Goal: Task Accomplishment & Management: Manage account settings

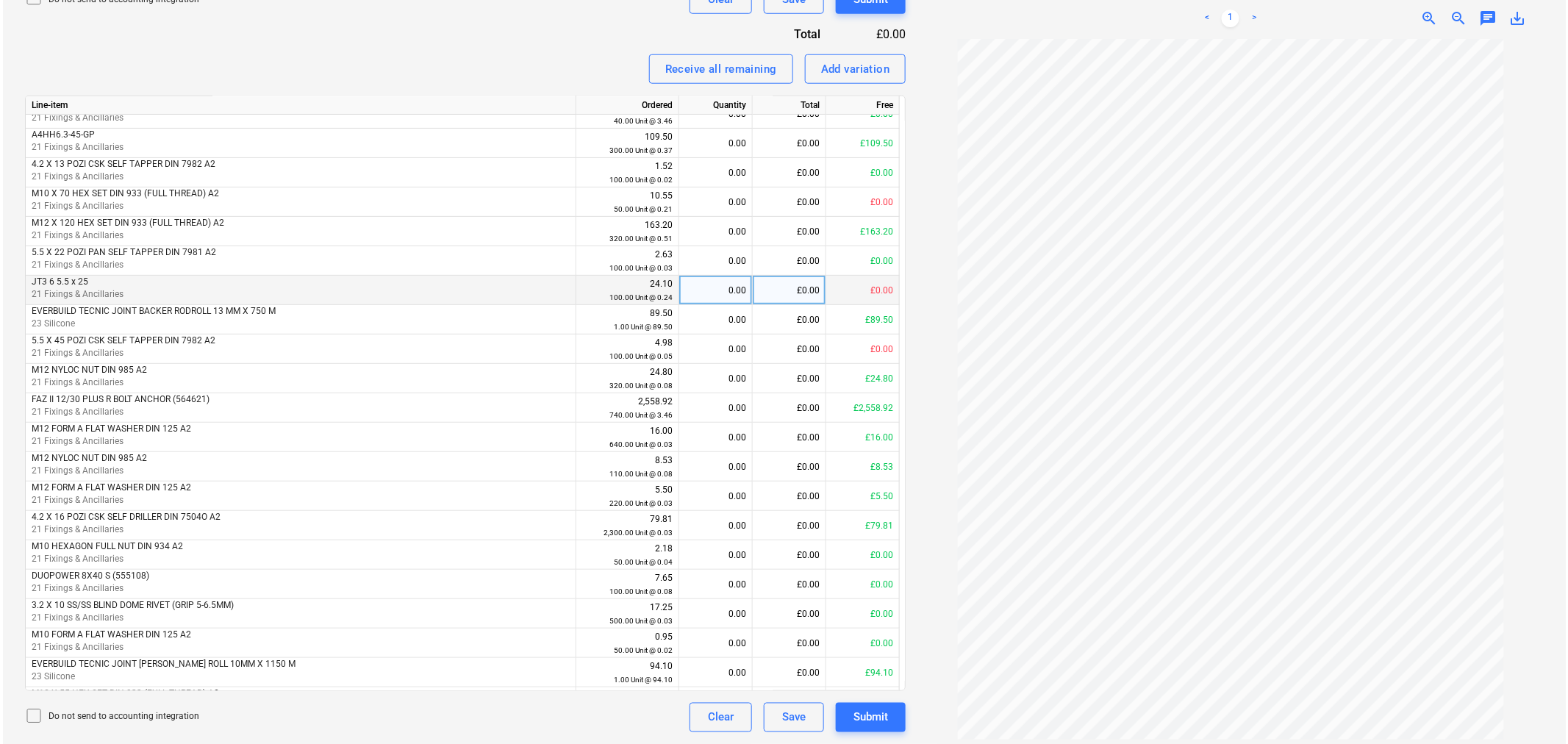
scroll to position [164, 0]
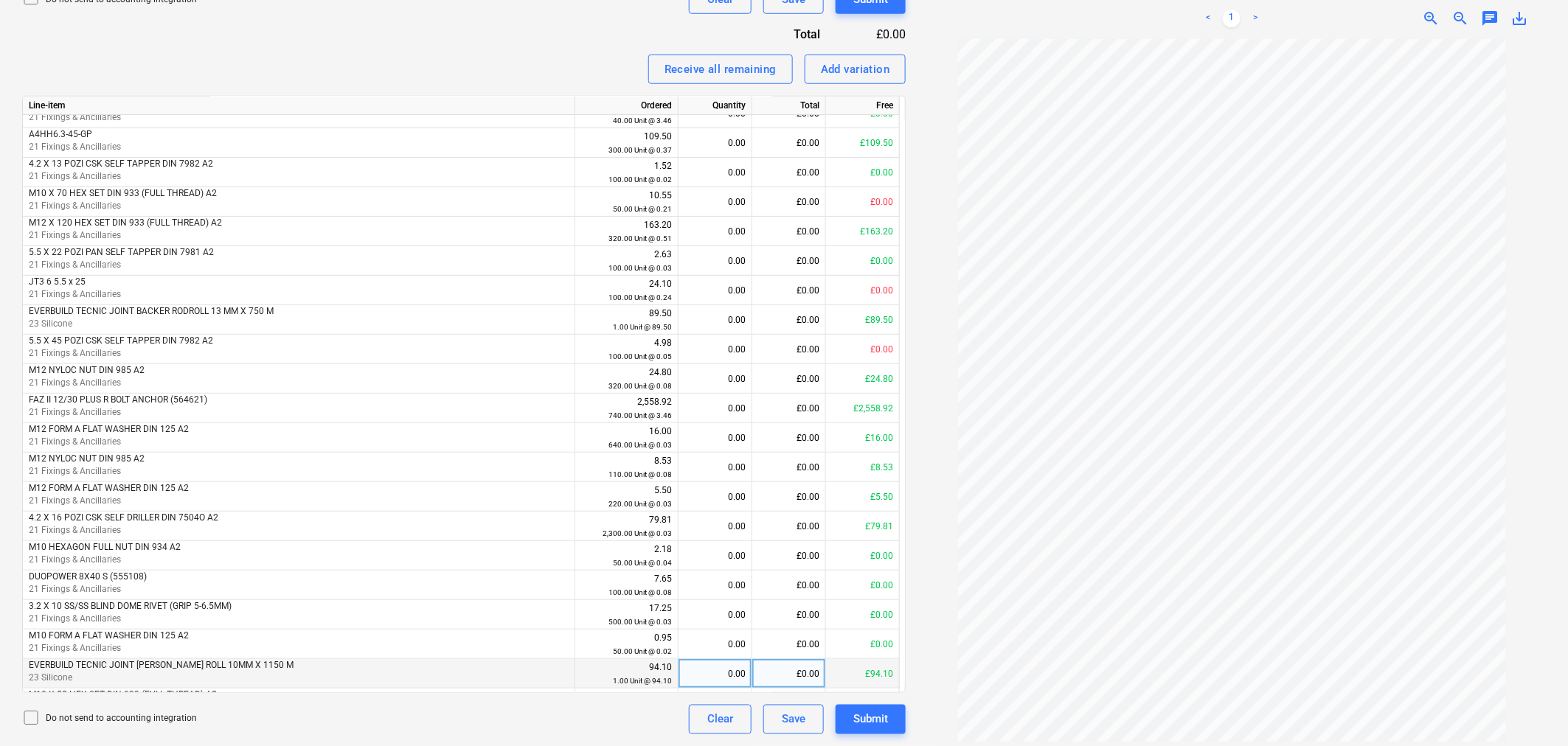
click at [813, 673] on div "£0.00" at bounding box center [789, 674] width 74 height 30
type input "94.10"
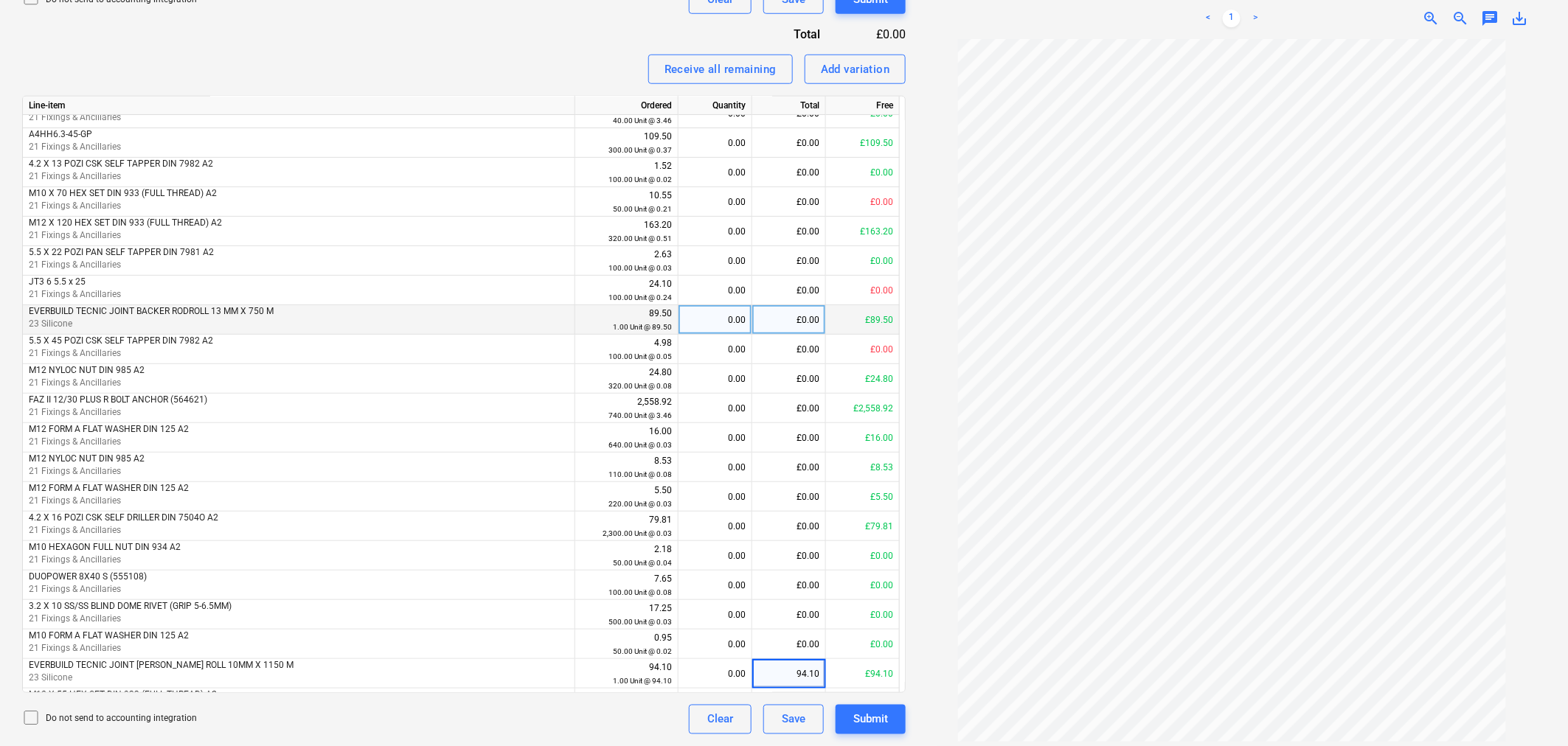
click at [809, 318] on div "£0.00" at bounding box center [789, 320] width 74 height 30
type input "89.50"
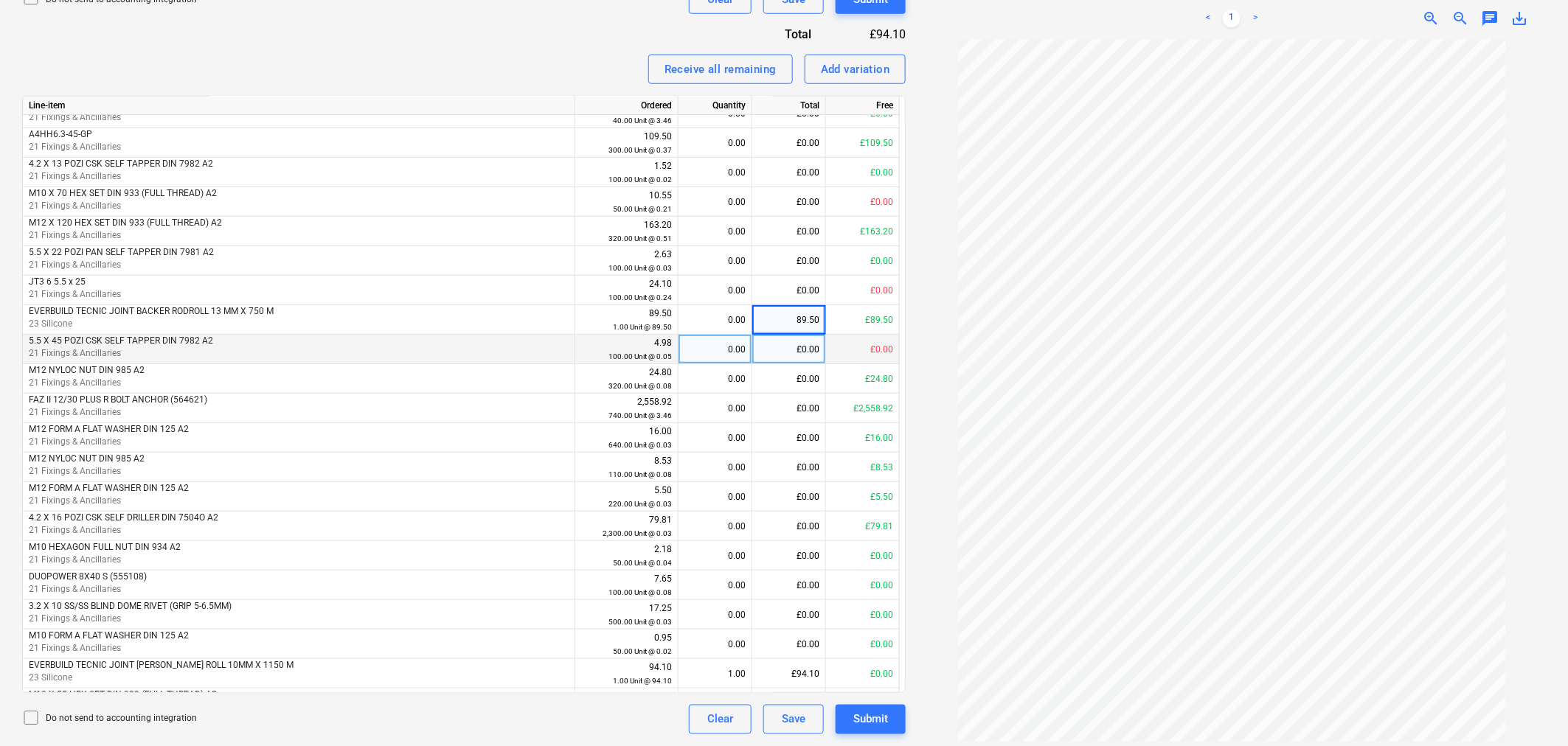
click at [800, 360] on div "£0.00" at bounding box center [789, 349] width 74 height 30
click at [882, 716] on div "Submit" at bounding box center [870, 719] width 35 height 19
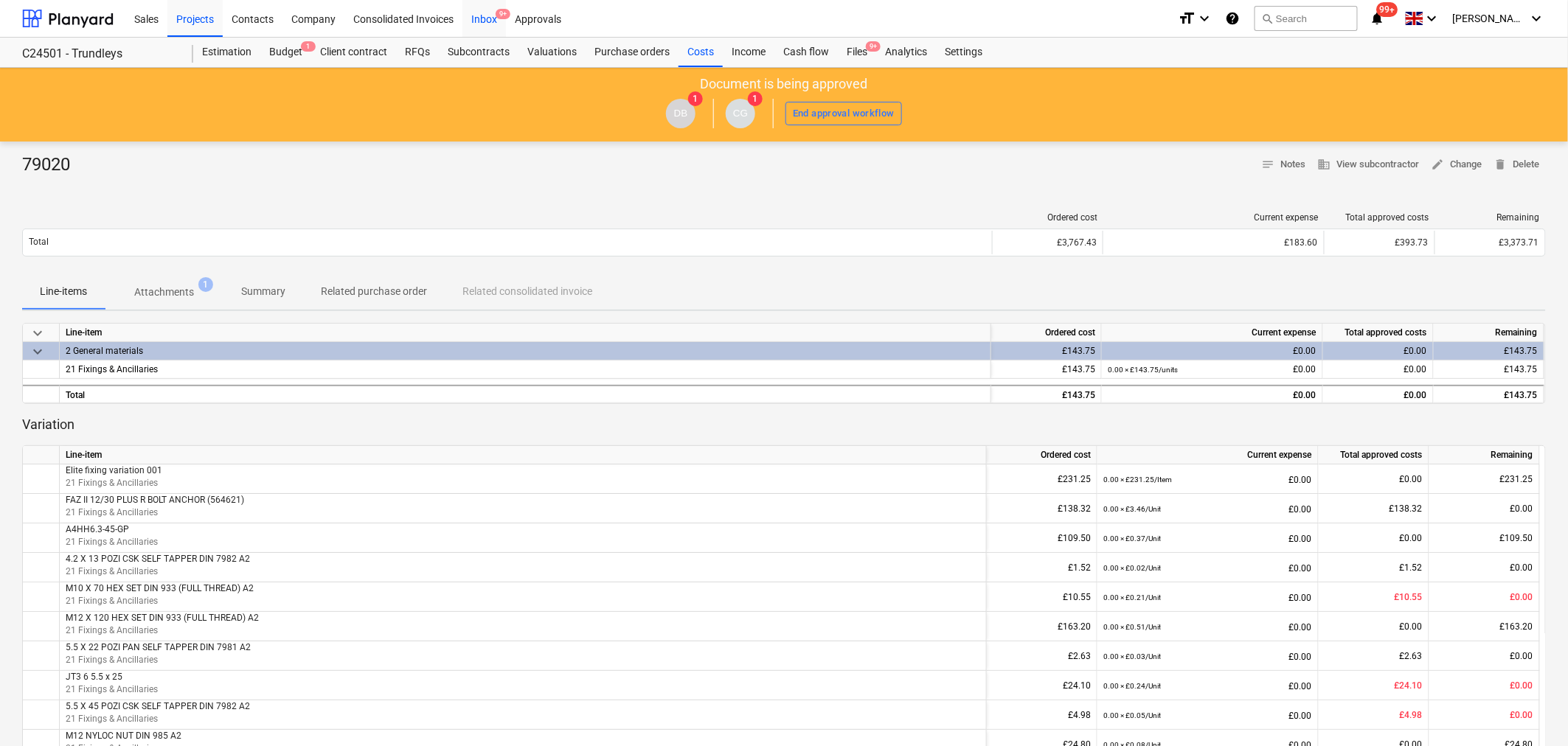
click at [474, 17] on div "Inbox 9+" at bounding box center [484, 18] width 44 height 38
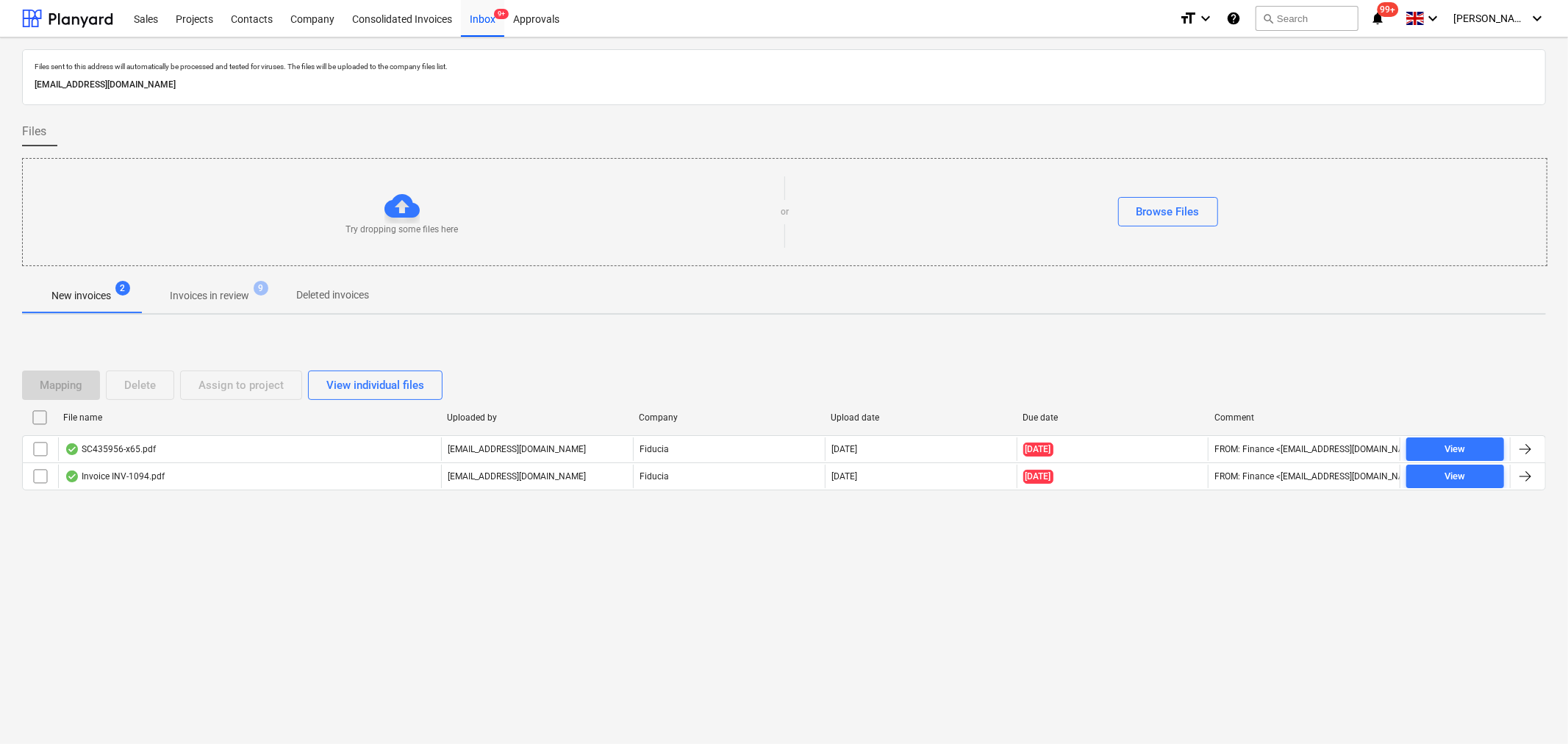
click at [233, 295] on p "Invoices in review" at bounding box center [210, 295] width 80 height 15
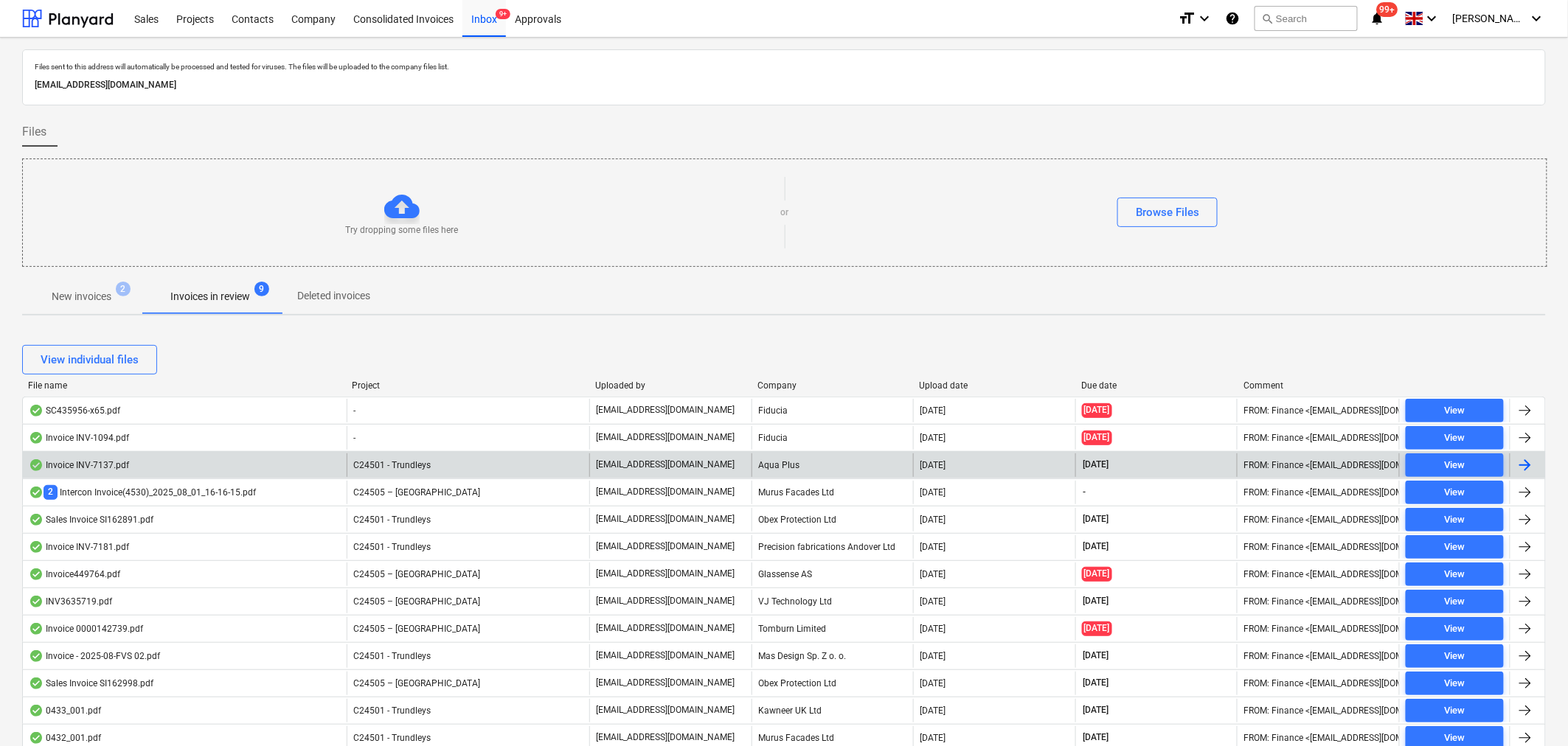
click at [313, 466] on div "Invoice INV-7137.pdf" at bounding box center [185, 465] width 324 height 24
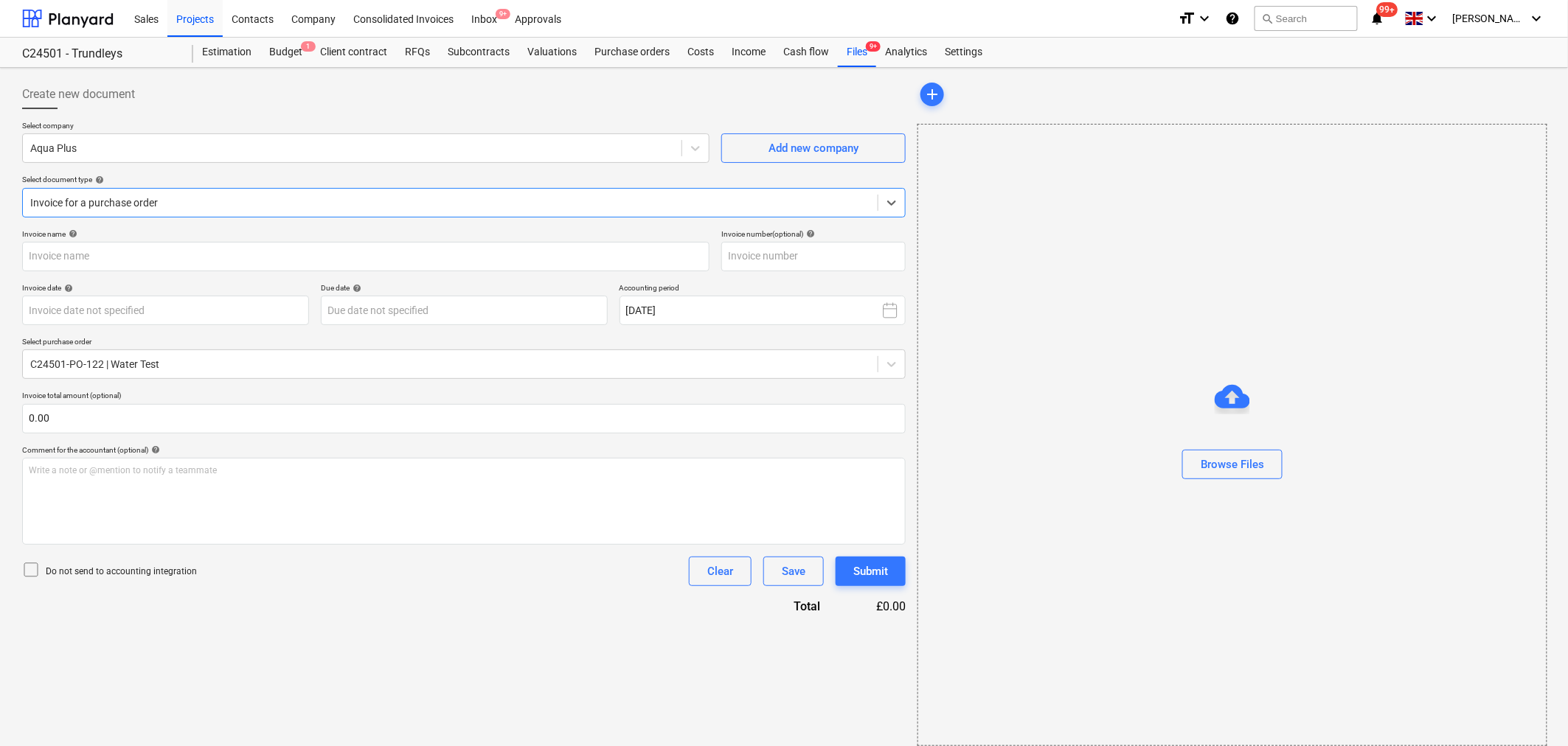
type input "INV-7137"
type input "[DATE]"
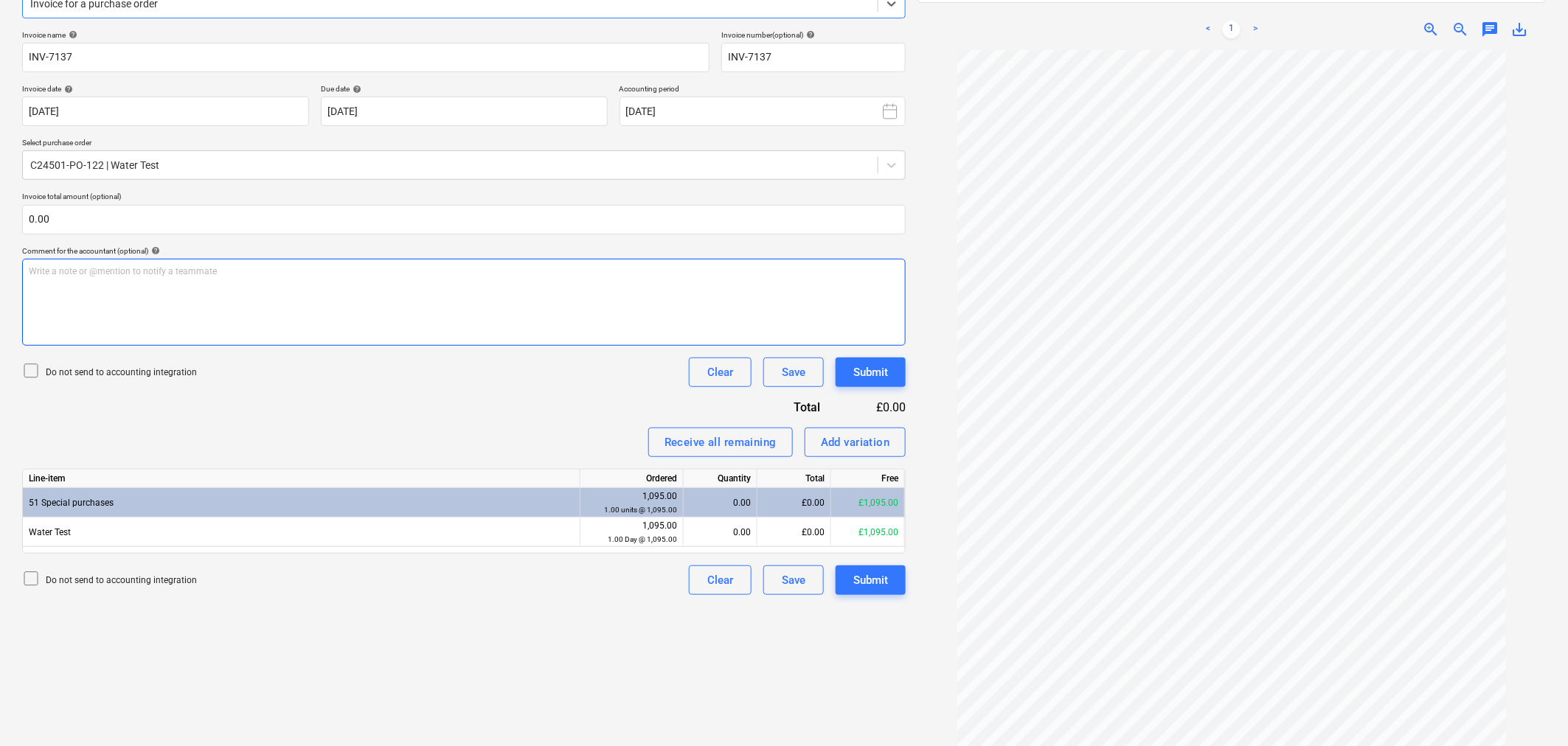
scroll to position [210, 0]
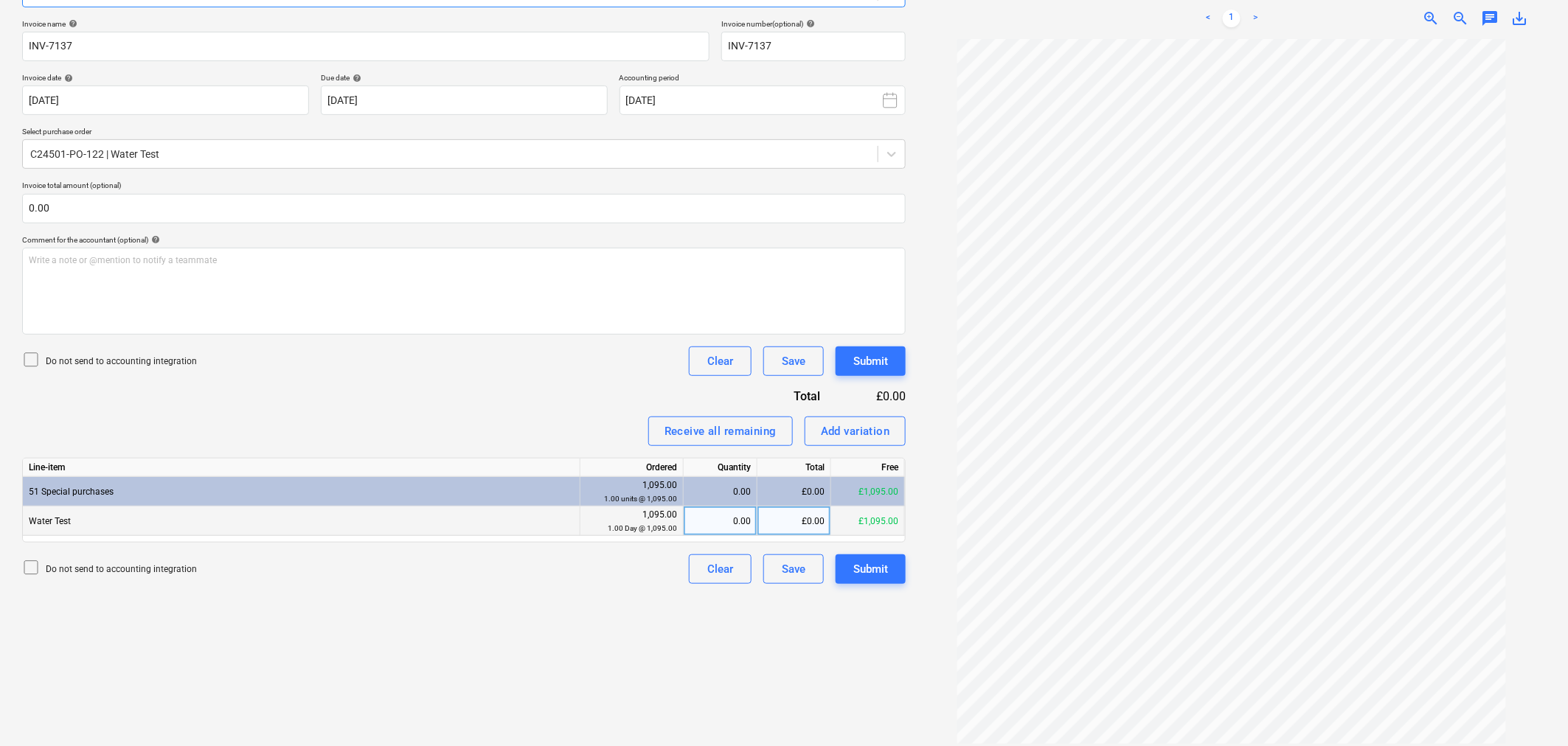
click at [821, 527] on div "£0.00" at bounding box center [794, 521] width 74 height 30
type input "1095"
click at [572, 372] on div "Do not send to accounting integration Clear Save Submit" at bounding box center [464, 361] width 884 height 30
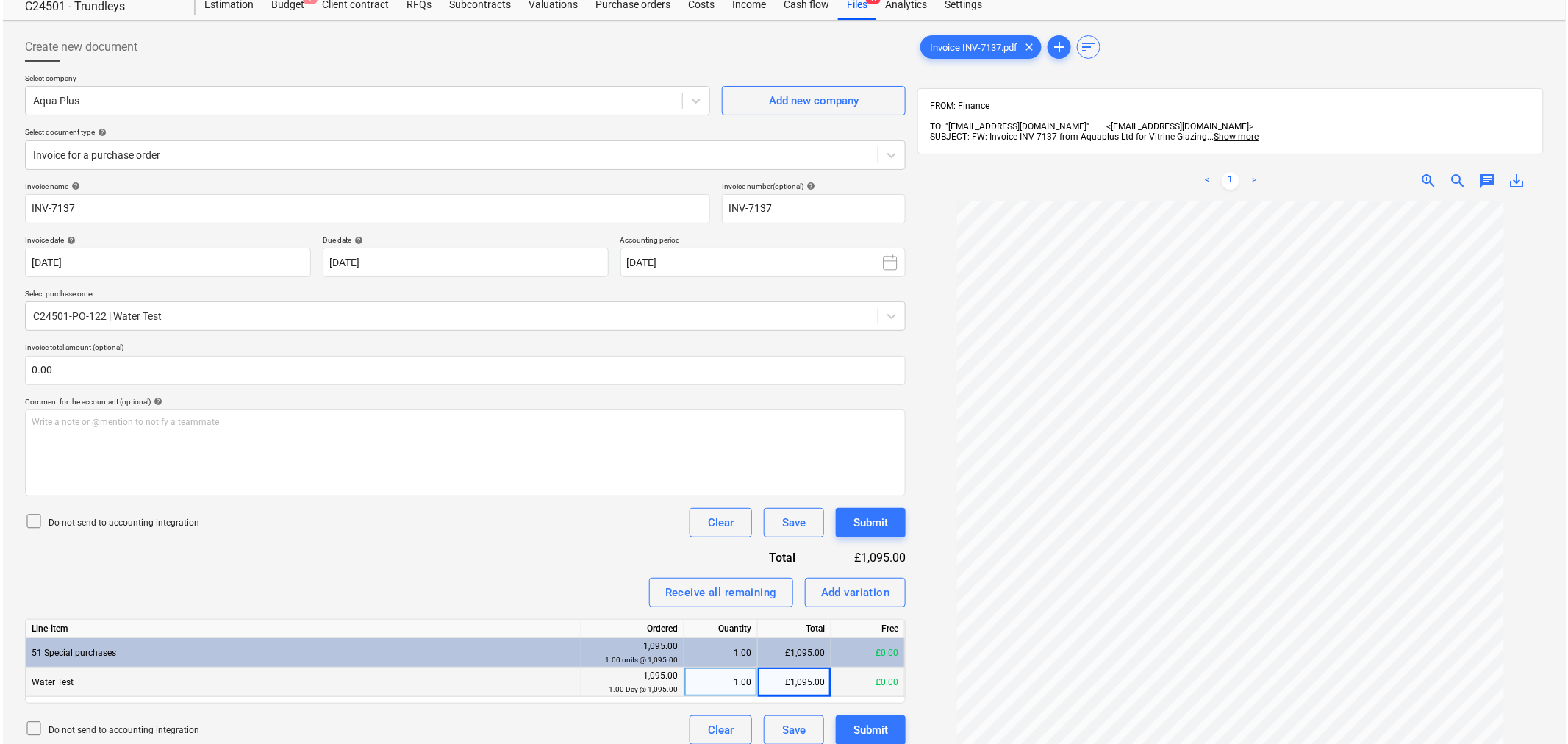
scroll to position [46, 0]
click at [877, 515] on div "Submit" at bounding box center [868, 524] width 35 height 19
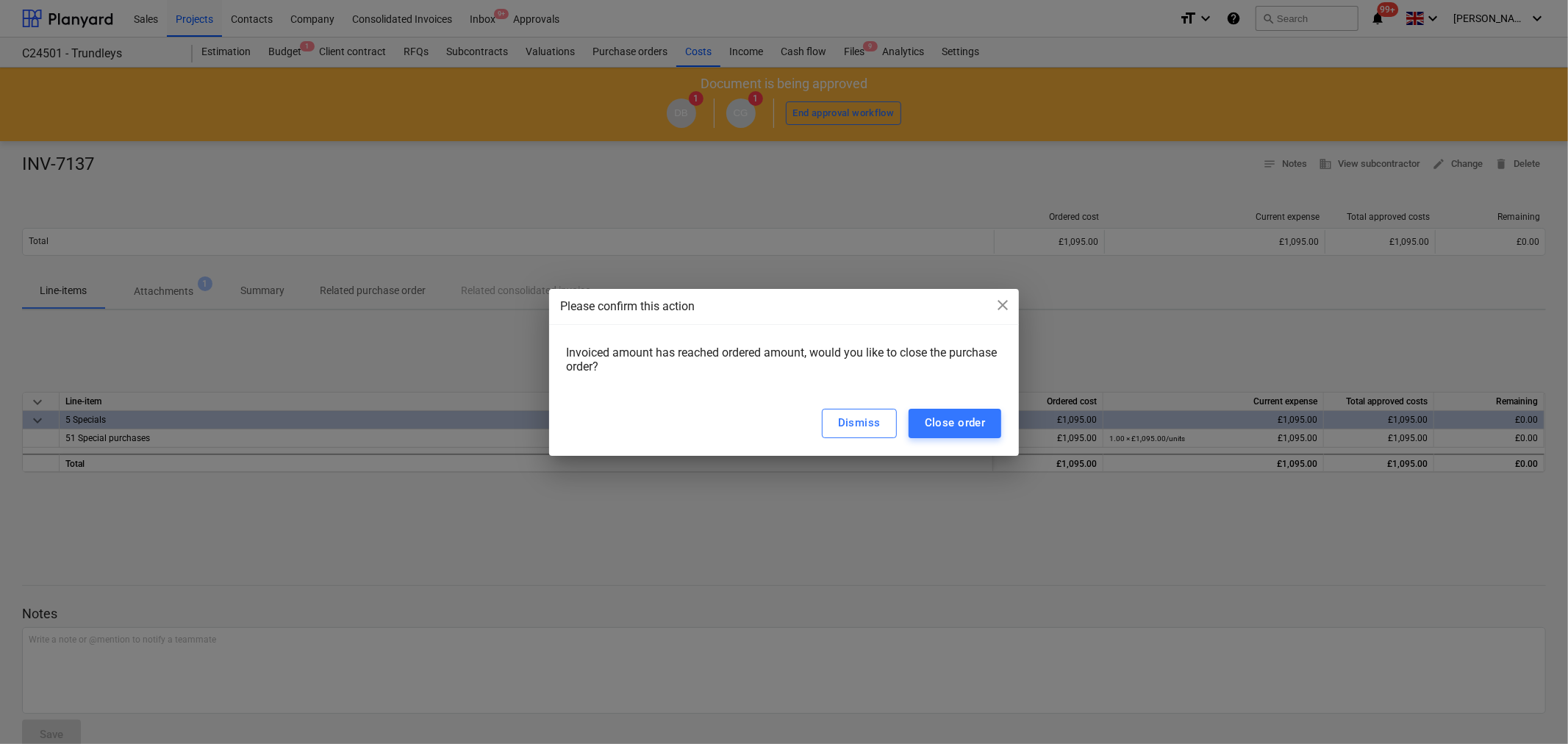
drag, startPoint x: 1002, startPoint y: 305, endPoint x: 1001, endPoint y: 285, distance: 20.0
click at [1002, 304] on span "close" at bounding box center [1003, 305] width 18 height 18
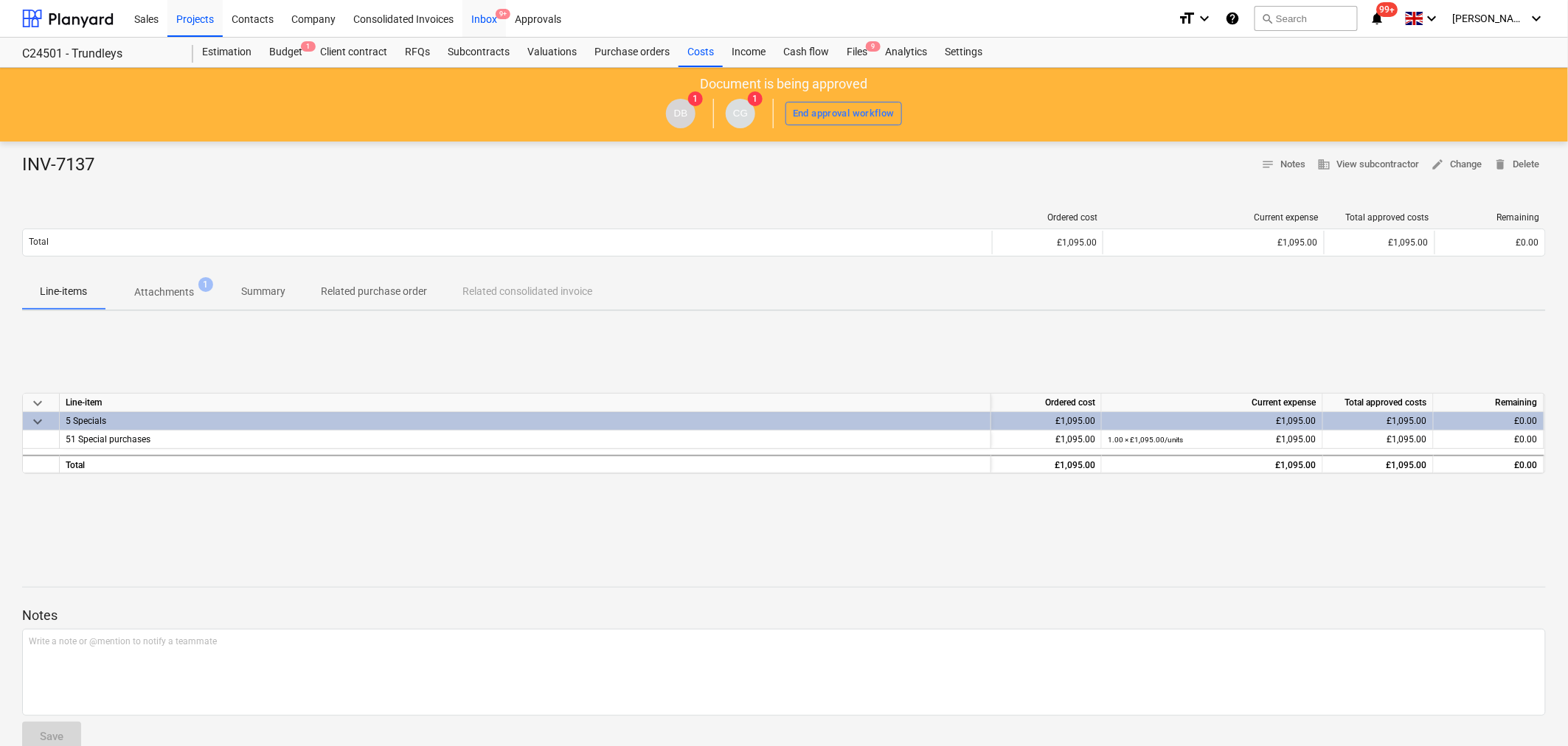
click at [500, 20] on div "Inbox 9+" at bounding box center [484, 18] width 44 height 38
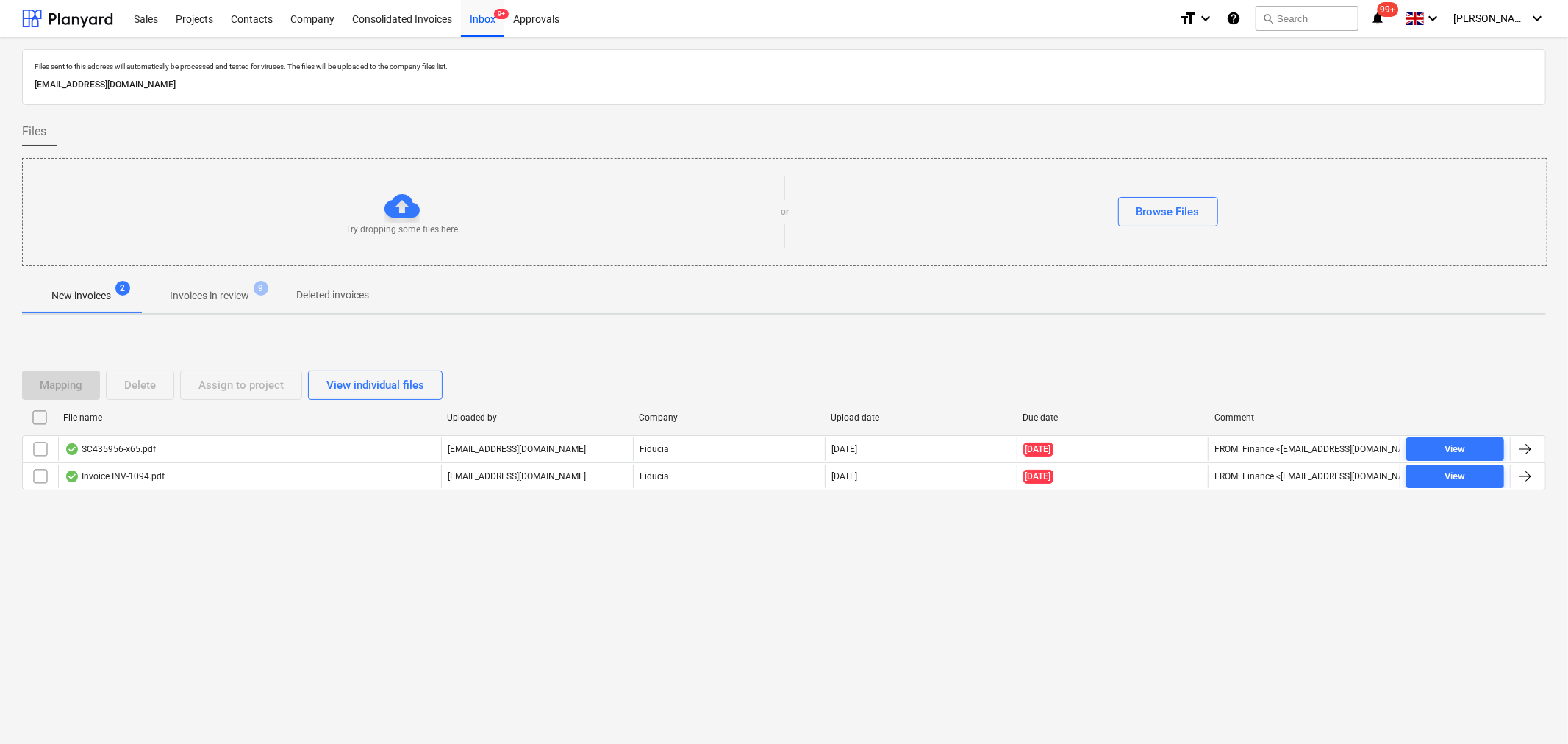
click at [228, 300] on p "Invoices in review" at bounding box center [210, 295] width 80 height 15
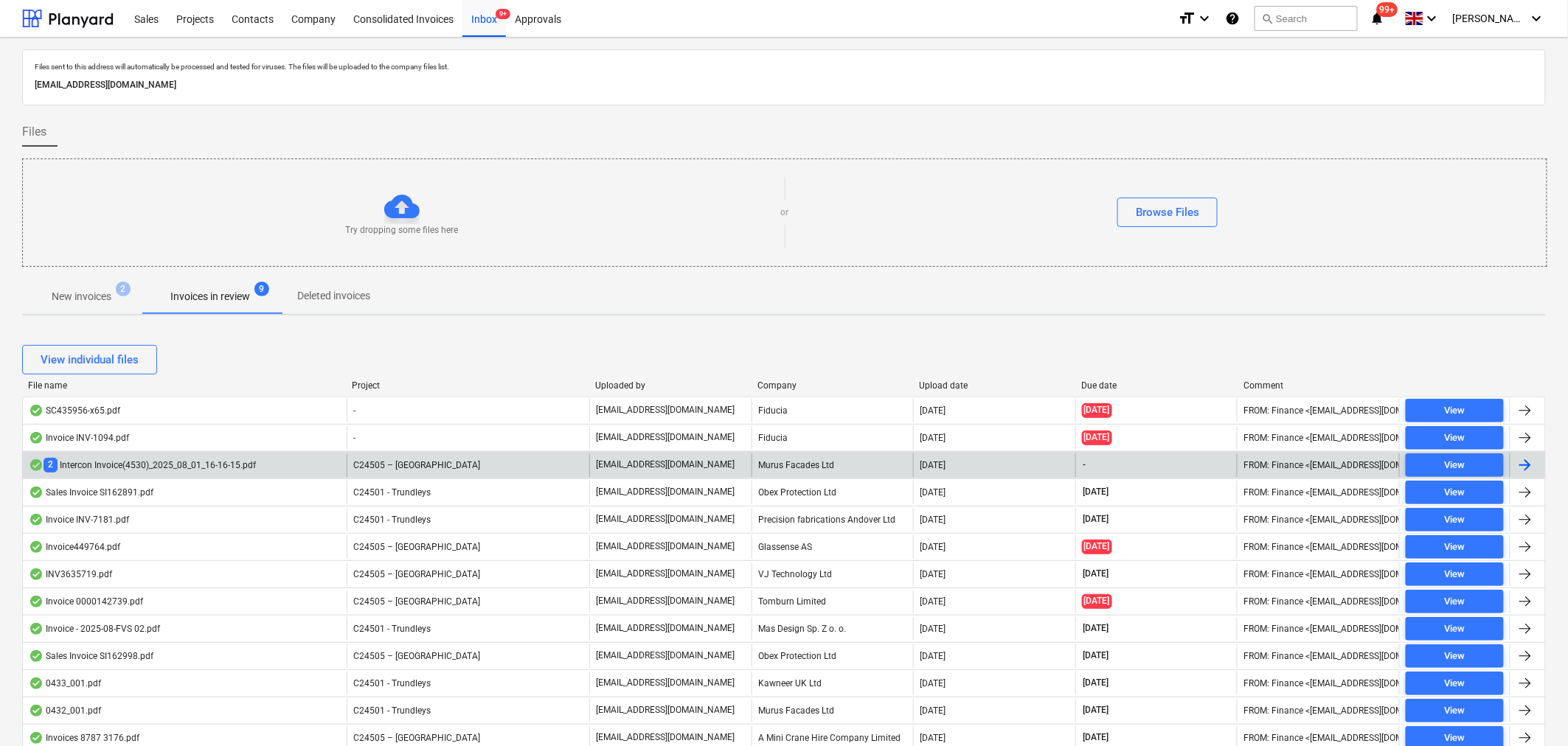
click at [491, 470] on div "C24505 – [GEOGRAPHIC_DATA]" at bounding box center [468, 465] width 242 height 24
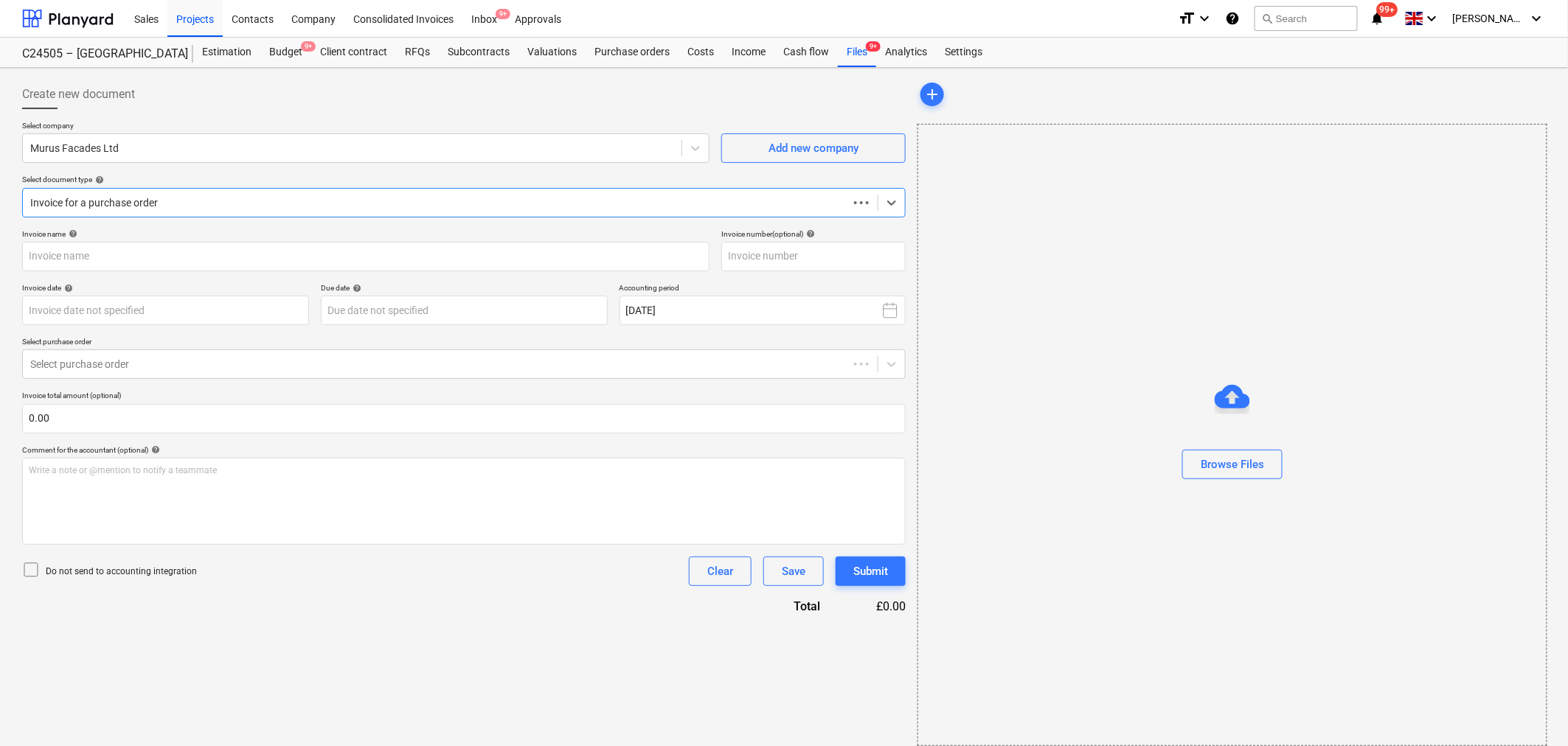
type input "4521"
type input "[DATE]"
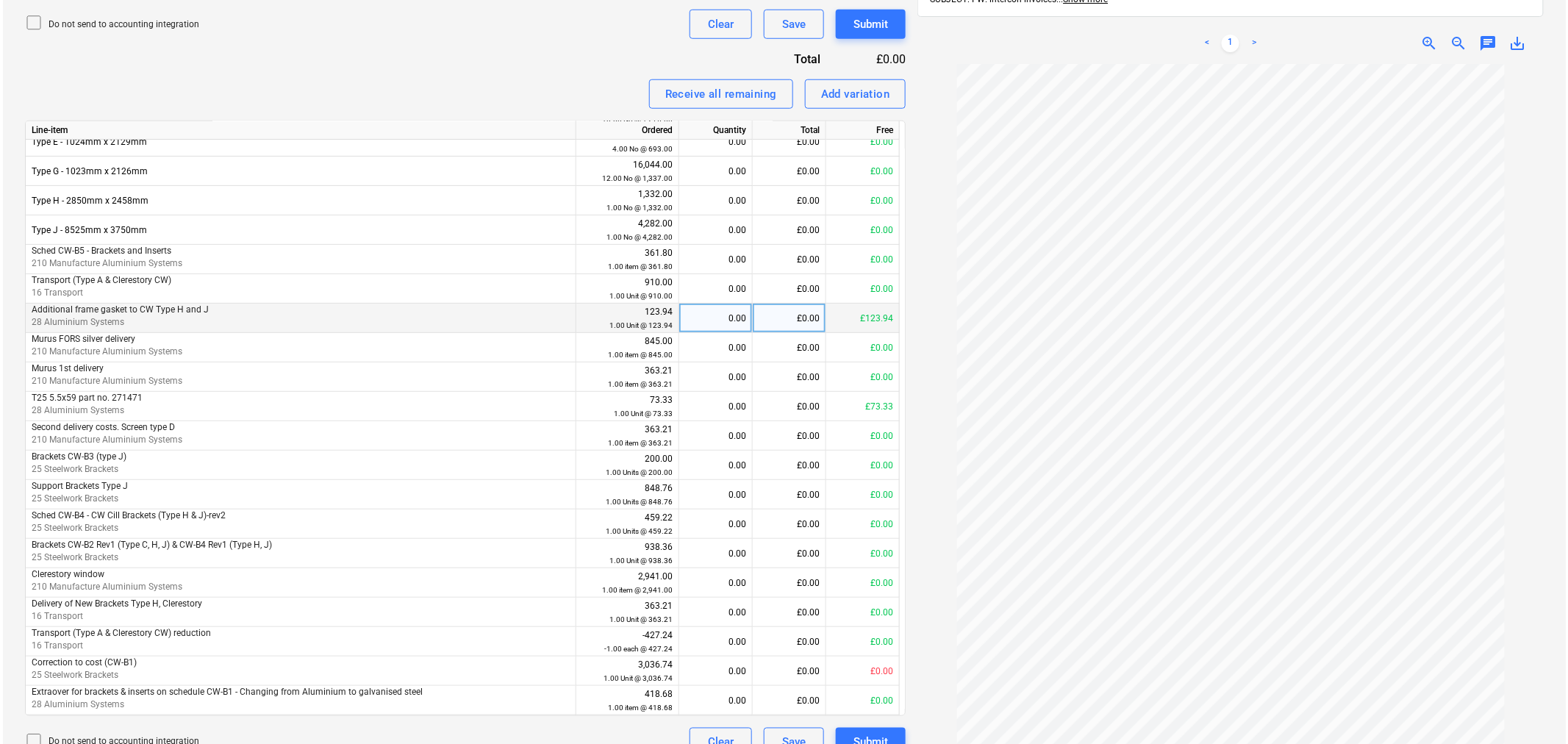
scroll to position [571, 0]
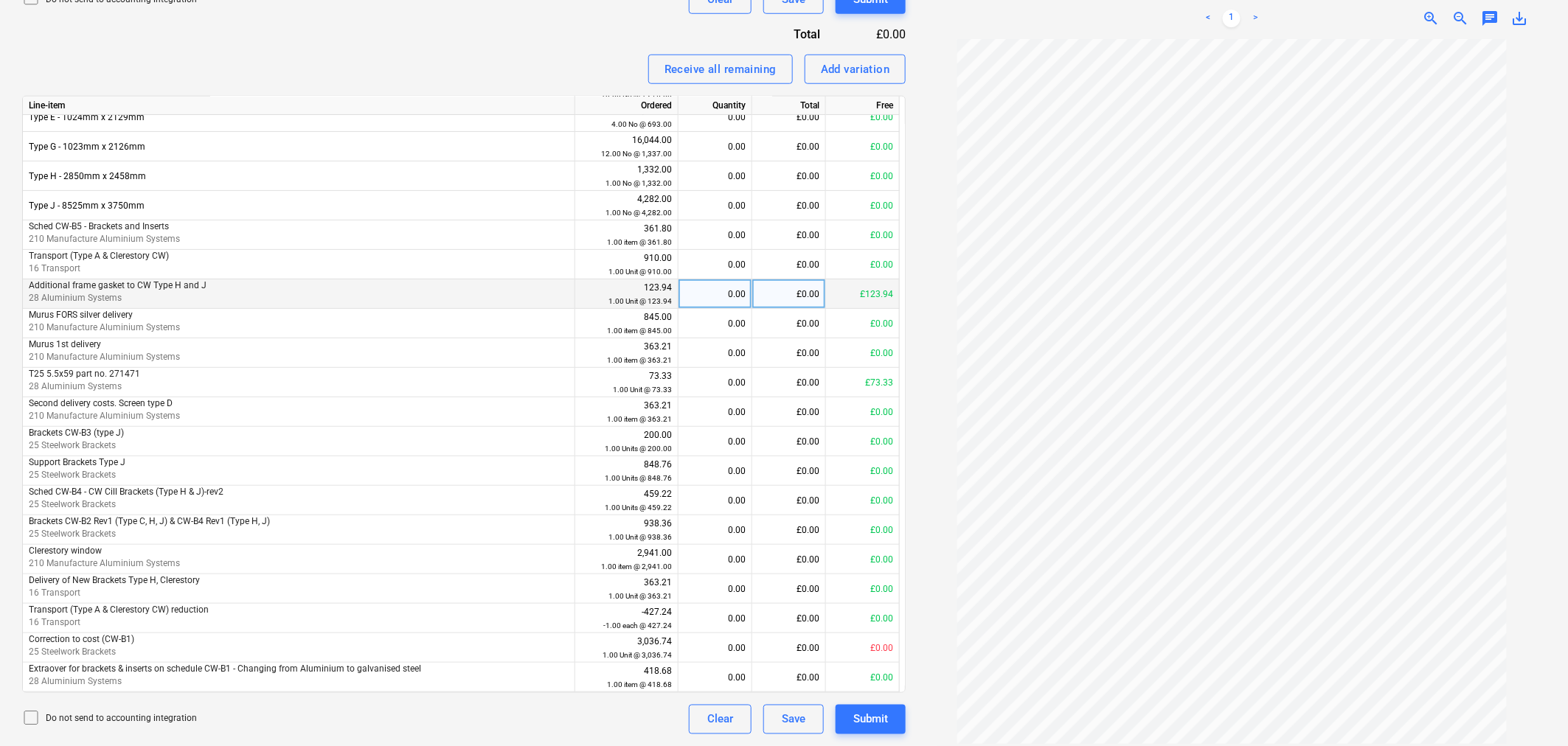
click at [769, 284] on div "£0.00" at bounding box center [789, 294] width 74 height 30
type input "85.10"
click at [777, 324] on div "£0.00" at bounding box center [789, 324] width 74 height 30
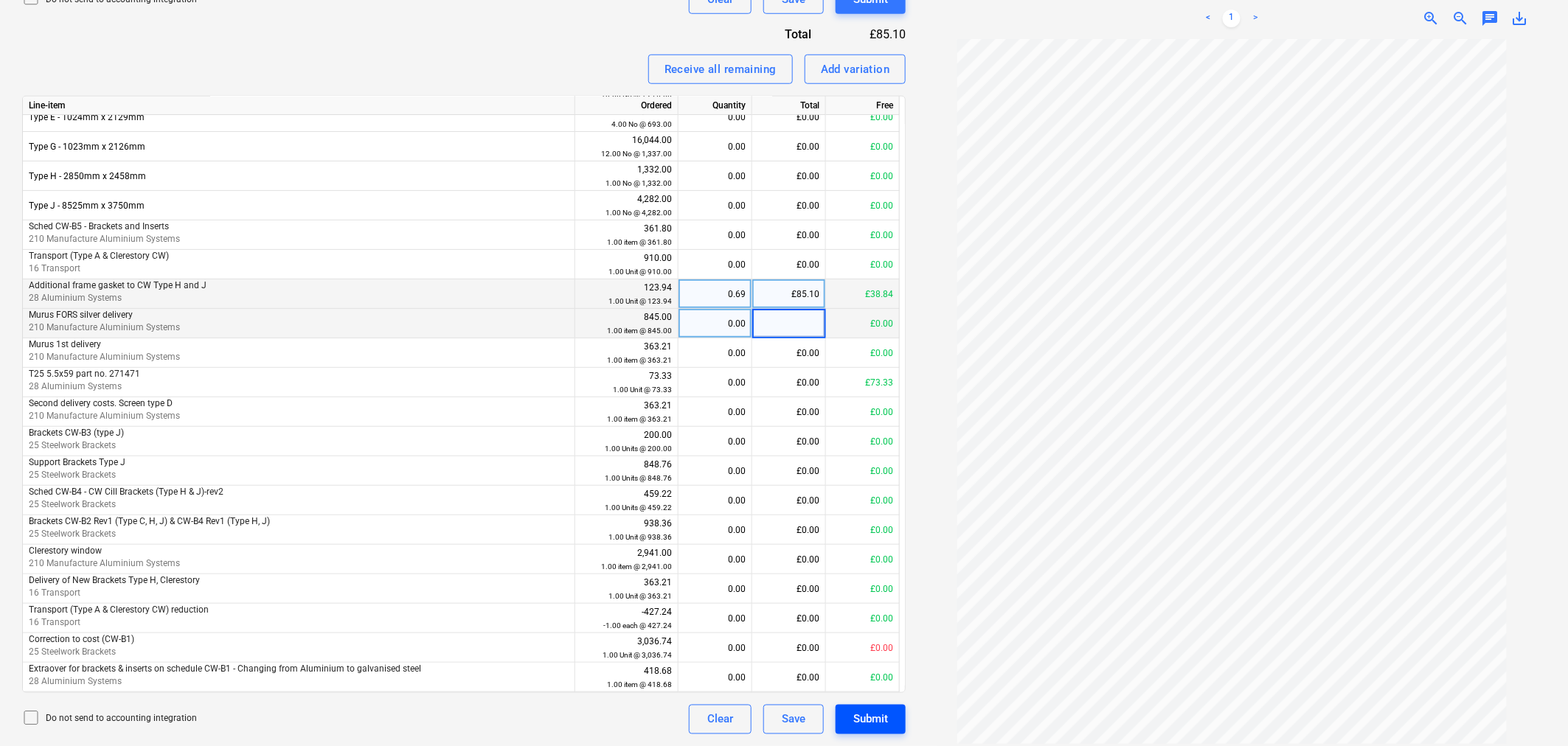
click at [885, 719] on div "Submit" at bounding box center [870, 719] width 35 height 19
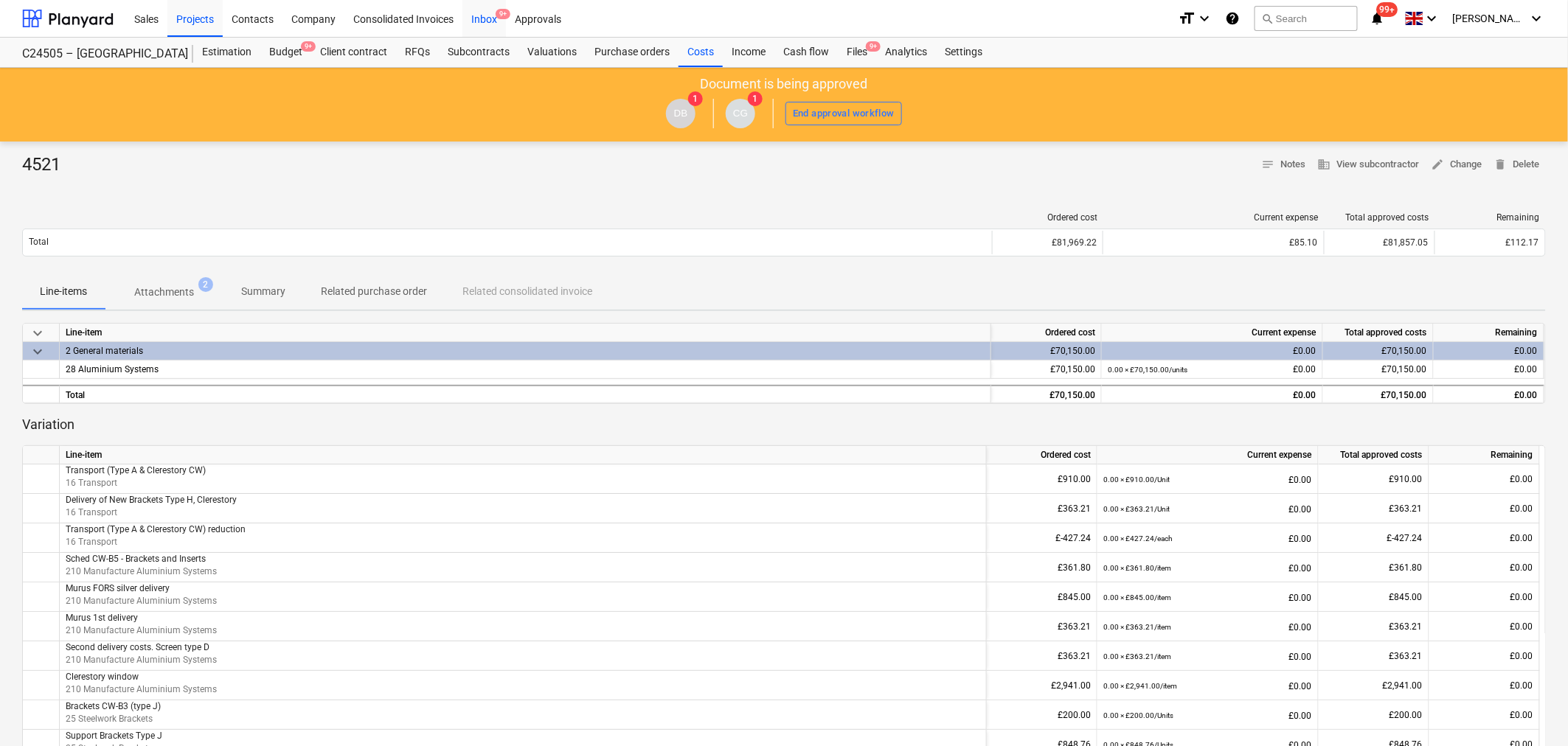
click at [485, 16] on div "Inbox 9+" at bounding box center [484, 18] width 44 height 38
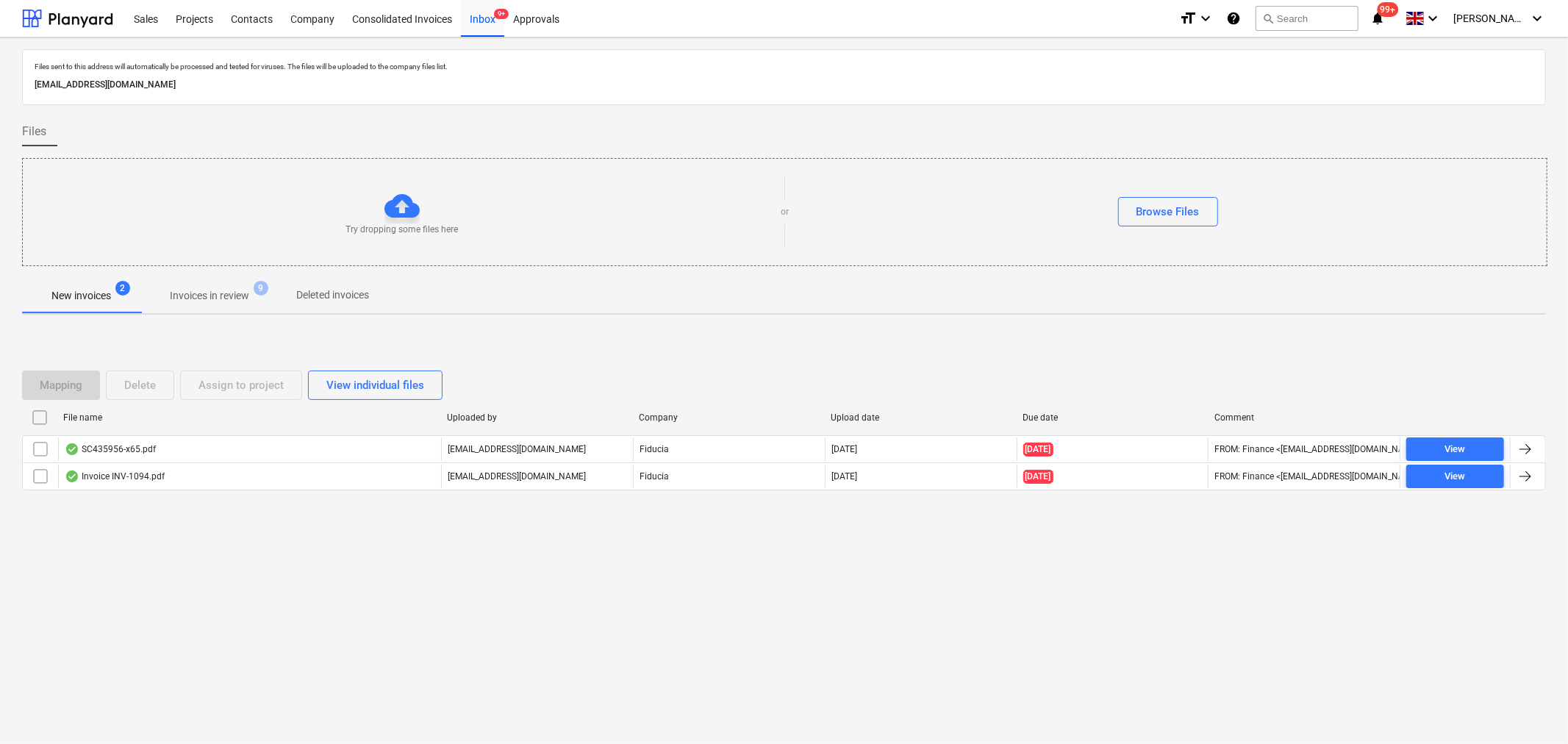
click at [224, 288] on p "Invoices in review" at bounding box center [210, 295] width 80 height 15
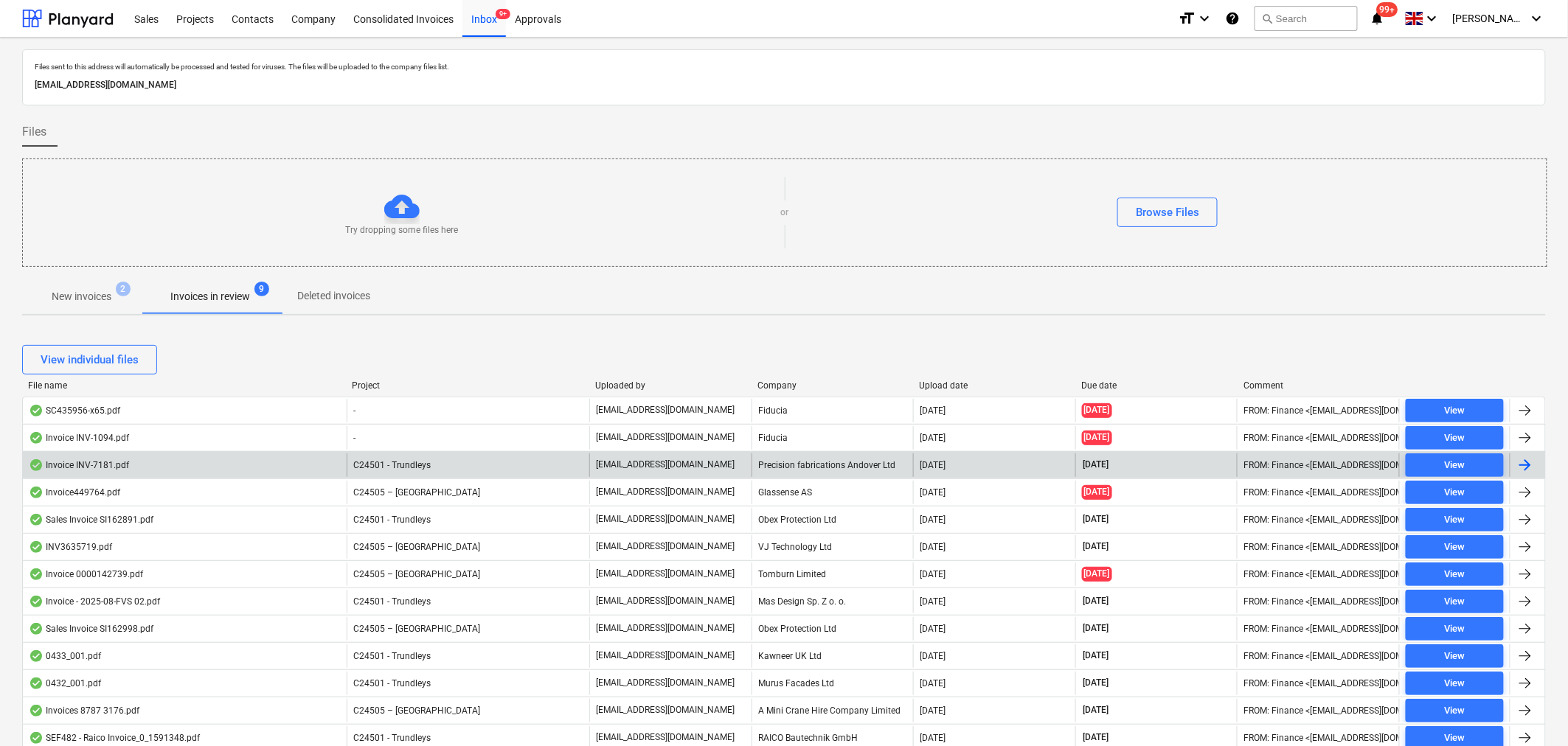
click at [428, 462] on span "C24501 - Trundleys" at bounding box center [392, 465] width 78 height 10
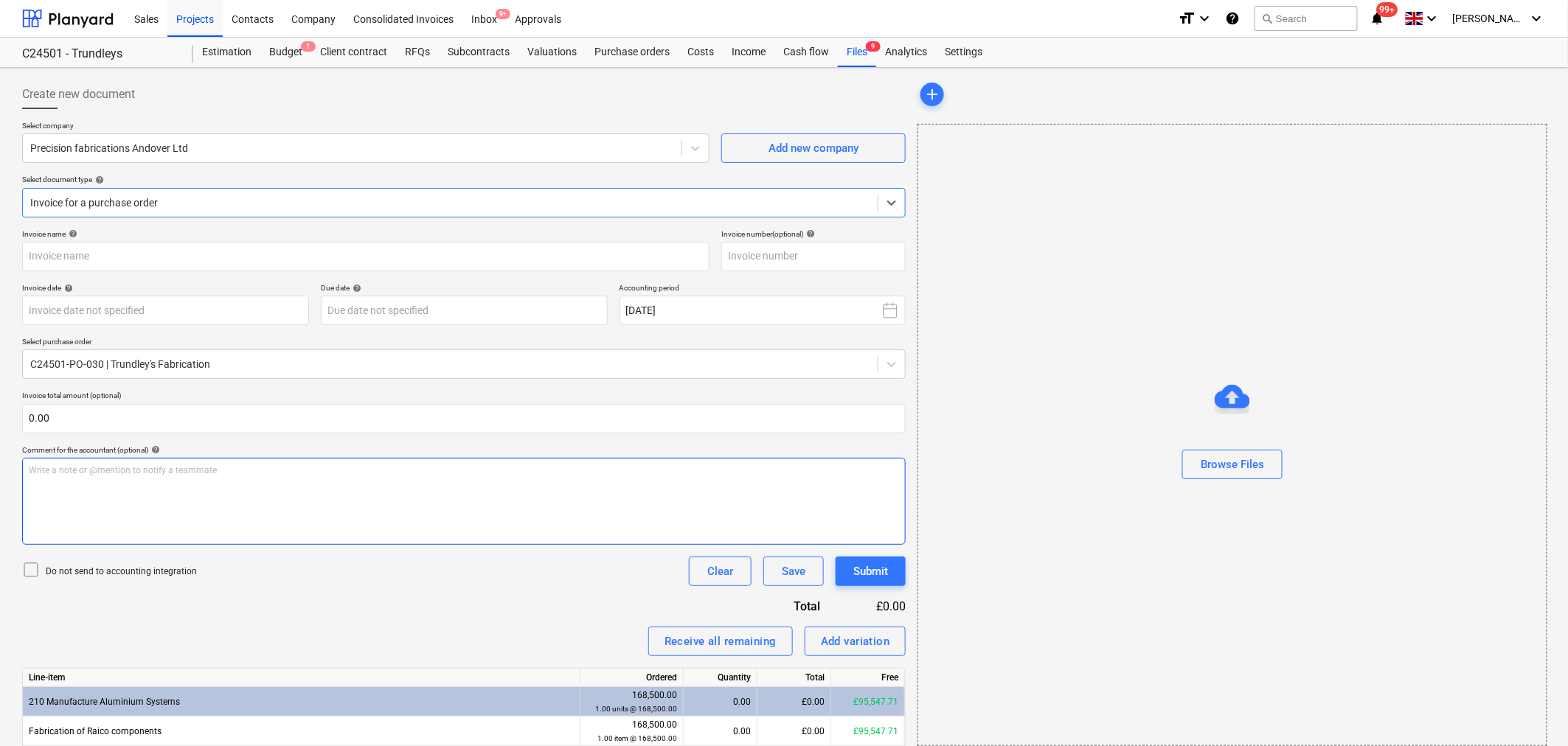
type input "INV-7181"
type input "[DATE]"
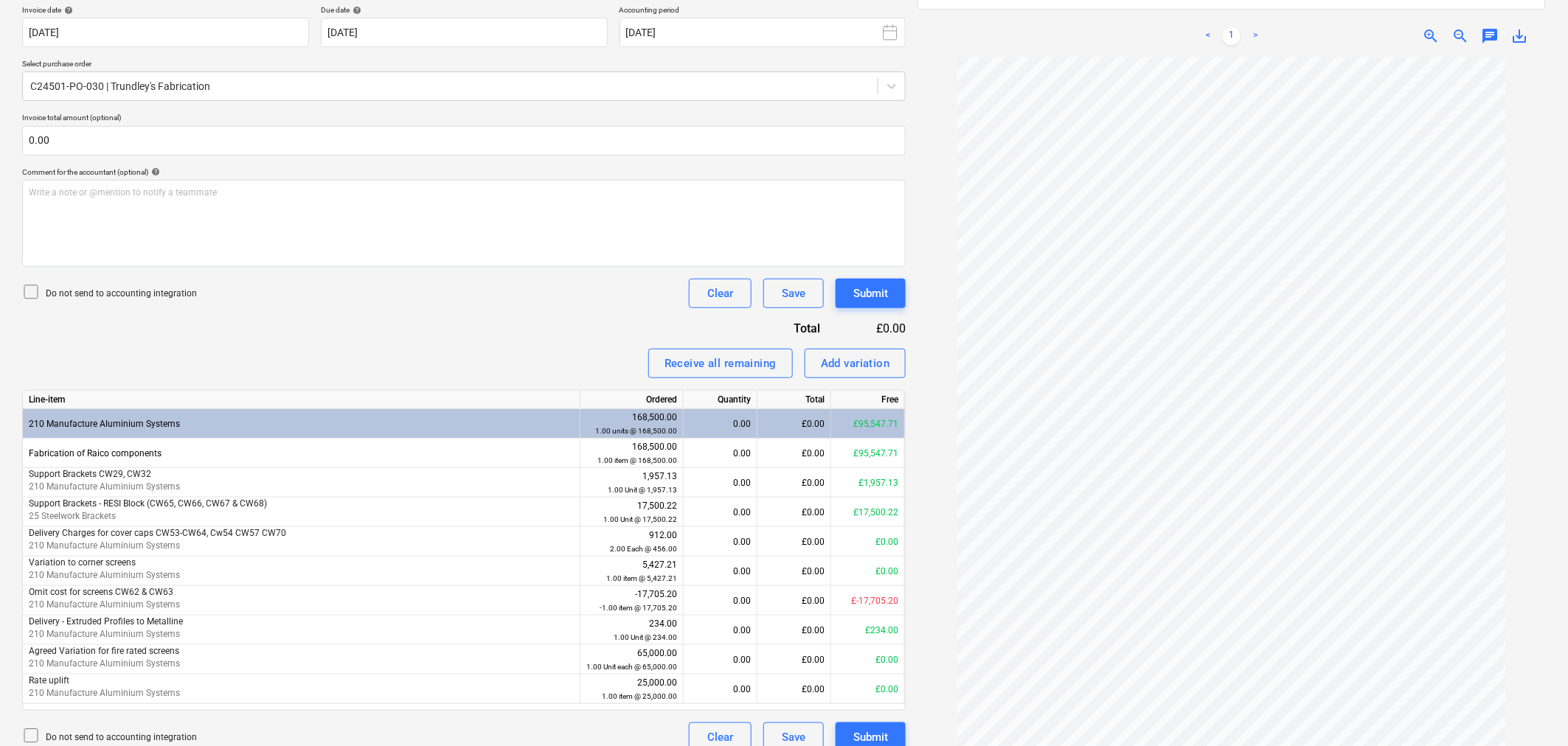
scroll to position [296, 0]
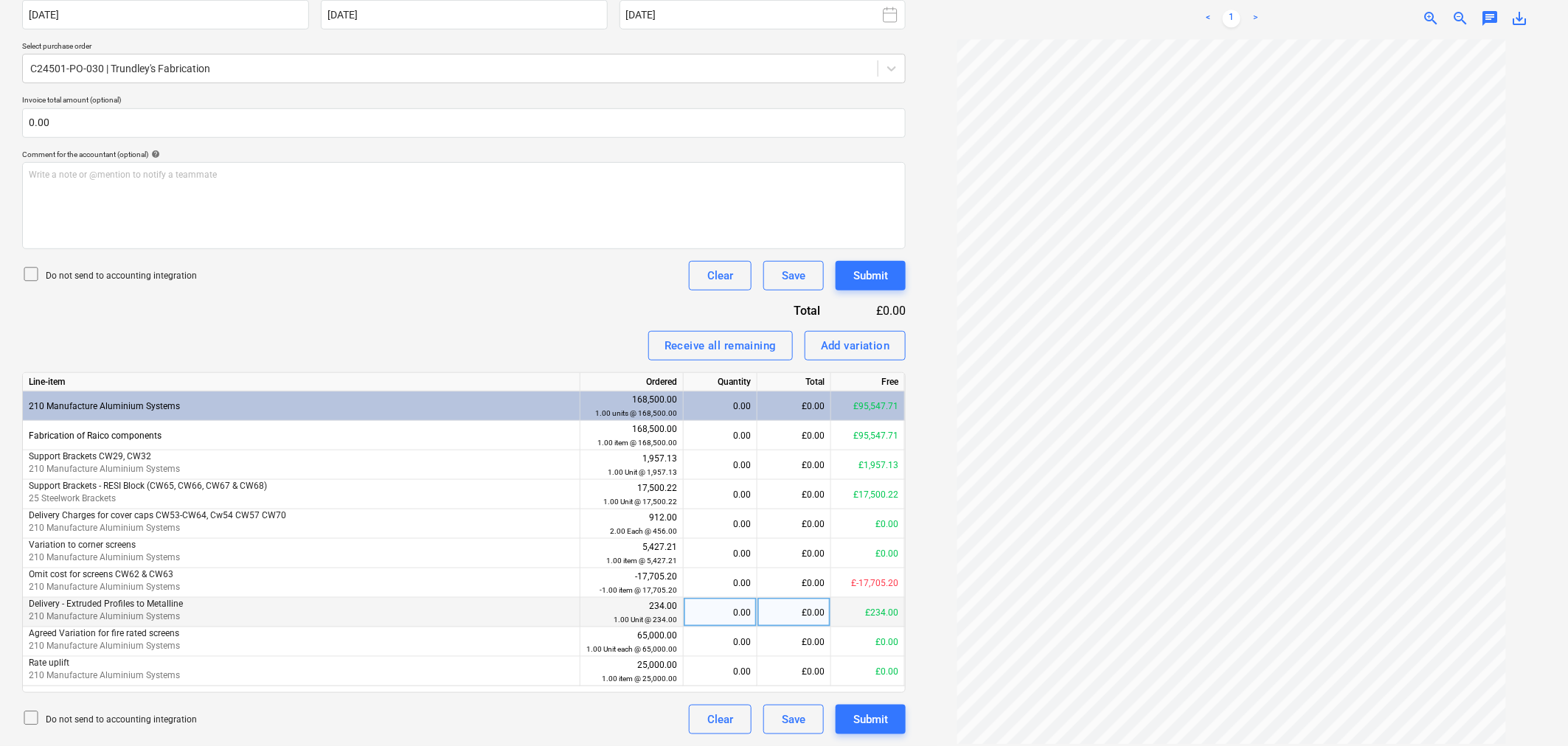
click at [799, 609] on div "£0.00" at bounding box center [794, 613] width 74 height 30
type input "234"
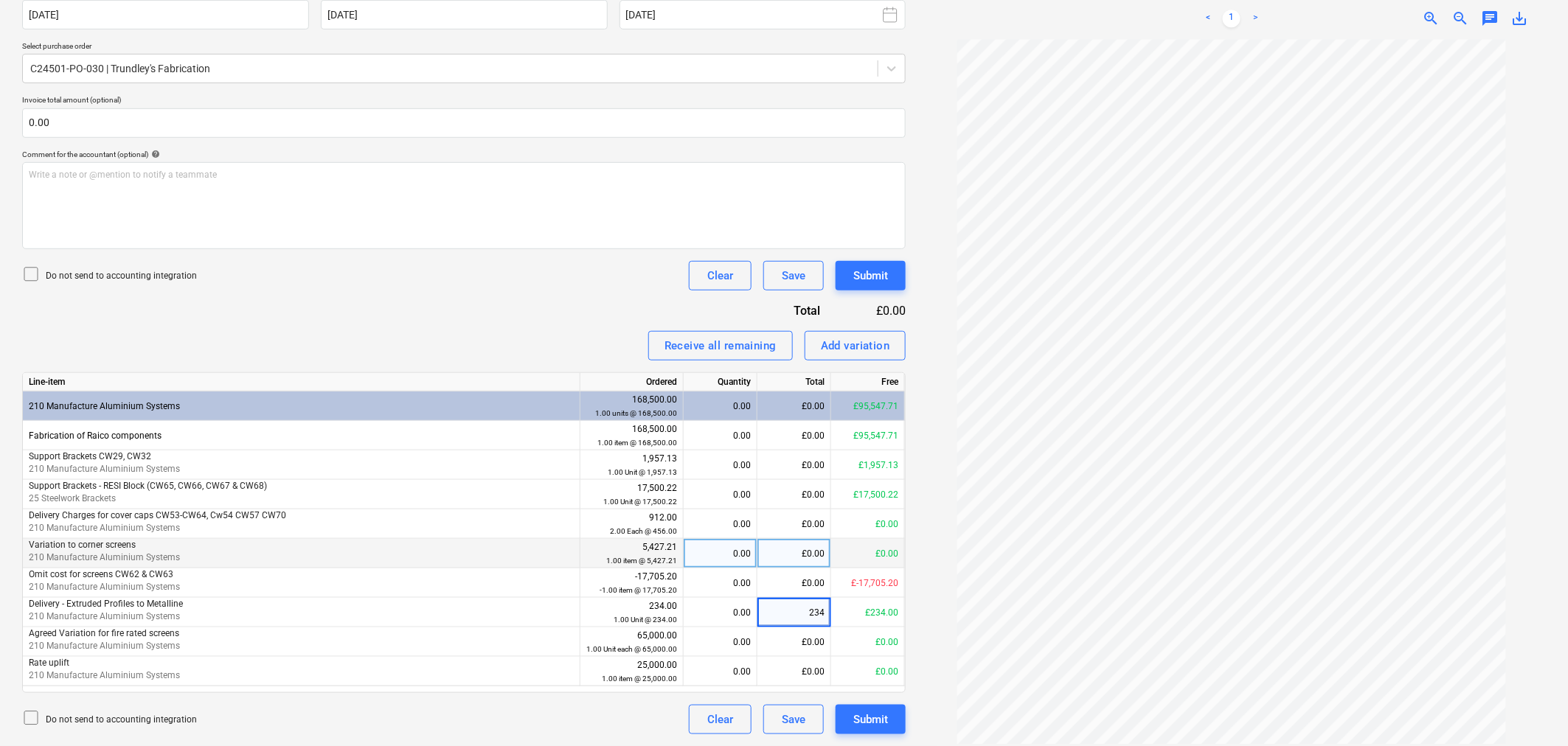
click at [794, 568] on div "£0.00" at bounding box center [794, 554] width 74 height 30
click at [882, 720] on div "Submit" at bounding box center [870, 719] width 35 height 19
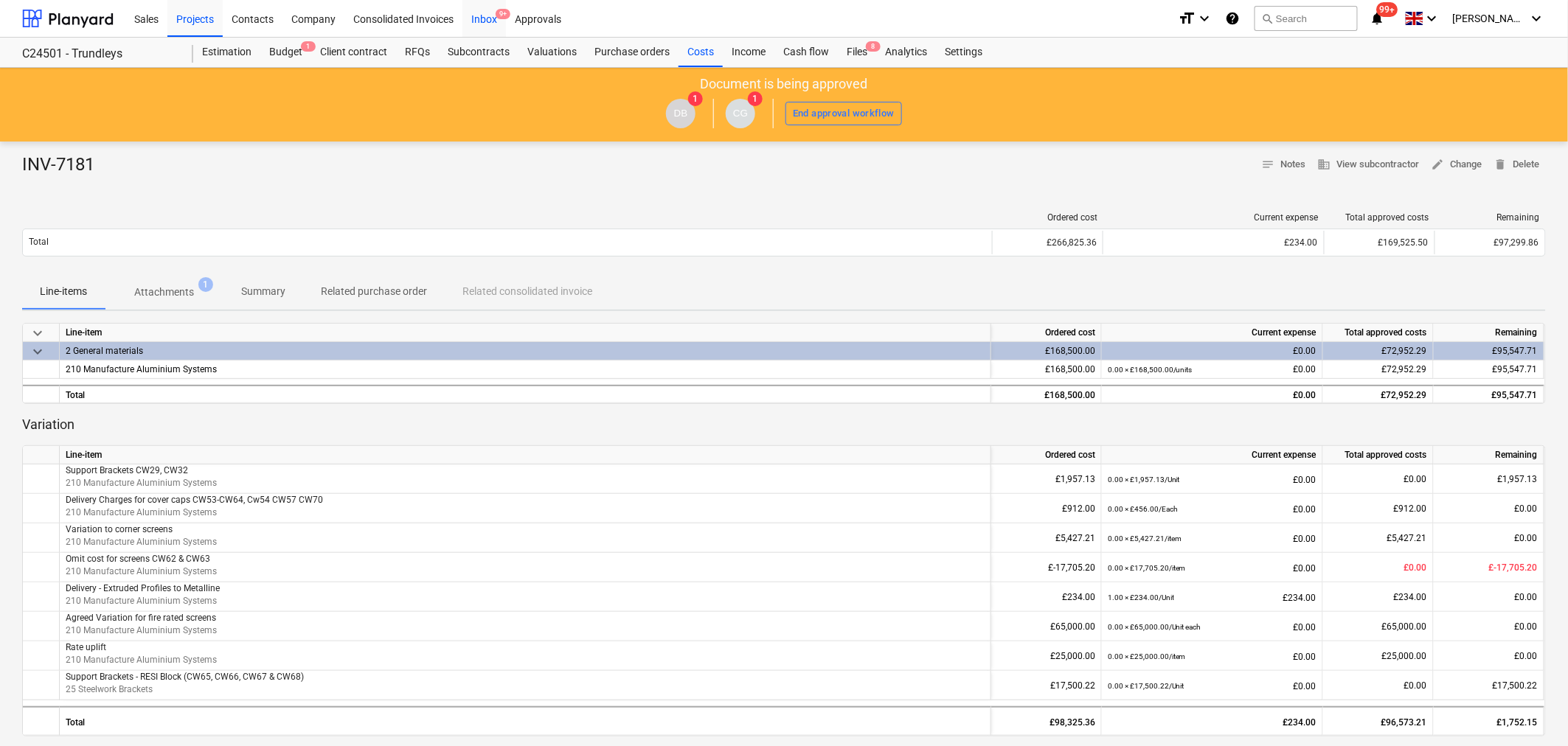
click at [485, 21] on div "Inbox 9+" at bounding box center [484, 18] width 44 height 38
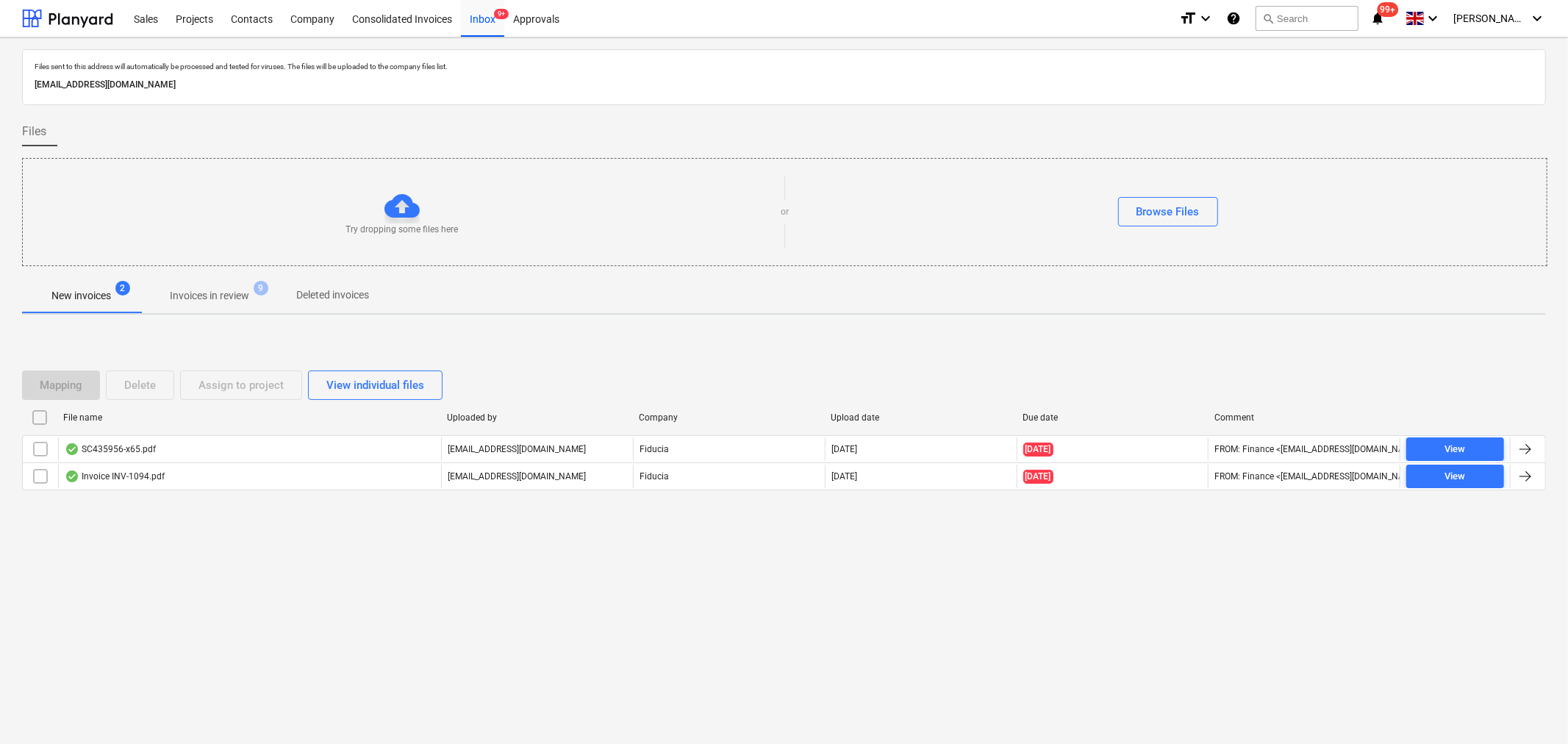
click at [239, 295] on p "Invoices in review" at bounding box center [210, 295] width 80 height 15
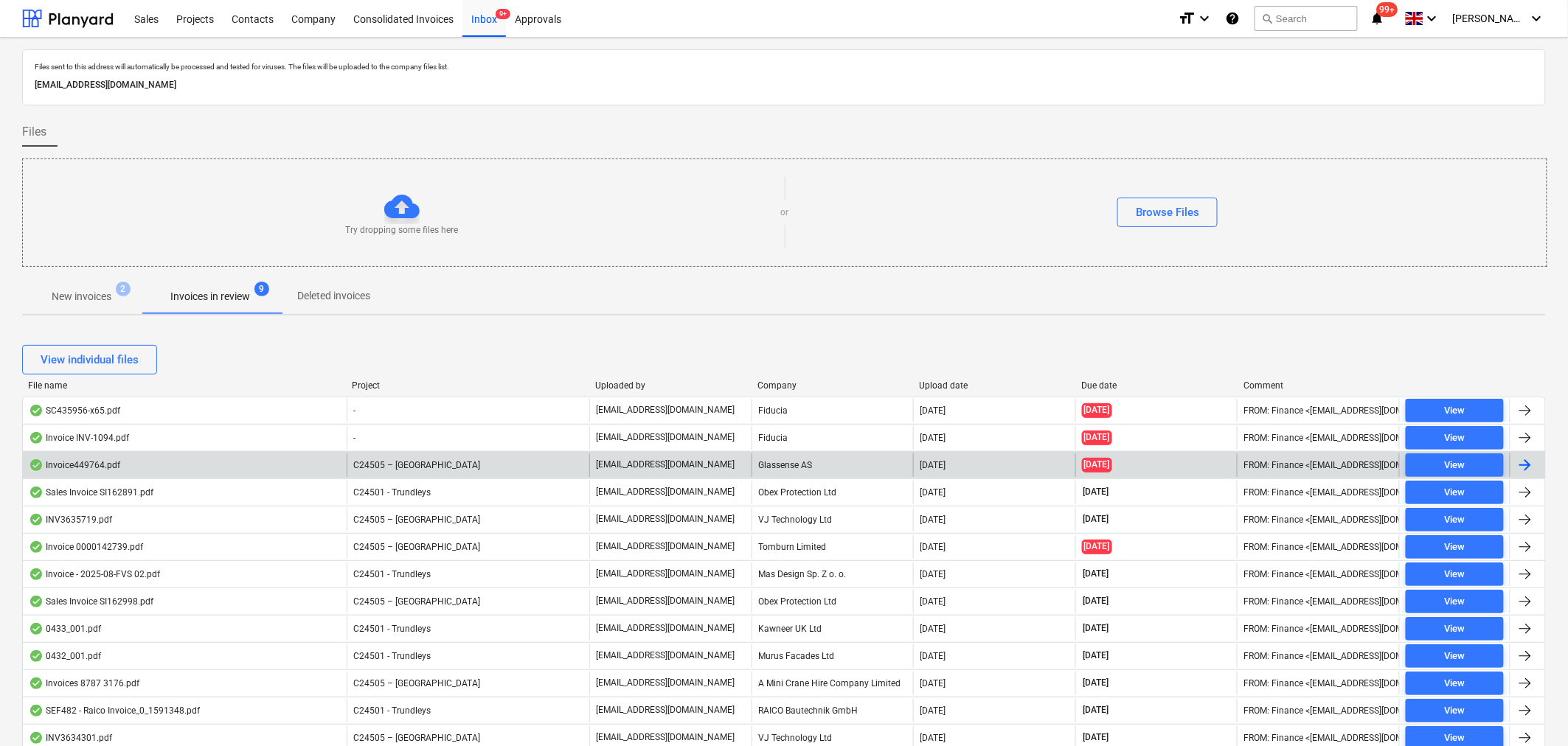
click at [430, 462] on span "C24505 – [GEOGRAPHIC_DATA]" at bounding box center [417, 465] width 127 height 10
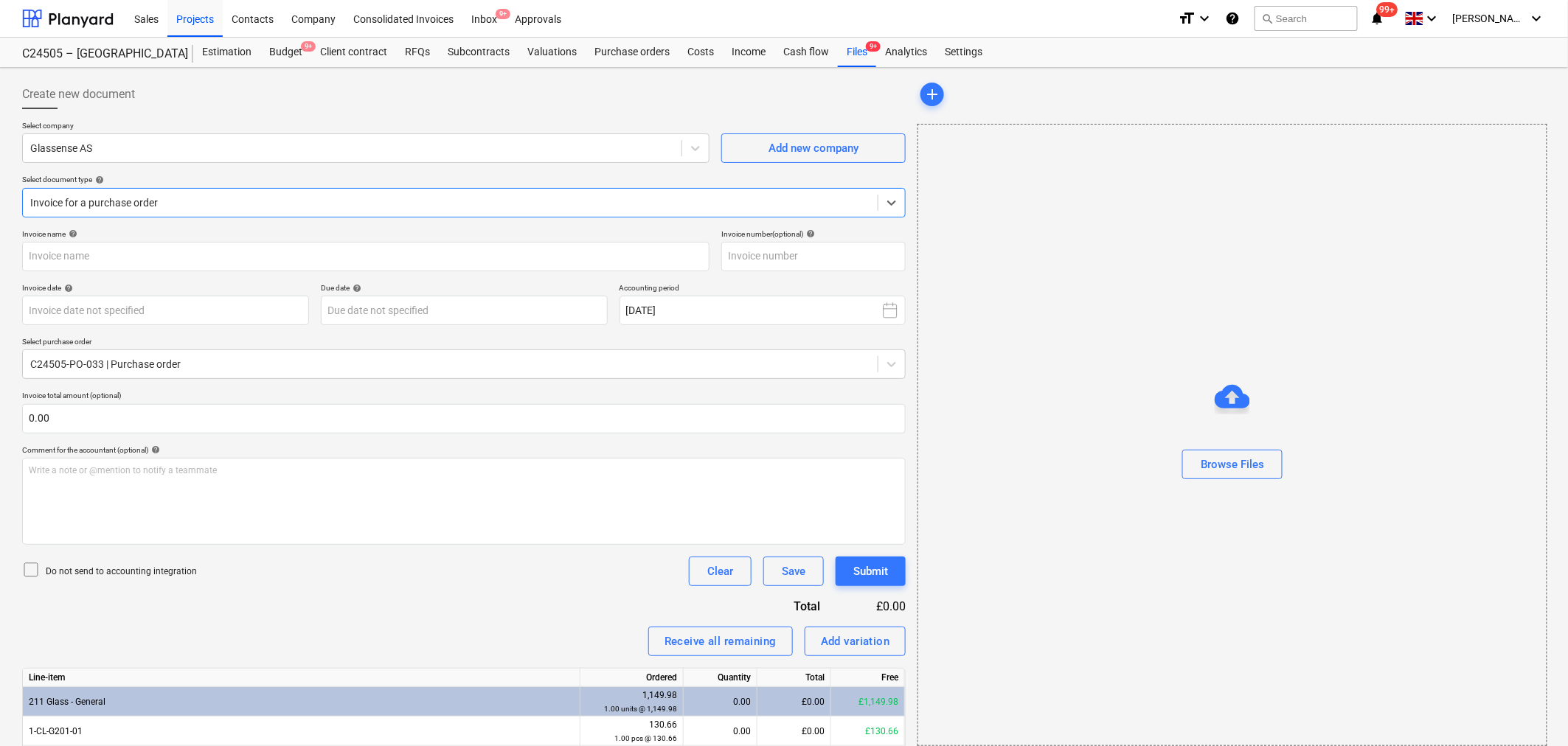
type input "10149878"
type input "[DATE]"
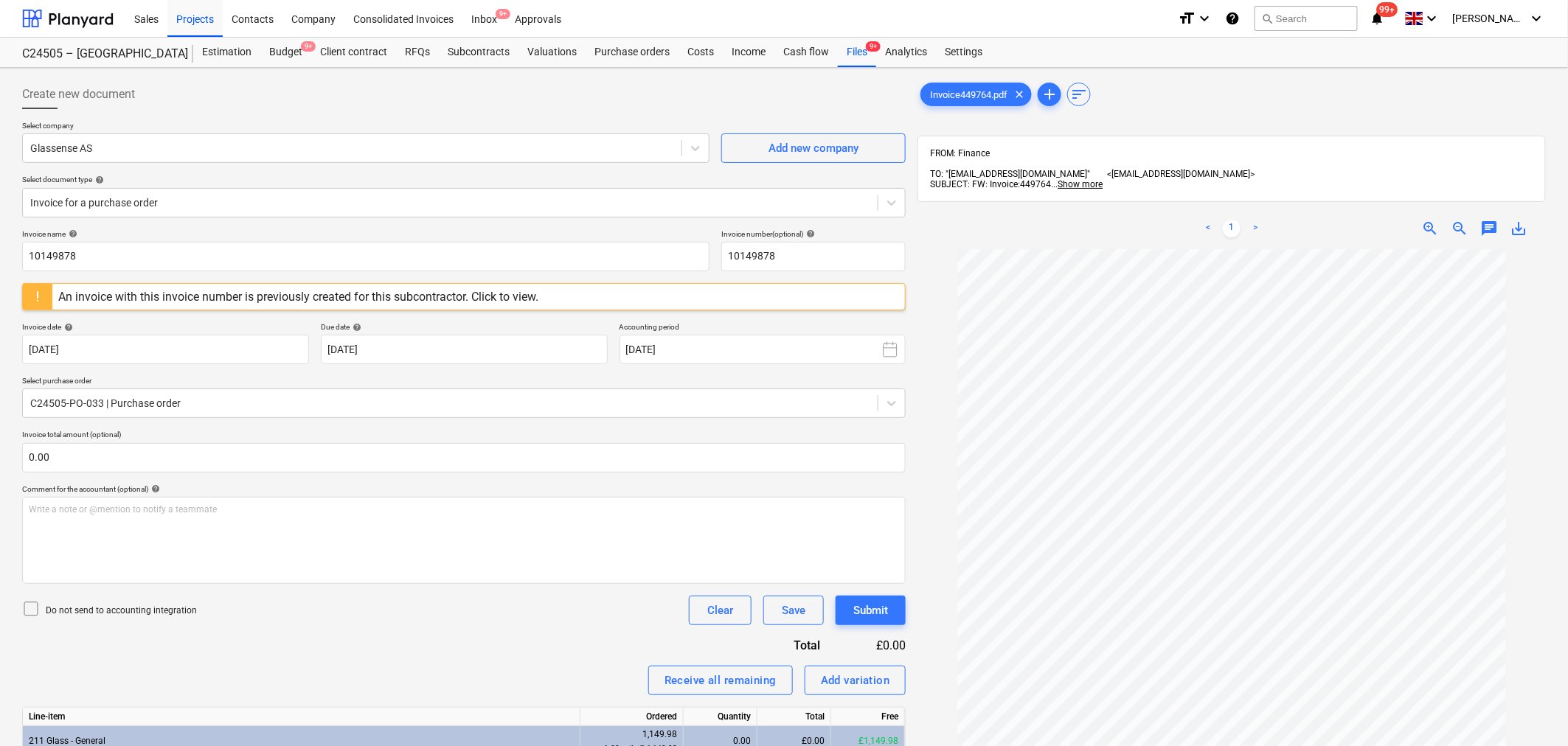
click at [1499, 208] on div "< 1 > zoom_in zoom_out chat 0 save_alt" at bounding box center [1232, 228] width 628 height 41
click at [1495, 219] on span "chat" at bounding box center [1490, 228] width 18 height 18
click at [1399, 354] on div "Write a note or @mention to notify a teammate [PERSON_NAME]" at bounding box center [1386, 383] width 295 height 87
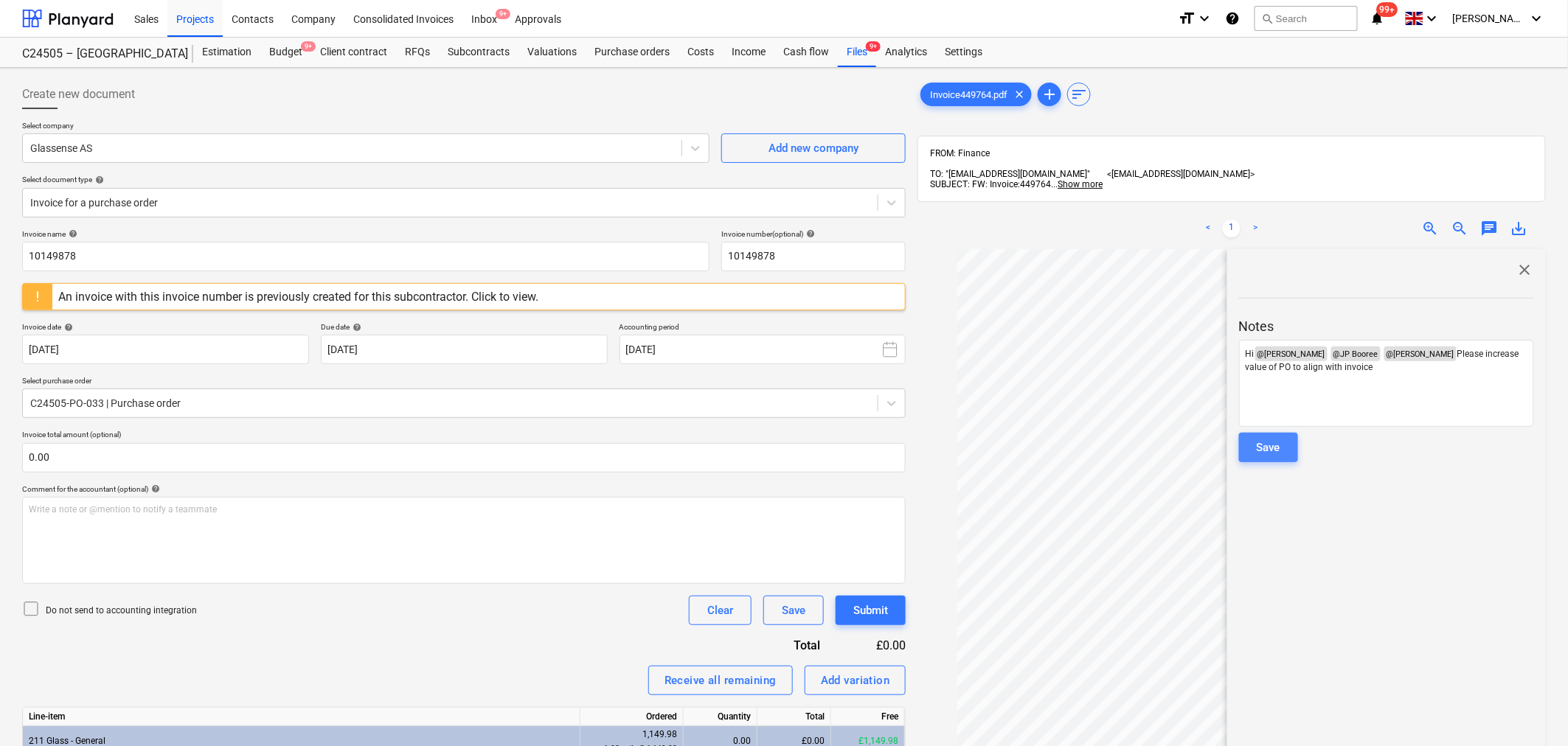
click at [1282, 433] on button "Save" at bounding box center [1269, 448] width 59 height 30
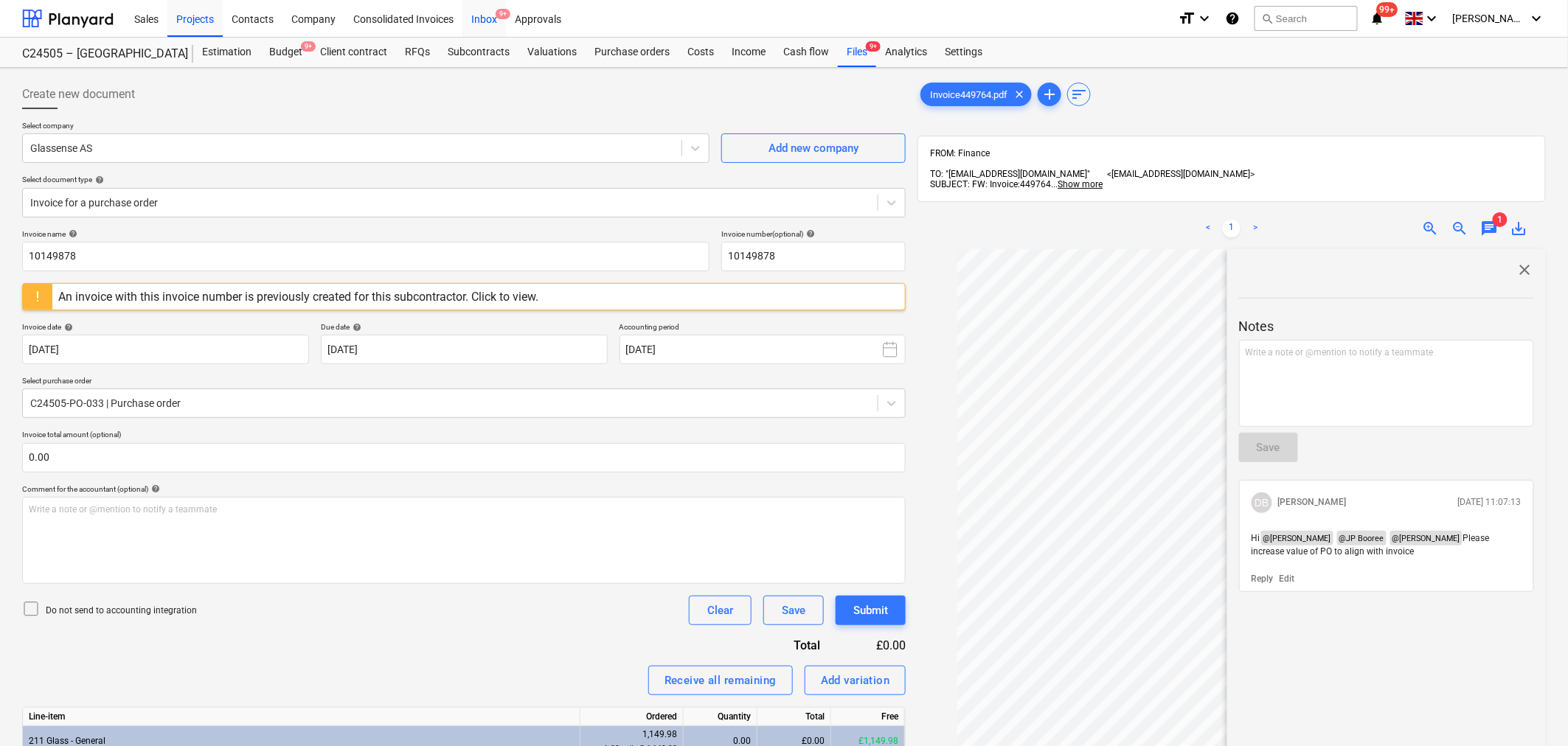
click at [490, 13] on div "Inbox 9+" at bounding box center [484, 18] width 44 height 38
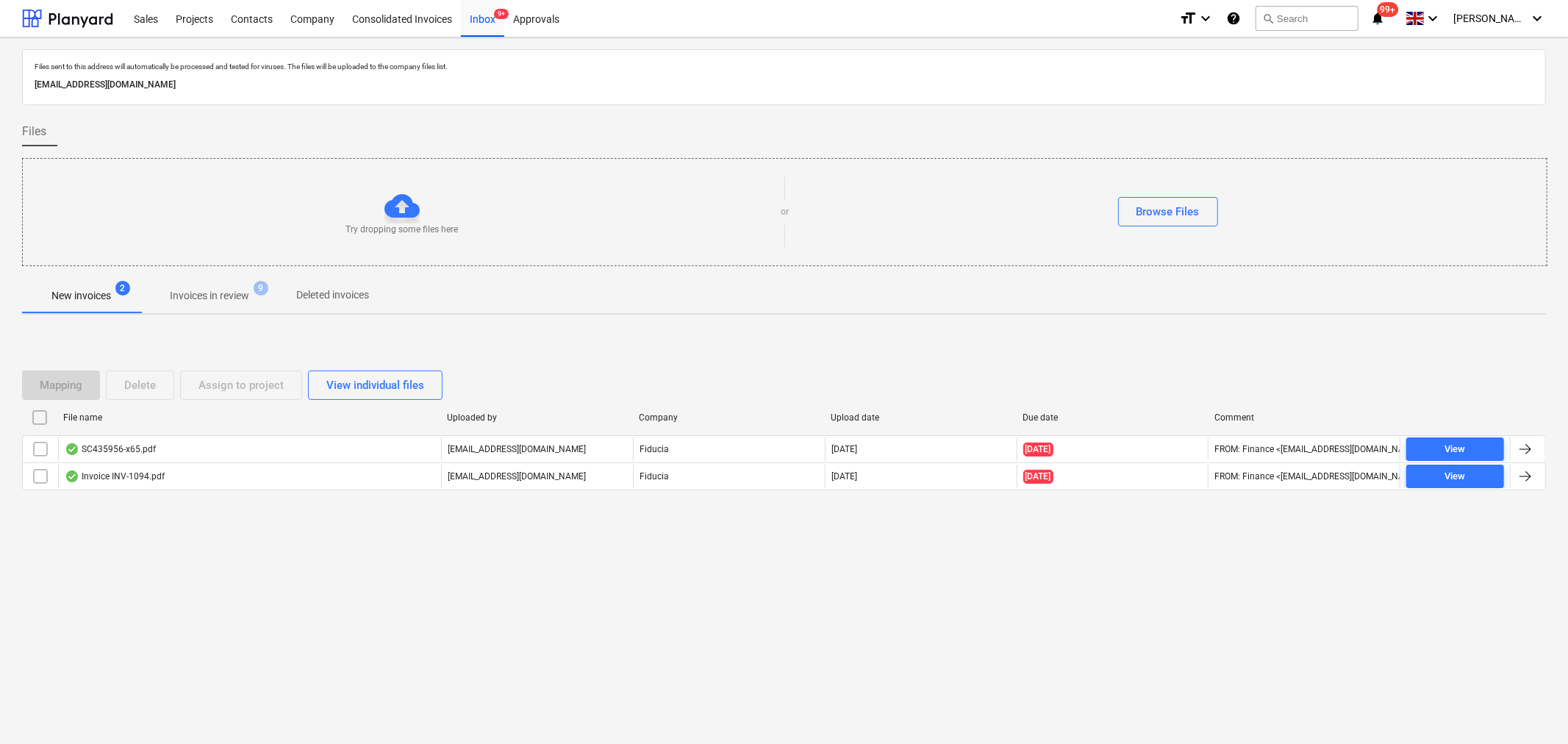
click at [245, 287] on span "Invoices in review 9" at bounding box center [210, 295] width 138 height 27
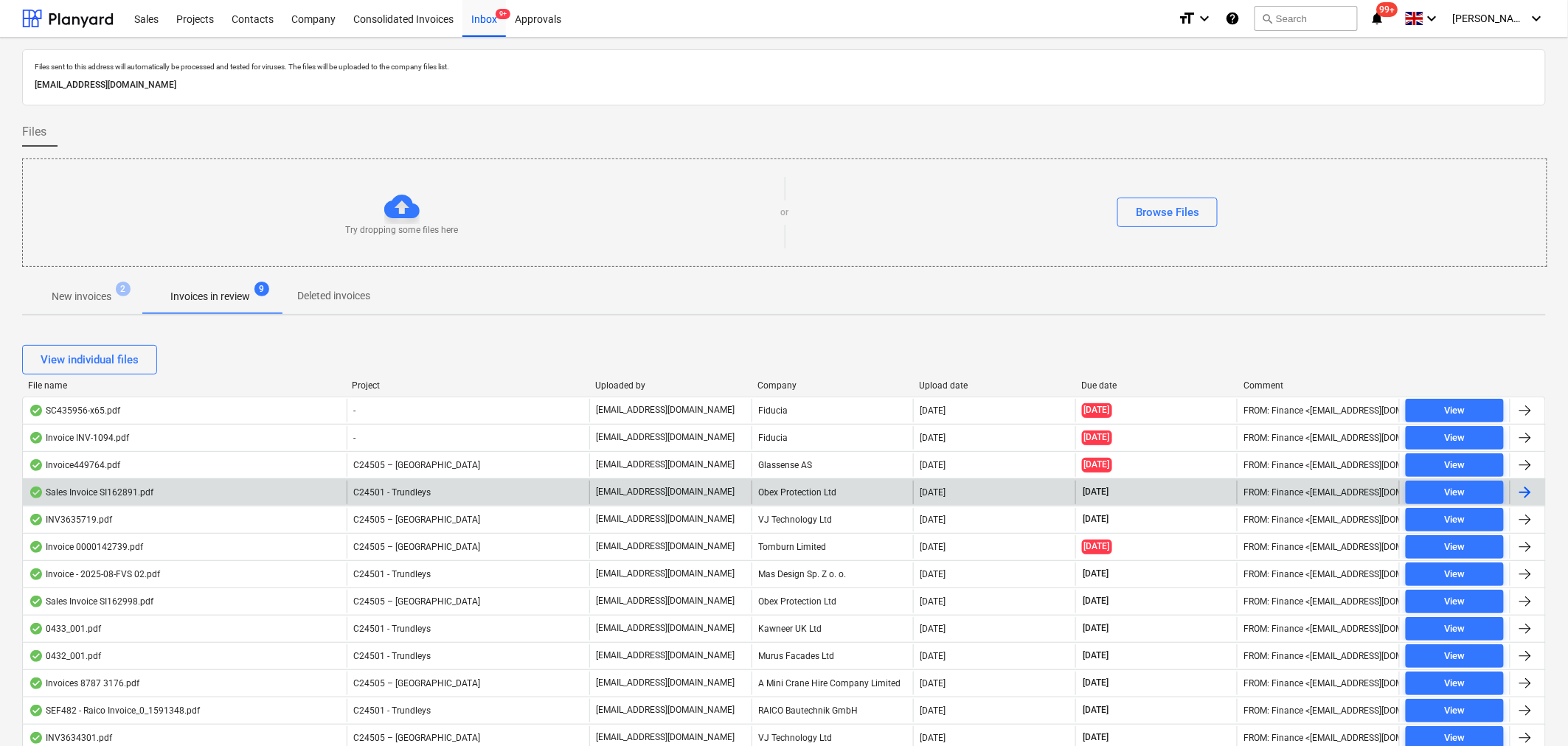
click at [406, 489] on span "C24501 - Trundleys" at bounding box center [392, 493] width 78 height 10
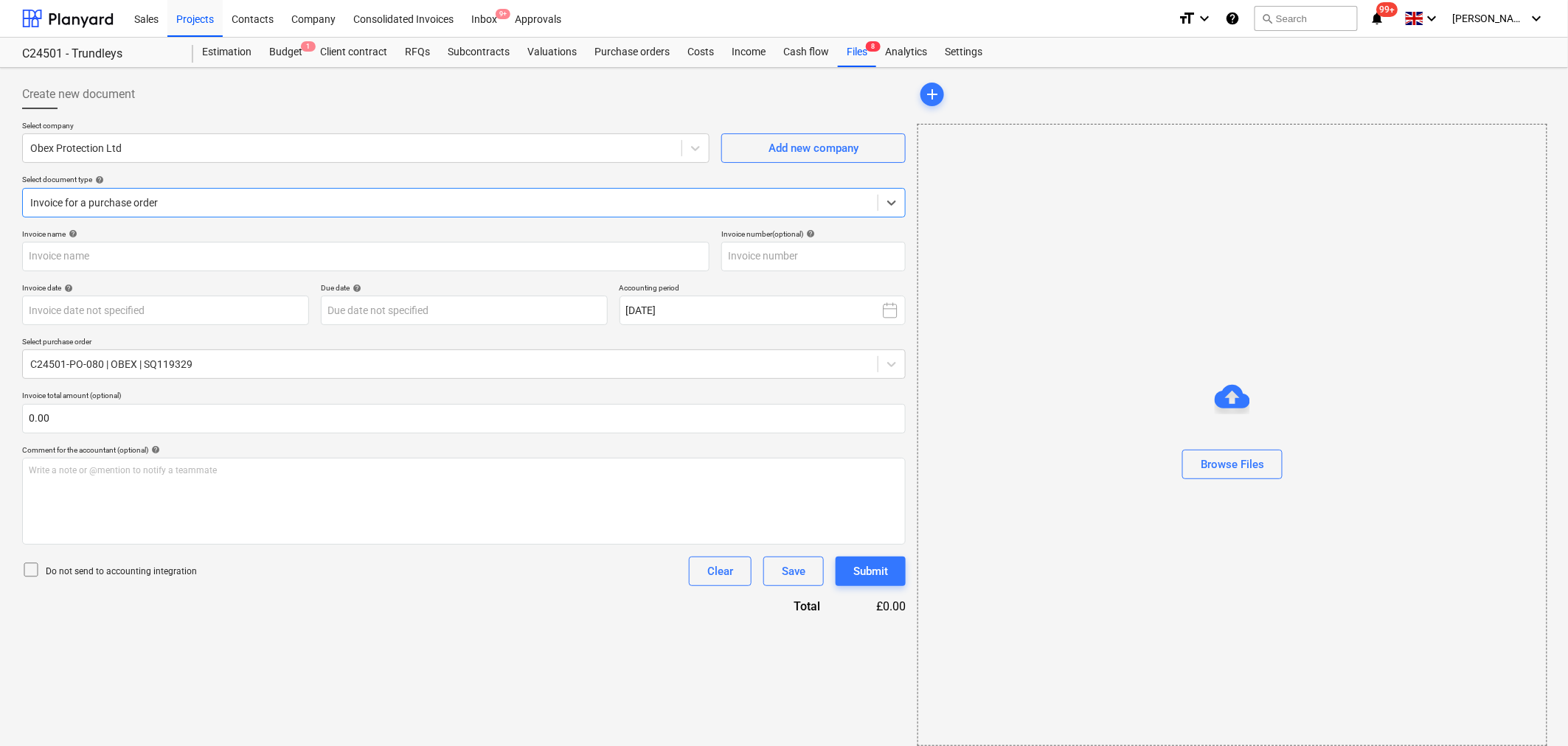
type input "SI162891"
type input "[DATE]"
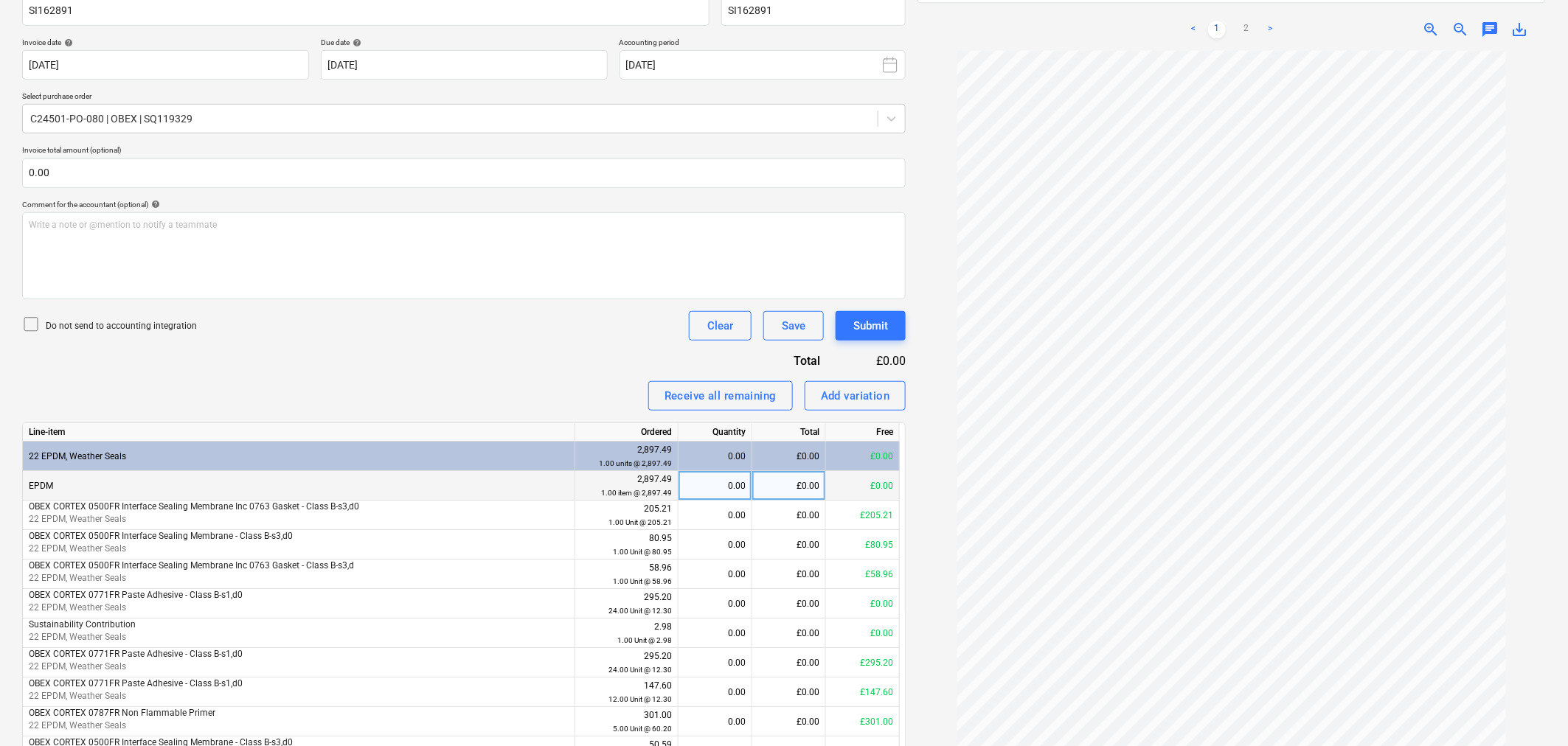
scroll to position [13, 0]
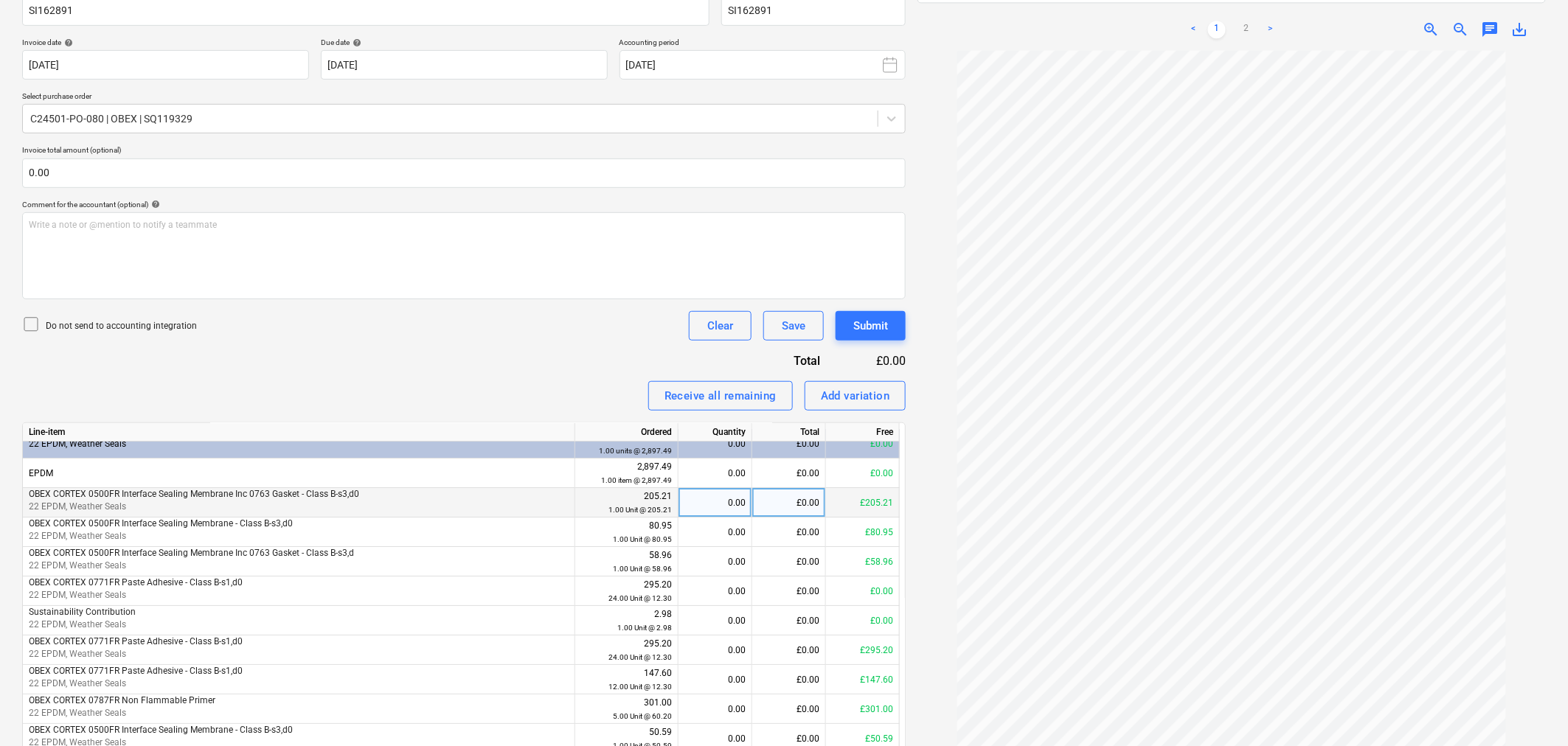
click at [762, 513] on div "£0.00" at bounding box center [789, 503] width 74 height 30
type input "205.21"
click at [793, 536] on div "£0.00" at bounding box center [789, 533] width 74 height 30
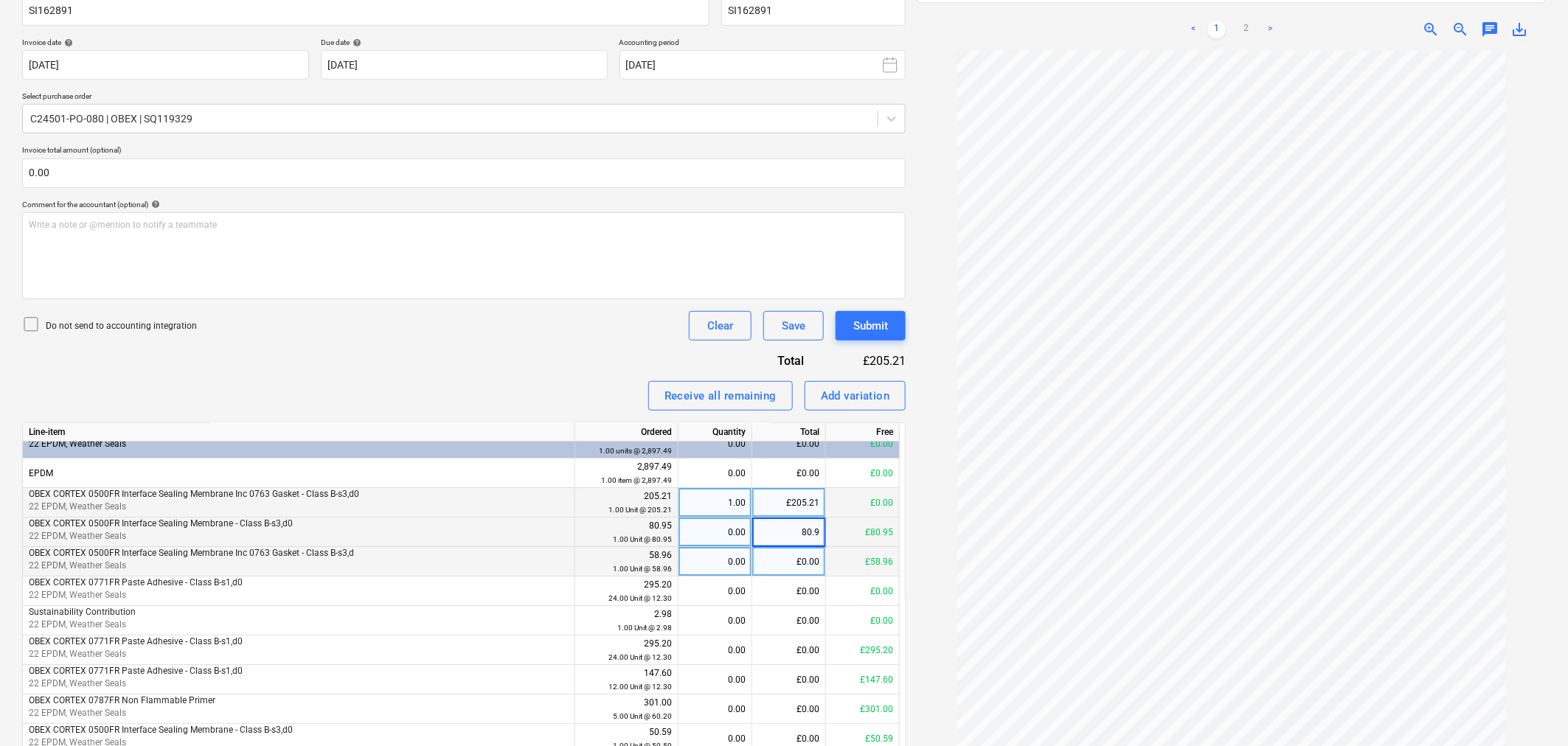
type input "80.95"
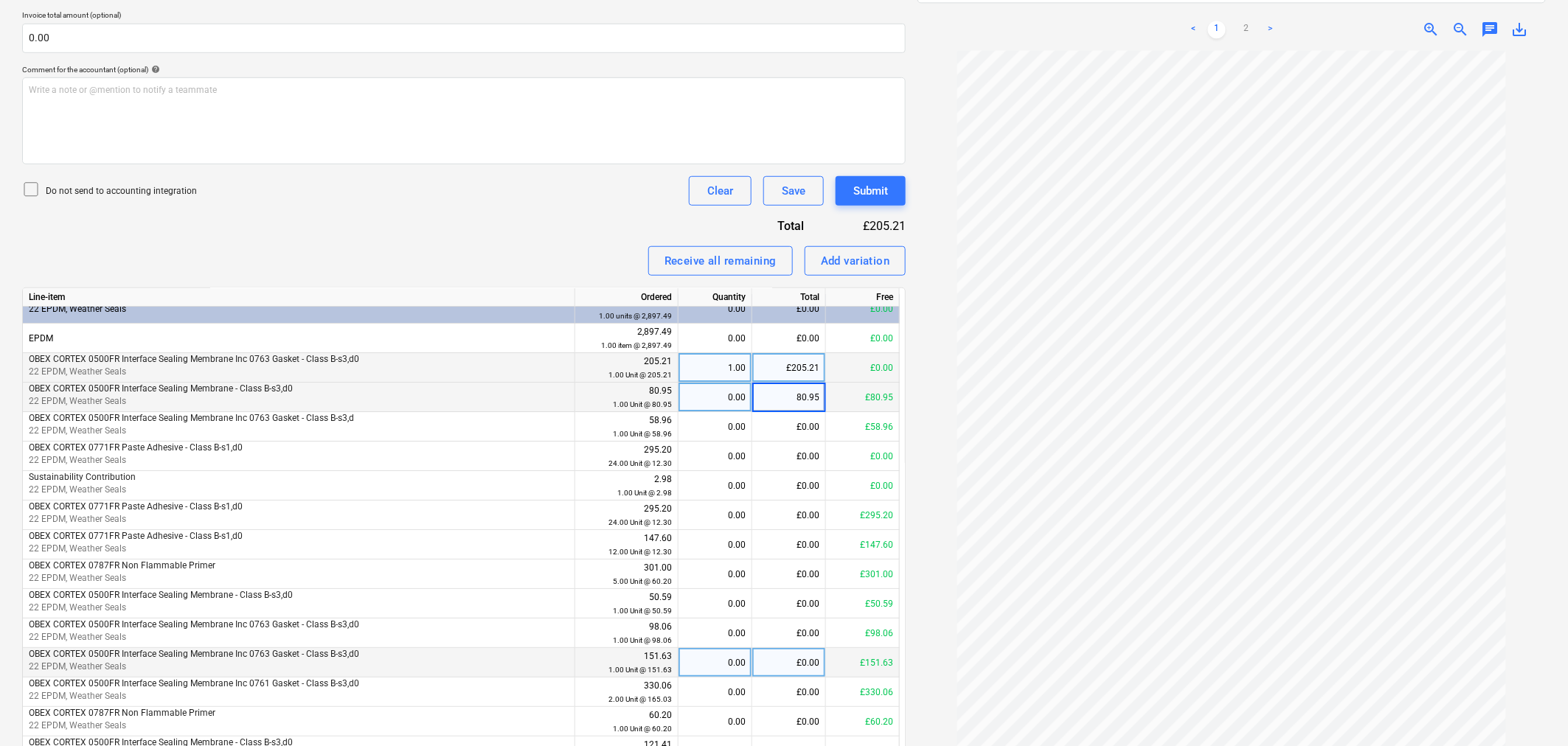
scroll to position [491, 0]
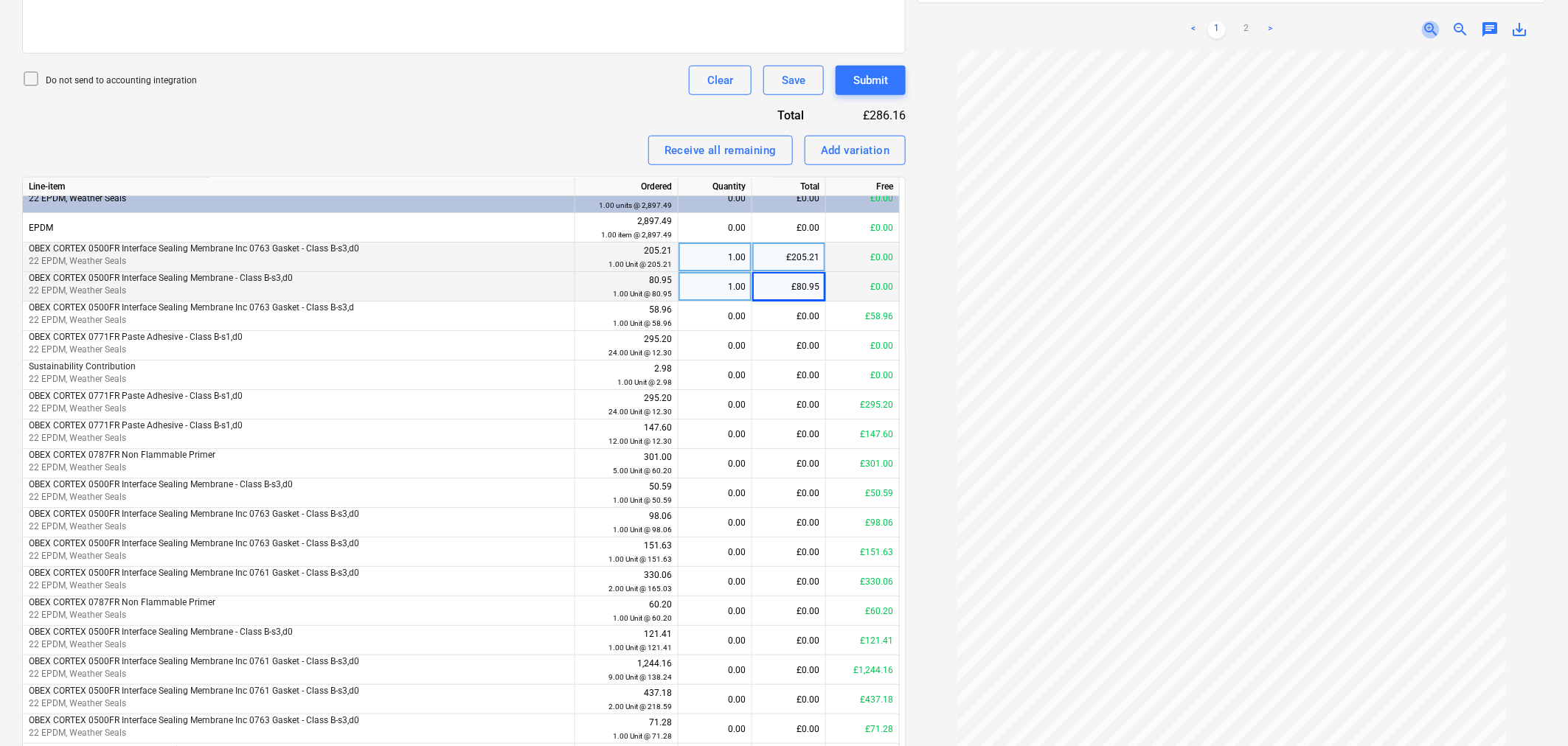
click at [1431, 21] on span "zoom_in" at bounding box center [1431, 30] width 18 height 18
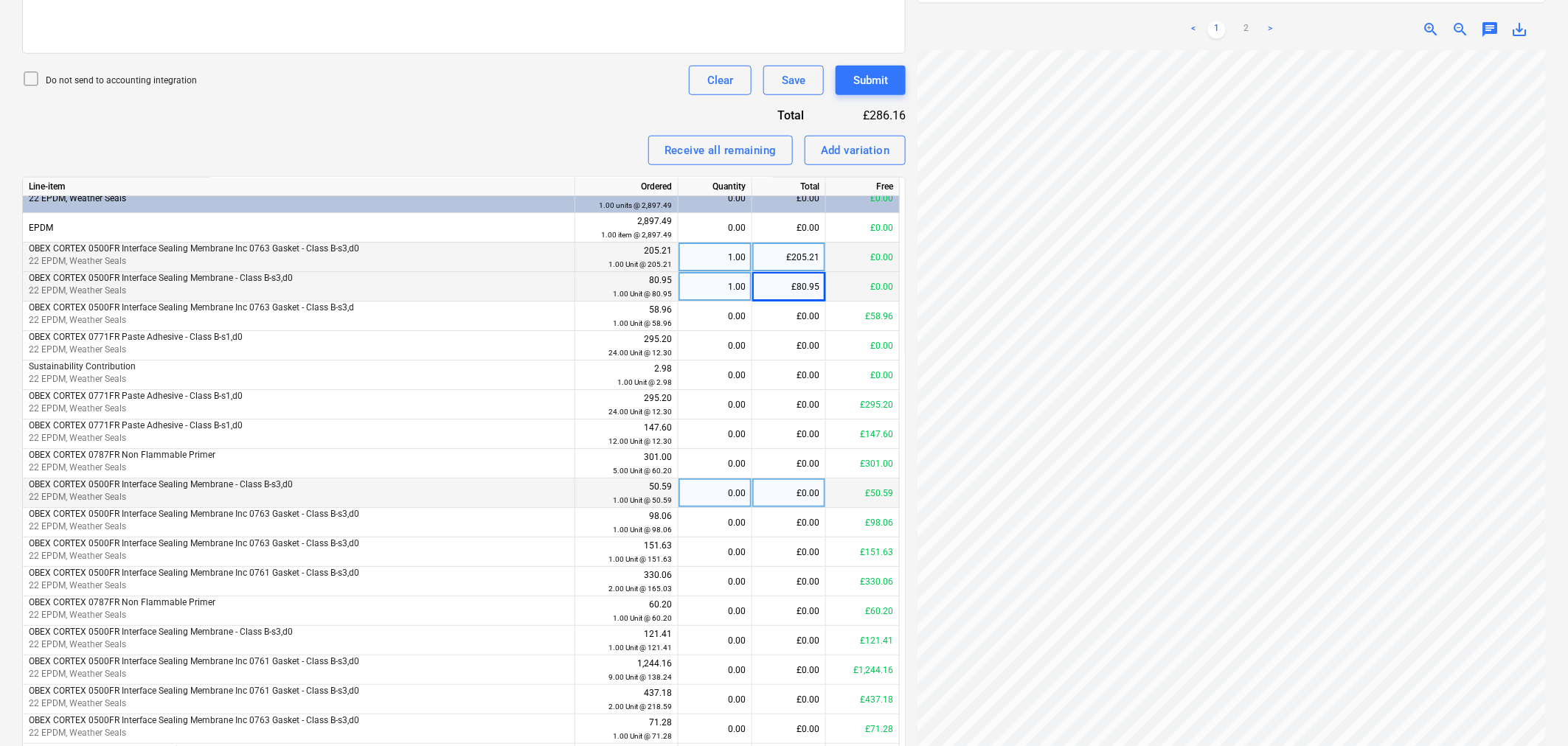
click at [805, 484] on div "£0.00" at bounding box center [789, 493] width 74 height 30
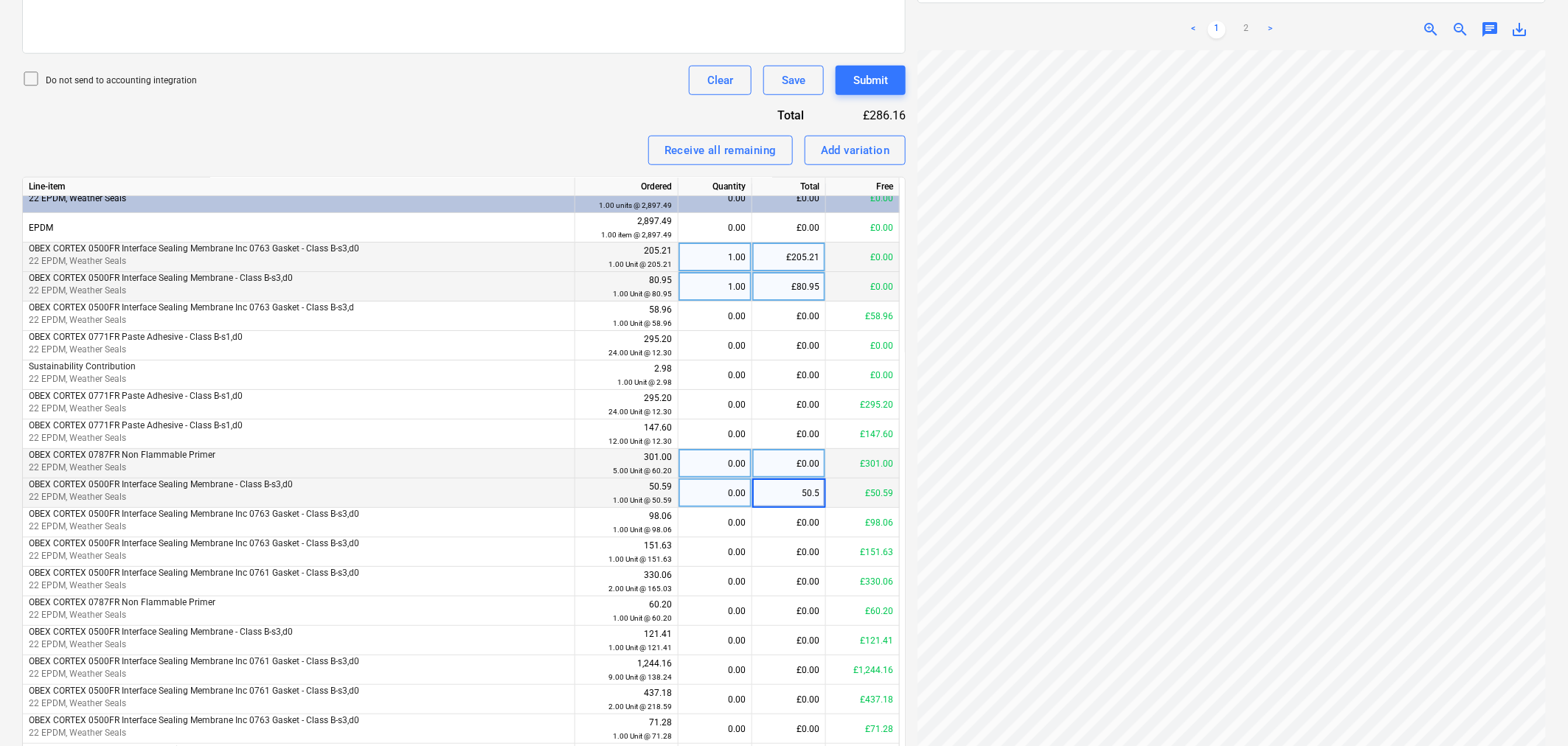
type input "50.59"
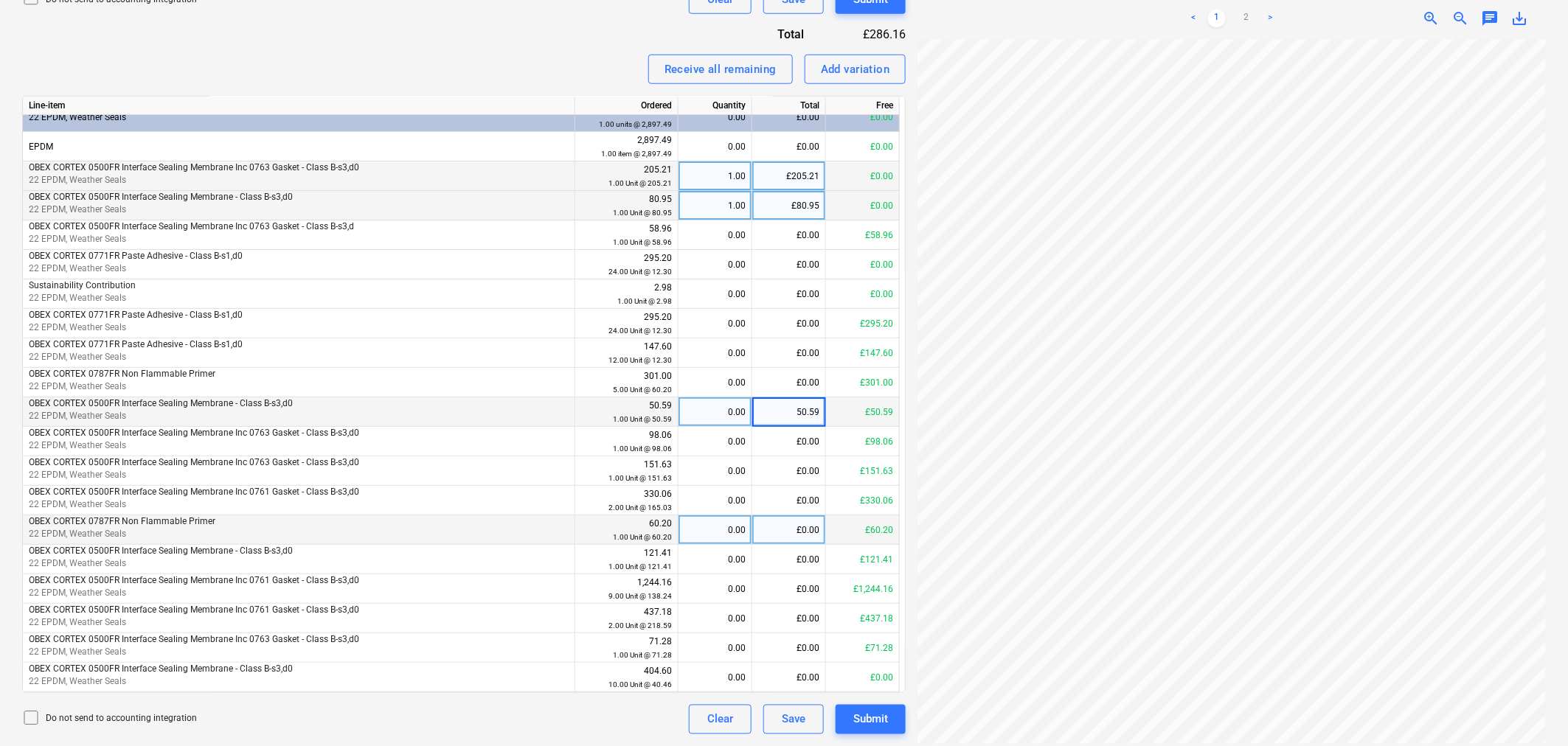
scroll to position [0, 0]
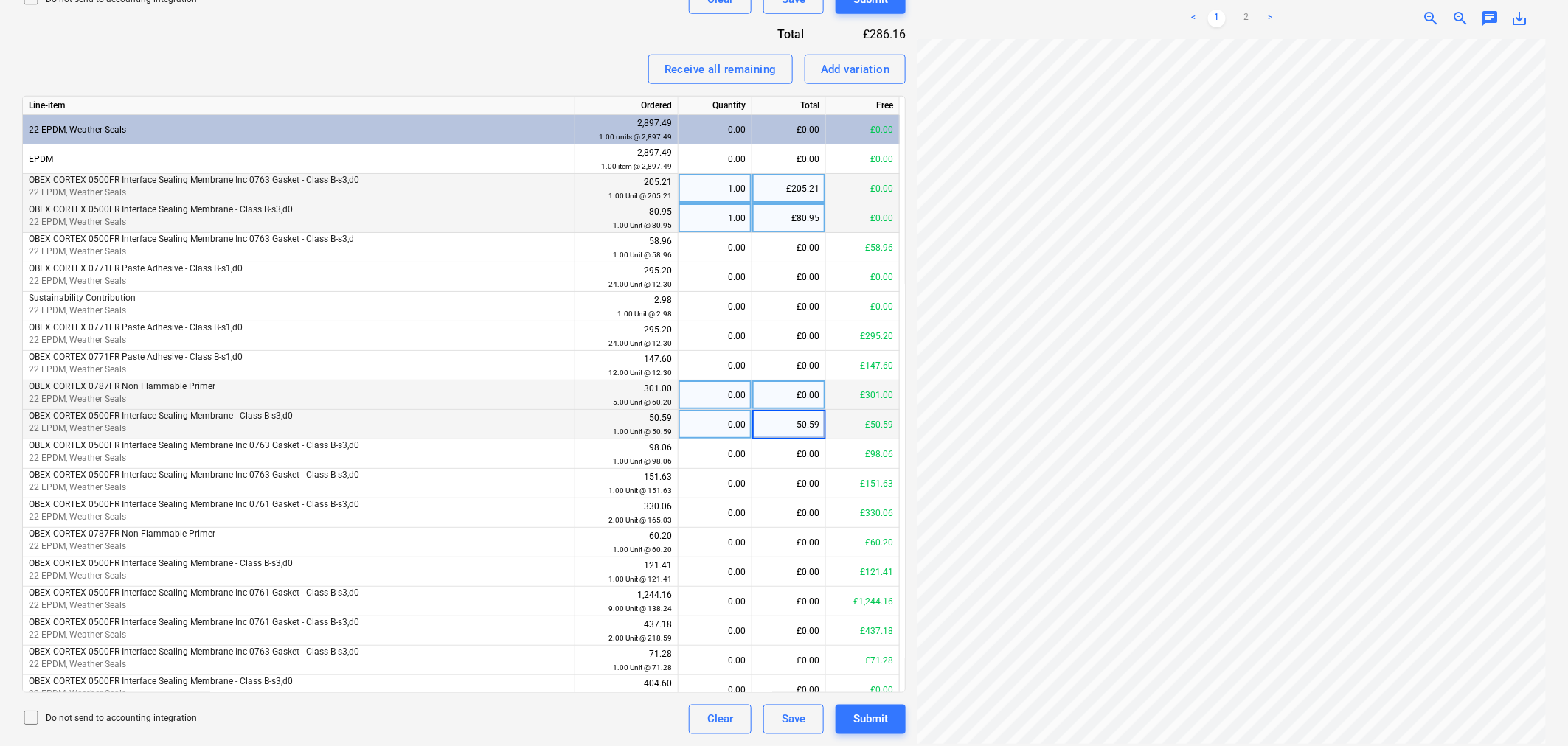
click at [813, 397] on div "£0.00" at bounding box center [789, 395] width 74 height 30
type input "301"
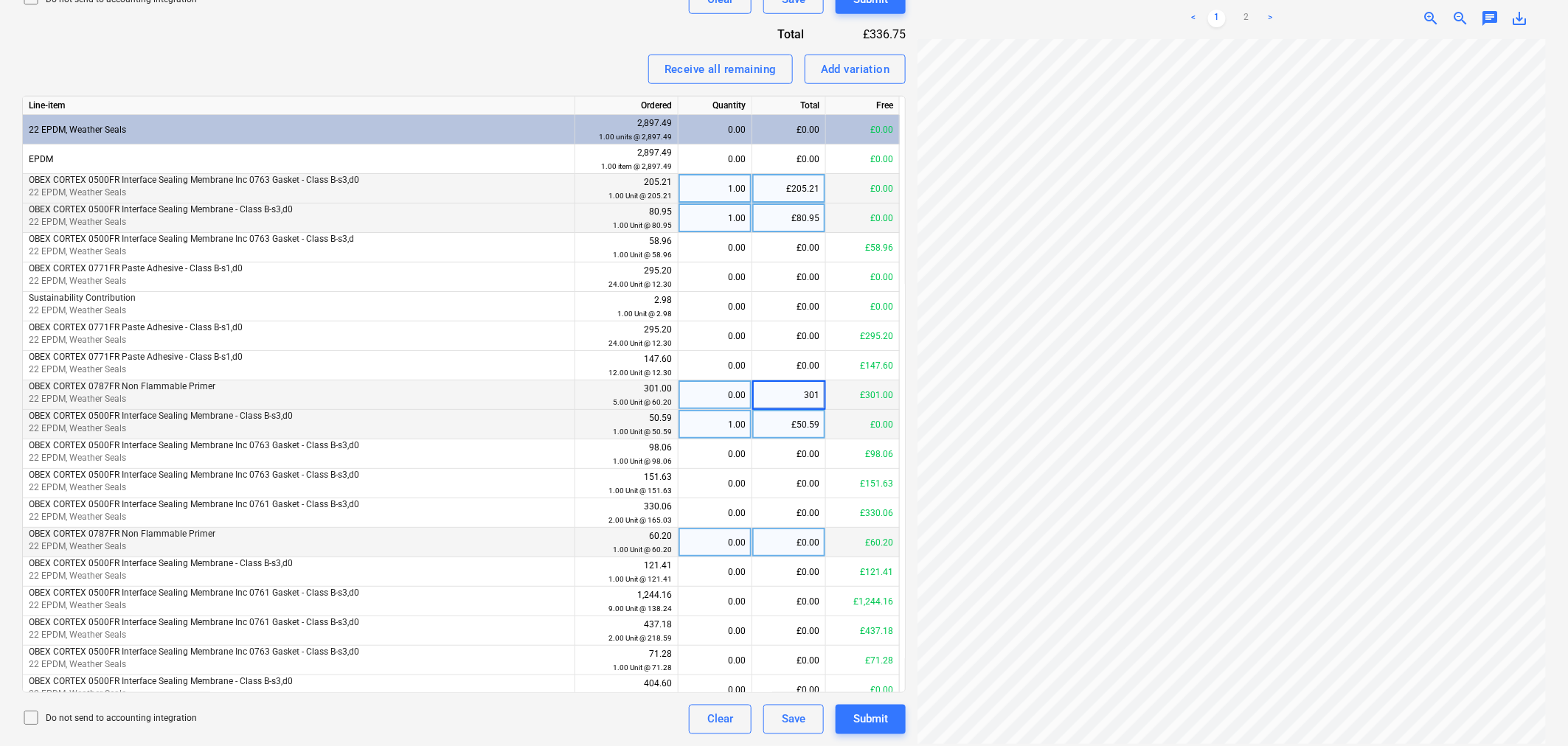
click at [788, 544] on div "£0.00" at bounding box center [789, 543] width 74 height 30
type input "60.20"
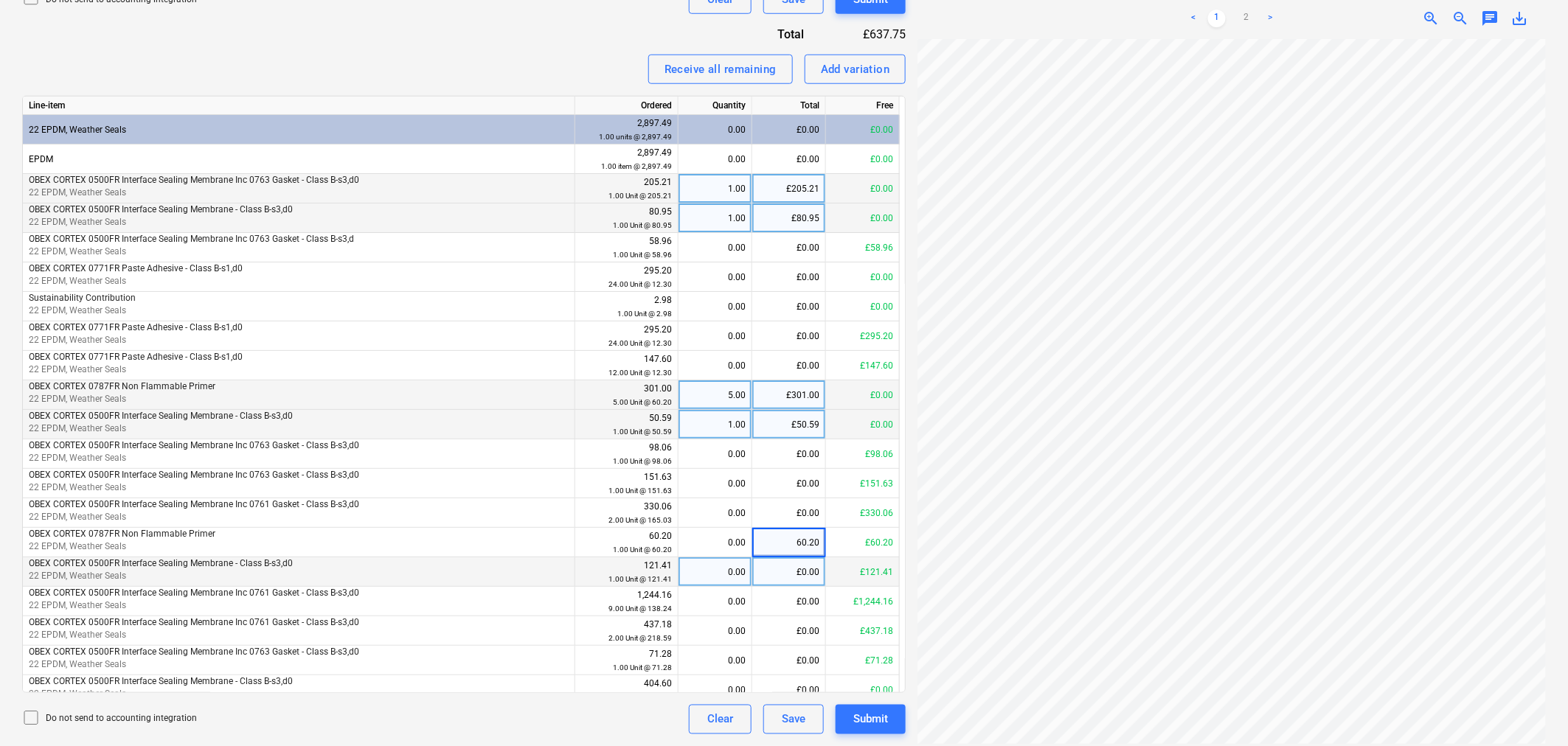
click at [784, 561] on div "£0.00" at bounding box center [789, 572] width 74 height 30
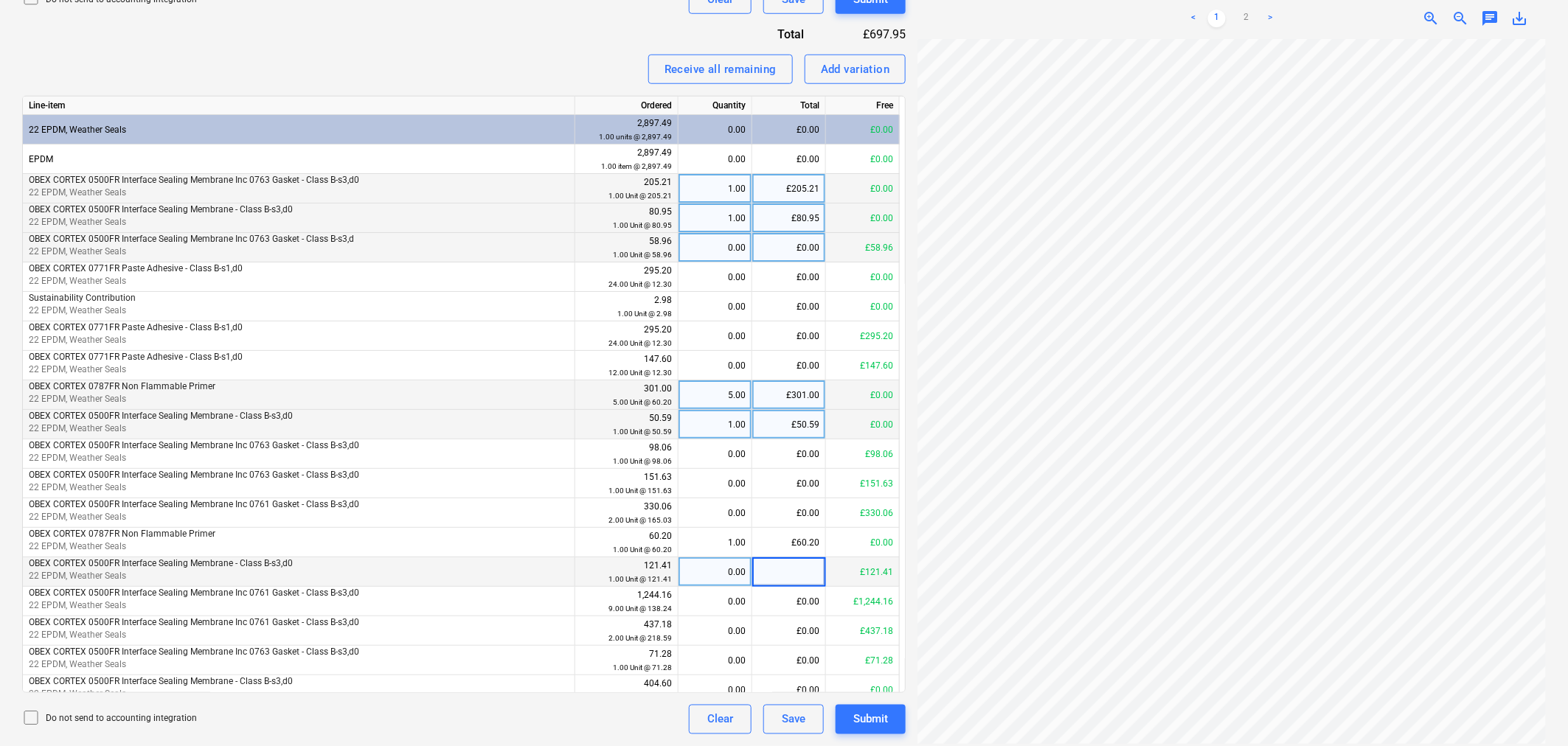
click at [794, 240] on div "£0.00" at bounding box center [789, 247] width 74 height 30
type input "58.96"
click at [798, 290] on div "£0.00" at bounding box center [789, 277] width 74 height 30
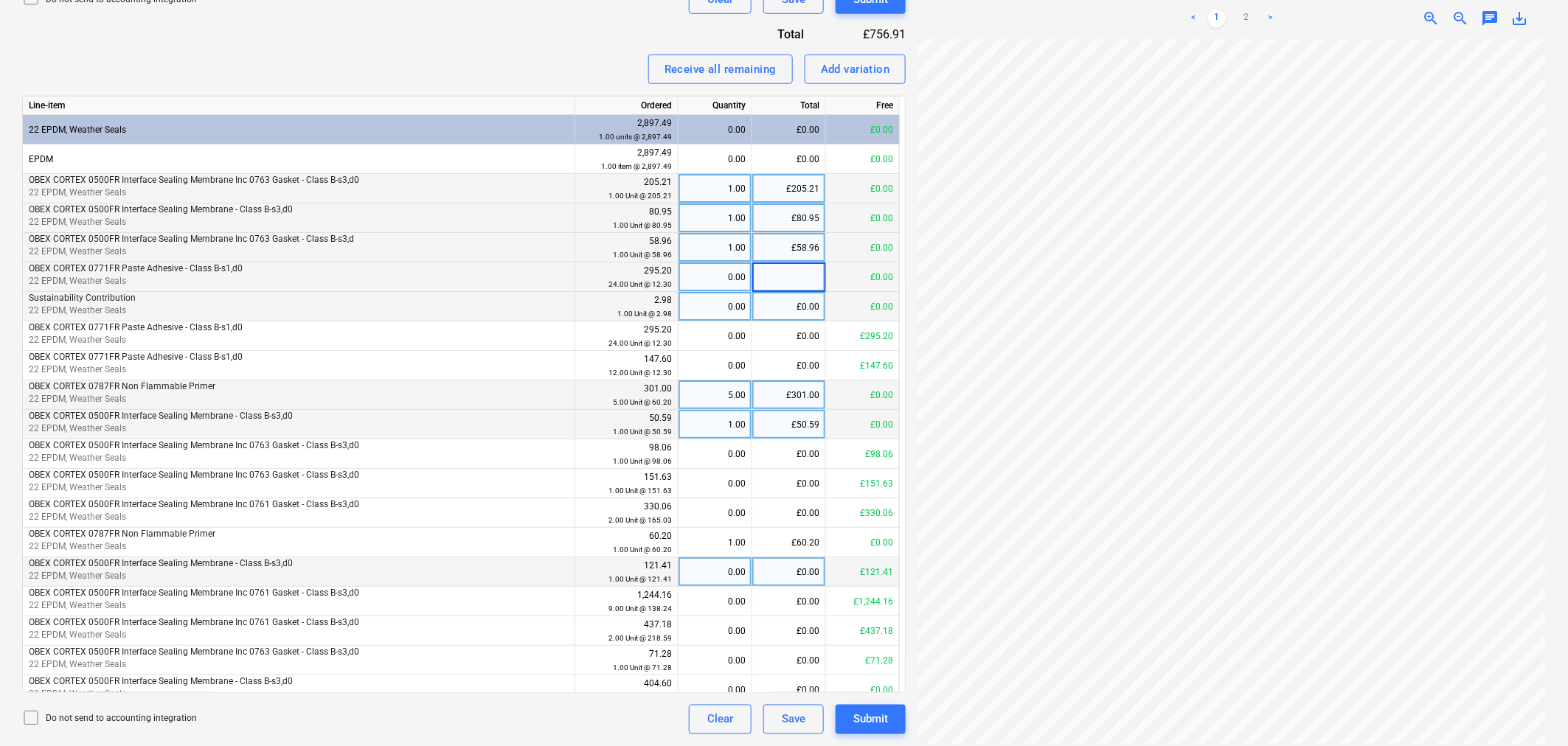
scroll to position [164, 38]
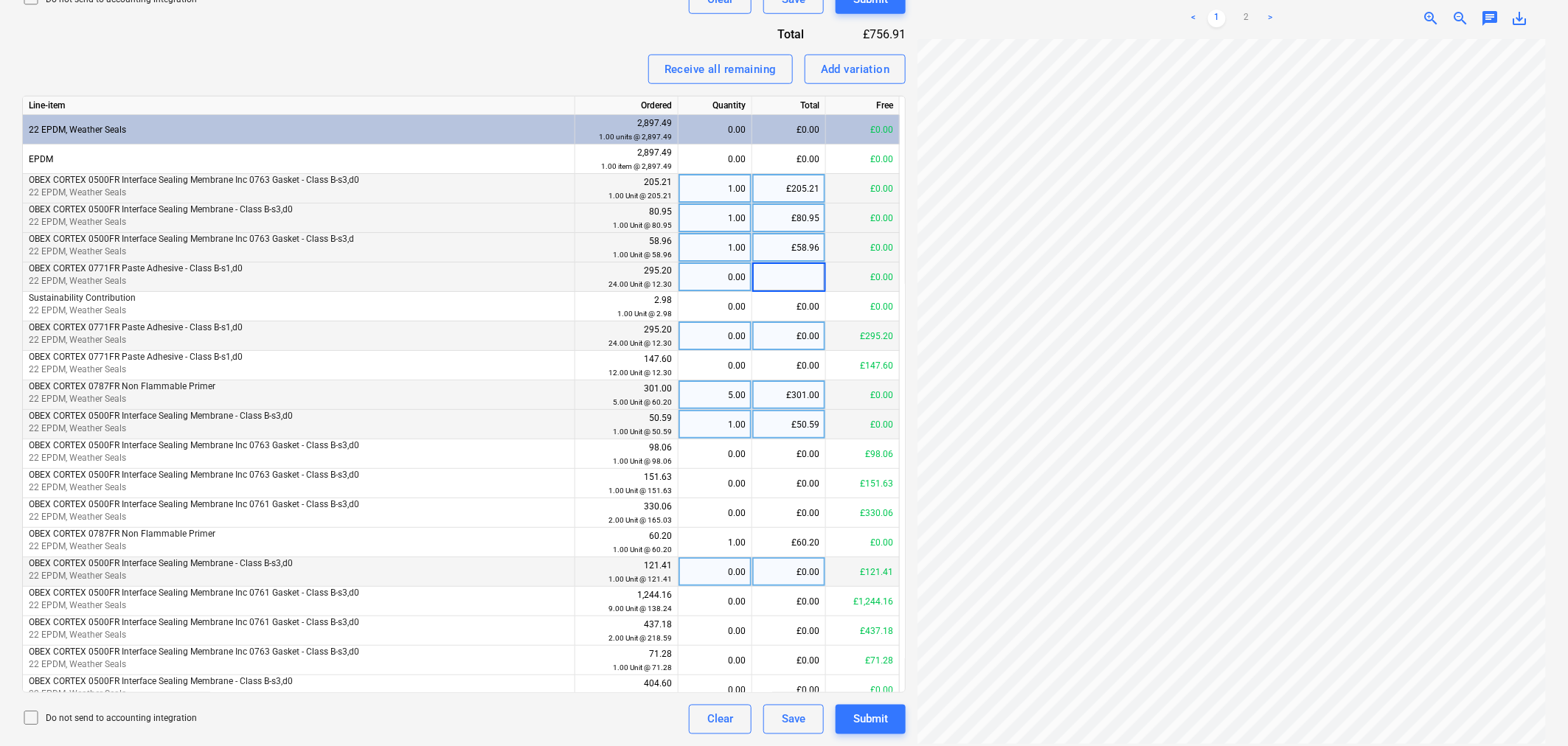
click at [783, 333] on div "£0.00" at bounding box center [789, 336] width 74 height 30
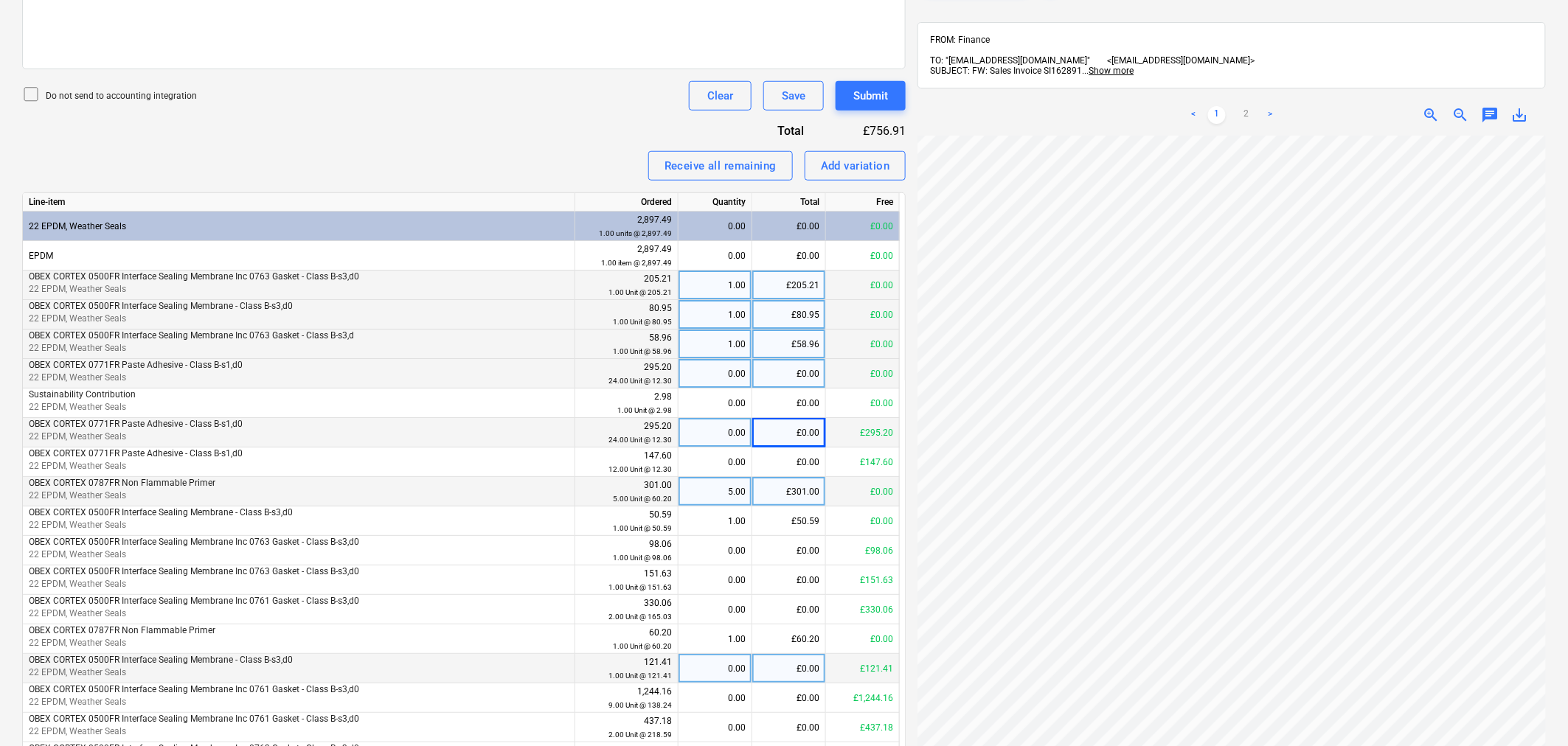
scroll to position [326, 0]
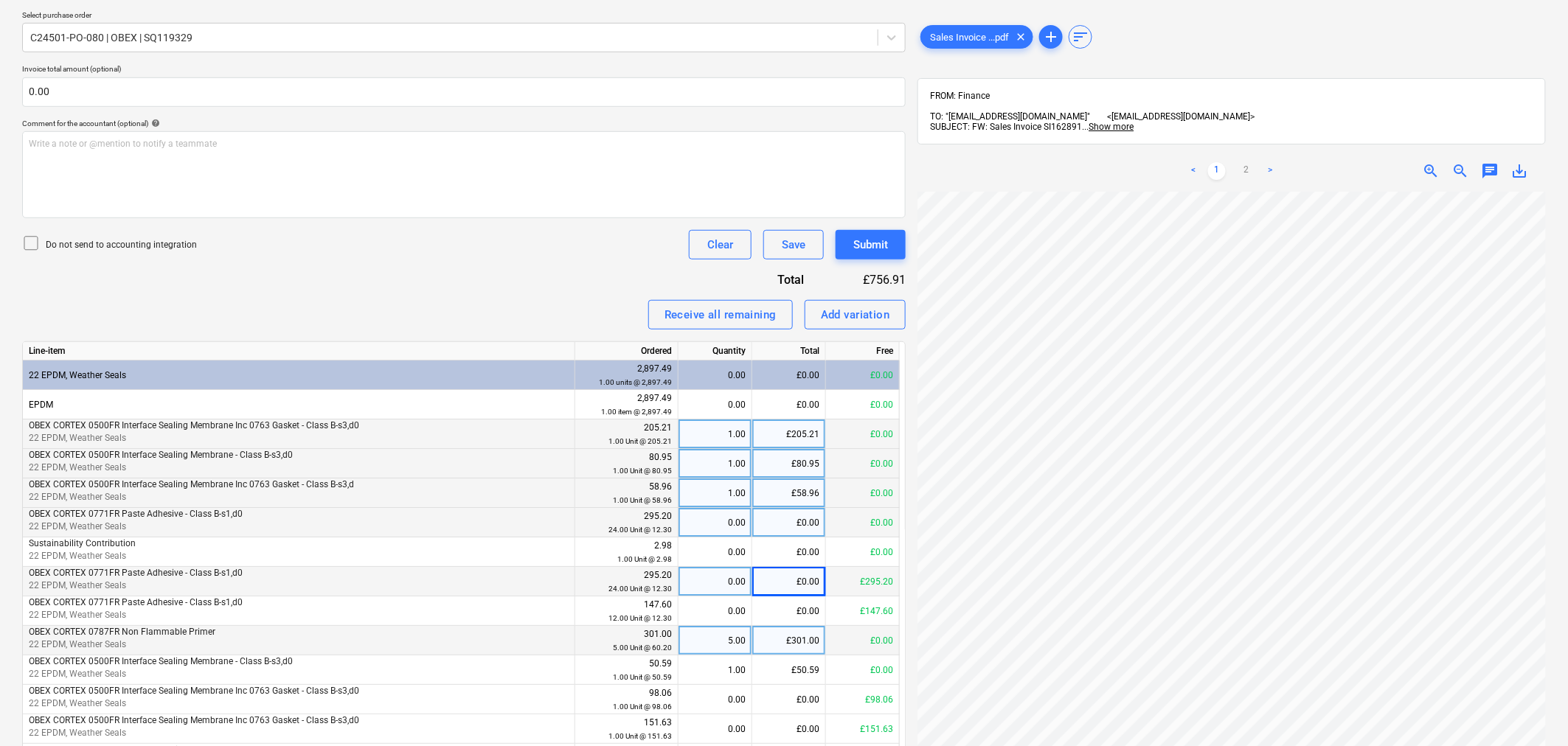
click at [1274, 162] on link ">" at bounding box center [1270, 171] width 18 height 18
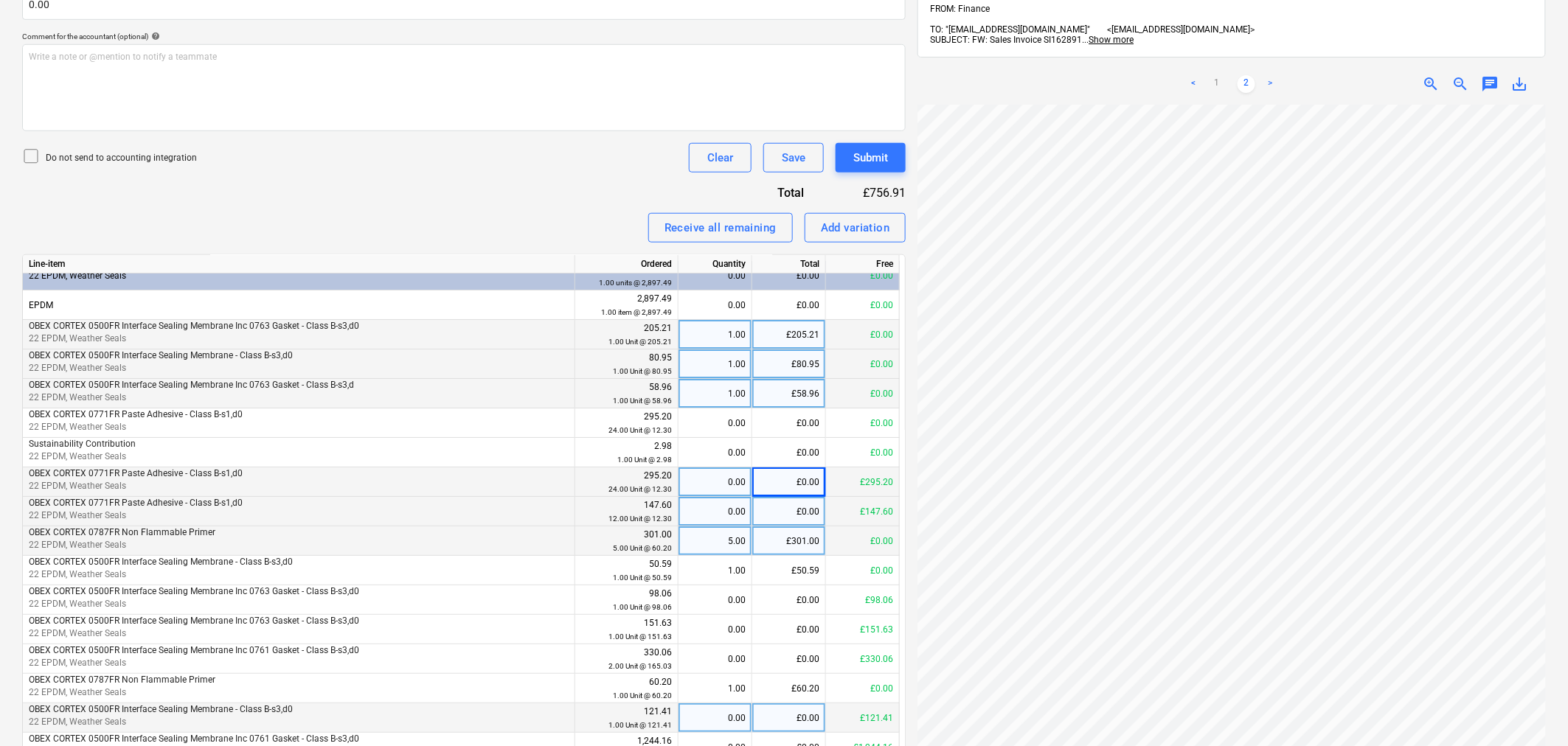
scroll to position [572, 0]
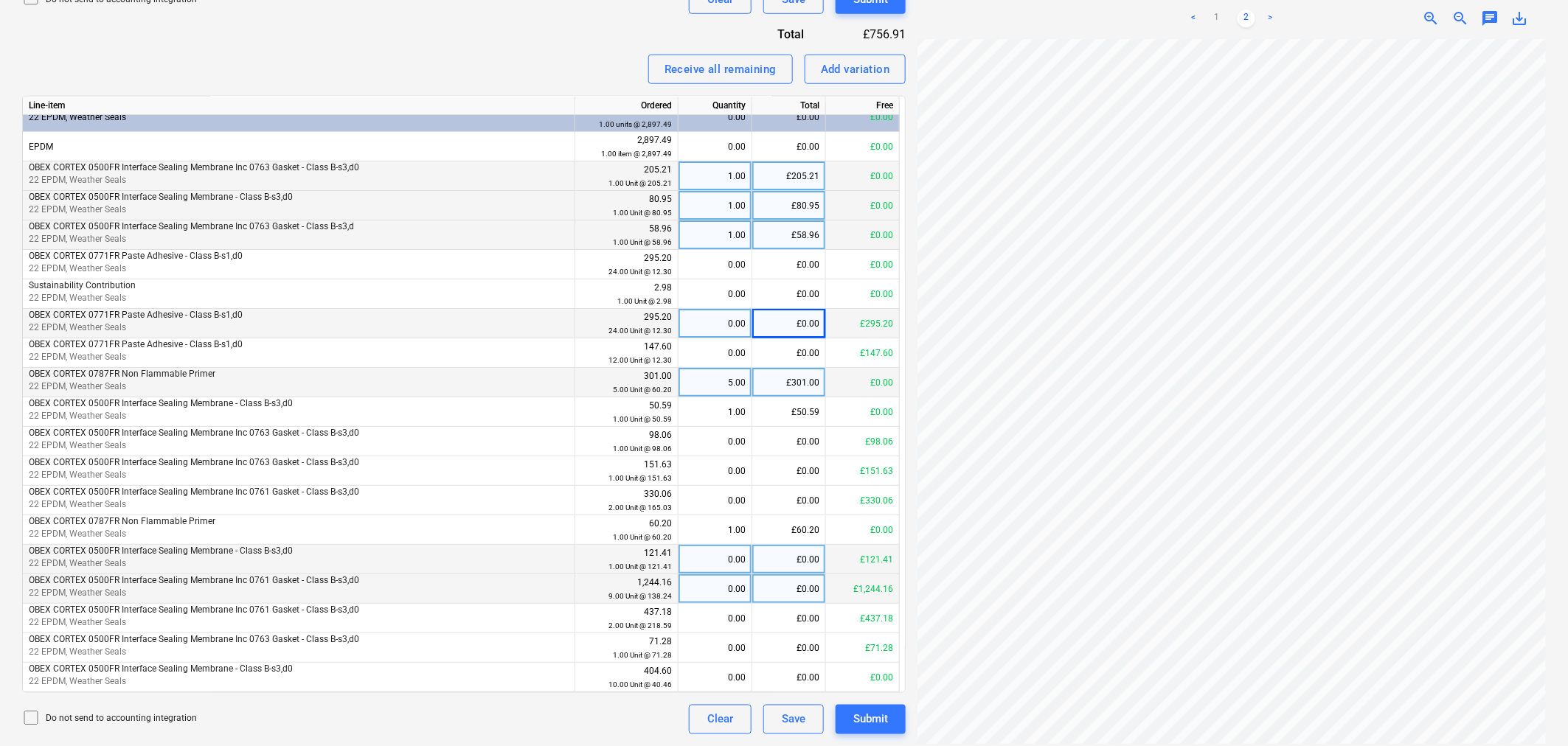
click at [814, 580] on div "£0.00" at bounding box center [789, 589] width 74 height 30
type input "1244.16"
click at [802, 561] on div "£0.00" at bounding box center [789, 560] width 74 height 30
type input "121.41"
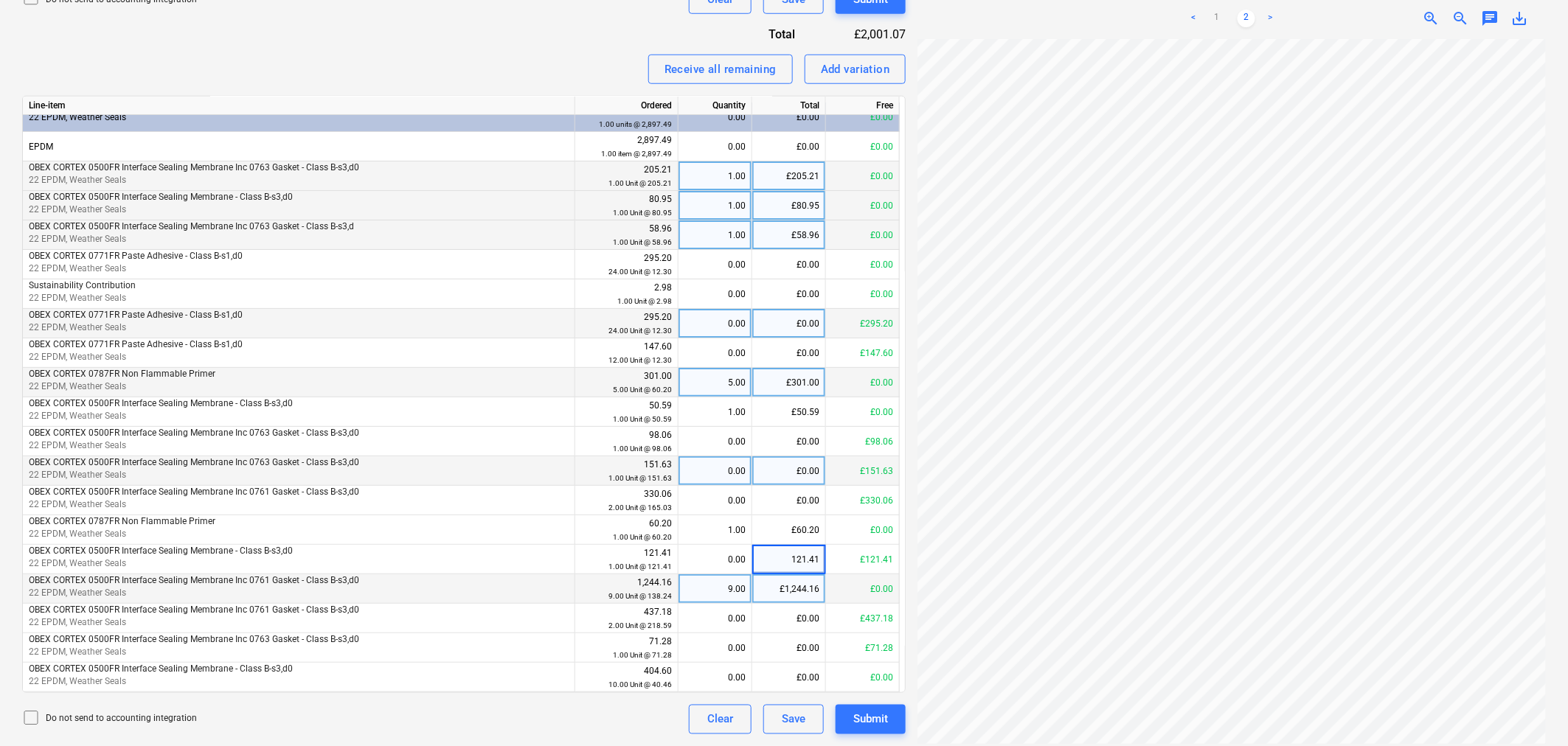
click at [795, 470] on div "£0.00" at bounding box center [789, 471] width 74 height 30
type input "15163"
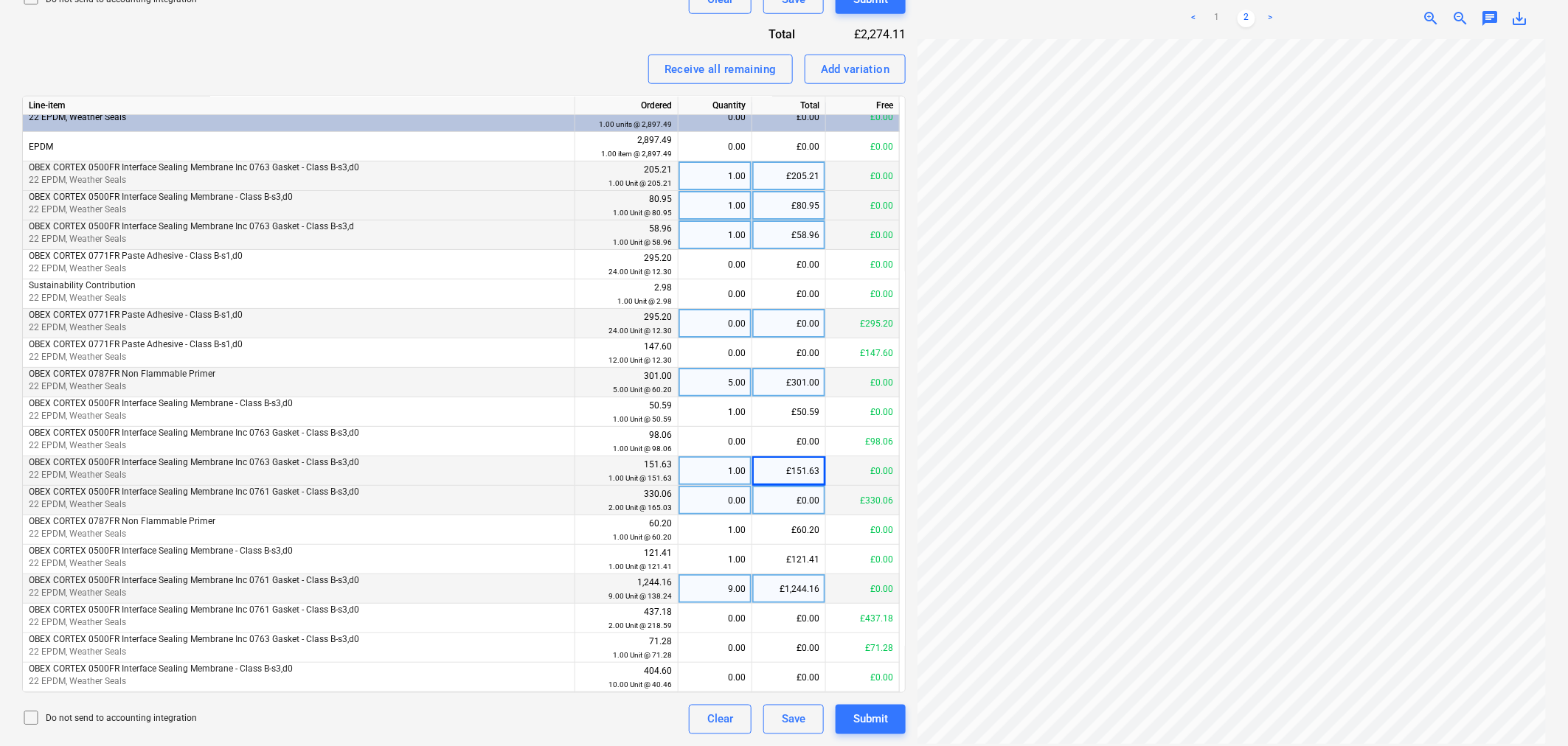
click at [789, 505] on div "£0.00" at bounding box center [789, 501] width 74 height 30
type input "330.06"
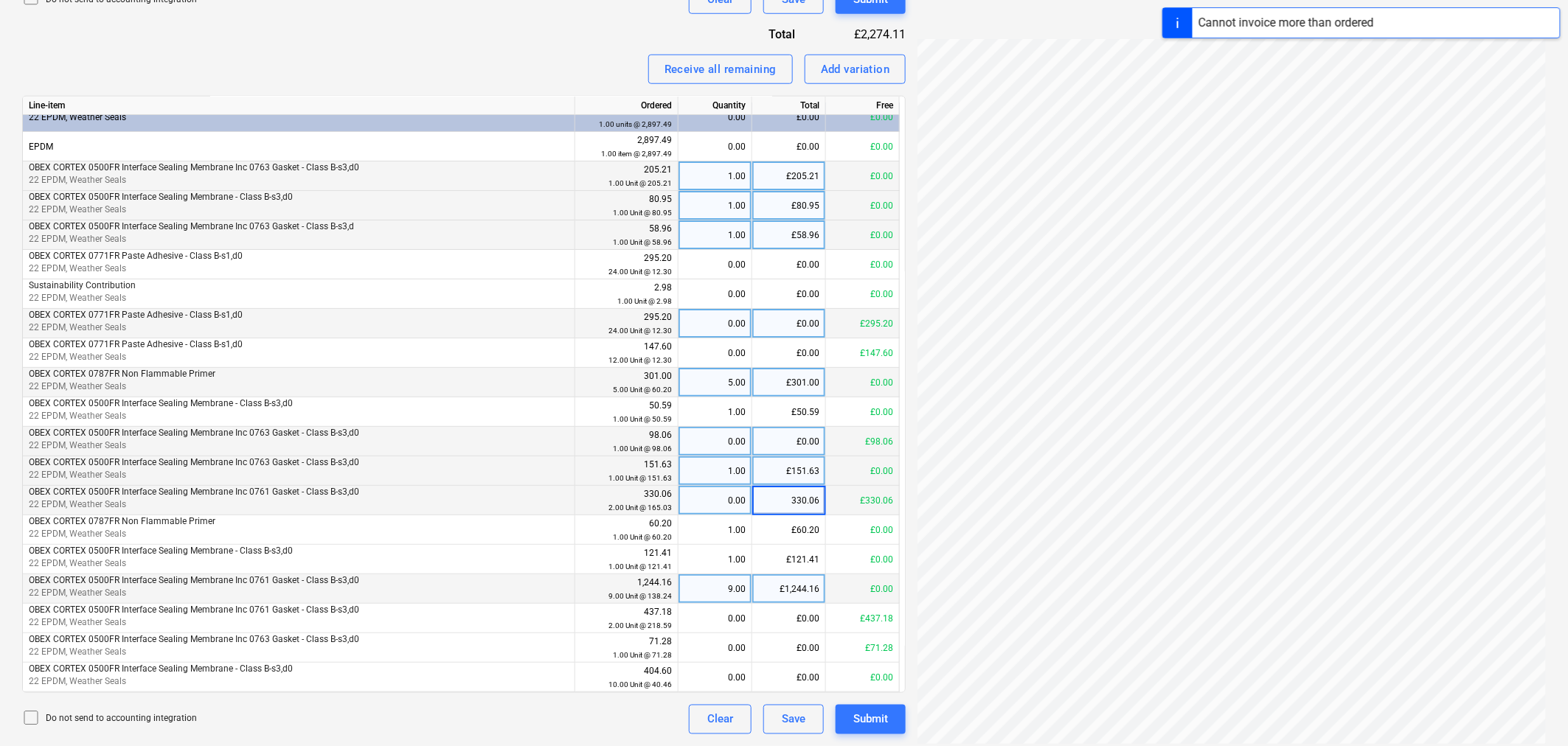
click at [797, 452] on div "£0.00" at bounding box center [789, 442] width 74 height 30
type input "98.06"
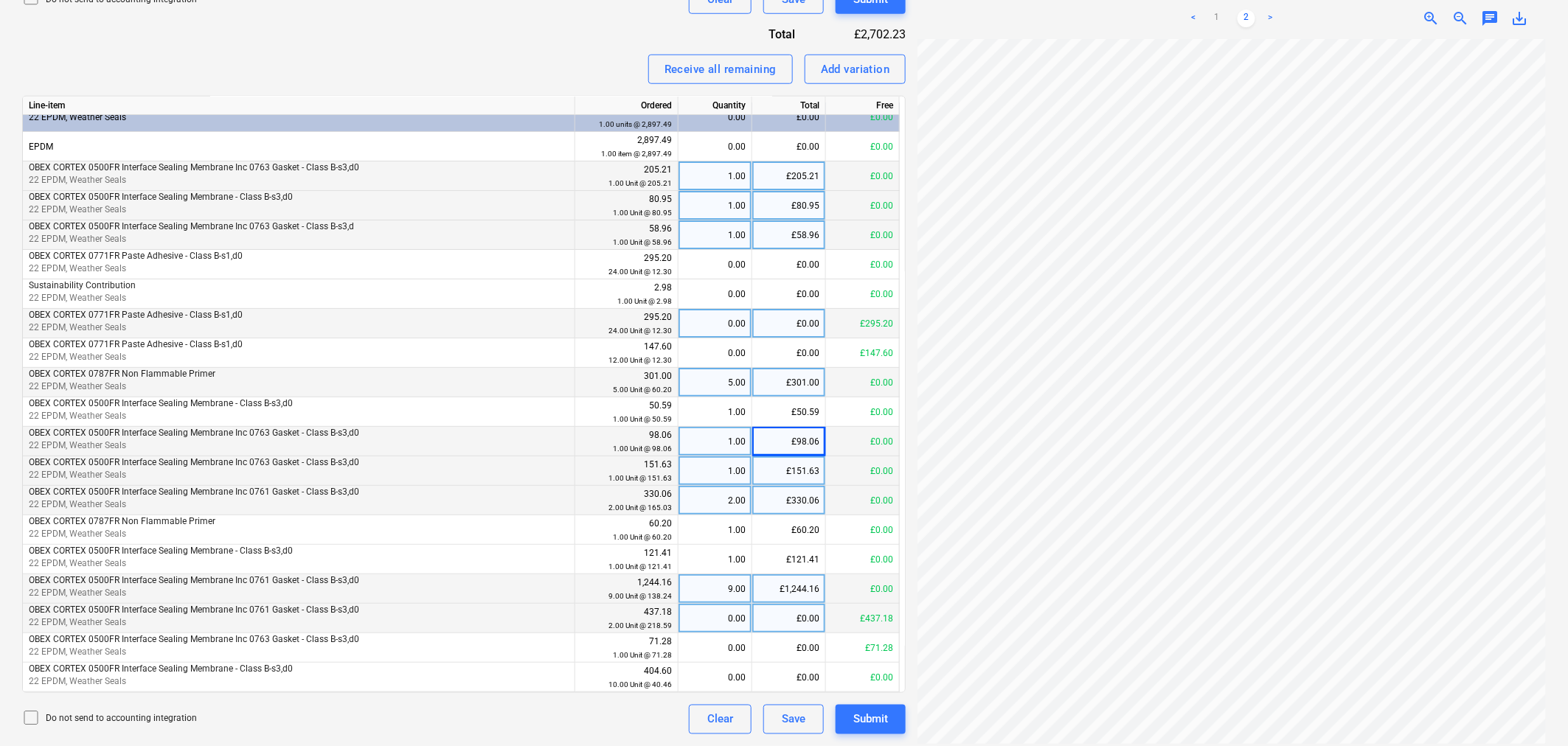
click at [802, 617] on div "£0.00" at bounding box center [789, 618] width 74 height 30
click at [797, 643] on div "£0.00" at bounding box center [789, 648] width 74 height 30
type input "71.28"
click at [793, 623] on div "£0.00" at bounding box center [789, 618] width 74 height 30
type input "7"
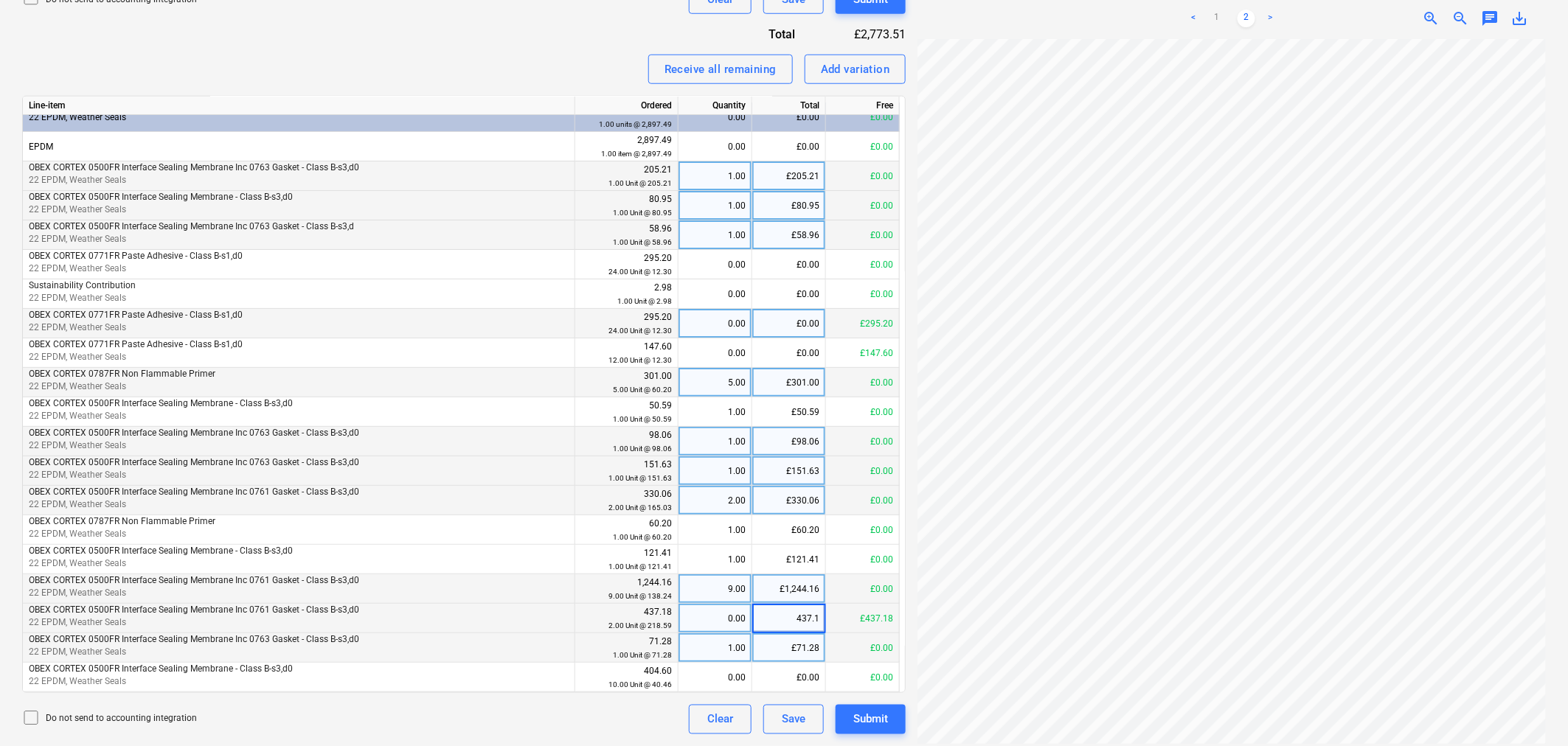
type input "437.18"
click at [778, 681] on div "£0.00" at bounding box center [789, 677] width 74 height 30
click at [807, 327] on div "£0.00" at bounding box center [789, 324] width 74 height 30
type input "295.20"
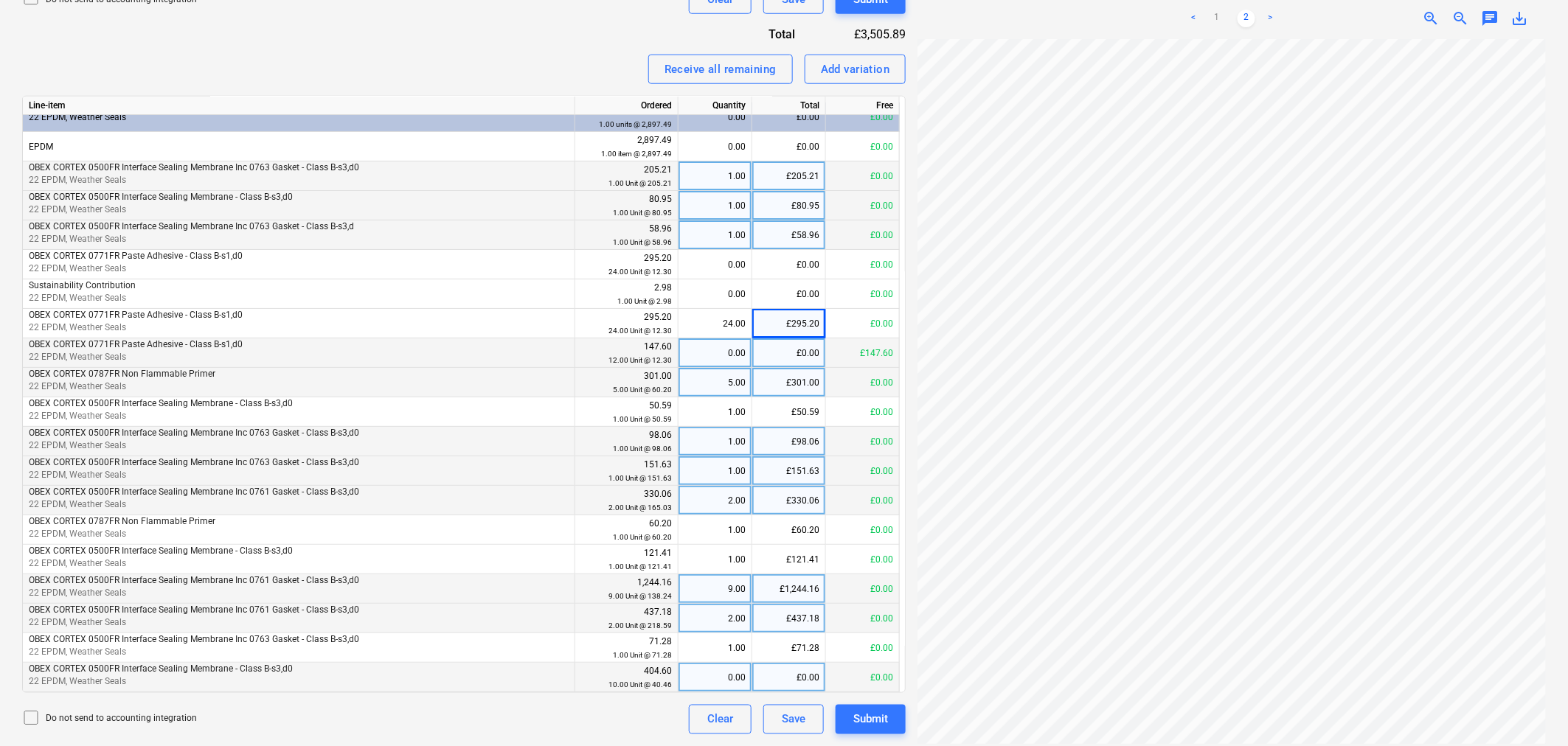
click at [811, 361] on div "£0.00" at bounding box center [789, 353] width 74 height 30
type input "147.60"
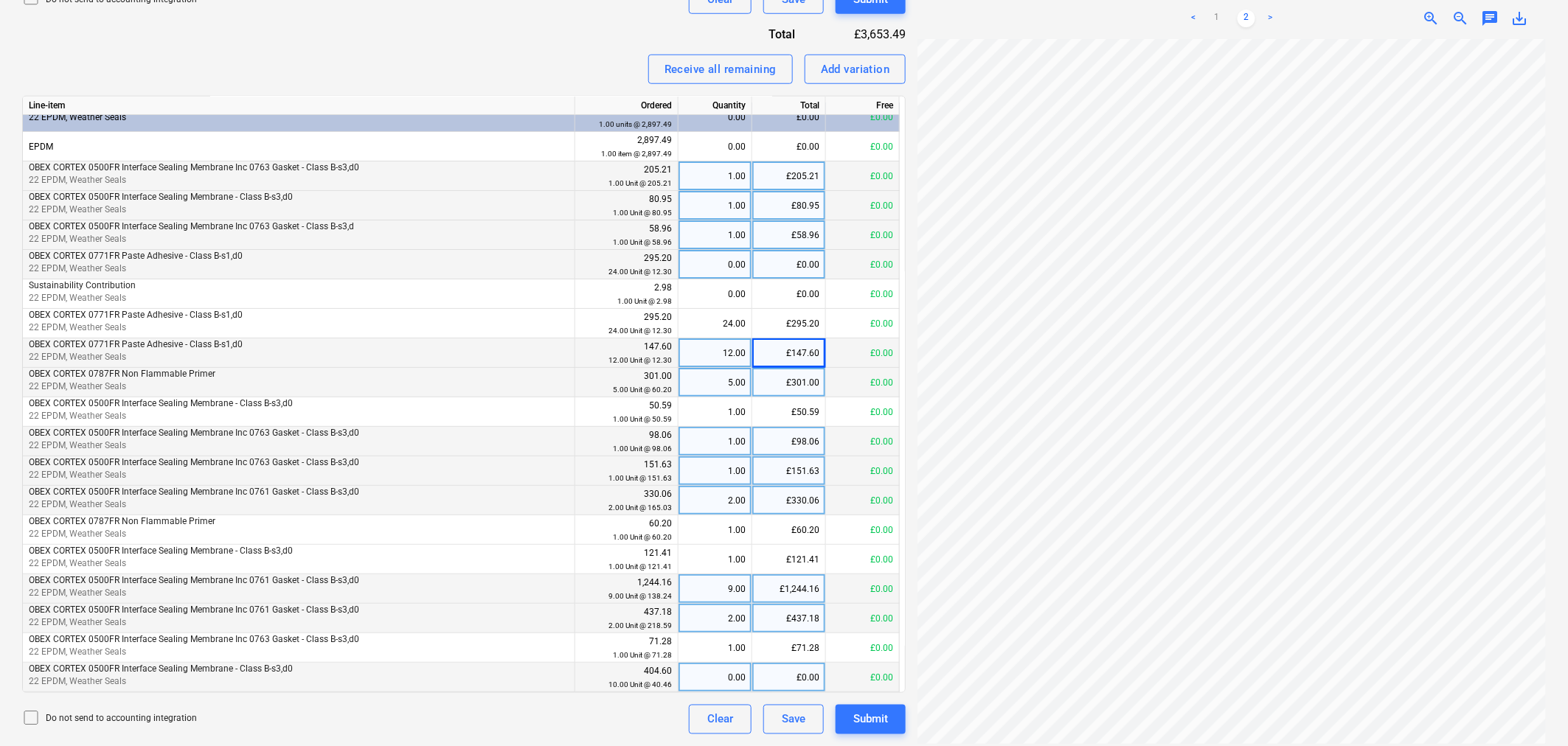
click at [789, 270] on div "£0.00" at bounding box center [789, 264] width 74 height 30
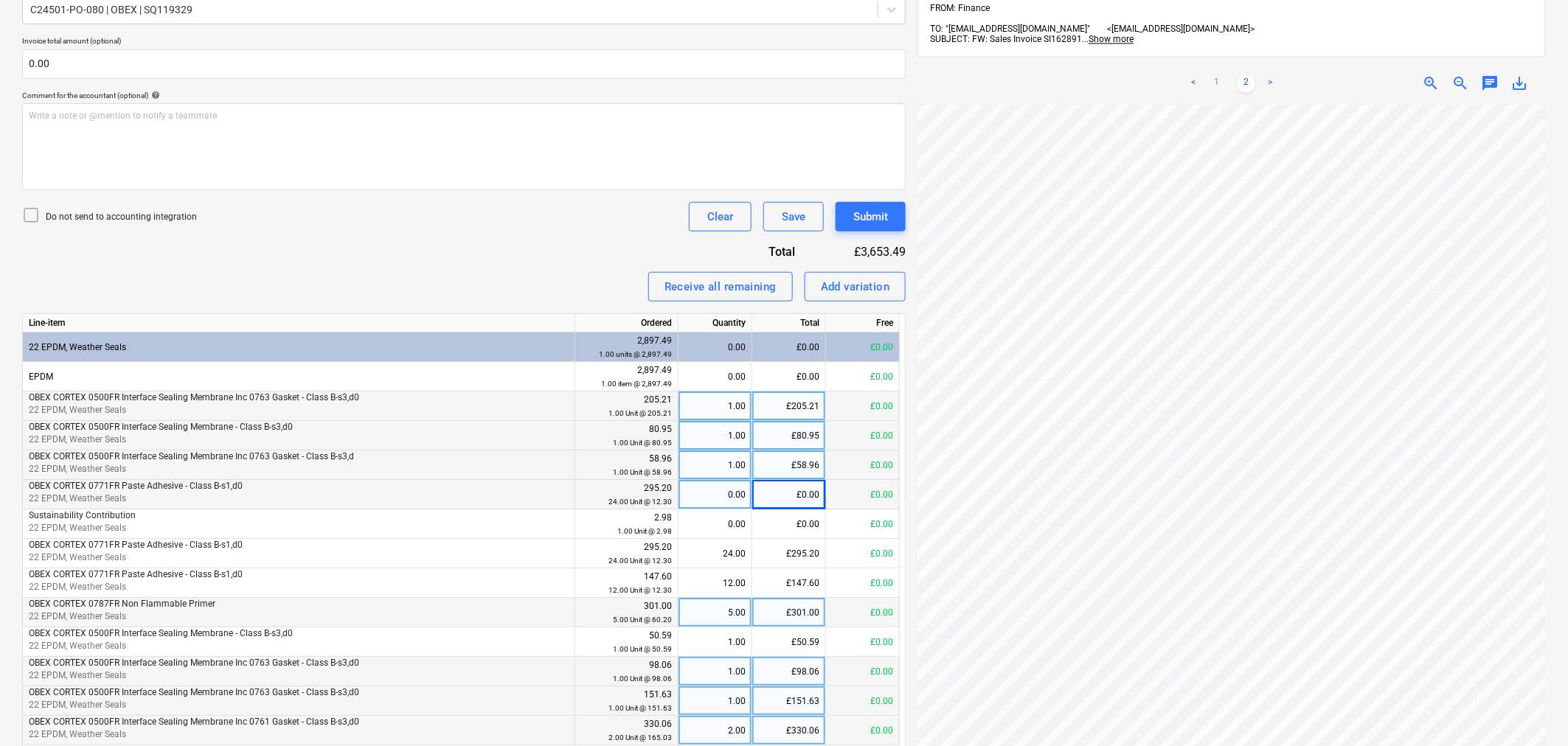
scroll to position [326, 0]
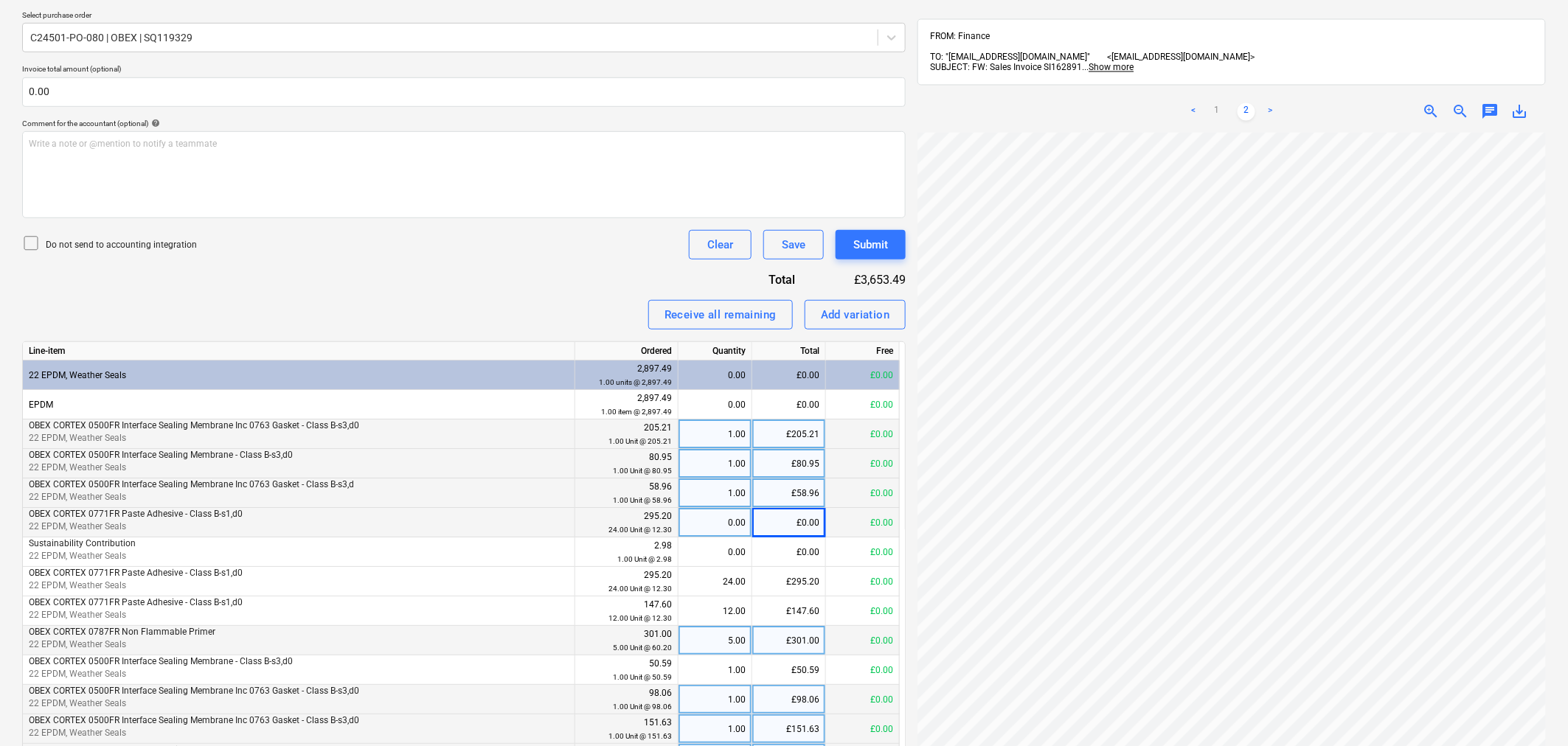
drag, startPoint x: 1492, startPoint y: 103, endPoint x: 1490, endPoint y: 111, distance: 8.2
click at [1492, 103] on span "chat" at bounding box center [1490, 112] width 18 height 18
click at [1408, 271] on div "Write a note or @mention to notify a teammate [PERSON_NAME]" at bounding box center [1386, 267] width 295 height 87
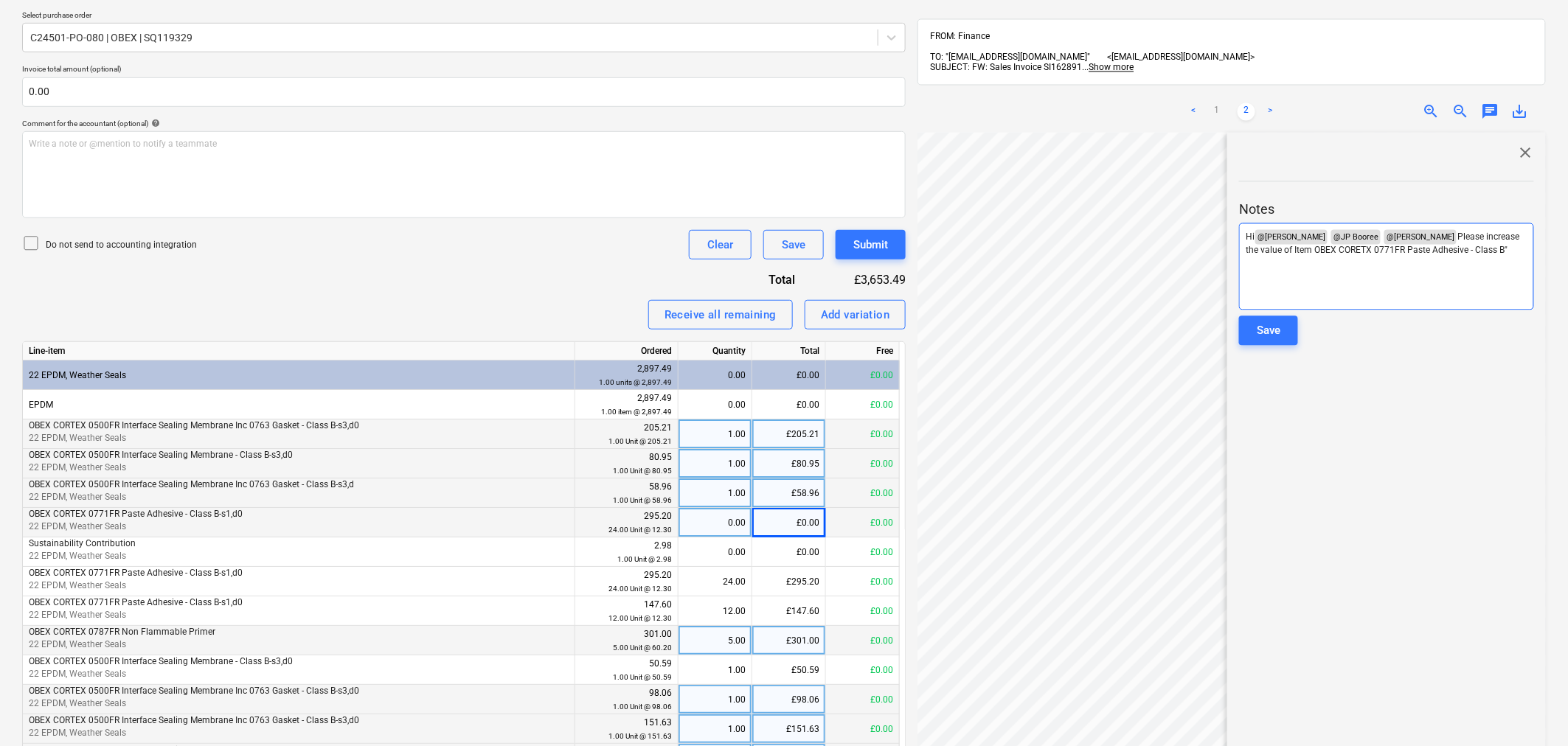
click at [1318, 239] on span "Please increase the value of Item OBEX CORETX 0771FR Paste Adhesive - Class B"" at bounding box center [1383, 244] width 276 height 24
drag, startPoint x: 1516, startPoint y: 240, endPoint x: 1510, endPoint y: 233, distance: 9.2
click at [1512, 233] on p "Hi @ [PERSON_NAME] ﻿ @ JP Booree ﻿ @ [PERSON_NAME] ﻿ Please increase the value …" at bounding box center [1386, 244] width 282 height 28
drag, startPoint x: 1259, startPoint y: 258, endPoint x: 1236, endPoint y: 225, distance: 40.2
click at [1236, 225] on div "close Notes Hi @ [PERSON_NAME] ﻿ @ JP Booree ﻿ @ [PERSON_NAME] ﻿ Please increas…" at bounding box center [1386, 497] width 318 height 728
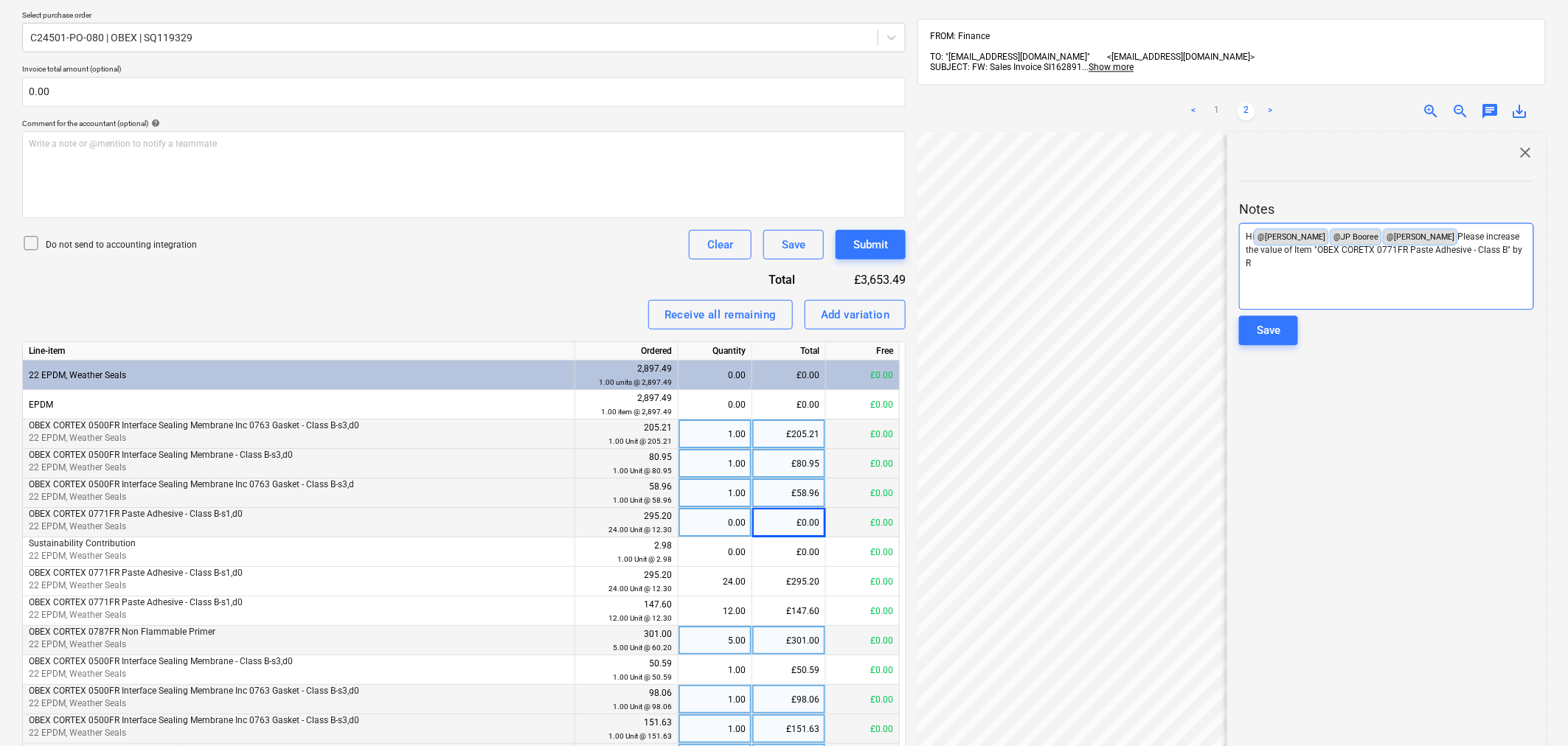
copy p "Hi @ [PERSON_NAME] ﻿ @ JP Booree ﻿ @ [PERSON_NAME] ﻿ Please increase the value …"
click at [1524, 145] on span "close" at bounding box center [1525, 154] width 18 height 18
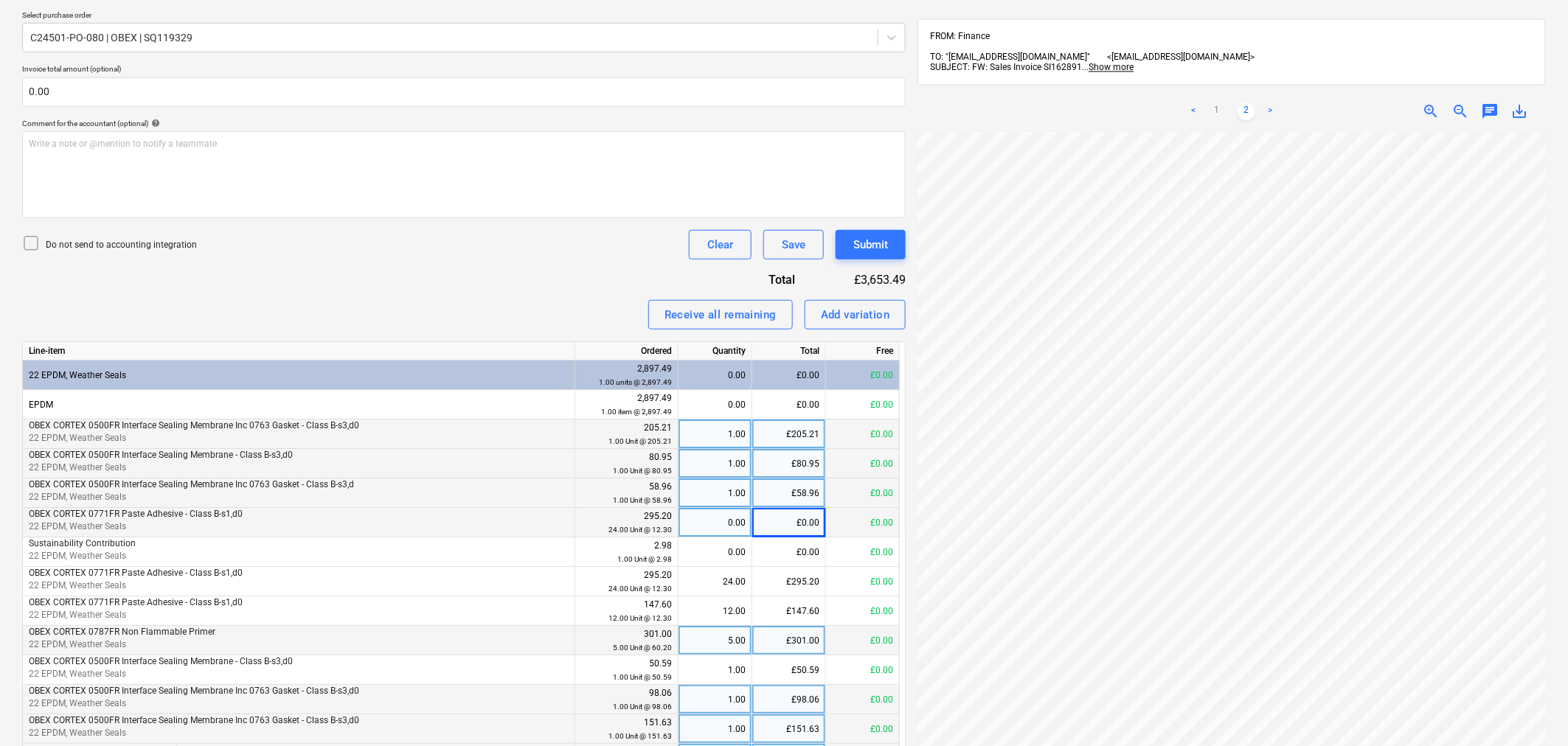
click at [1195, 103] on link "<" at bounding box center [1193, 112] width 18 height 18
click at [1488, 103] on span "chat" at bounding box center [1490, 112] width 18 height 18
click at [1354, 248] on div "Write a note or @mention to notify a teammate [PERSON_NAME]" at bounding box center [1386, 267] width 295 height 87
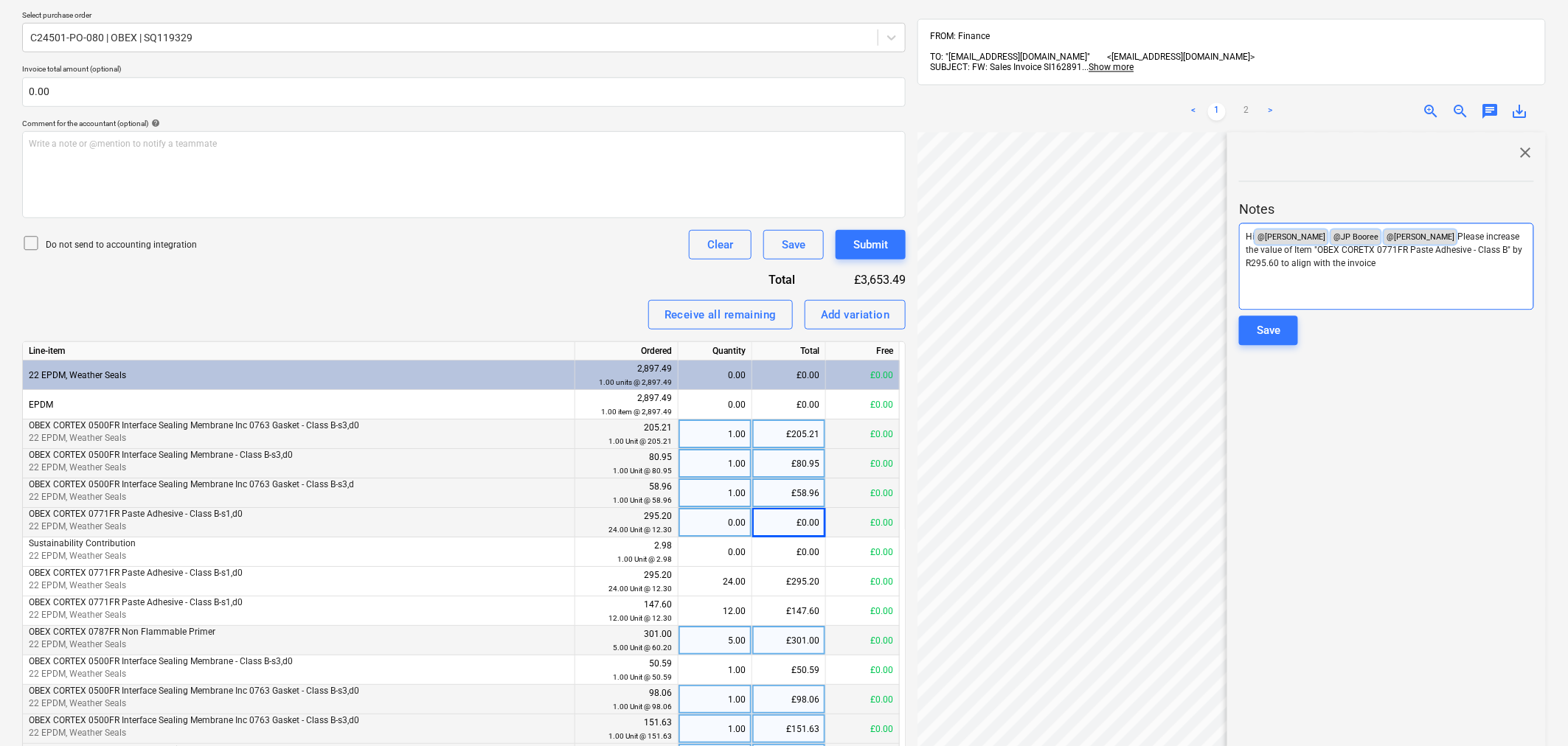
copy p "Hi @ [PERSON_NAME] ﻿ @ JP Booree ﻿ @ [PERSON_NAME] ﻿ Please increase the value …"
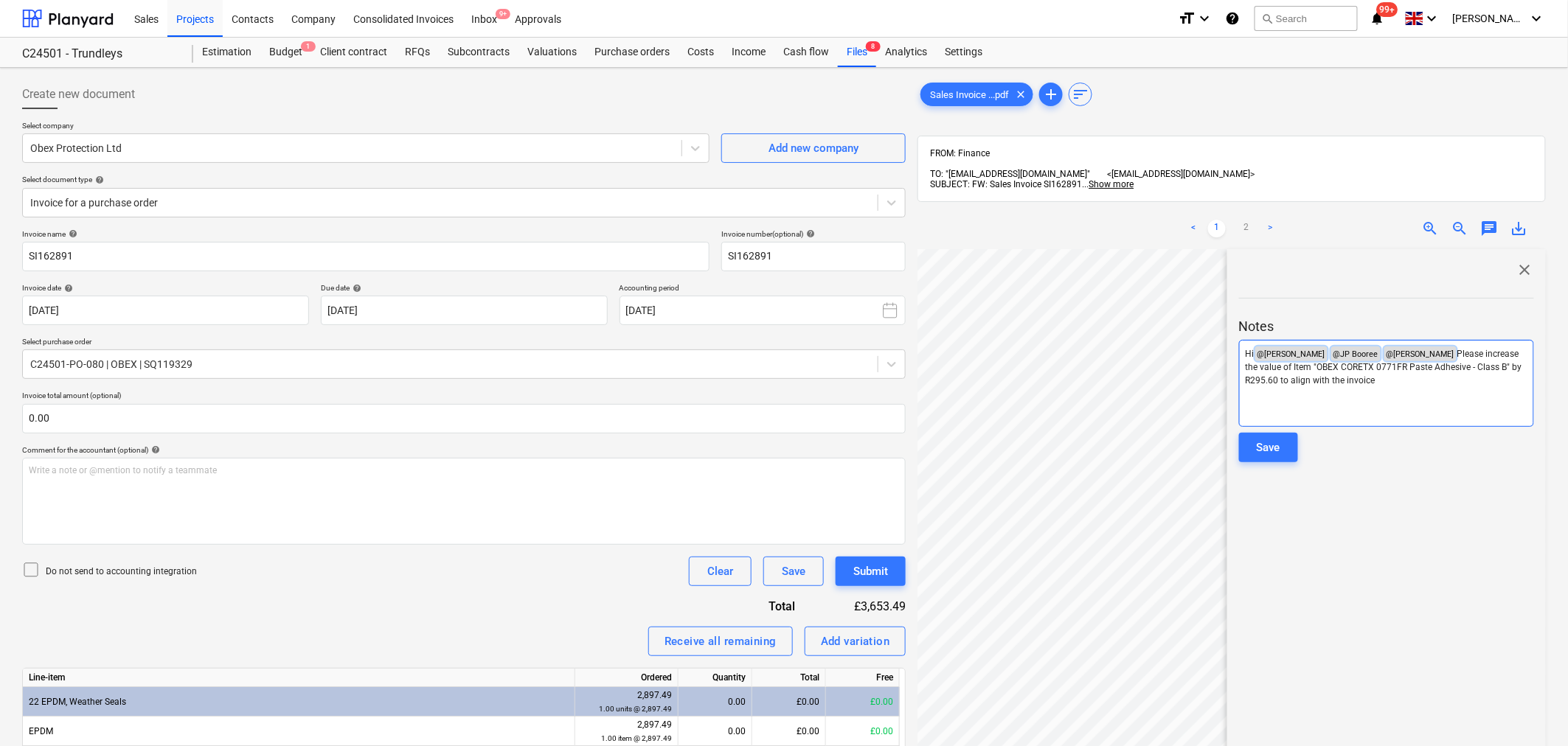
click at [1411, 351] on span "@ [PERSON_NAME] ﻿" at bounding box center [1421, 354] width 72 height 15
click at [1281, 444] on button "Save" at bounding box center [1269, 448] width 59 height 30
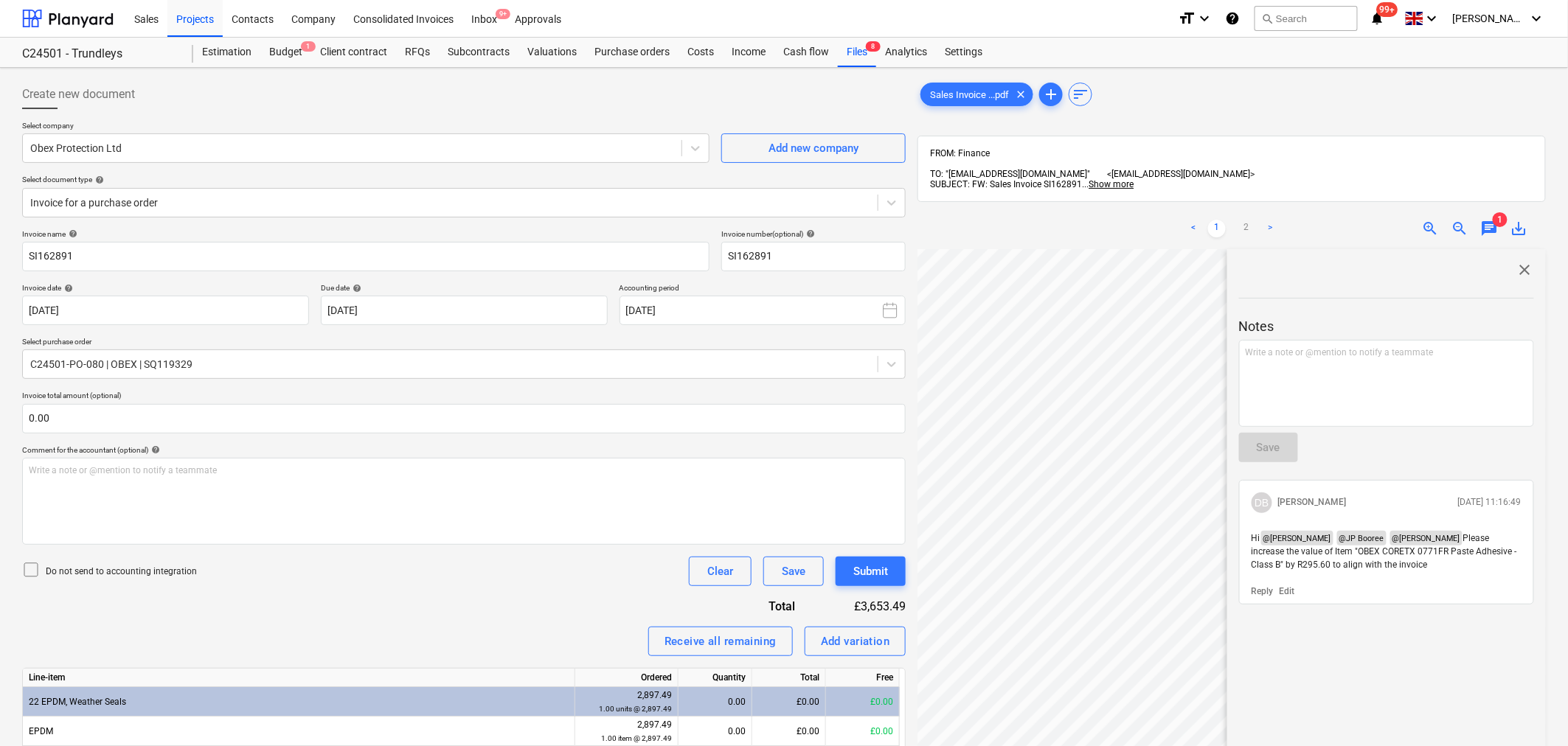
click at [1521, 263] on span "close" at bounding box center [1525, 270] width 18 height 18
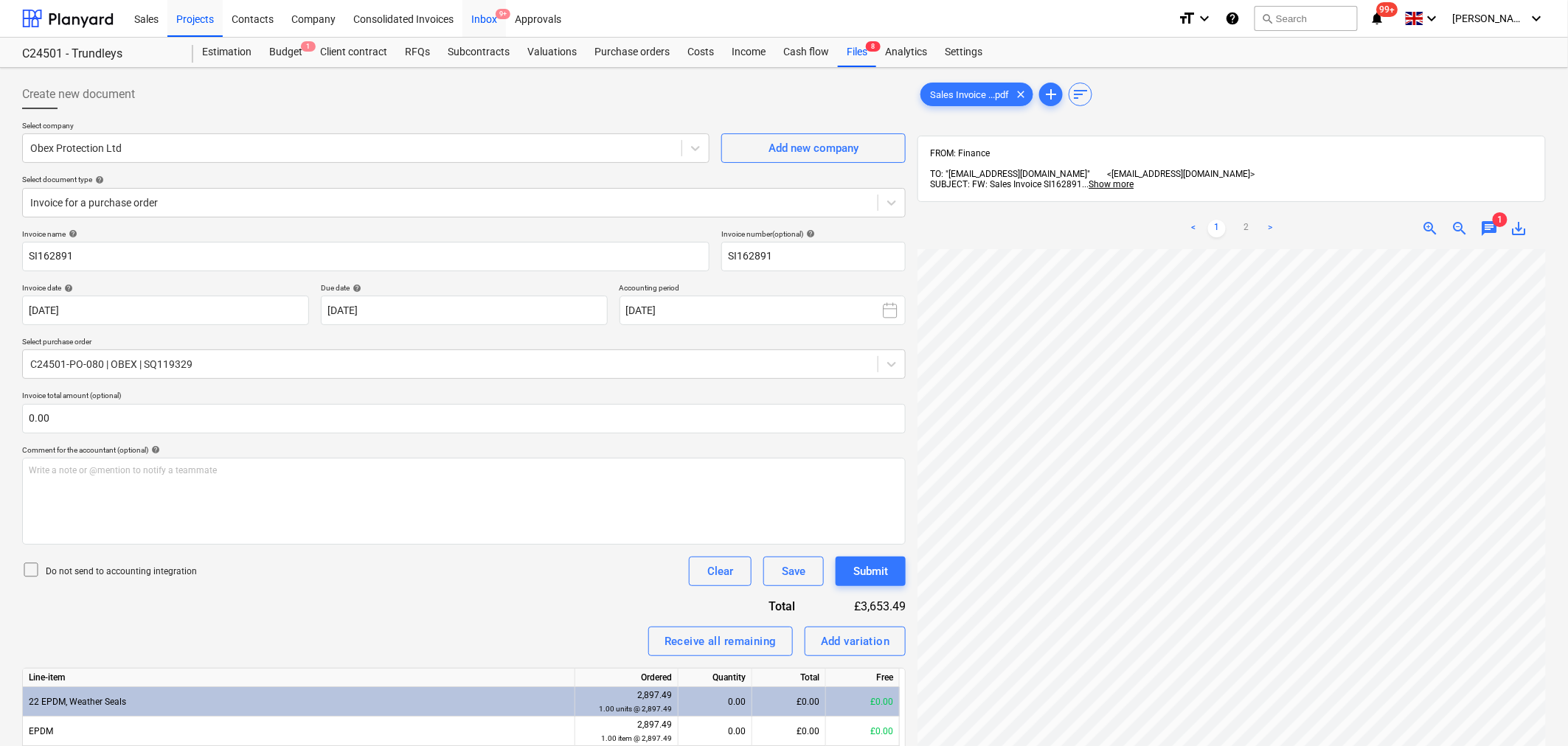
click at [482, 19] on div "Inbox 9+" at bounding box center [484, 18] width 44 height 38
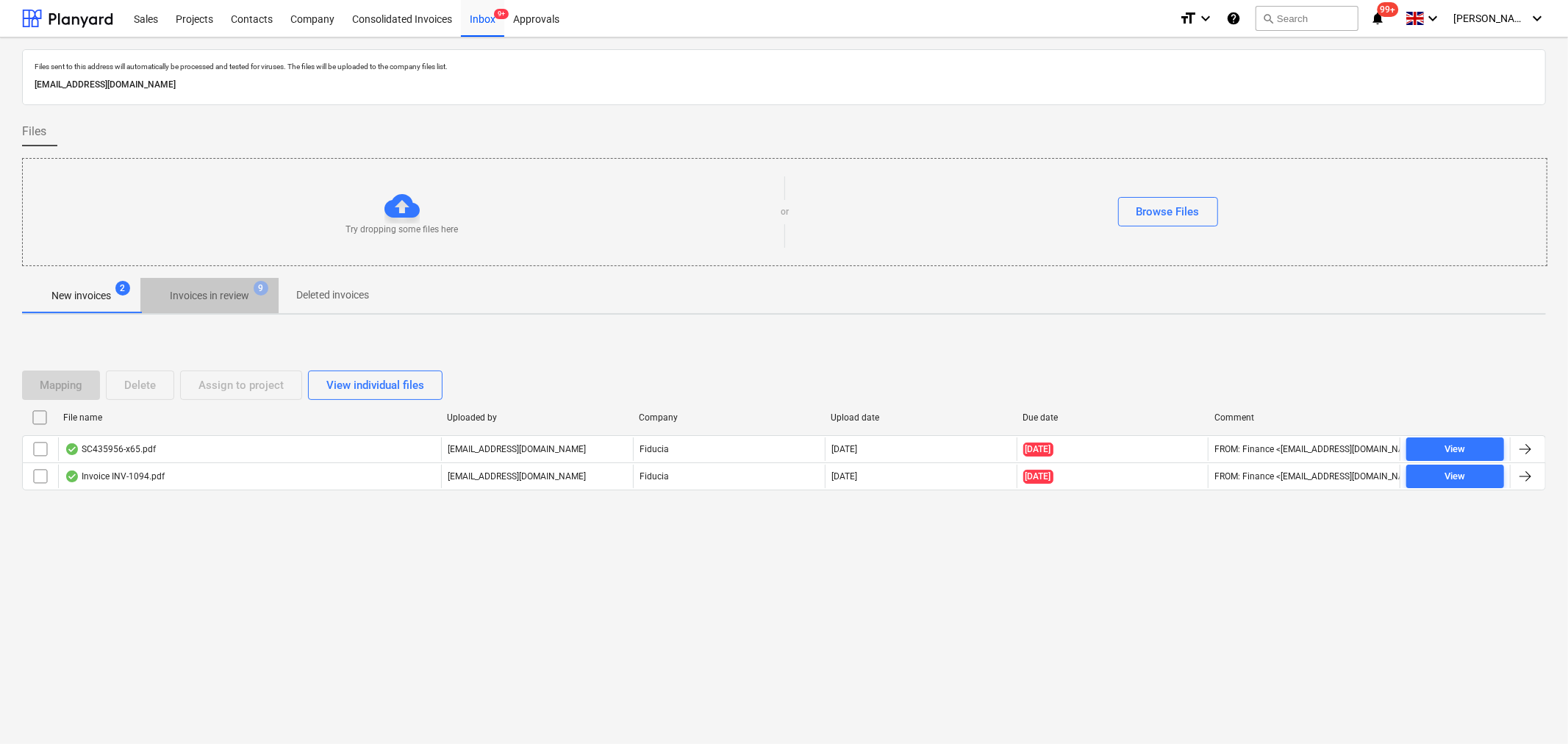
click at [243, 292] on p "Invoices in review" at bounding box center [210, 295] width 80 height 15
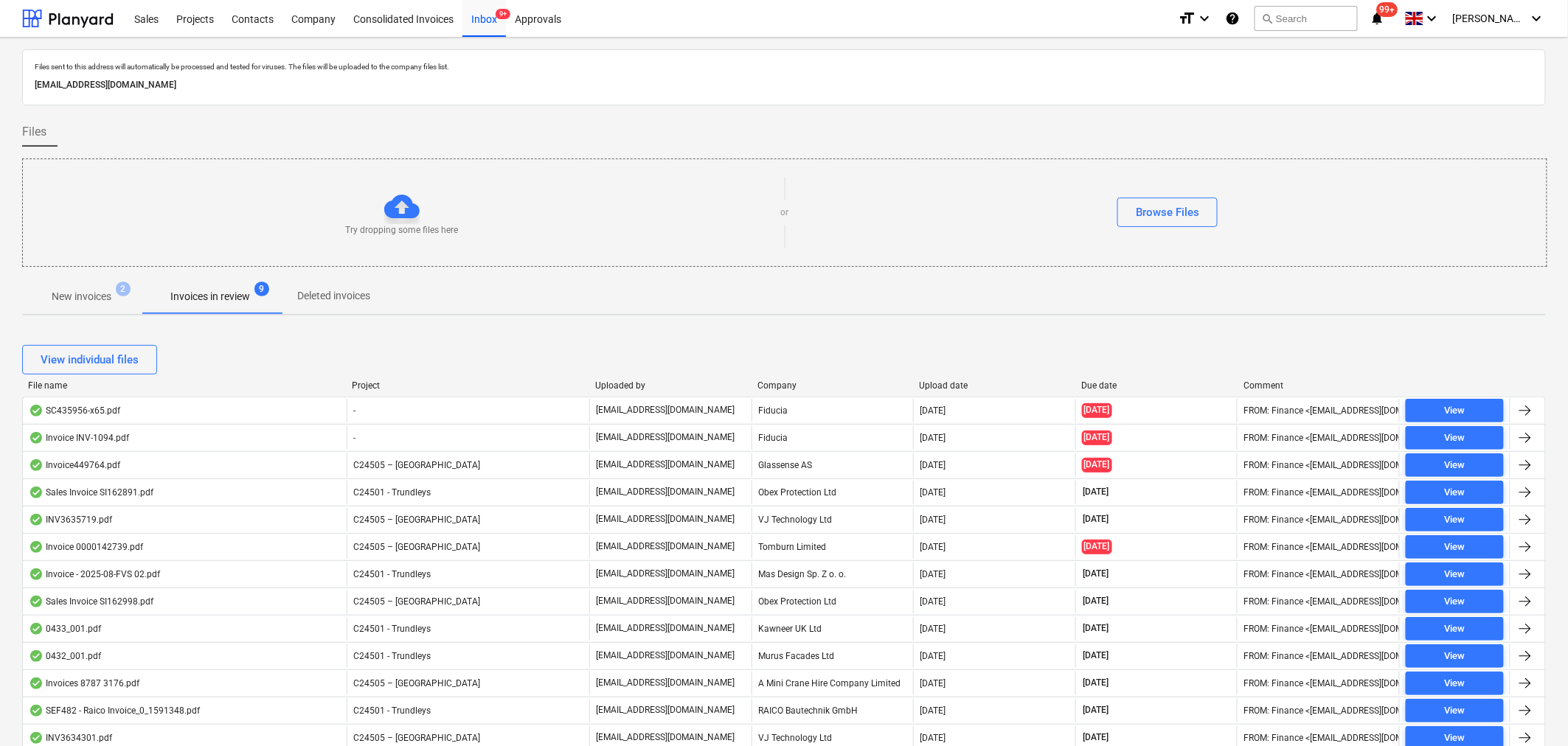
click at [778, 543] on div "Tomburn Limited" at bounding box center [833, 547] width 163 height 24
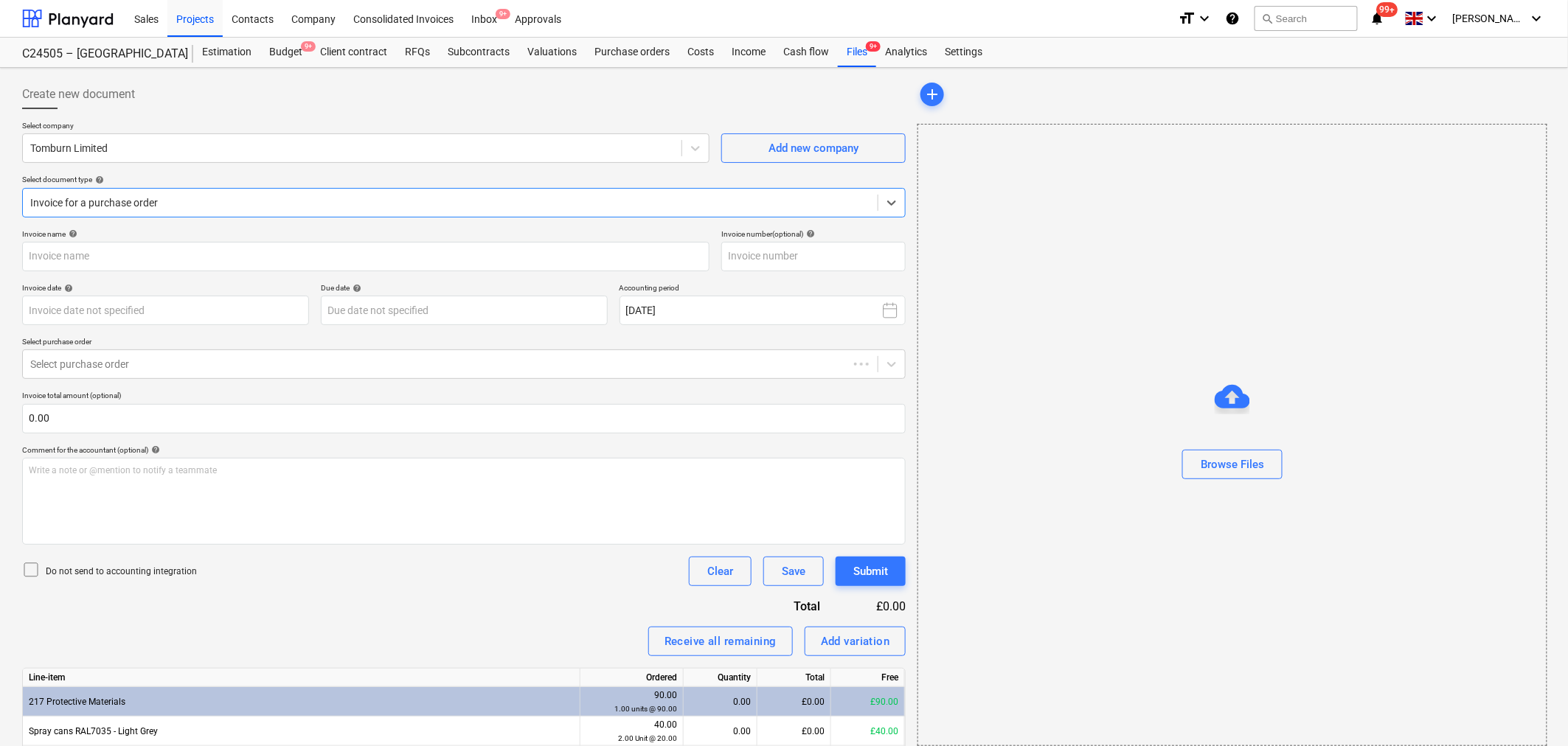
type input "0000142739"
type input "[DATE]"
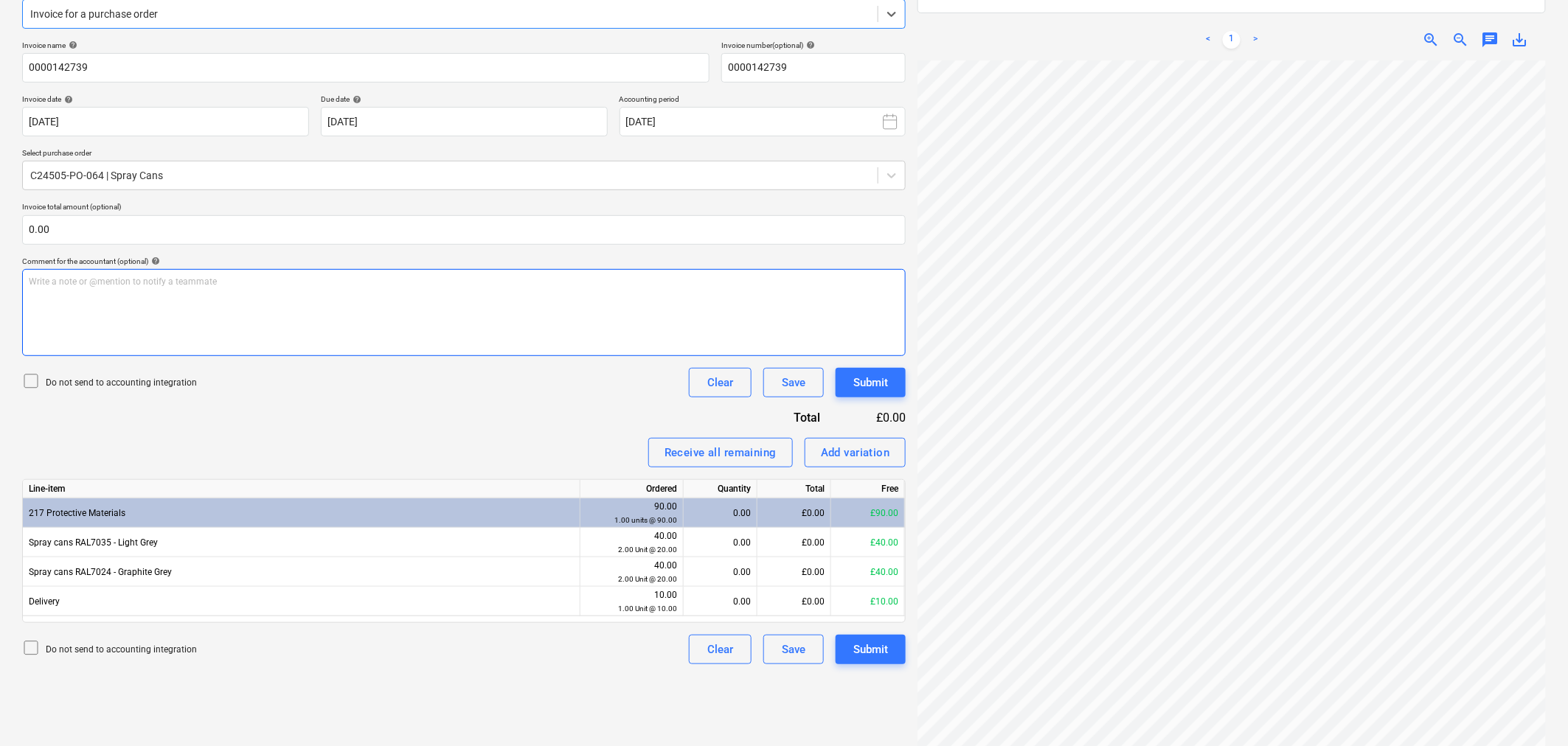
scroll to position [210, 0]
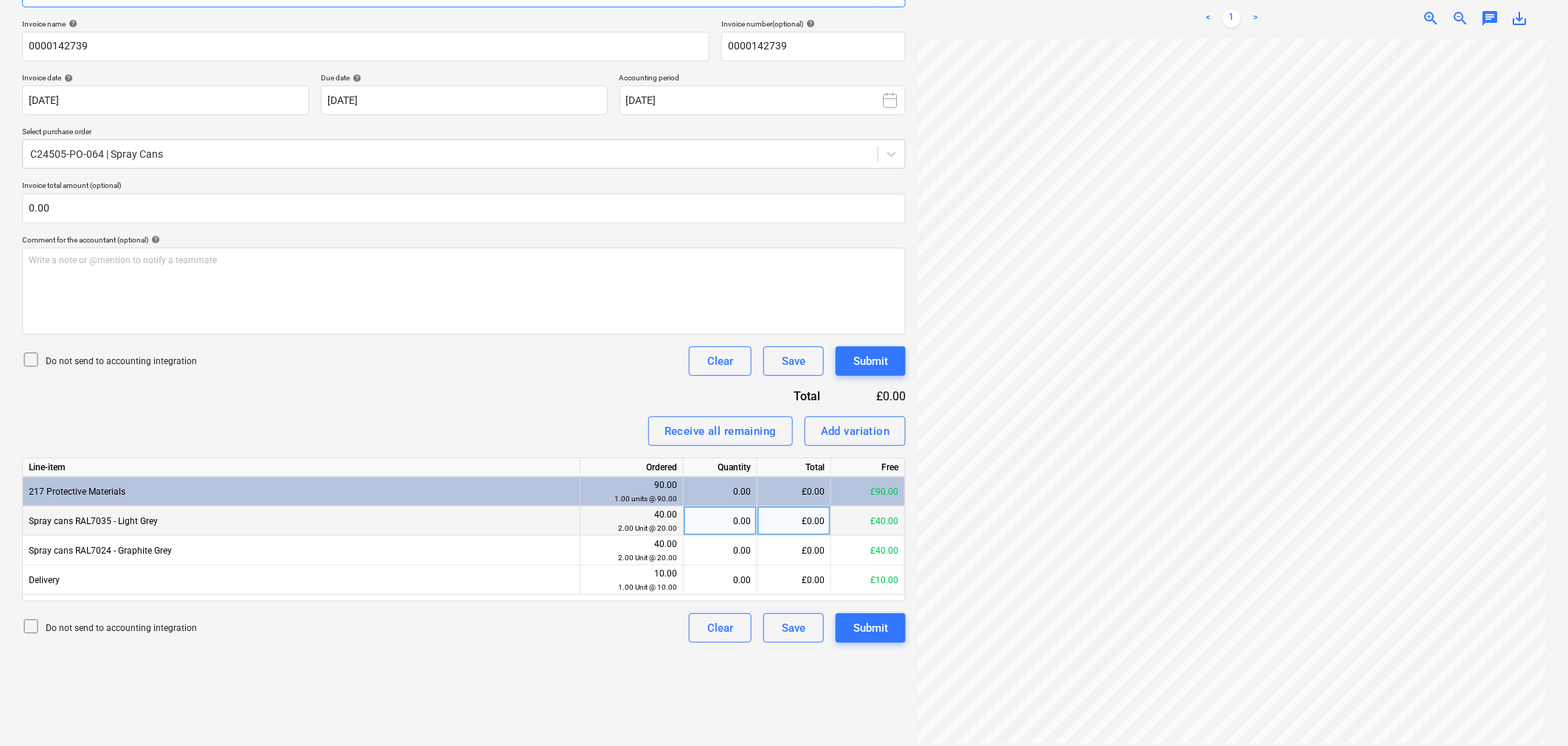
click at [763, 524] on div "£0.00" at bounding box center [794, 521] width 74 height 30
type input "40"
click at [793, 555] on div "£0.00" at bounding box center [794, 551] width 74 height 30
type input "40"
drag, startPoint x: 797, startPoint y: 587, endPoint x: 795, endPoint y: 600, distance: 13.2
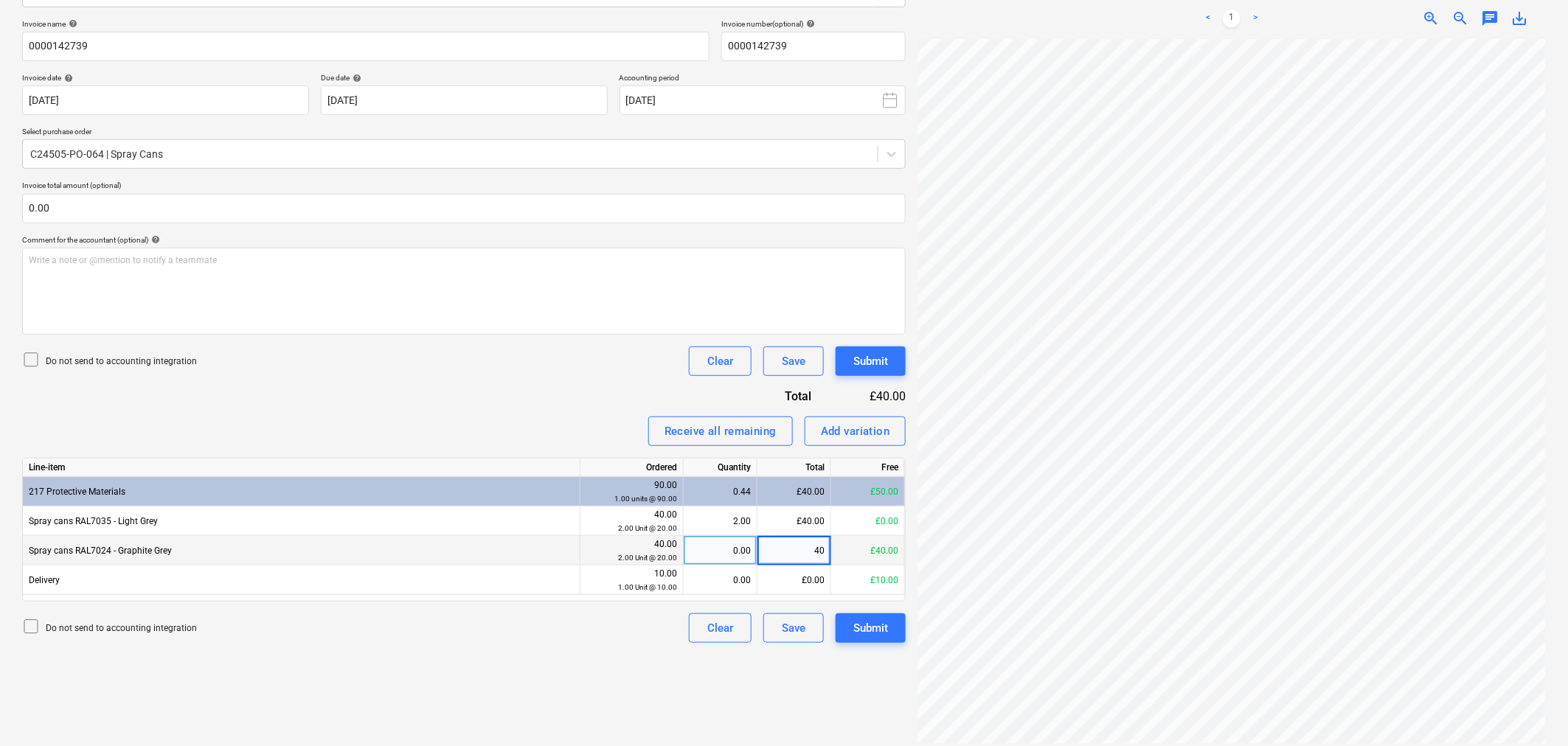
click at [797, 591] on div "£0.00" at bounding box center [794, 581] width 74 height 30
type input "10"
click at [845, 725] on div "Create new document Select company Tomburn Limited Add new company Select docum…" at bounding box center [464, 302] width 896 height 877
click at [873, 629] on div "Submit" at bounding box center [870, 628] width 35 height 19
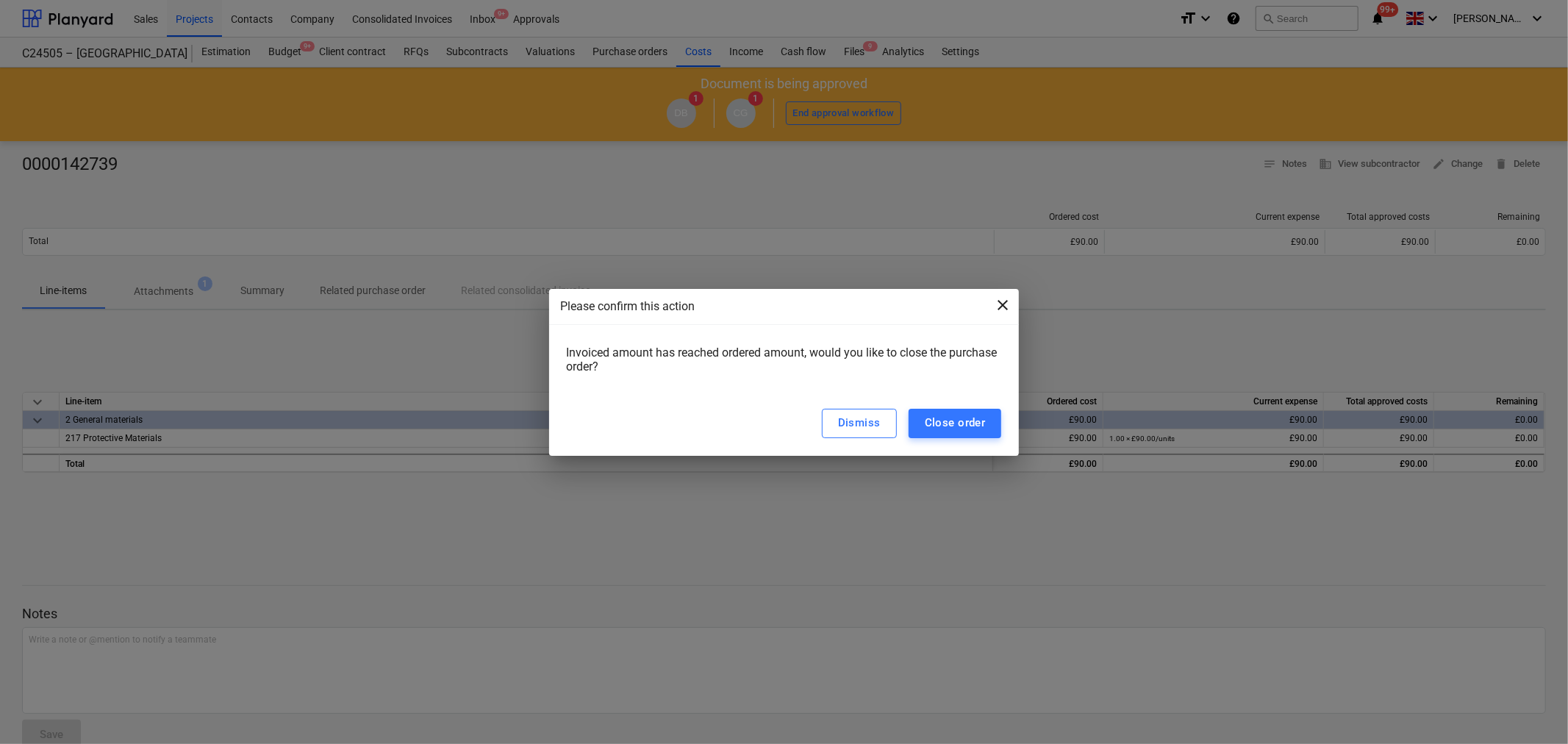
click at [1005, 302] on span "close" at bounding box center [1003, 305] width 18 height 18
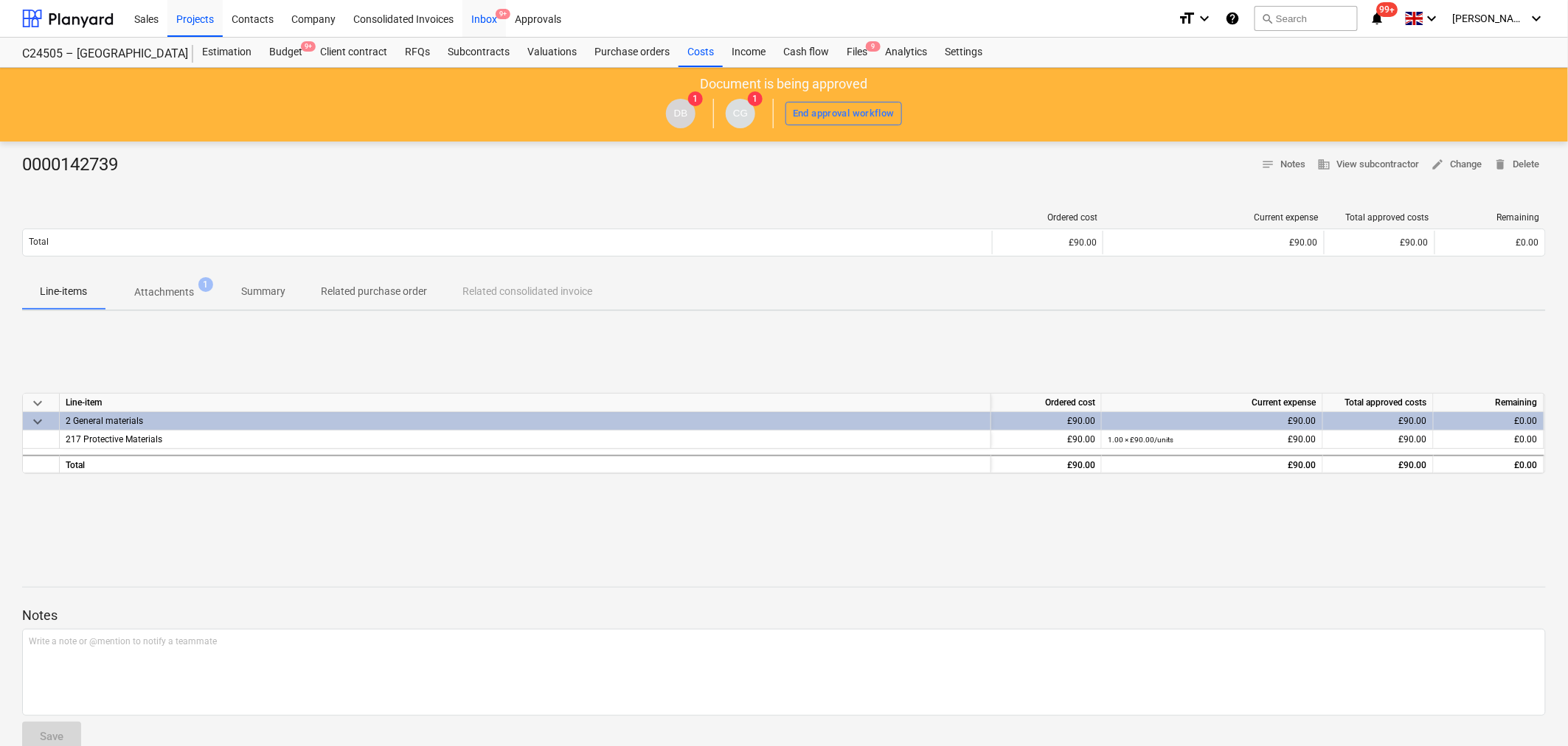
click at [496, 28] on div "Inbox 9+" at bounding box center [484, 18] width 44 height 38
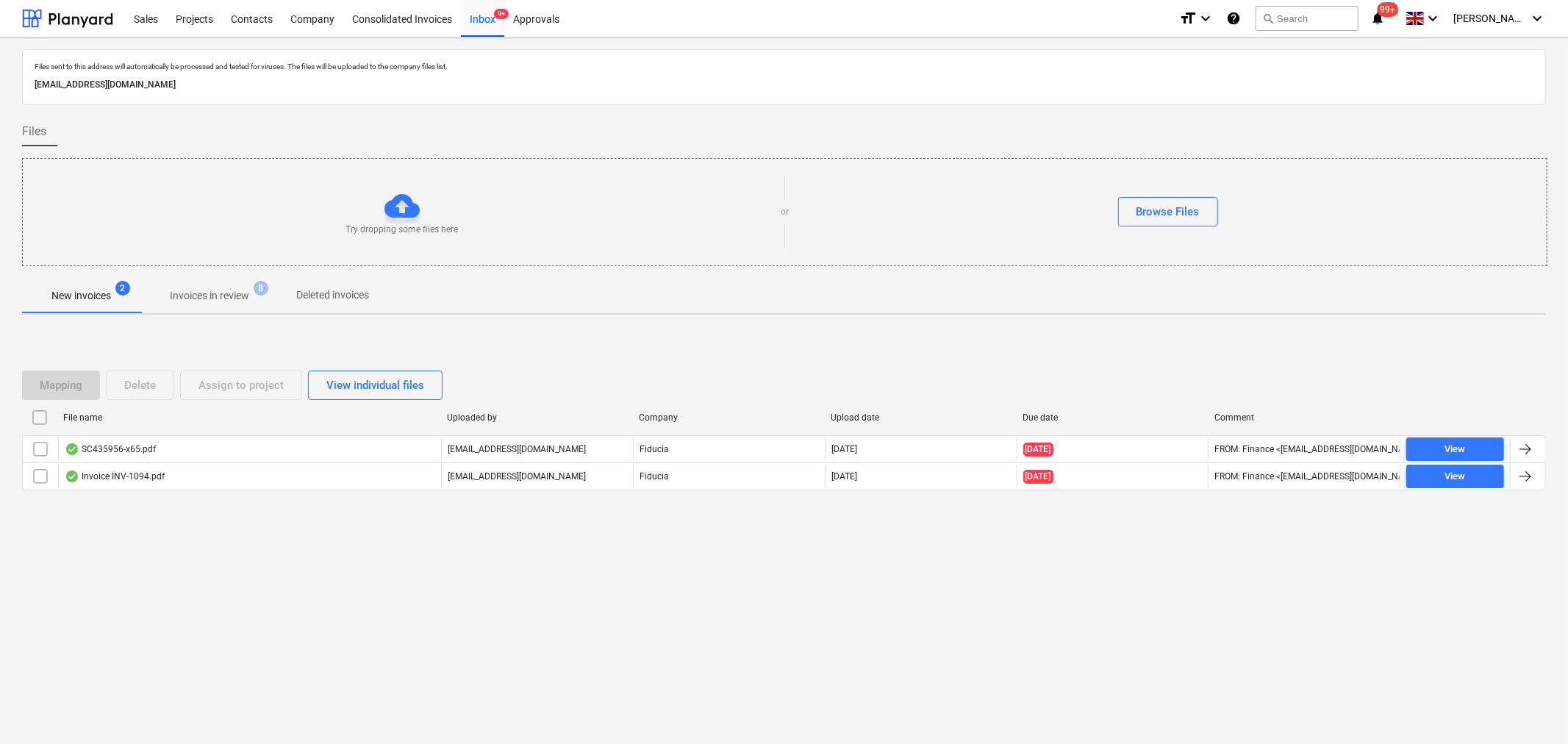
click at [231, 294] on p "Invoices in review" at bounding box center [210, 295] width 80 height 15
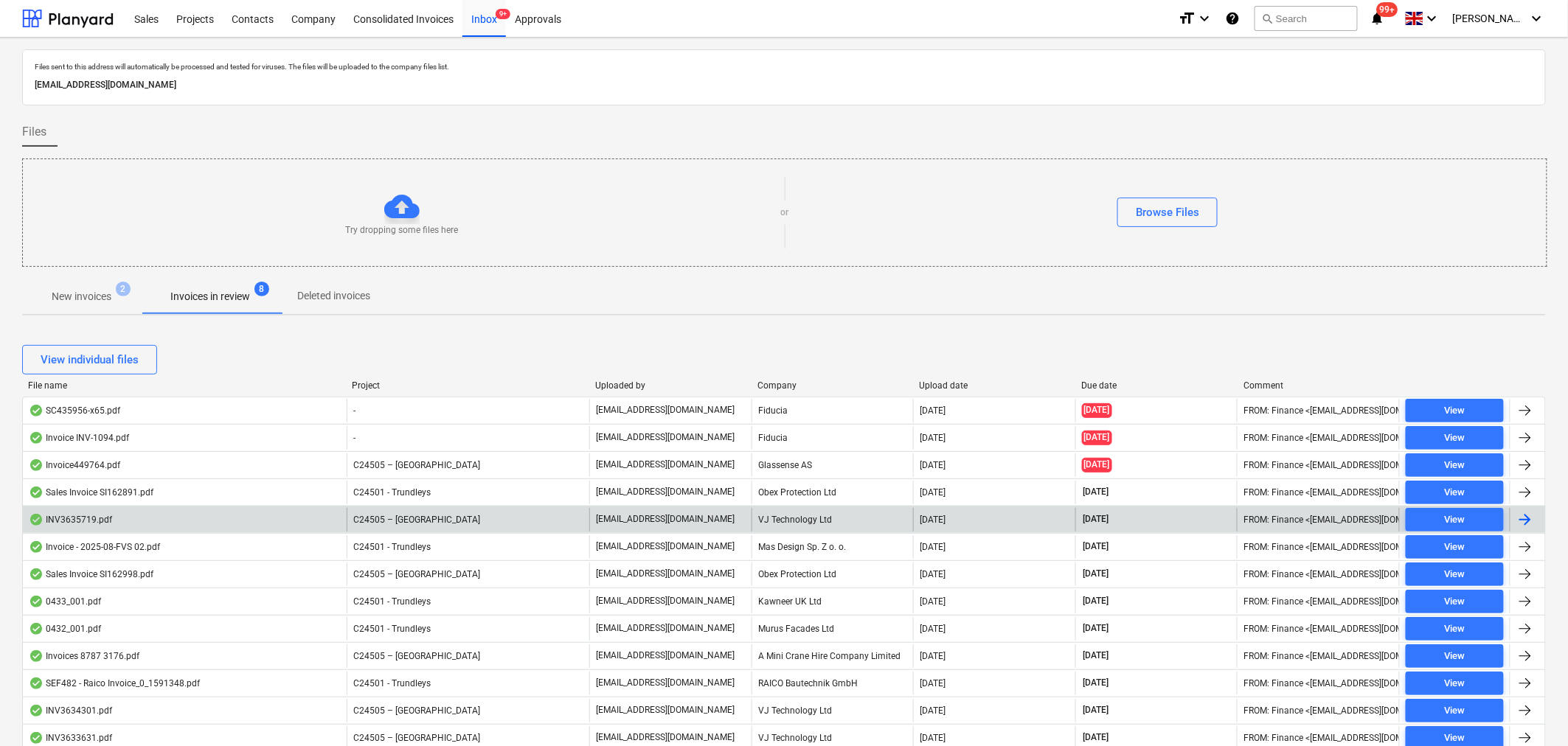
click at [420, 520] on span "C24505 – [GEOGRAPHIC_DATA]" at bounding box center [417, 520] width 127 height 10
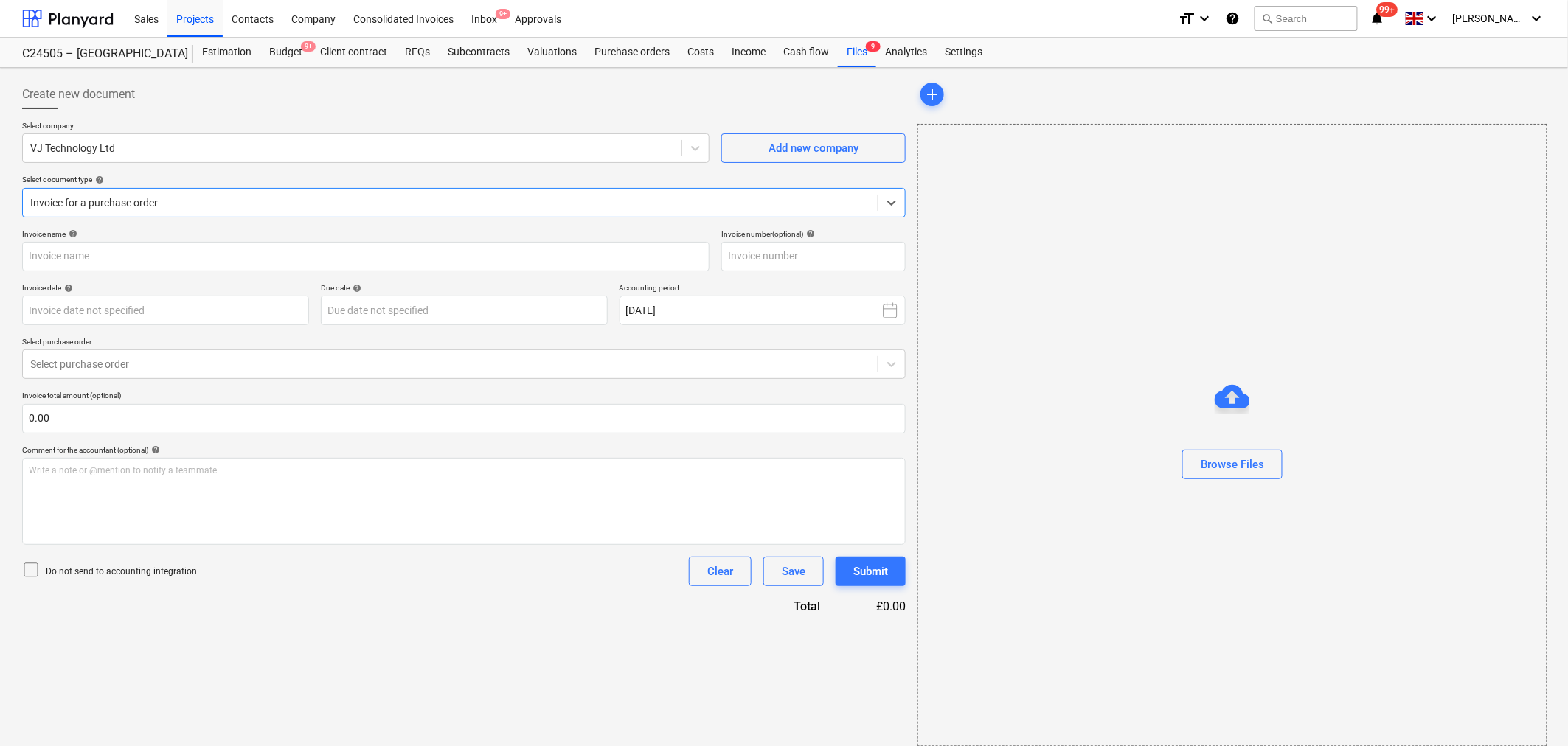
type input "INV3635719"
type input "[DATE]"
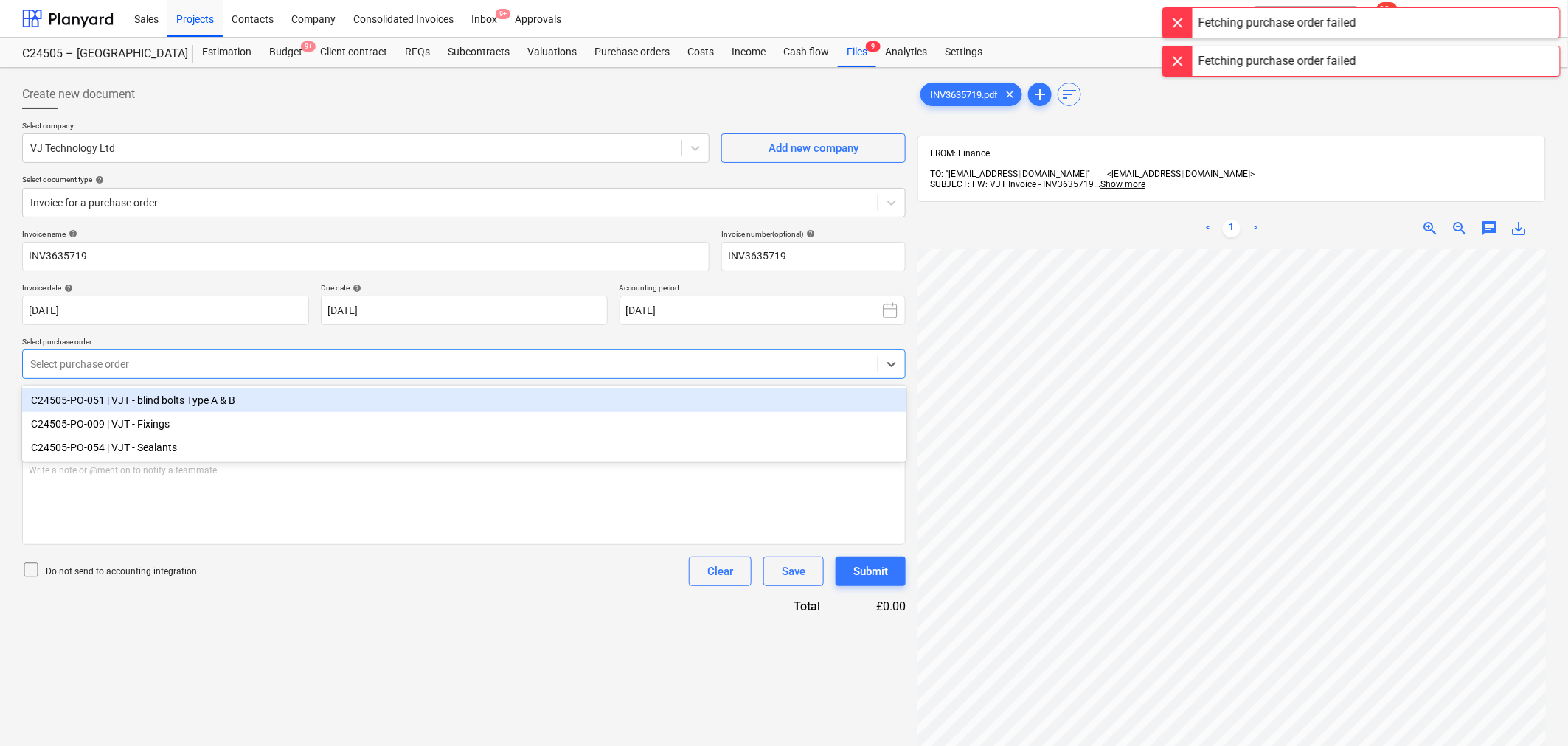
click at [616, 354] on div "Select purchase order" at bounding box center [450, 364] width 855 height 21
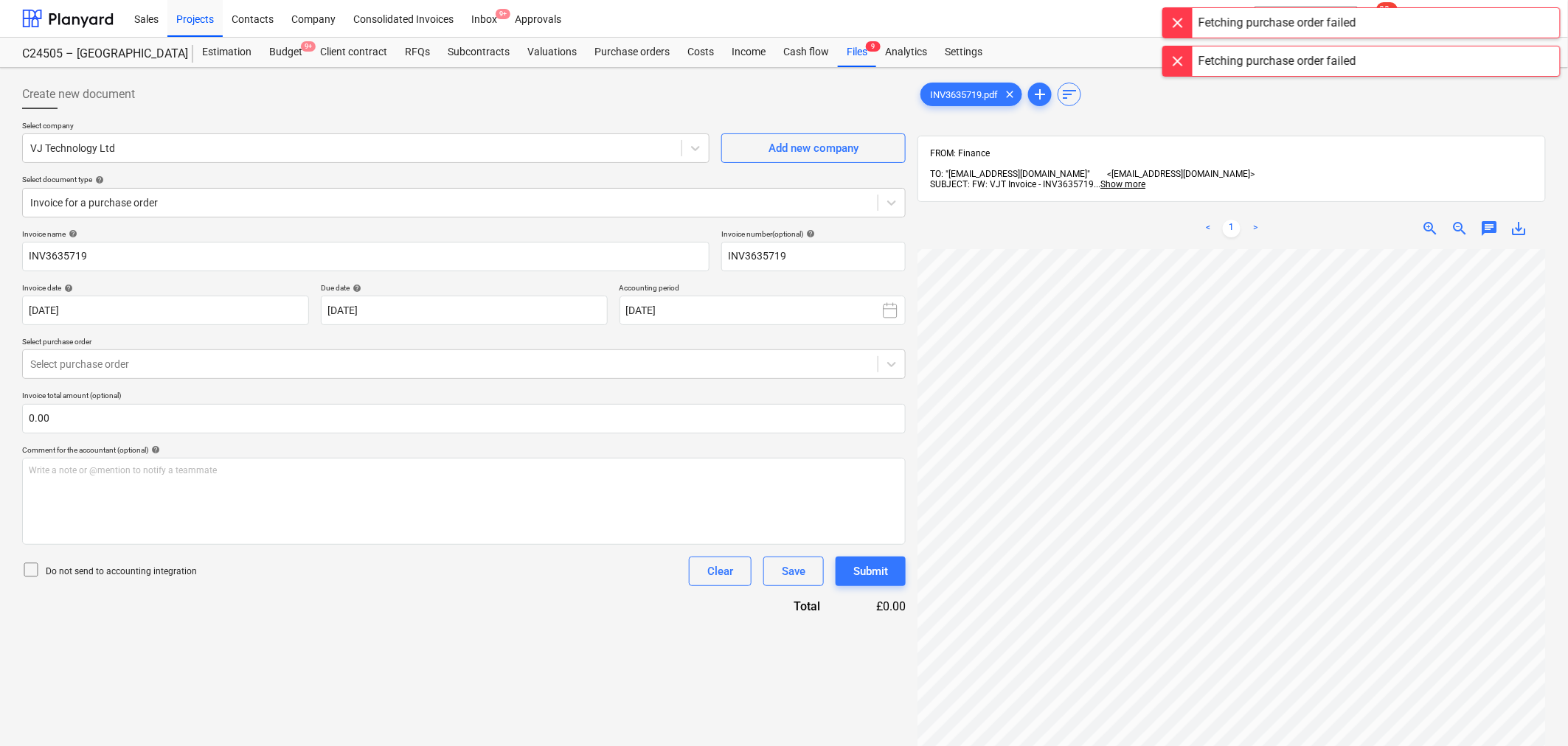
scroll to position [0, 37]
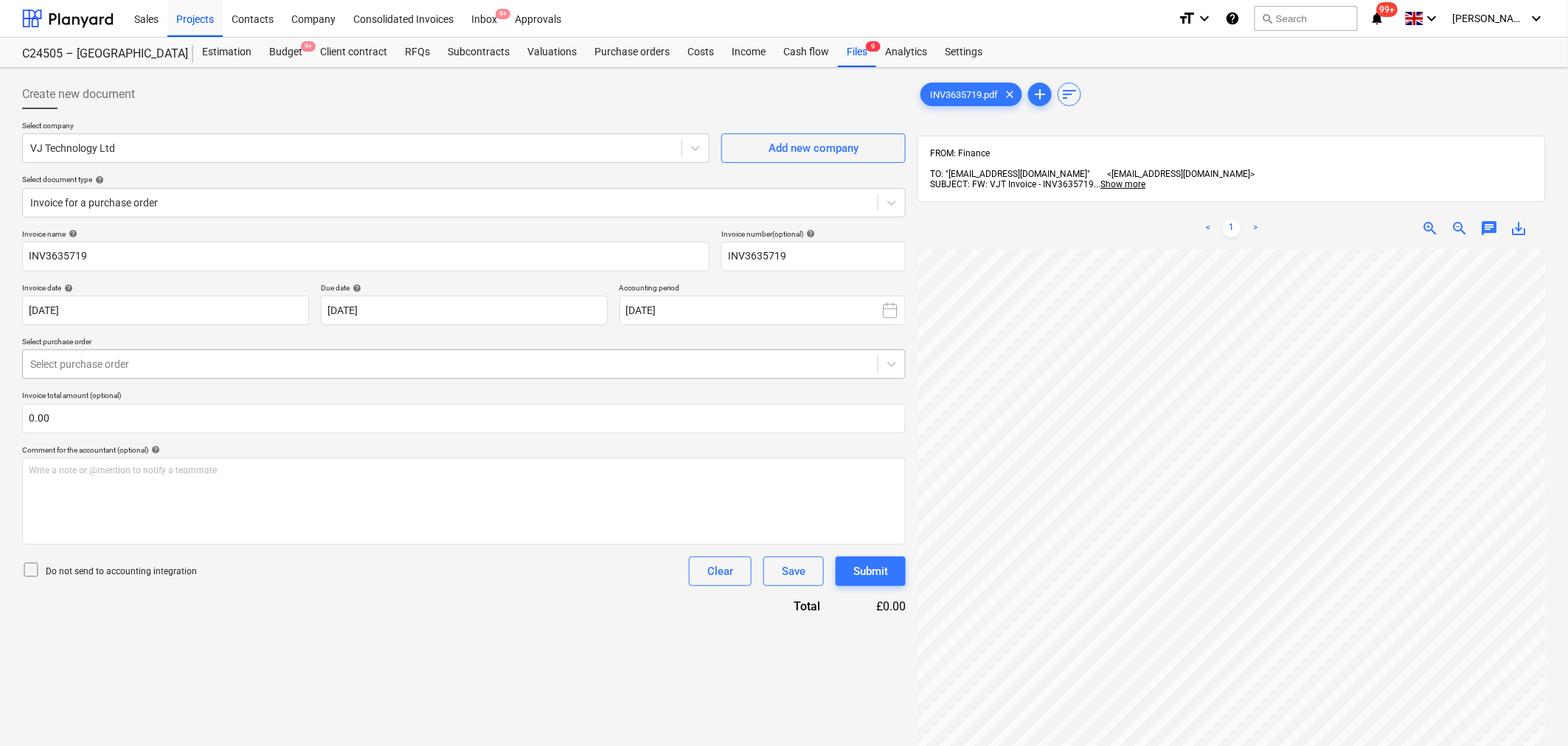
click at [416, 366] on div at bounding box center [450, 364] width 840 height 15
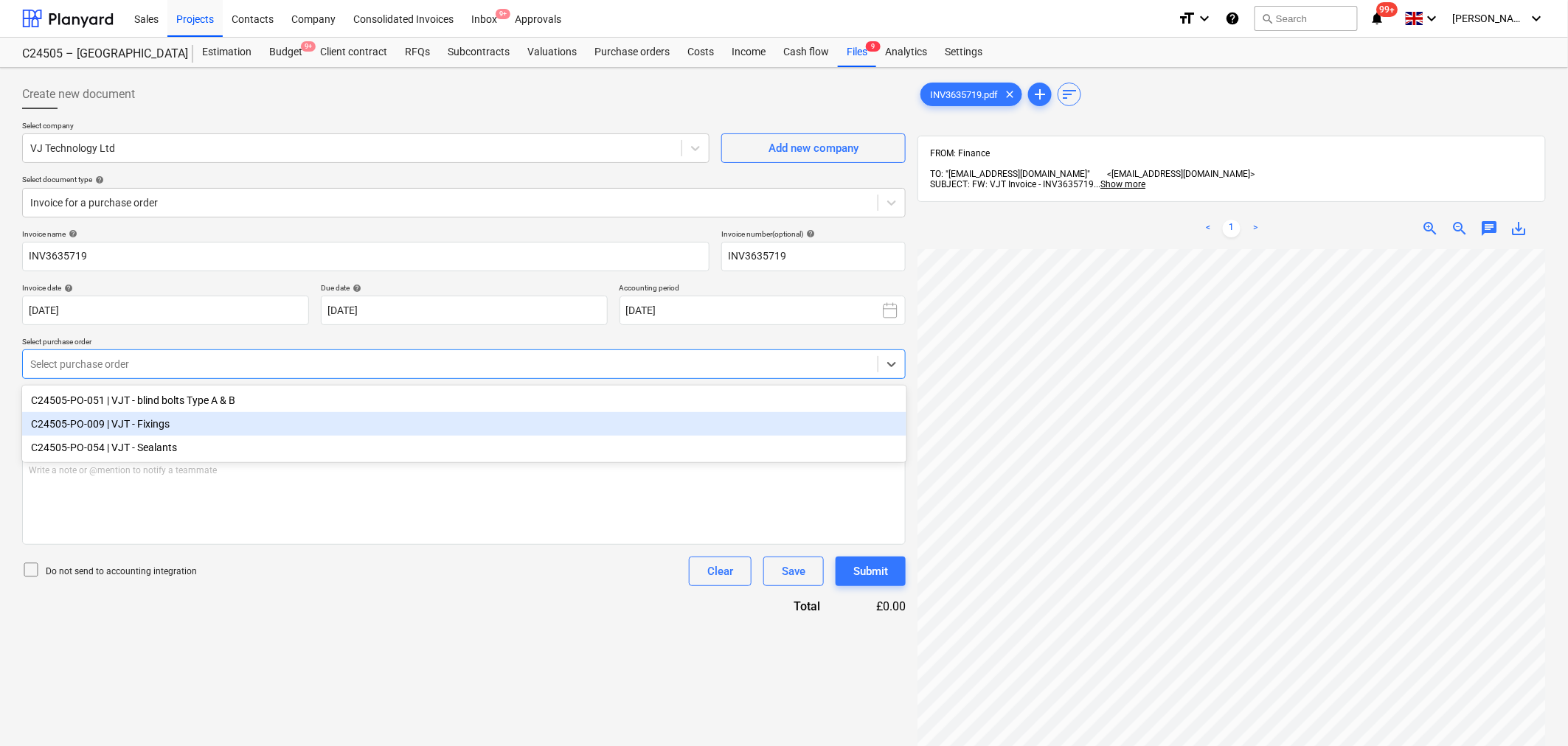
click at [333, 418] on div "C24505-PO-009 | VJT - Fixings" at bounding box center [464, 424] width 884 height 24
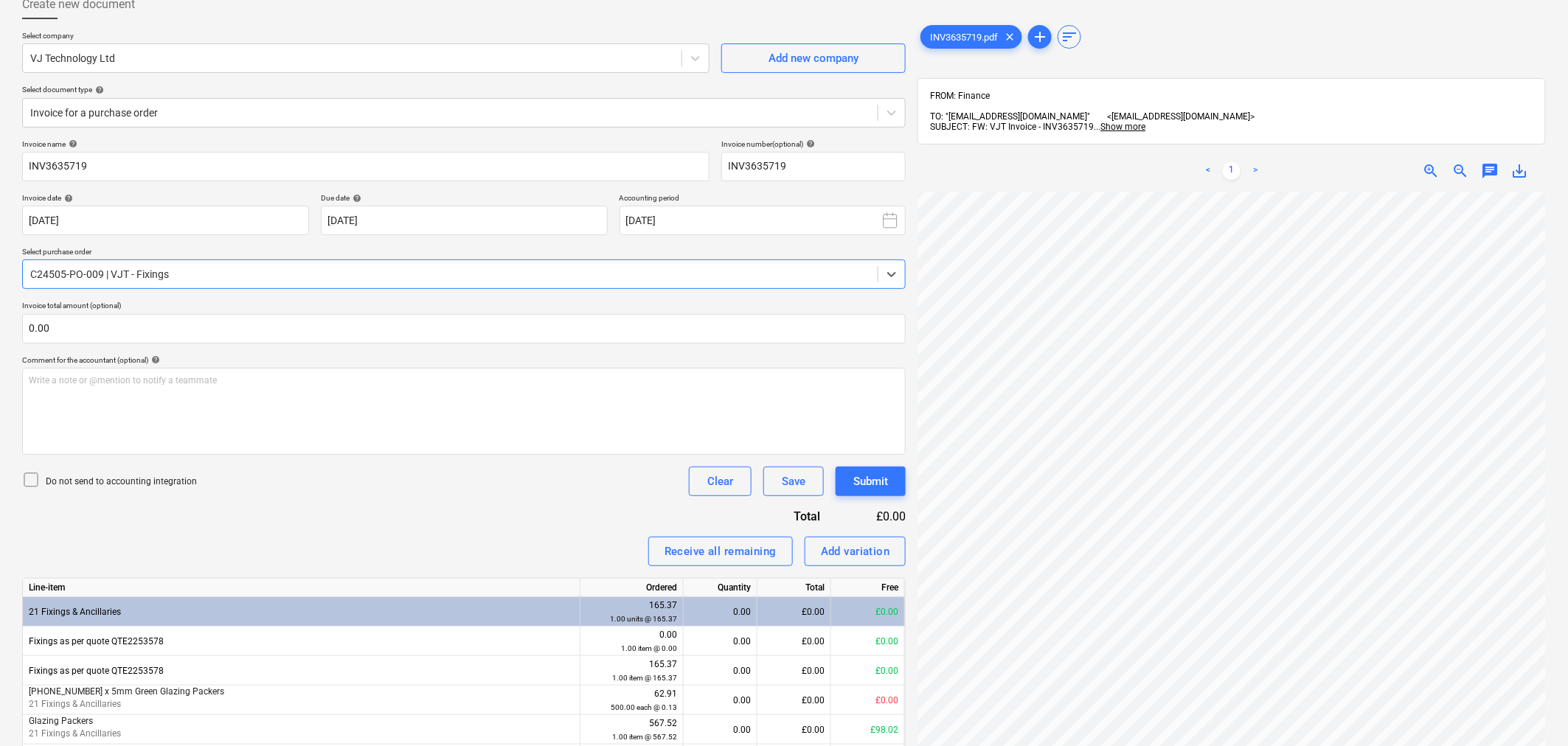
scroll to position [82, 0]
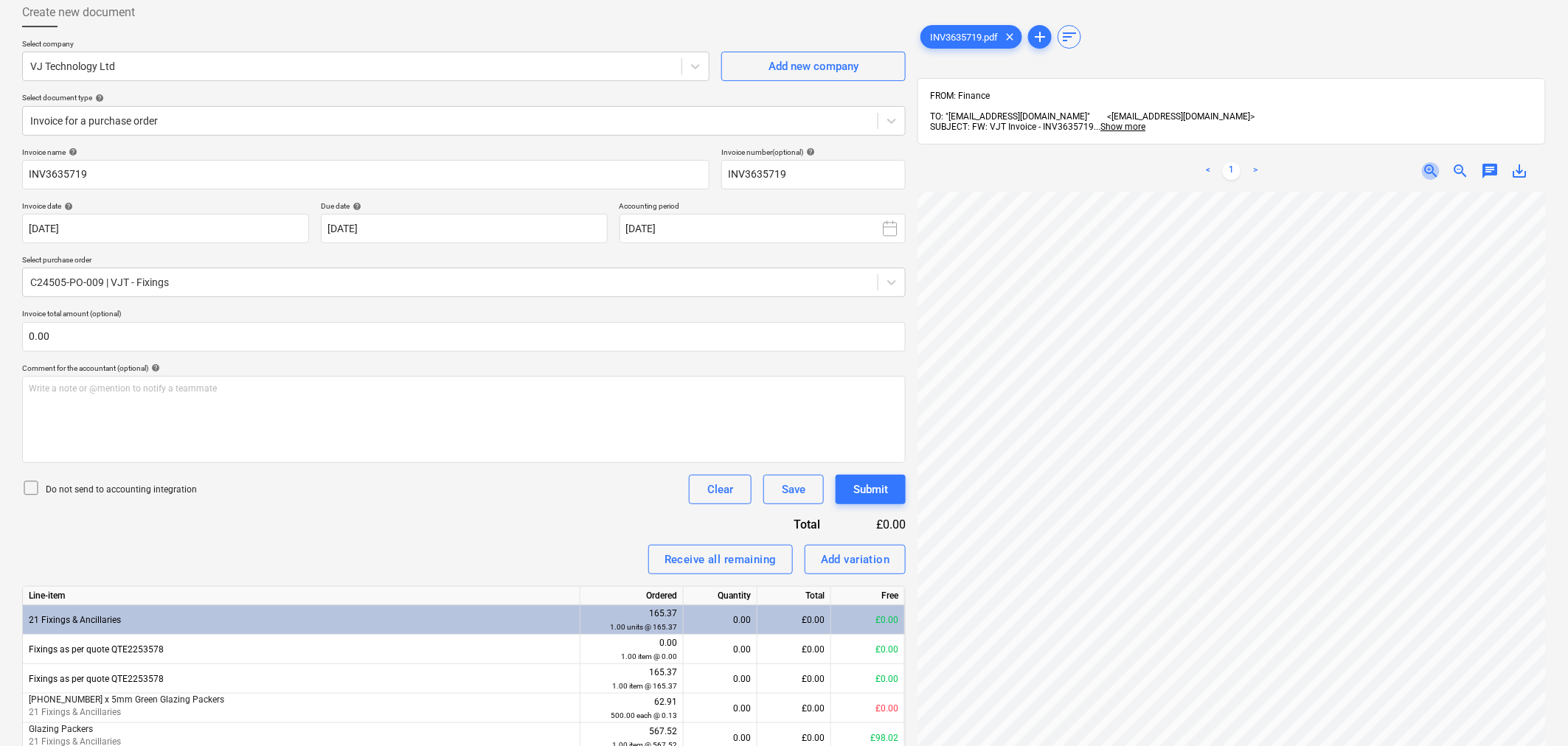
click at [1425, 171] on span "zoom_in" at bounding box center [1431, 171] width 18 height 18
click at [1431, 174] on div "< 1 > zoom_in zoom_out chat 0 save_alt" at bounding box center [1232, 171] width 628 height 41
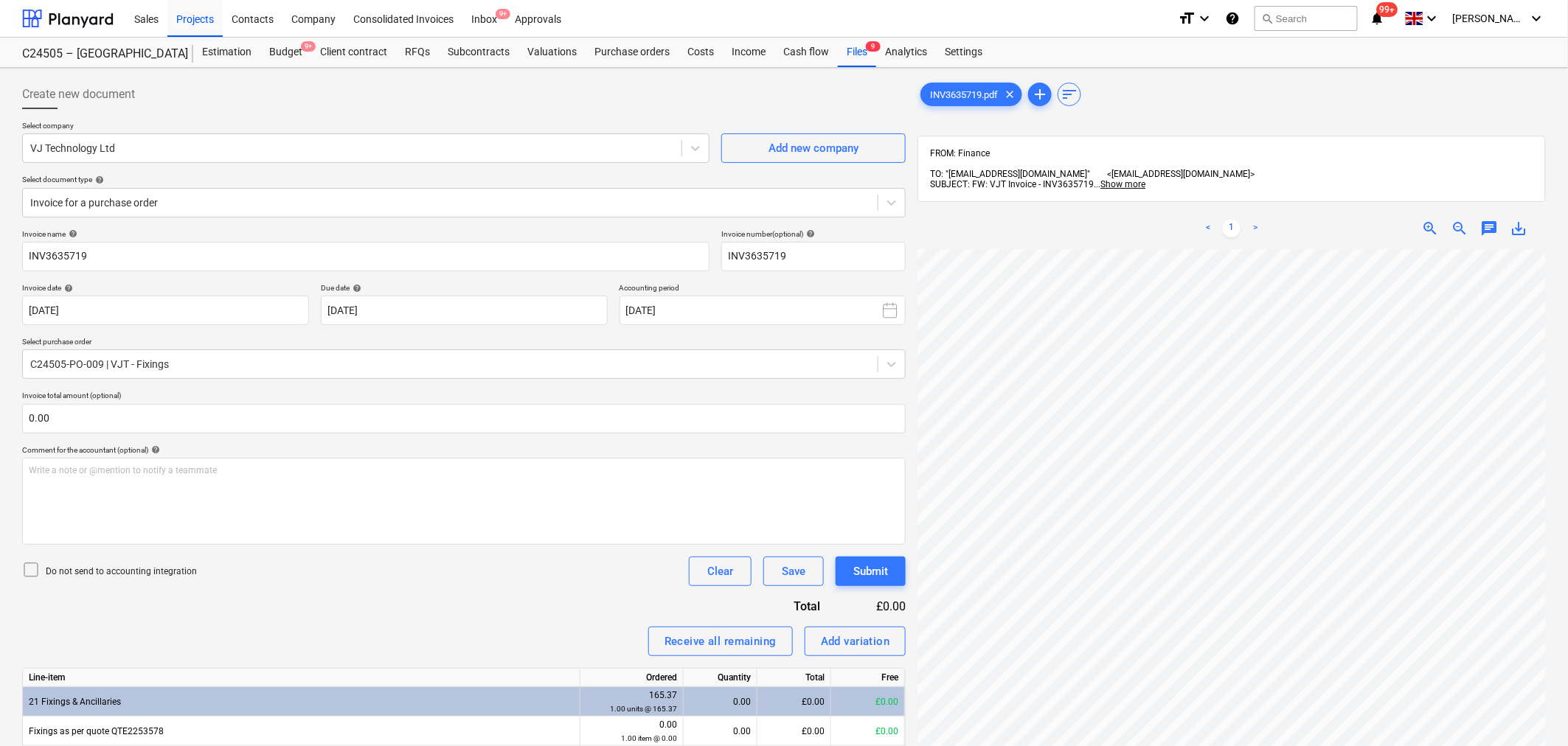
scroll to position [0, 37]
click at [493, 19] on div "Inbox 9+" at bounding box center [484, 18] width 44 height 38
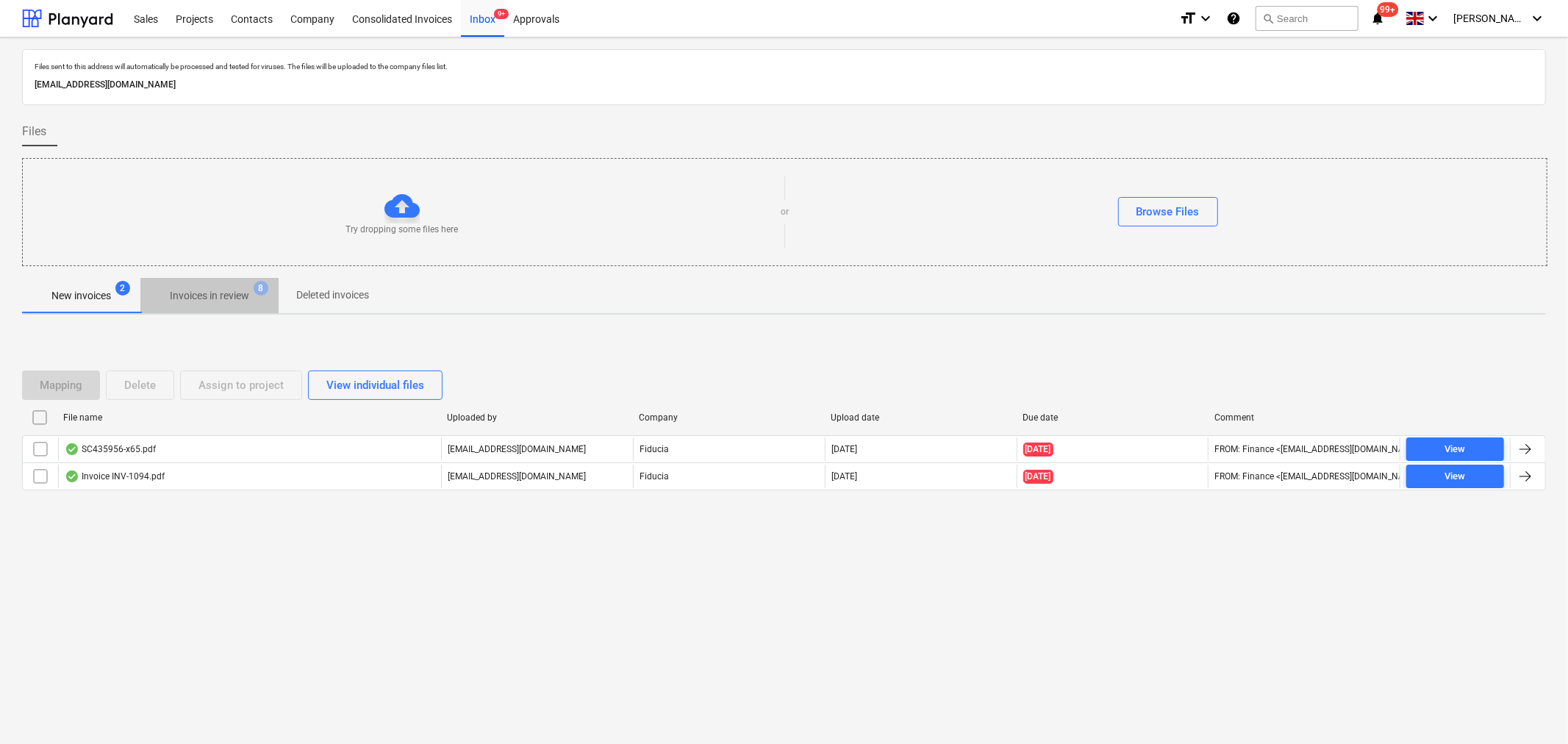
click at [186, 291] on p "Invoices in review" at bounding box center [210, 295] width 80 height 15
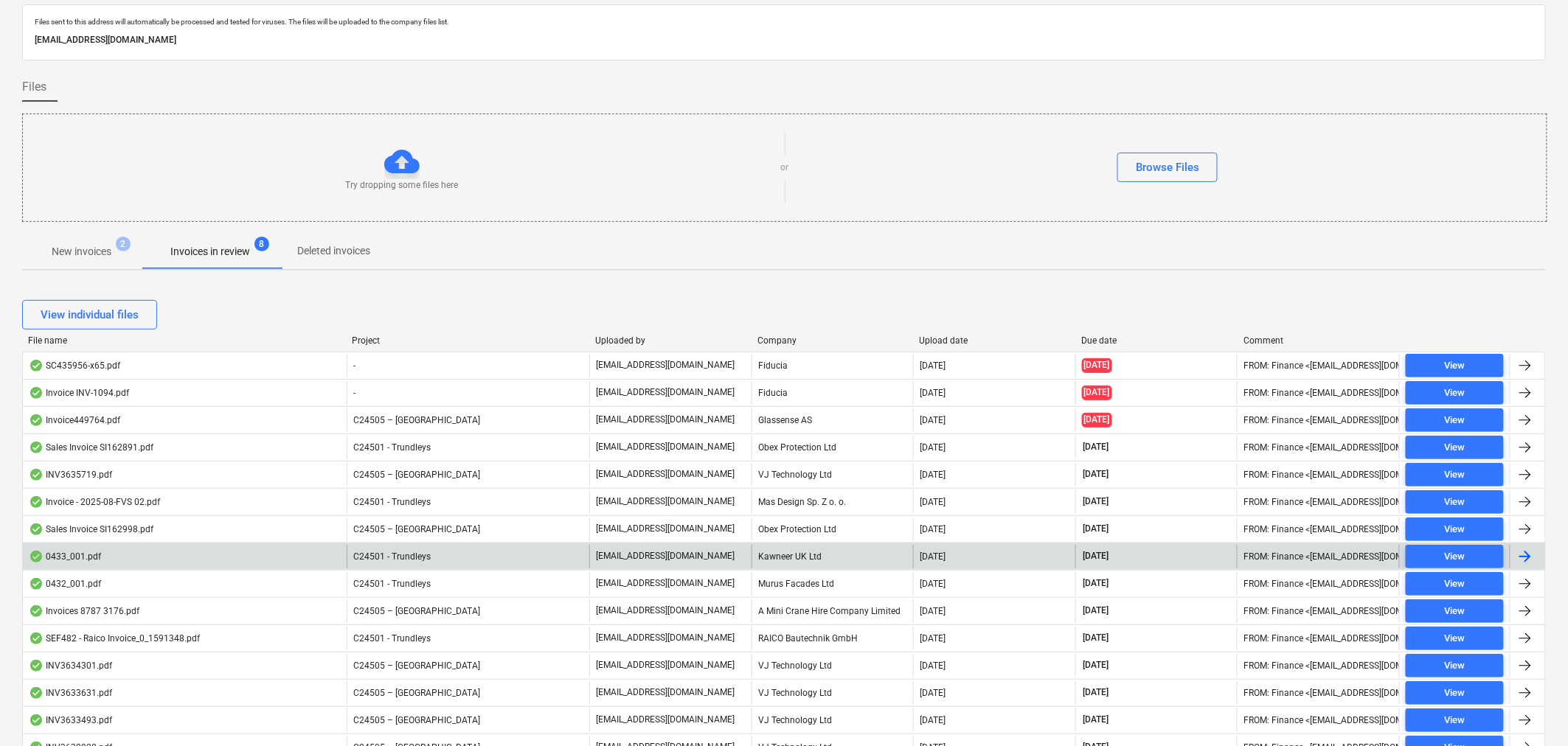
scroll to position [82, 0]
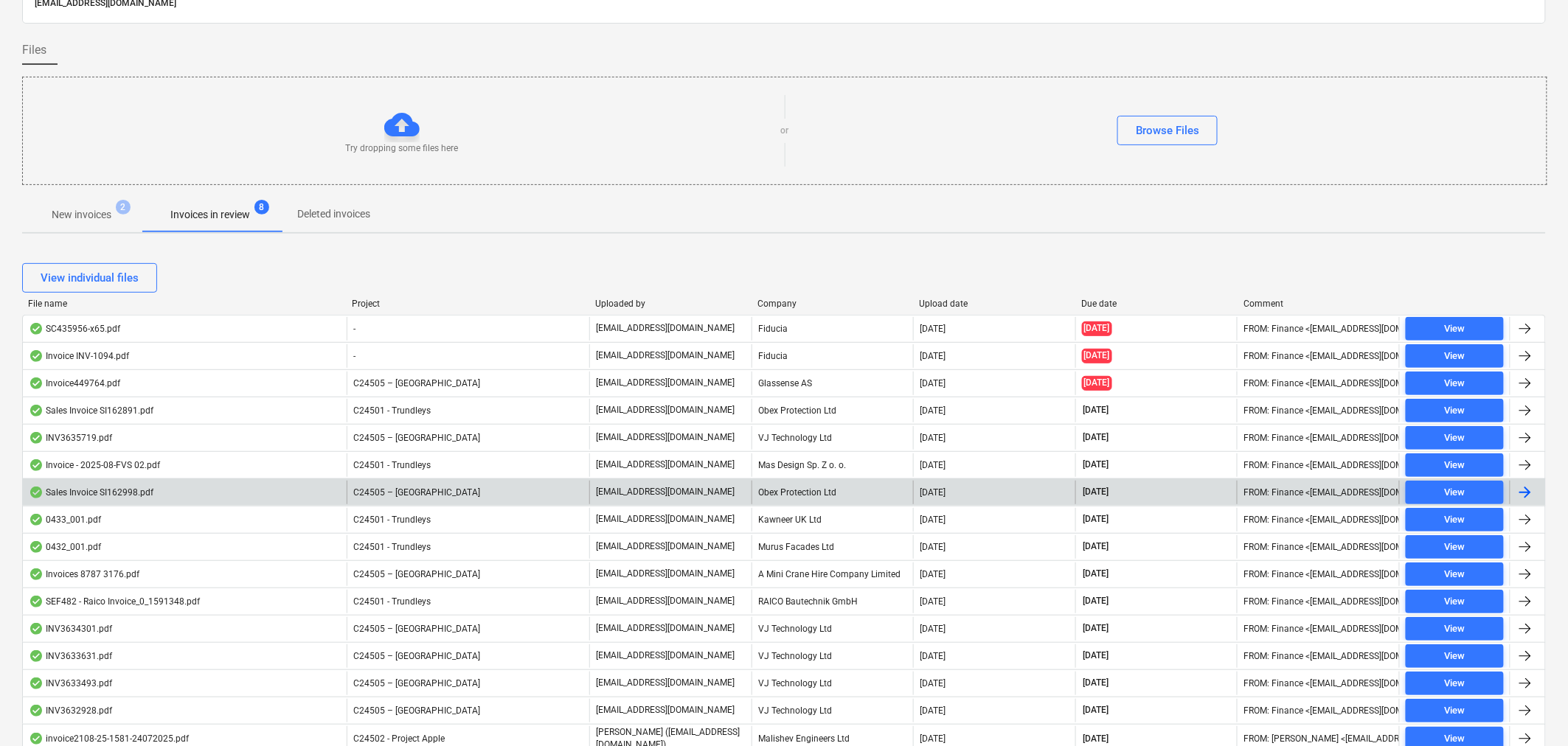
click at [280, 487] on div "Sales Invoice SI162998.pdf" at bounding box center [185, 493] width 324 height 24
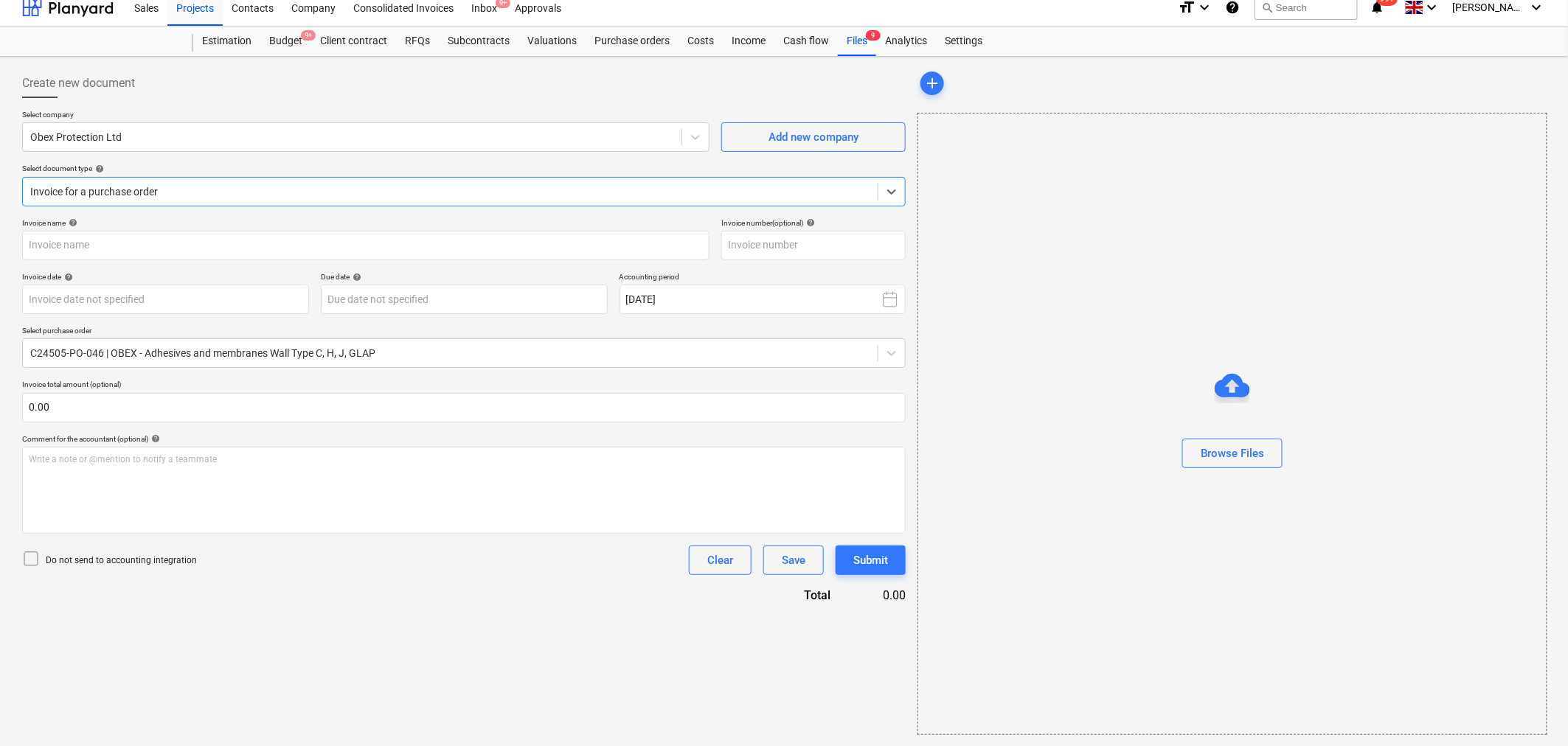
type input "SI162998"
type input "[DATE]"
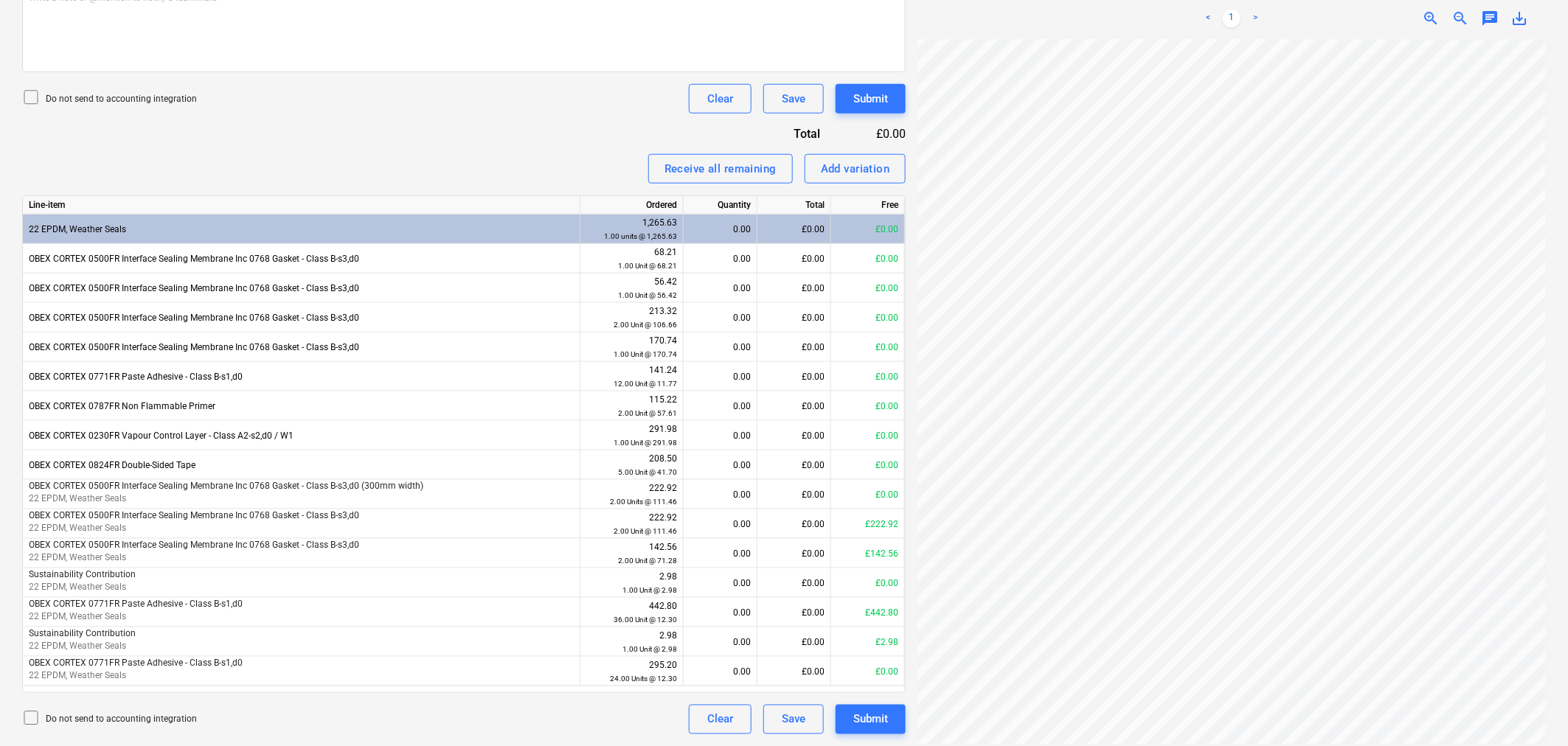
scroll to position [326, 0]
click at [1284, 728] on div at bounding box center [1232, 391] width 628 height 705
click at [805, 521] on div "£0.00" at bounding box center [794, 524] width 74 height 30
type input "222.92"
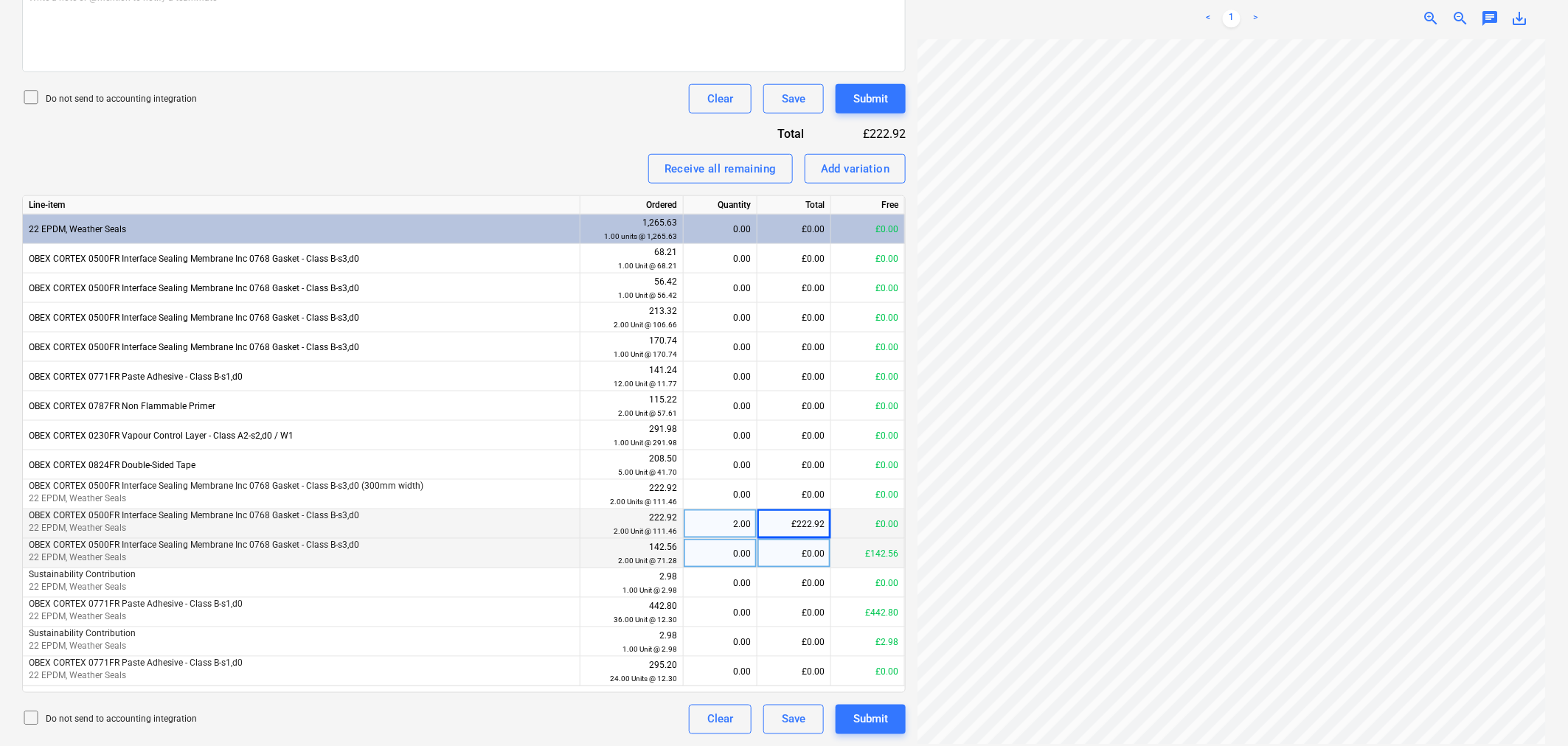
click at [808, 547] on div "£0.00" at bounding box center [794, 554] width 74 height 30
type input "142.56"
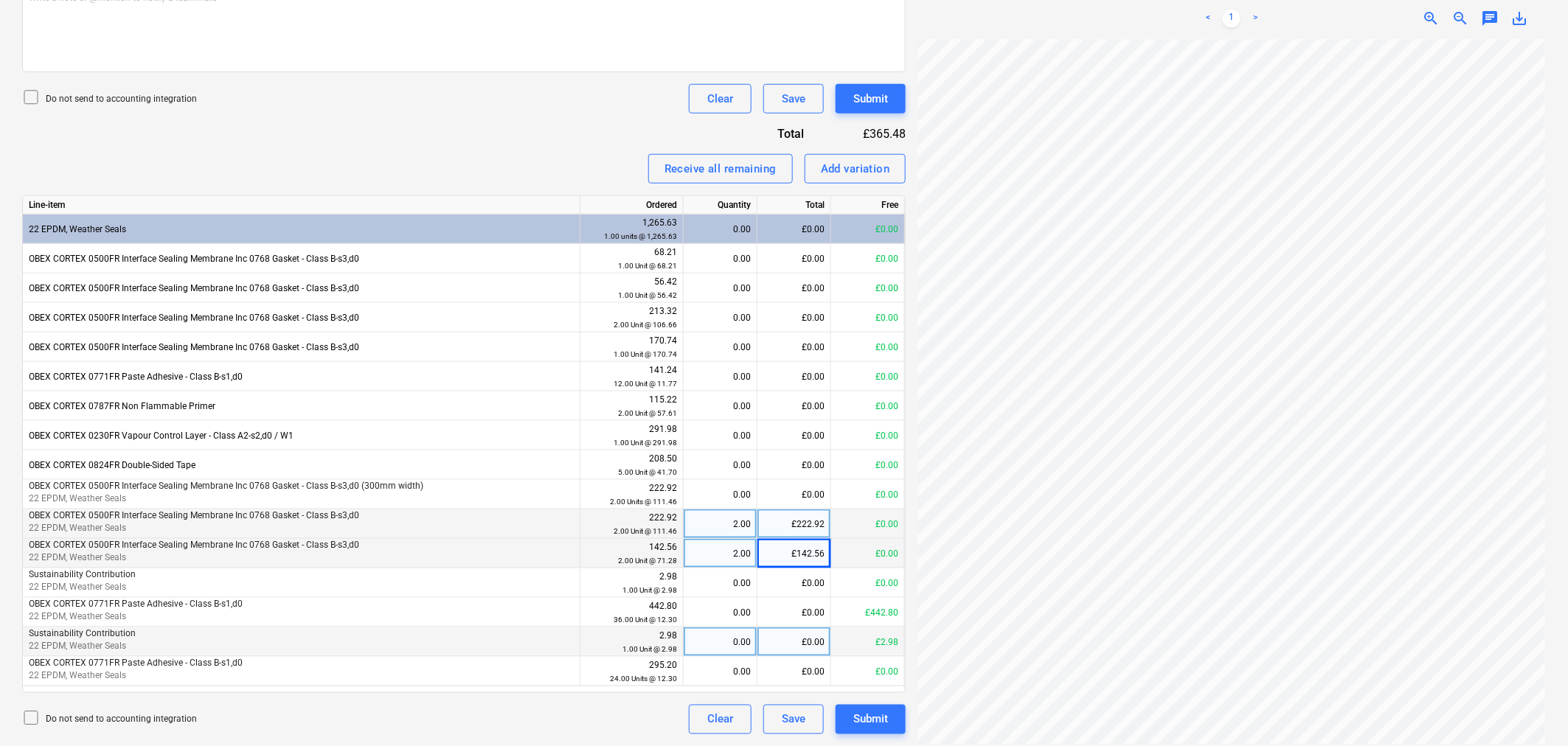
click at [795, 645] on div "£0.00" at bounding box center [794, 642] width 74 height 30
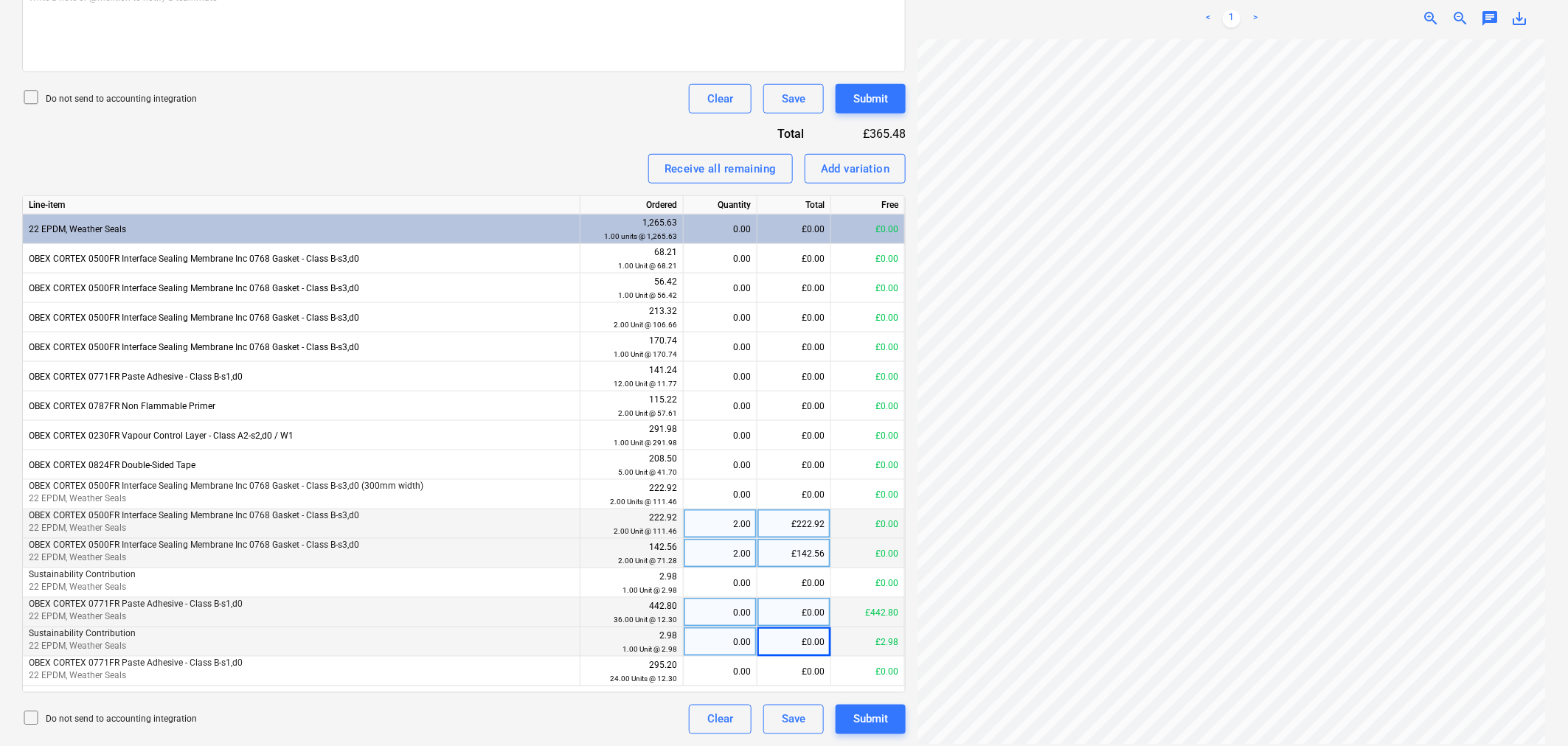
click at [797, 616] on div "£0.00" at bounding box center [794, 613] width 74 height 30
type input "442.80"
click at [808, 652] on div "£0.00" at bounding box center [794, 642] width 74 height 30
type input "."
type input "2.98"
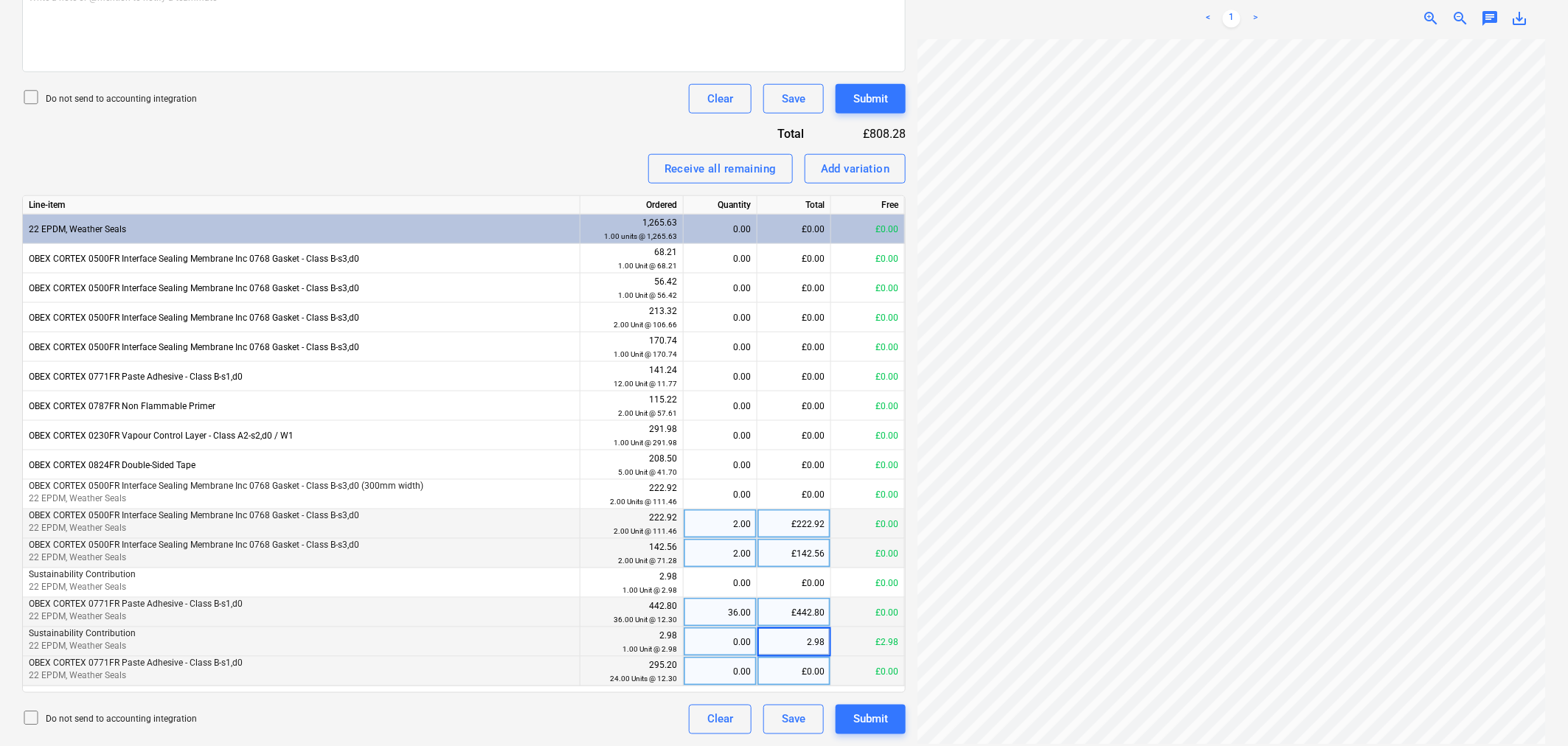
click at [805, 676] on div "£0.00" at bounding box center [794, 671] width 74 height 30
click at [873, 720] on div "Submit" at bounding box center [870, 719] width 35 height 19
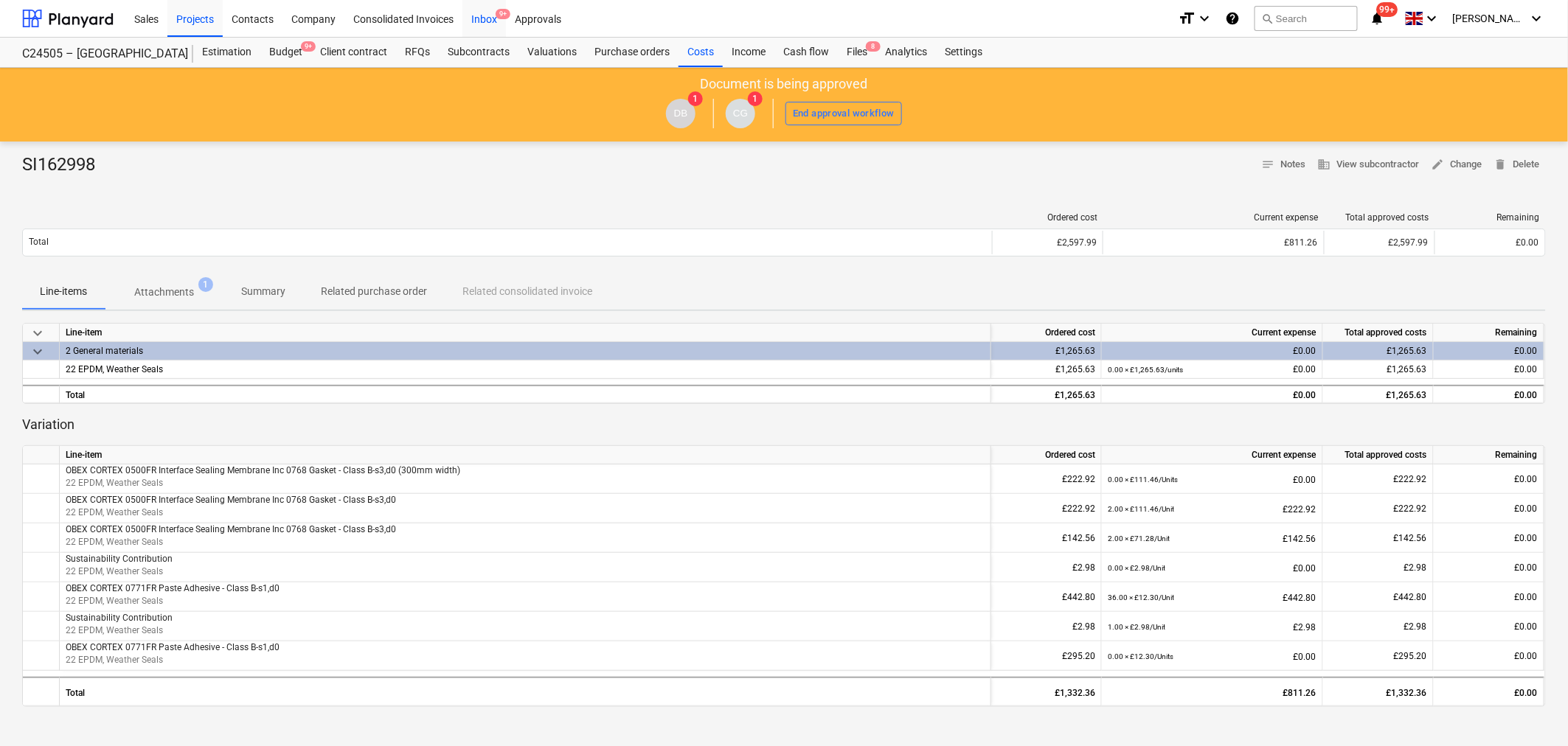
click at [487, 13] on div "Inbox 9+" at bounding box center [484, 18] width 44 height 38
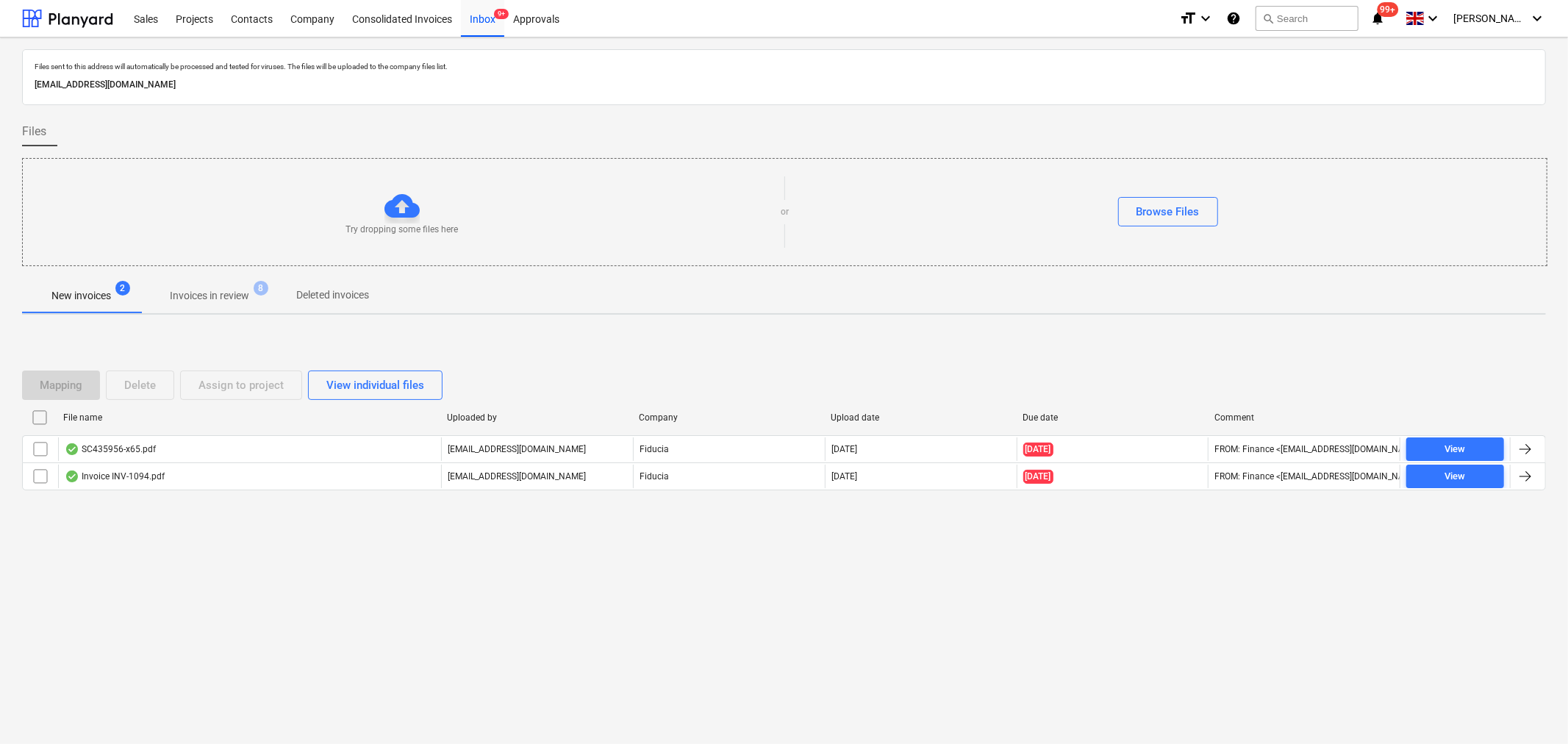
click at [250, 287] on span "Invoices in review 8" at bounding box center [210, 295] width 138 height 27
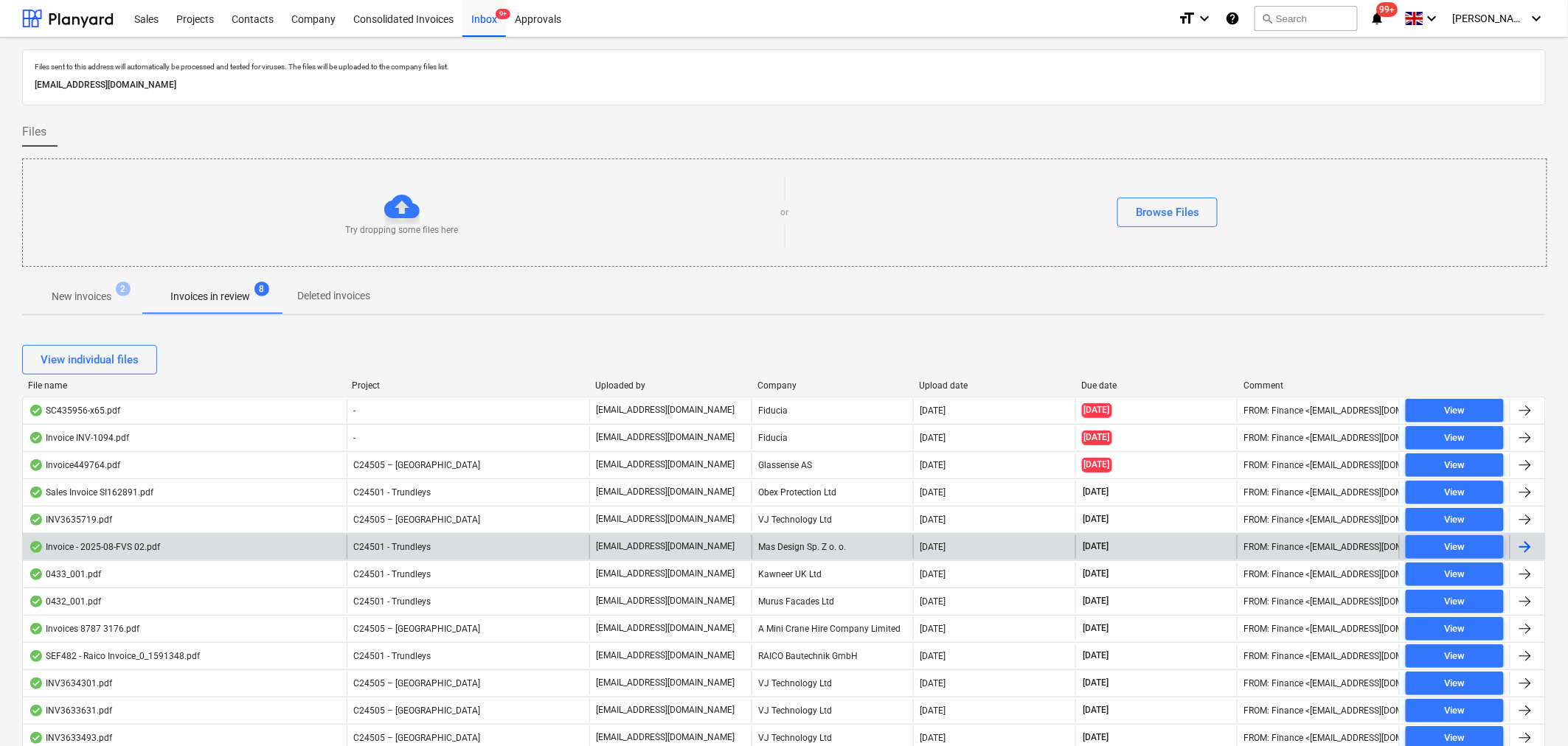
click at [429, 547] on div "C24501 - Trundleys" at bounding box center [468, 547] width 242 height 24
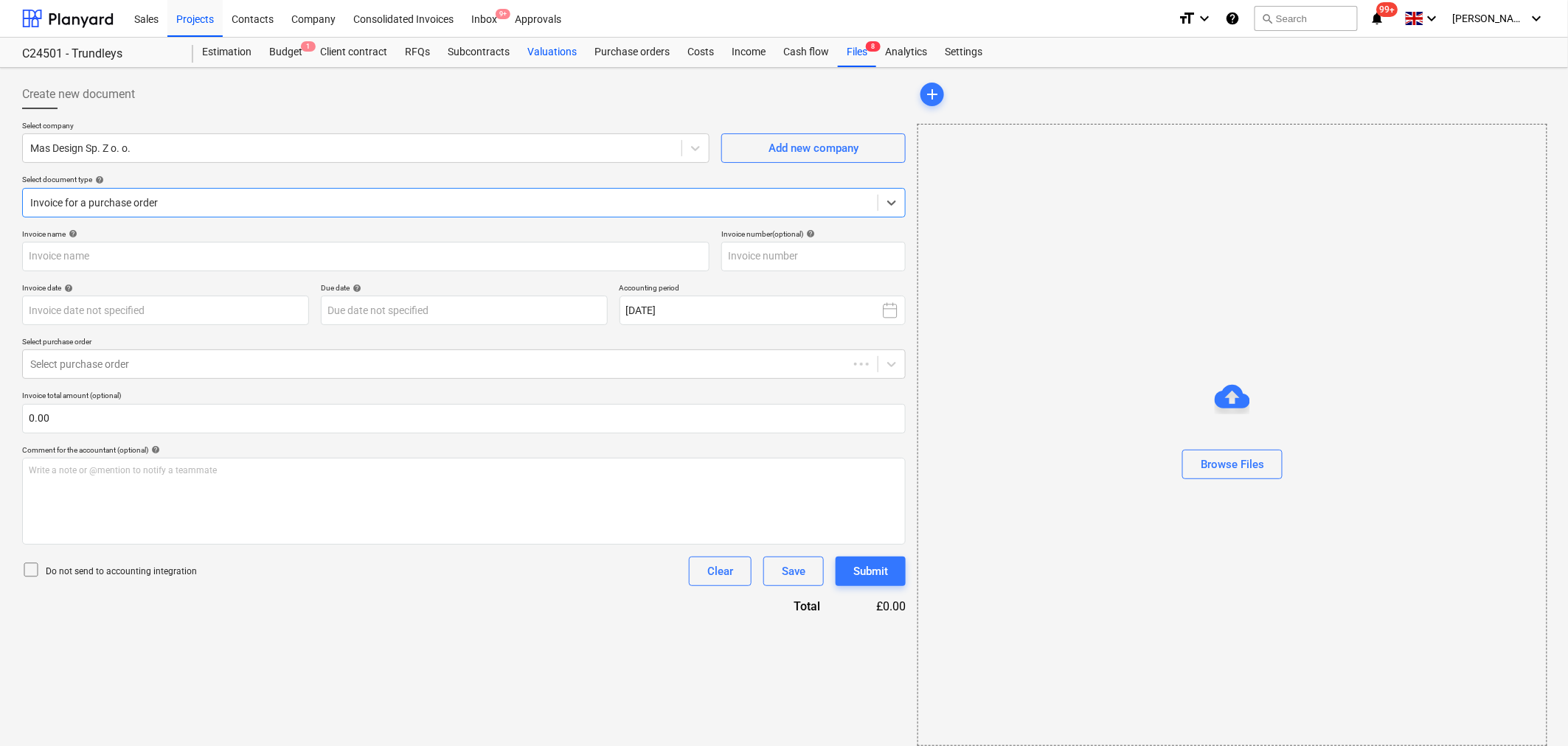
type input "Invoice - 2025-08-FVS 02.pdf"
type input "[DATE]"
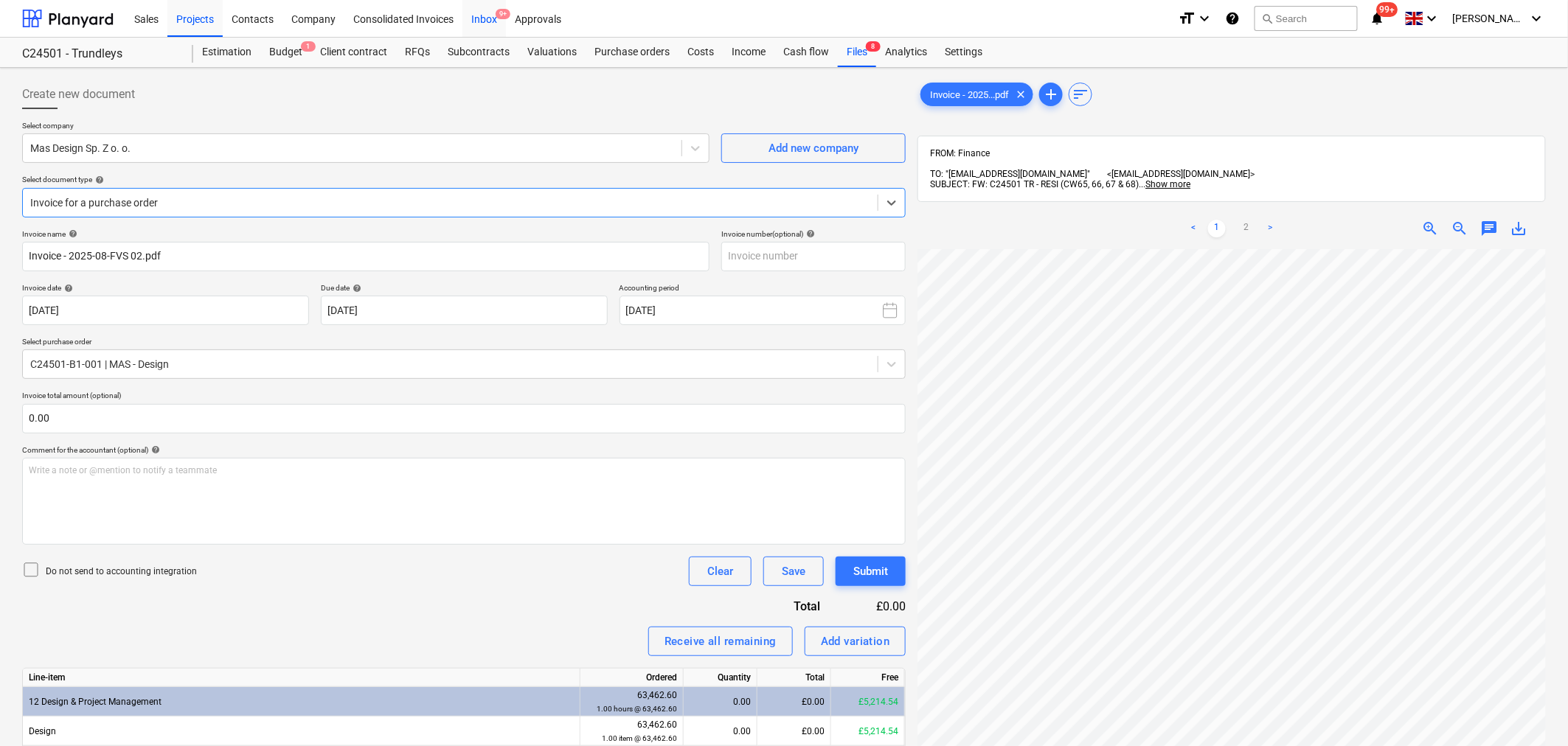
click at [483, 21] on div "Inbox 9+" at bounding box center [484, 18] width 44 height 38
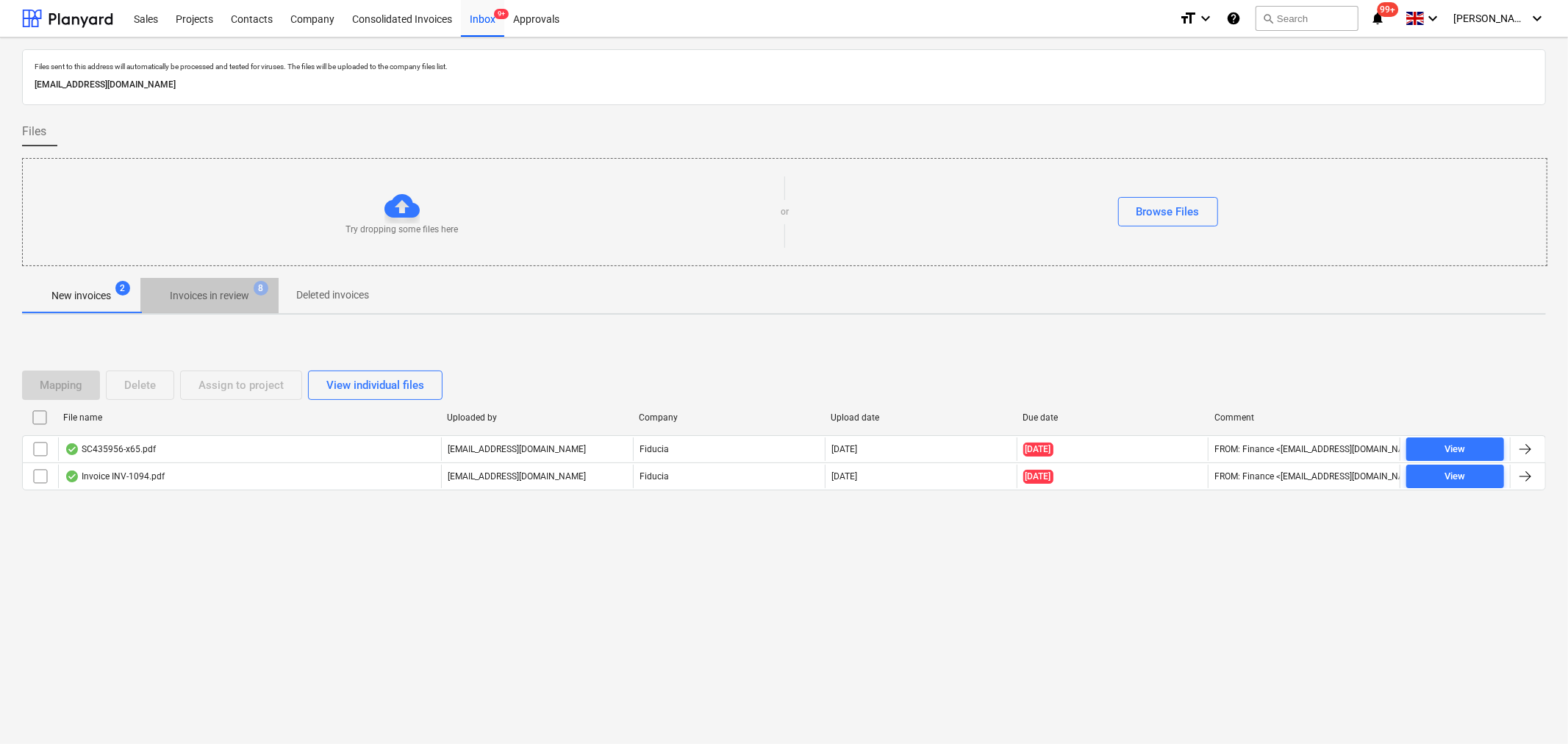
click at [232, 294] on p "Invoices in review" at bounding box center [210, 295] width 80 height 15
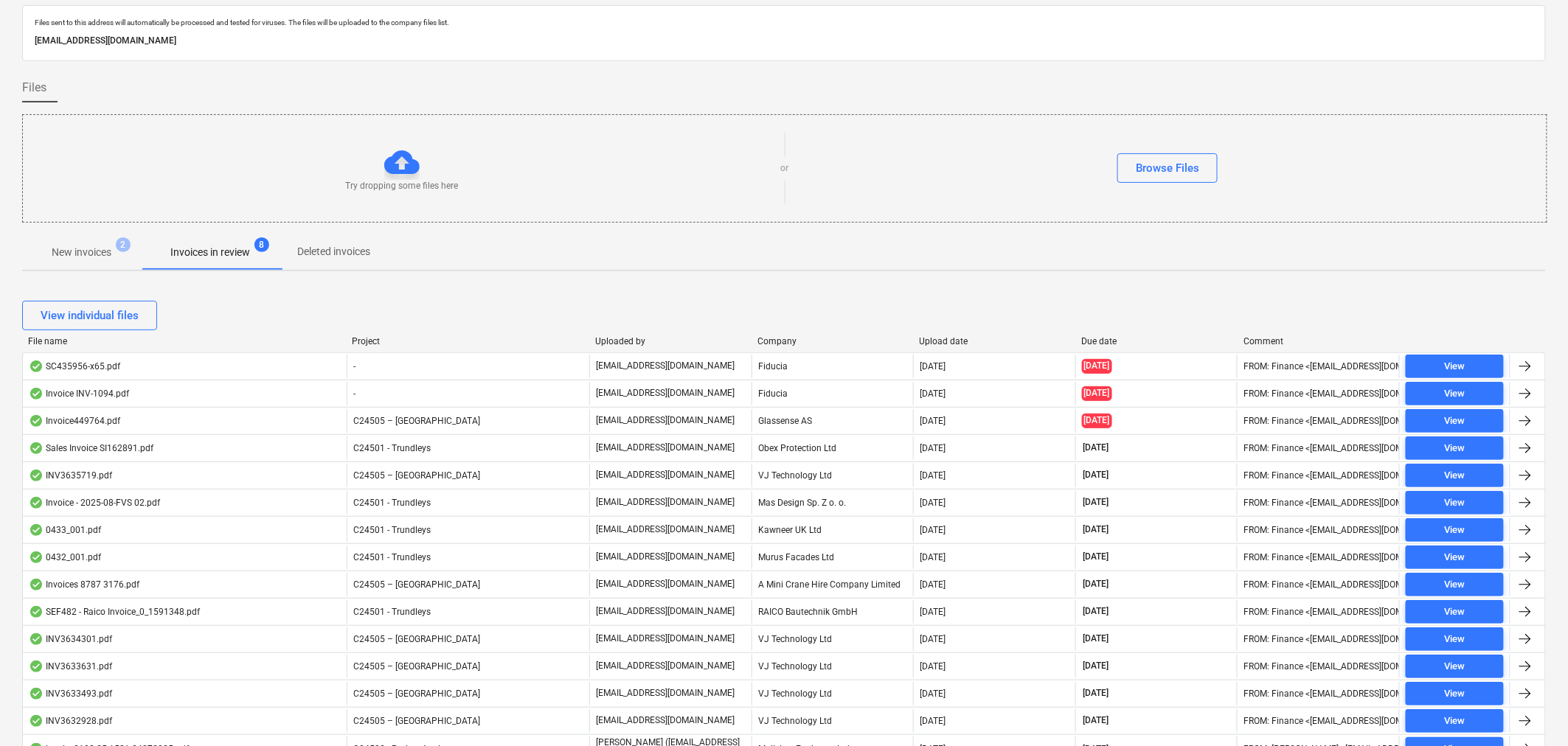
scroll to position [164, 0]
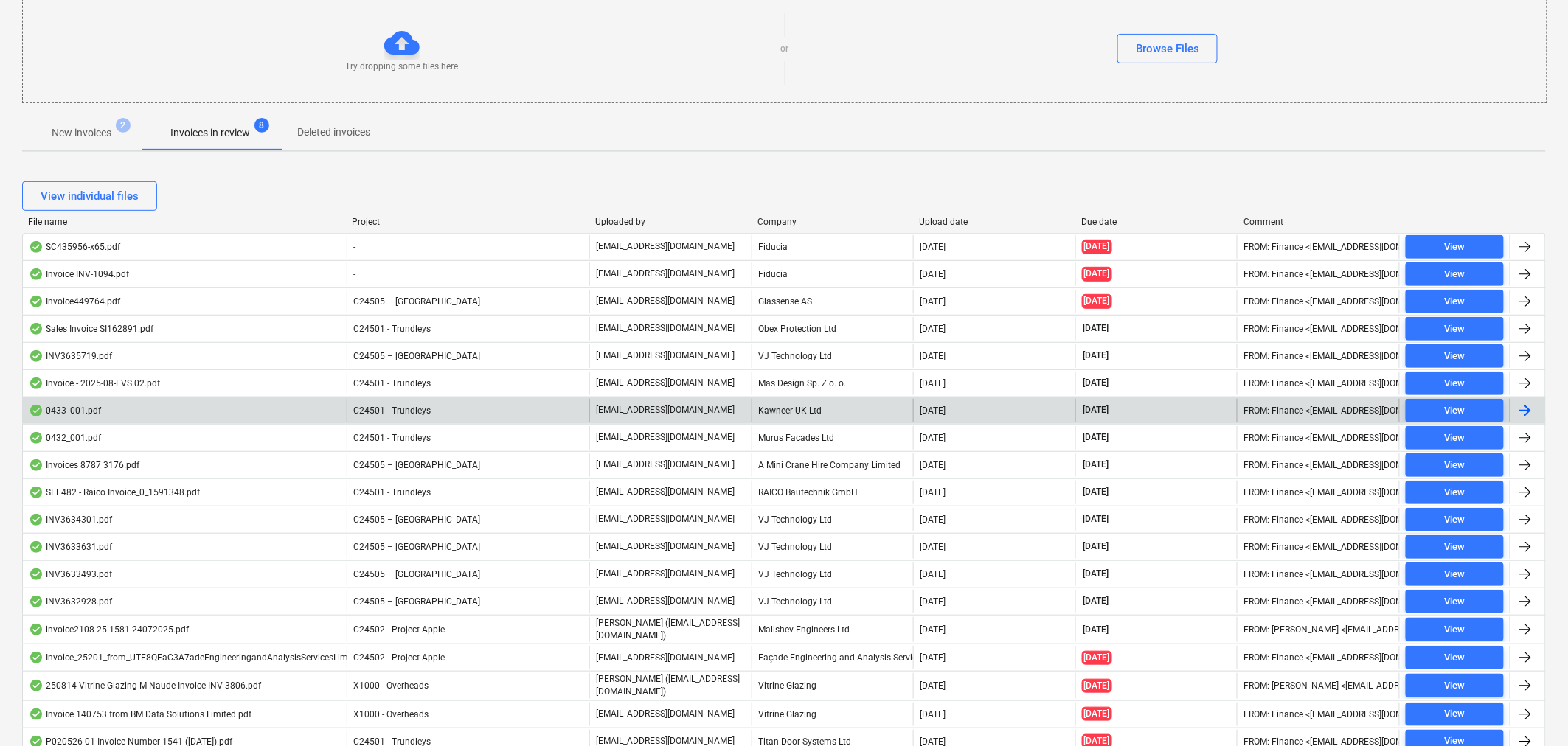
click at [412, 407] on span "C24501 - Trundleys" at bounding box center [392, 411] width 78 height 10
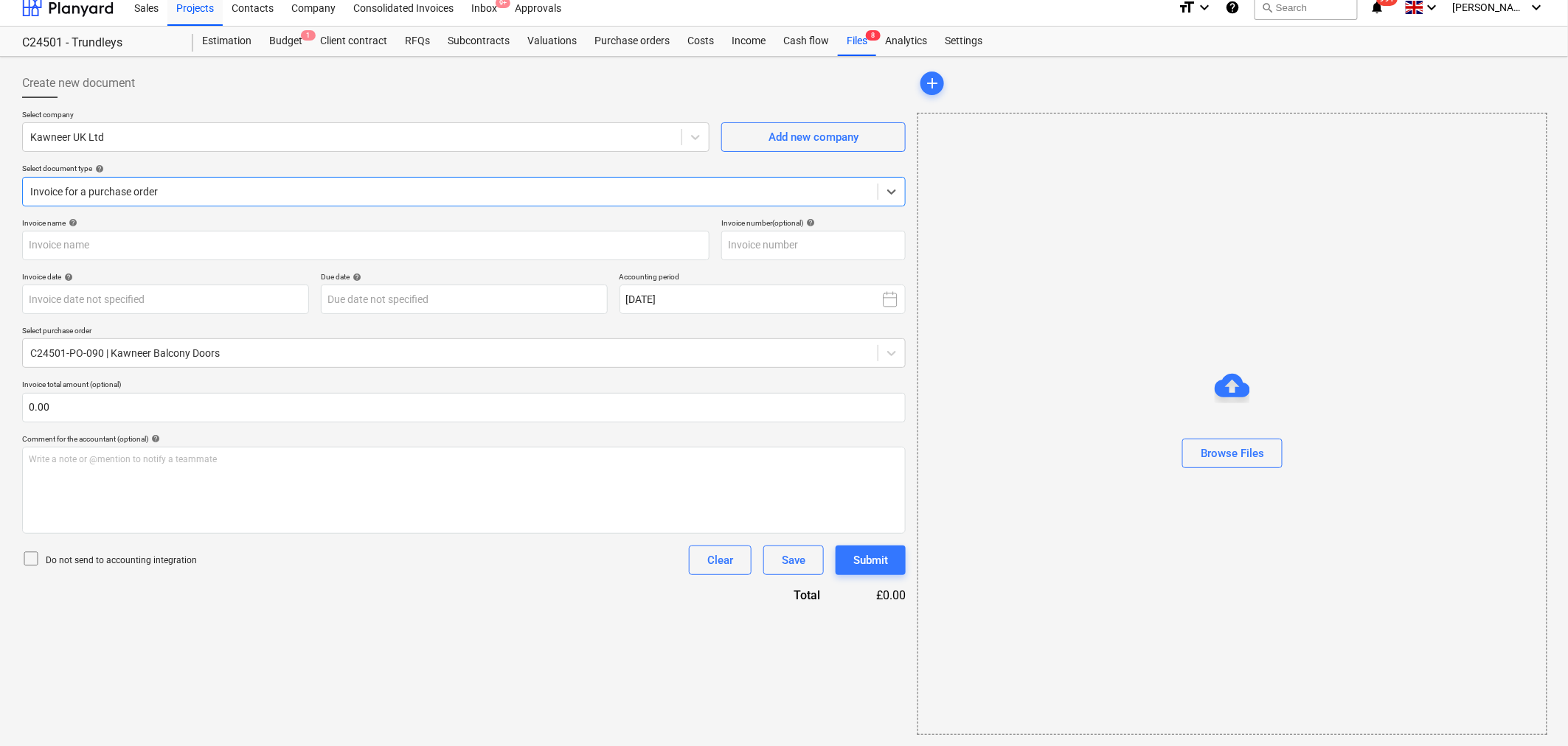
type input "1"
type input "[DATE]"
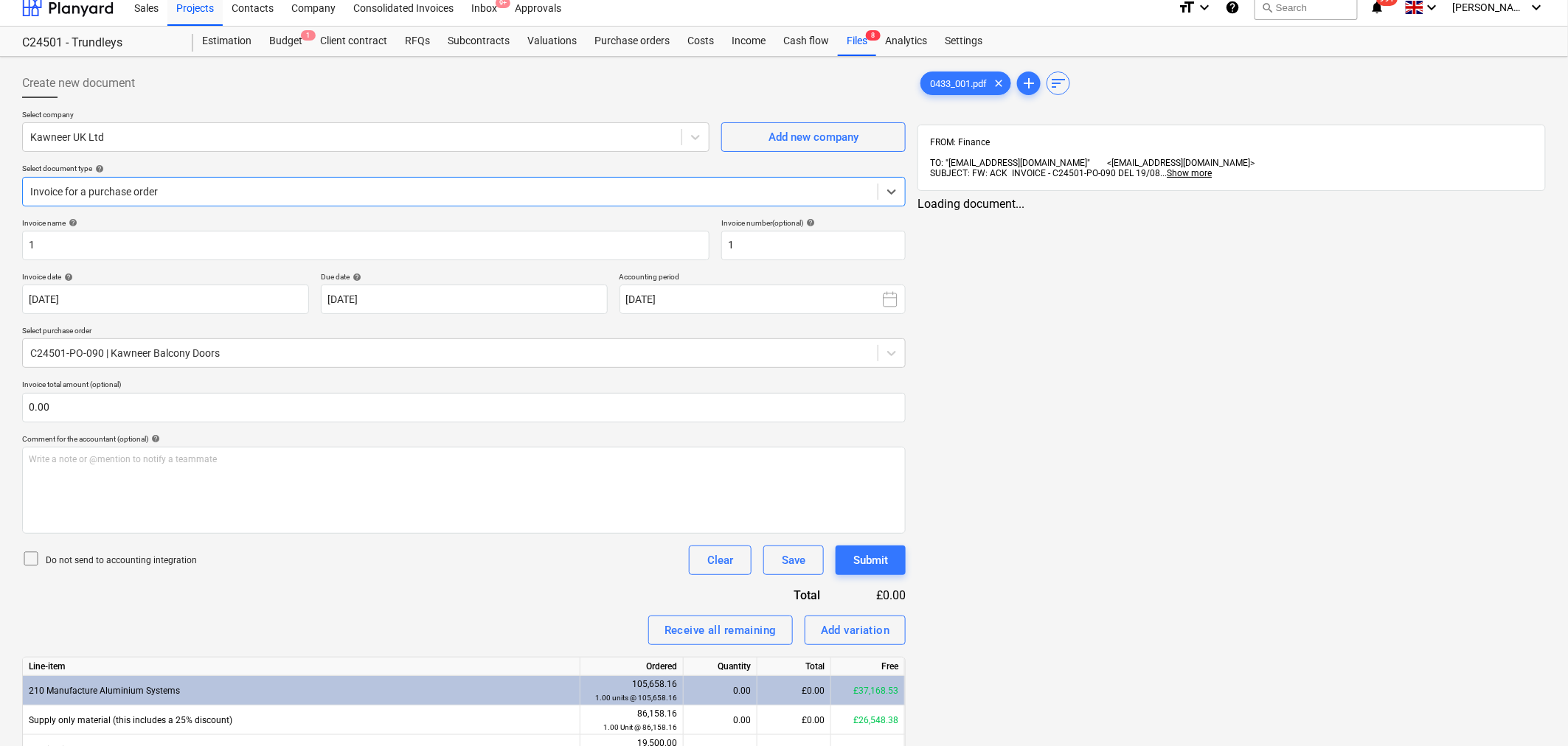
scroll to position [0, 0]
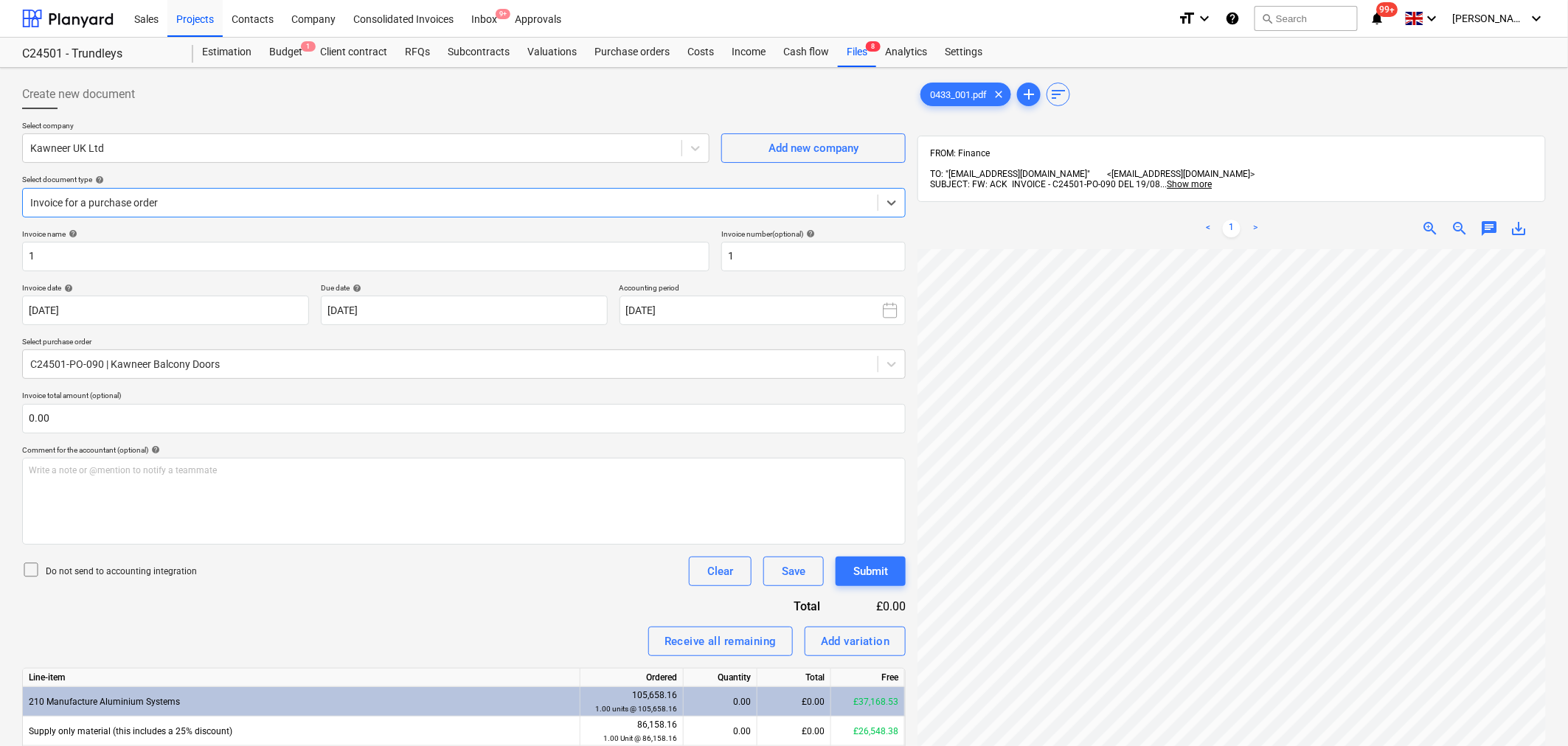
drag, startPoint x: 1029, startPoint y: 27, endPoint x: 1028, endPoint y: 37, distance: 10.0
click at [1029, 27] on div "Sales Projects Contacts Company Consolidated Invoices Inbox 9+ Approvals" at bounding box center [646, 18] width 1040 height 37
click at [482, 12] on div "Inbox 9+" at bounding box center [484, 18] width 44 height 38
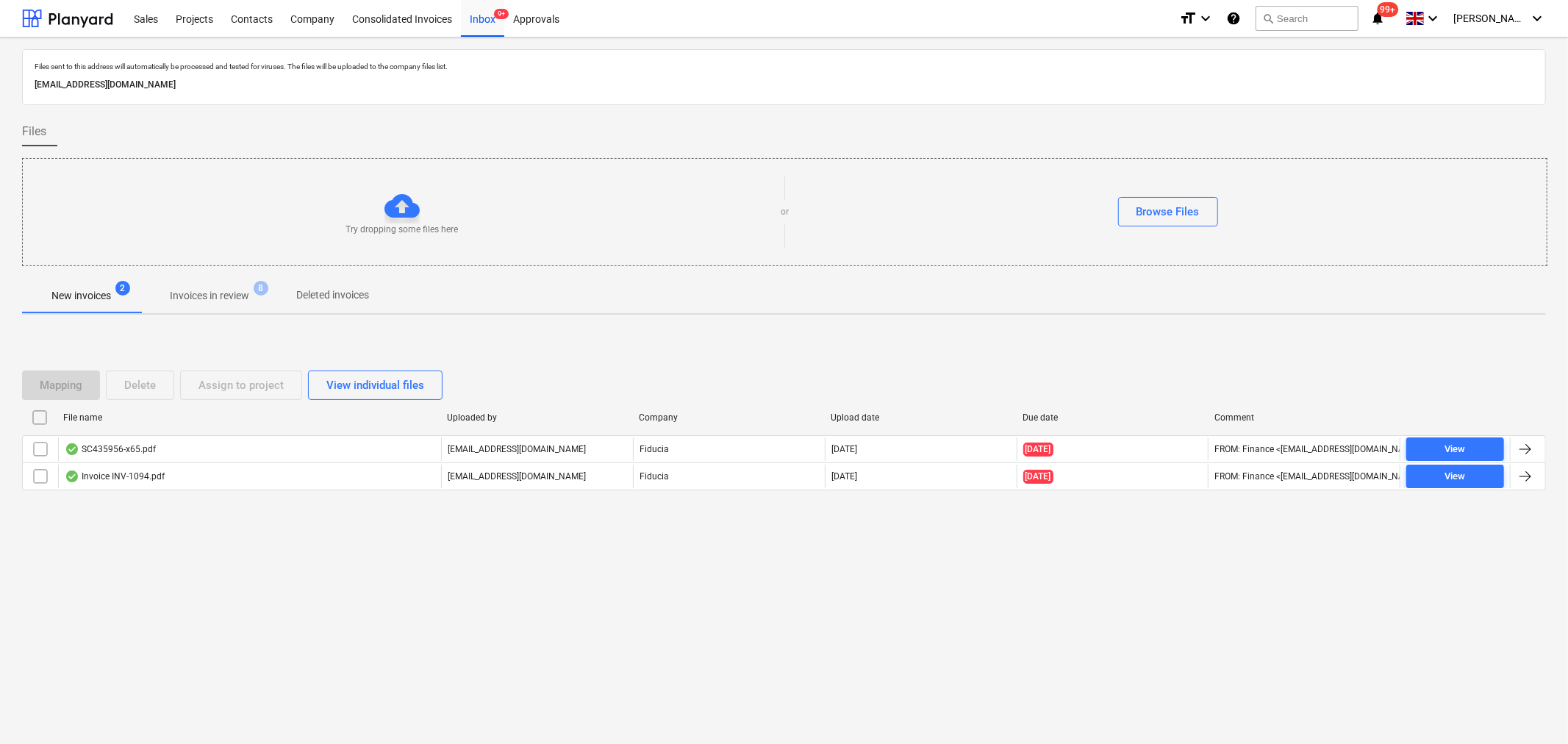
click at [220, 298] on p "Invoices in review" at bounding box center [210, 295] width 80 height 15
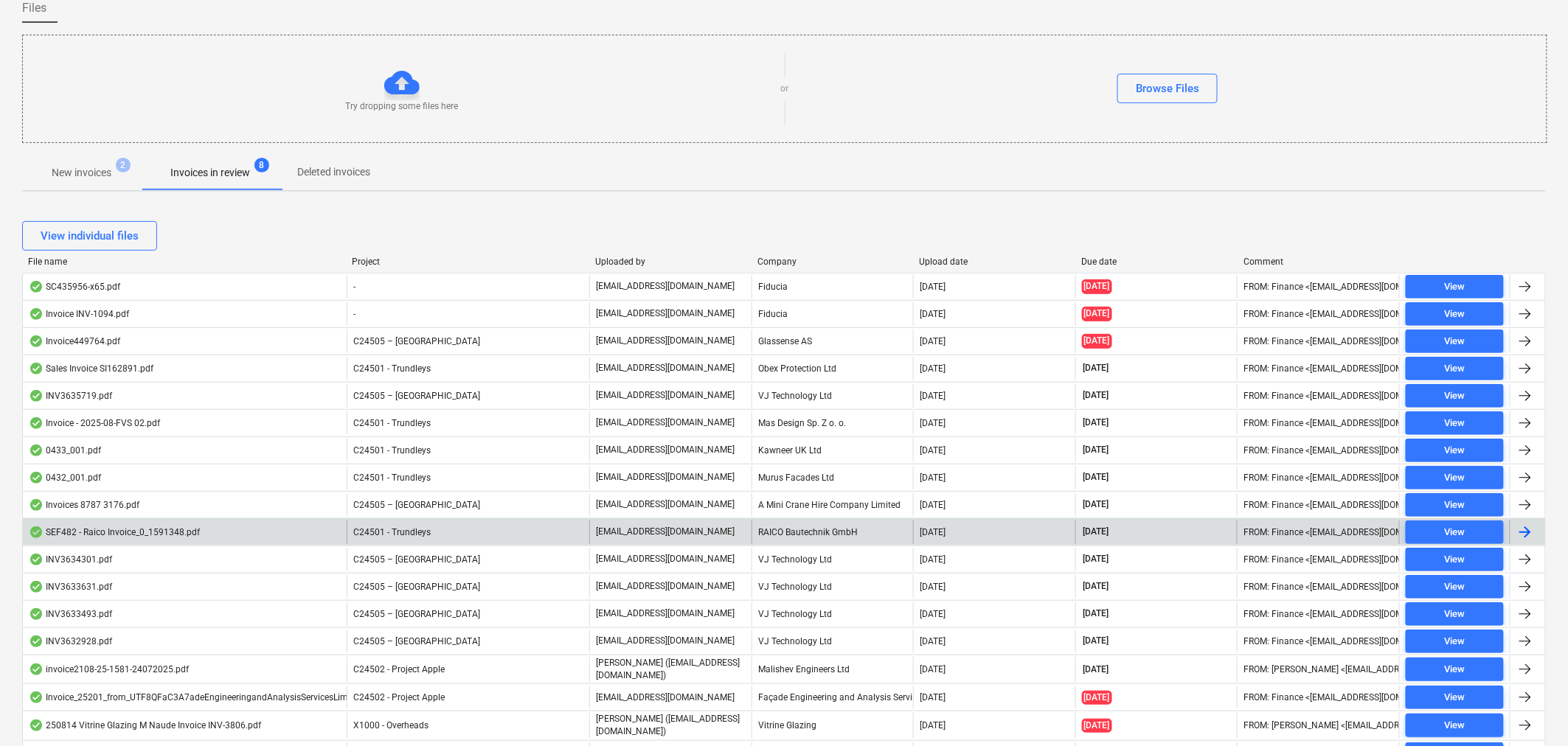
scroll to position [164, 0]
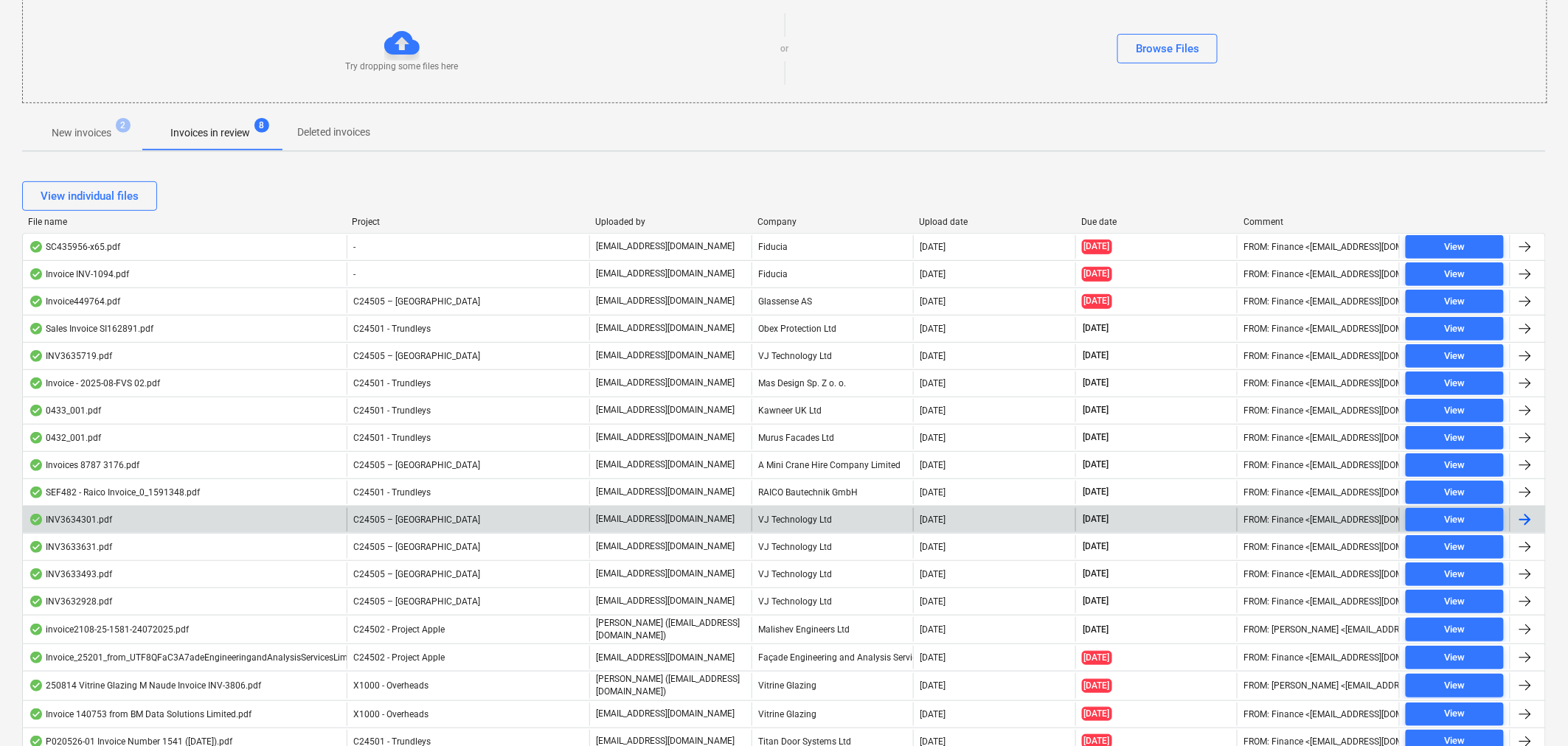
click at [113, 522] on div "INV3634301.pdf" at bounding box center [185, 520] width 324 height 24
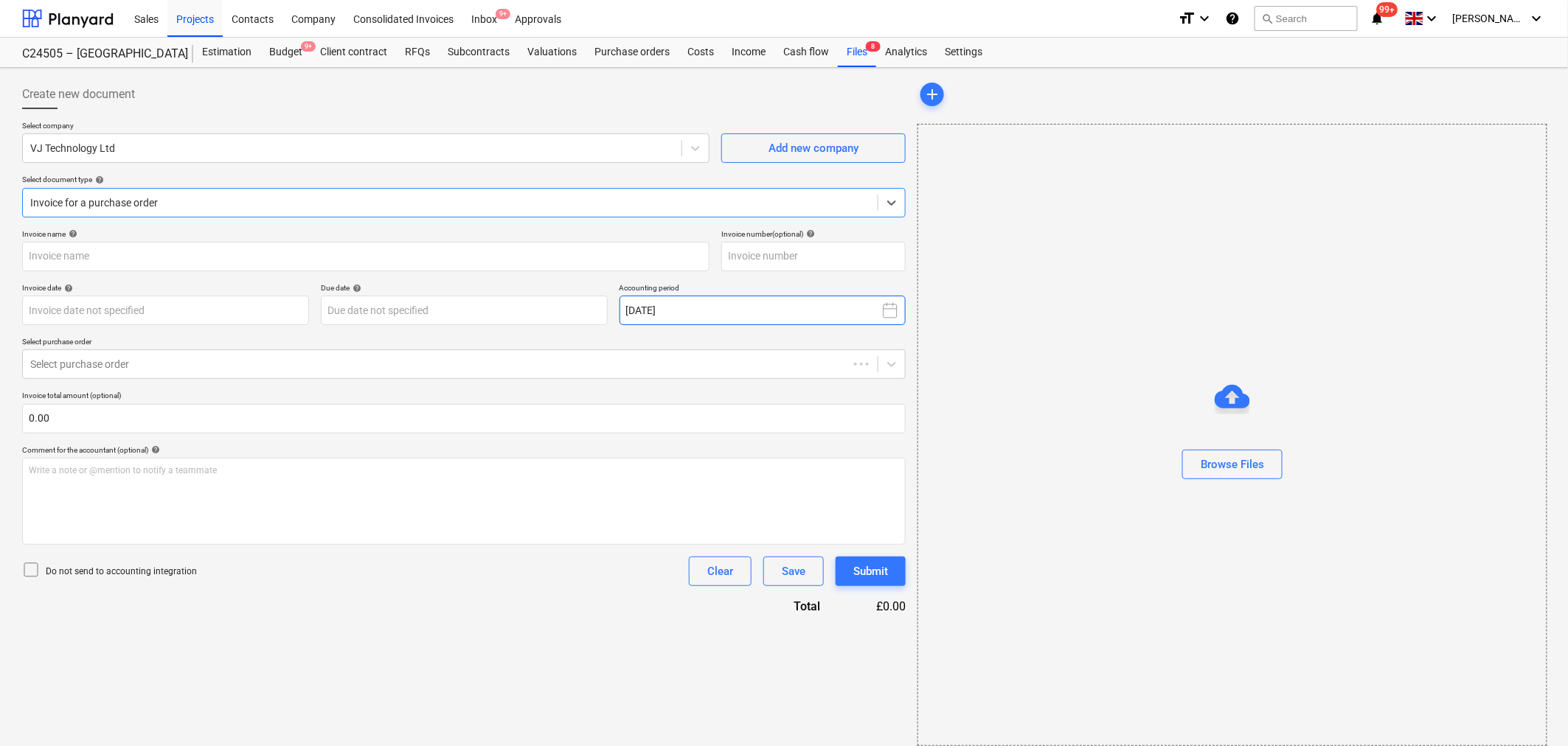
type input "INV3634301"
type input "[DATE]"
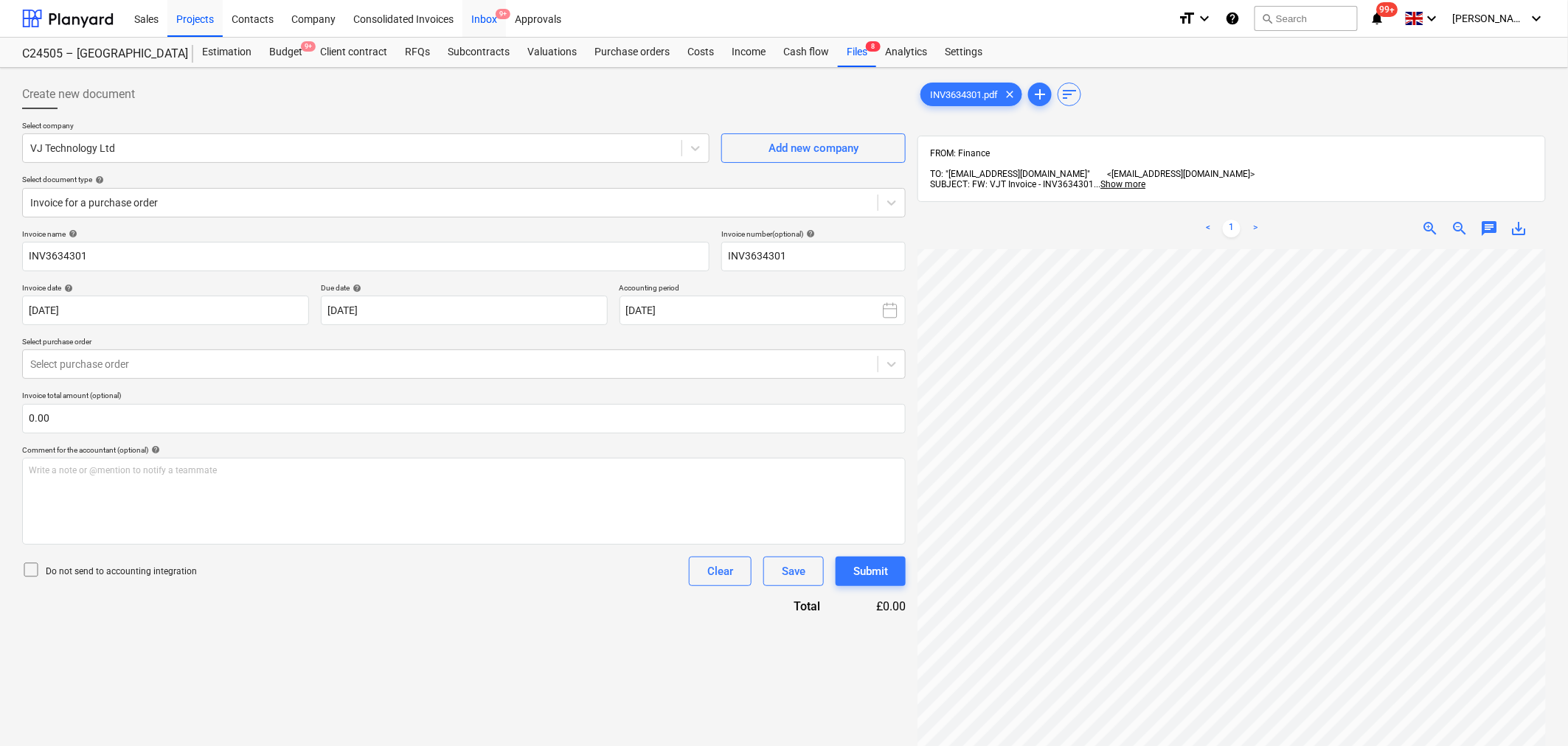
click at [493, 20] on div "Inbox 9+" at bounding box center [484, 18] width 44 height 38
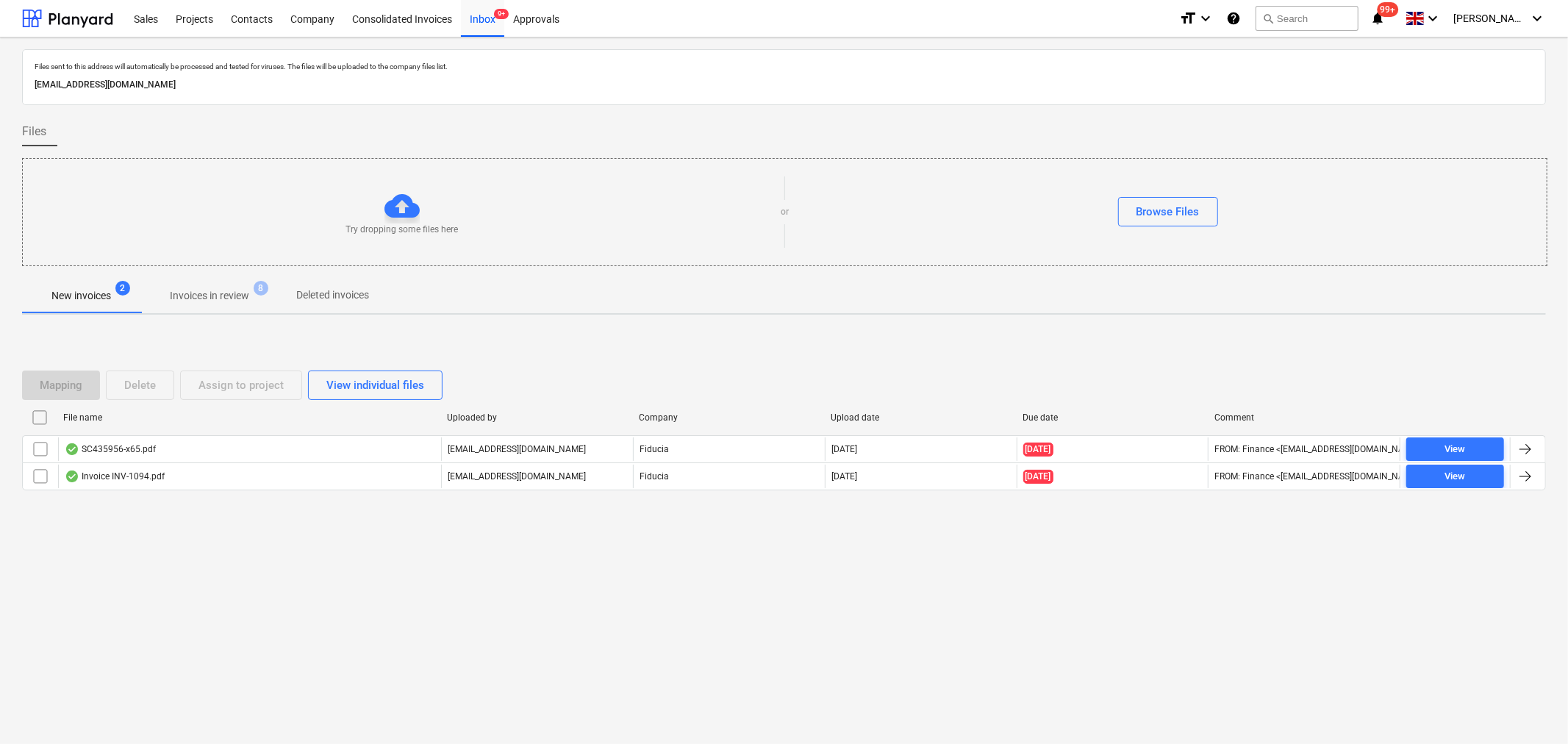
click at [235, 294] on p "Invoices in review" at bounding box center [210, 295] width 80 height 15
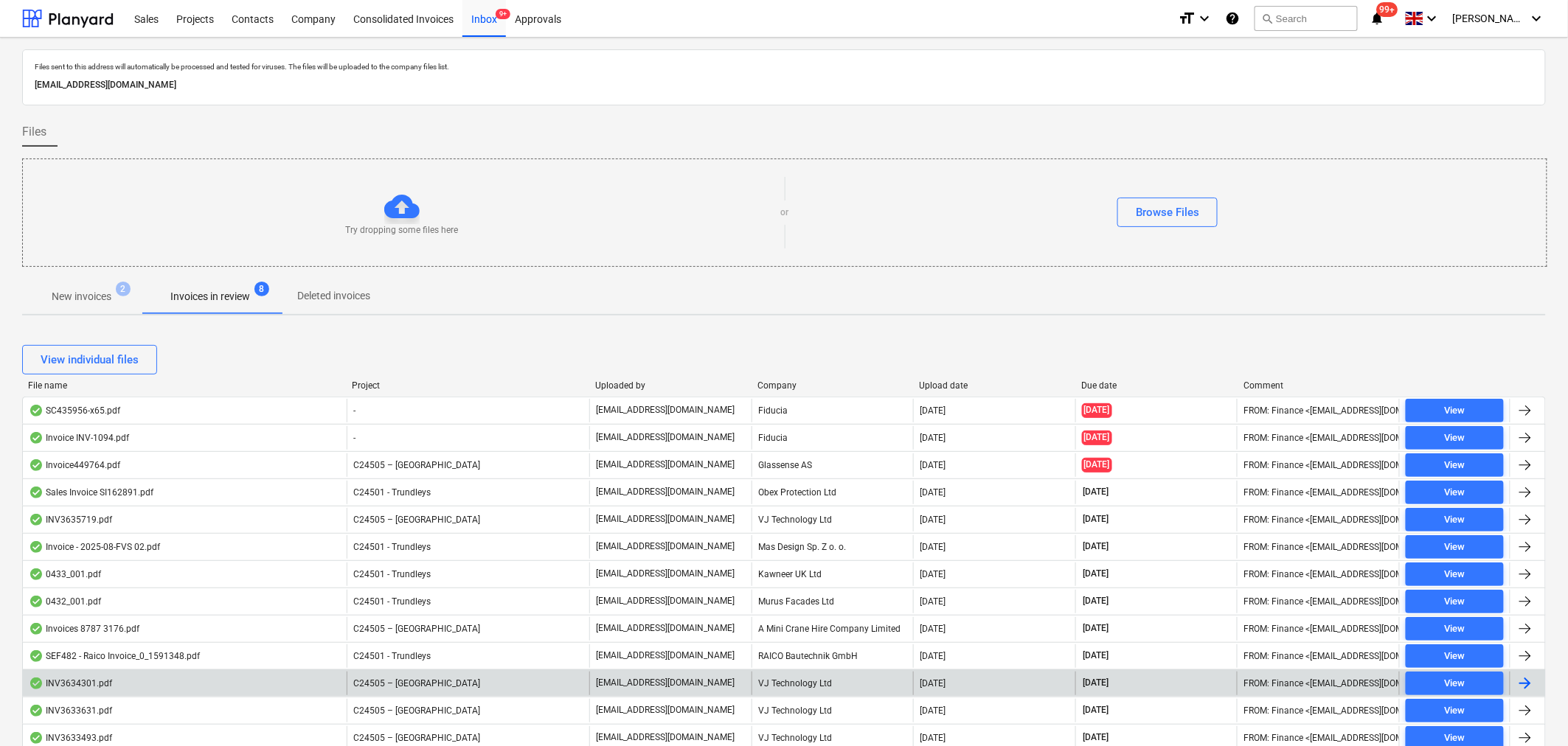
scroll to position [336, 0]
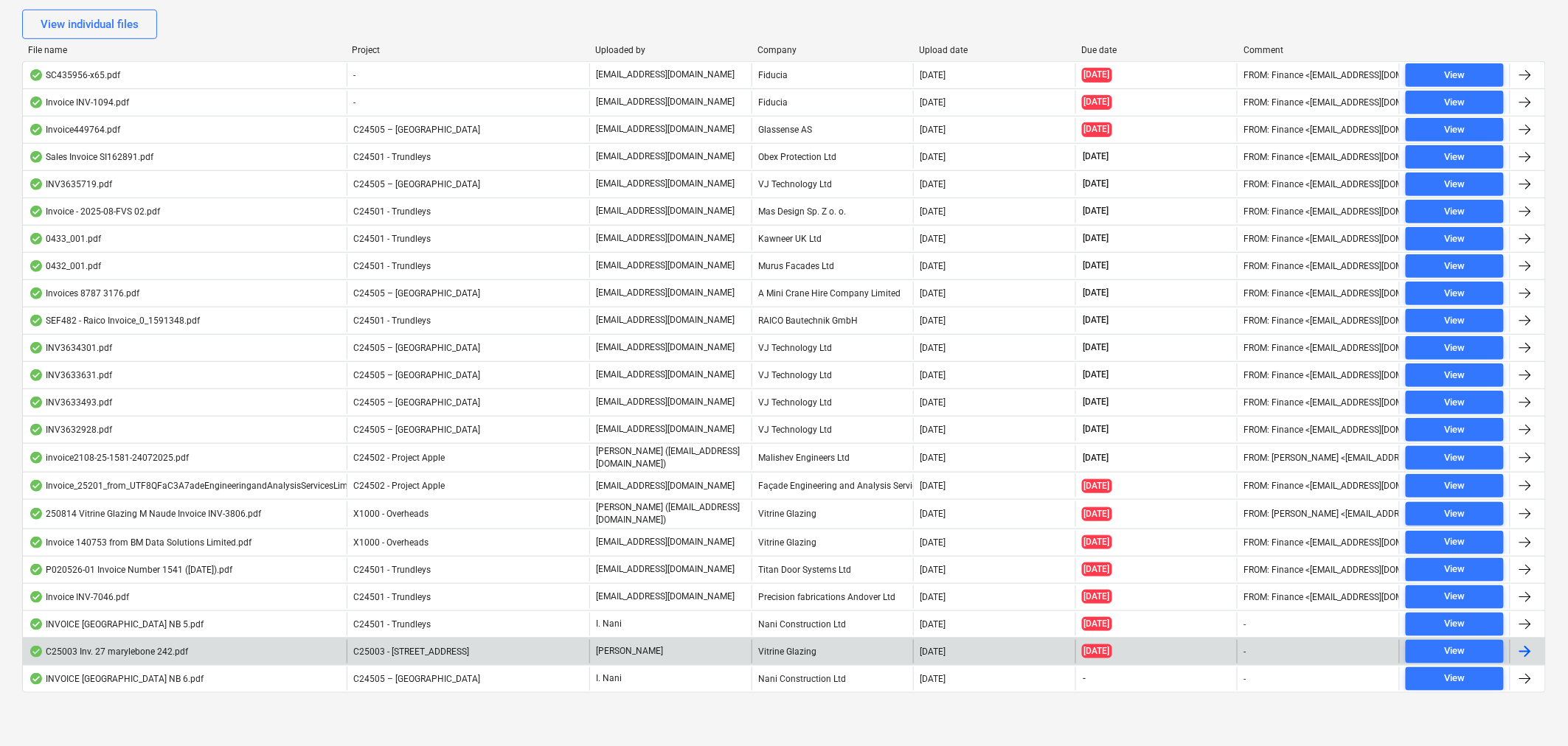
click at [228, 649] on div "C25003 Inv. 27 marylebone 242.pdf" at bounding box center [185, 651] width 324 height 24
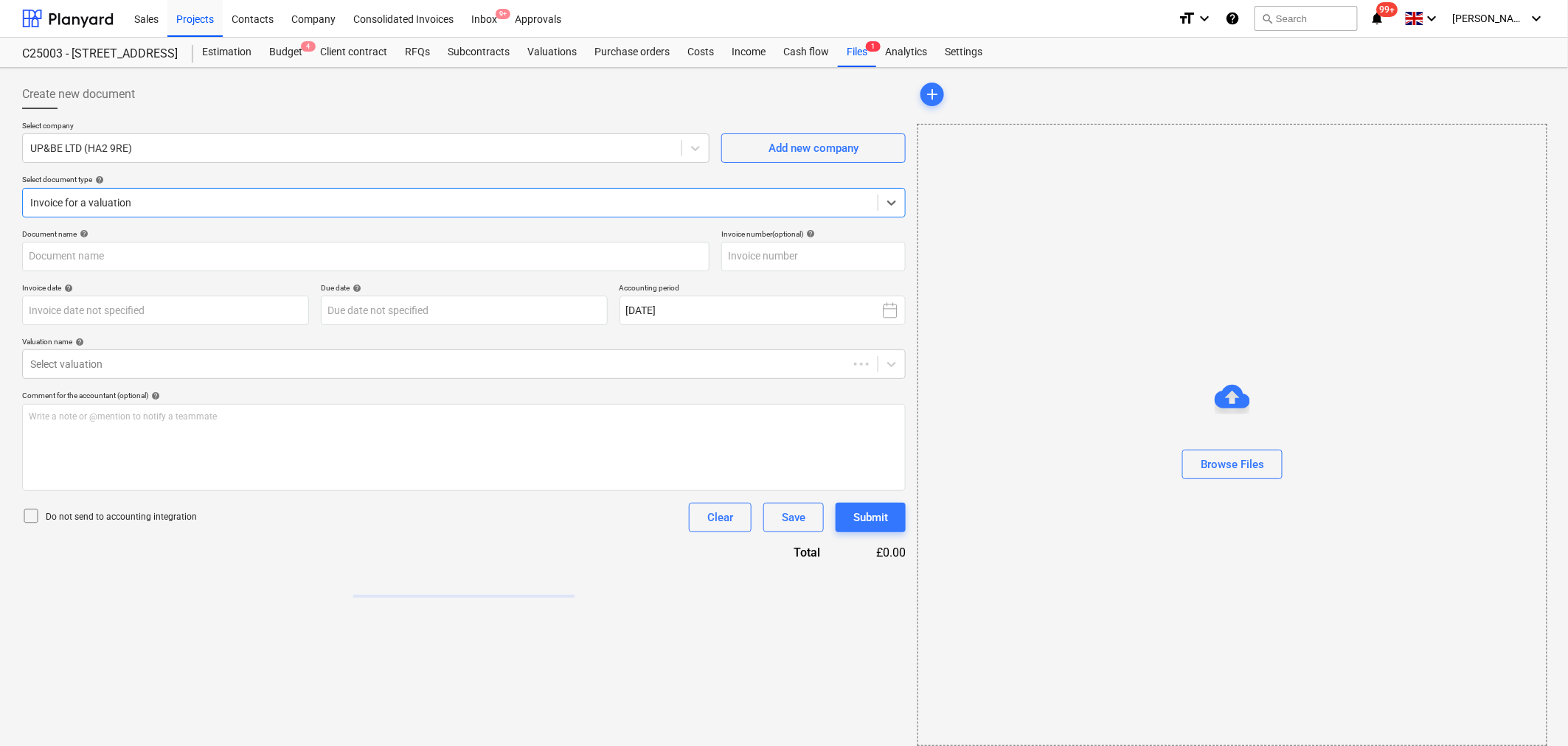
type input "C25003 Inv. 27 marylebone 242.pdf"
type input "[DATE]"
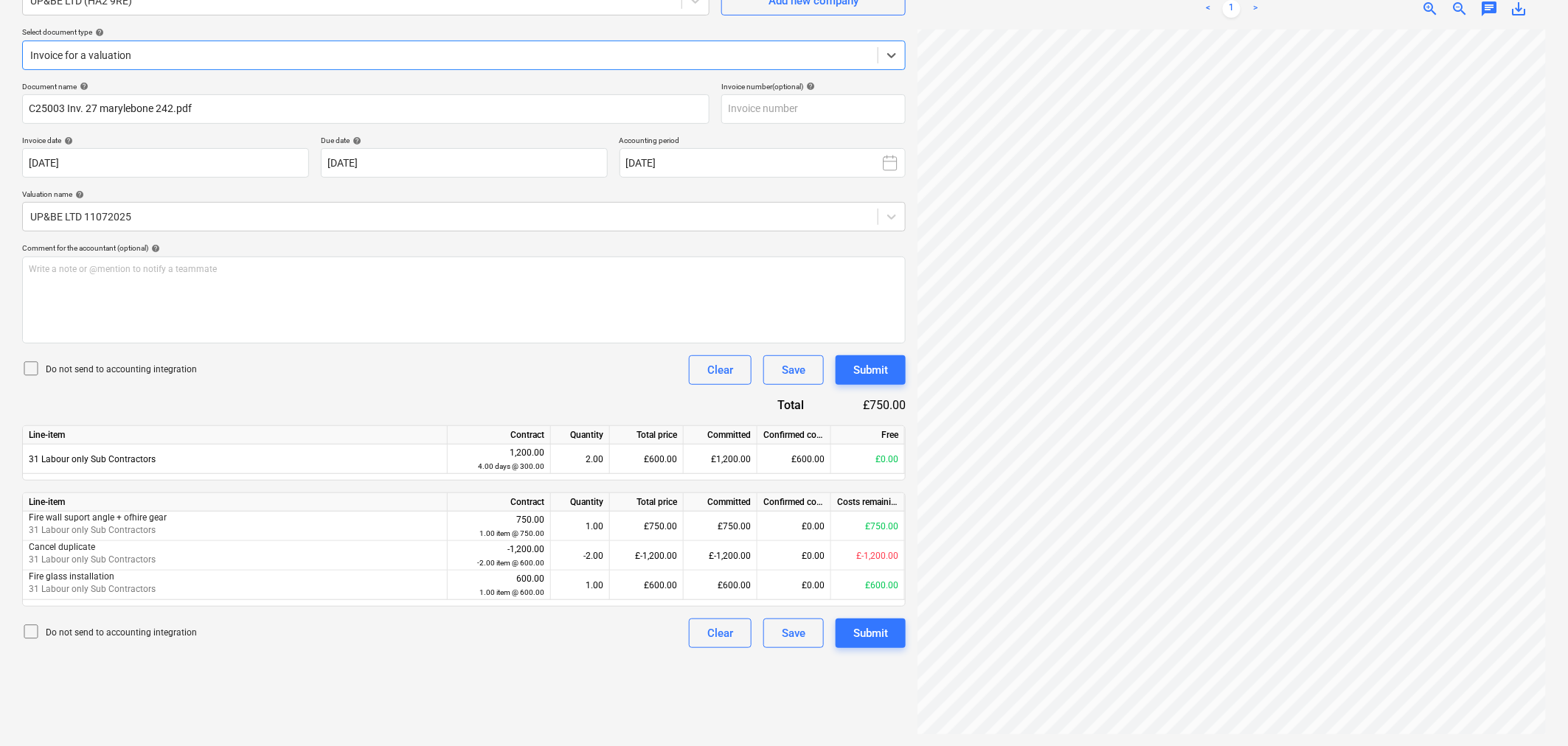
scroll to position [164, 98]
click at [761, 533] on div "£0.00" at bounding box center [794, 527] width 74 height 30
click at [792, 556] on div "£0.00" at bounding box center [794, 556] width 74 height 30
click at [795, 542] on div "£0.00" at bounding box center [794, 556] width 74 height 30
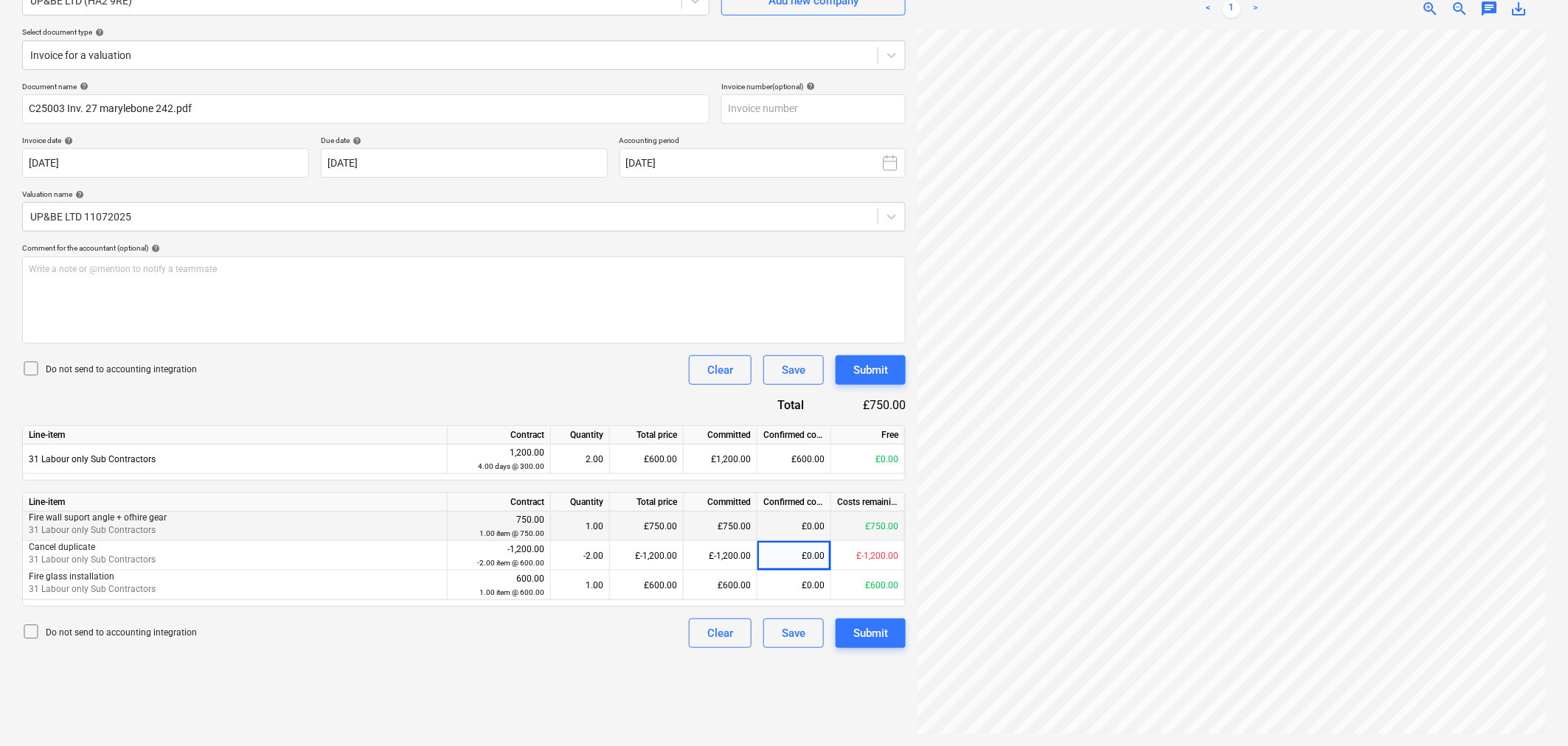
click at [800, 532] on div "£0.00" at bounding box center [794, 527] width 74 height 30
click at [791, 527] on div "£0.00" at bounding box center [794, 527] width 74 height 30
click at [814, 527] on div "£0.00" at bounding box center [794, 527] width 74 height 30
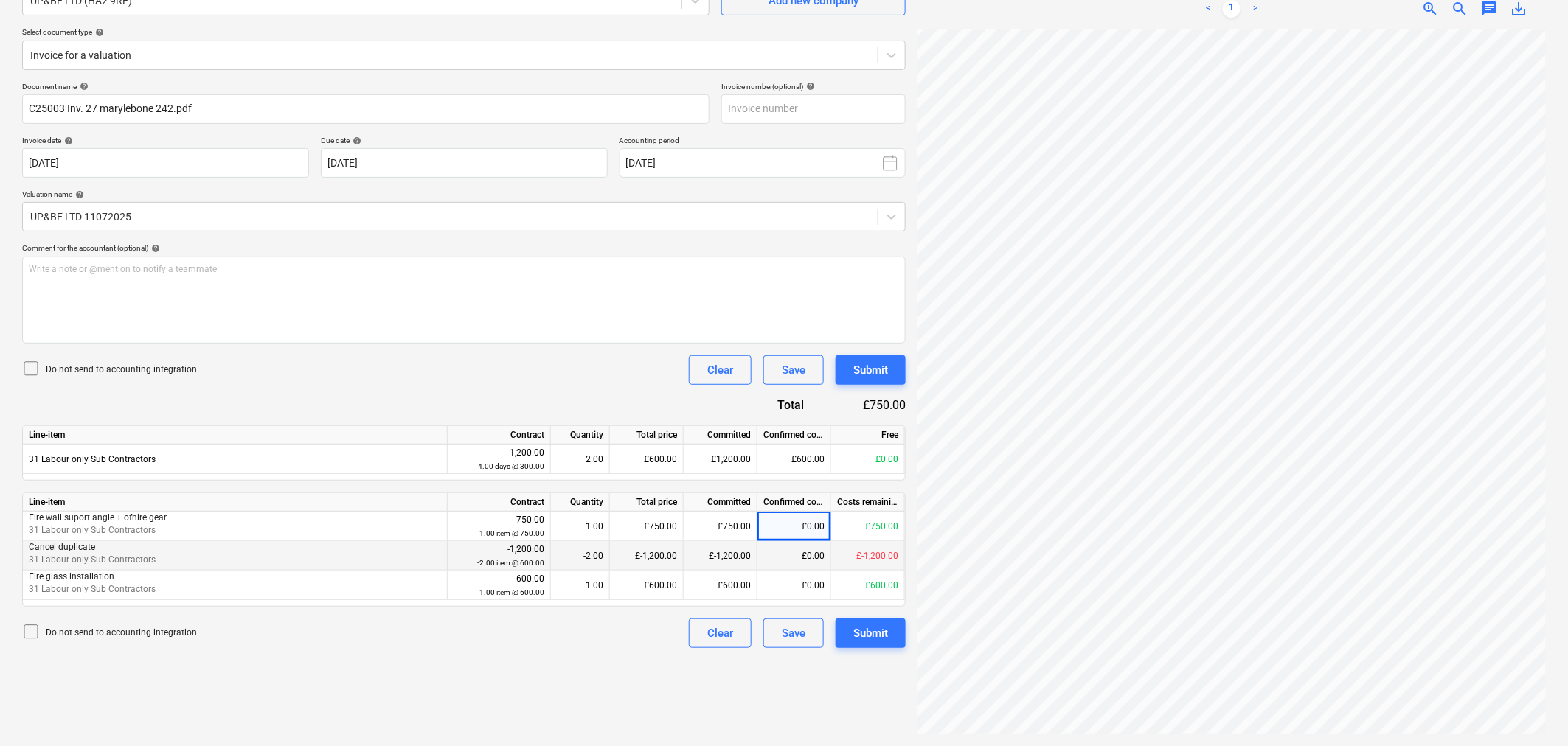
click at [765, 542] on div "£0.00" at bounding box center [794, 556] width 74 height 30
click at [802, 581] on div "£0.00" at bounding box center [794, 586] width 74 height 30
click at [807, 577] on div "£0.00" at bounding box center [794, 586] width 74 height 30
click at [802, 555] on div "£0.00" at bounding box center [794, 556] width 74 height 30
click at [659, 54] on div at bounding box center [450, 55] width 840 height 15
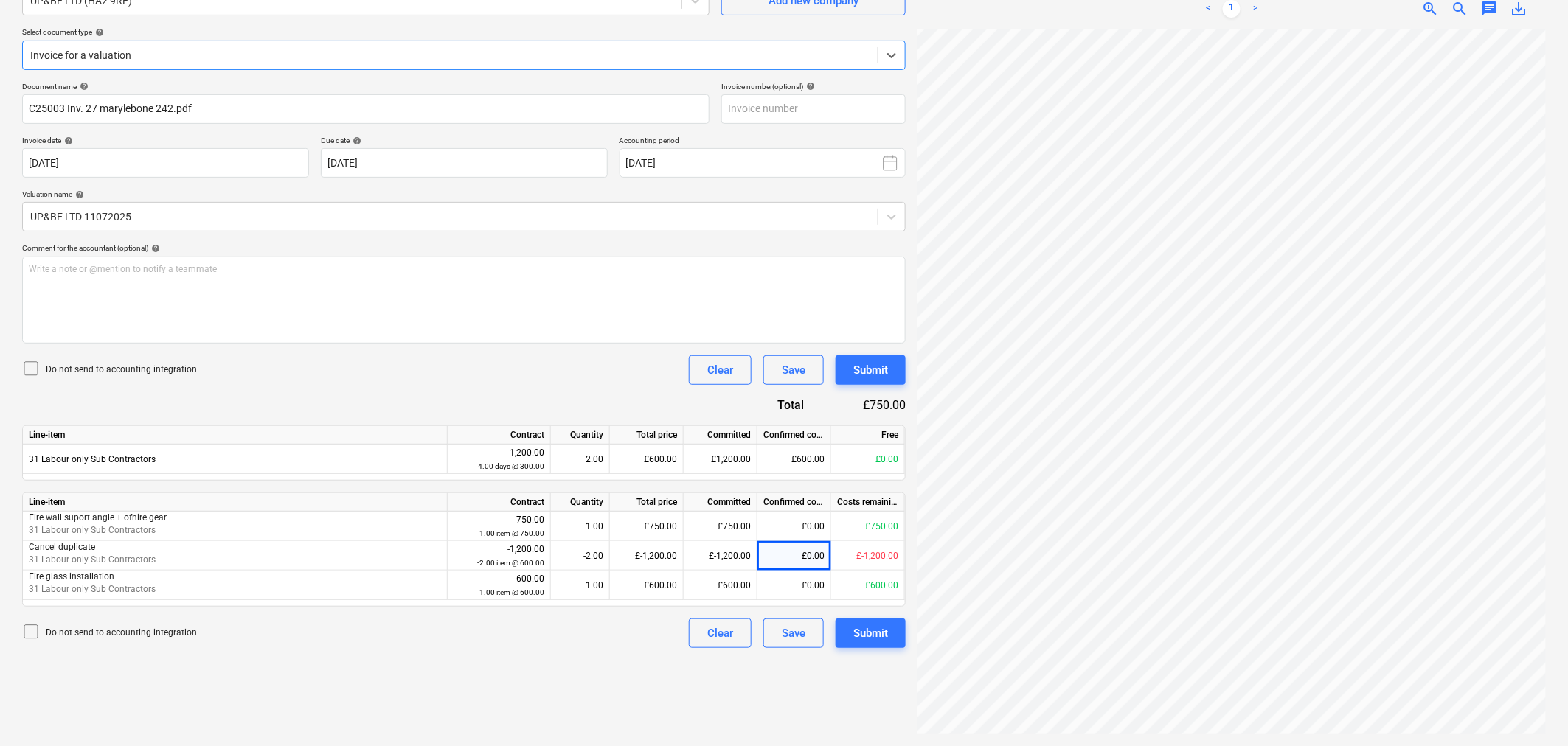
click at [659, 54] on div at bounding box center [450, 55] width 840 height 15
click at [797, 532] on div "£0.00" at bounding box center [794, 527] width 74 height 30
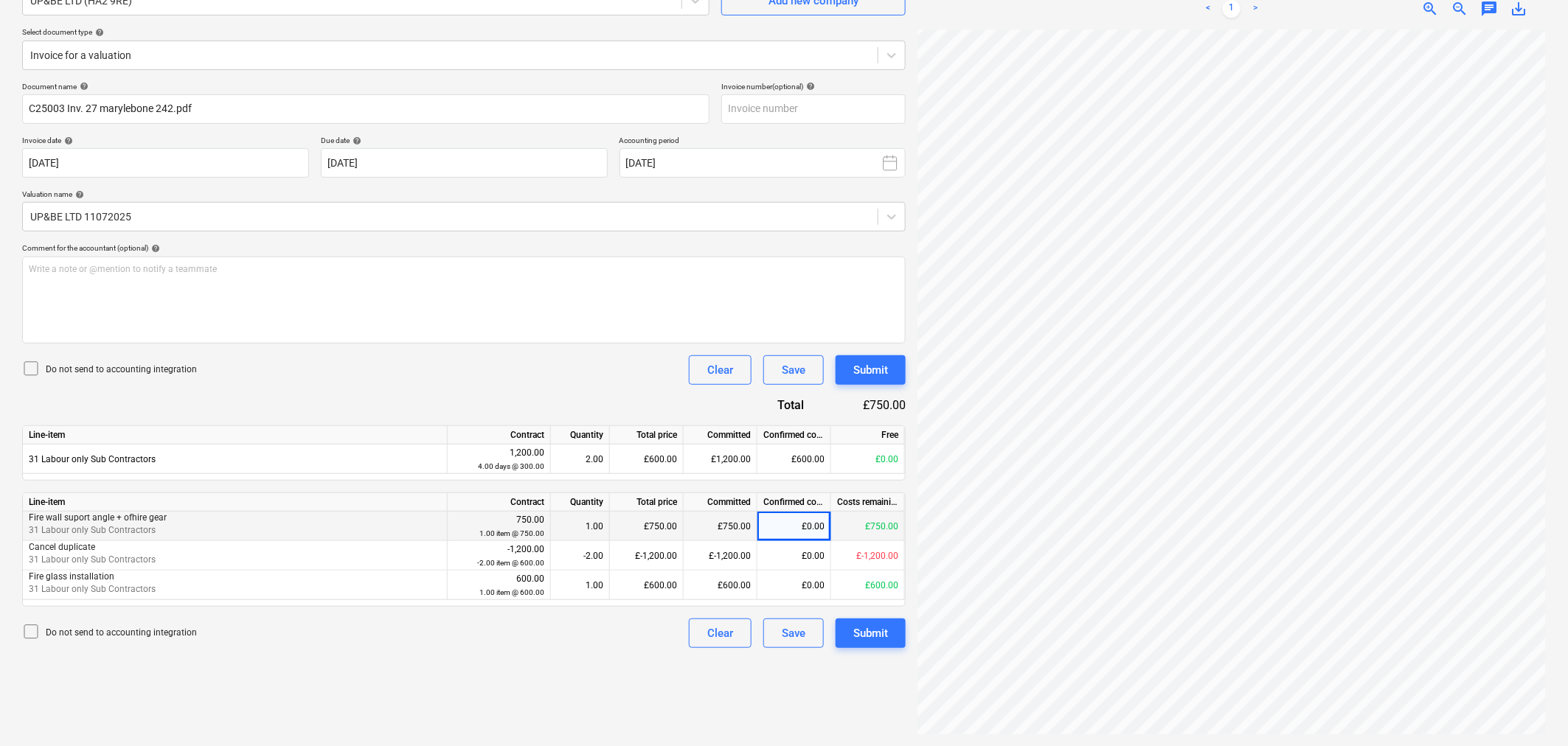
click at [797, 532] on div "£0.00" at bounding box center [794, 527] width 74 height 30
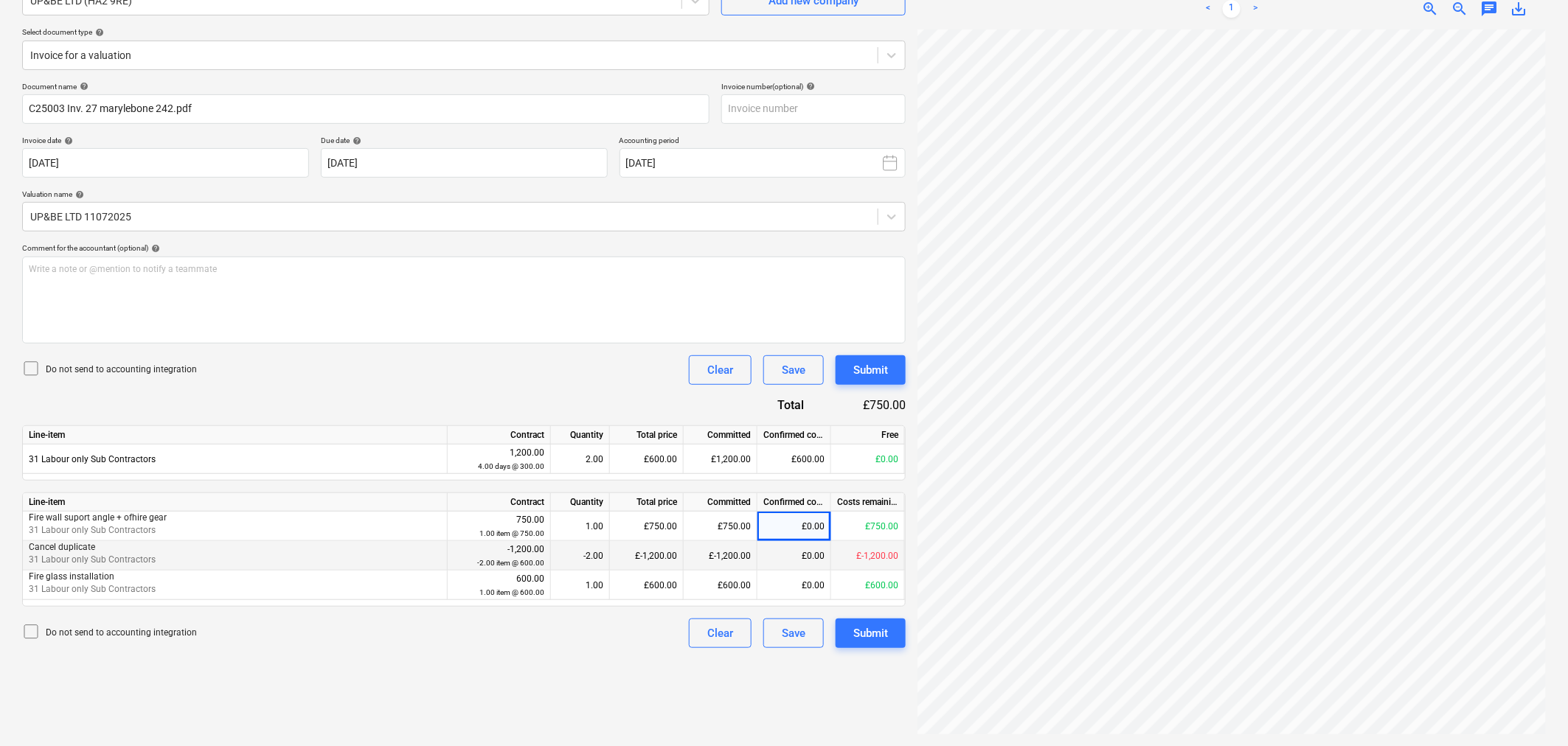
click at [805, 559] on div "£0.00" at bounding box center [794, 556] width 74 height 30
click at [808, 584] on div "£0.00" at bounding box center [794, 586] width 74 height 30
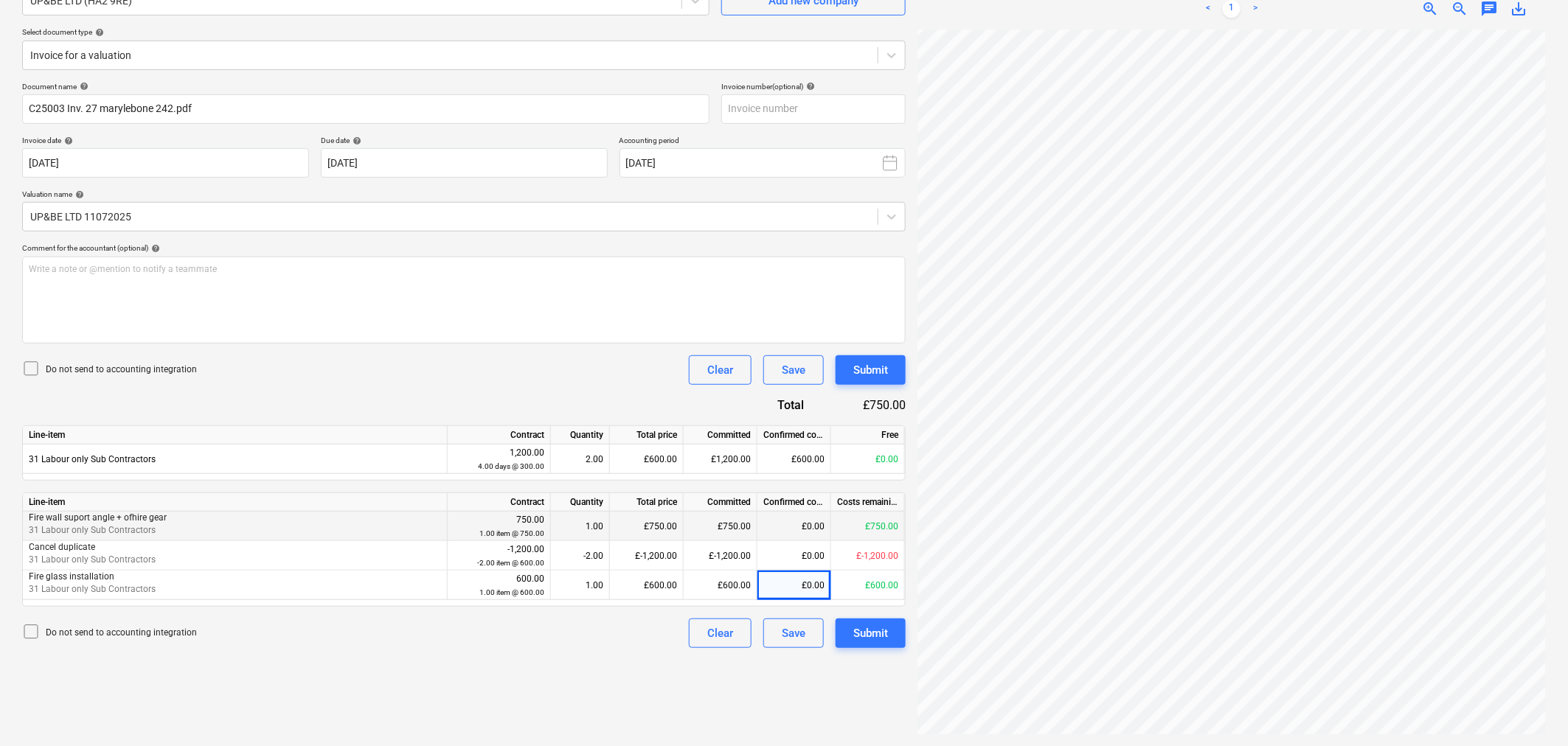
click at [808, 526] on div "£0.00" at bounding box center [794, 527] width 74 height 30
click at [816, 519] on div "£0.00" at bounding box center [794, 527] width 74 height 30
click at [810, 524] on div "£0.00" at bounding box center [794, 527] width 74 height 30
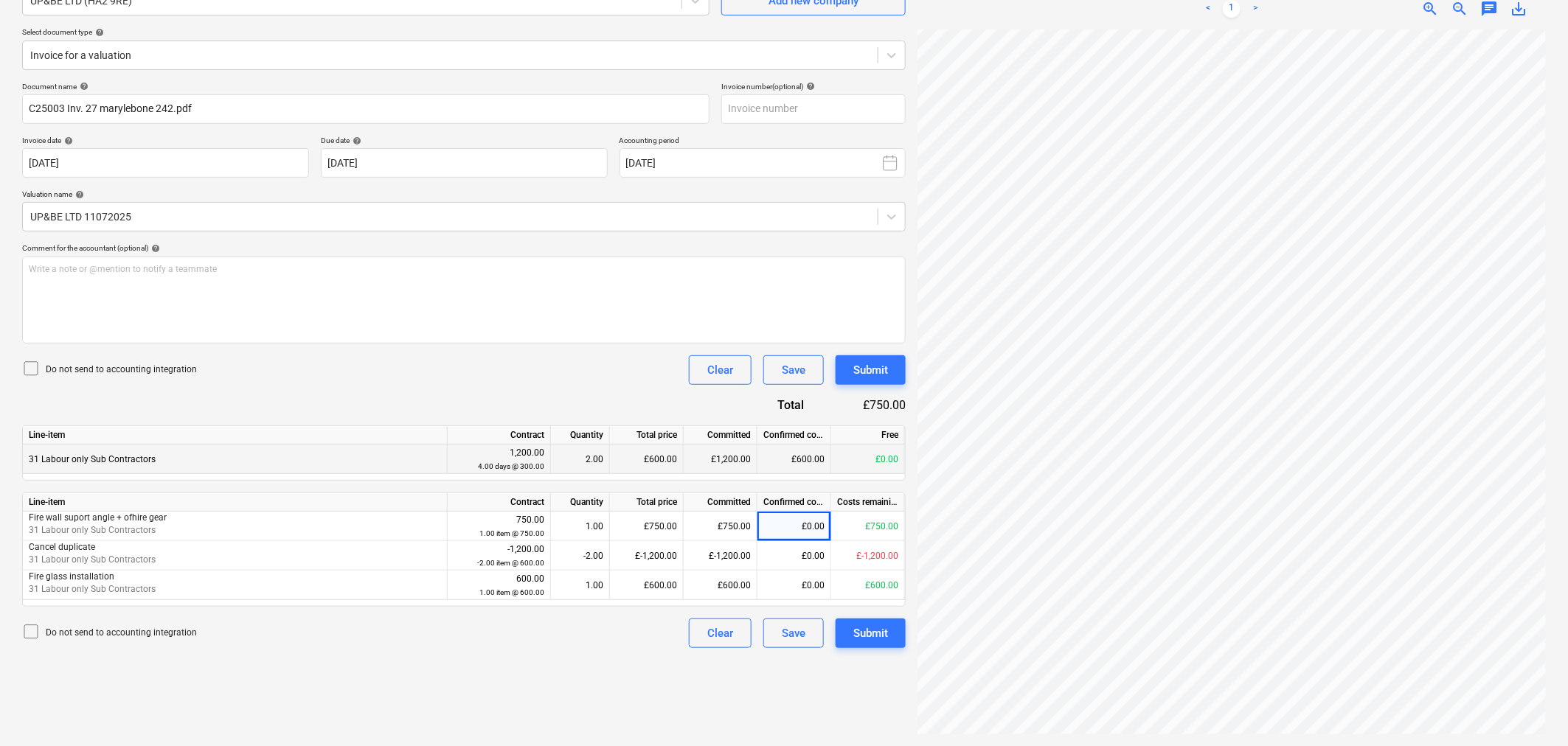
click at [825, 462] on div "£600.00" at bounding box center [794, 459] width 74 height 30
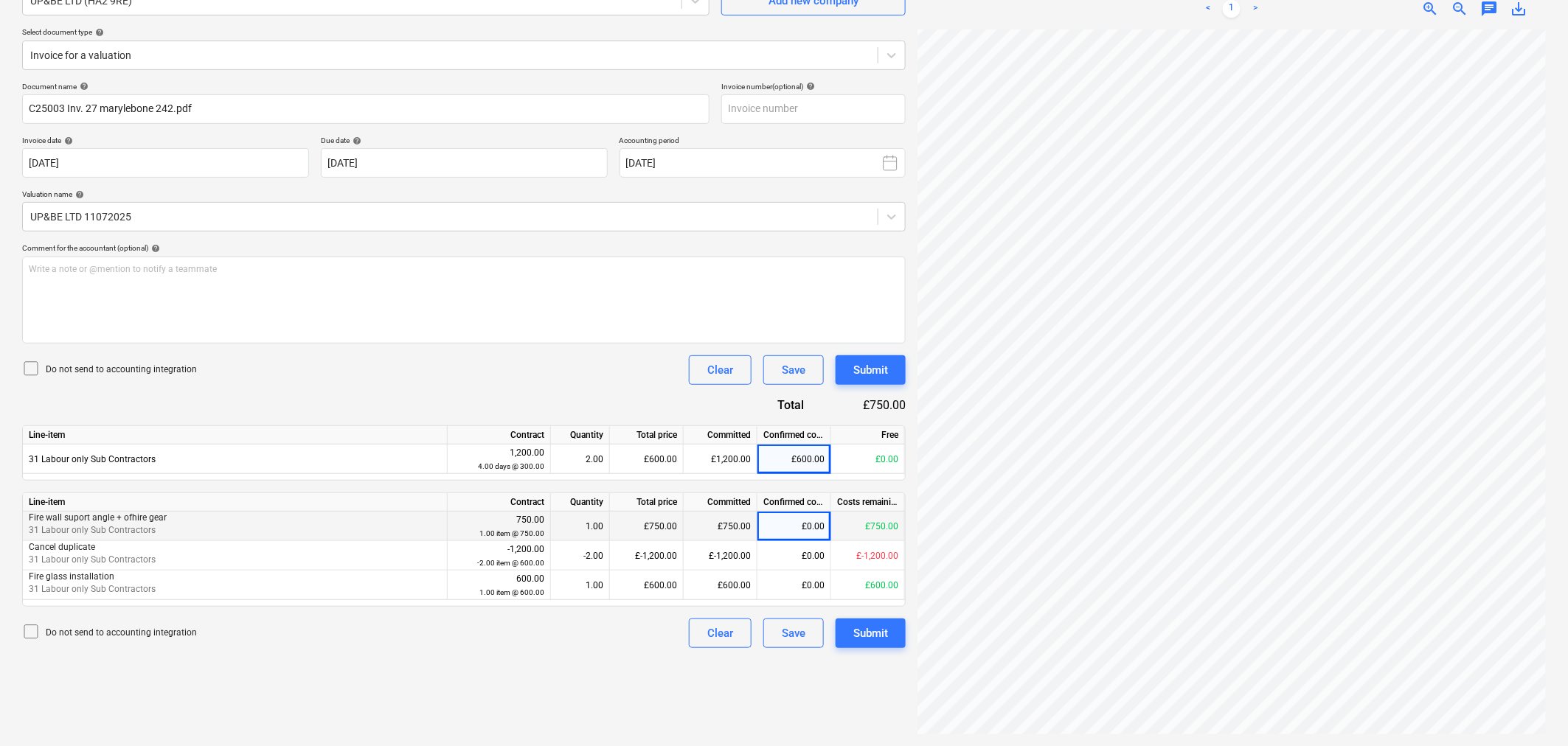
click at [797, 528] on div "£0.00" at bounding box center [794, 527] width 74 height 30
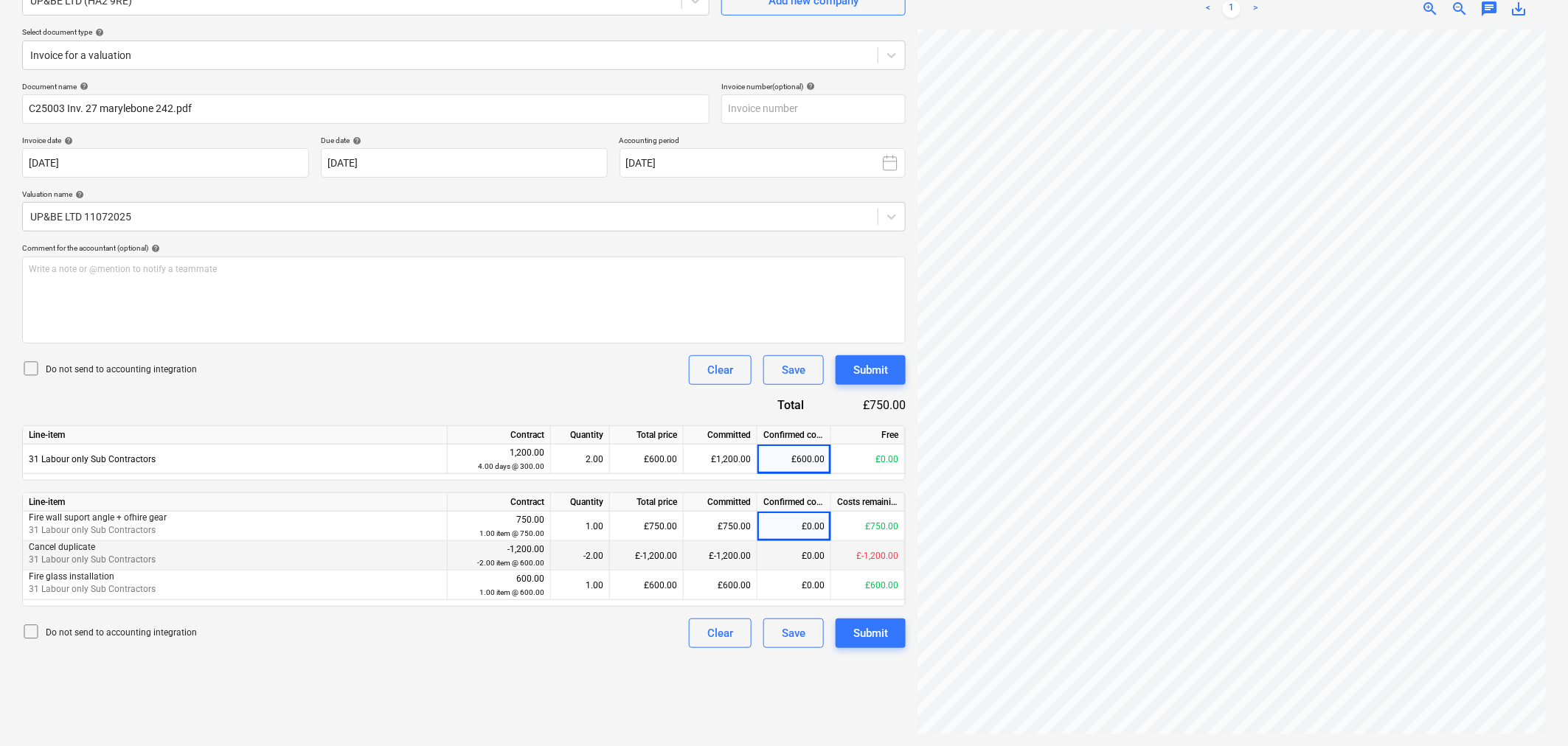
click at [804, 561] on div "£0.00" at bounding box center [794, 556] width 74 height 30
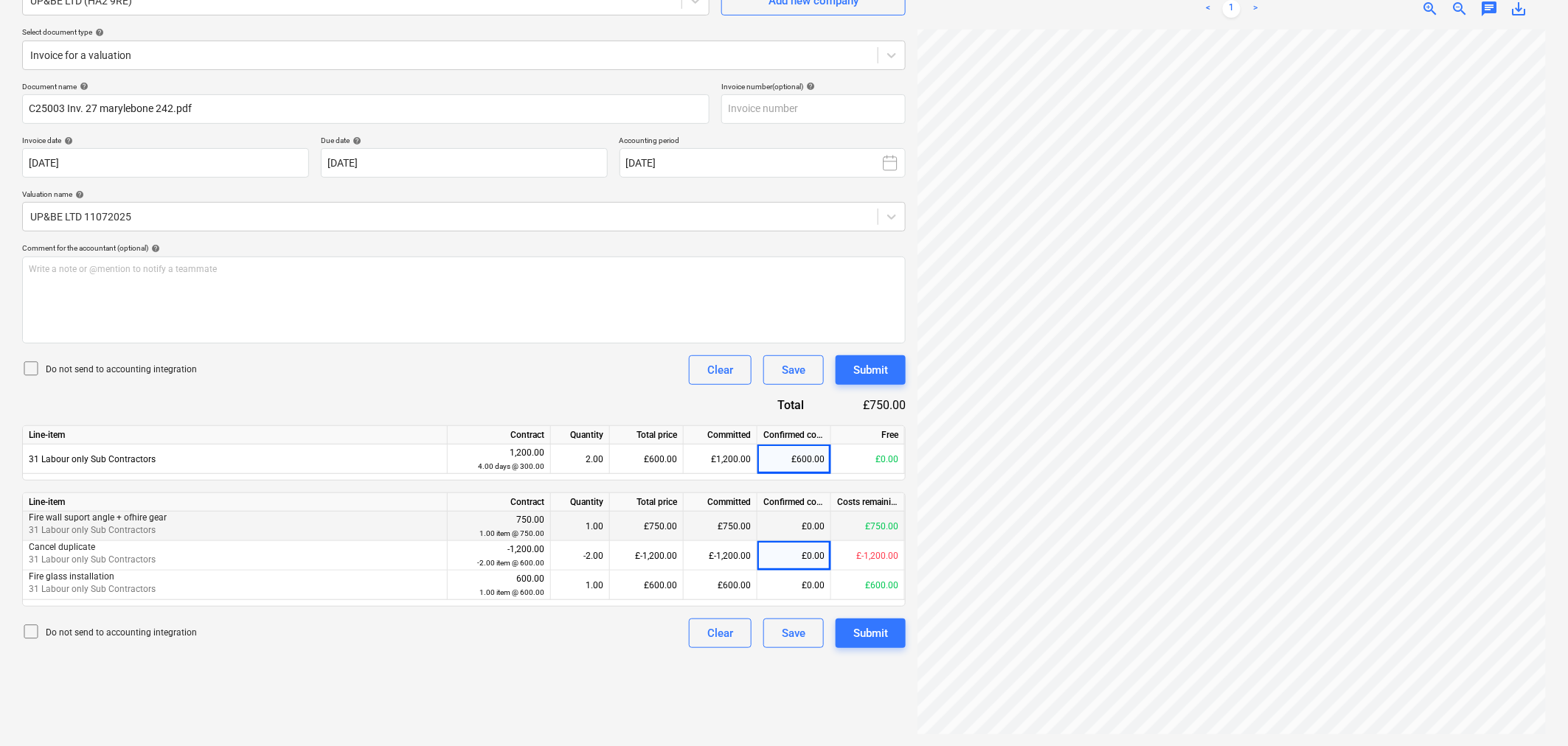
click at [816, 537] on div "£0.00" at bounding box center [794, 527] width 74 height 30
click at [816, 519] on div "£0.00" at bounding box center [794, 527] width 74 height 30
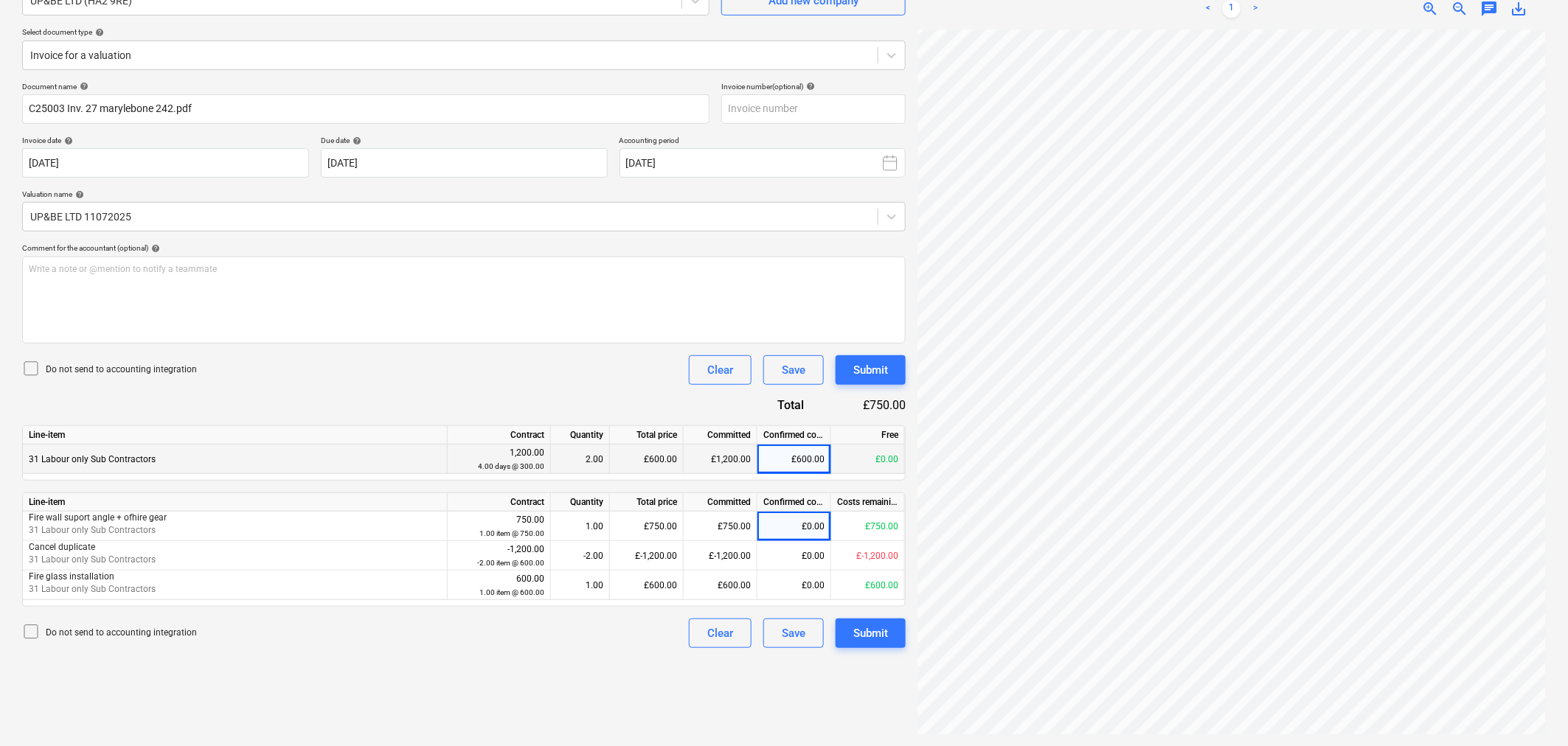
click at [772, 453] on div "£600.00" at bounding box center [794, 459] width 74 height 30
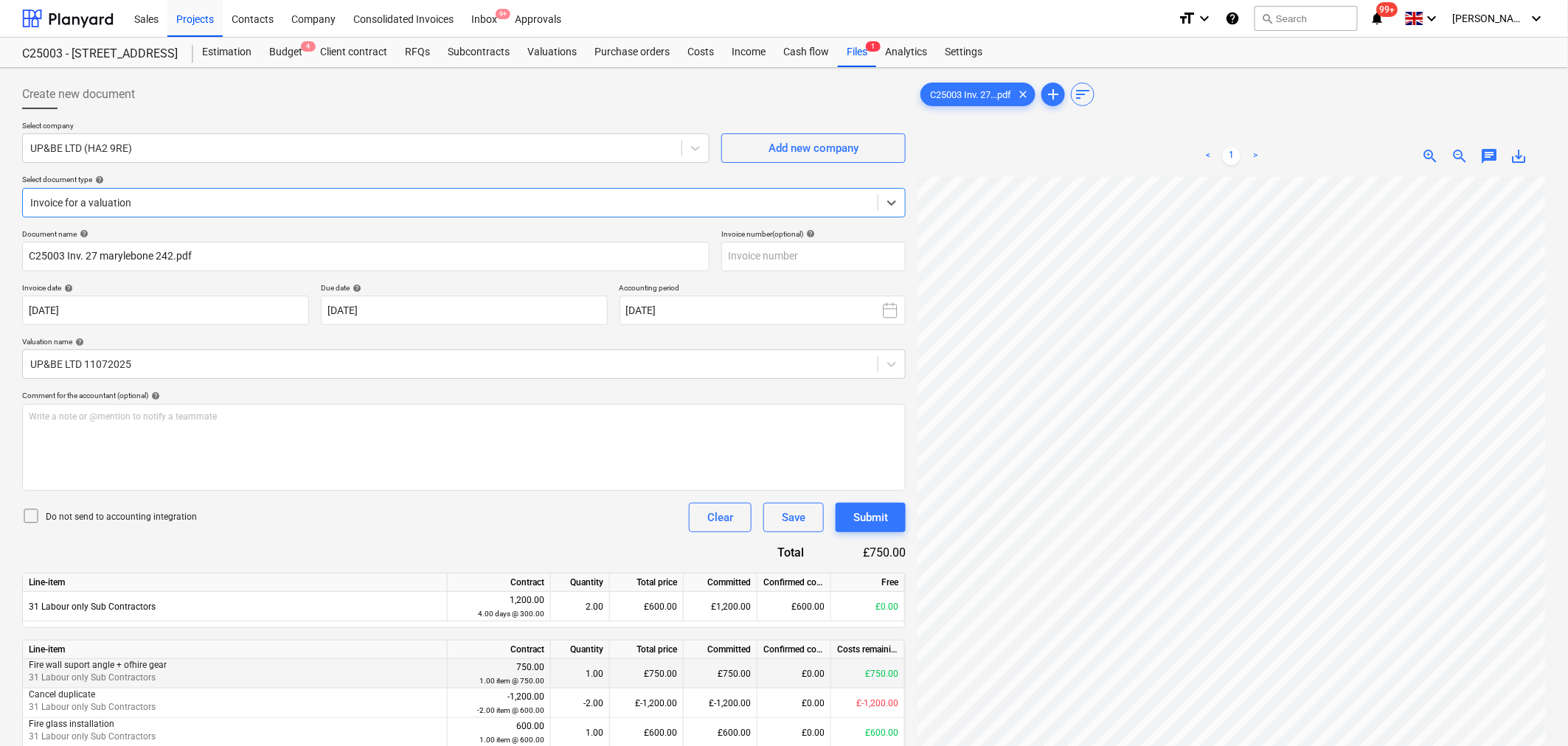
drag, startPoint x: 788, startPoint y: 660, endPoint x: 795, endPoint y: 687, distance: 27.9
click at [790, 665] on div "£0.00" at bounding box center [794, 674] width 74 height 30
click at [807, 682] on div "£0.00" at bounding box center [794, 674] width 74 height 30
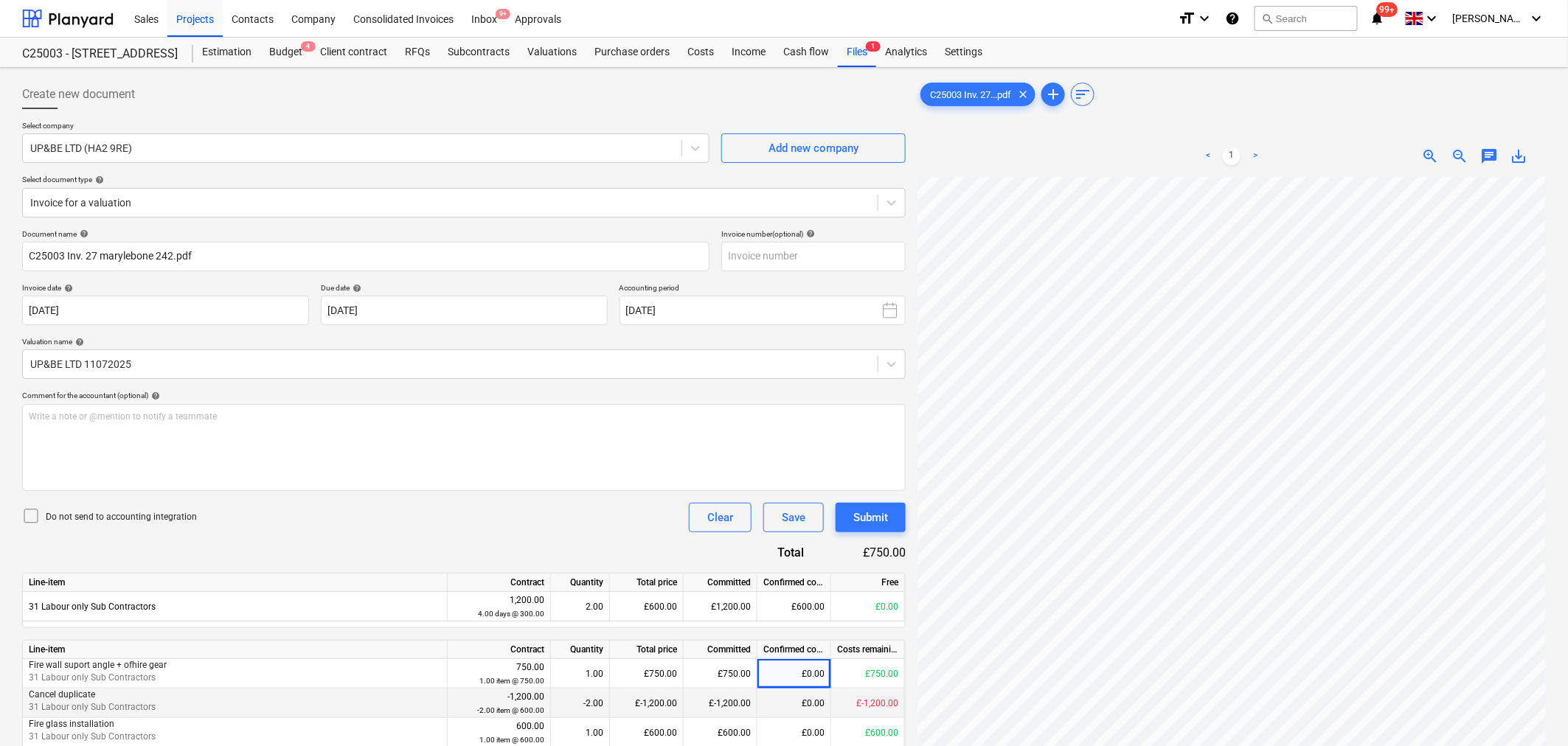
click at [806, 712] on div "£0.00" at bounding box center [794, 703] width 74 height 30
click at [802, 708] on div "£0.00" at bounding box center [794, 703] width 74 height 30
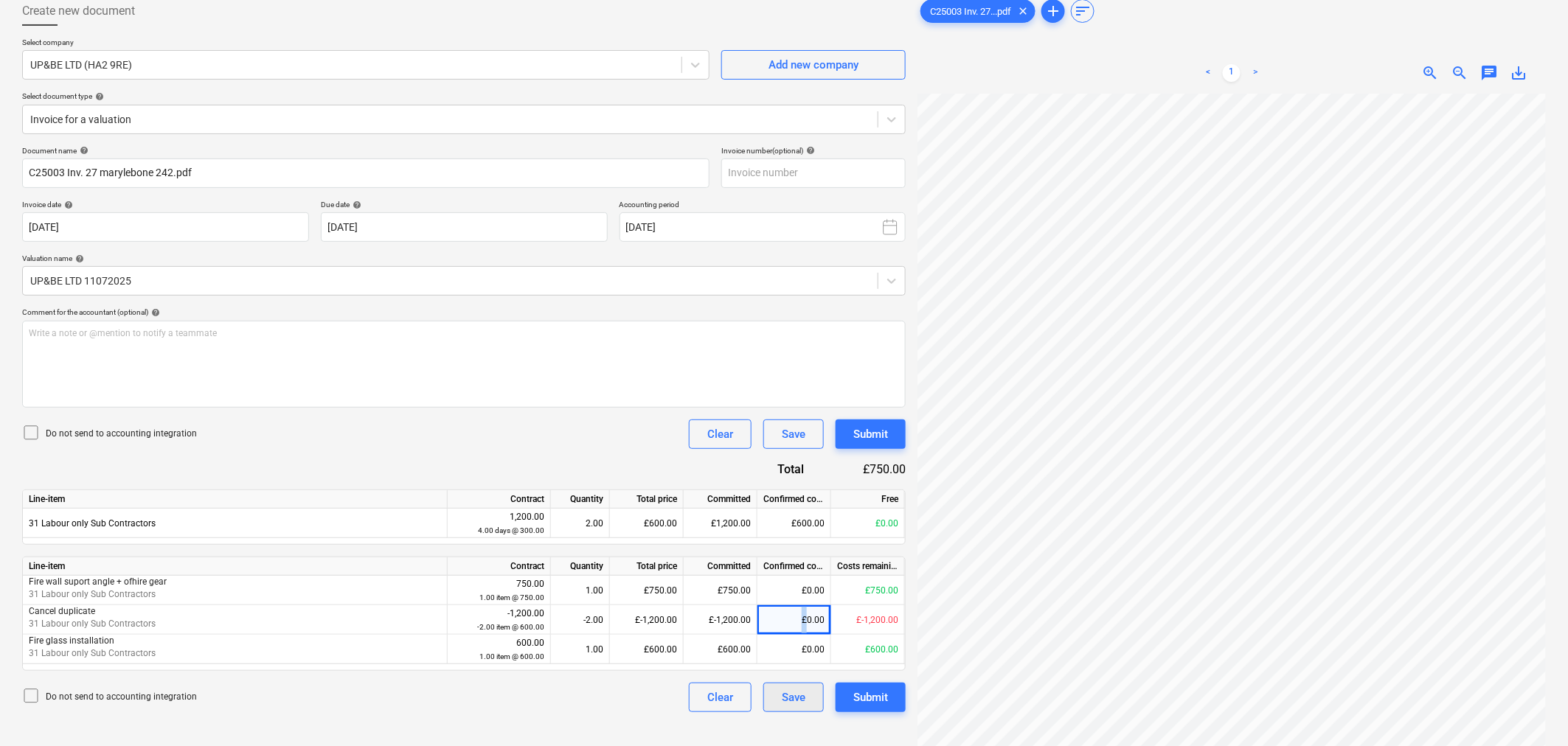
scroll to position [148, 0]
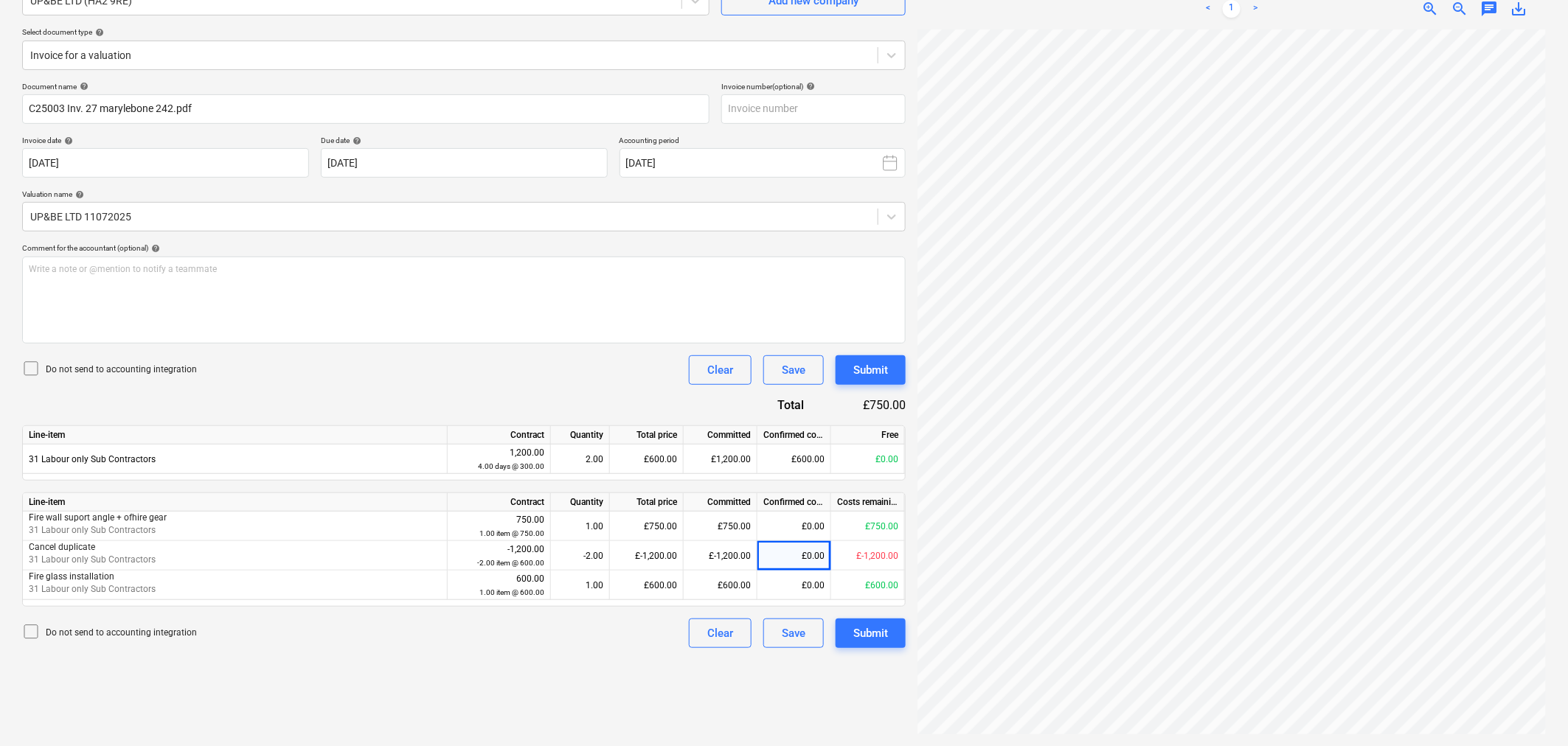
click at [749, 506] on div "Committed" at bounding box center [720, 502] width 74 height 18
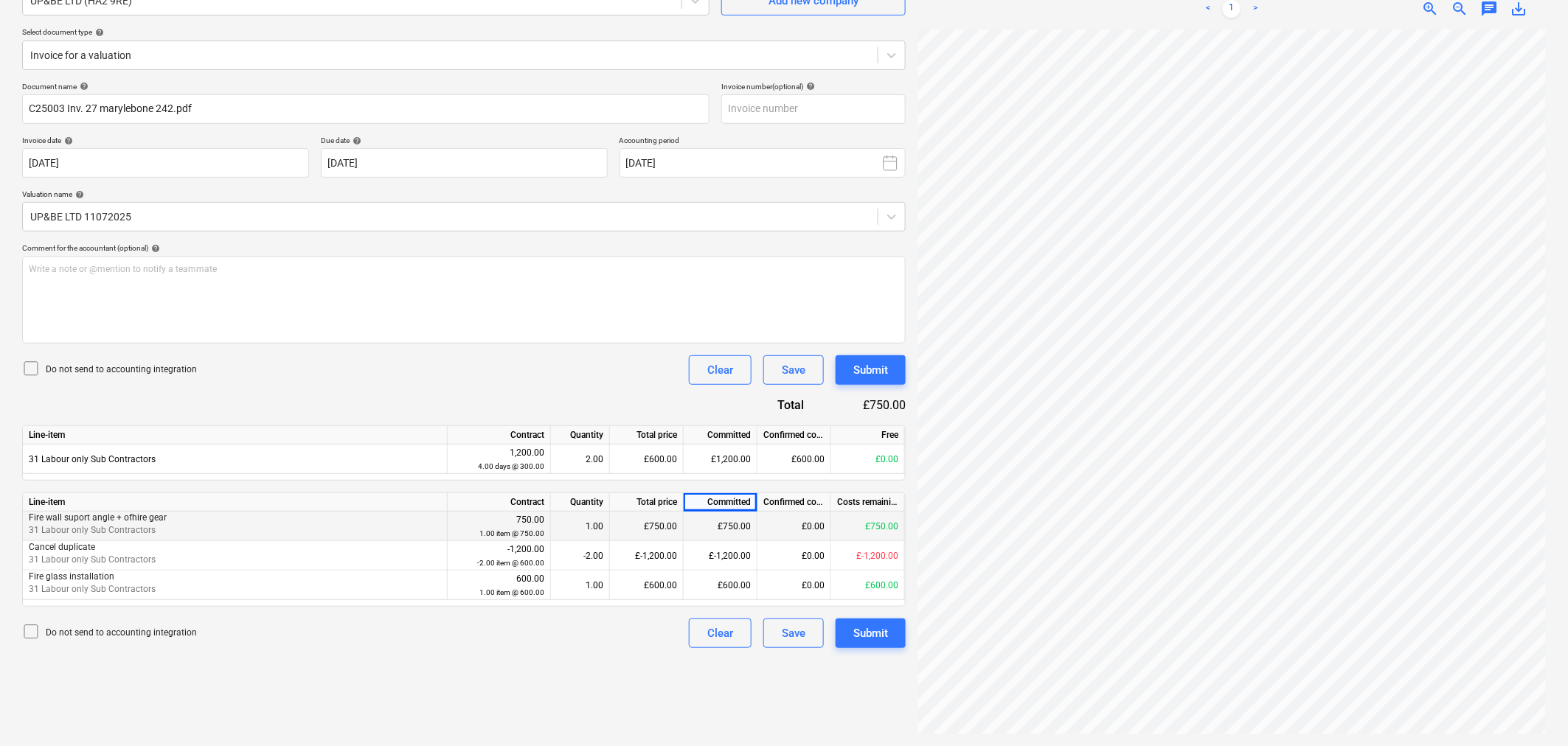
click at [732, 530] on div "£750.00" at bounding box center [720, 527] width 74 height 30
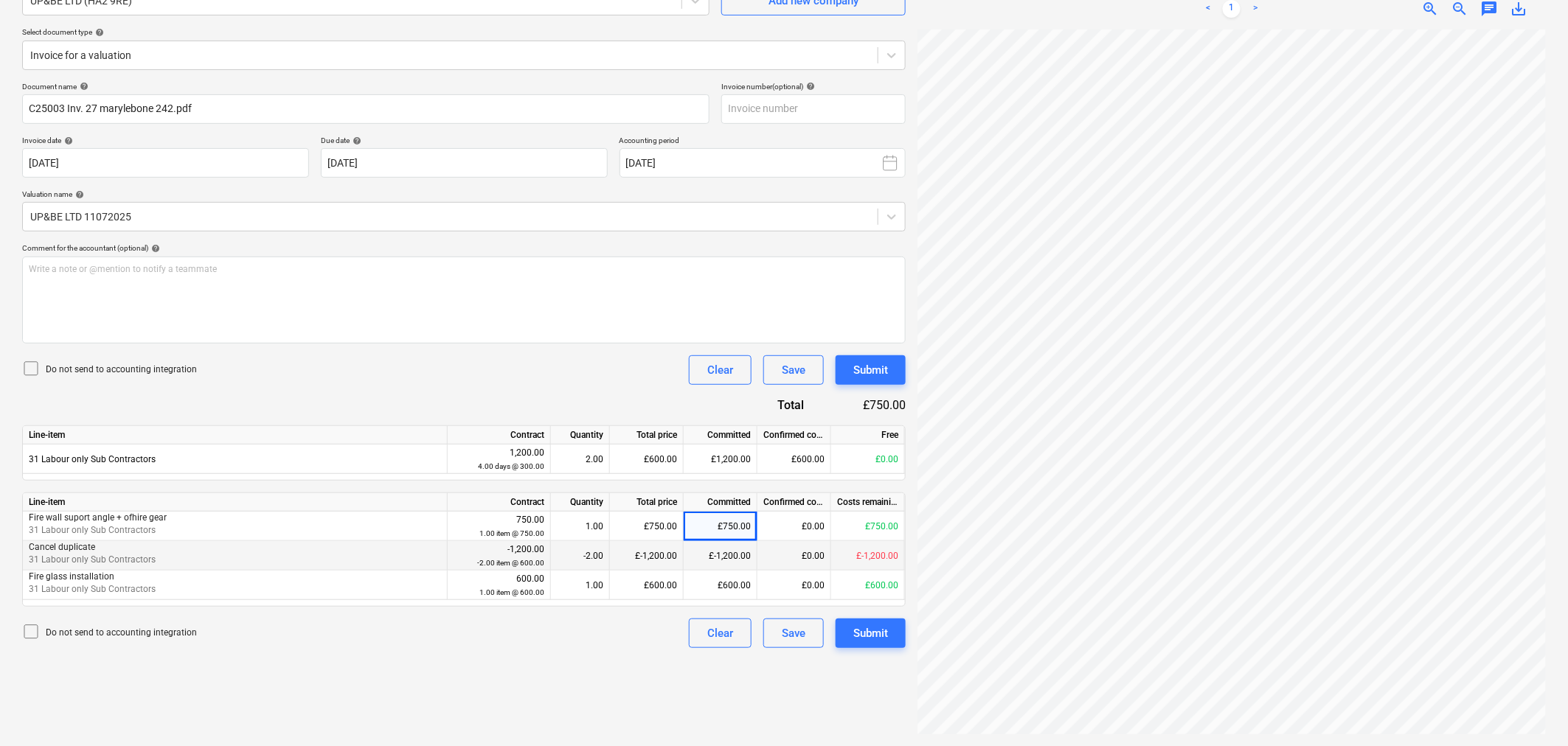
click at [747, 561] on div "£-1,200.00" at bounding box center [720, 556] width 74 height 30
click at [887, 637] on div "Submit" at bounding box center [870, 633] width 35 height 19
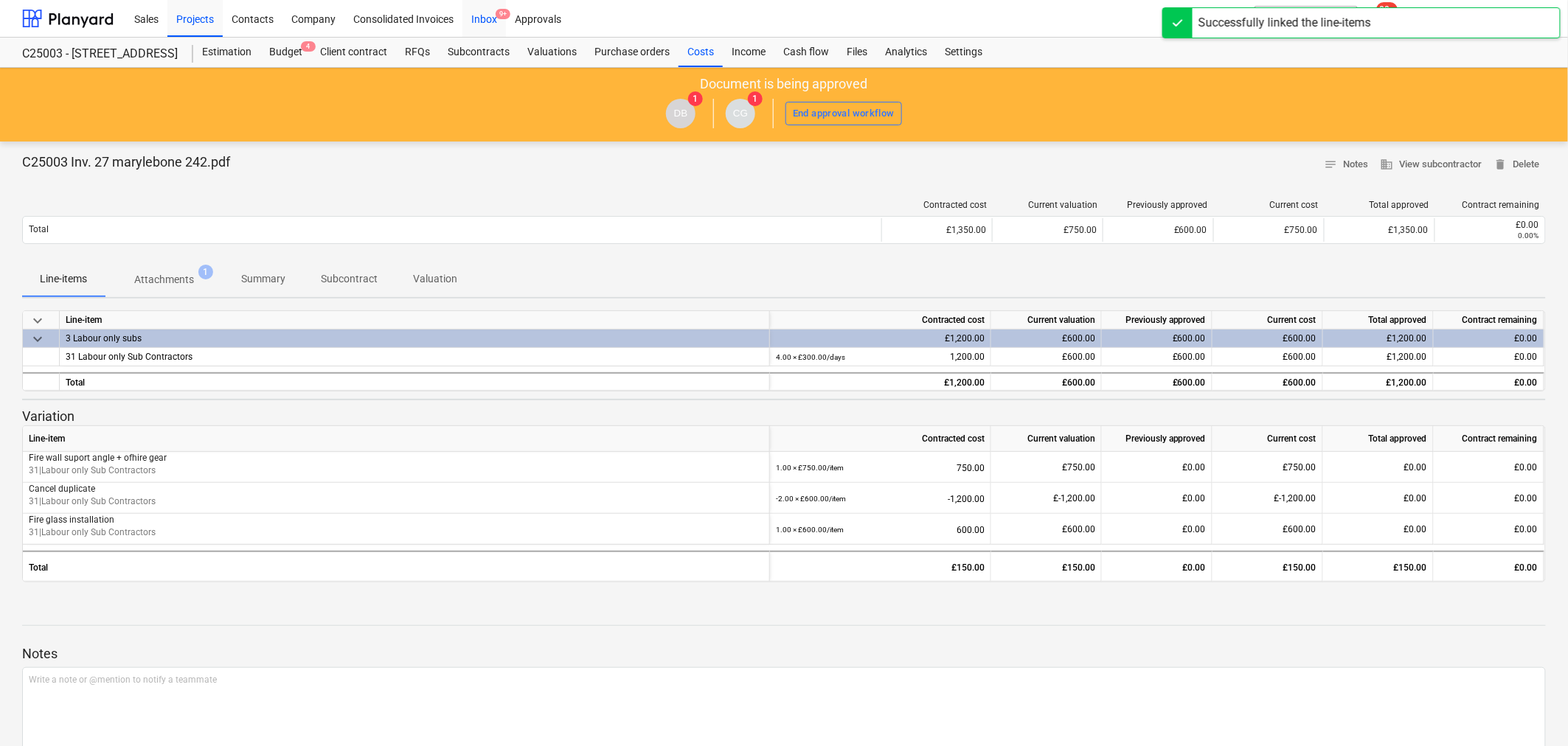
click at [490, 13] on div "Inbox 9+" at bounding box center [484, 18] width 44 height 38
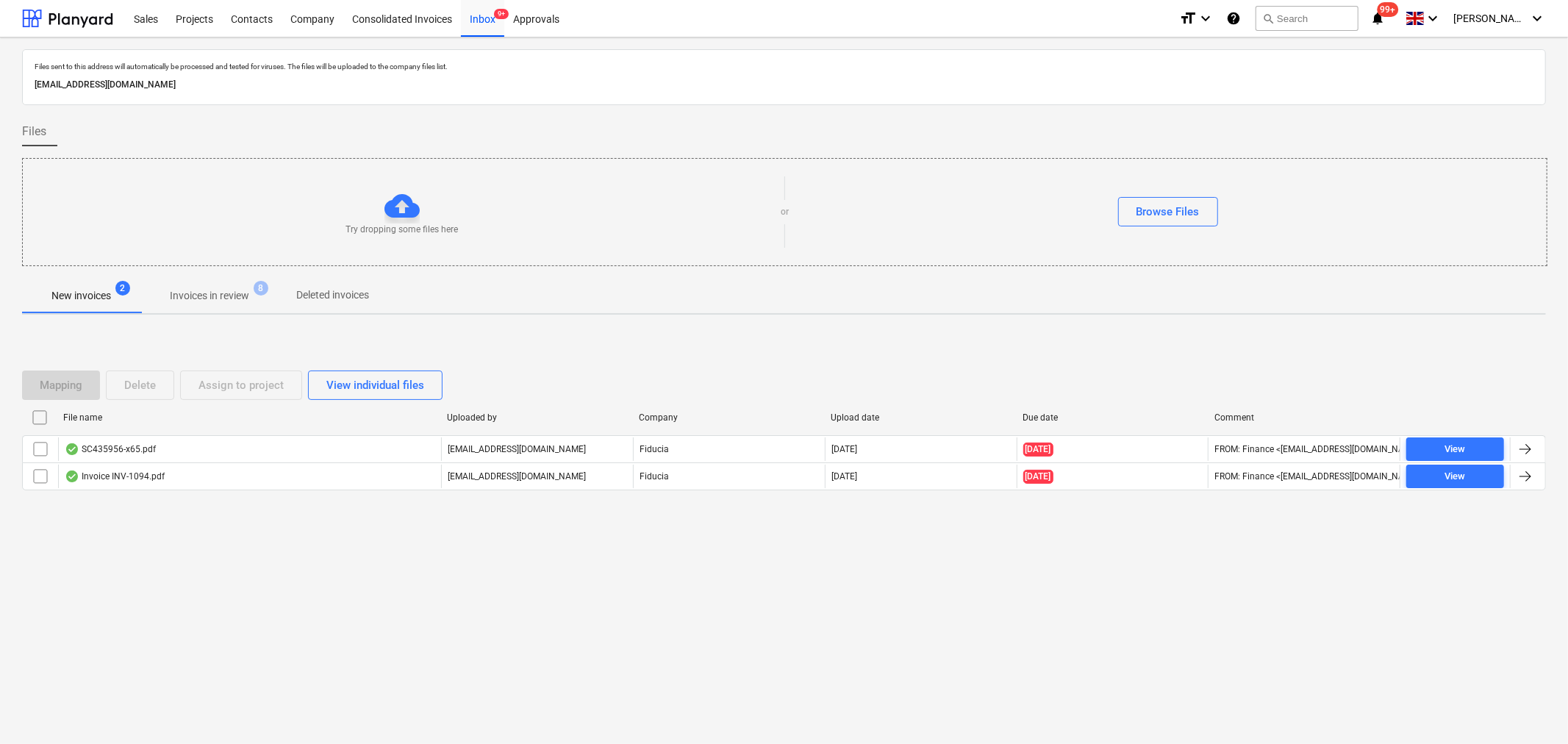
click at [254, 298] on span "Invoices in review 8" at bounding box center [210, 295] width 103 height 15
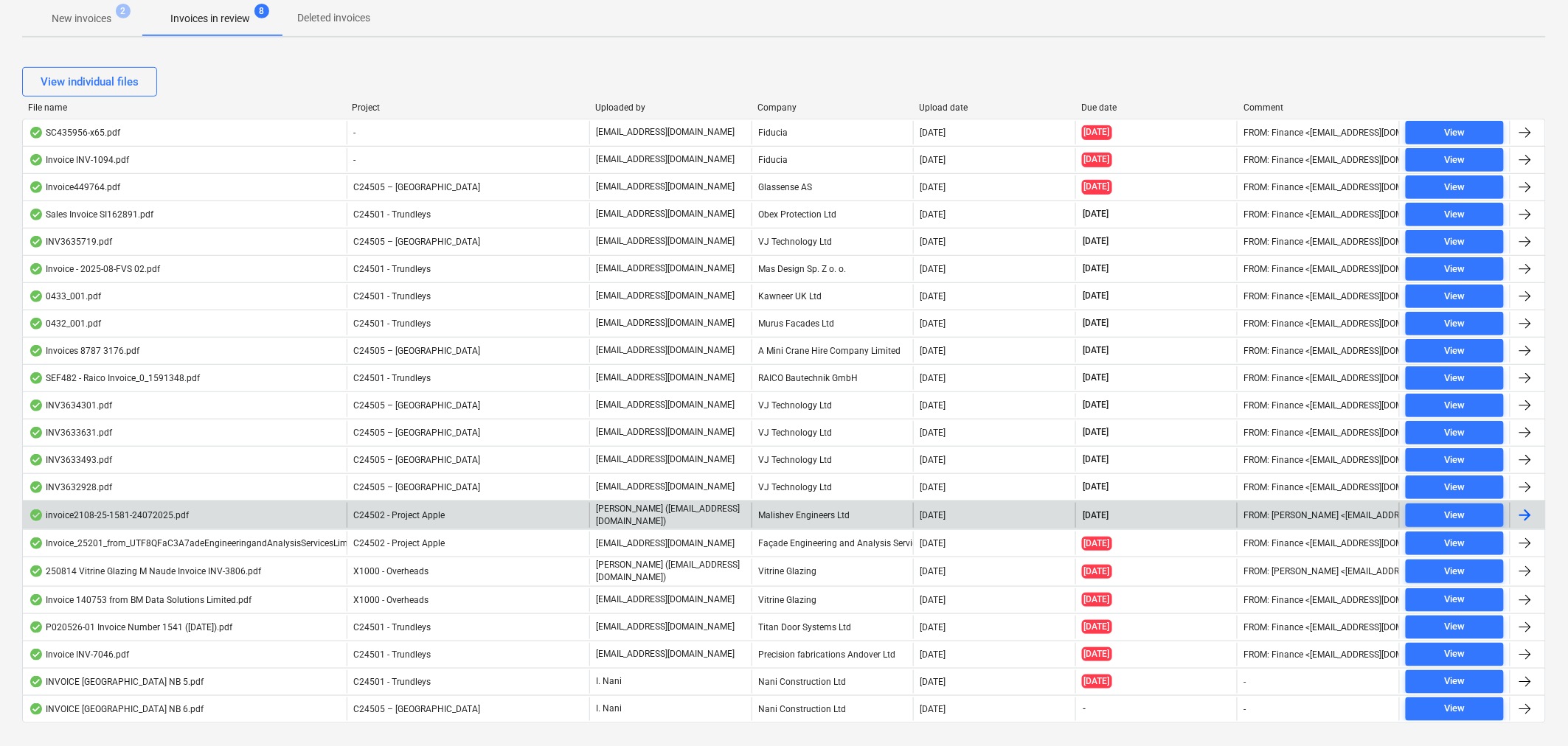
scroll to position [309, 0]
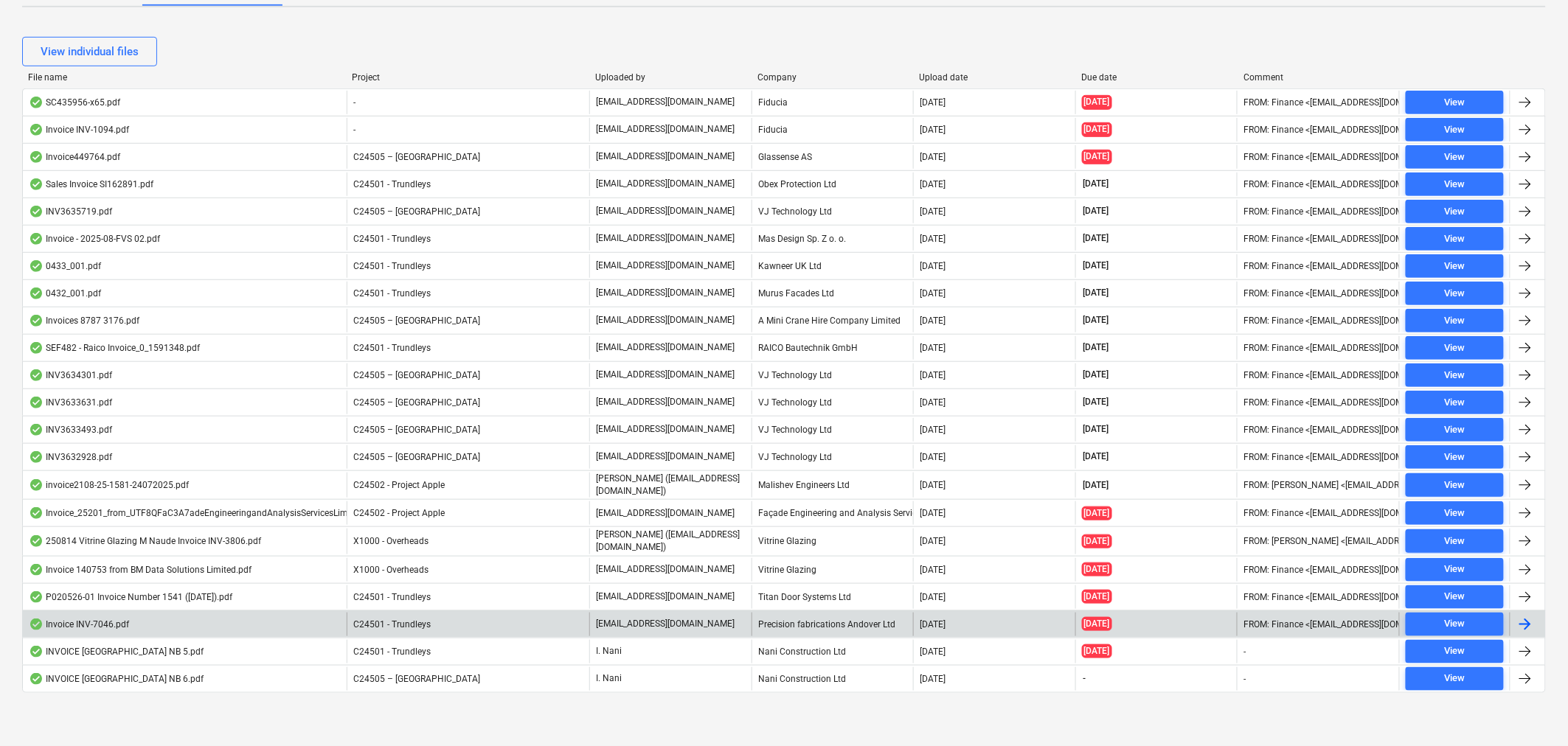
click at [522, 615] on div "C24501 - Trundleys" at bounding box center [468, 624] width 242 height 24
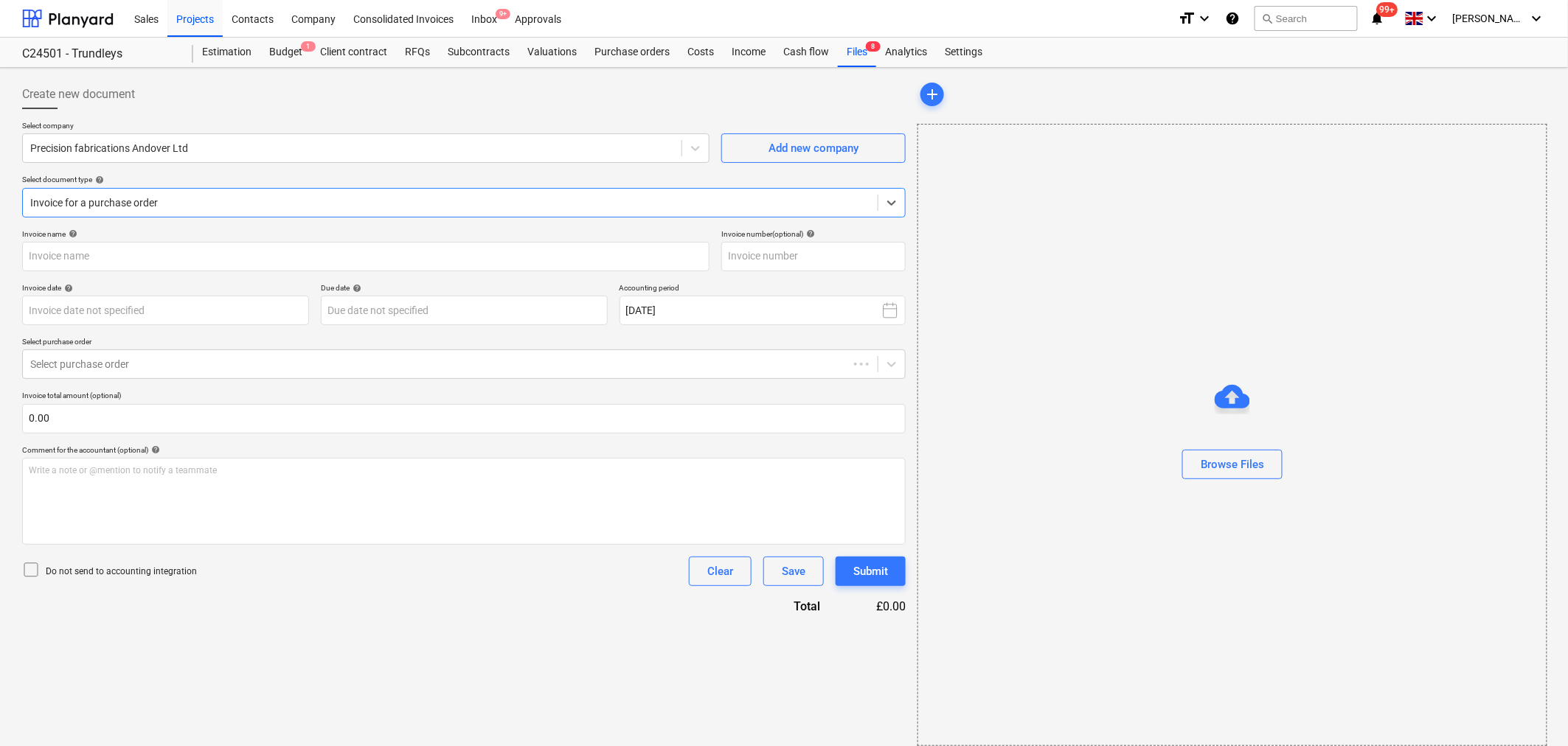
type input "INV-7046"
type input "26 Jun 2025"
type input "31 Jul 2025"
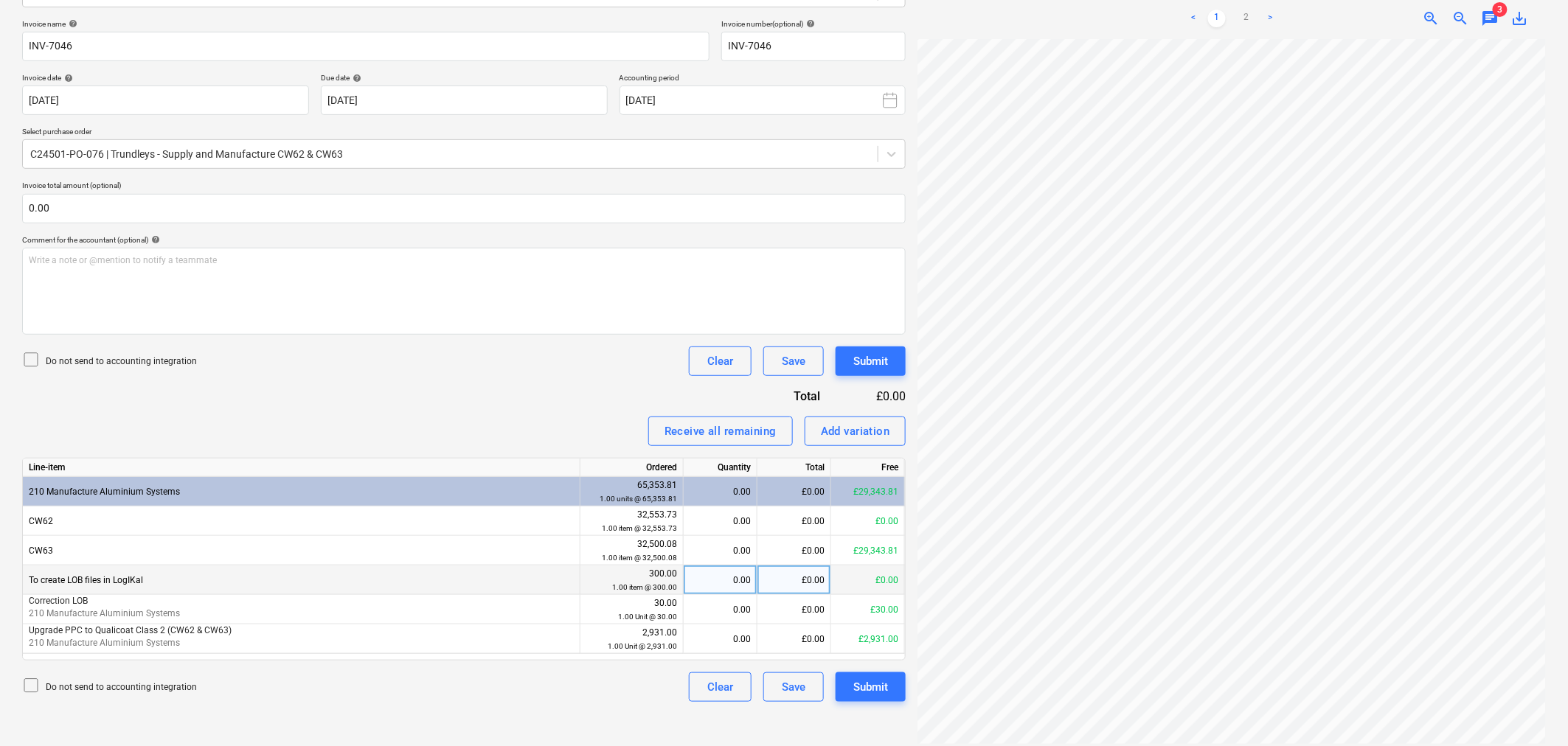
scroll to position [288, 146]
click at [813, 552] on div "£0.00" at bounding box center [794, 551] width 74 height 30
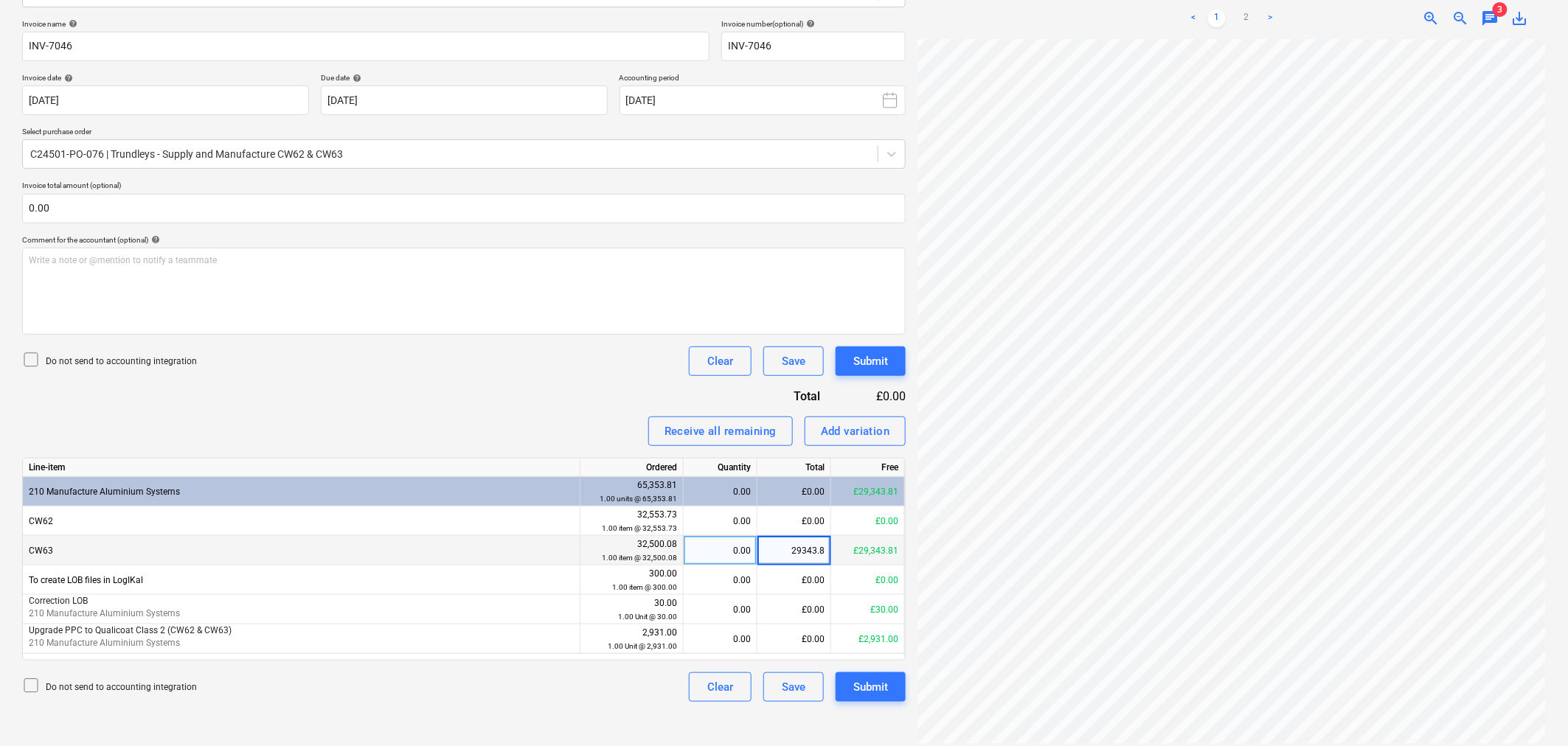
type input "29343.81"
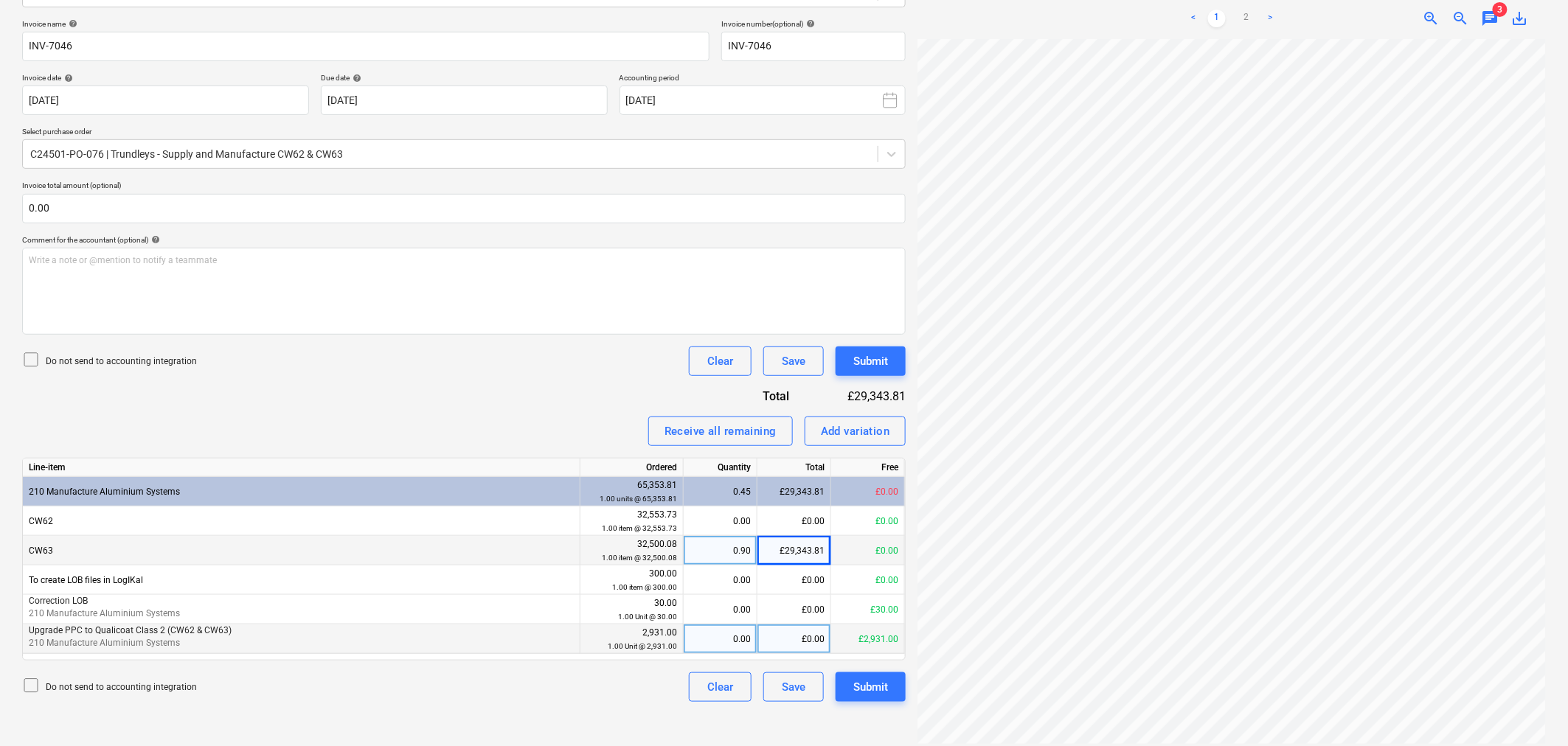
click at [787, 636] on div "£0.00" at bounding box center [794, 639] width 74 height 30
type input "2931"
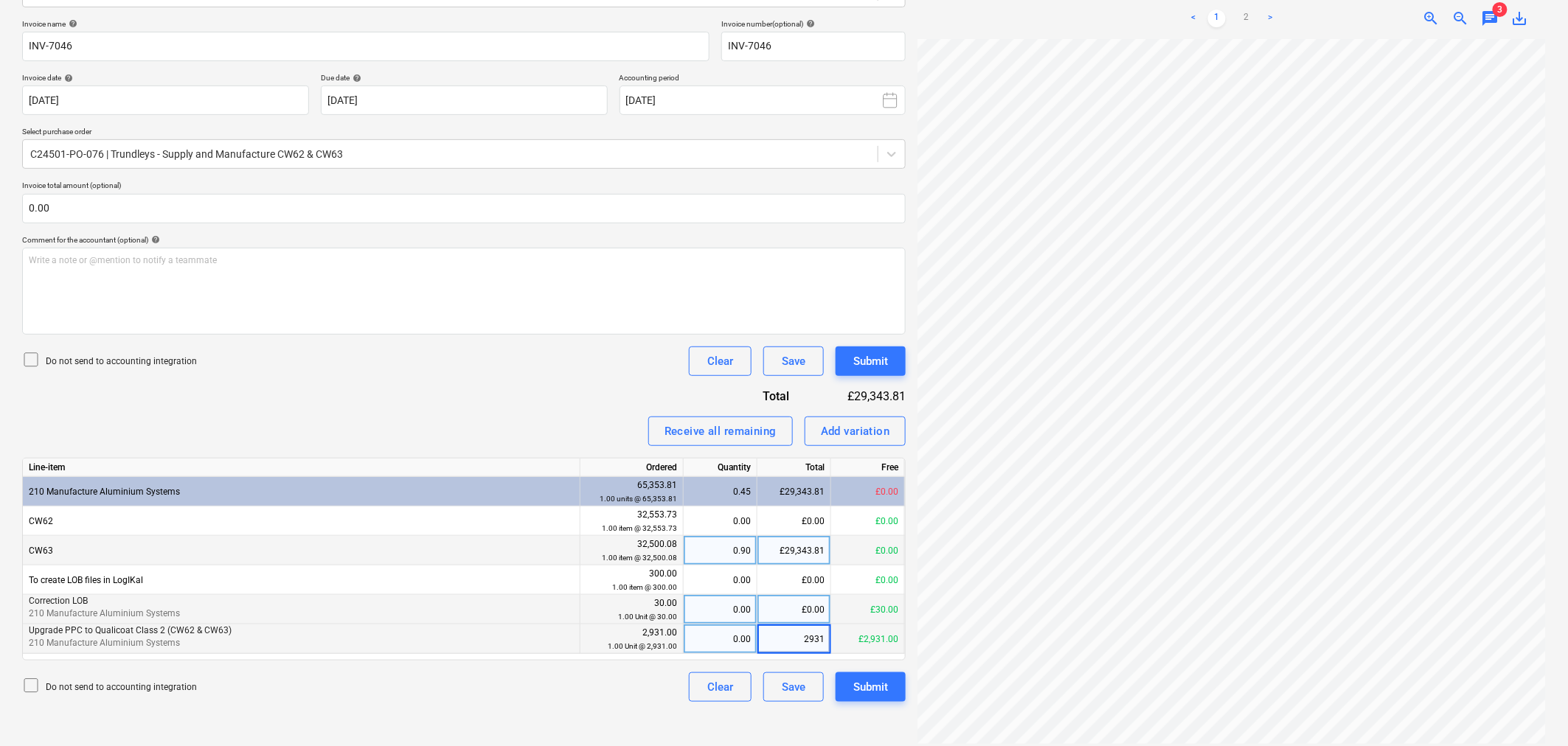
click at [822, 606] on div "£0.00" at bounding box center [794, 610] width 74 height 30
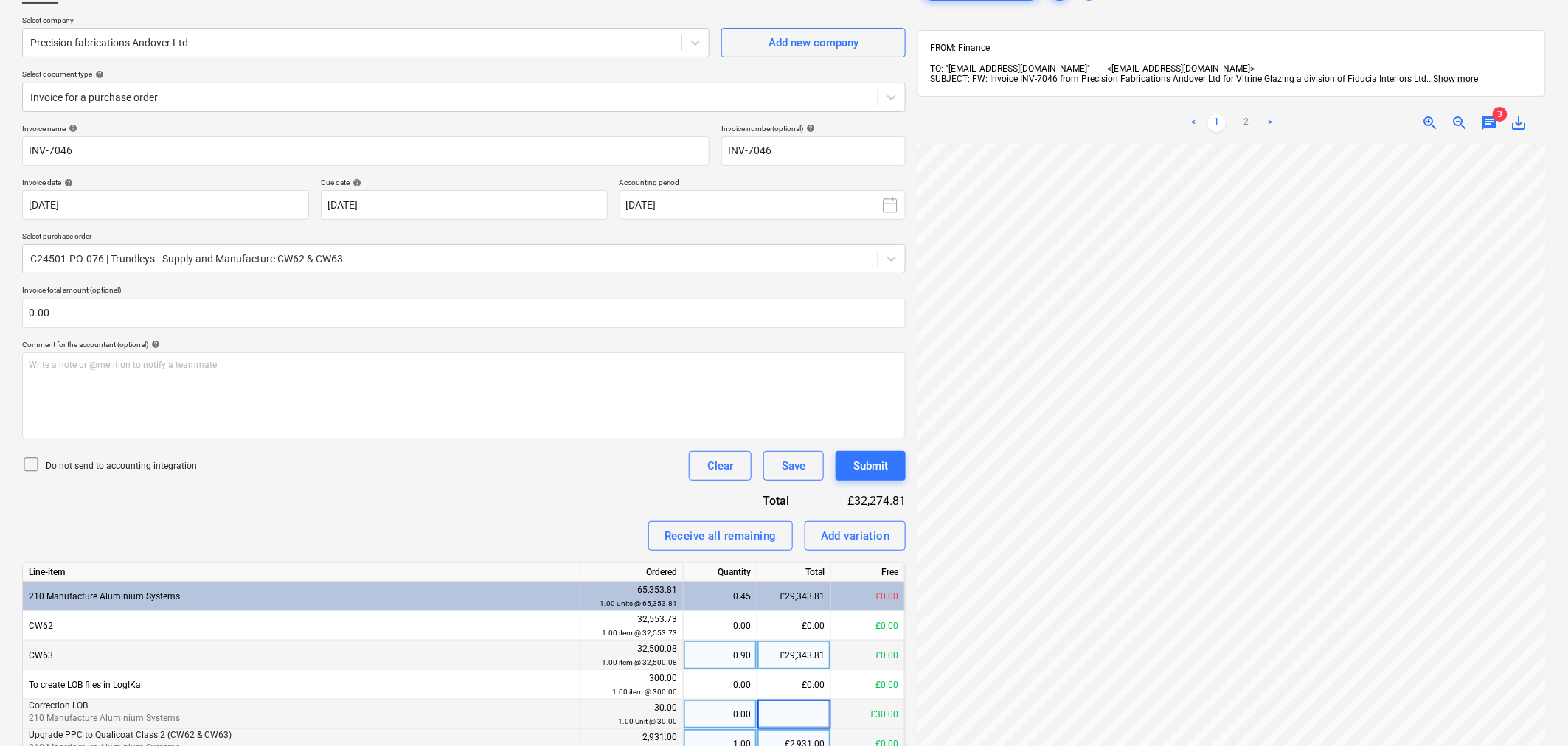
scroll to position [0, 0]
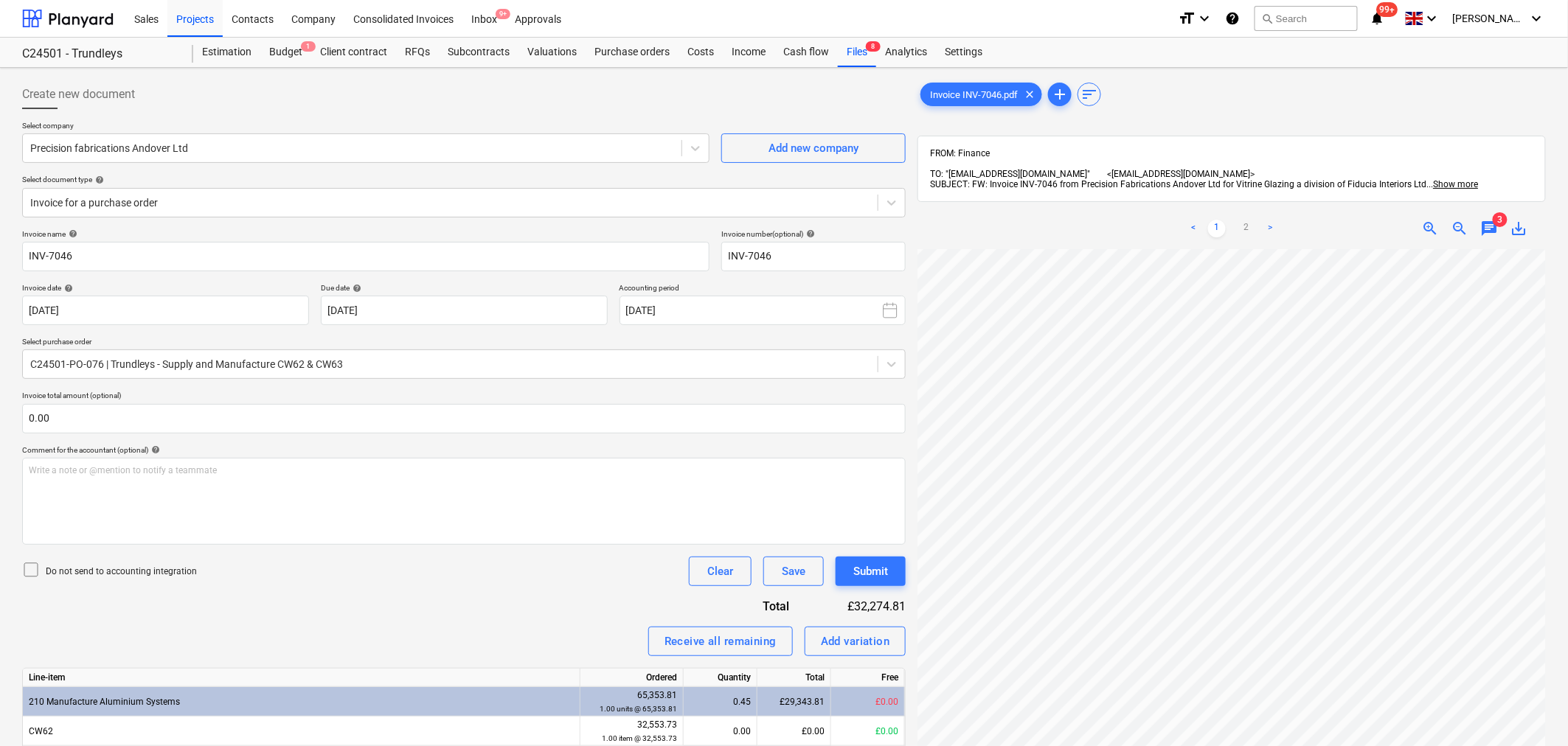
click at [1497, 212] on span "3" at bounding box center [1500, 219] width 15 height 15
click at [1491, 219] on span "chat" at bounding box center [1490, 228] width 18 height 18
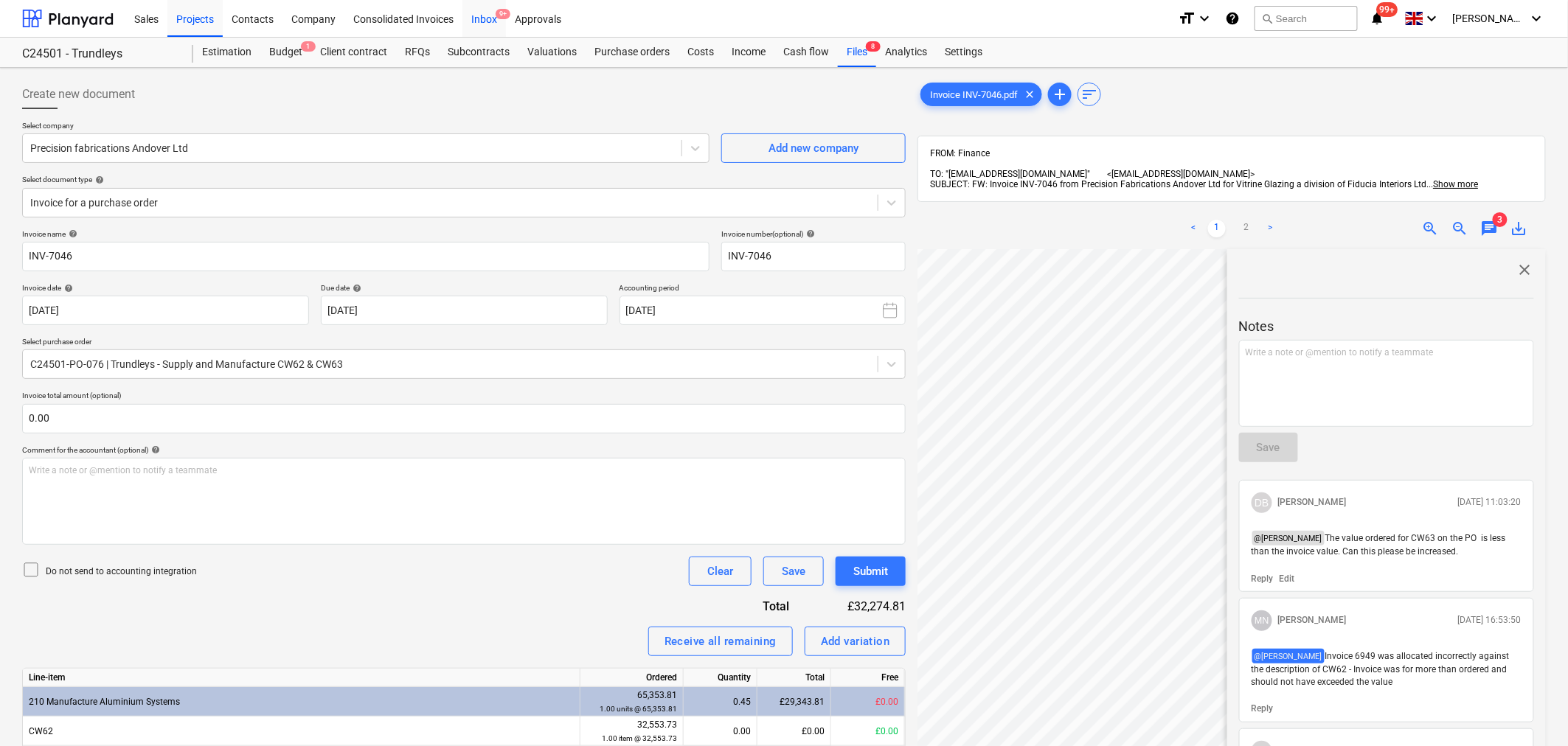
click at [474, 21] on div "Inbox 9+" at bounding box center [484, 18] width 44 height 38
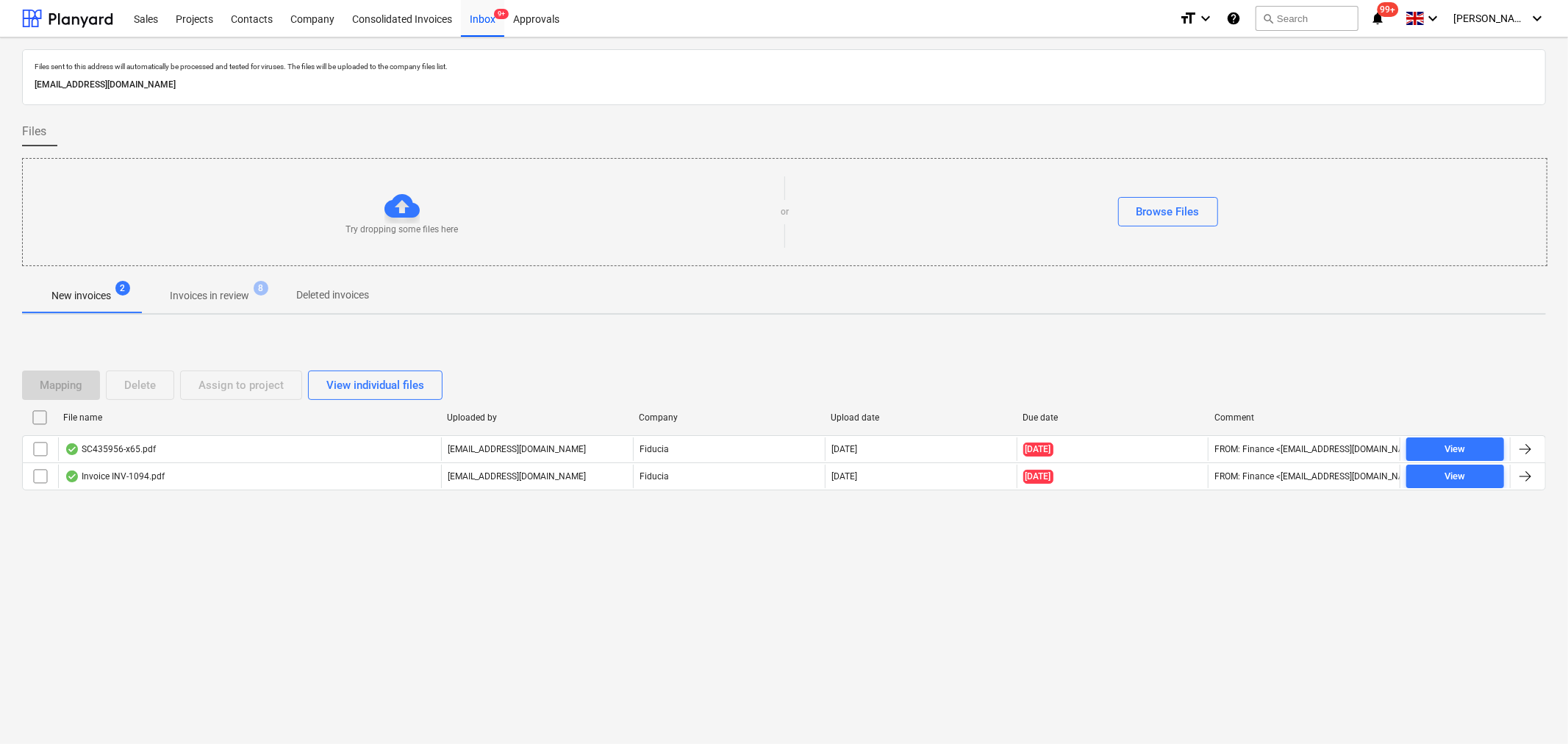
click at [218, 289] on p "Invoices in review" at bounding box center [210, 295] width 80 height 15
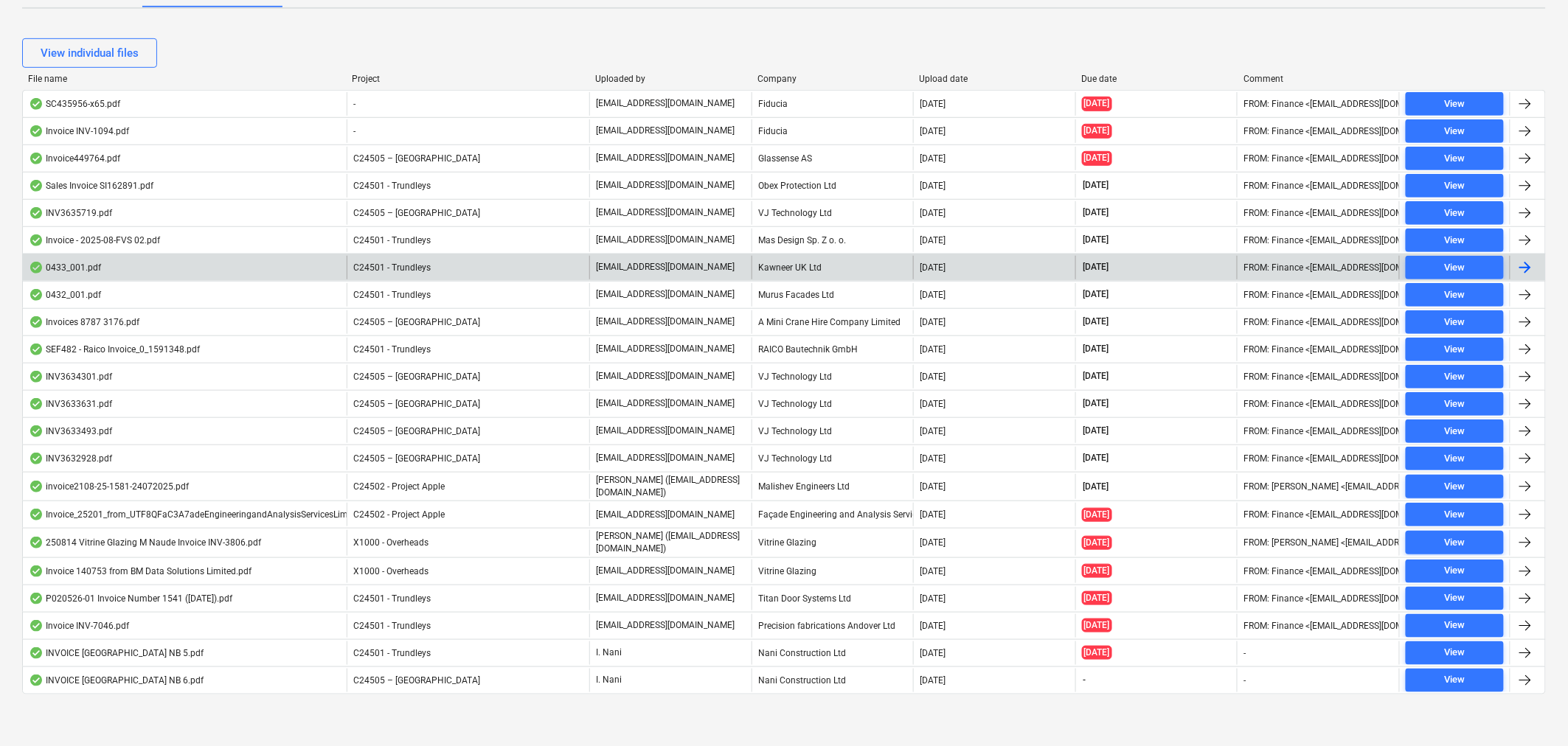
scroll to position [309, 0]
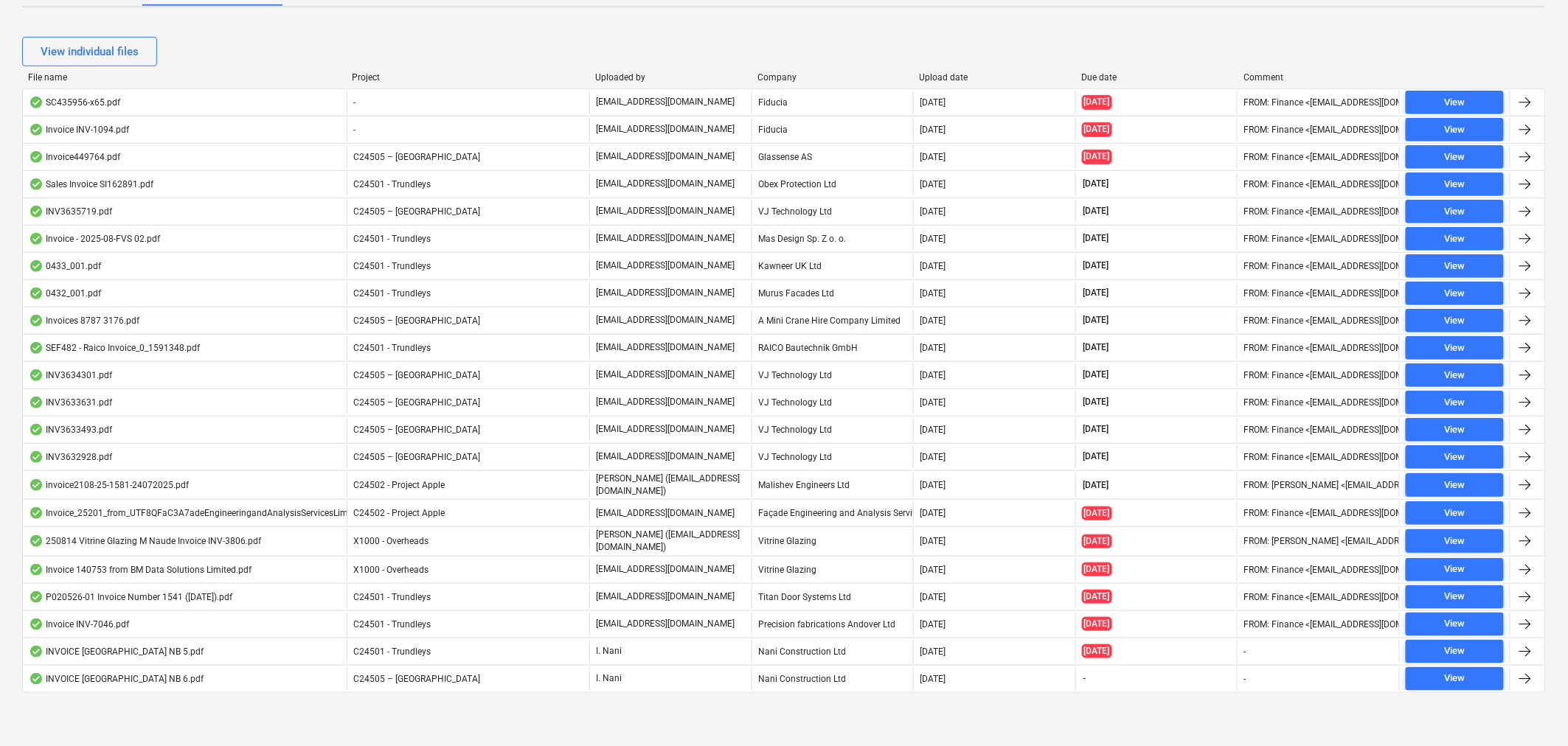
click at [137, 476] on div "invoice2108-25-1581-24072025.pdf" at bounding box center [185, 485] width 324 height 25
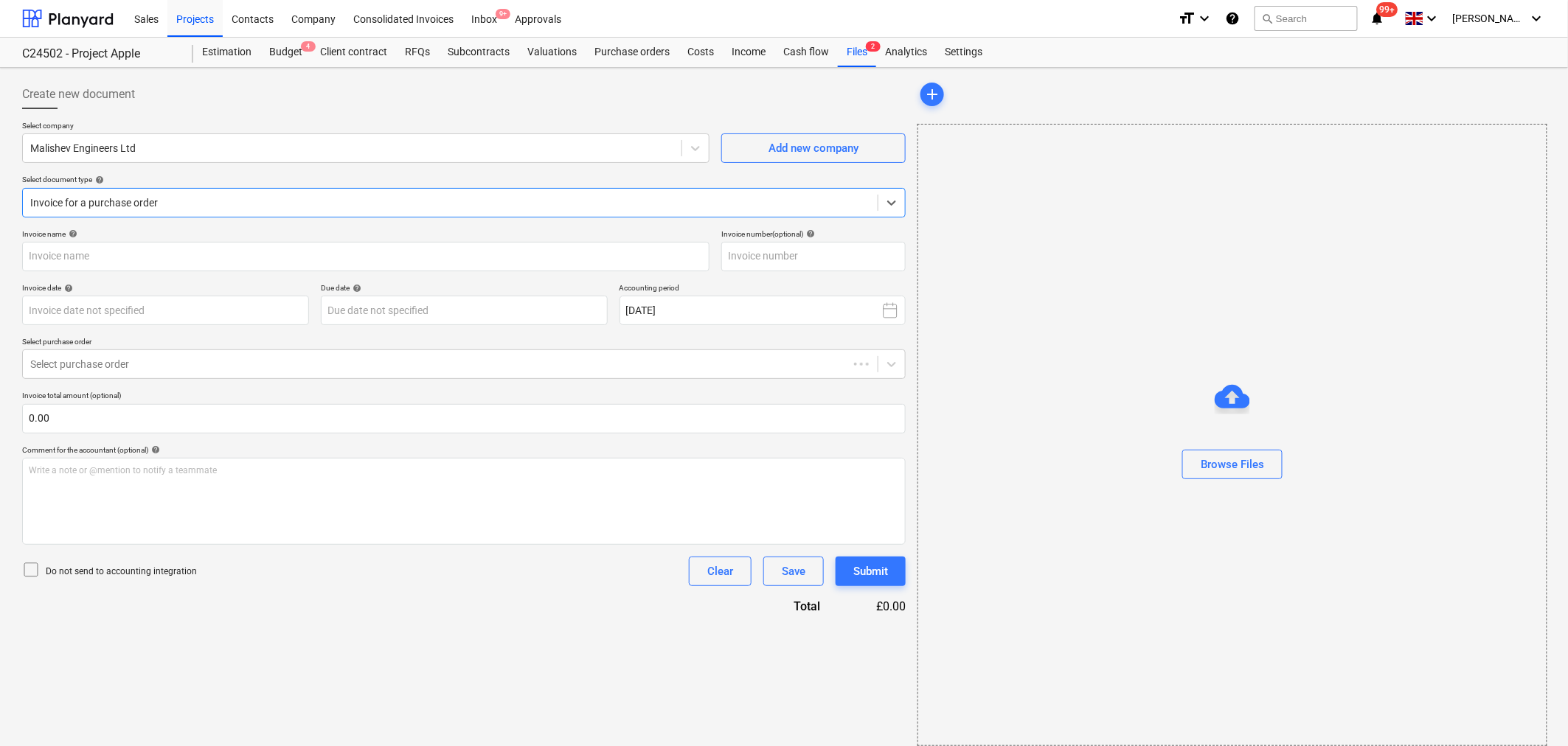
type input "24.7.25"
type input "24 Jul 2025"
type input "24 Aug 2025"
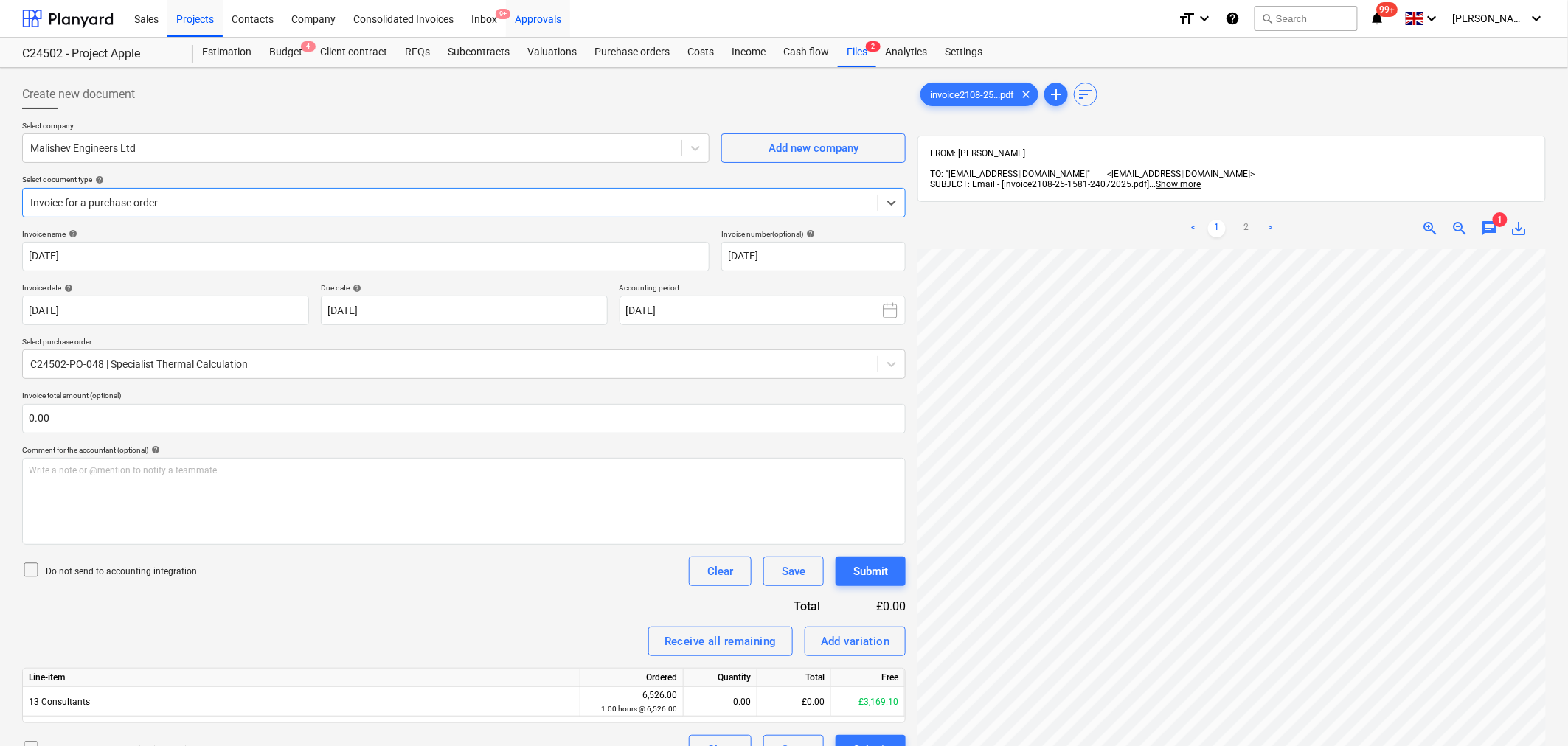
click at [511, 18] on div "Approvals" at bounding box center [538, 18] width 64 height 38
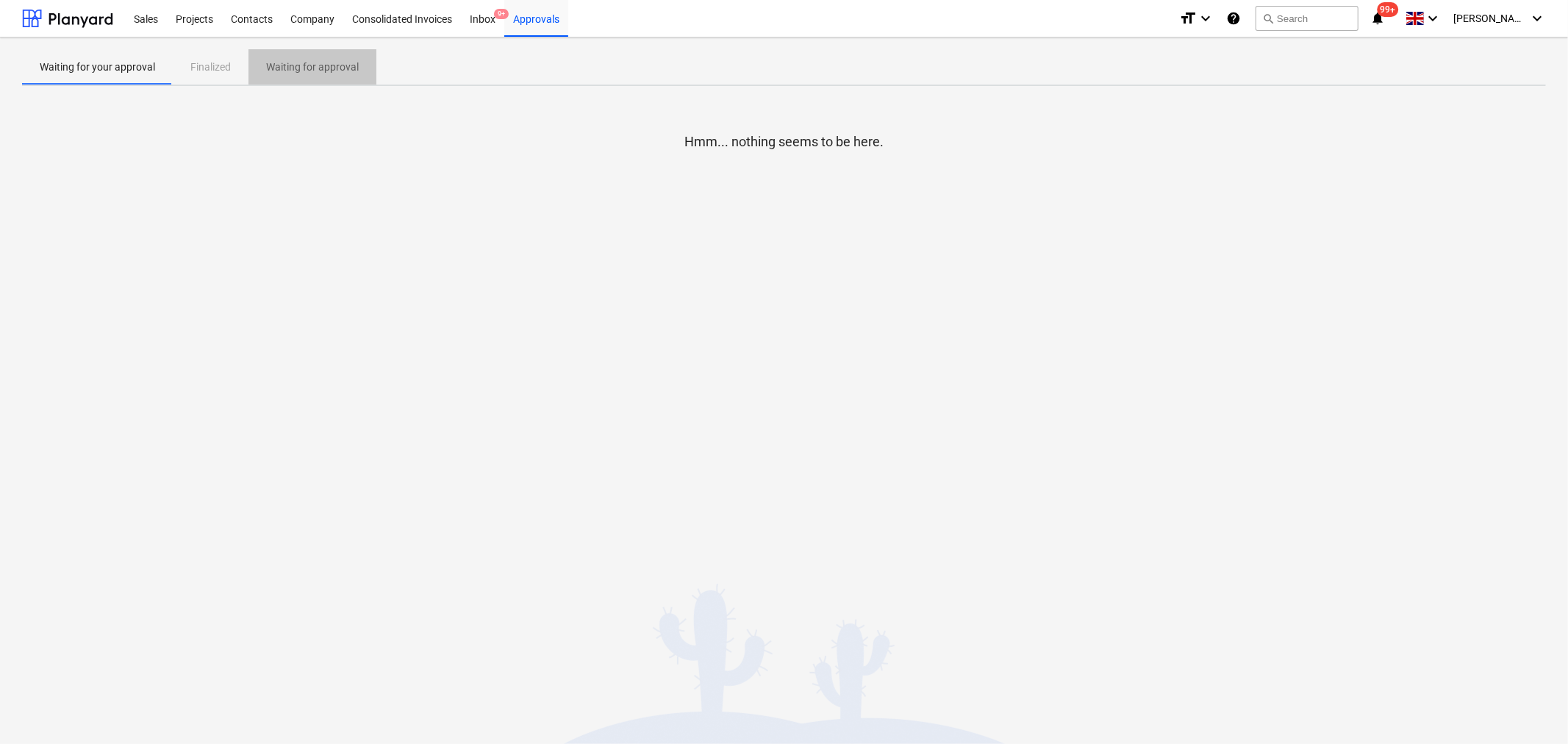
click at [298, 74] on p "Waiting for approval" at bounding box center [312, 67] width 93 height 15
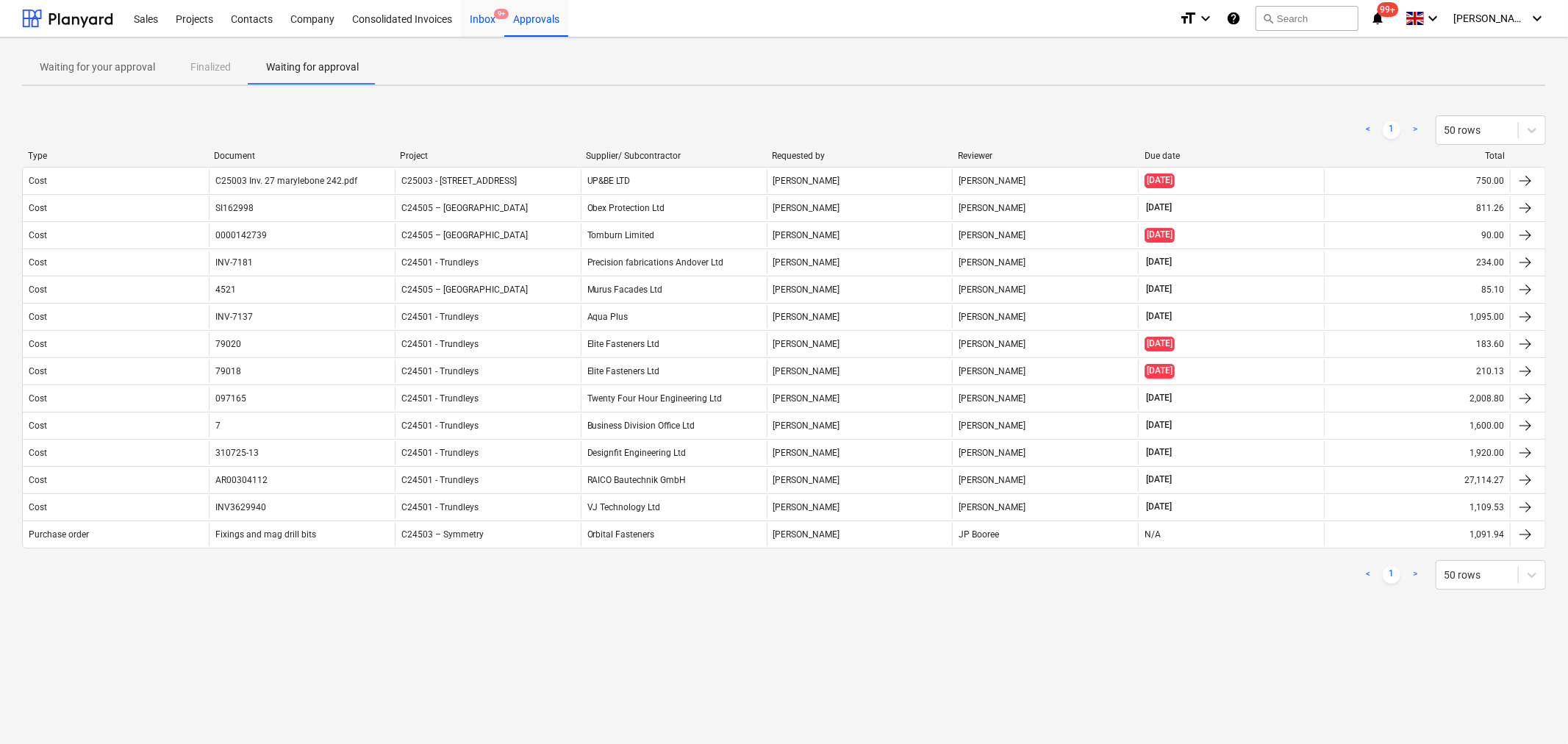
click at [495, 22] on div "Inbox 9+" at bounding box center [482, 18] width 43 height 38
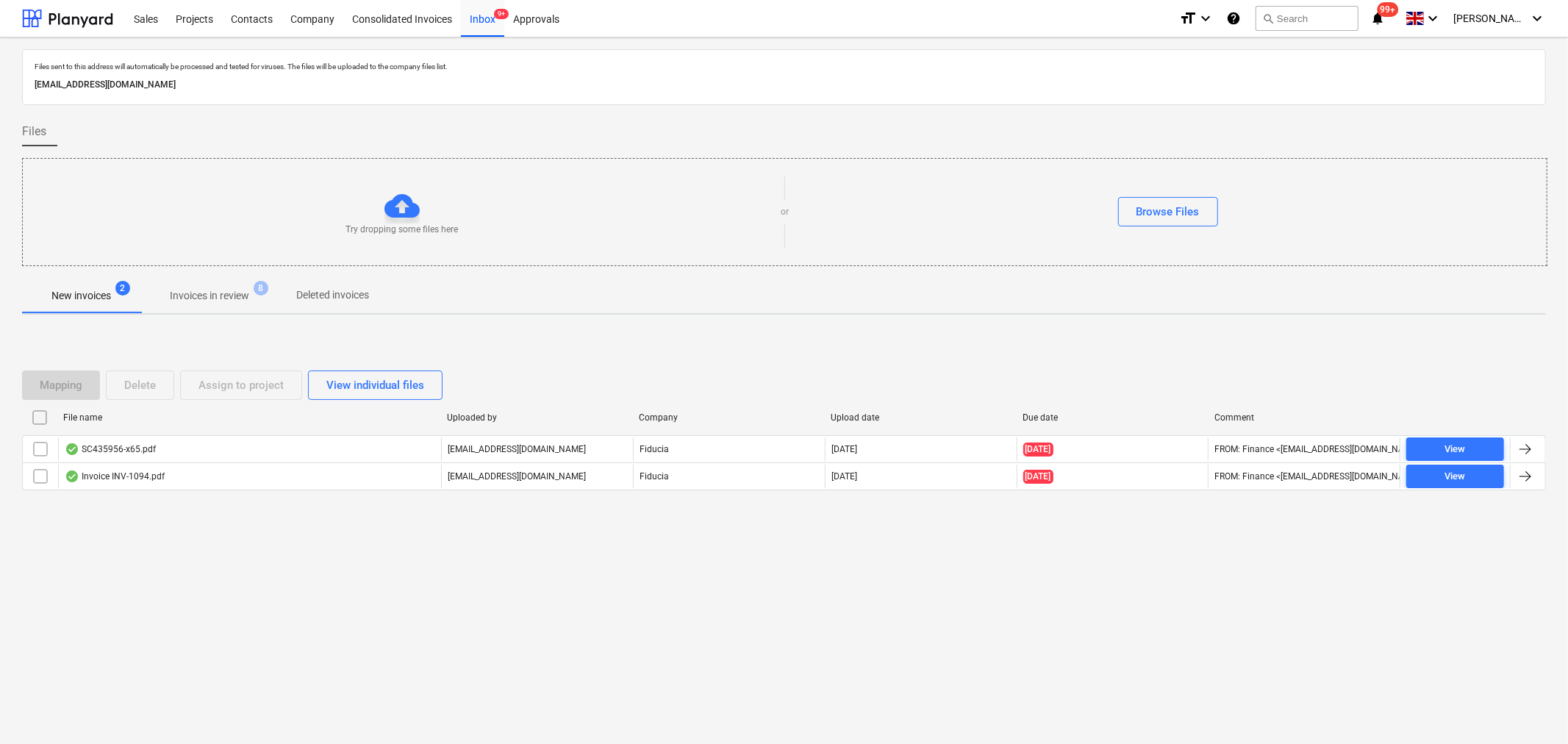
click at [222, 285] on span "Invoices in review 8" at bounding box center [210, 295] width 138 height 27
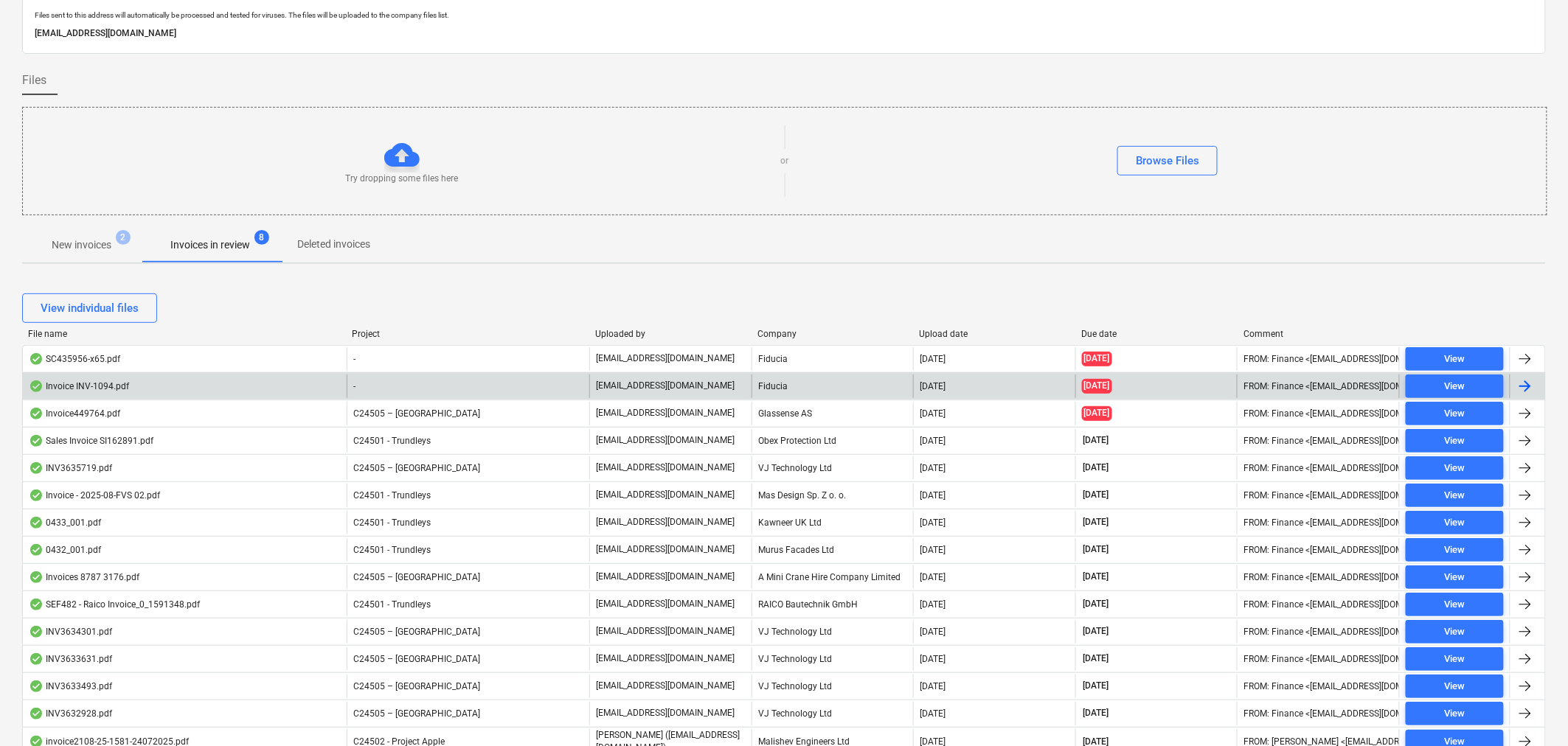
scroll to position [245, 0]
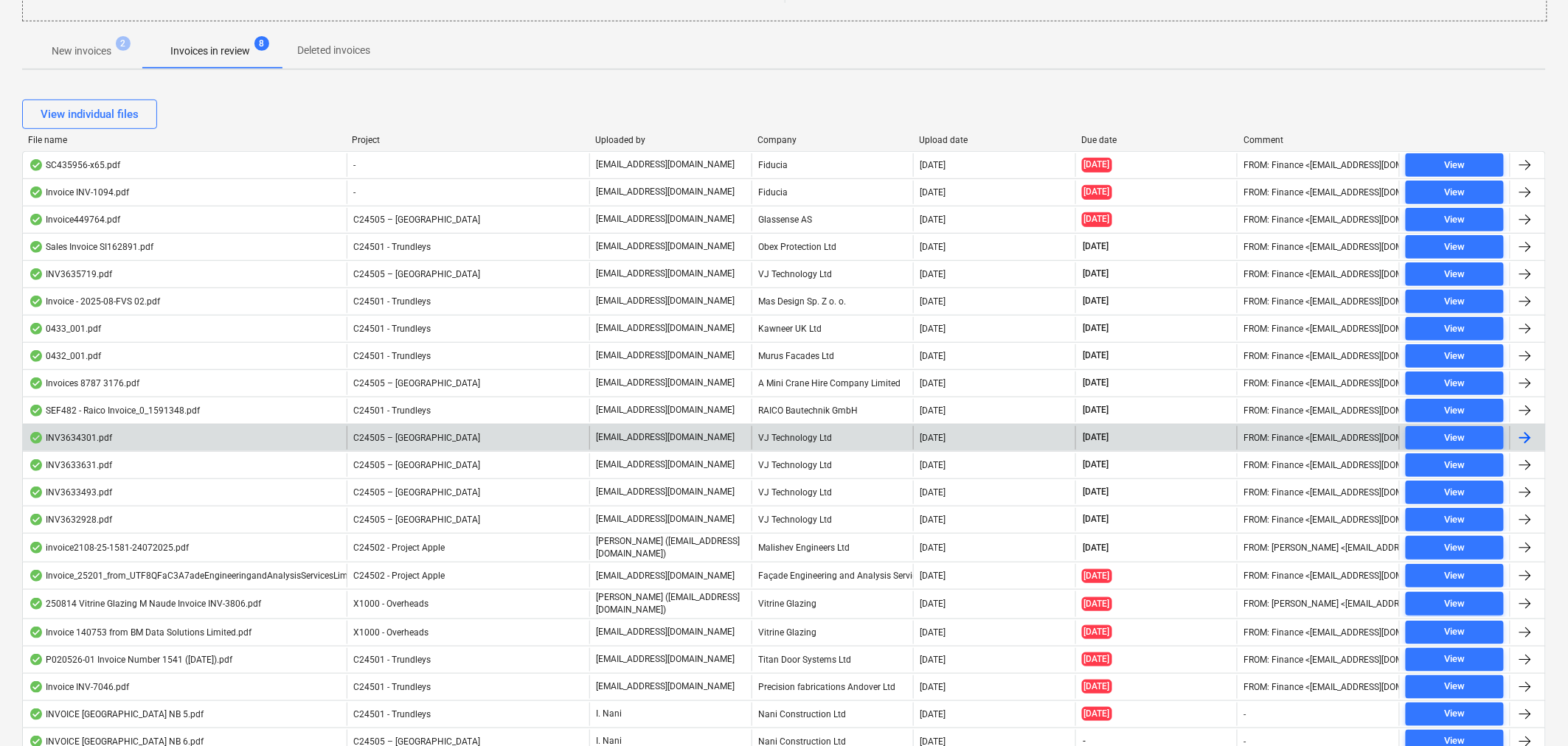
click at [478, 437] on div "C24505 – [GEOGRAPHIC_DATA]" at bounding box center [468, 438] width 242 height 24
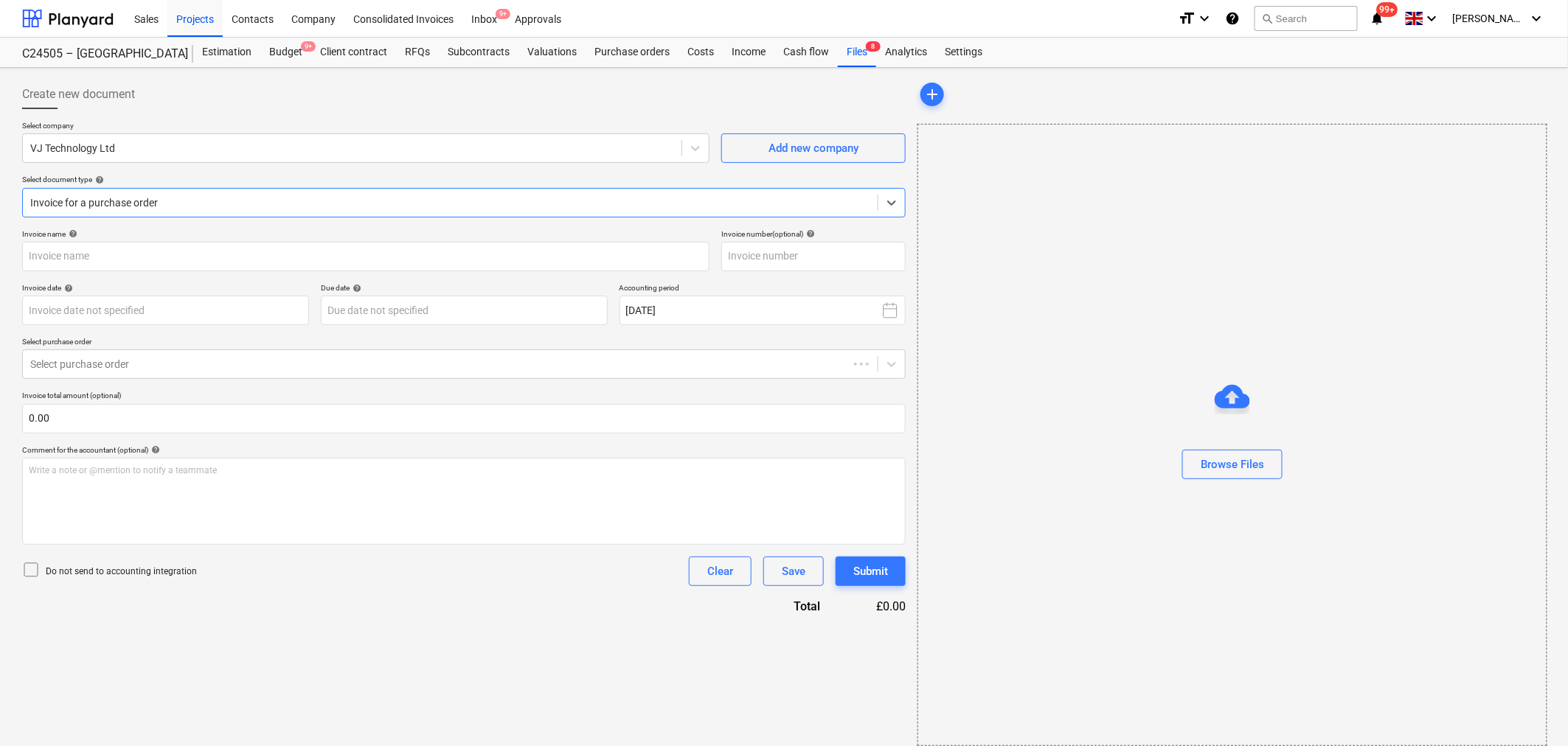
type input "INV3634301"
type input "[DATE]"
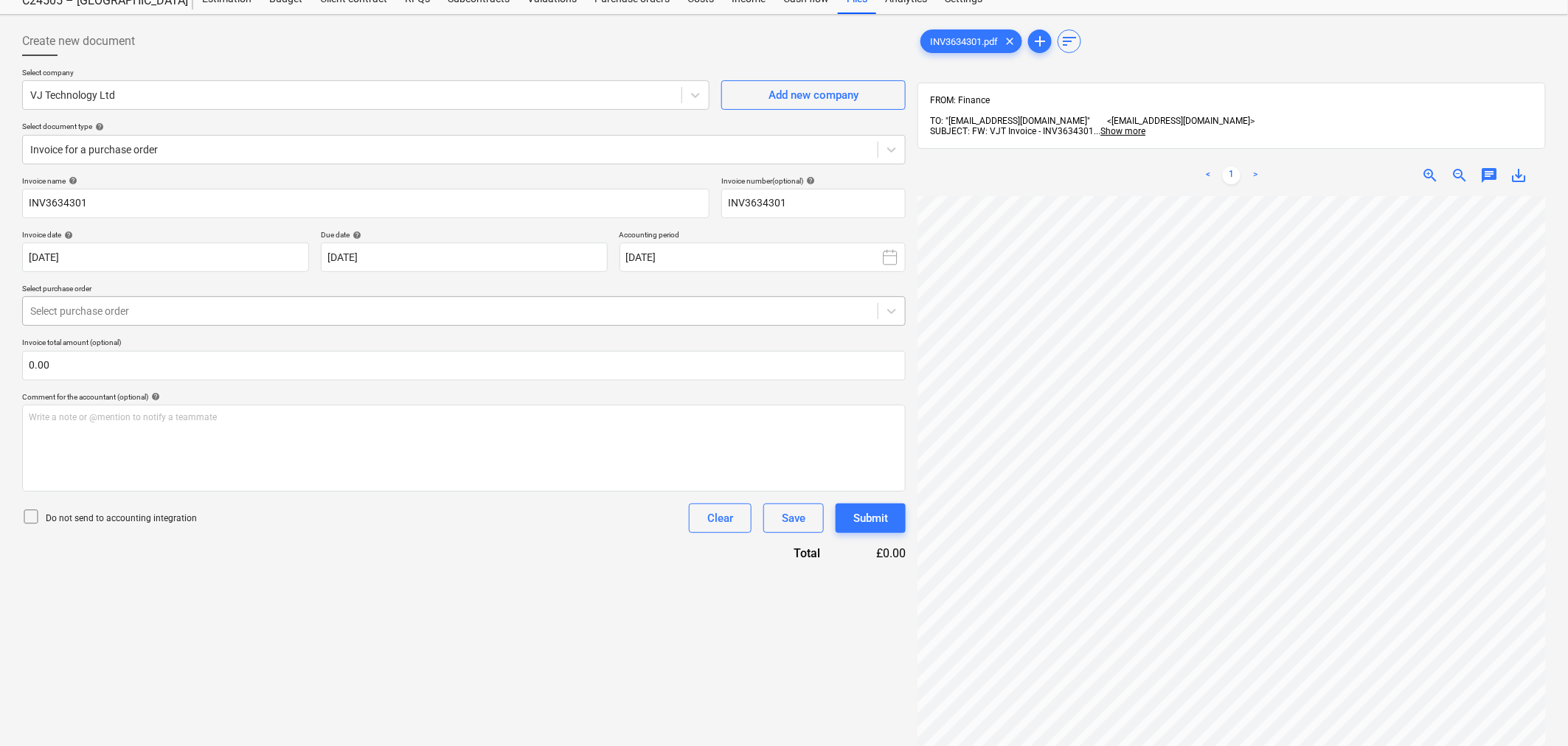
scroll to position [82, 0]
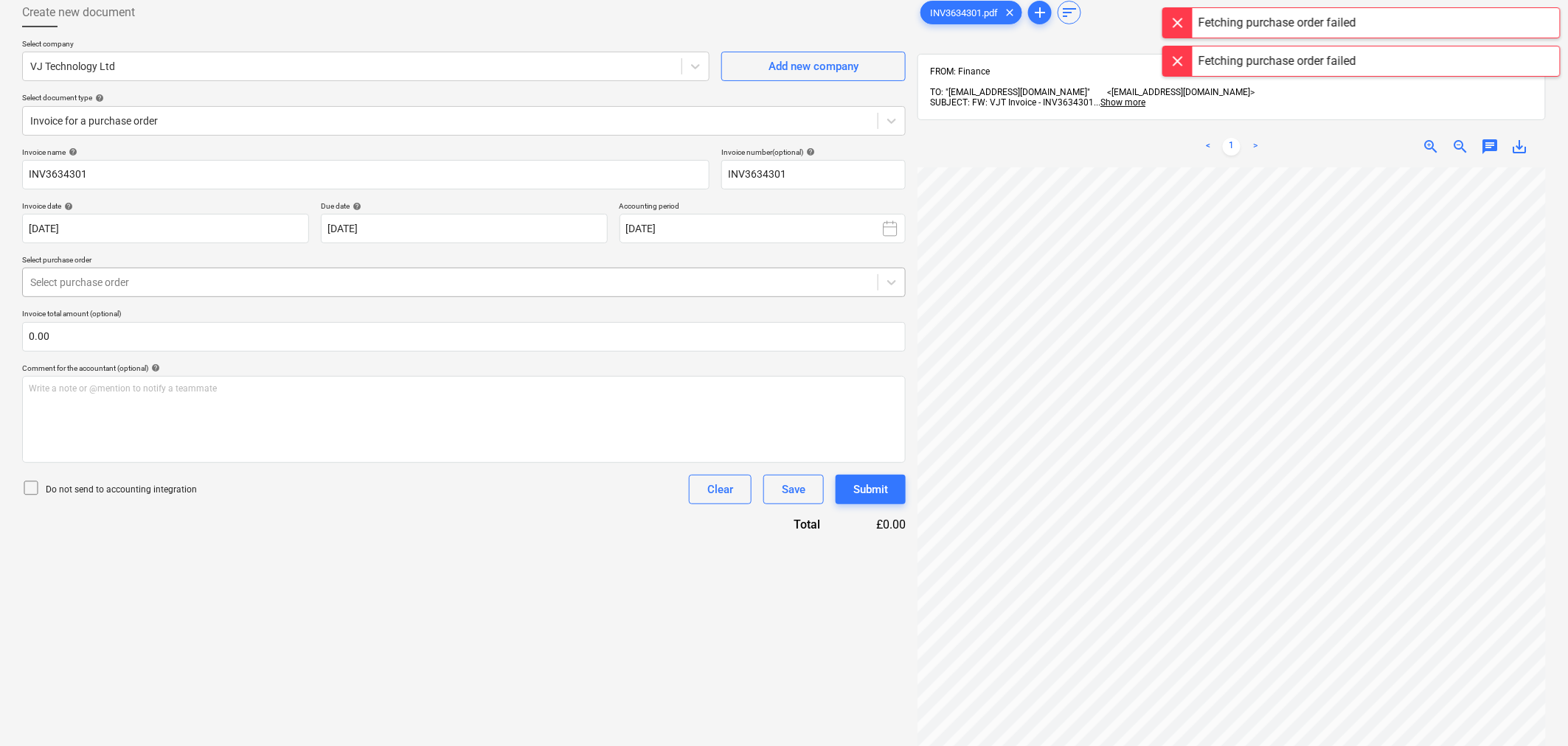
click at [436, 281] on div at bounding box center [450, 282] width 840 height 15
click at [515, 290] on div "Select purchase order" at bounding box center [464, 282] width 884 height 30
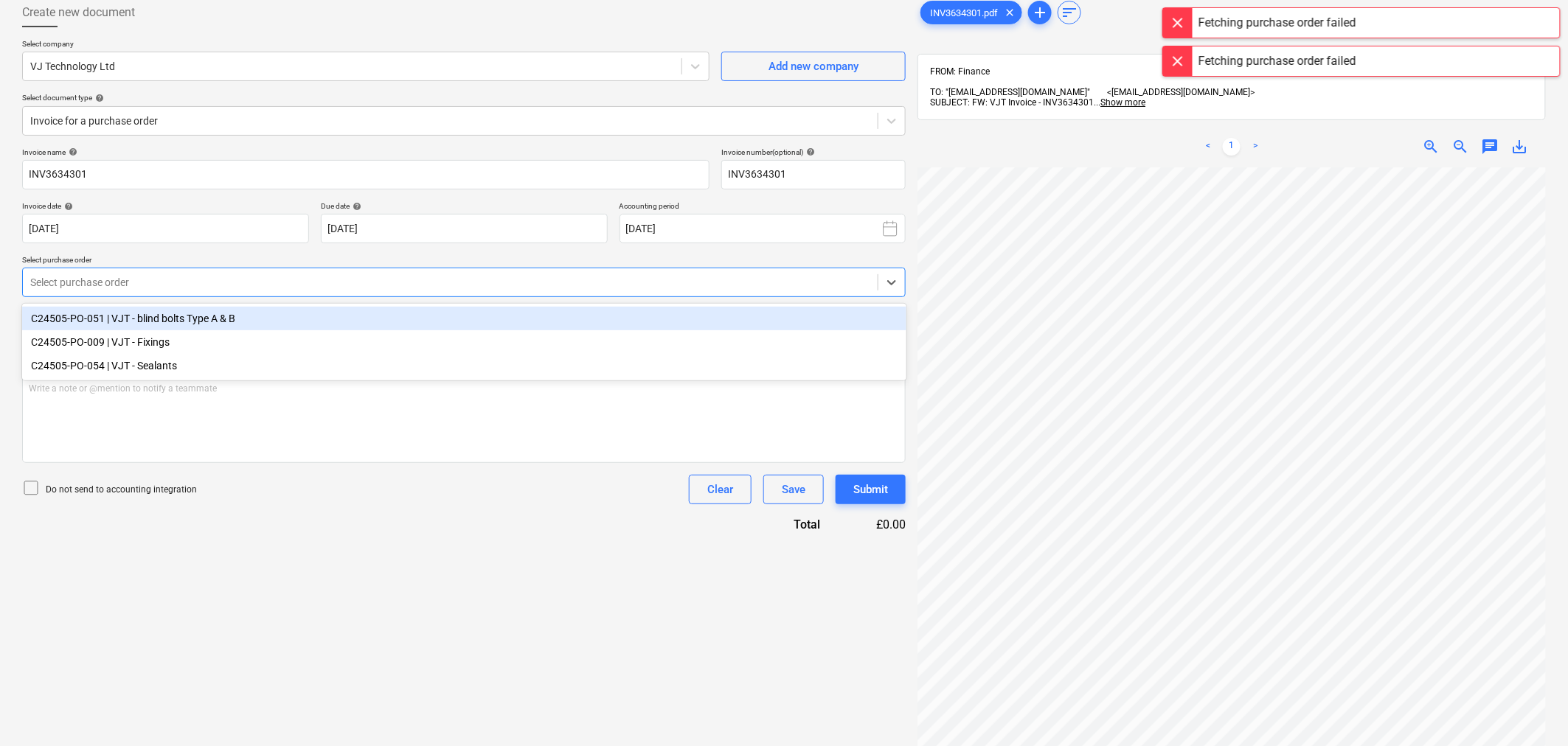
click at [426, 323] on div "C24505-PO-051 | VJT - blind bolts Type A & B" at bounding box center [464, 318] width 884 height 24
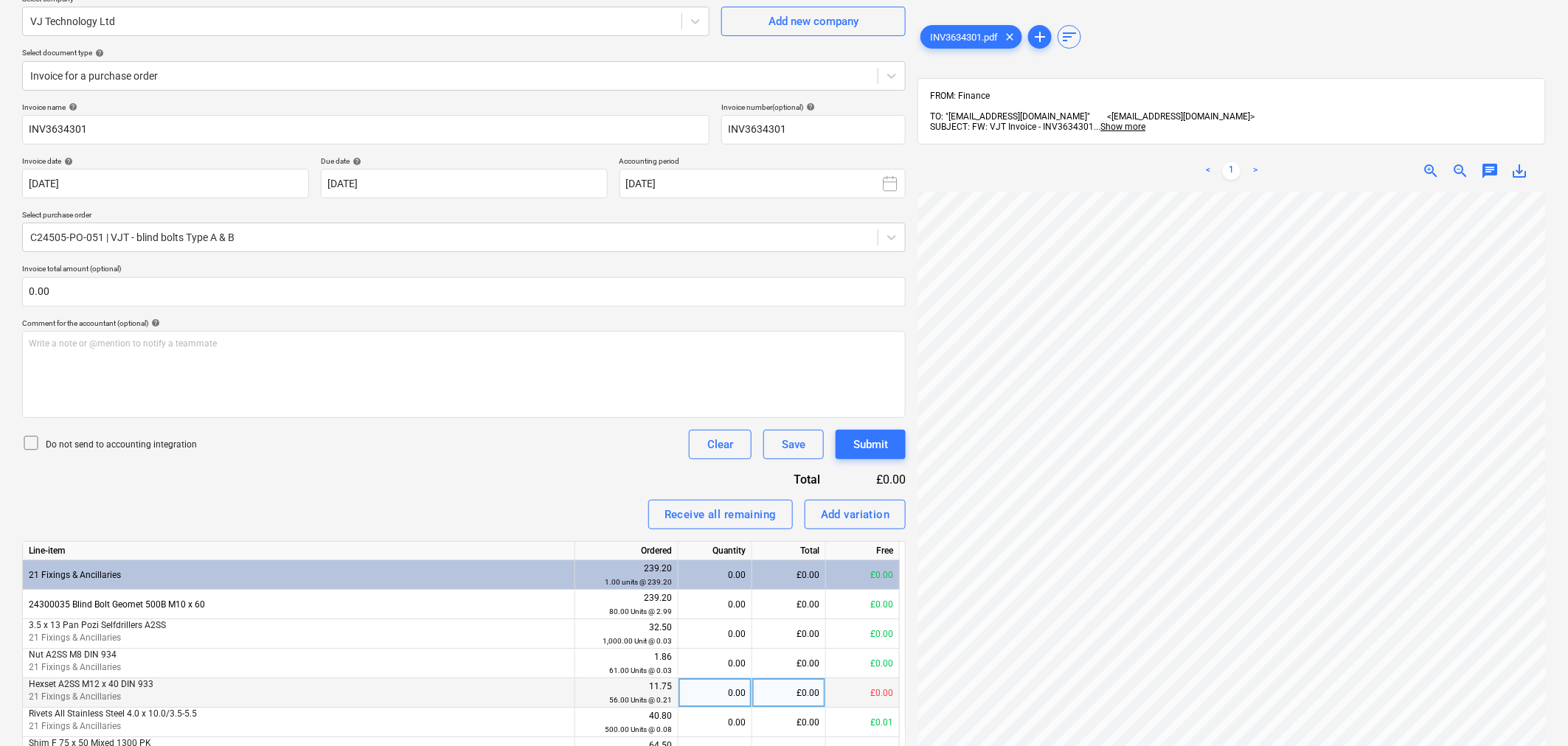
scroll to position [81, 0]
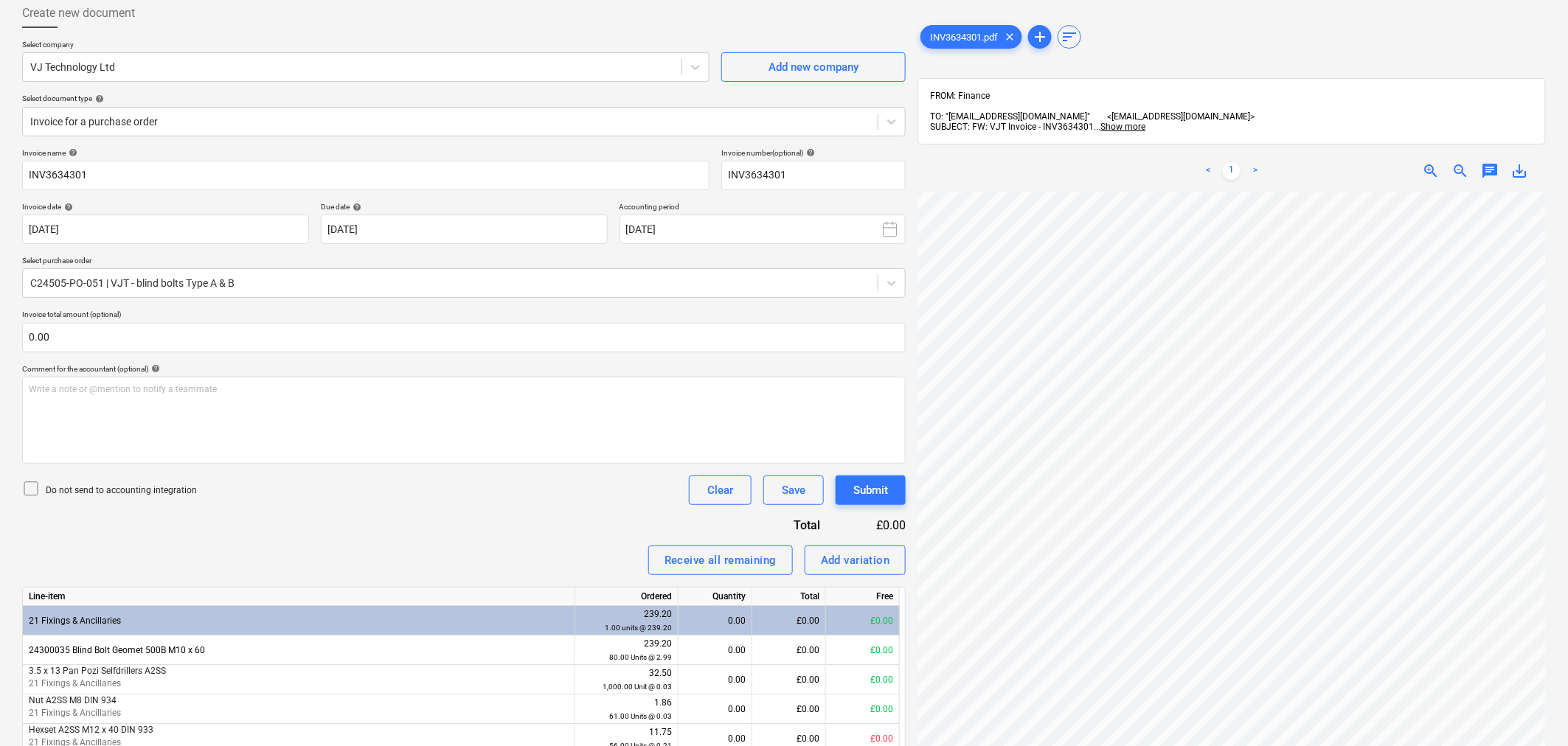
click at [1493, 151] on div "< 1 > zoom_in zoom_out chat 0 save_alt" at bounding box center [1232, 171] width 628 height 41
click at [1492, 162] on span "chat" at bounding box center [1490, 171] width 18 height 18
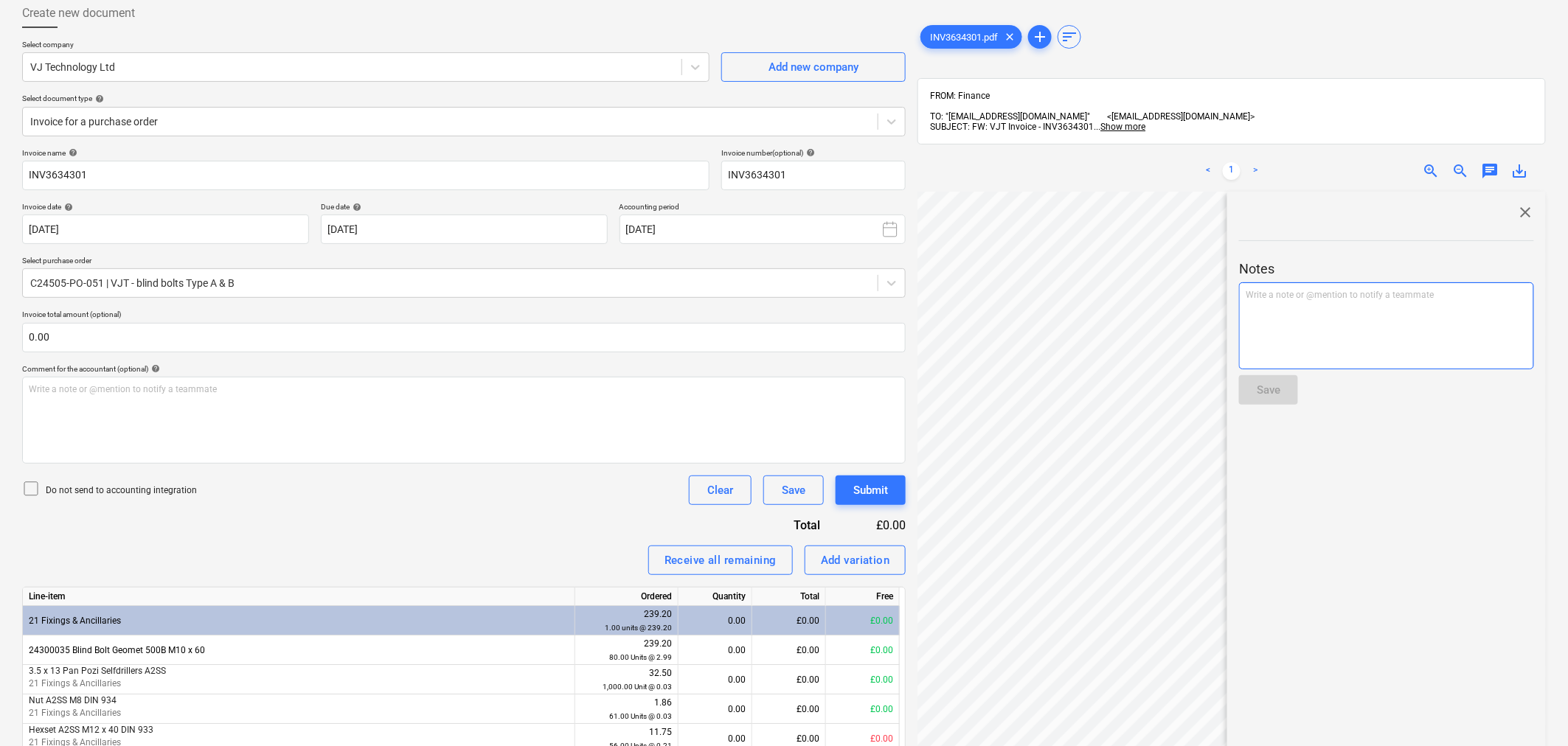
click at [1329, 289] on p "Write a note or @mention to notify a teammate [PERSON_NAME]" at bounding box center [1386, 295] width 282 height 13
paste div
drag, startPoint x: 1245, startPoint y: 281, endPoint x: 1316, endPoint y: 255, distance: 75.6
click at [1249, 290] on span "Please increase the value of Item "OBEX CORETX 0771FR Paste Adhesive - Class B"…" at bounding box center [1372, 301] width 253 height 23
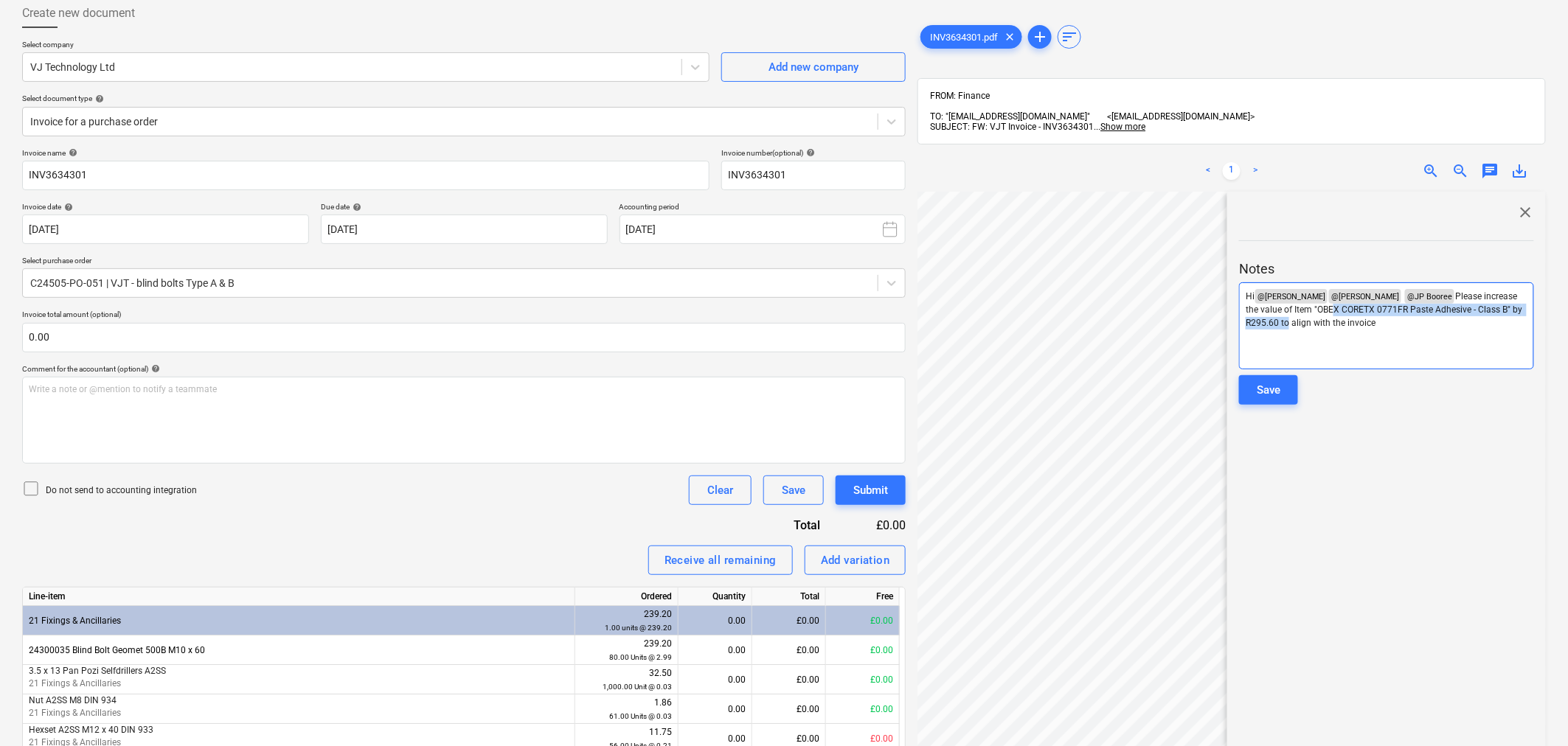
drag, startPoint x: 1318, startPoint y: 302, endPoint x: 1279, endPoint y: 312, distance: 40.3
click at [1279, 312] on span "Please increase the value of Item "OBEX CORETX 0771FR Paste Adhesive - Class B"…" at bounding box center [1385, 309] width 279 height 37
drag, startPoint x: 1495, startPoint y: 307, endPoint x: 1248, endPoint y: 283, distance: 248.2
click at [1248, 289] on p "Hi @ Cristi Gandulescu ﻿ ﻿ @ Maritz Naude ﻿ @ JP Booree ﻿ Please increase the v…" at bounding box center [1386, 303] width 282 height 28
click at [1444, 310] on div "Hi @ Cristi Gandulescu ﻿ ﻿ @ Maritz Naude ﻿ @ JP Booree ﻿ Please increase the v…" at bounding box center [1386, 326] width 295 height 87
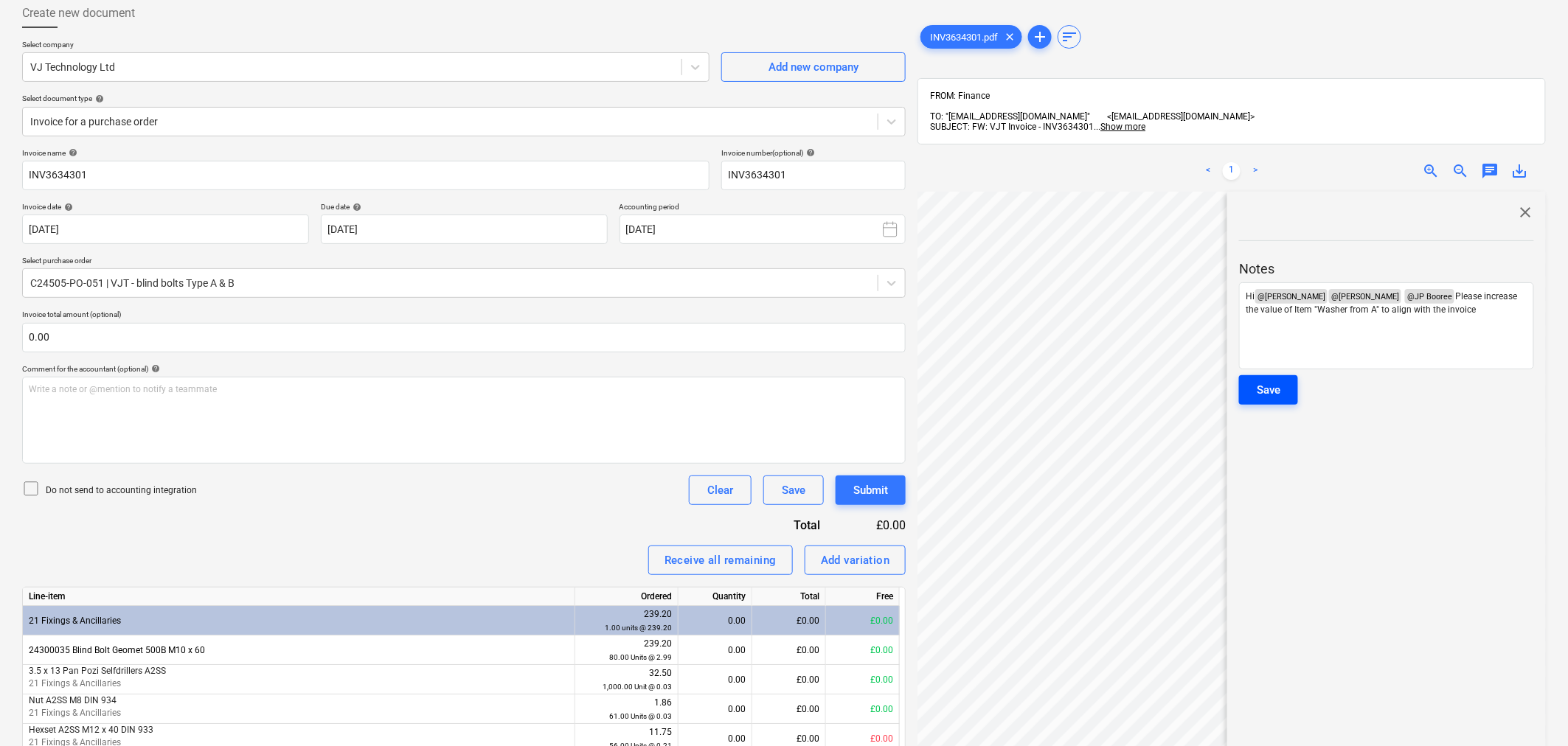
click at [1264, 380] on div "Save" at bounding box center [1269, 390] width 24 height 19
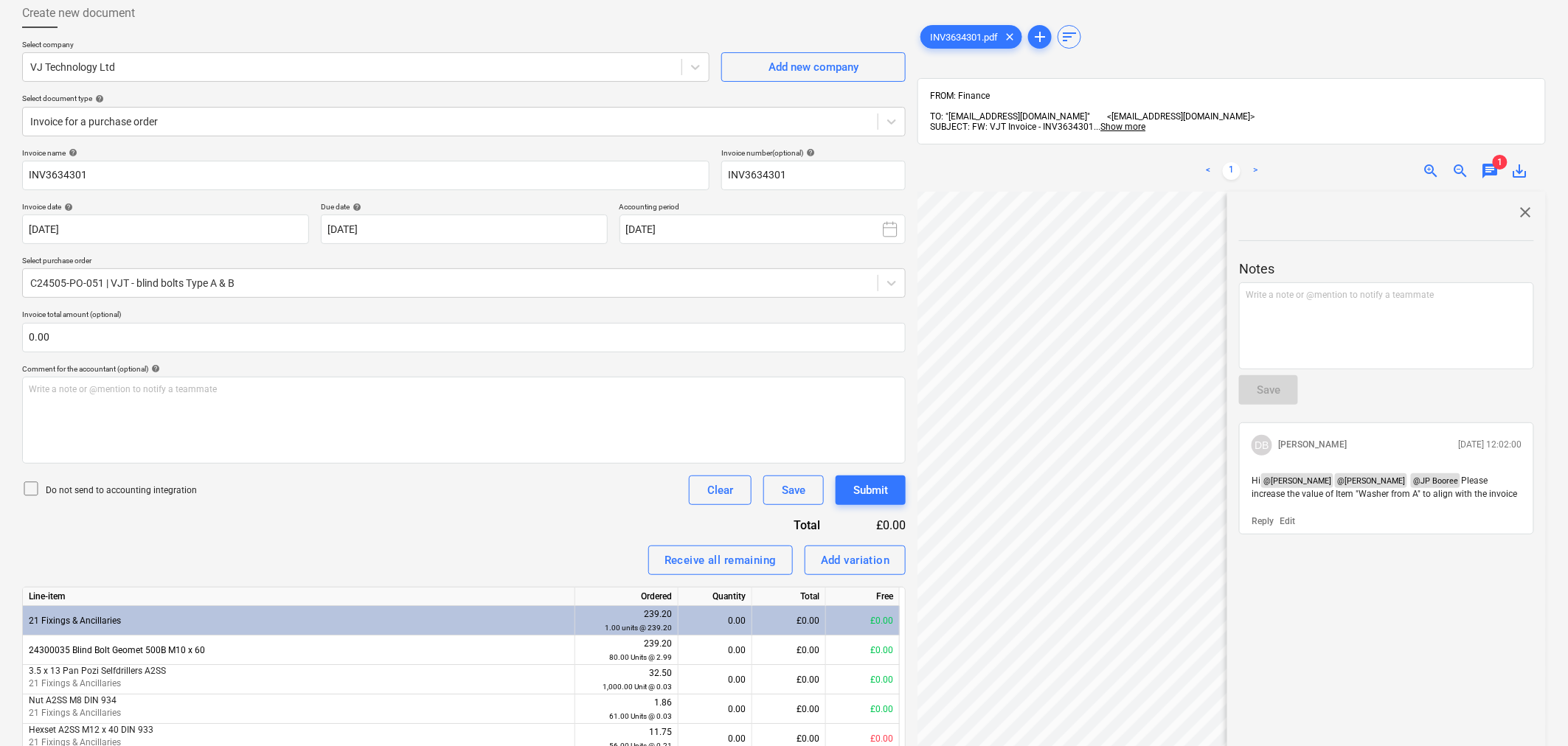
drag, startPoint x: 1520, startPoint y: 487, endPoint x: 1459, endPoint y: 474, distance: 62.4
click at [1459, 474] on div "Hi @ Cristi Gandulescu @ Maritz Naude @ JP Booree Please increase the value of …" at bounding box center [1386, 487] width 282 height 40
copy span "Please increase the value of Item "Washer from A" to align with the invoice"
click at [1524, 203] on span "close" at bounding box center [1525, 212] width 18 height 18
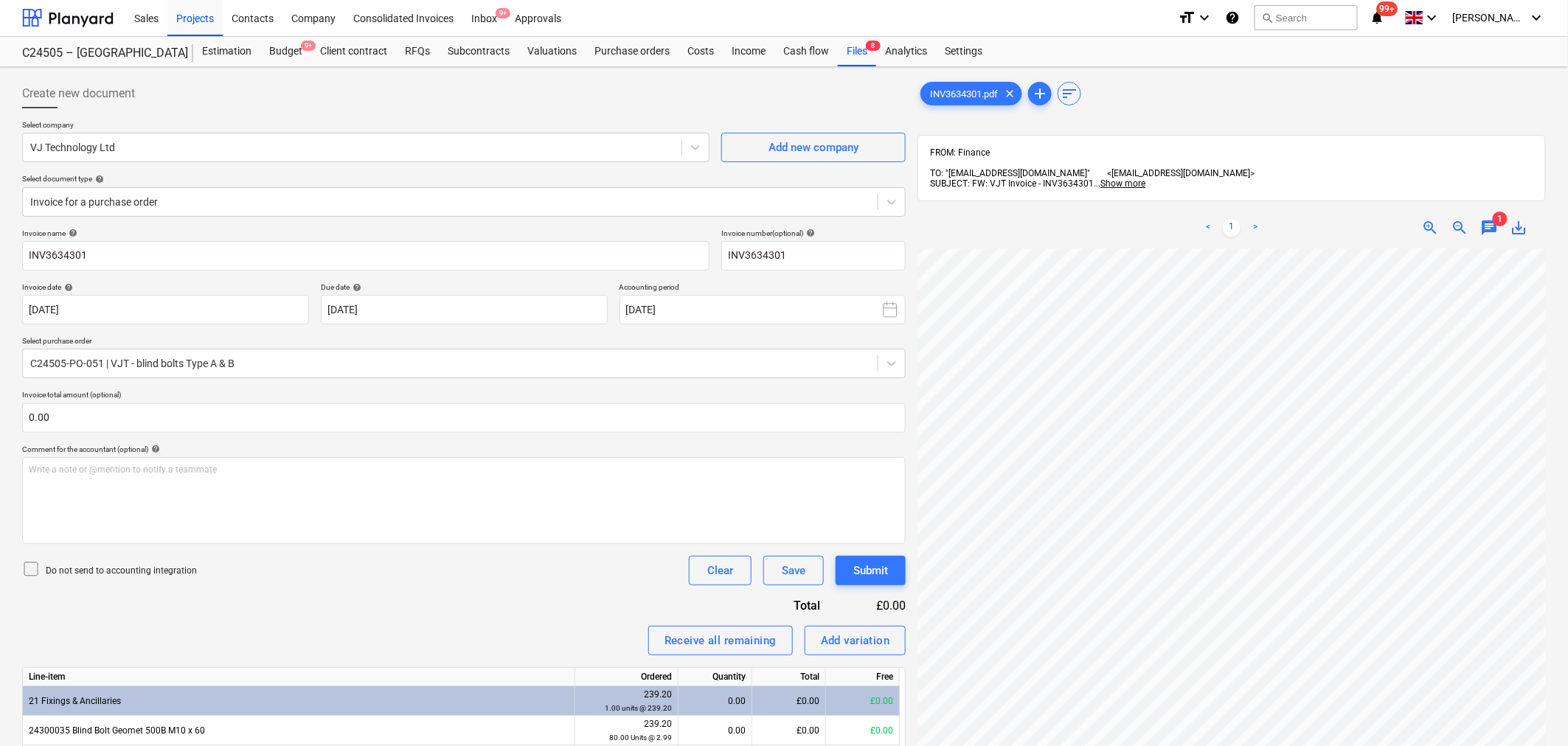
scroll to position [0, 0]
click at [493, 18] on div "Inbox 9+" at bounding box center [484, 18] width 44 height 38
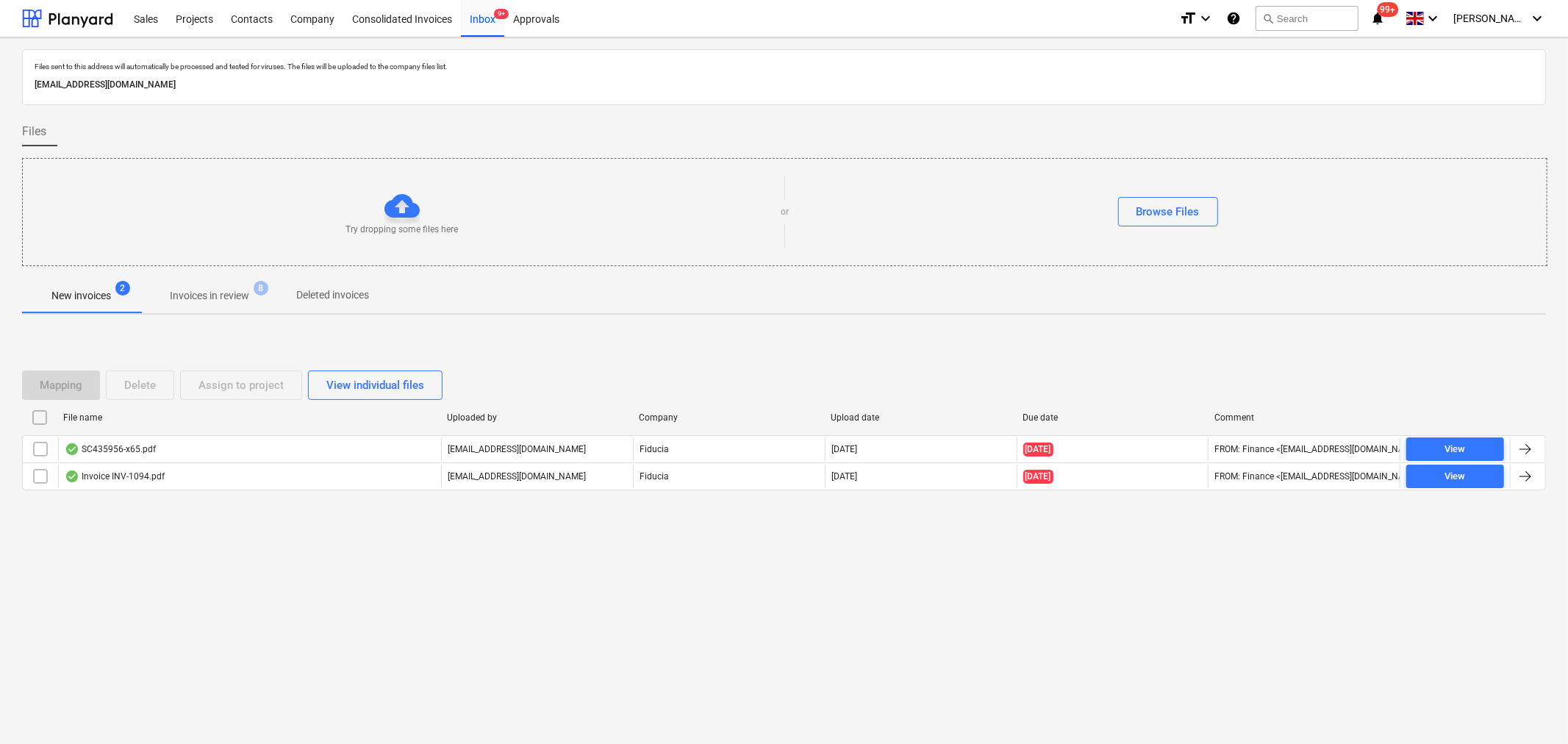
click at [236, 300] on p "Invoices in review" at bounding box center [210, 295] width 80 height 15
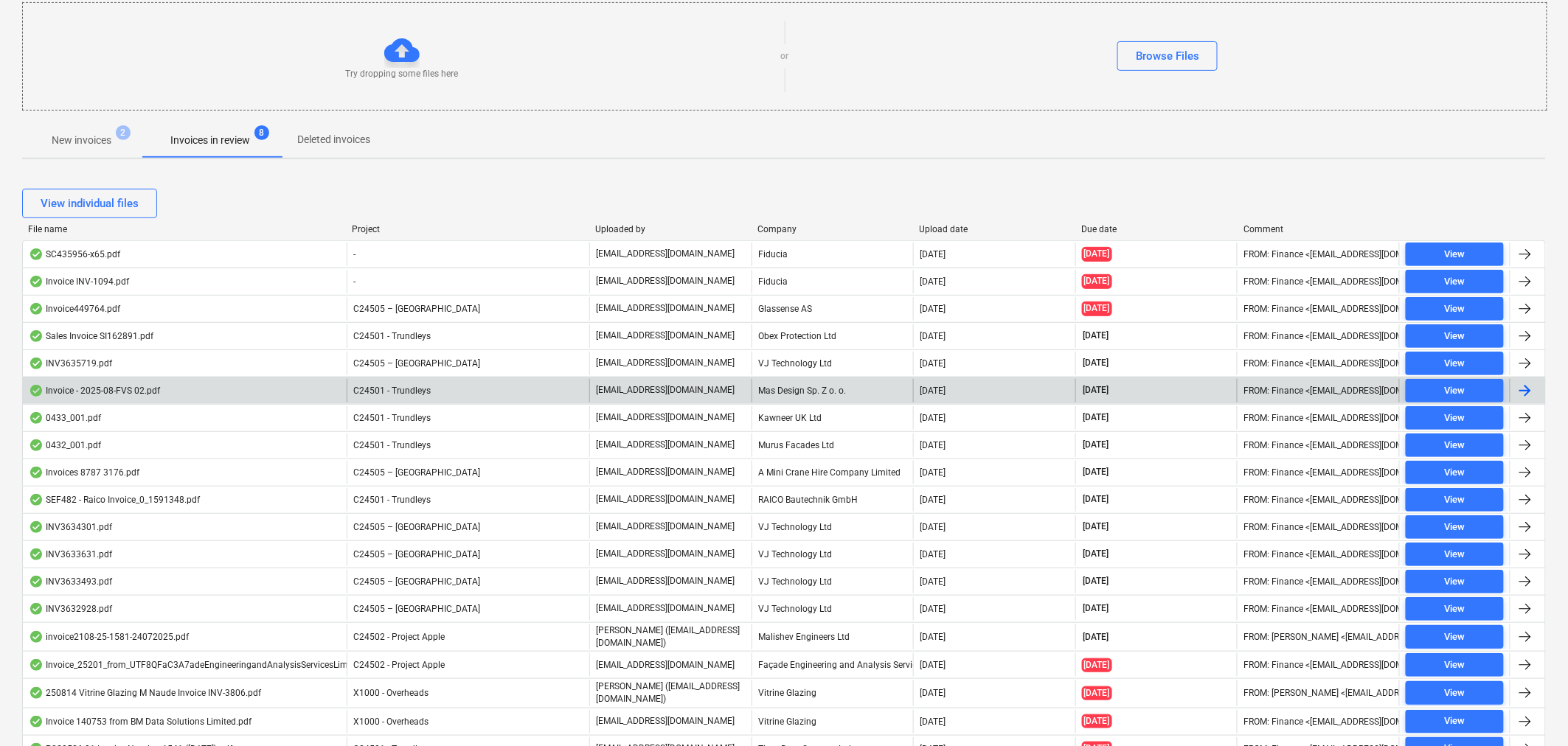
scroll to position [164, 0]
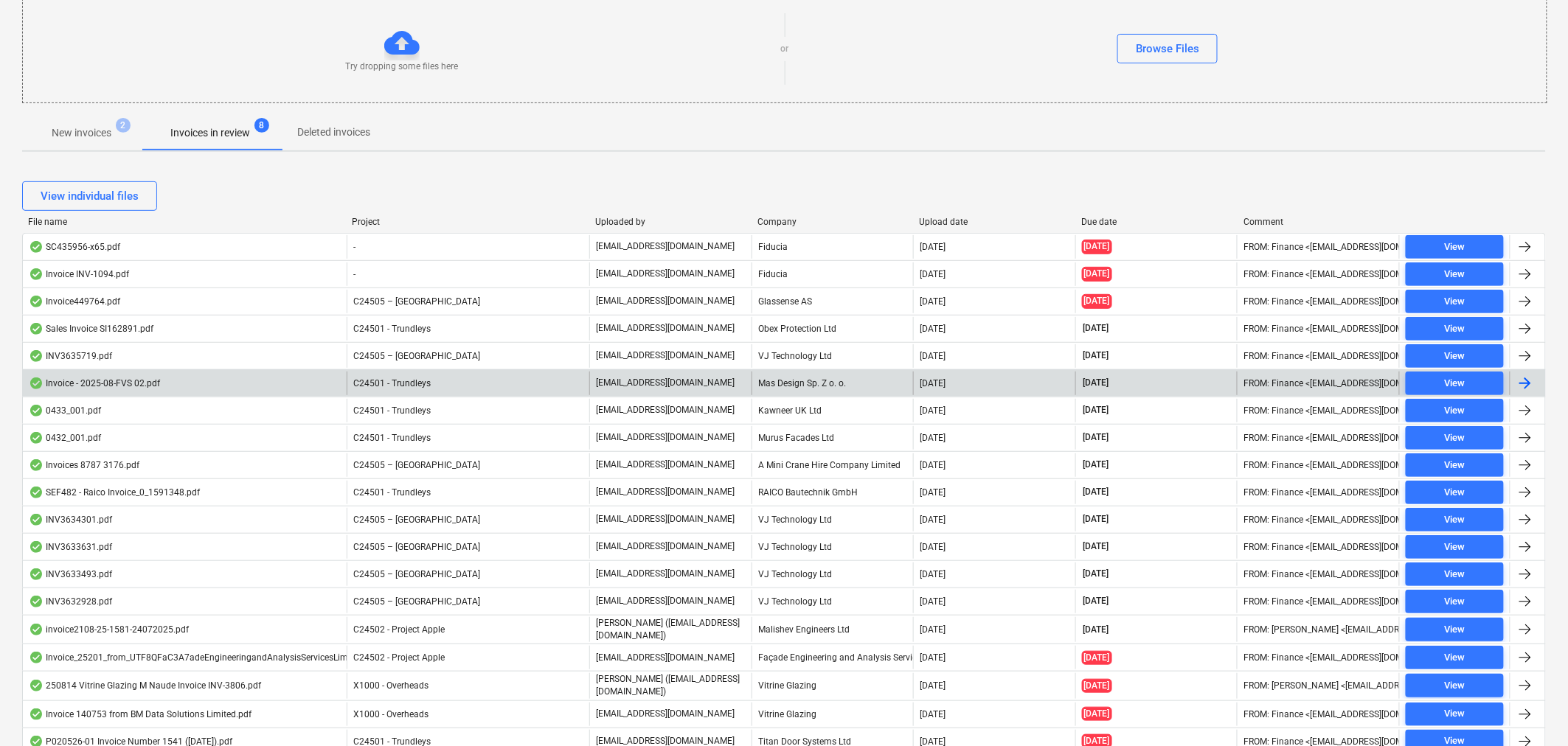
click at [352, 540] on div "C24505 – [GEOGRAPHIC_DATA]" at bounding box center [468, 547] width 242 height 24
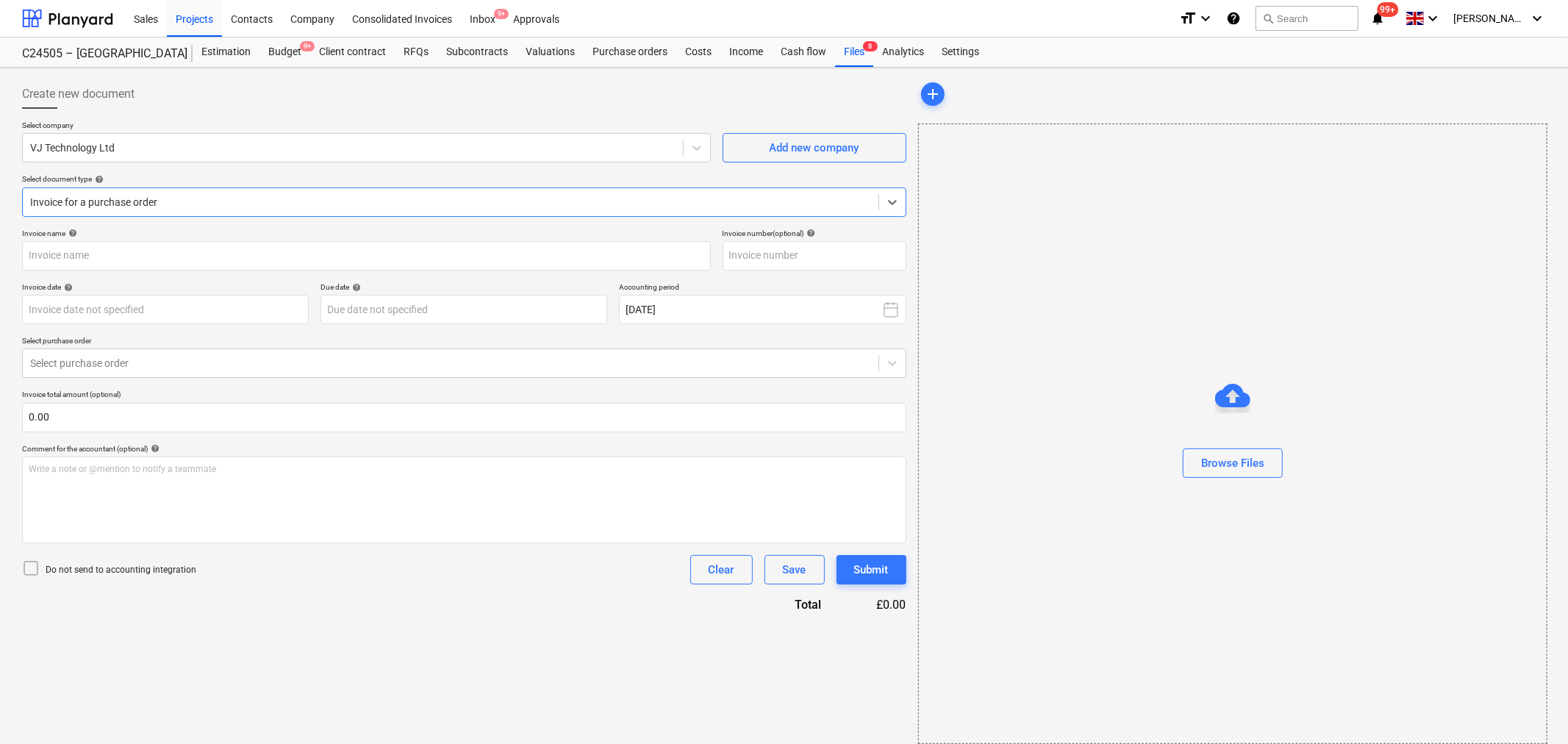
type input "INV3633631"
type input "07 Aug 2025"
type input "[DATE]"
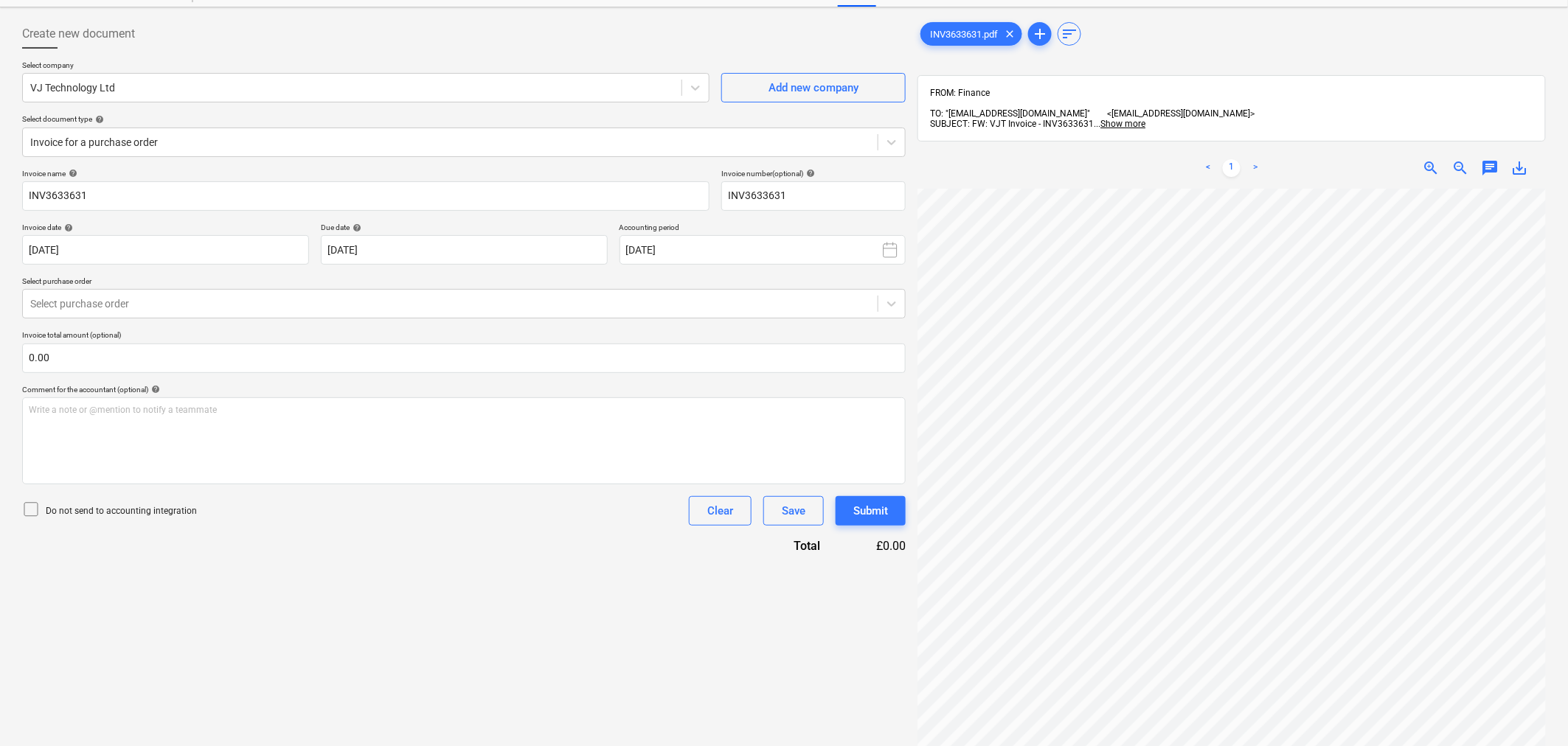
scroll to position [47, 0]
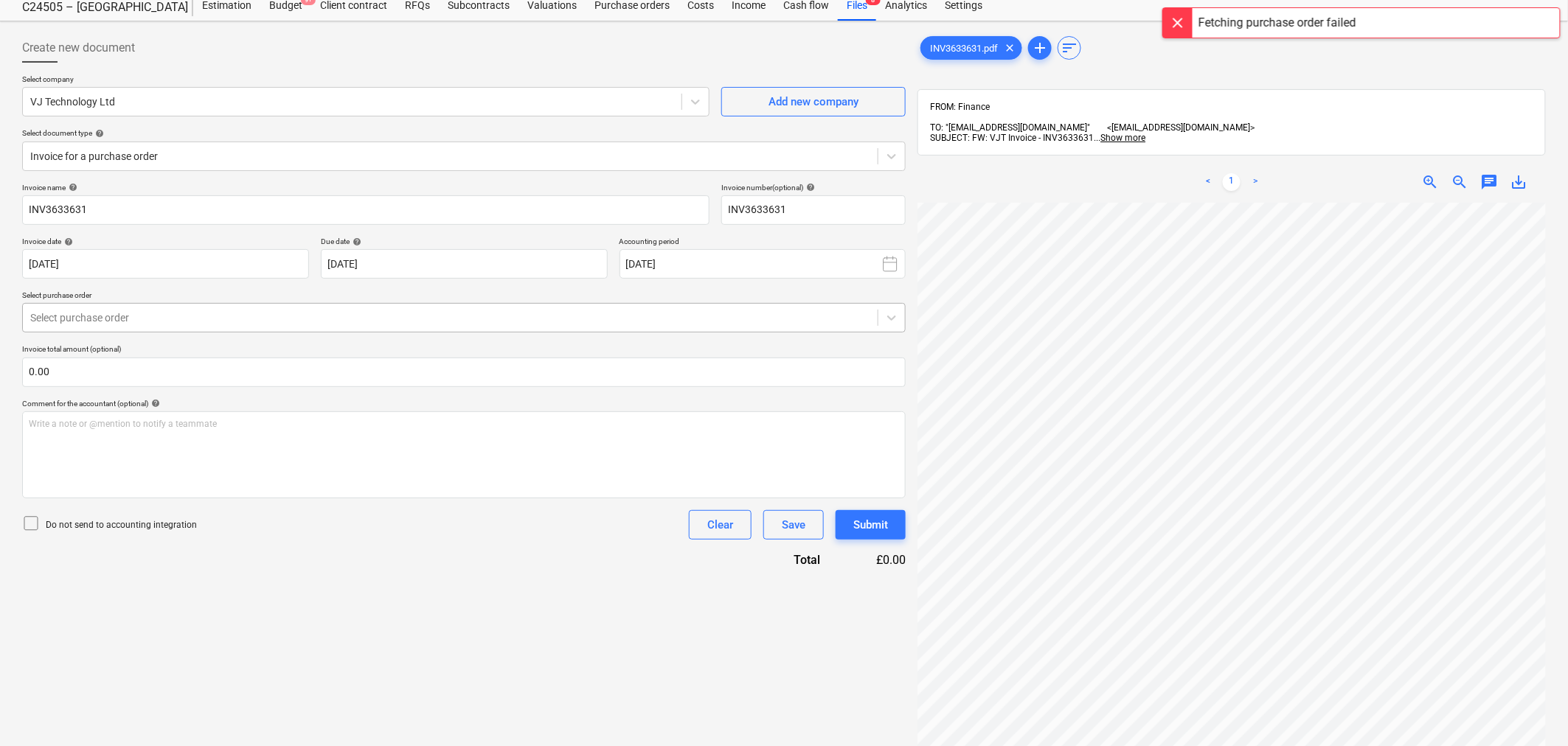
click at [684, 310] on div at bounding box center [450, 318] width 840 height 15
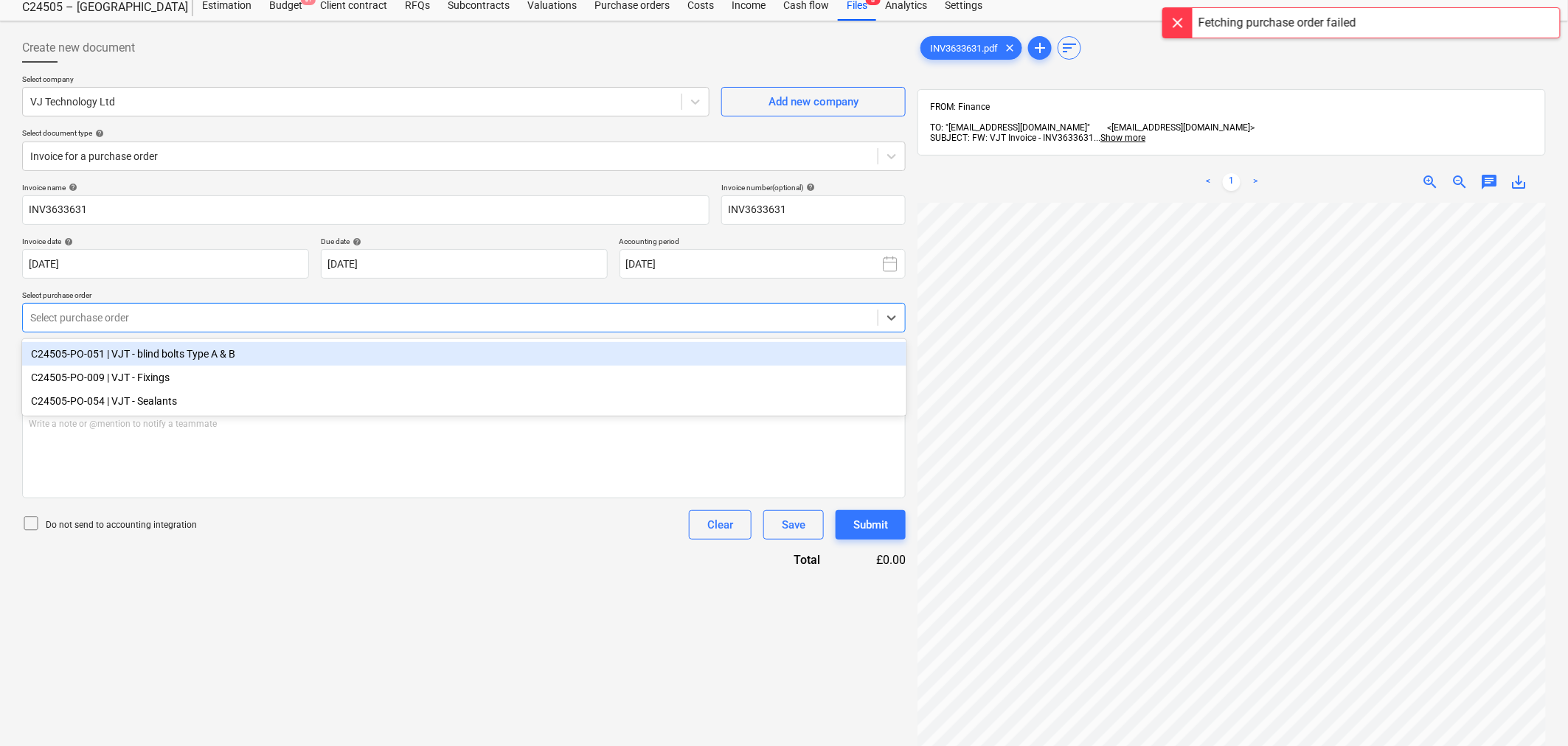
click at [582, 319] on div at bounding box center [450, 318] width 840 height 15
click at [483, 350] on div "C24505-PO-051 | VJT - blind bolts Type A & B" at bounding box center [464, 354] width 884 height 24
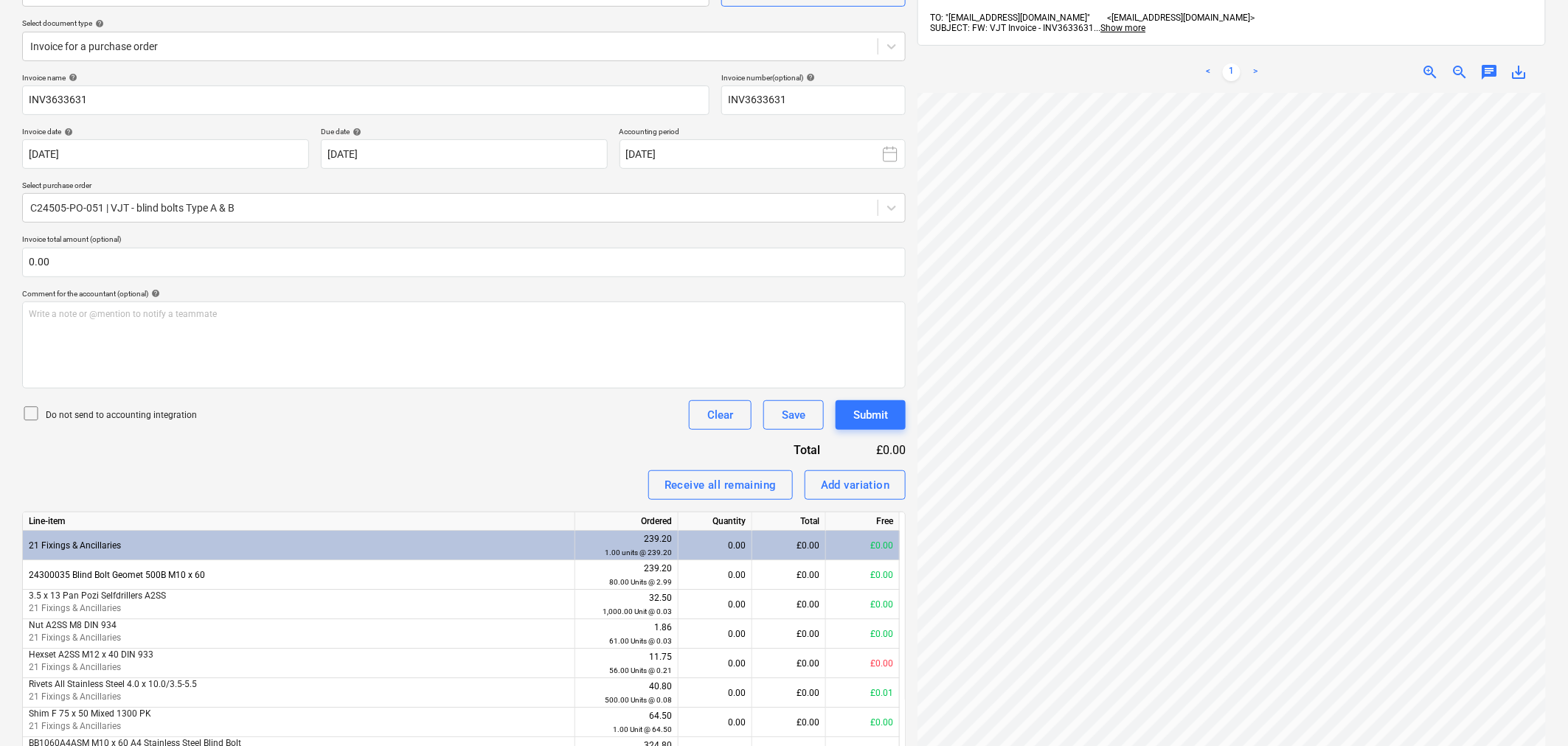
scroll to position [47, 0]
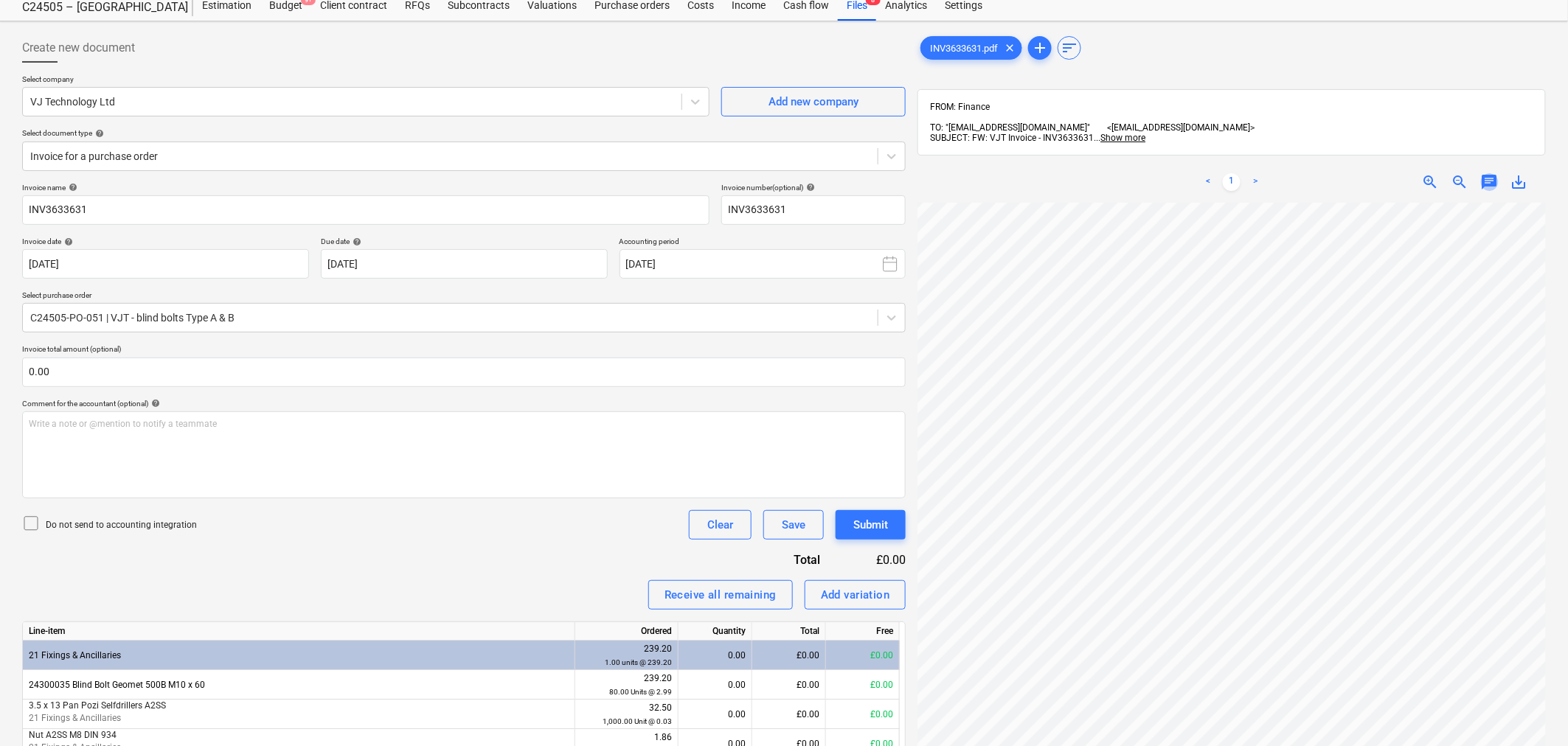
click at [1496, 174] on span "chat" at bounding box center [1490, 182] width 18 height 18
click at [1284, 302] on p "Write a note or @mention to notify a teammate [PERSON_NAME]" at bounding box center [1386, 306] width 282 height 13
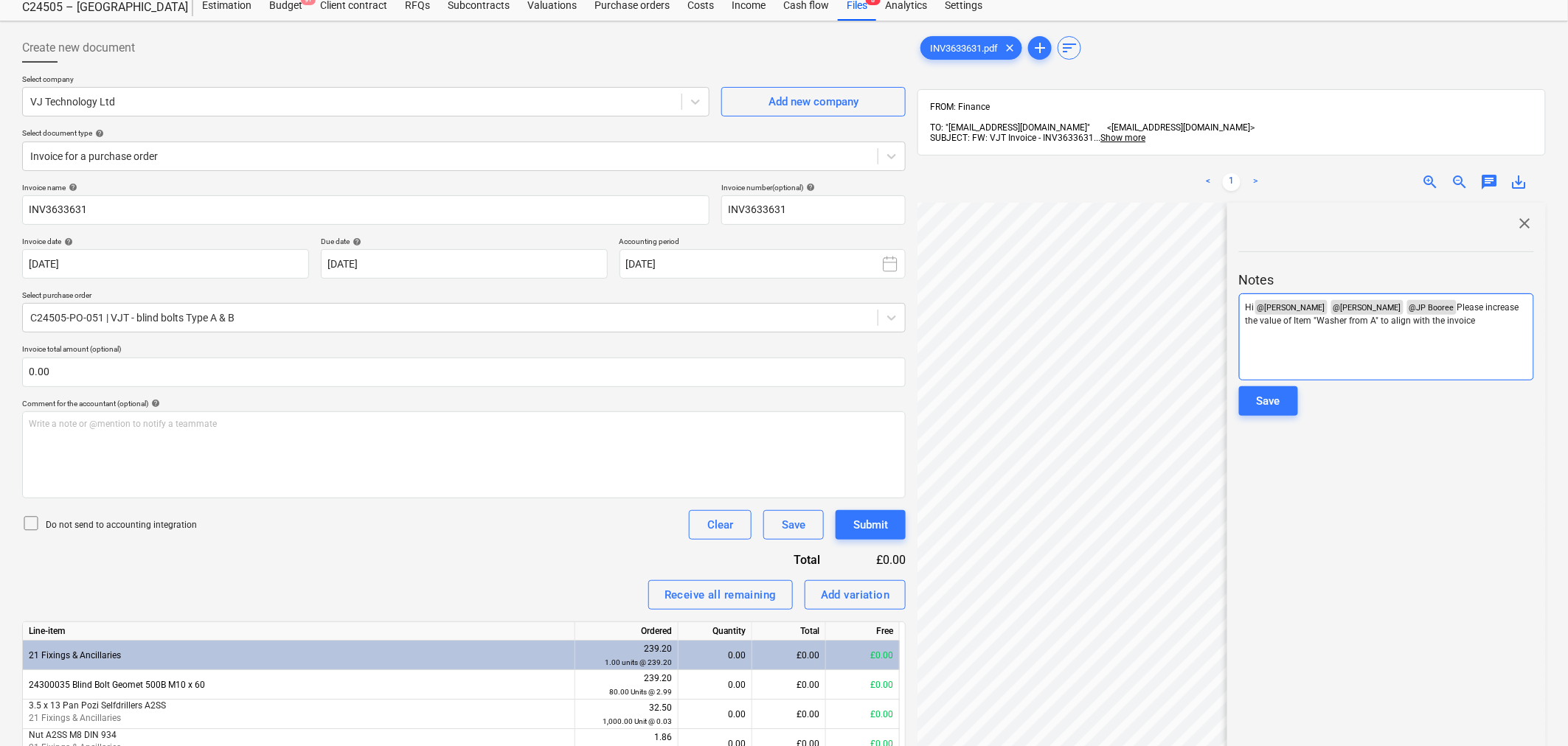
scroll to position [10, 93]
click at [1402, 334] on div "Hi @ Cristi Gandulescu ﻿ @ Maritz Naude ﻿ @ JP Booree ﻿ Please increase the val…" at bounding box center [1386, 337] width 295 height 87
click at [1378, 312] on span "Please increase the value of Item "Washer from A" to align with the invoice" at bounding box center [1383, 314] width 276 height 24
drag, startPoint x: 1499, startPoint y: 315, endPoint x: 1448, endPoint y: 303, distance: 52.4
click at [1448, 303] on p "Hi @ Cristi Gandulescu ﻿ @ Maritz Naude ﻿ @ JP Booree ﻿ Please increase the val…" at bounding box center [1386, 314] width 282 height 28
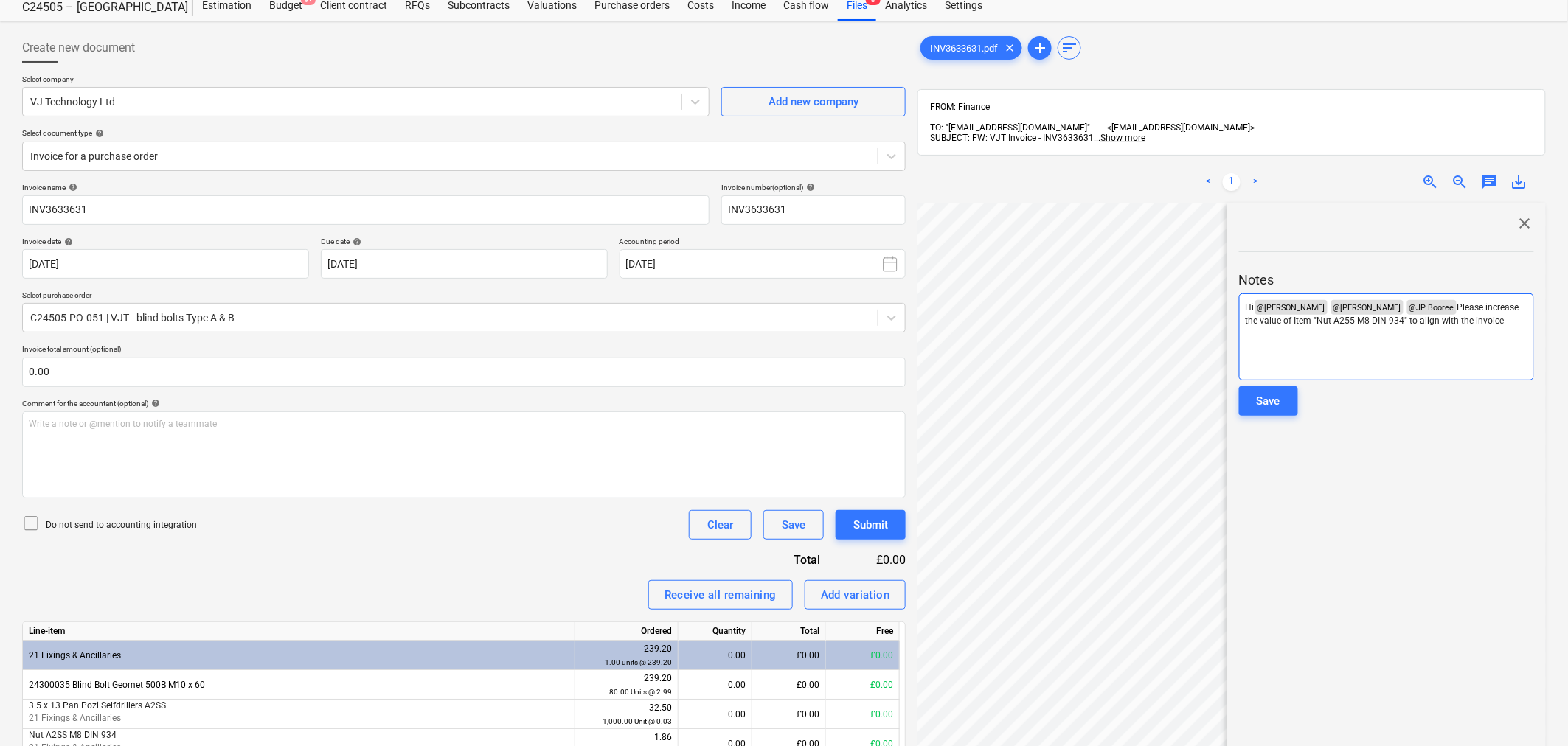
copy span "Please increase the value of Item "Nut A255 M8 DIN 934" to align with the invoi…"
drag, startPoint x: 94, startPoint y: 208, endPoint x: 18, endPoint y: 209, distance: 76.0
click at [18, 209] on div "Create new document Select company VJ Technology Ltd Add new company Select doc…" at bounding box center [464, 646] width 896 height 1239
click at [1263, 392] on div "Save" at bounding box center [1269, 401] width 24 height 19
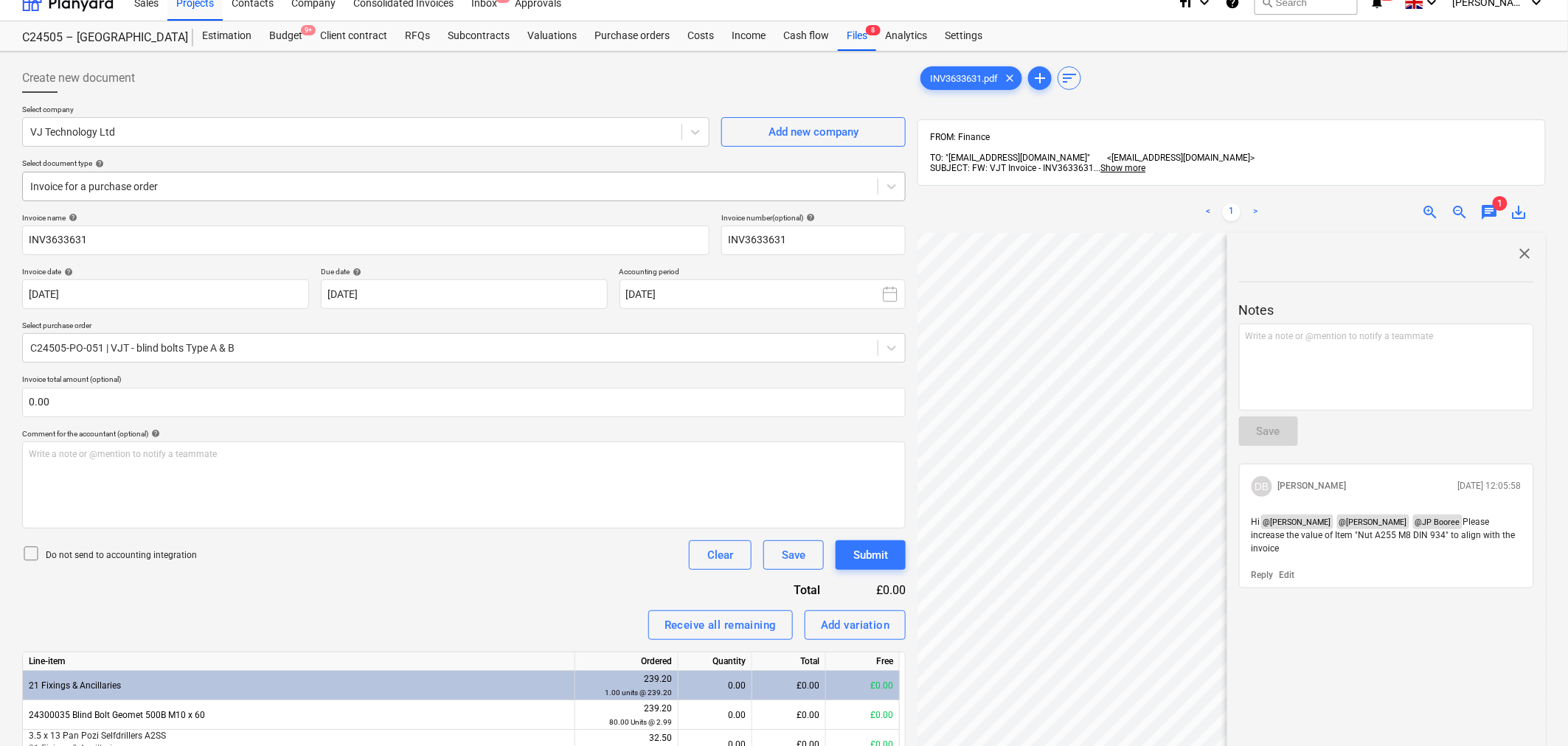
scroll to position [0, 0]
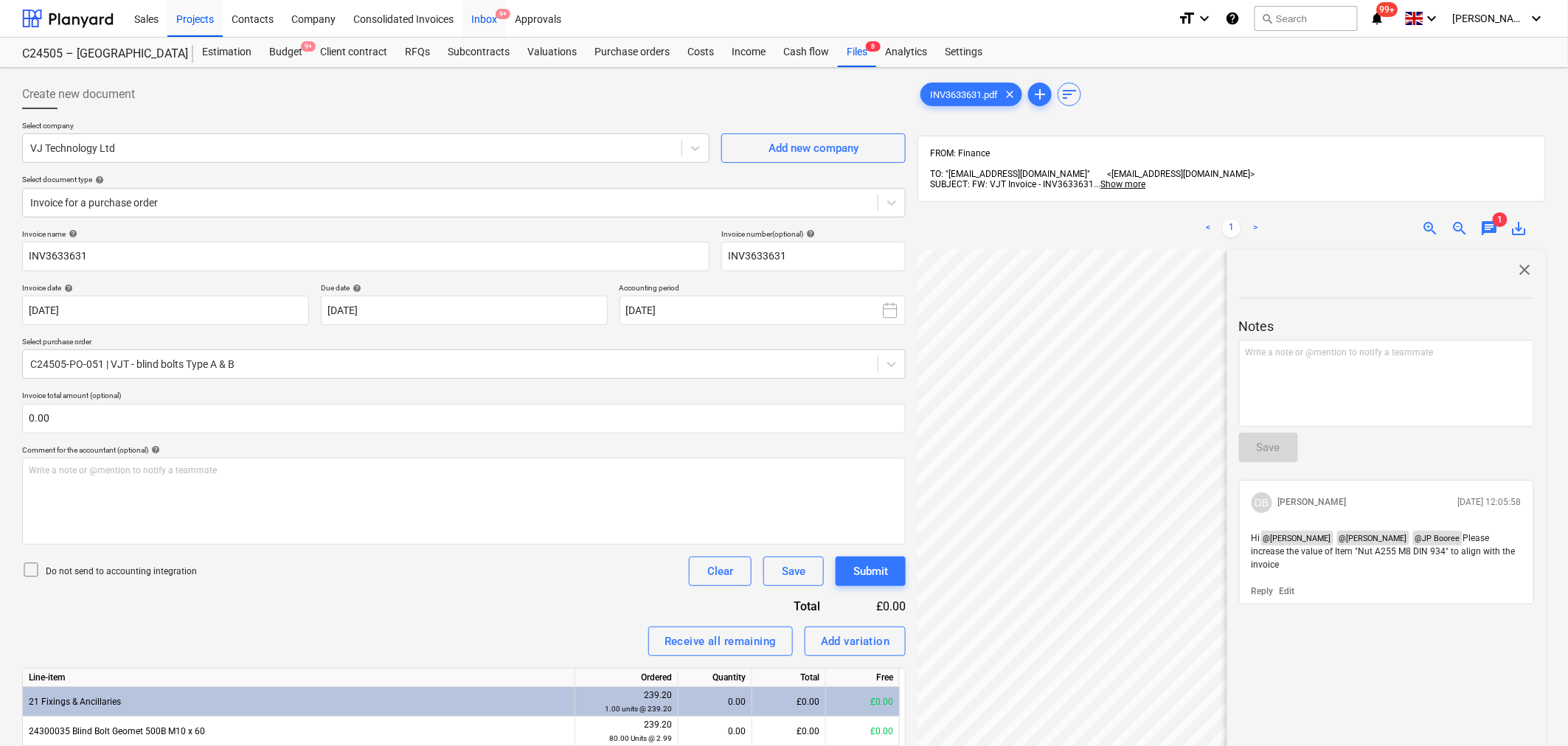
click at [481, 23] on div "Inbox 9+" at bounding box center [484, 18] width 44 height 38
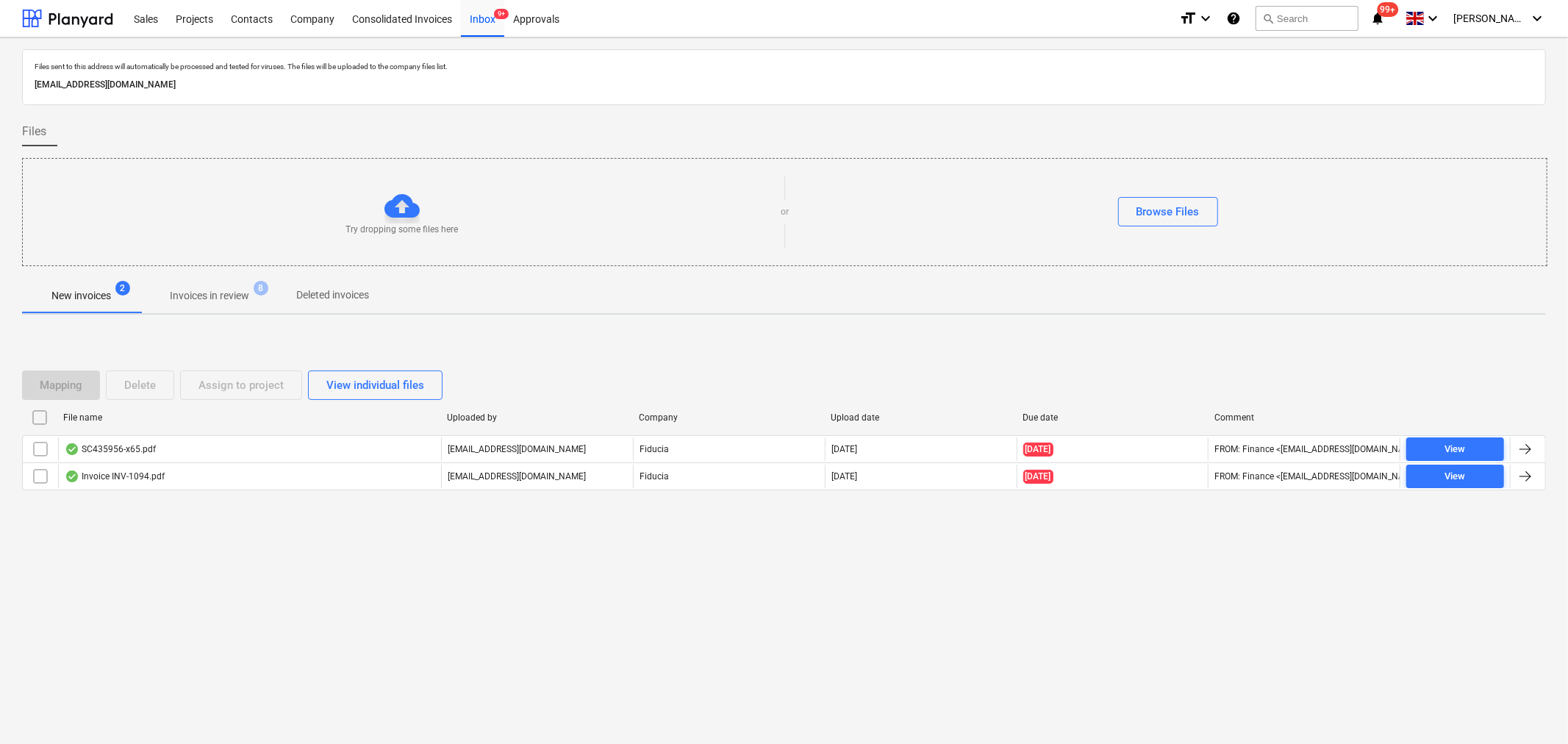
click at [229, 296] on p "Invoices in review" at bounding box center [210, 295] width 80 height 15
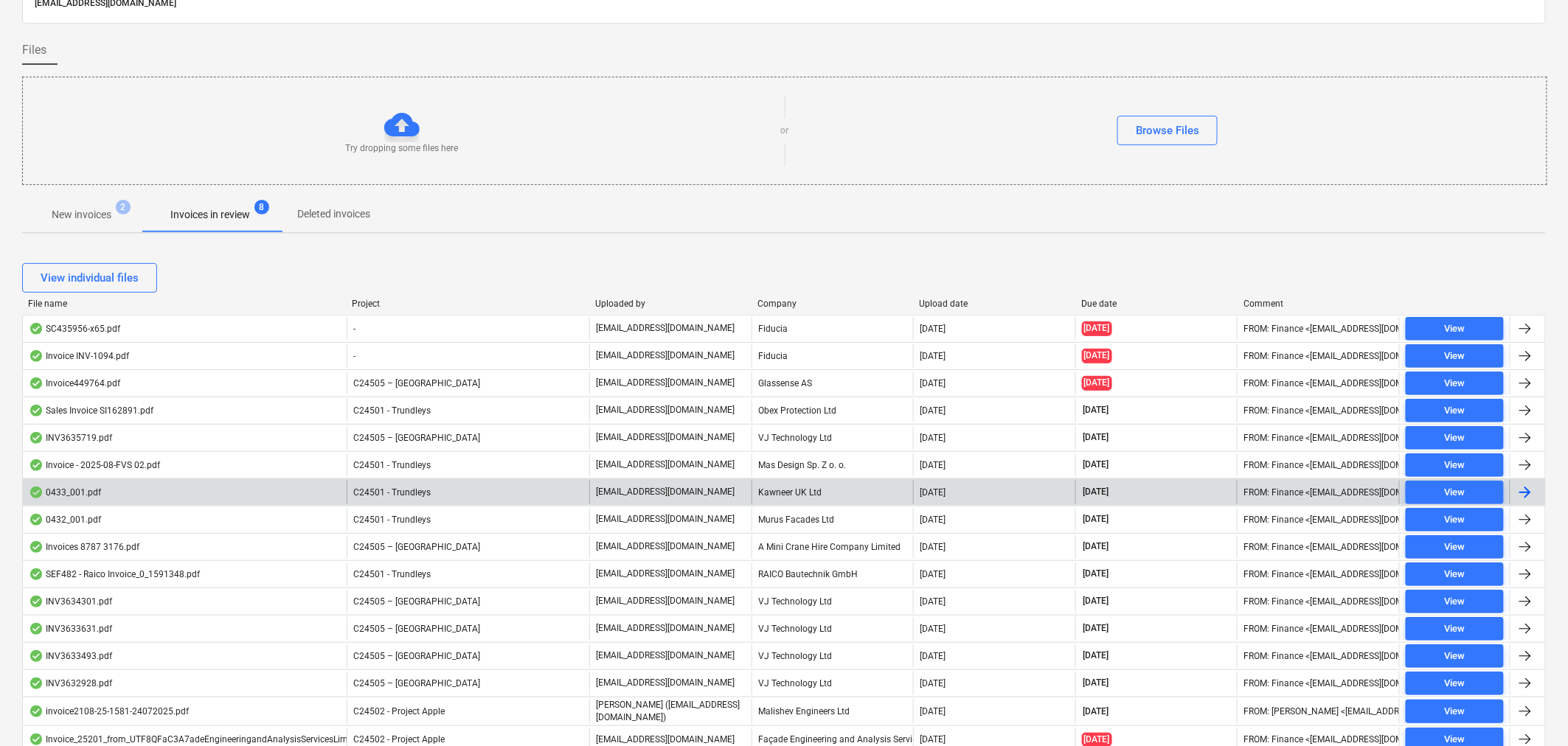
scroll to position [164, 0]
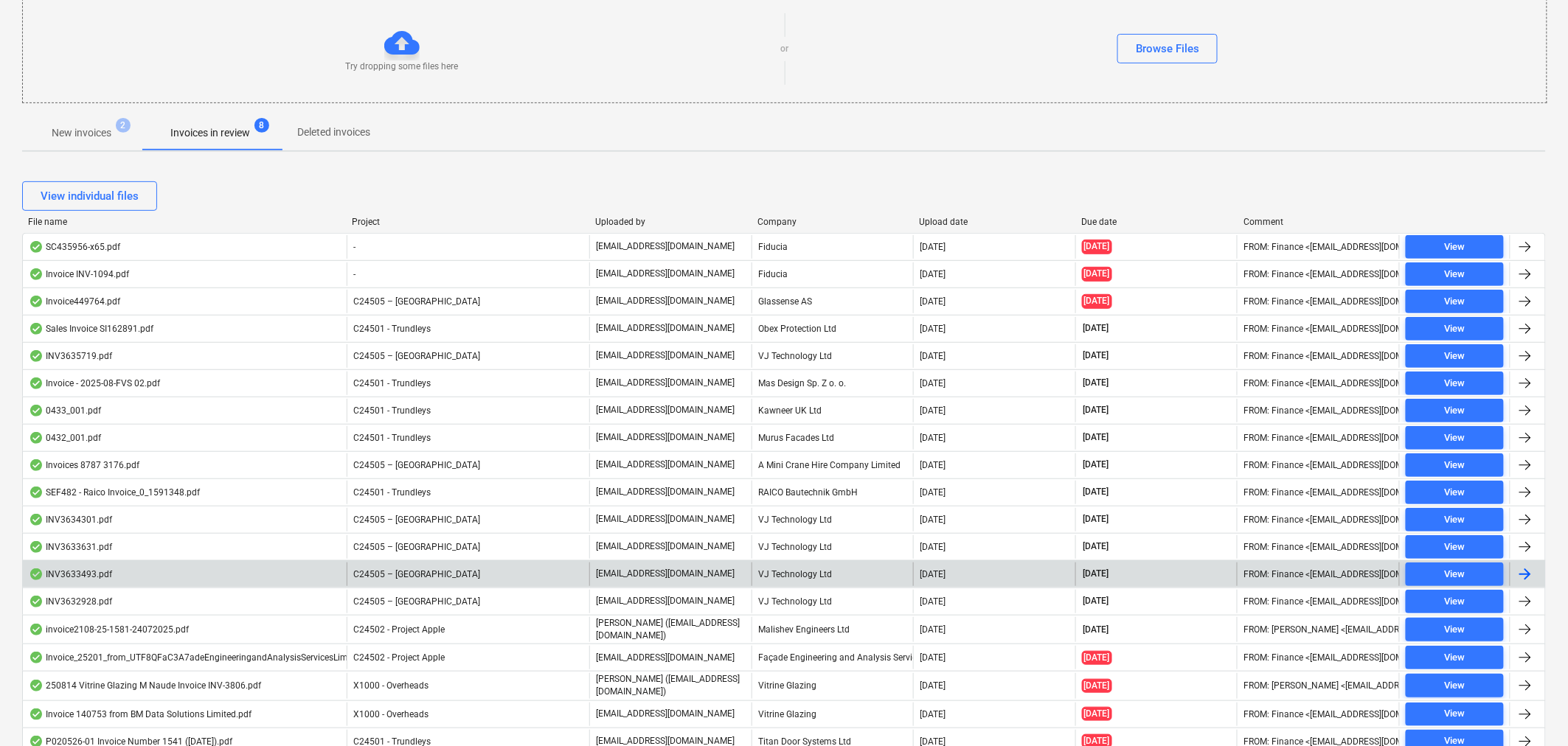
click at [474, 577] on div "C24505 – [GEOGRAPHIC_DATA]" at bounding box center [468, 575] width 242 height 24
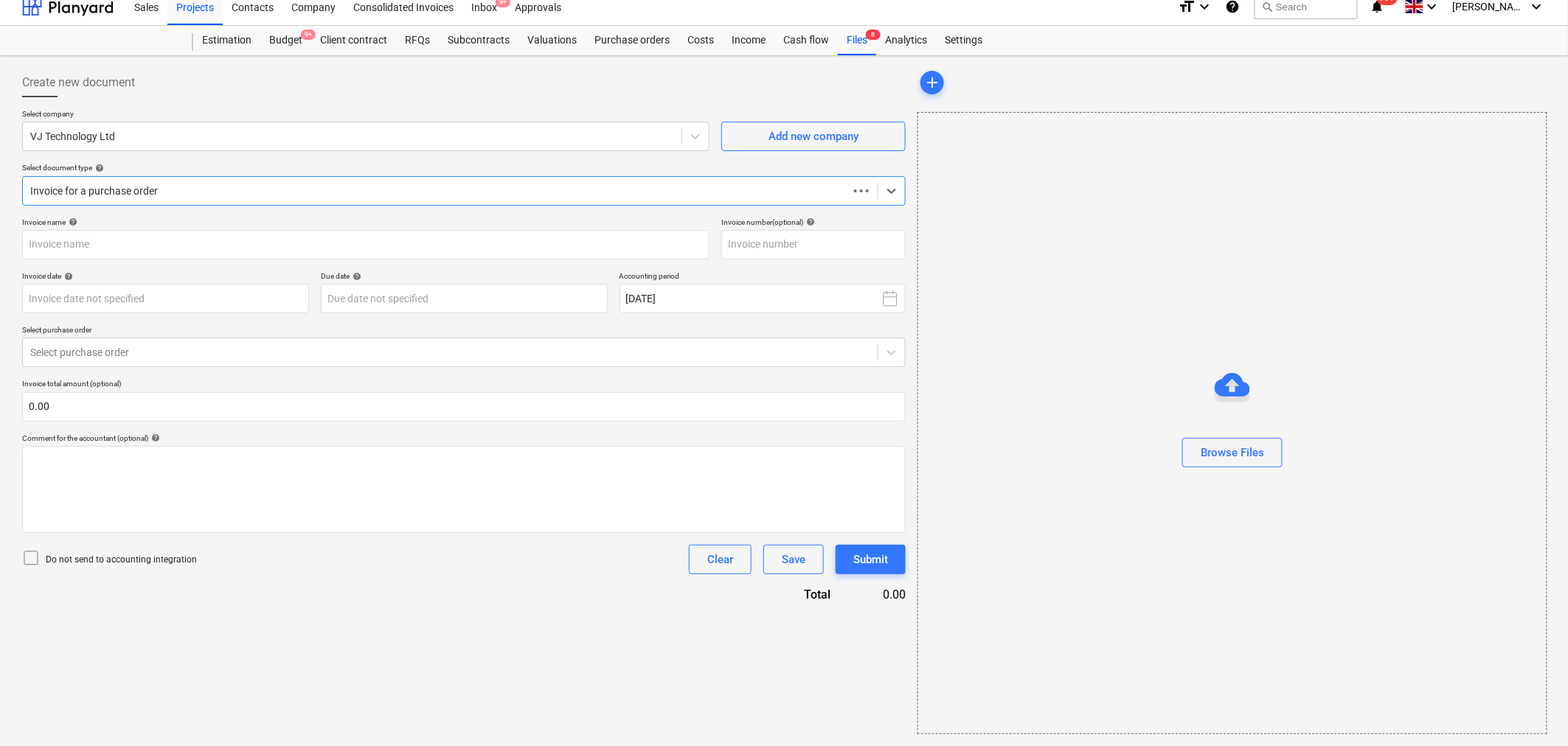
scroll to position [11, 0]
type input "INV3633493"
type input "07 Aug 2025"
type input "[DATE]"
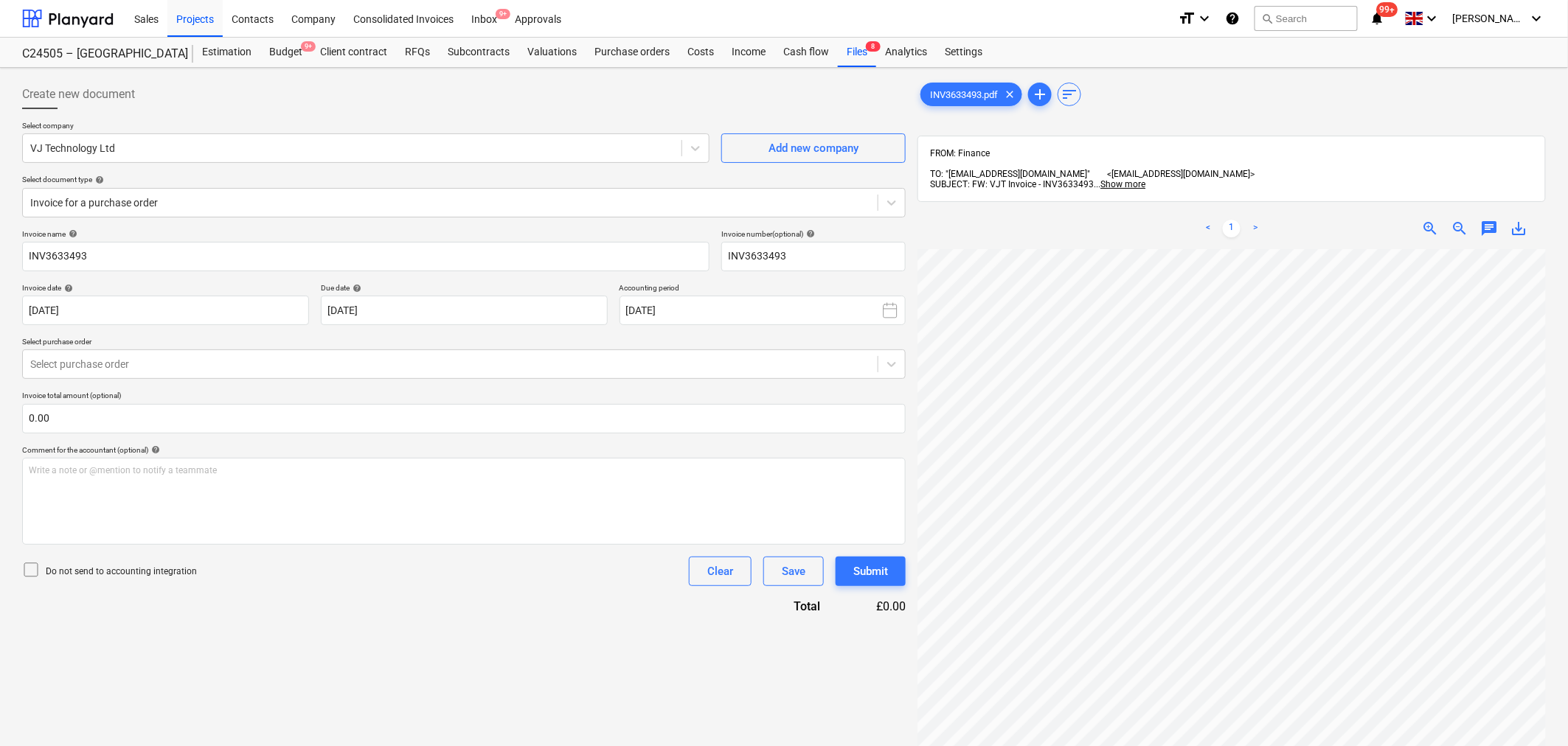
scroll to position [188, 138]
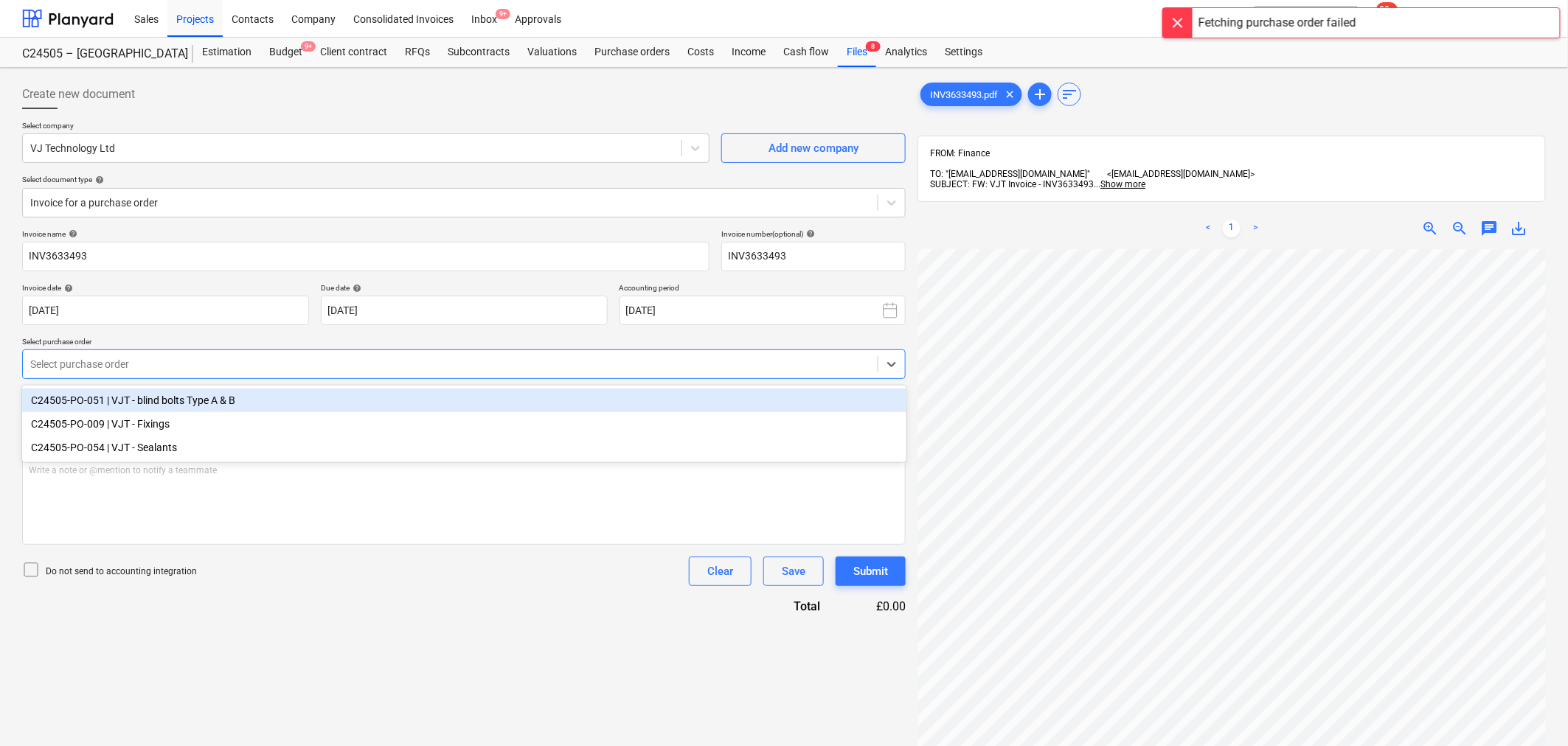
click at [177, 357] on div at bounding box center [450, 364] width 840 height 15
click at [201, 399] on div "C24505-PO-051 | VJT - blind bolts Type A & B" at bounding box center [464, 400] width 884 height 24
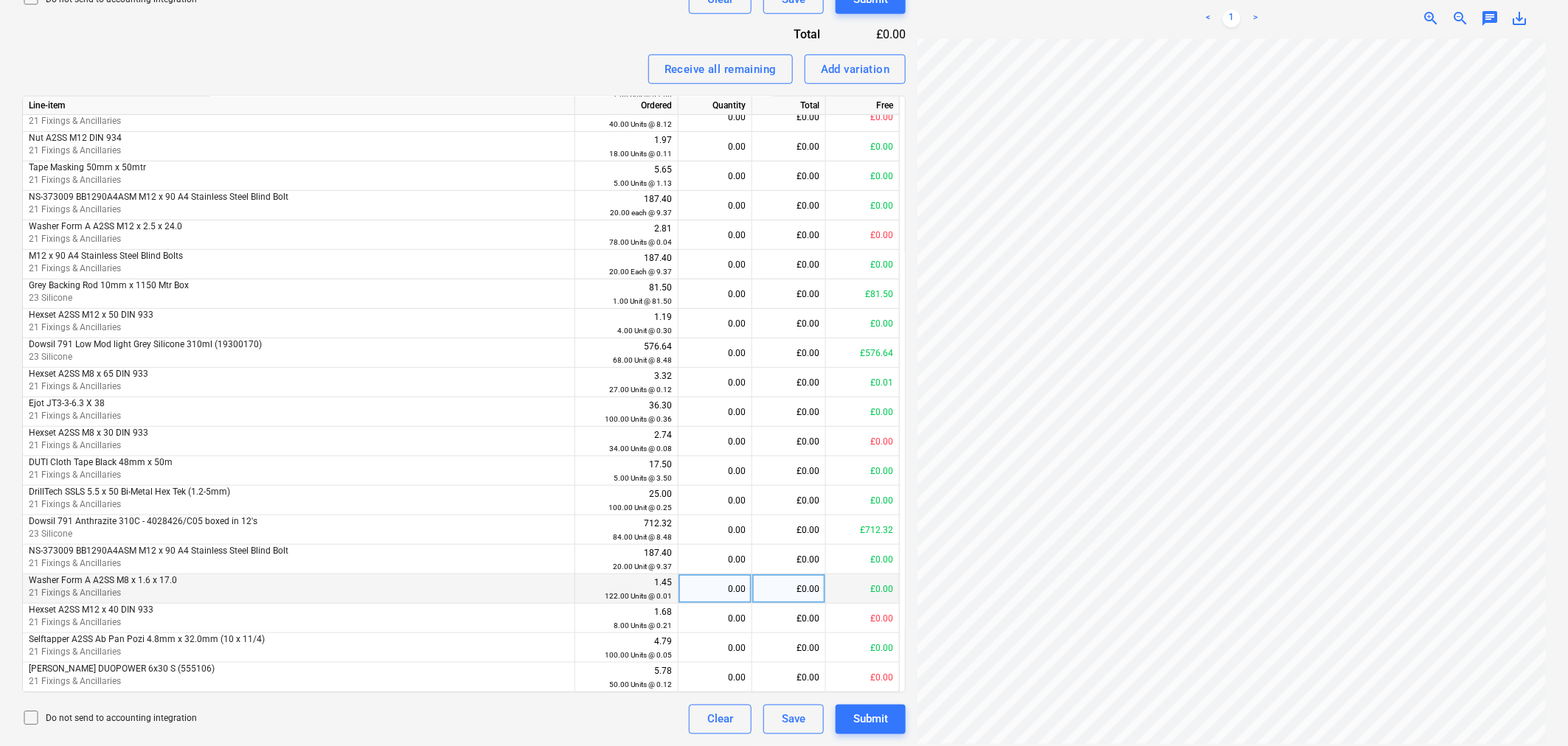
scroll to position [0, 81]
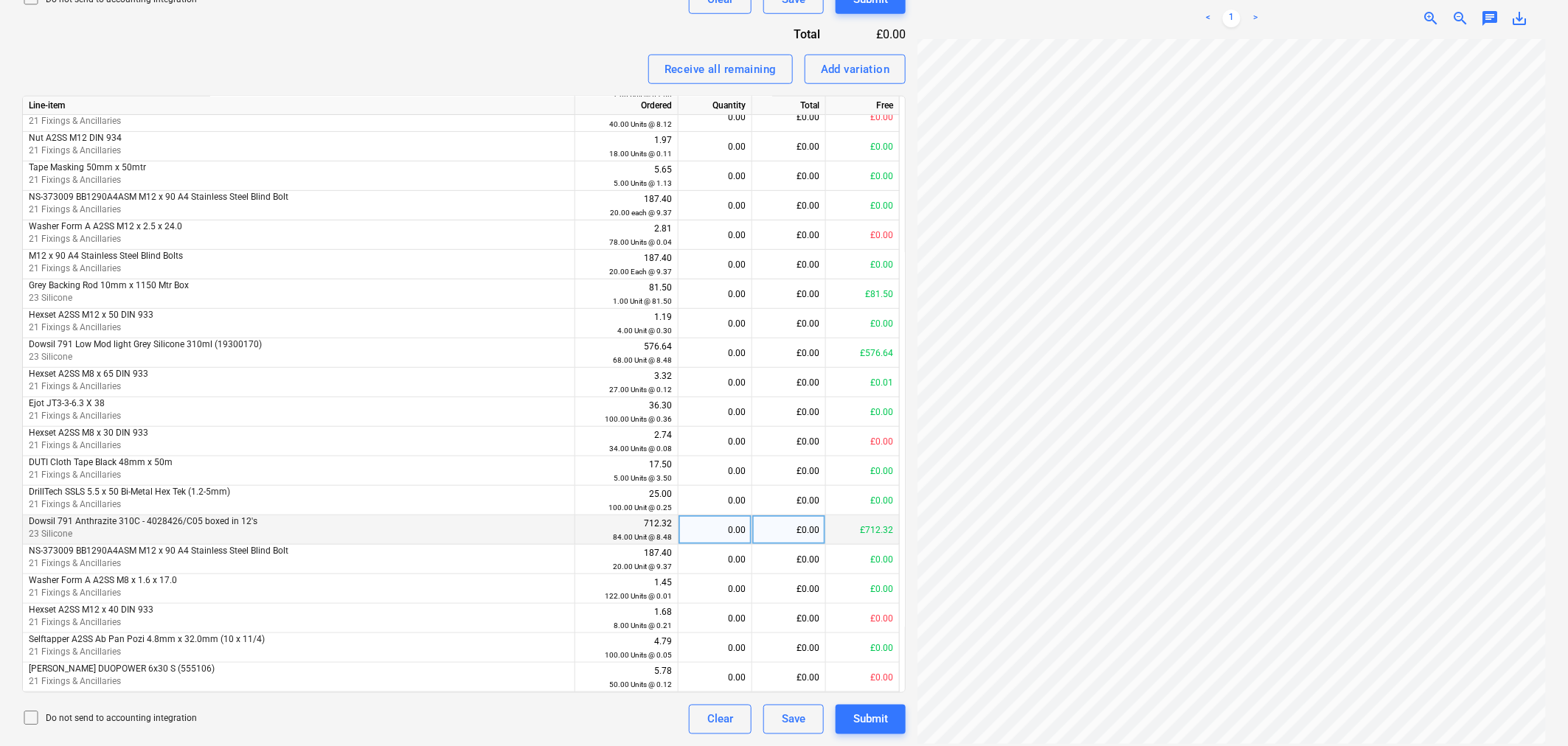
click at [773, 533] on div "£0.00" at bounding box center [789, 530] width 74 height 30
click at [771, 528] on div "£0.00" at bounding box center [789, 530] width 74 height 30
type input "712.32"
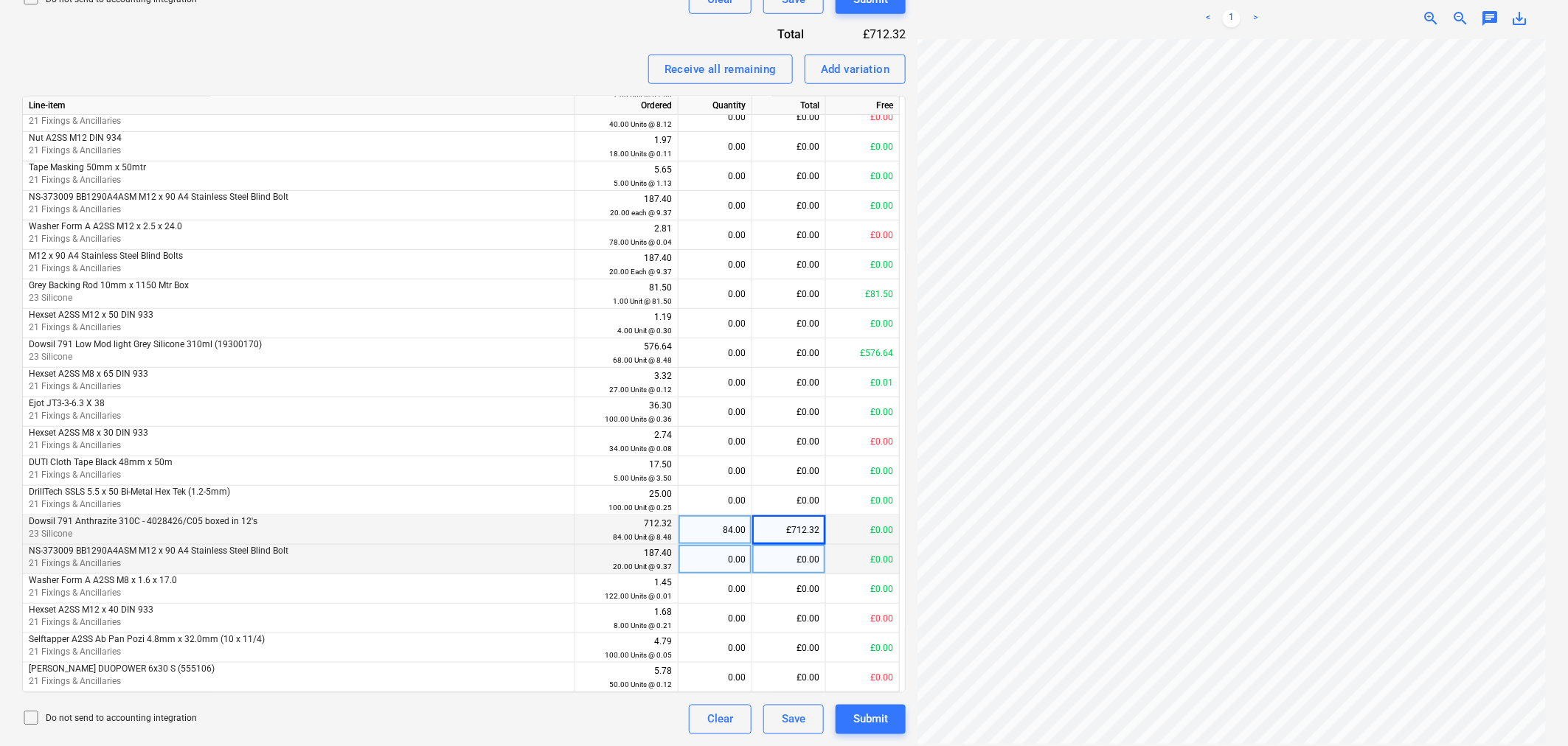
click at [794, 561] on div "£0.00" at bounding box center [789, 560] width 74 height 30
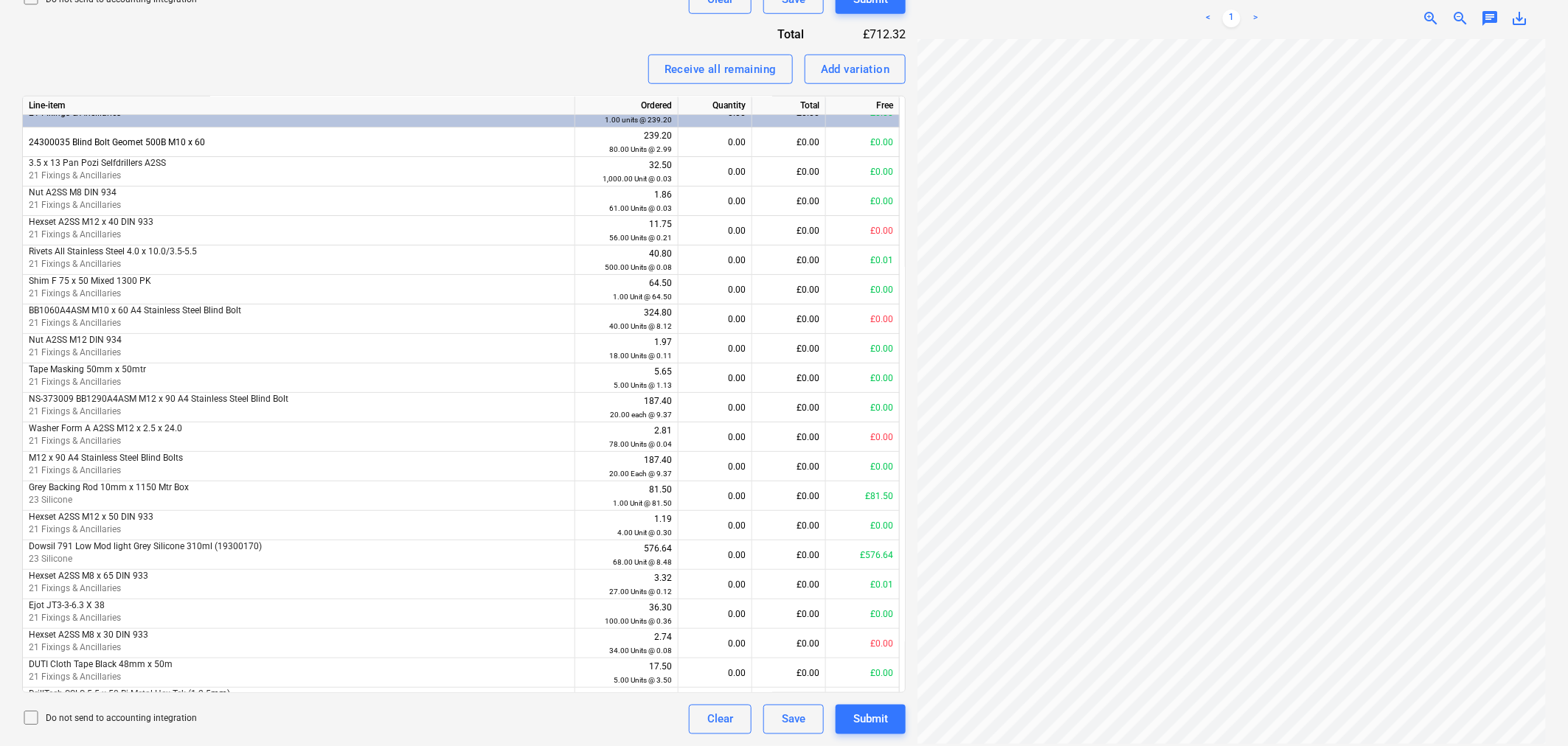
scroll to position [0, 0]
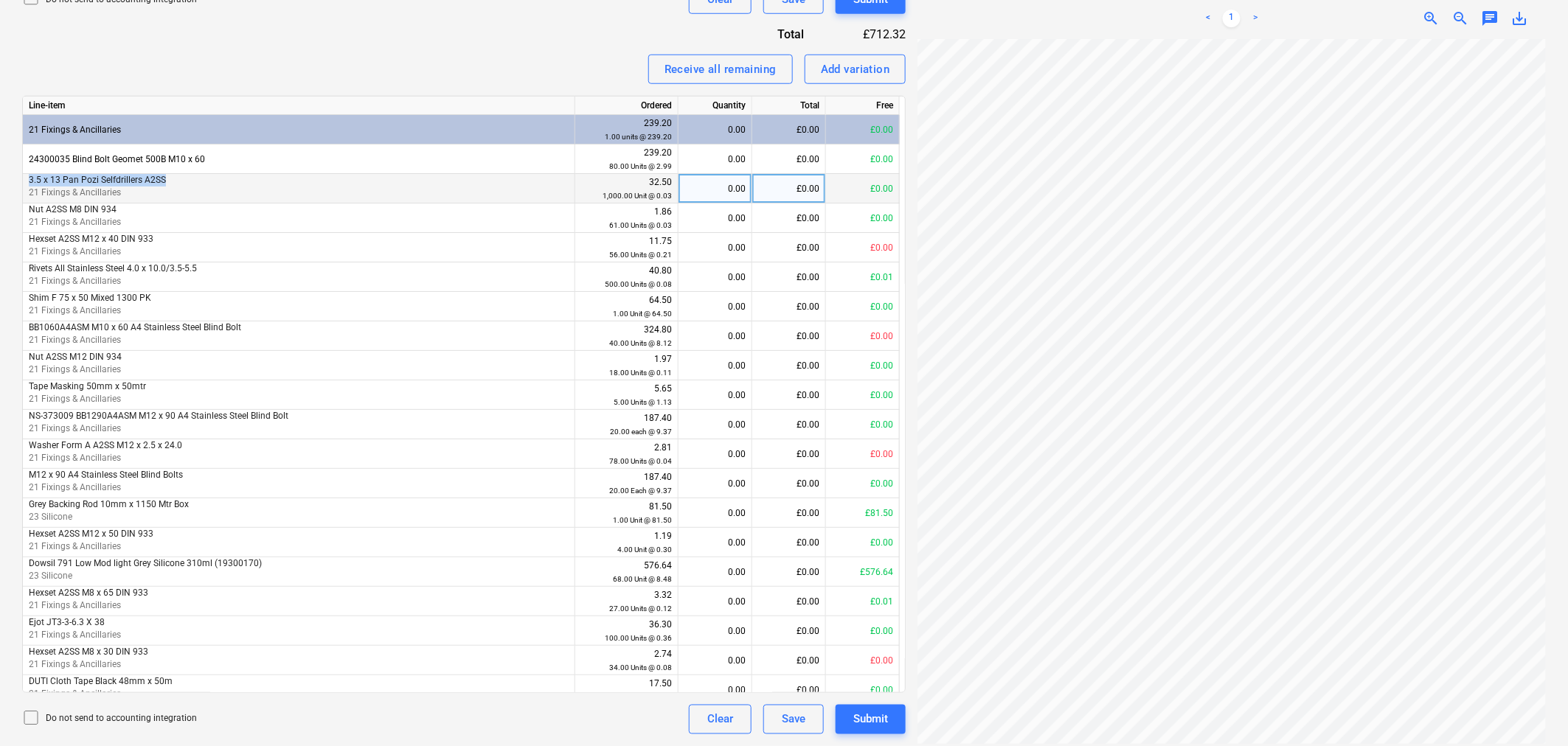
drag, startPoint x: 166, startPoint y: 183, endPoint x: 27, endPoint y: 186, distance: 139.0
click at [27, 186] on div "3.5 x 13 Pan Pozi Selfdrillers A2SS 21 Fixings & Ancillaries" at bounding box center [299, 189] width 553 height 30
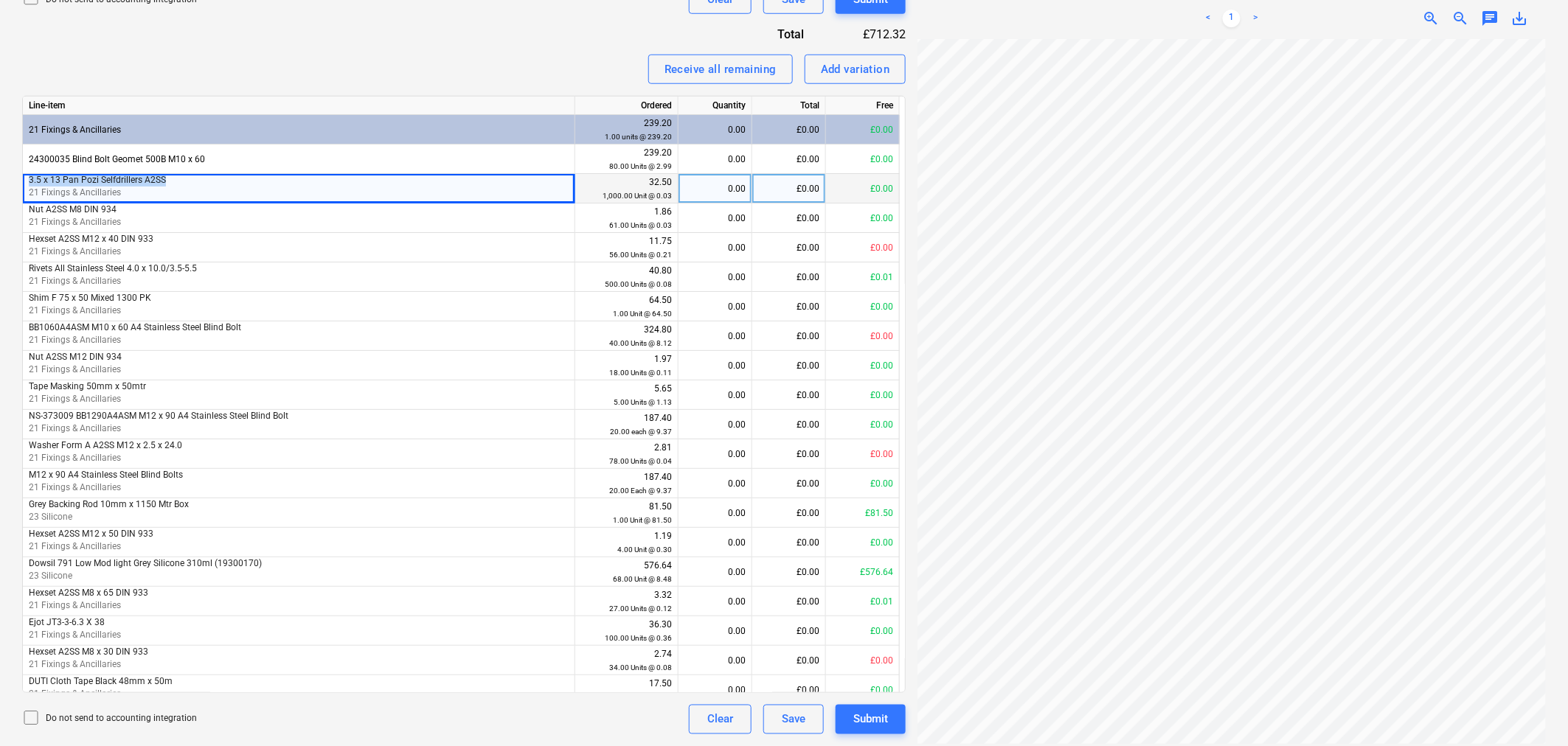
copy span "3.5 x 13 Pan Pozi Selfdrillers A2SS"
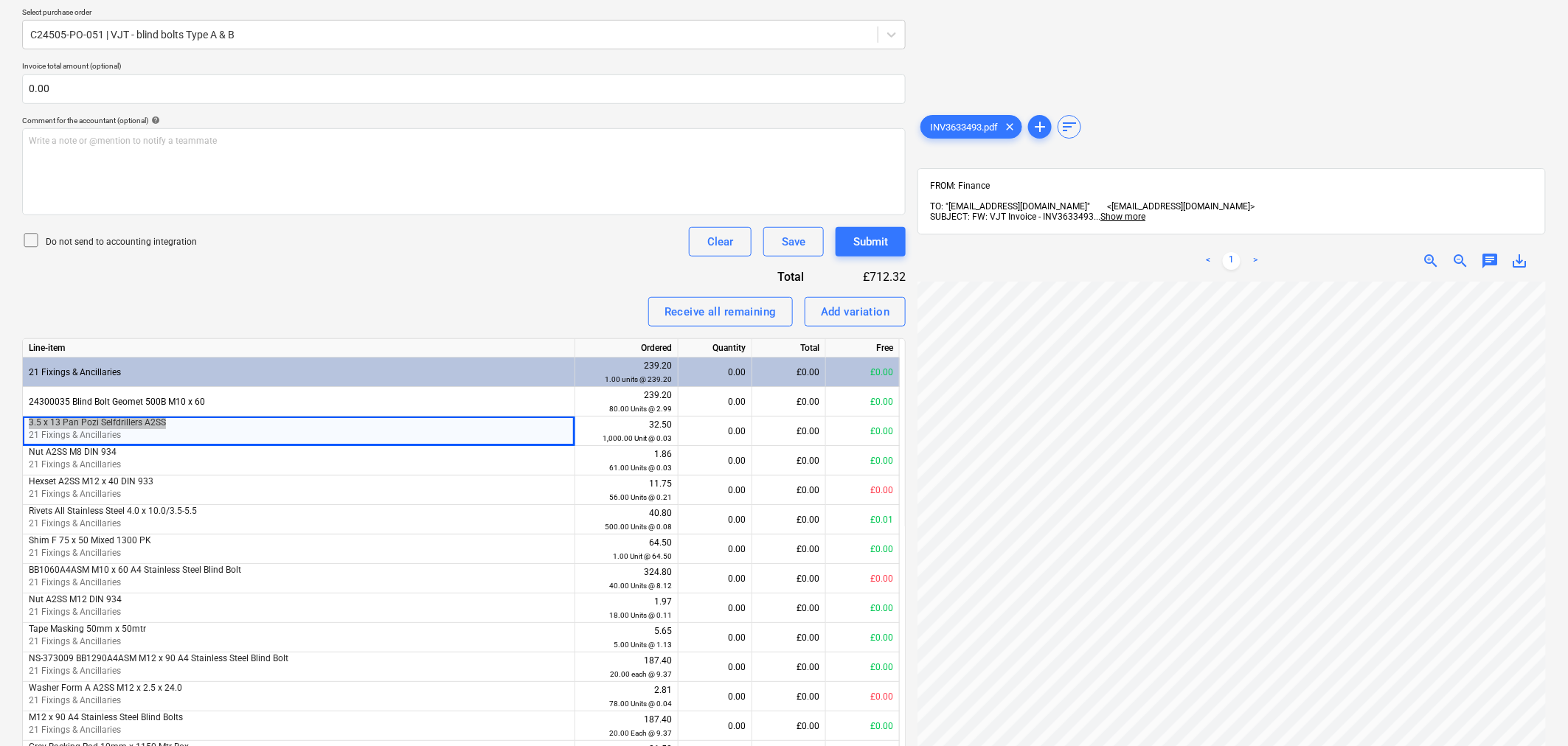
scroll to position [326, 0]
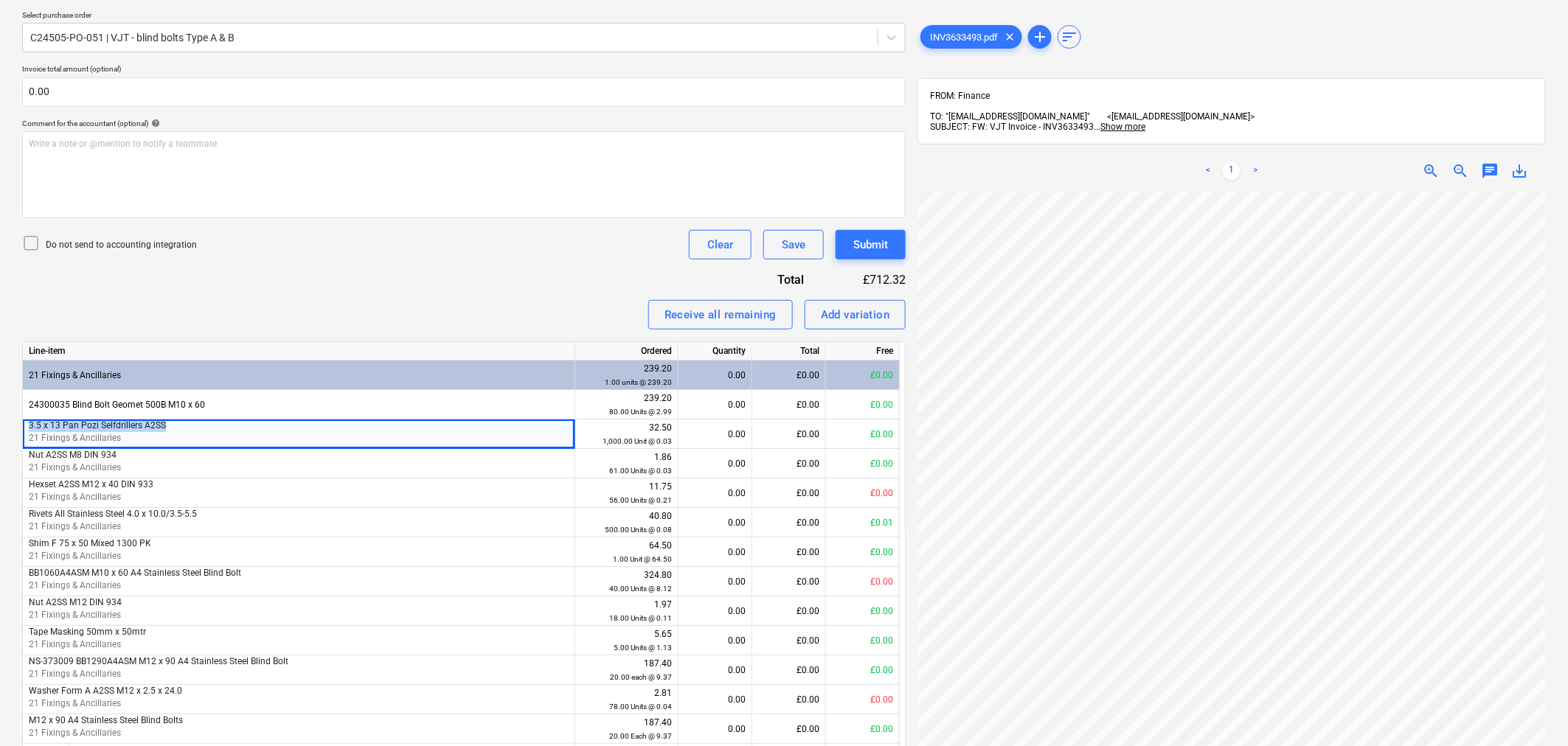
click at [1478, 151] on div "< 1 > zoom_in zoom_out chat 0 save_alt" at bounding box center [1232, 171] width 628 height 41
click at [1487, 162] on span "chat" at bounding box center [1490, 171] width 18 height 18
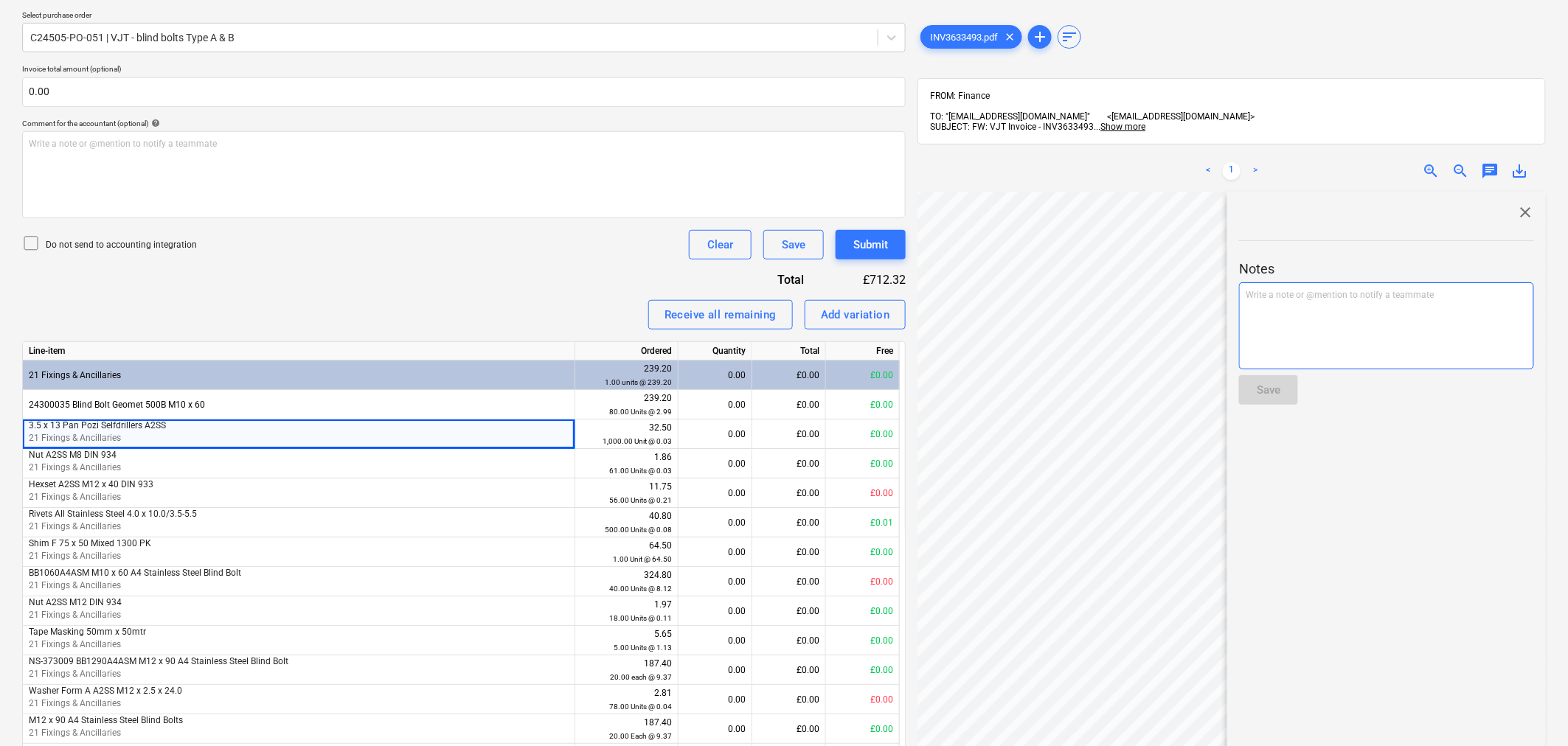
drag, startPoint x: 1373, startPoint y: 296, endPoint x: 1365, endPoint y: 299, distance: 8.5
click at [1368, 298] on div "Write a note or @mention to notify a teammate [PERSON_NAME]" at bounding box center [1386, 326] width 295 height 87
click at [1272, 380] on div "Save" at bounding box center [1269, 390] width 24 height 19
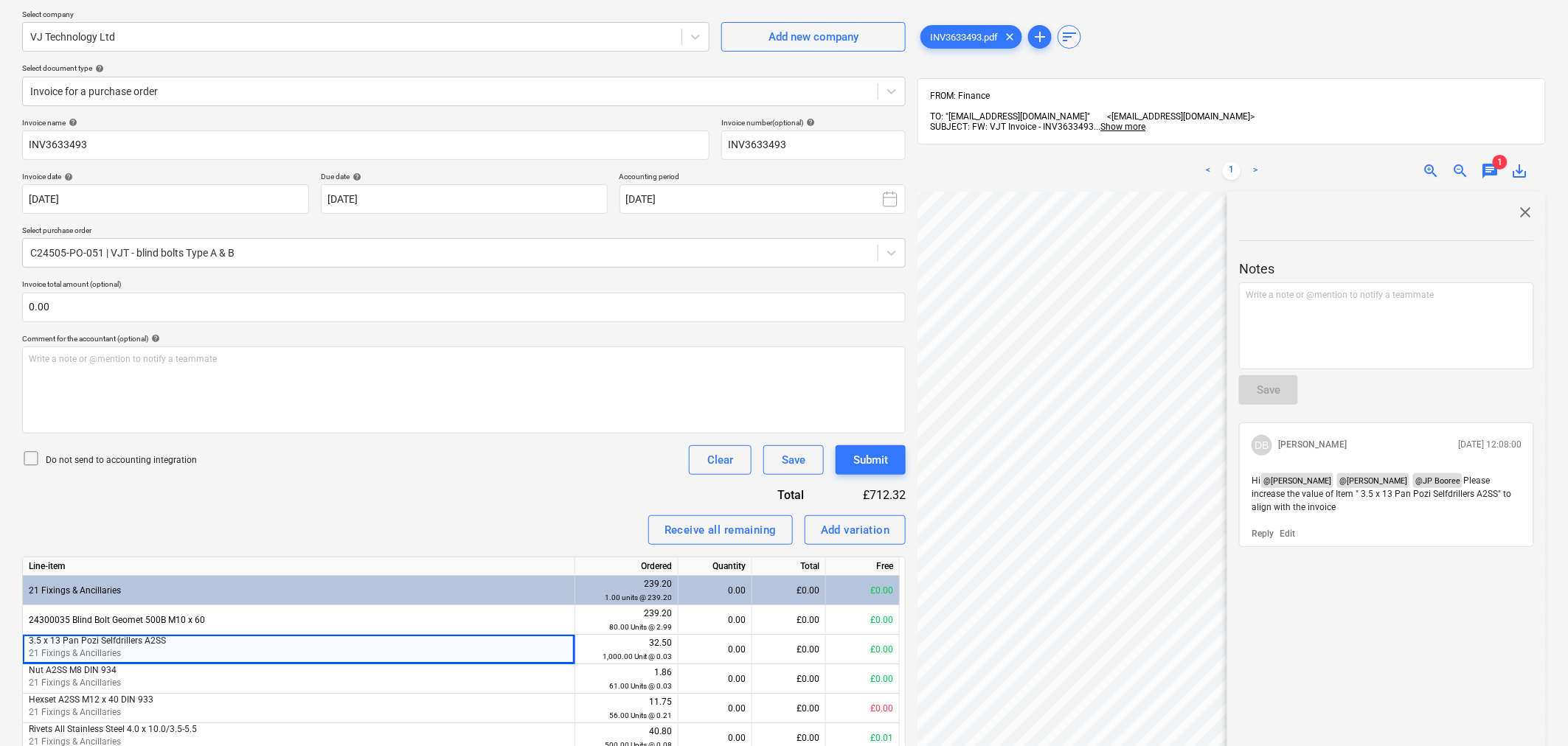
scroll to position [81, 0]
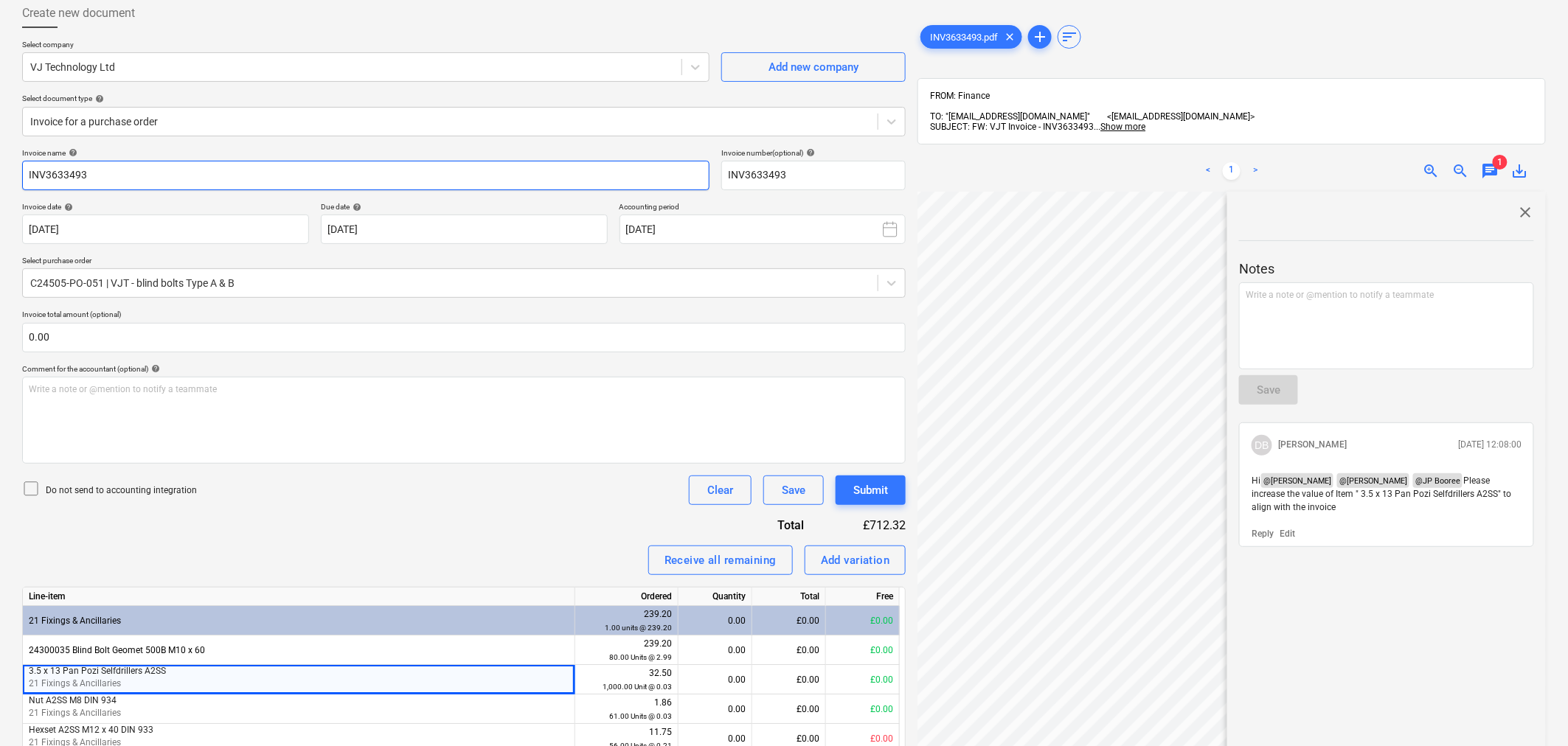
drag, startPoint x: 104, startPoint y: 175, endPoint x: -14, endPoint y: 168, distance: 118.2
click at [0, 168] on html "Sales Projects Contacts Company Consolidated Invoices Inbox 9+ Approvals format…" at bounding box center [784, 292] width 1568 height 746
click at [1515, 194] on div "close Notes Write a note or @mention to notify a teammate ﻿ Save DB Dustin Butl…" at bounding box center [1386, 556] width 318 height 728
click at [1522, 203] on span "close" at bounding box center [1525, 212] width 18 height 18
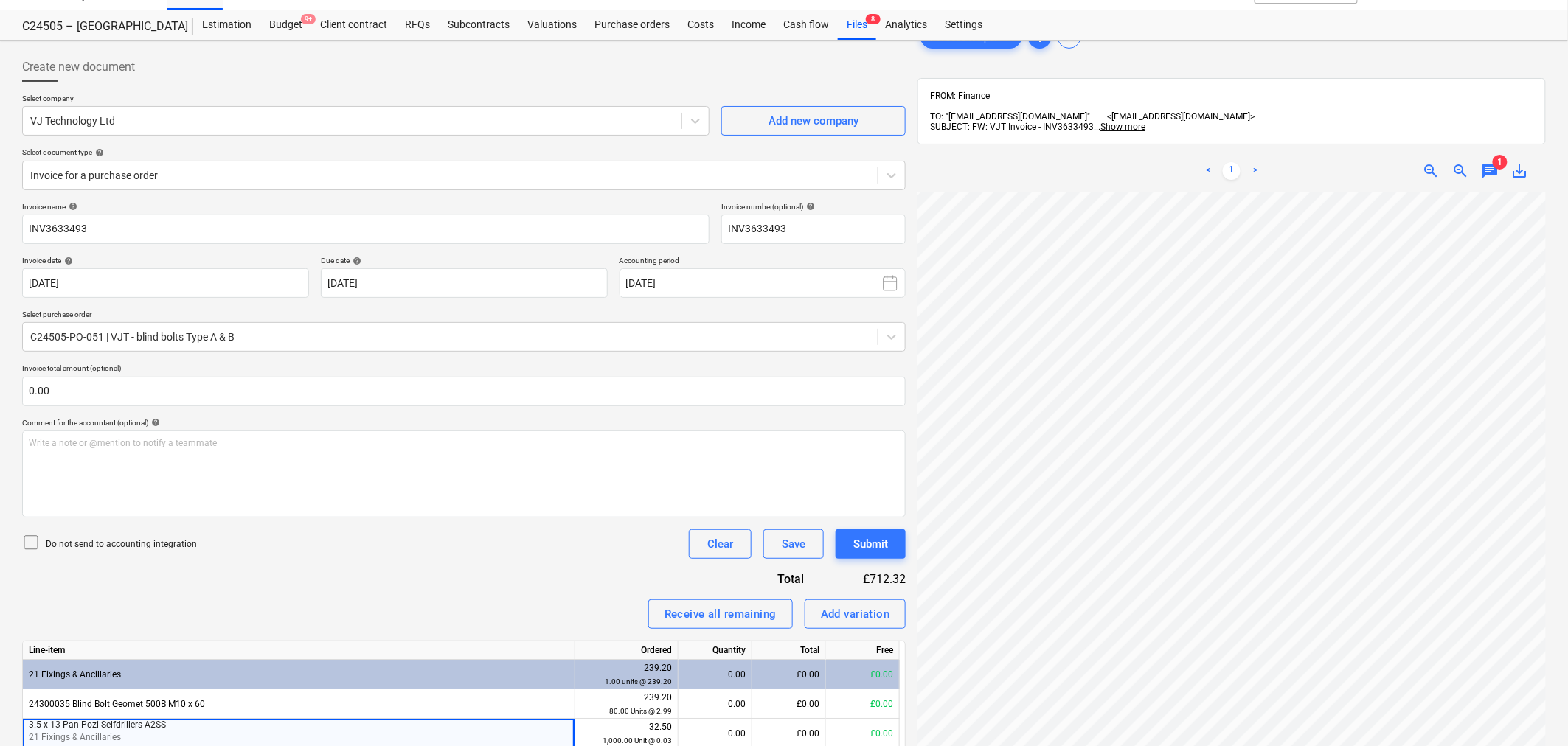
scroll to position [0, 0]
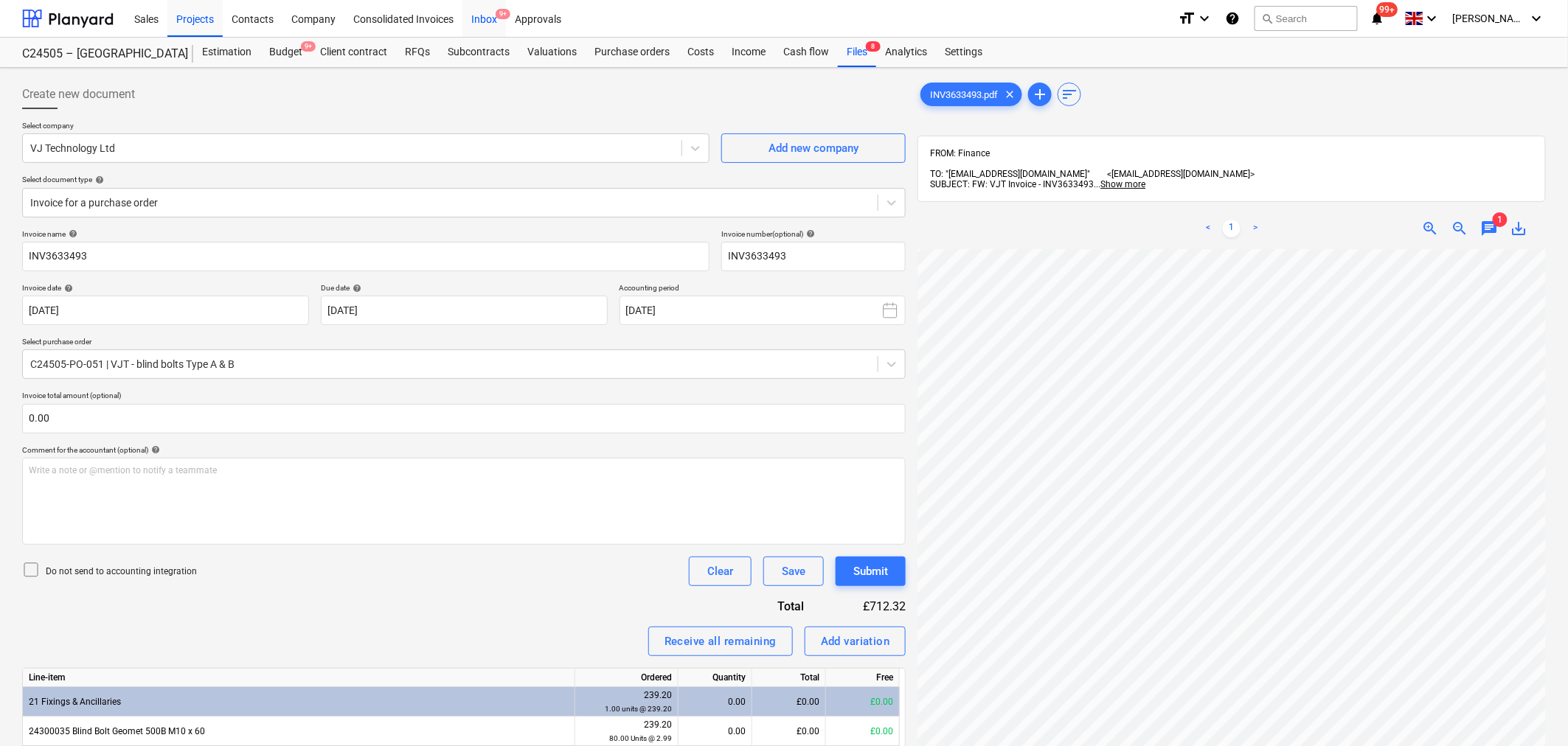
click at [497, 26] on div "Inbox 9+" at bounding box center [484, 18] width 44 height 38
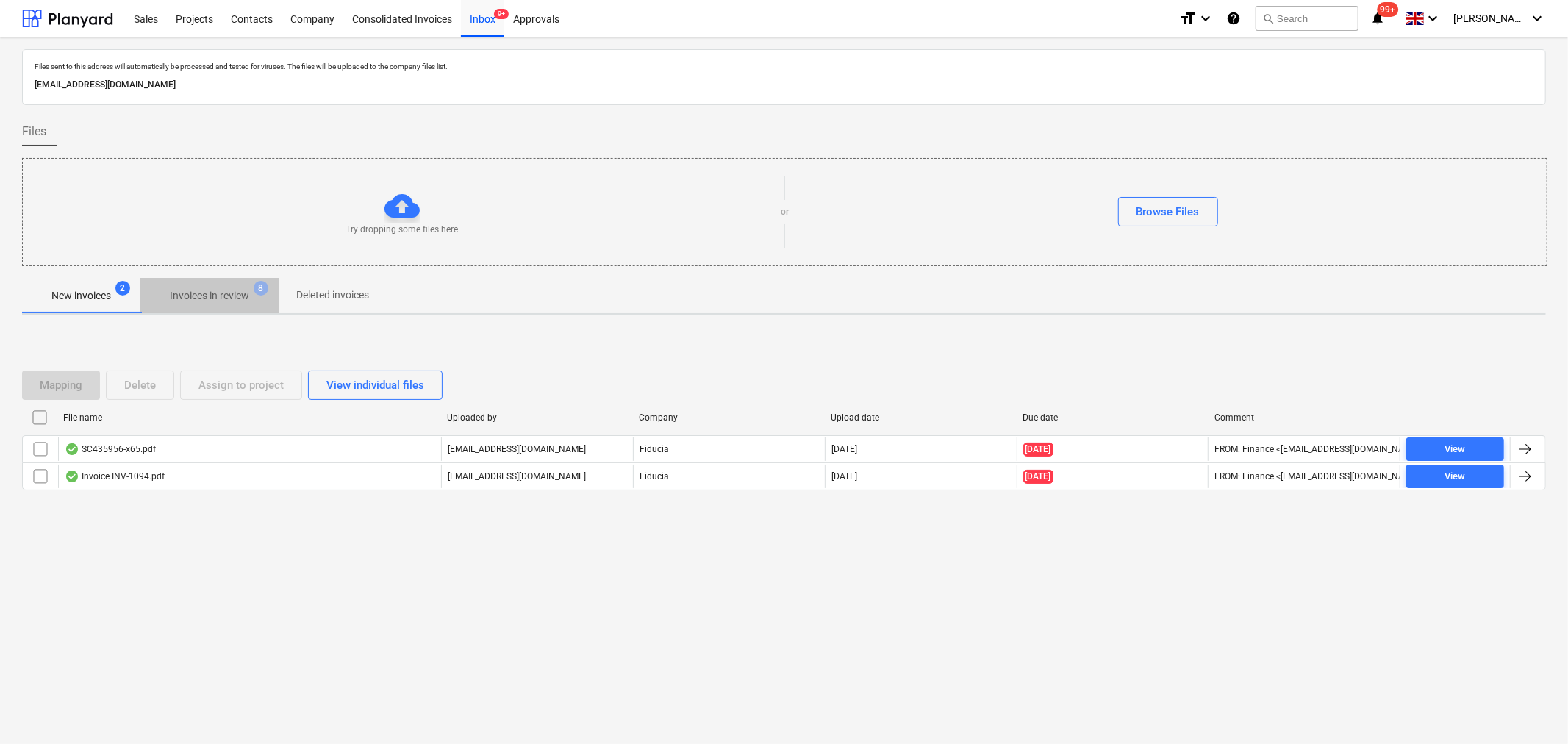
click at [241, 296] on p "Invoices in review" at bounding box center [210, 295] width 80 height 15
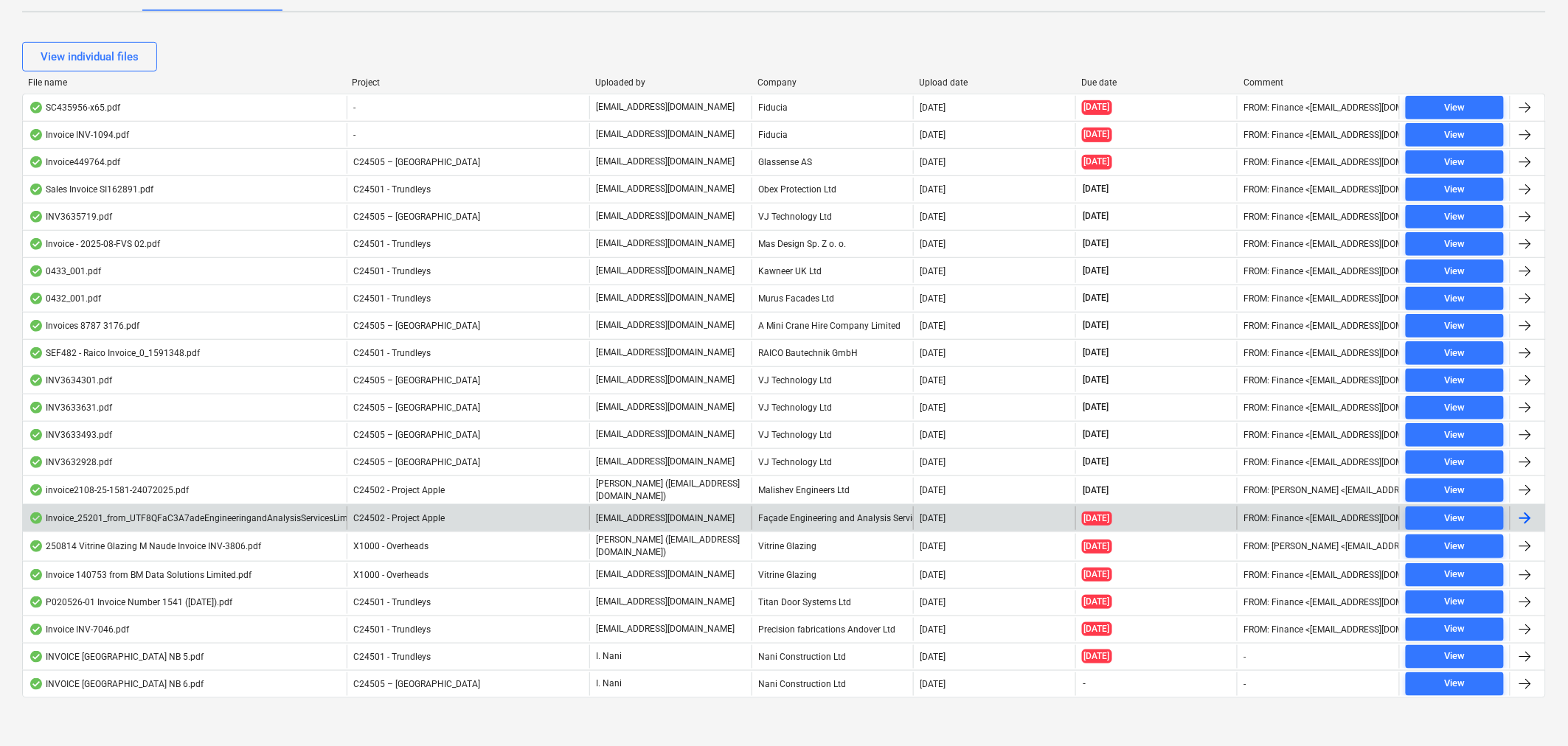
scroll to position [309, 0]
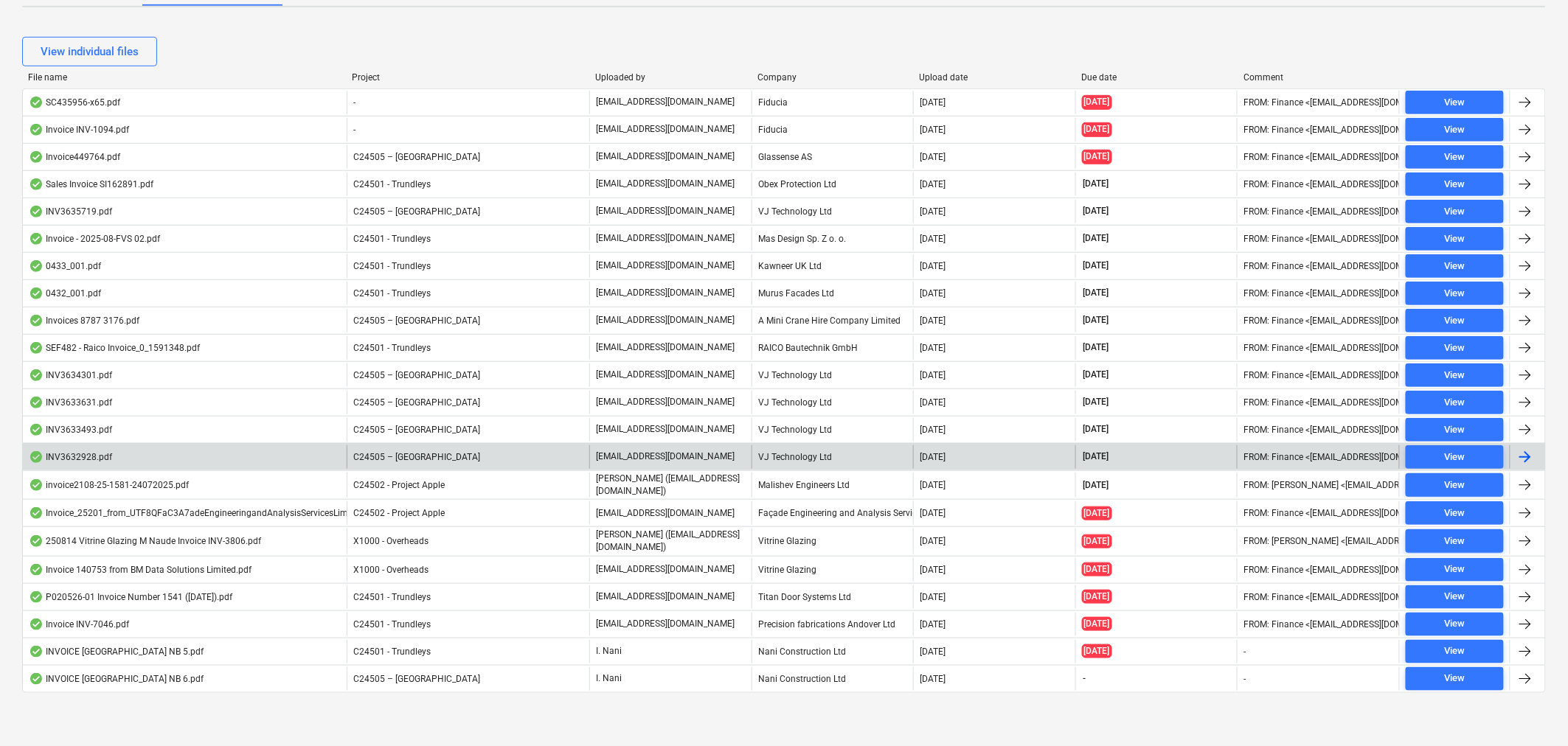
click at [450, 456] on div "C24505 – [GEOGRAPHIC_DATA]" at bounding box center [468, 457] width 242 height 24
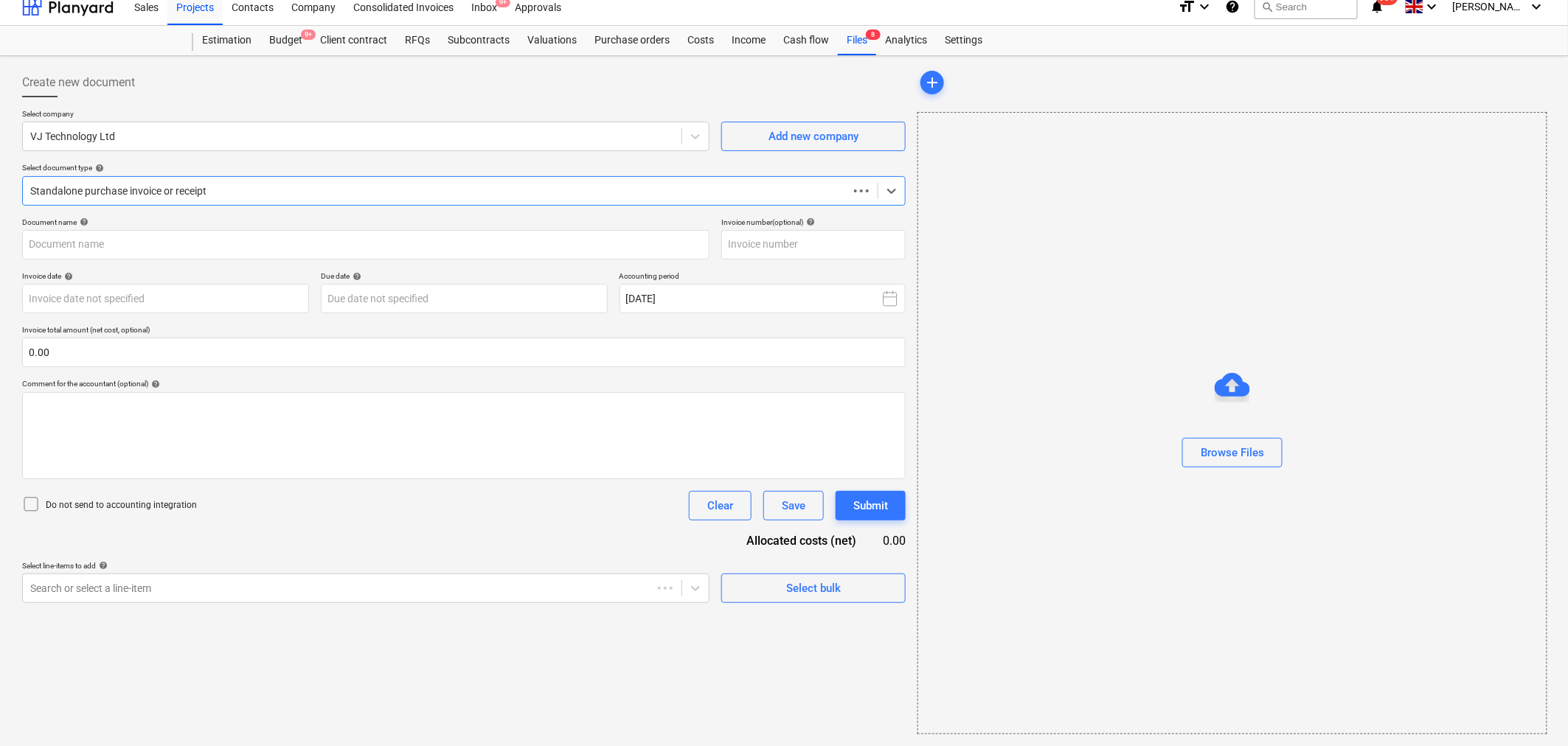
scroll to position [11, 0]
type input "INV3632928"
type input "[DATE]"
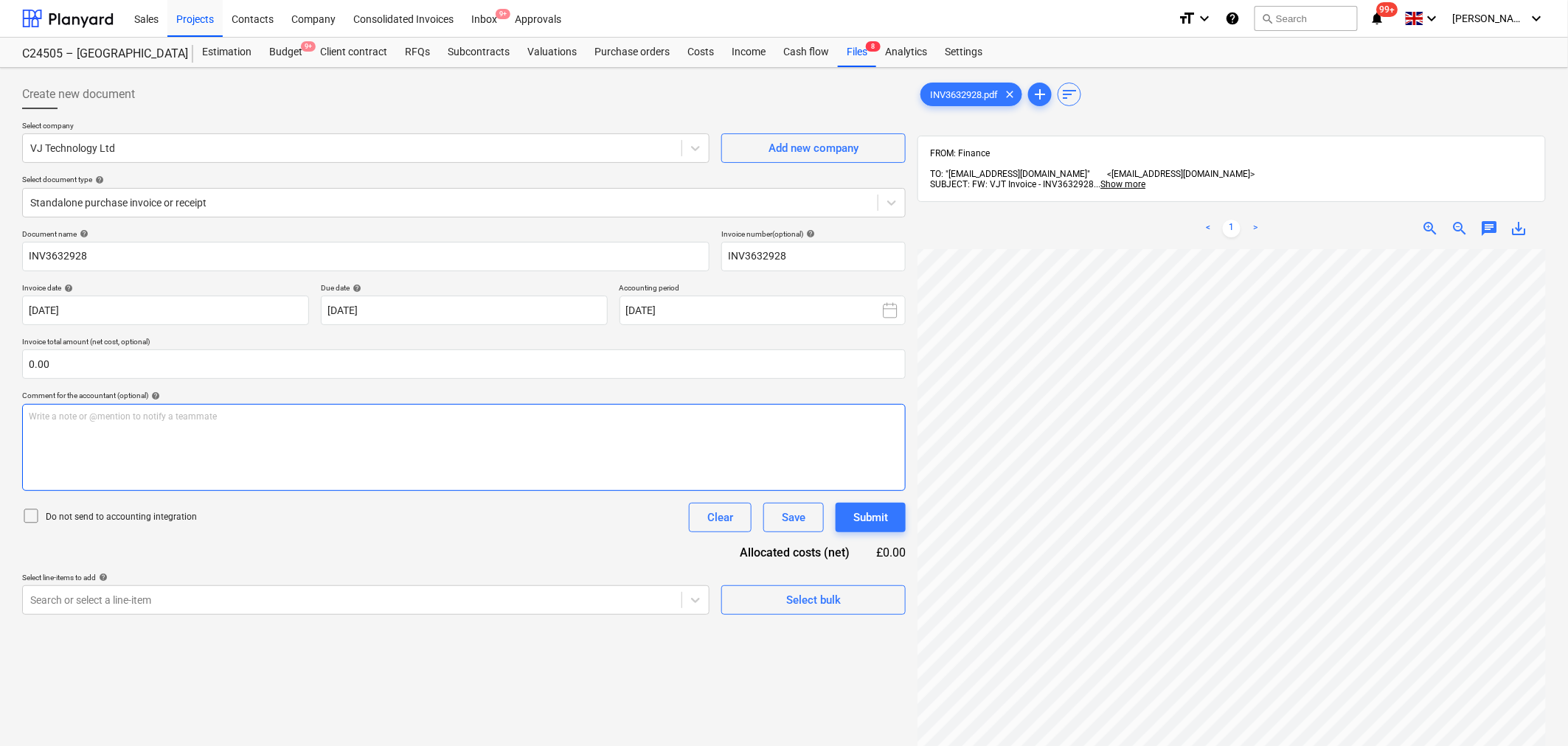
scroll to position [52, 146]
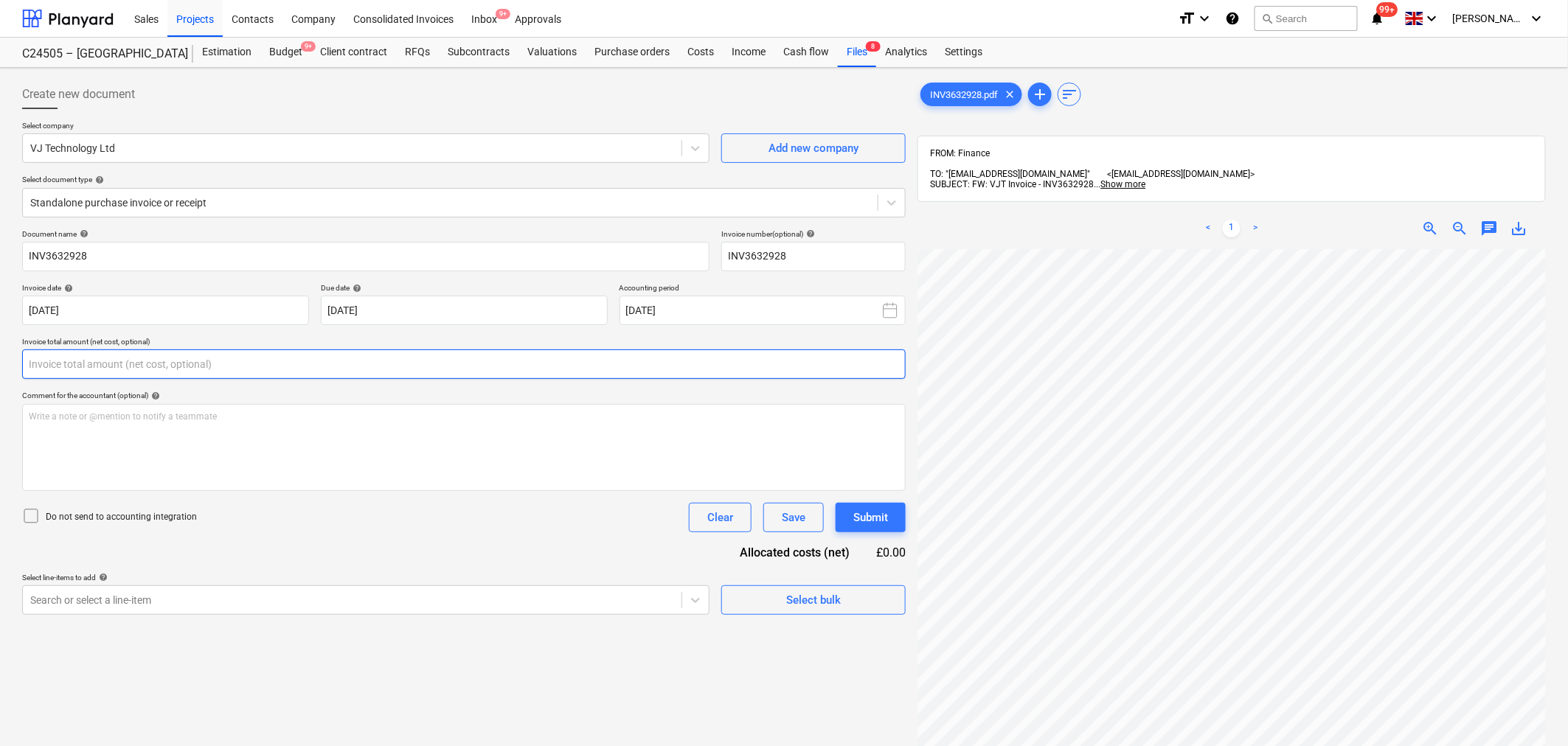
click at [475, 355] on input "text" at bounding box center [464, 364] width 884 height 30
type input "0.00"
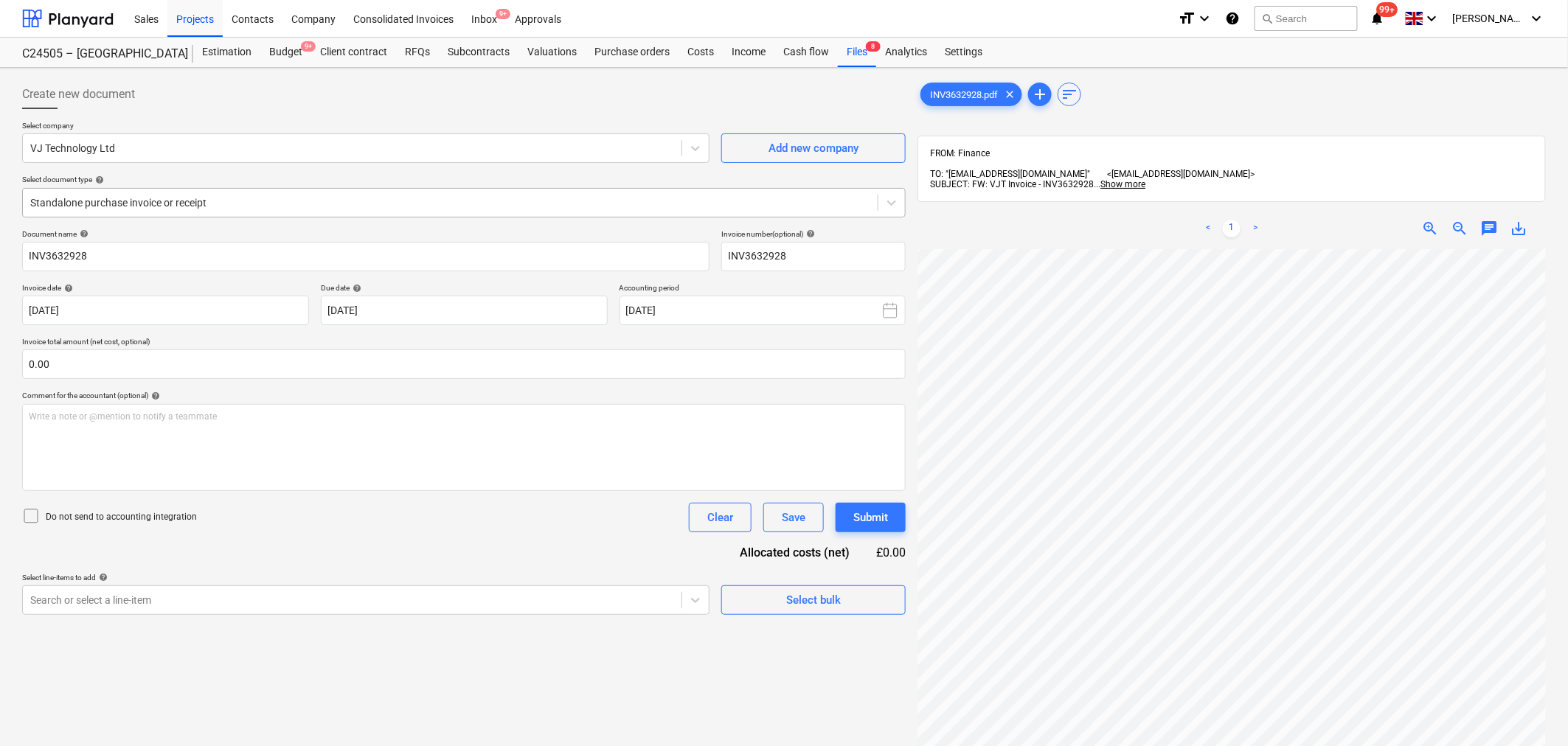
click at [490, 205] on div at bounding box center [450, 203] width 840 height 15
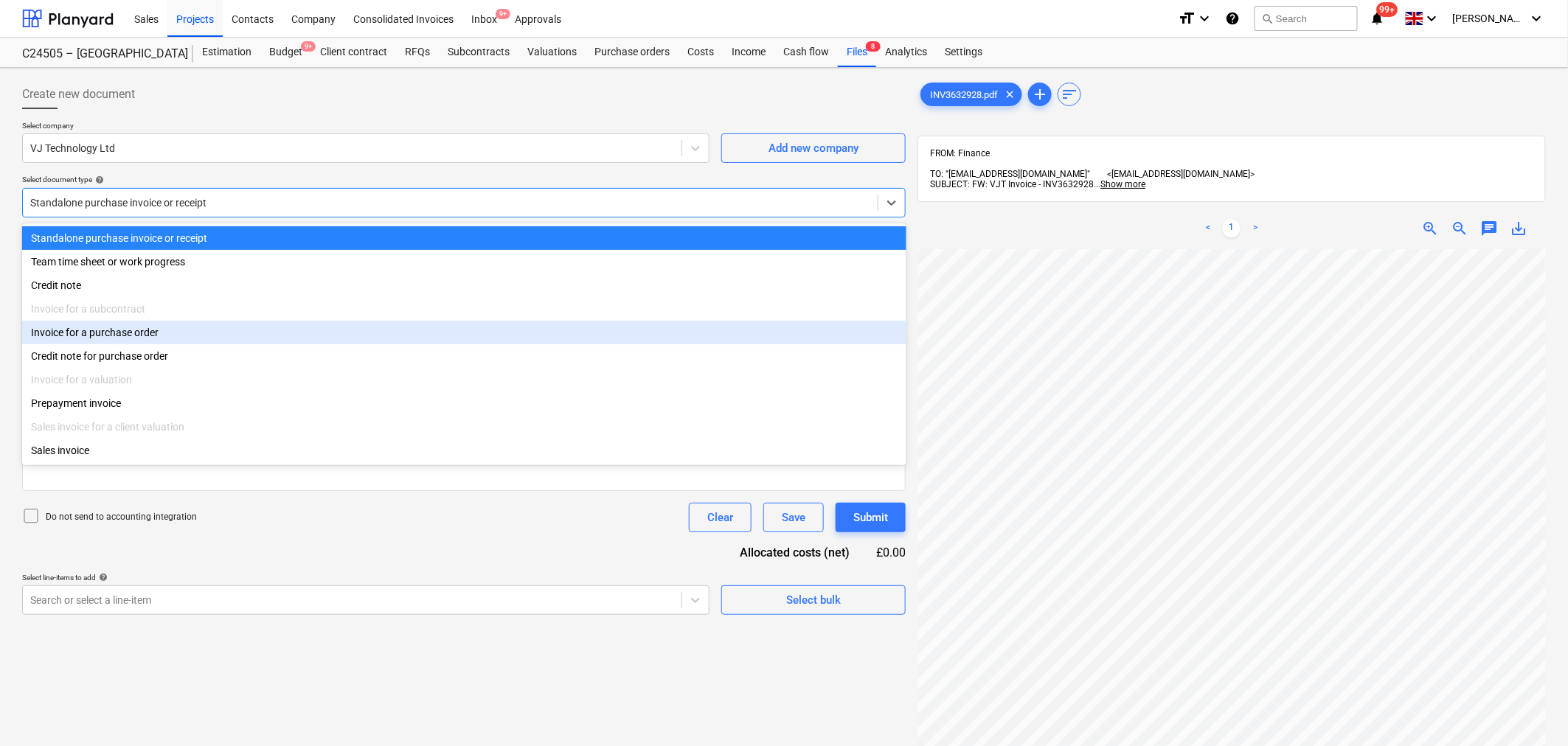
click at [276, 340] on div "Invoice for a purchase order" at bounding box center [464, 332] width 884 height 24
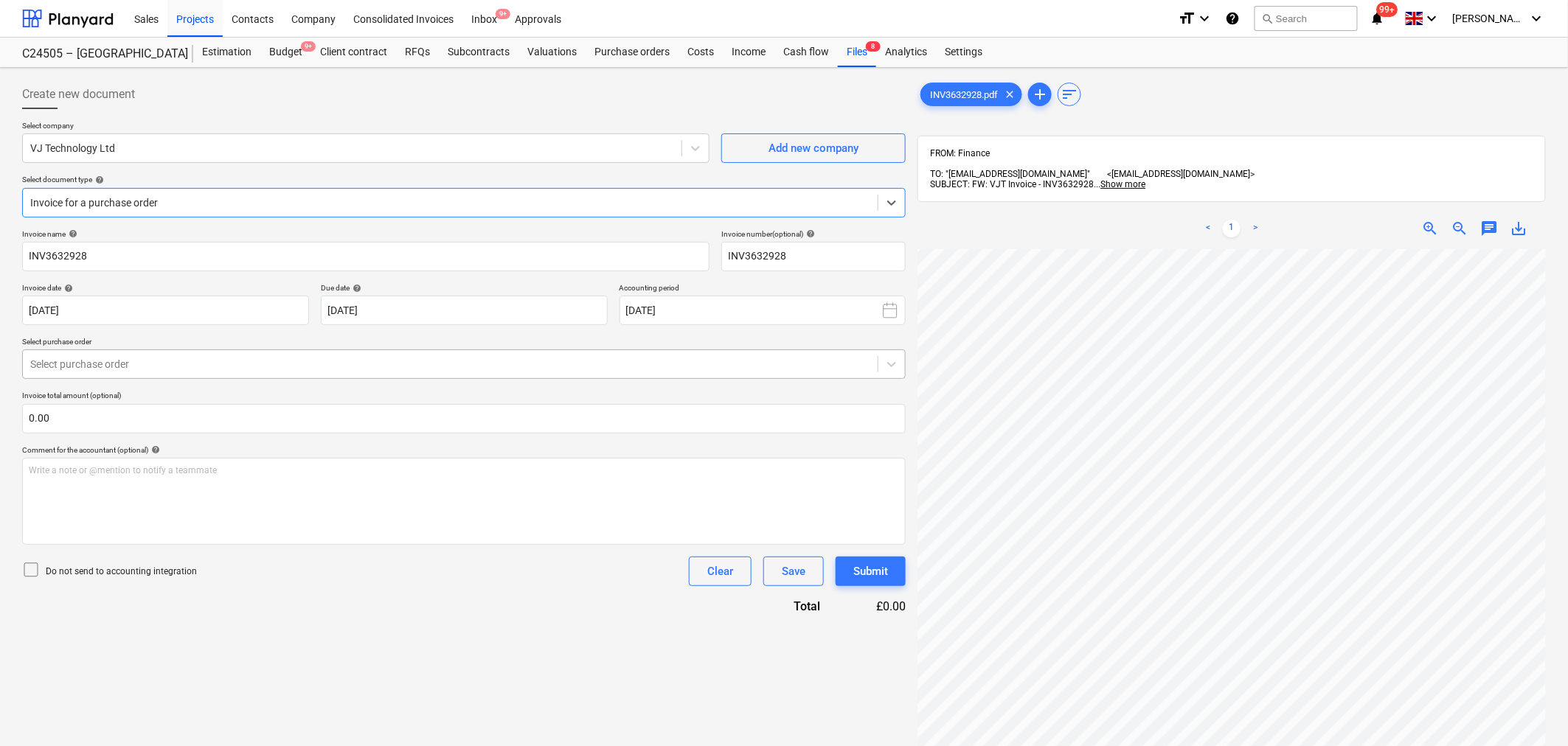
click at [348, 357] on div at bounding box center [450, 364] width 840 height 15
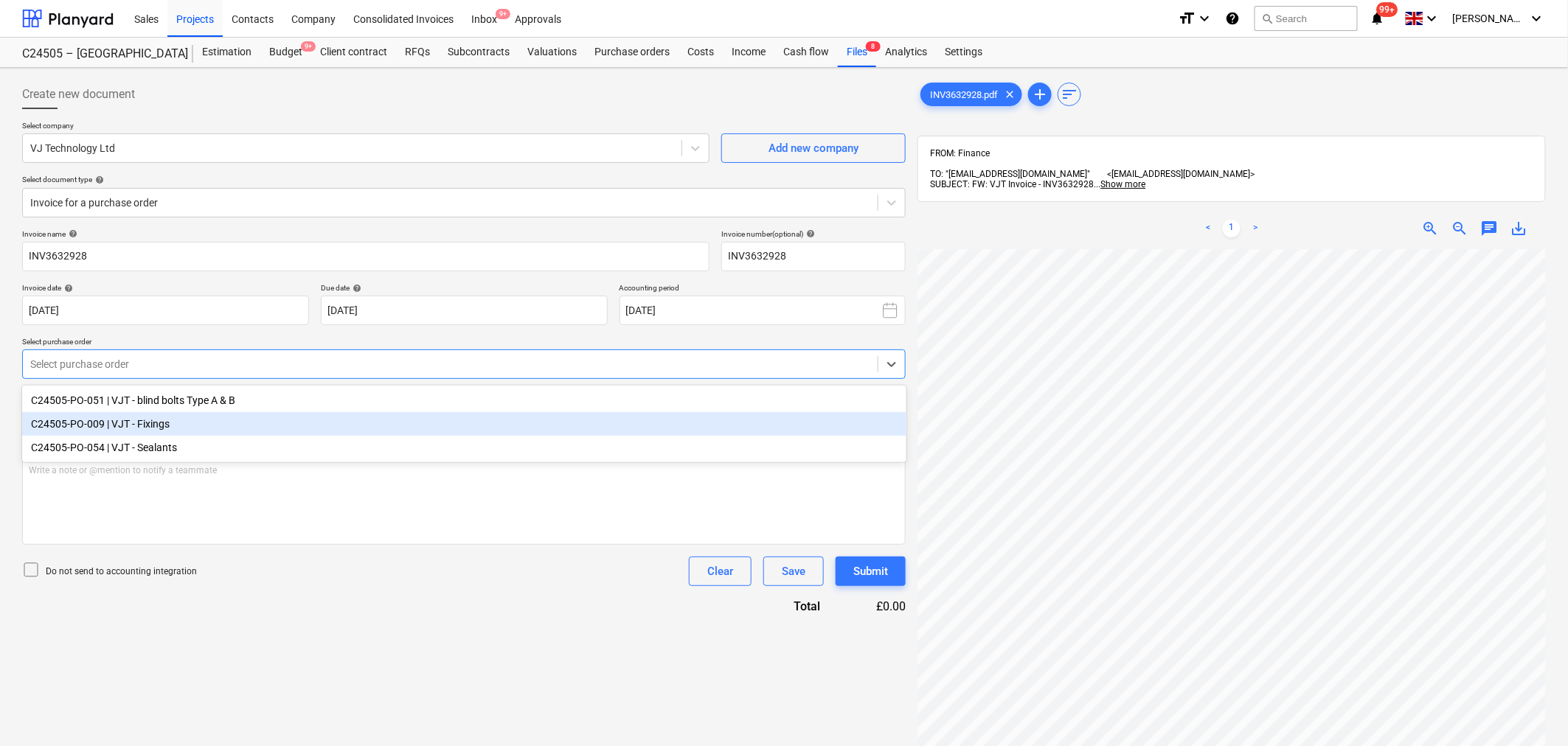
click at [337, 412] on div "C24505-PO-009 | VJT - Fixings" at bounding box center [464, 424] width 884 height 24
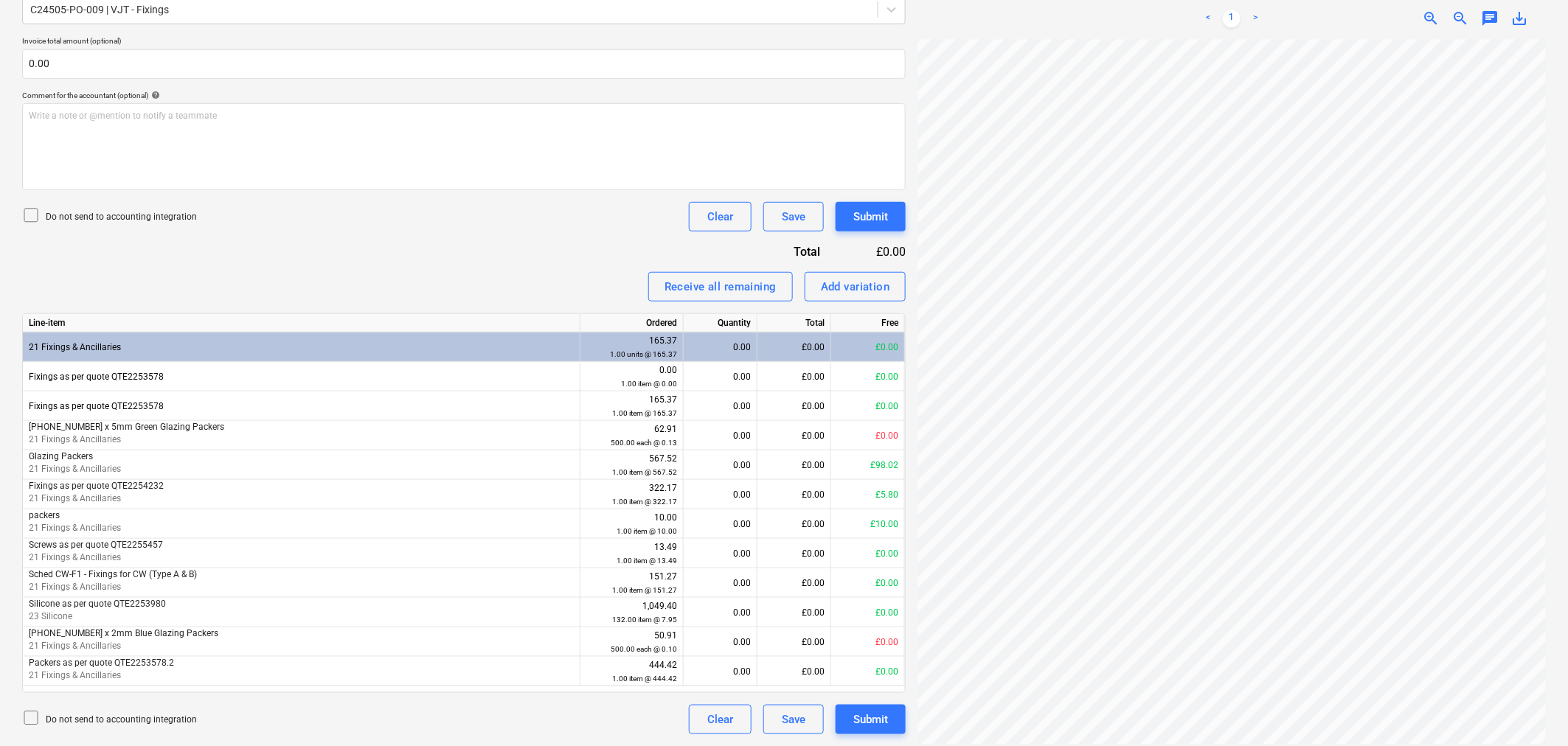
scroll to position [192, 0]
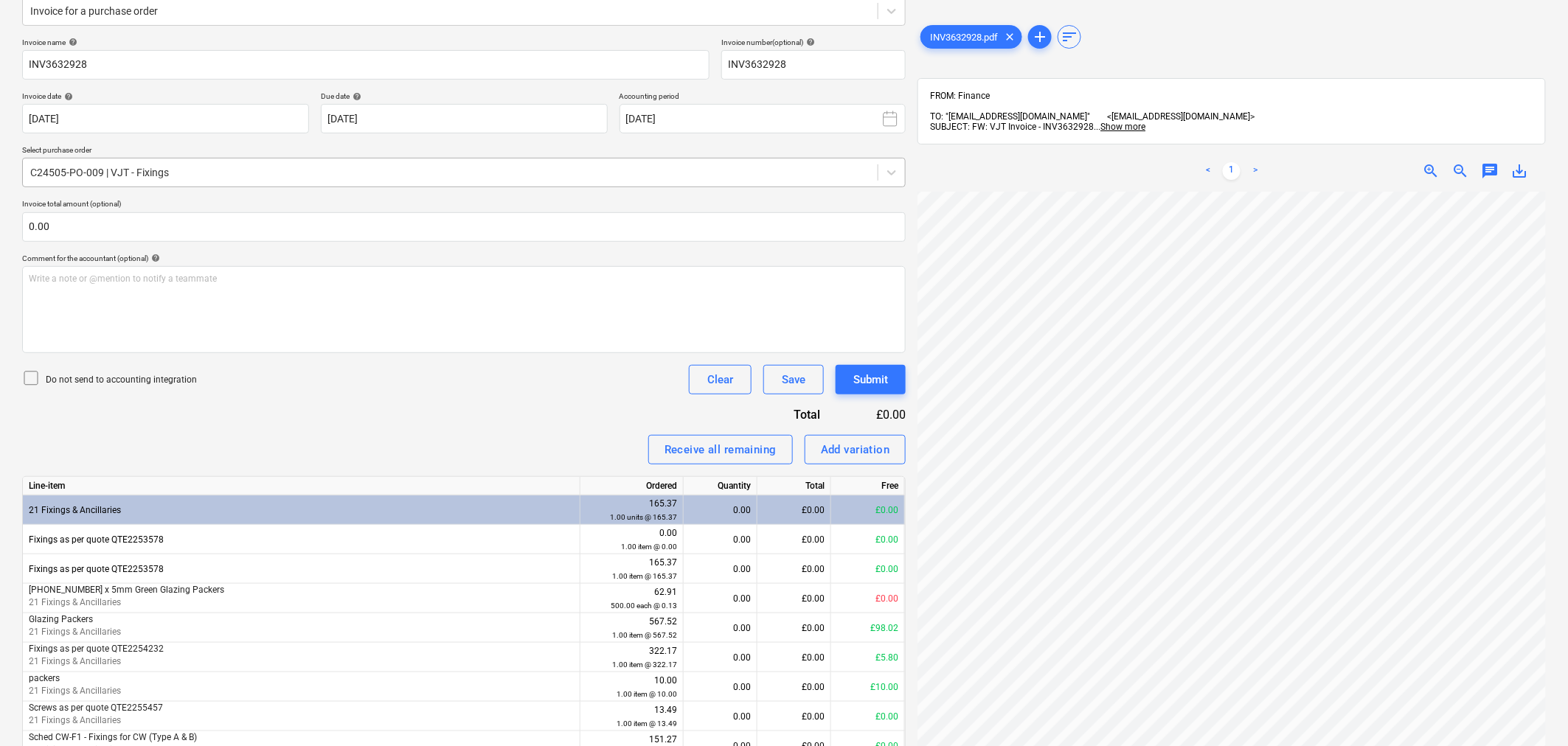
click at [261, 178] on div at bounding box center [450, 173] width 840 height 15
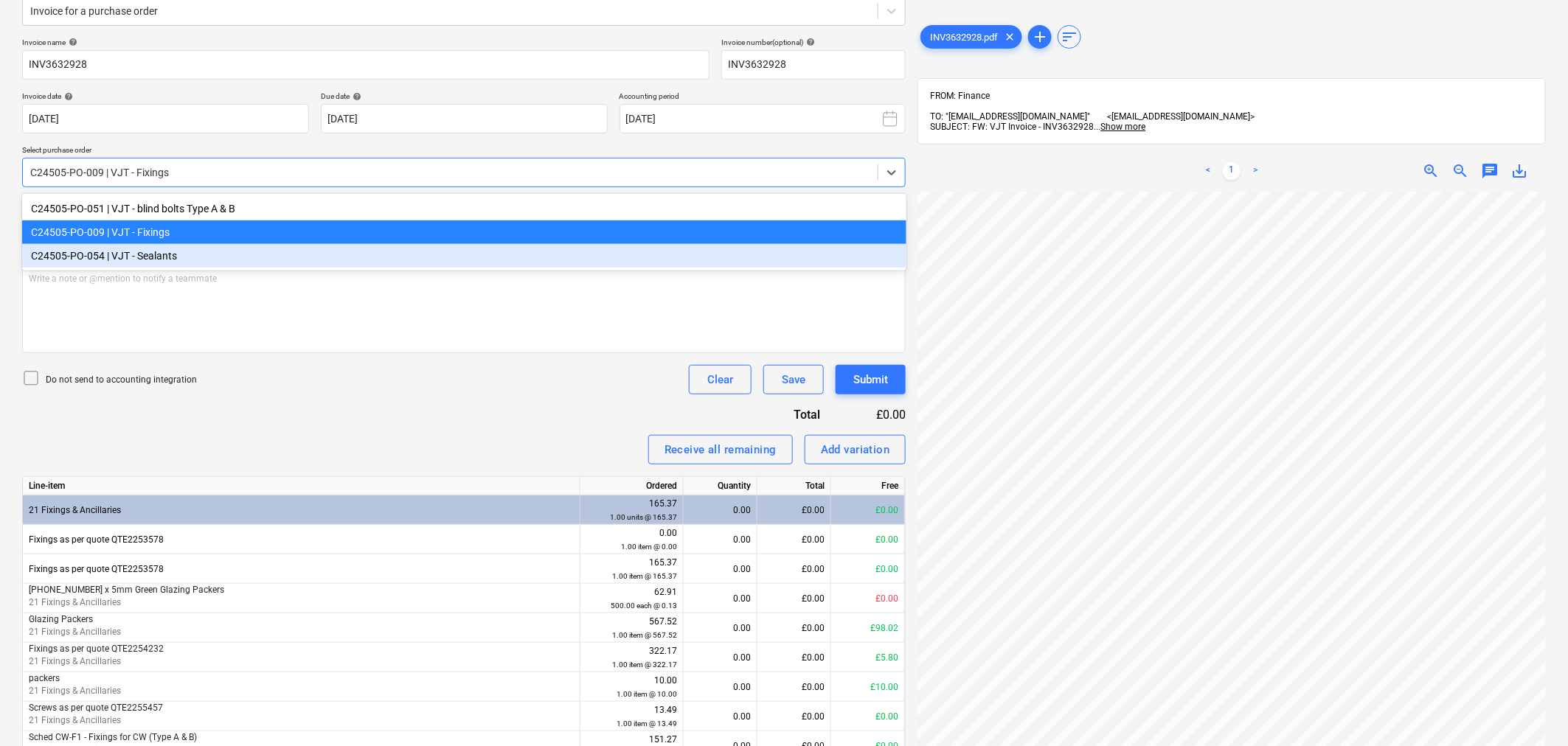
click at [229, 259] on div "C24505-PO-054 | VJT - Sealants" at bounding box center [464, 256] width 884 height 24
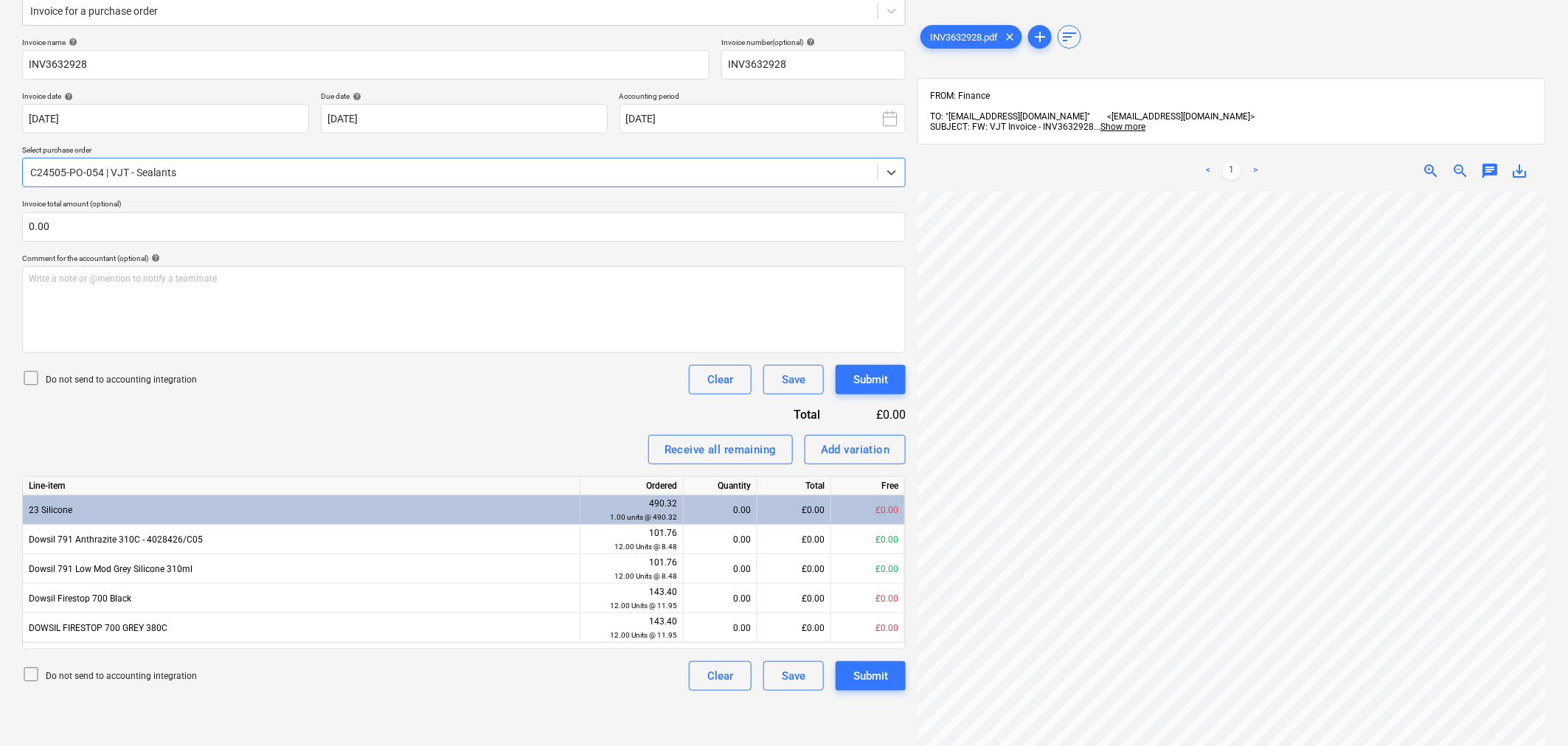
click at [248, 175] on div at bounding box center [450, 173] width 840 height 15
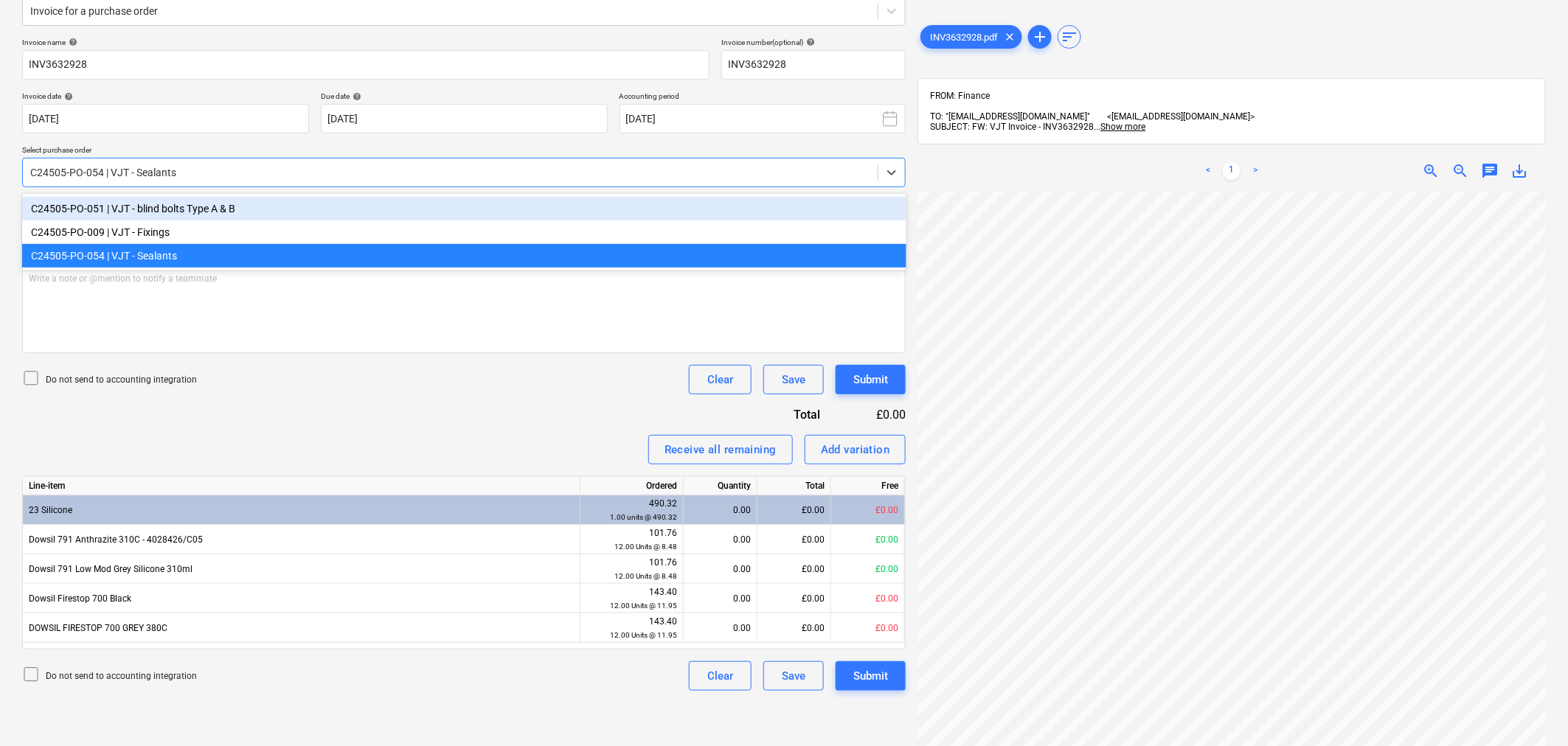
click at [227, 214] on div "C24505-PO-051 | VJT - blind bolts Type A & B" at bounding box center [464, 209] width 884 height 24
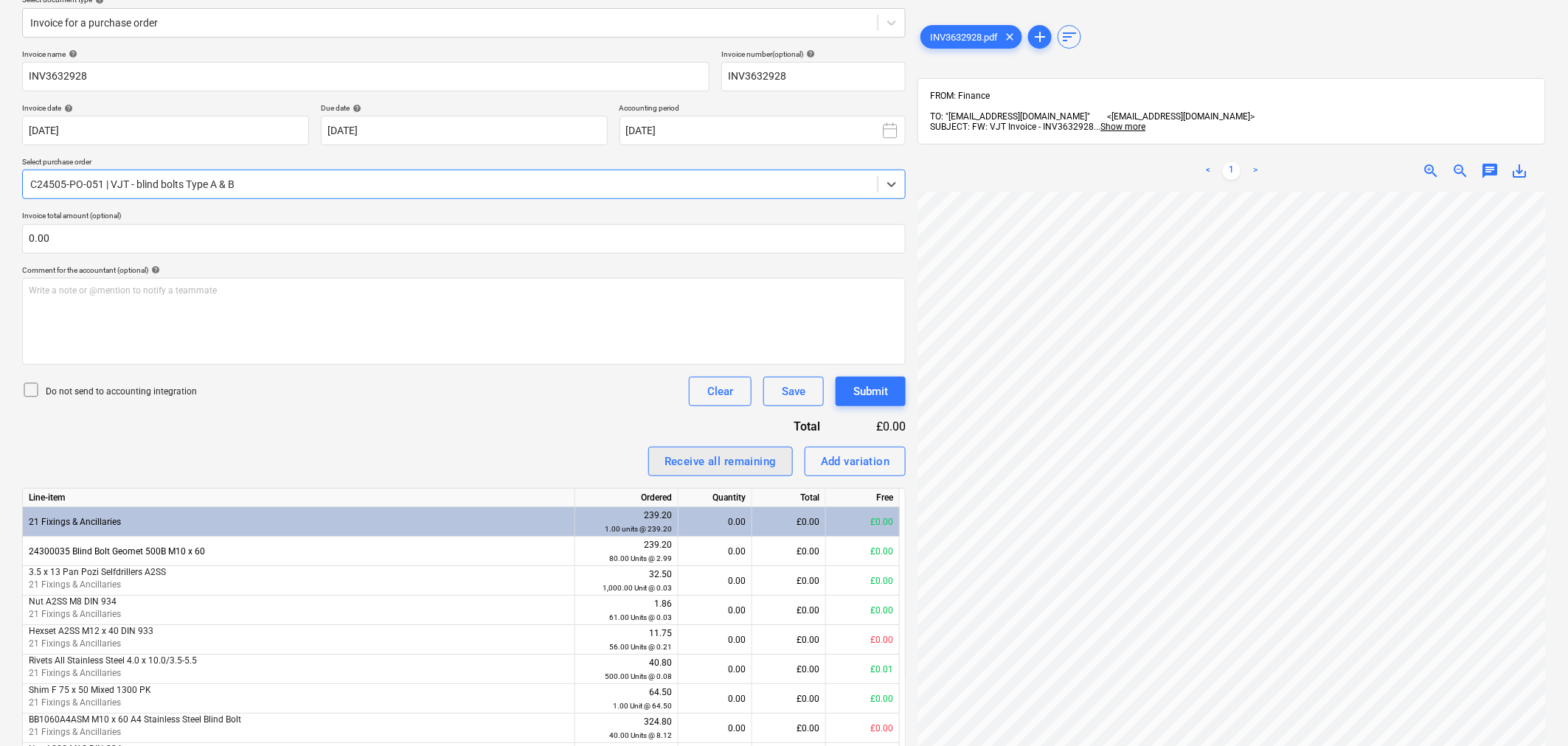
scroll to position [163, 0]
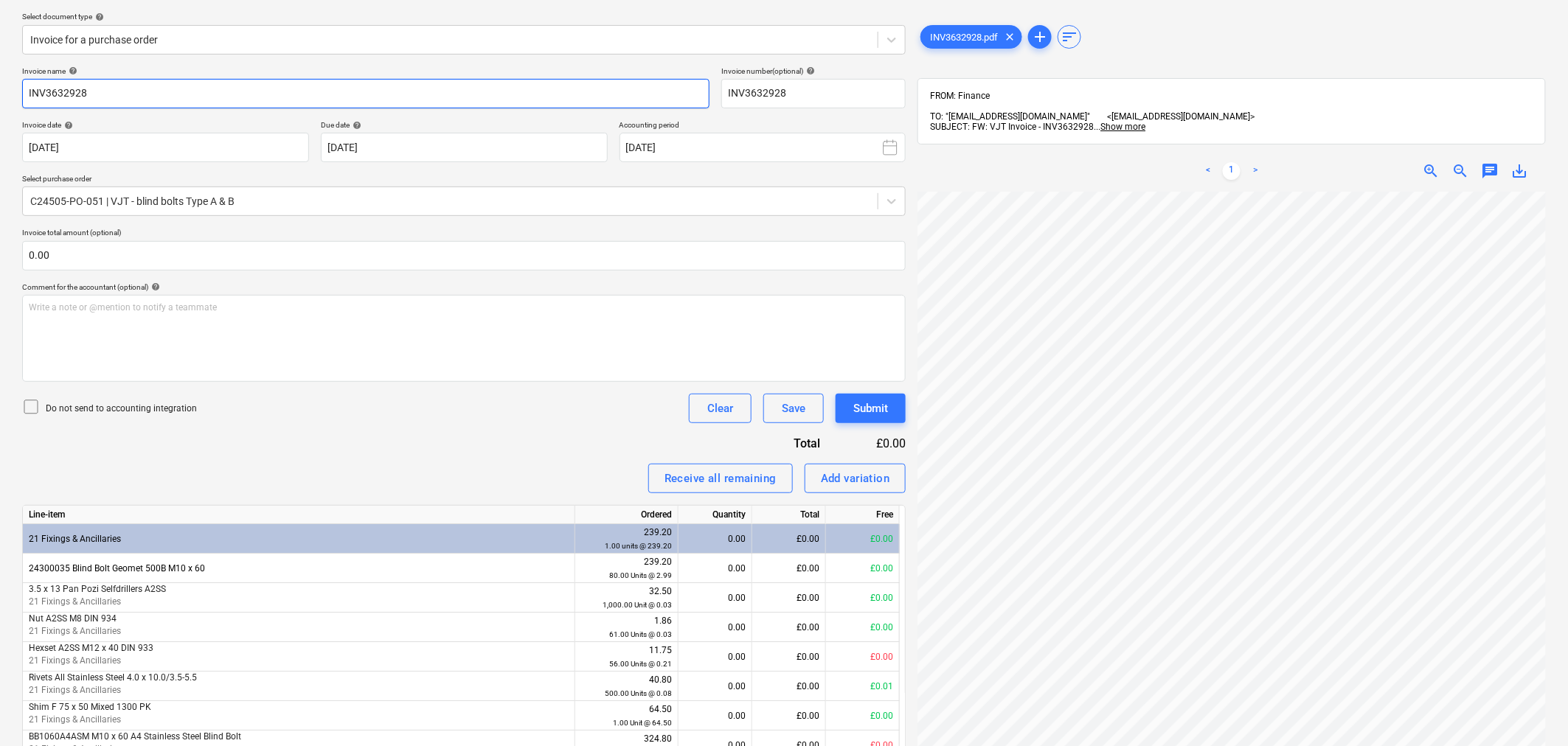
drag, startPoint x: -28, startPoint y: 85, endPoint x: -39, endPoint y: 85, distance: 11.0
click at [0, 85] on html "Sales Projects Contacts Company Consolidated Invoices Inbox 9+ Approvals format…" at bounding box center [784, 210] width 1568 height 746
click at [1481, 162] on span "chat" at bounding box center [1490, 171] width 18 height 18
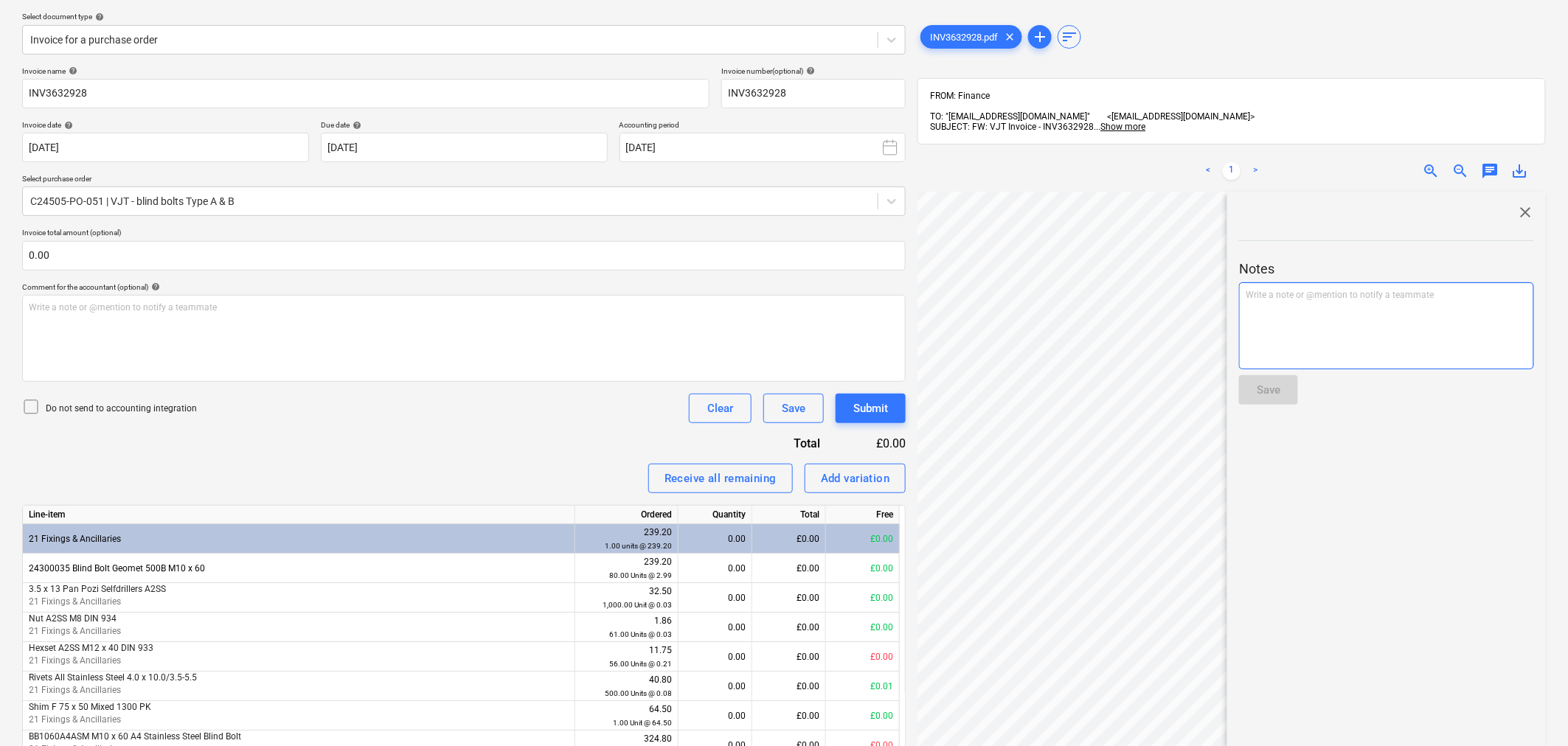
click at [1409, 302] on div "Write a note or @mention to notify a teammate [PERSON_NAME]" at bounding box center [1386, 326] width 295 height 87
click at [1280, 380] on div "Save" at bounding box center [1269, 390] width 24 height 19
drag, startPoint x: 1458, startPoint y: 469, endPoint x: 1477, endPoint y: 478, distance: 21.0
click at [1477, 478] on p "HI @ Cristi Gandulescu @ Maritz Naude @ JP Booree Please increase the value of …" at bounding box center [1386, 487] width 270 height 28
click at [1465, 476] on span "Please increase the value of the PO to be in line with the invoice" at bounding box center [1371, 487] width 240 height 24
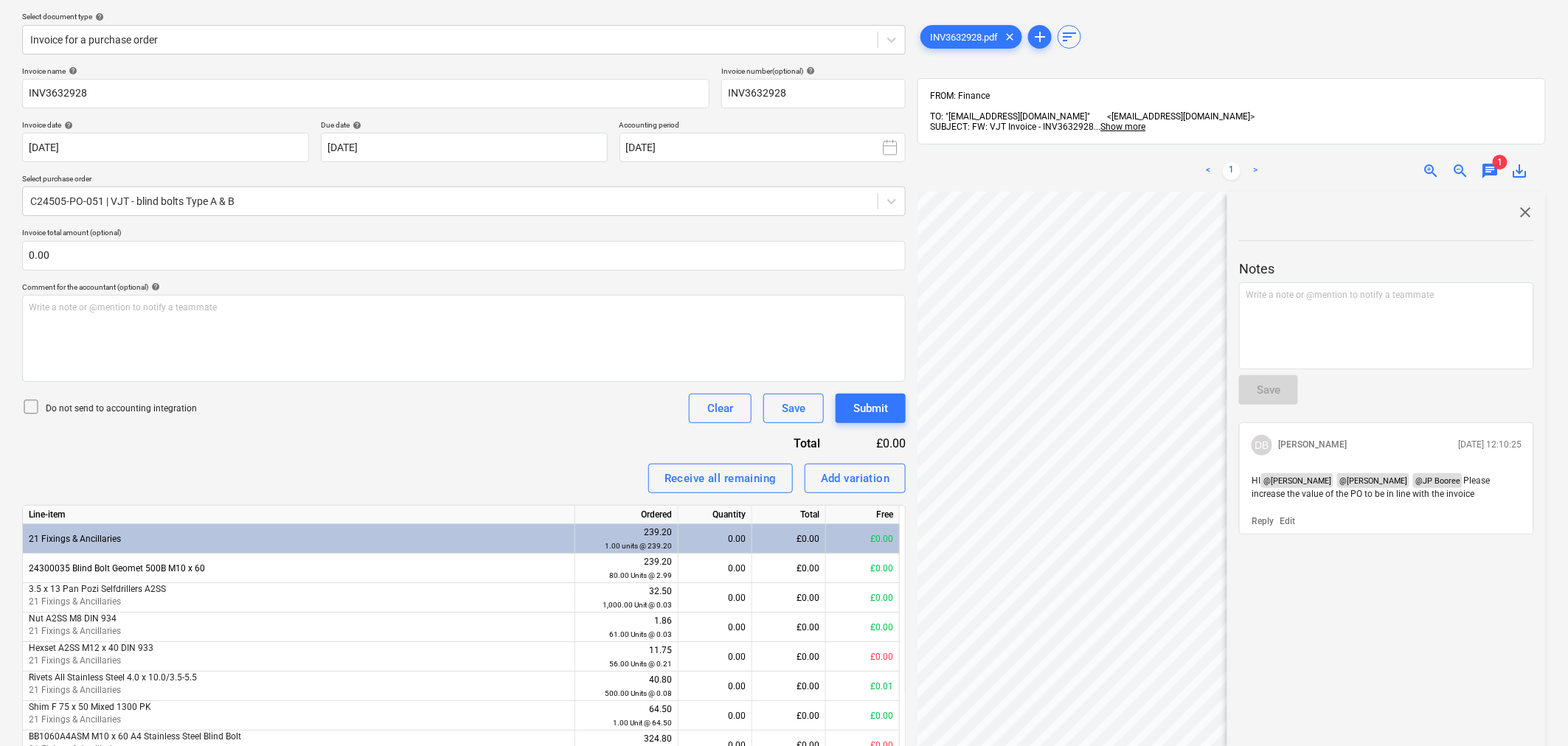
drag, startPoint x: 1455, startPoint y: 470, endPoint x: 1484, endPoint y: 490, distance: 35.2
click at [1484, 490] on p "HI @ Cristi Gandulescu @ Maritz Naude @ JP Booree Please increase the value of …" at bounding box center [1386, 487] width 270 height 28
copy span "Please increase the value of the PO to be in line with the invoice"
click at [559, 242] on input "text" at bounding box center [464, 256] width 884 height 30
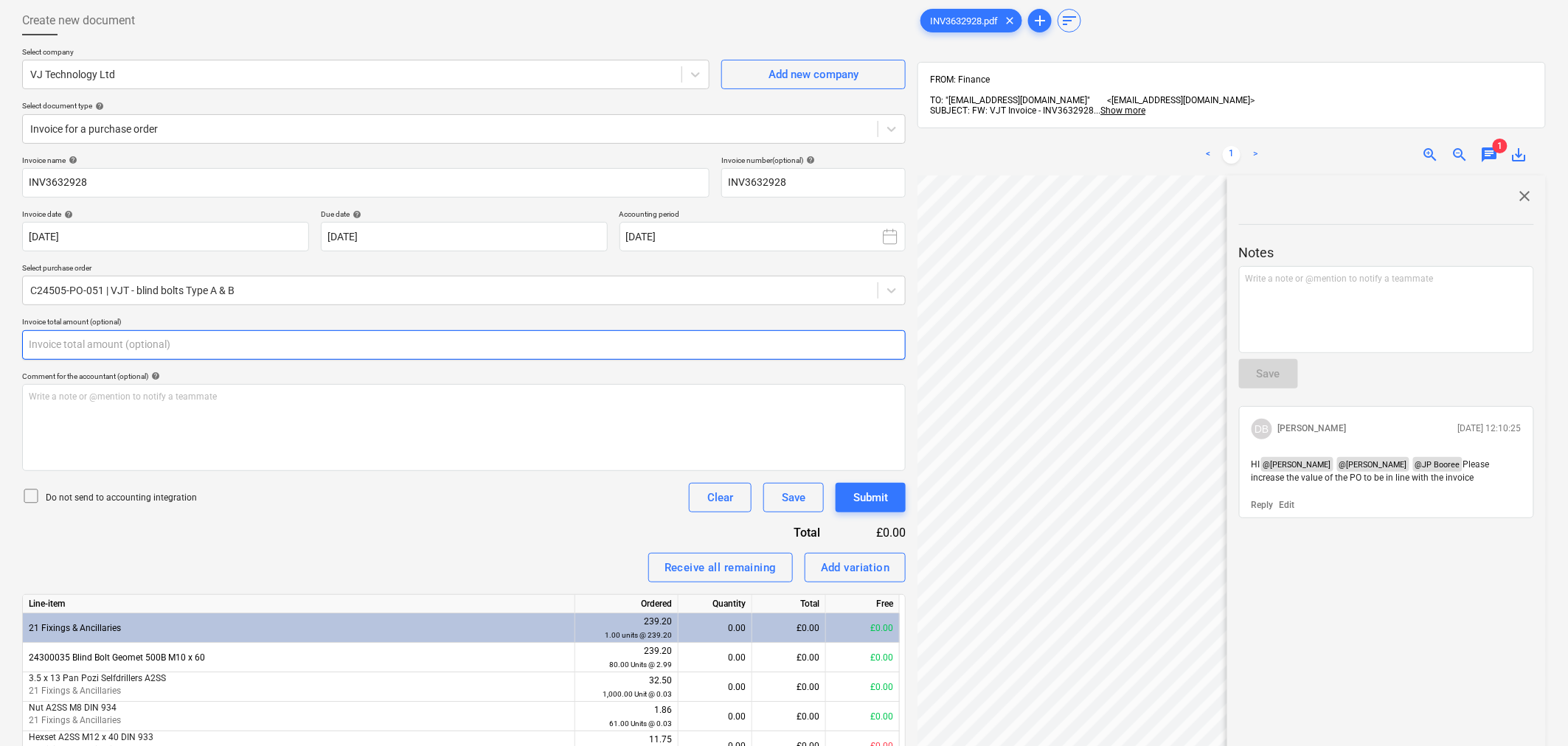
scroll to position [0, 0]
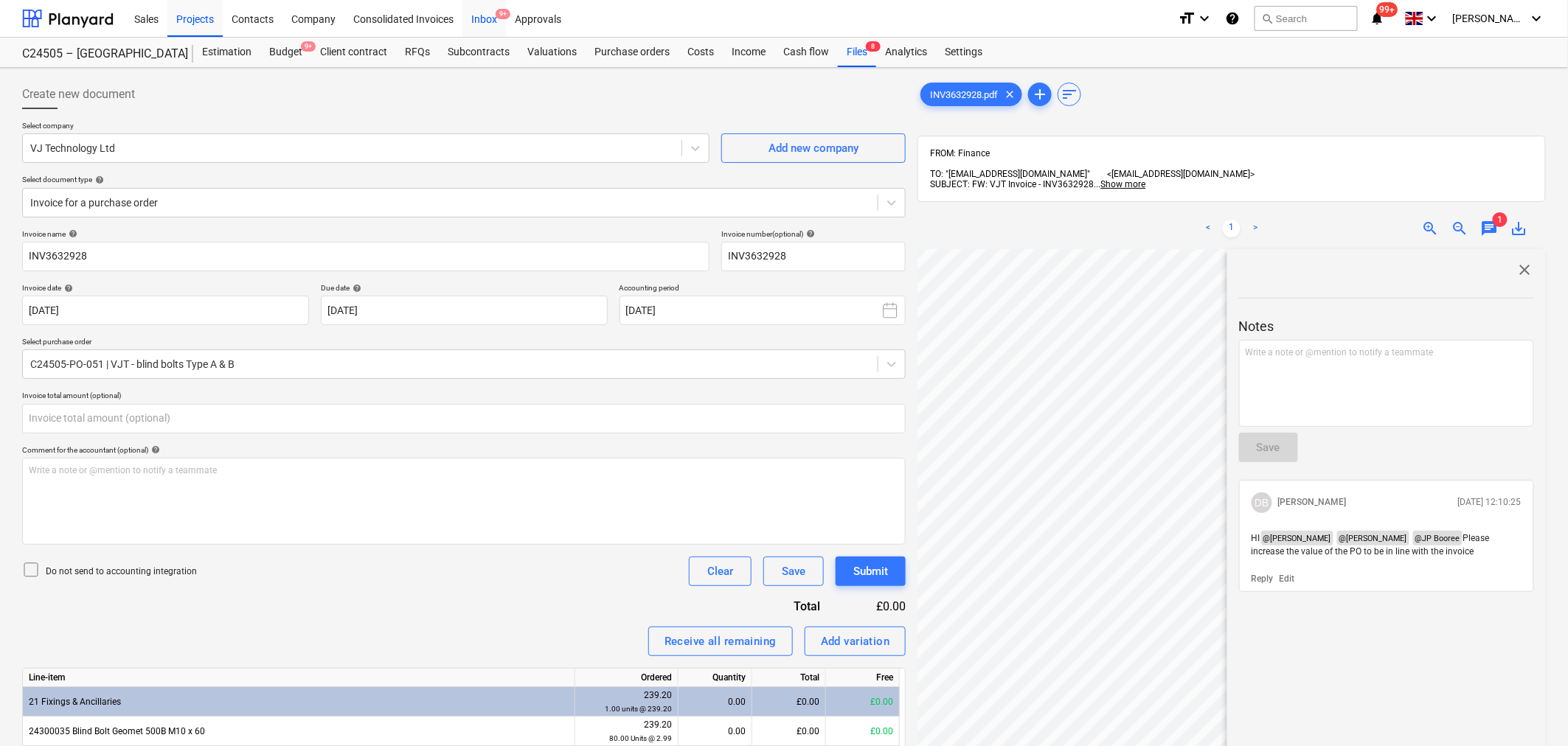
type input "0.00"
click at [491, 19] on div "Inbox 9+" at bounding box center [484, 18] width 44 height 38
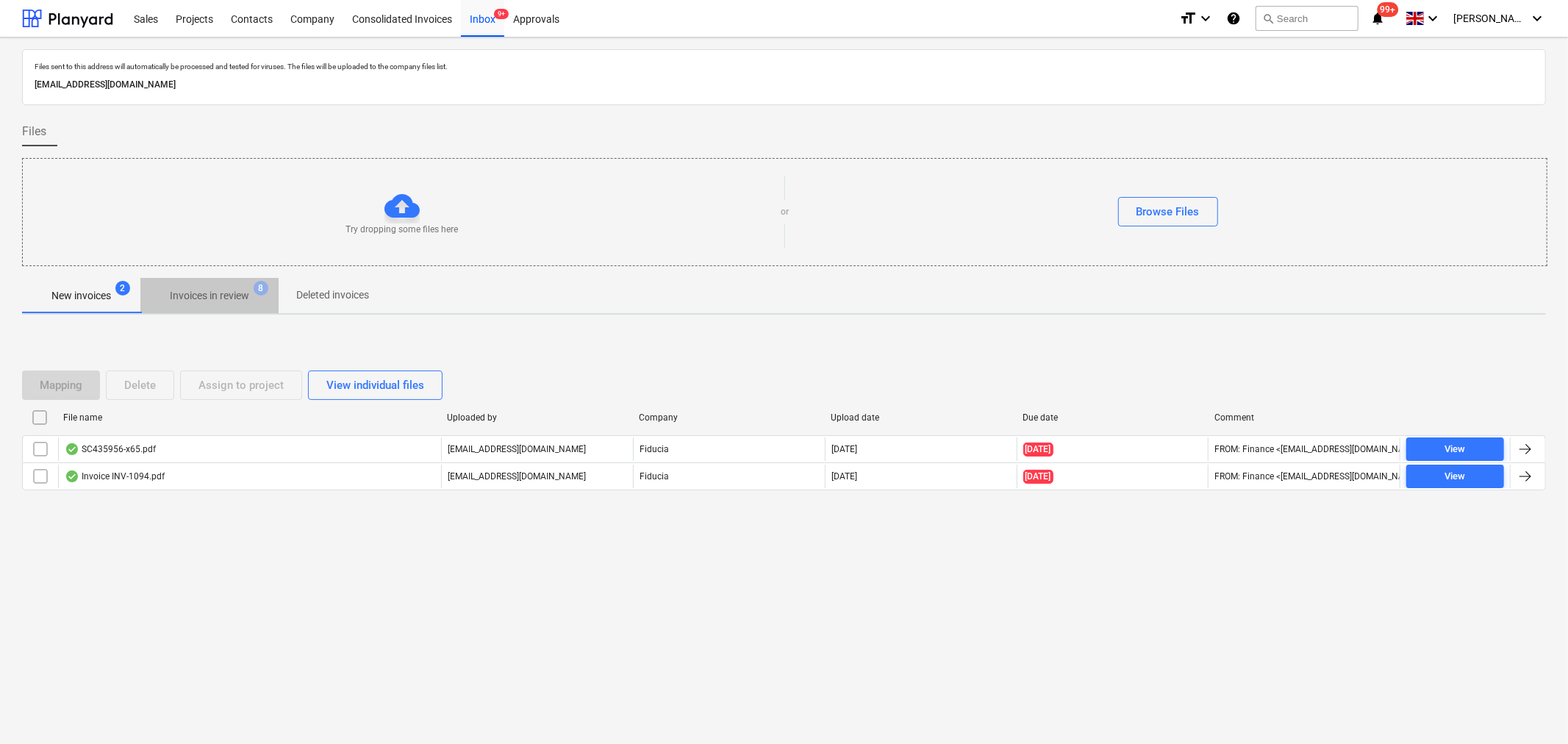
click at [222, 301] on p "Invoices in review" at bounding box center [210, 295] width 80 height 15
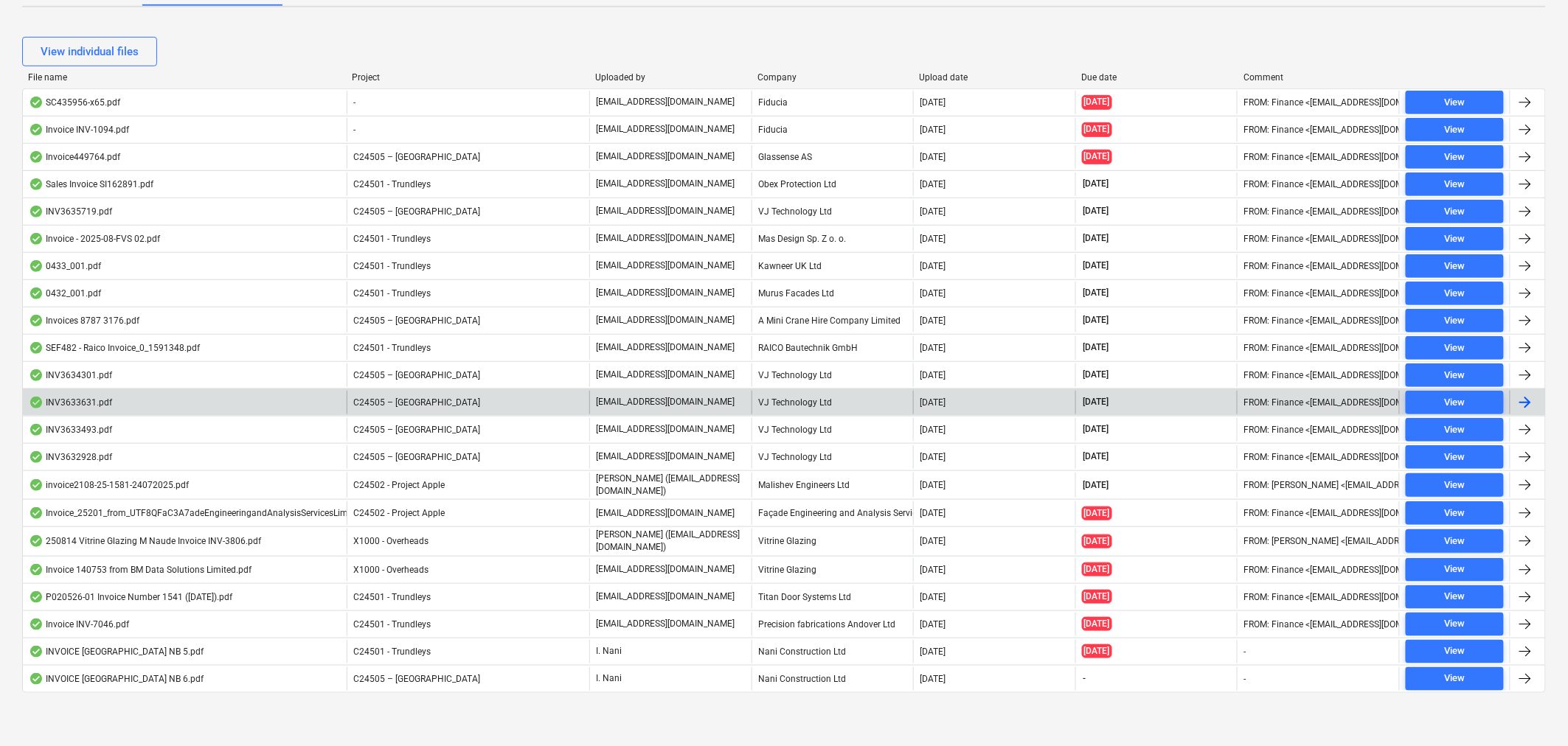
scroll to position [309, 0]
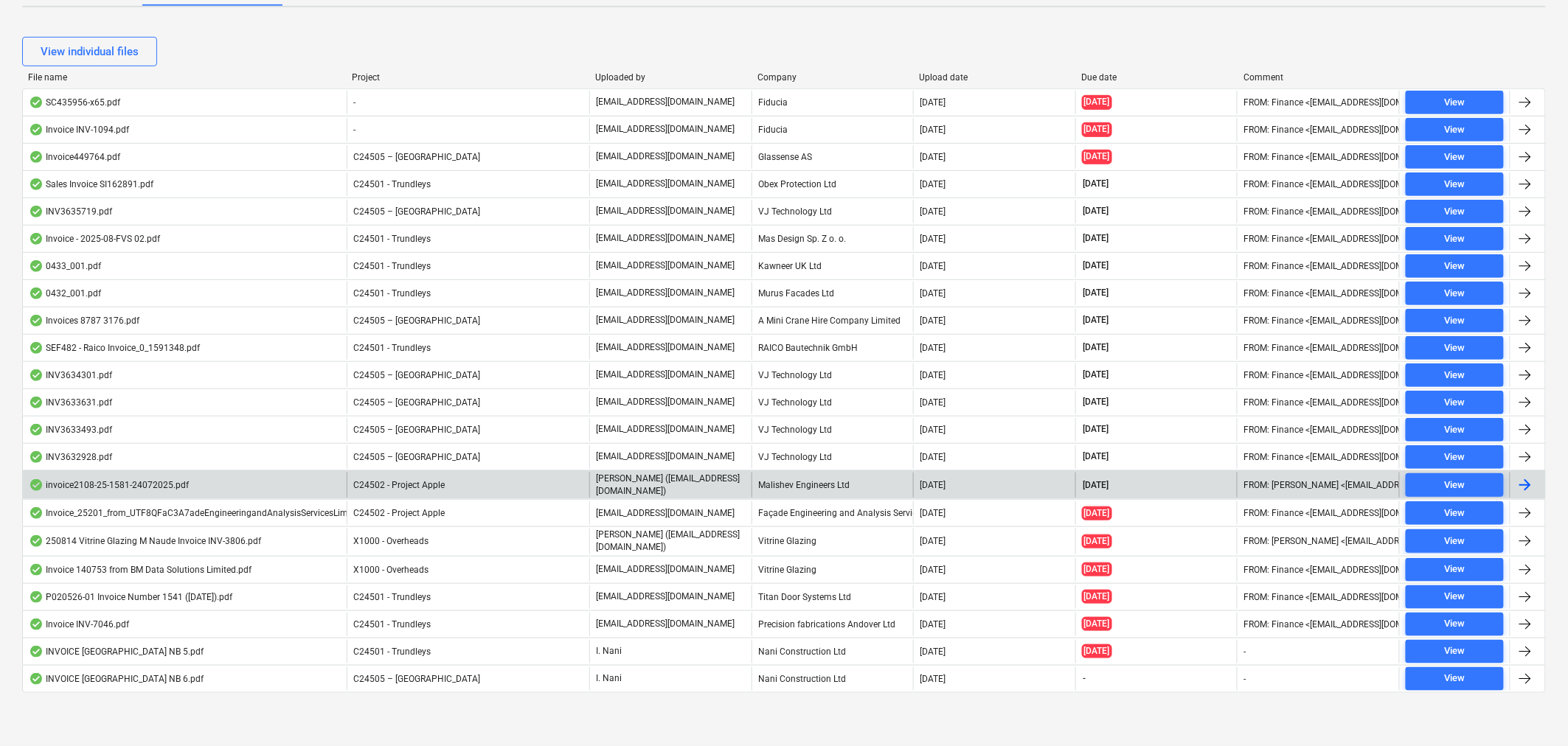
click at [406, 484] on span "C24502 - Project Apple" at bounding box center [399, 485] width 92 height 10
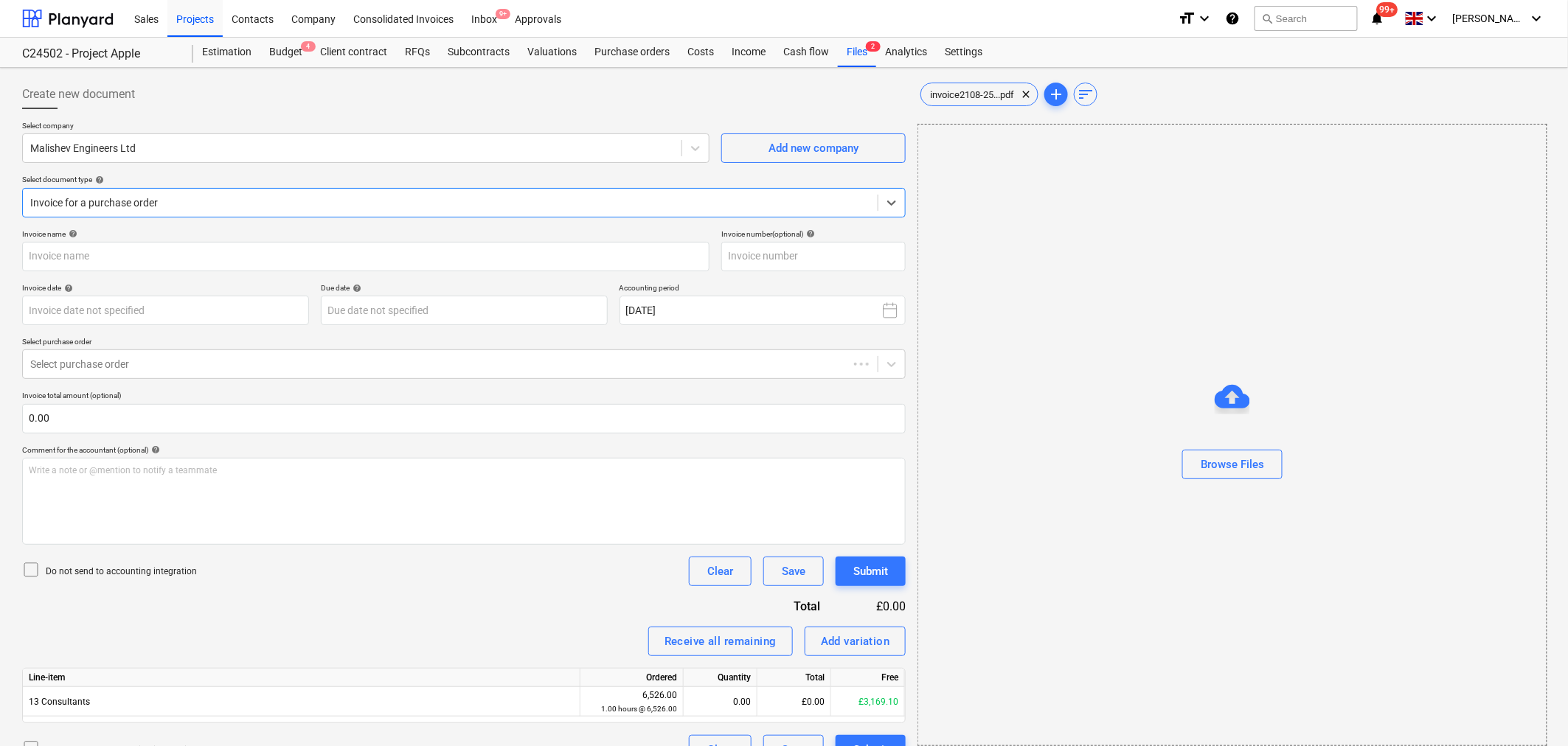
type input "24.7.25"
type input "24 Jul 2025"
type input "24 Aug 2025"
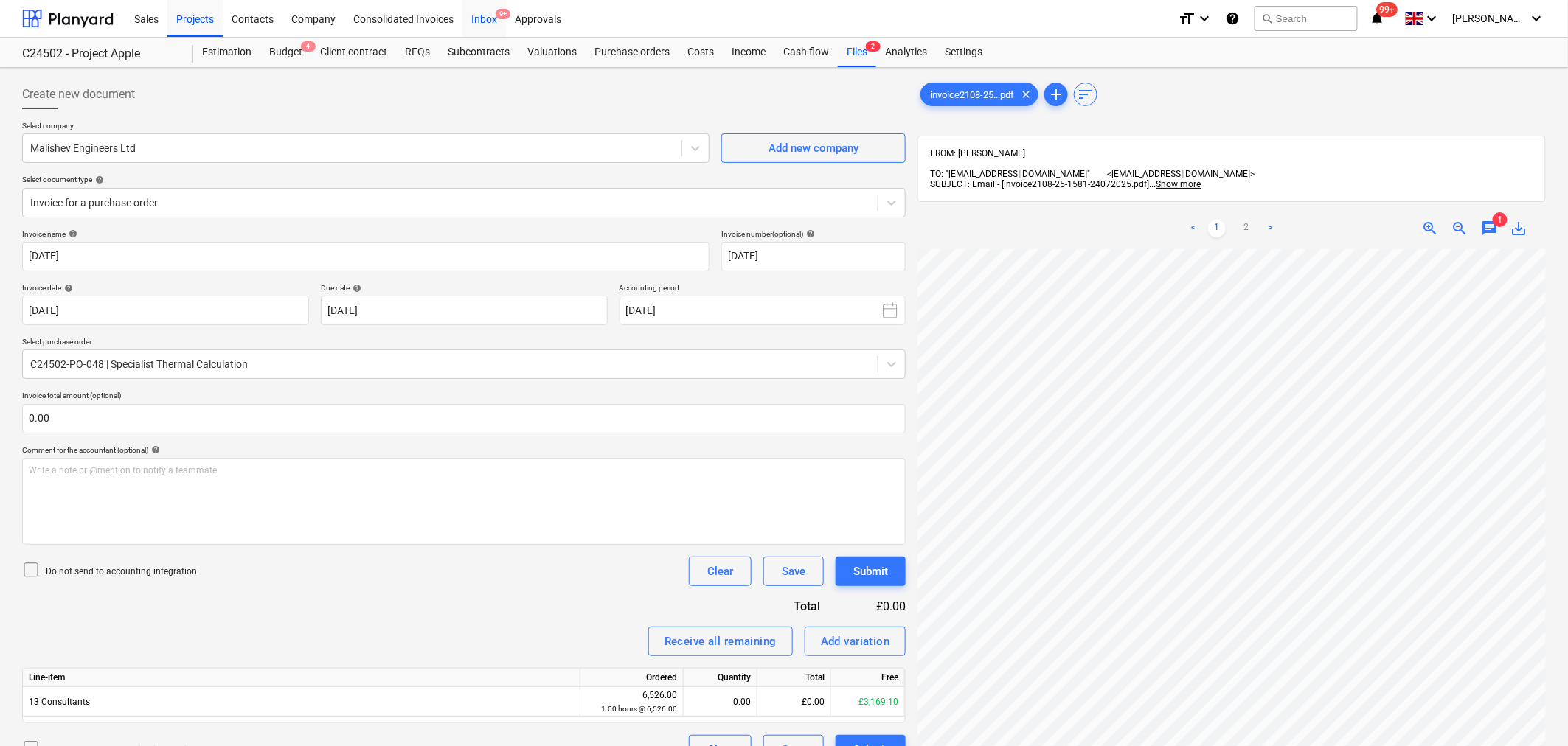
click at [476, 22] on div "Inbox 9+" at bounding box center [484, 18] width 44 height 38
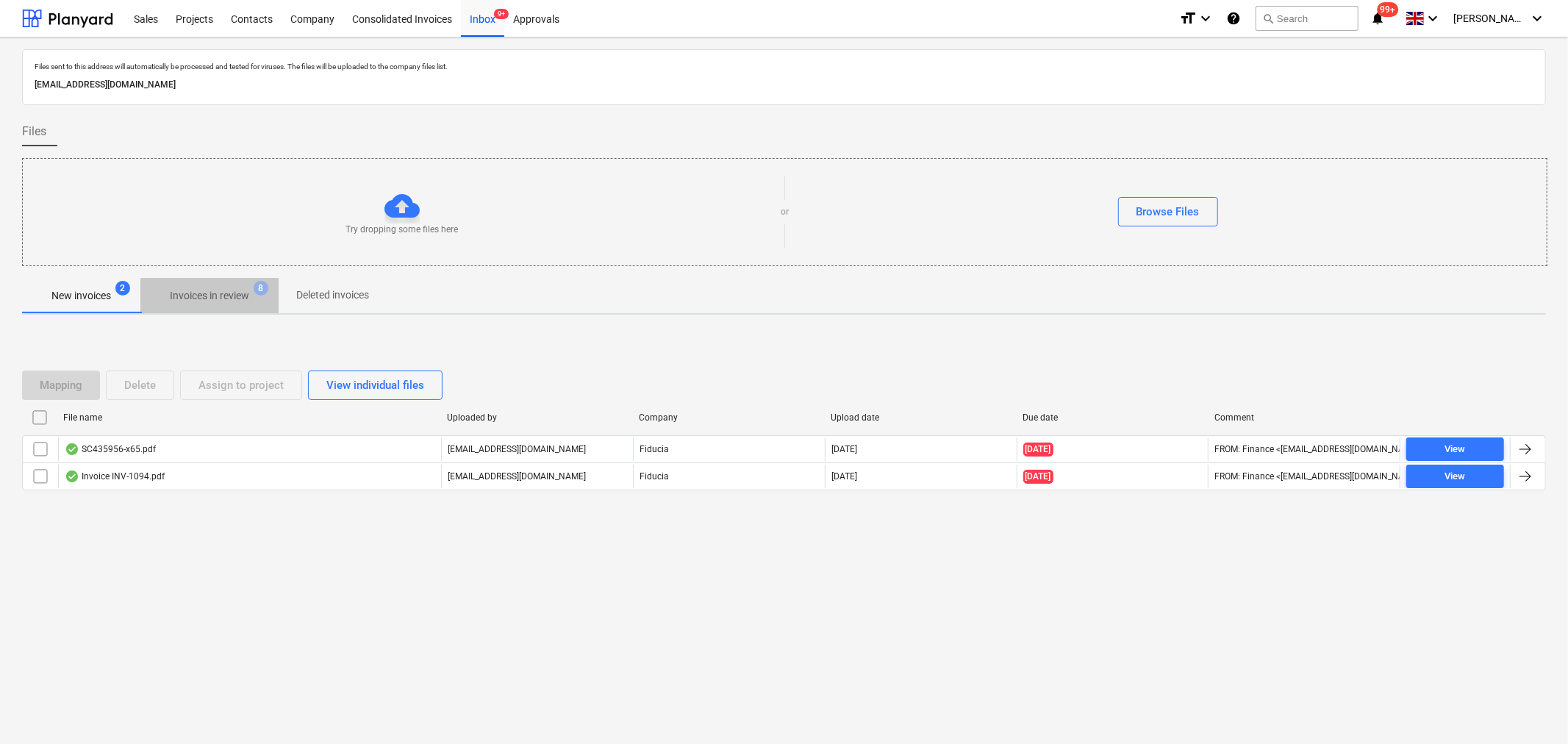
click at [246, 297] on p "Invoices in review" at bounding box center [210, 295] width 80 height 15
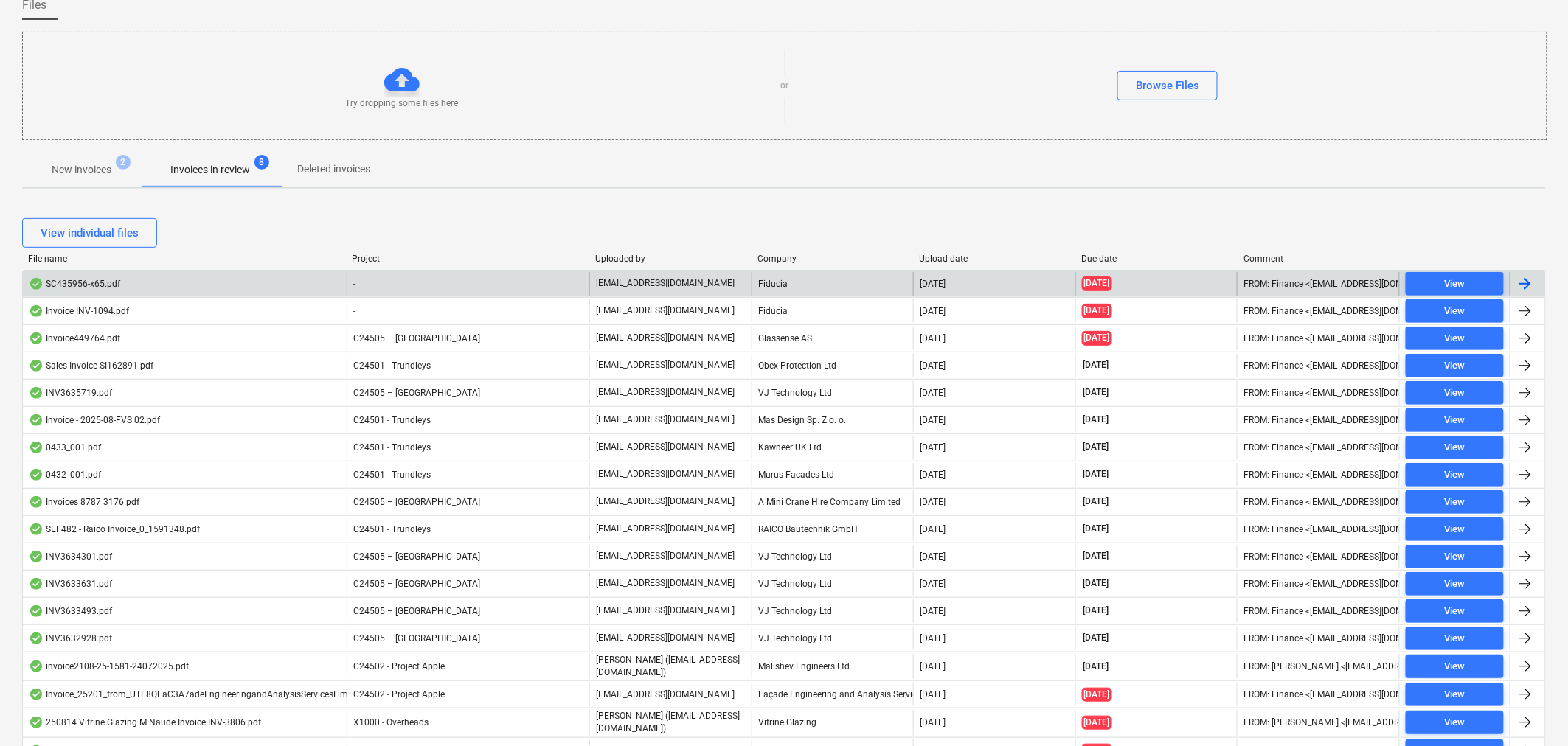
scroll to position [309, 0]
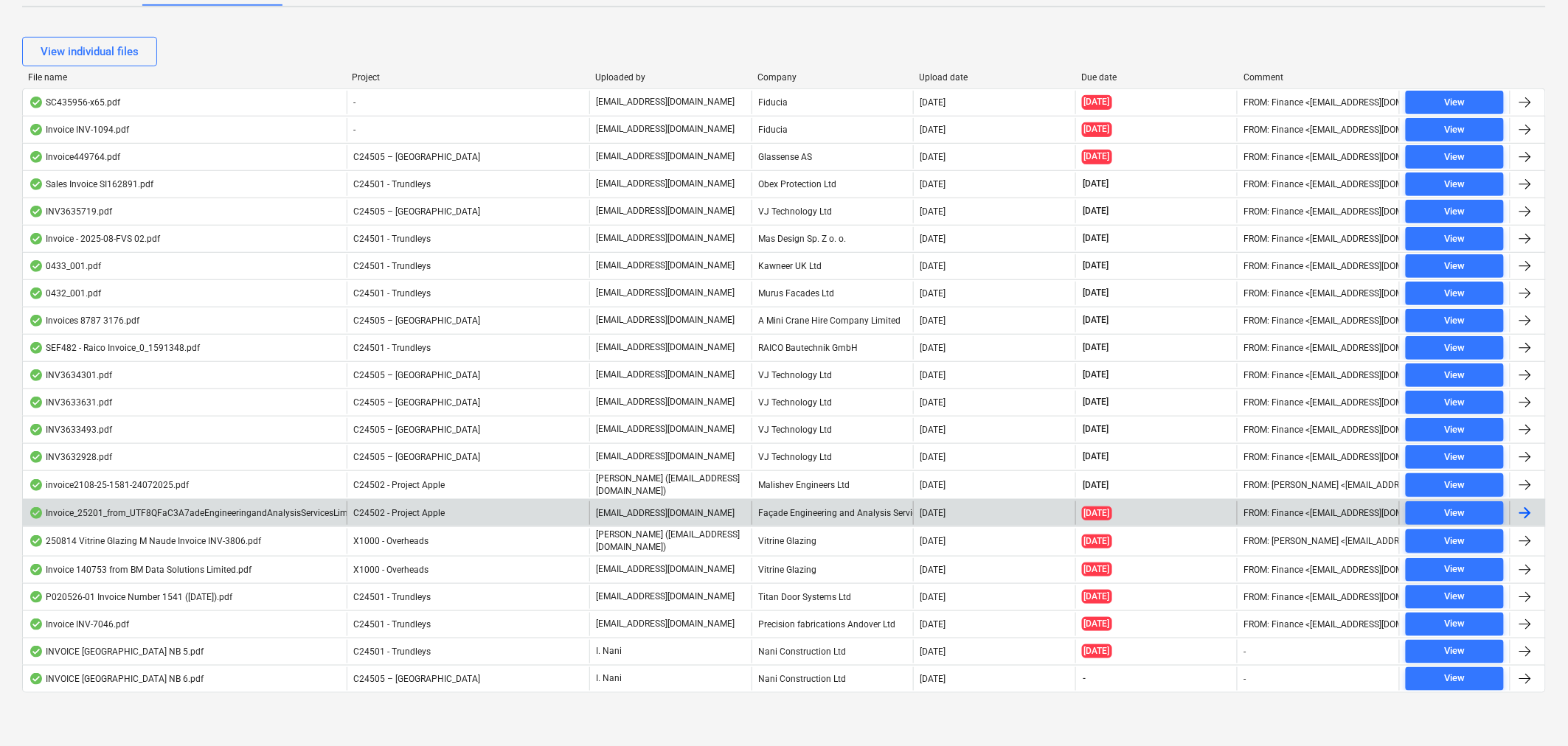
click at [532, 512] on div "C24502 - Project Apple" at bounding box center [468, 513] width 242 height 24
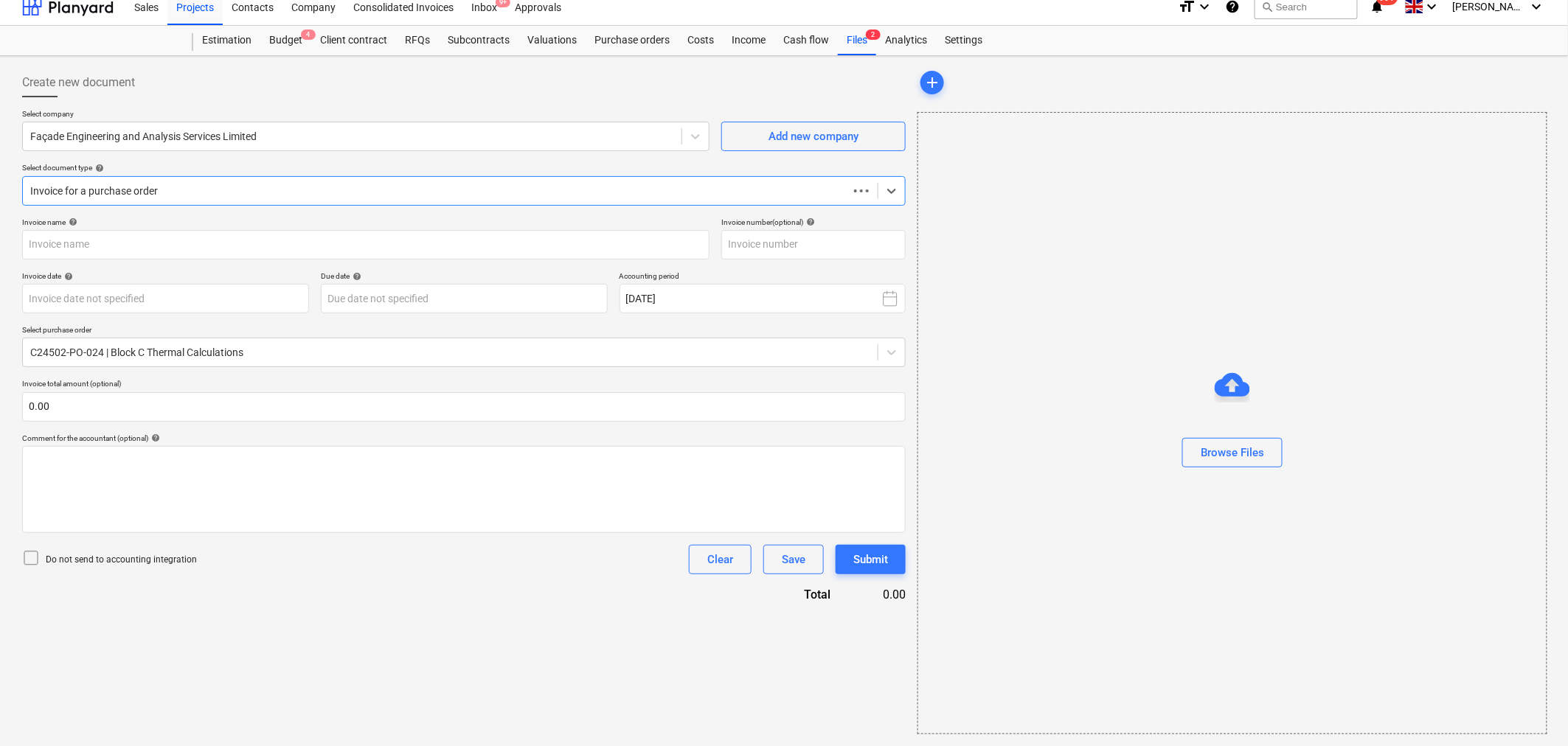
scroll to position [11, 0]
type input "25201"
type input "29 Jun 2025"
type input "29 Jul 2025"
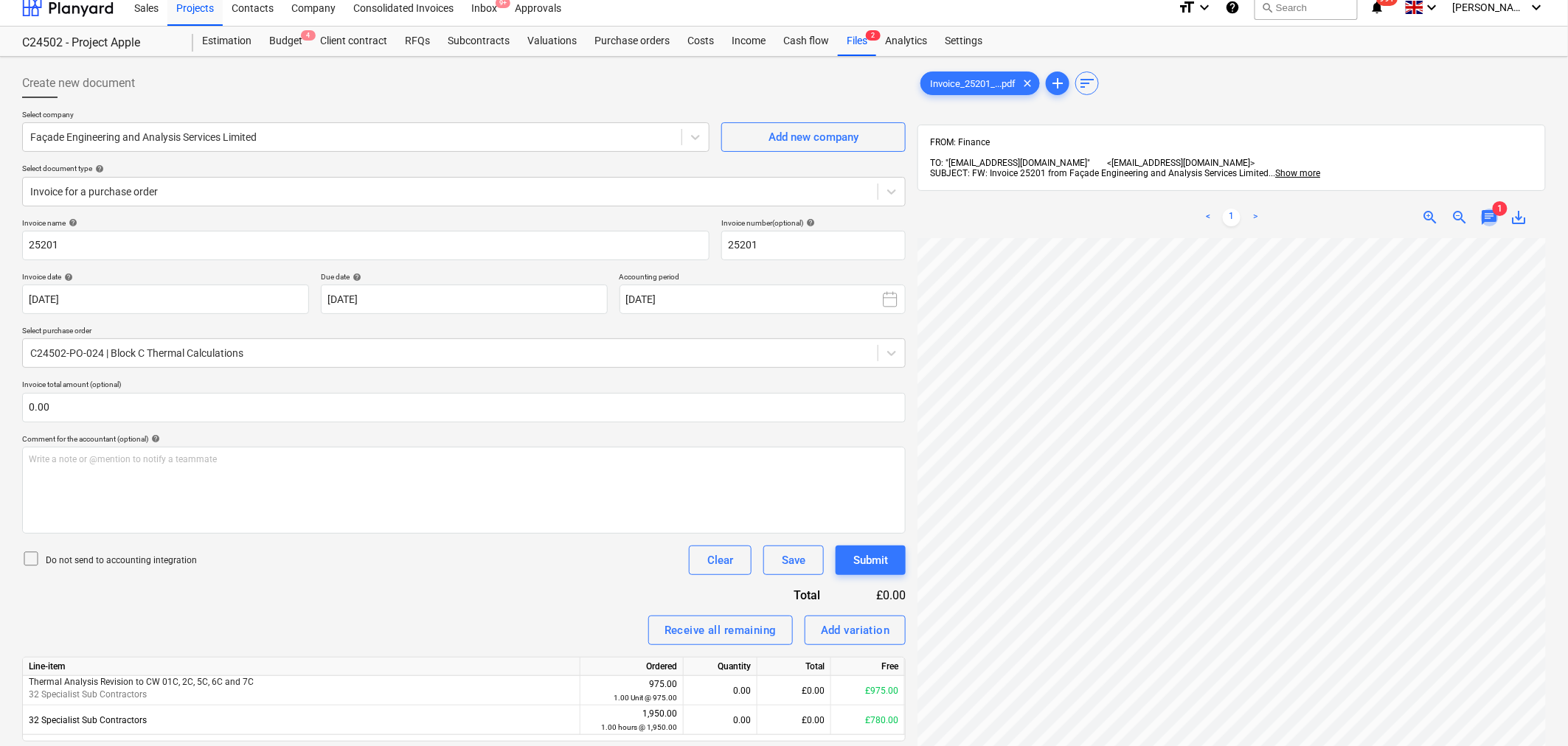
click at [1482, 208] on span "chat" at bounding box center [1490, 217] width 18 height 18
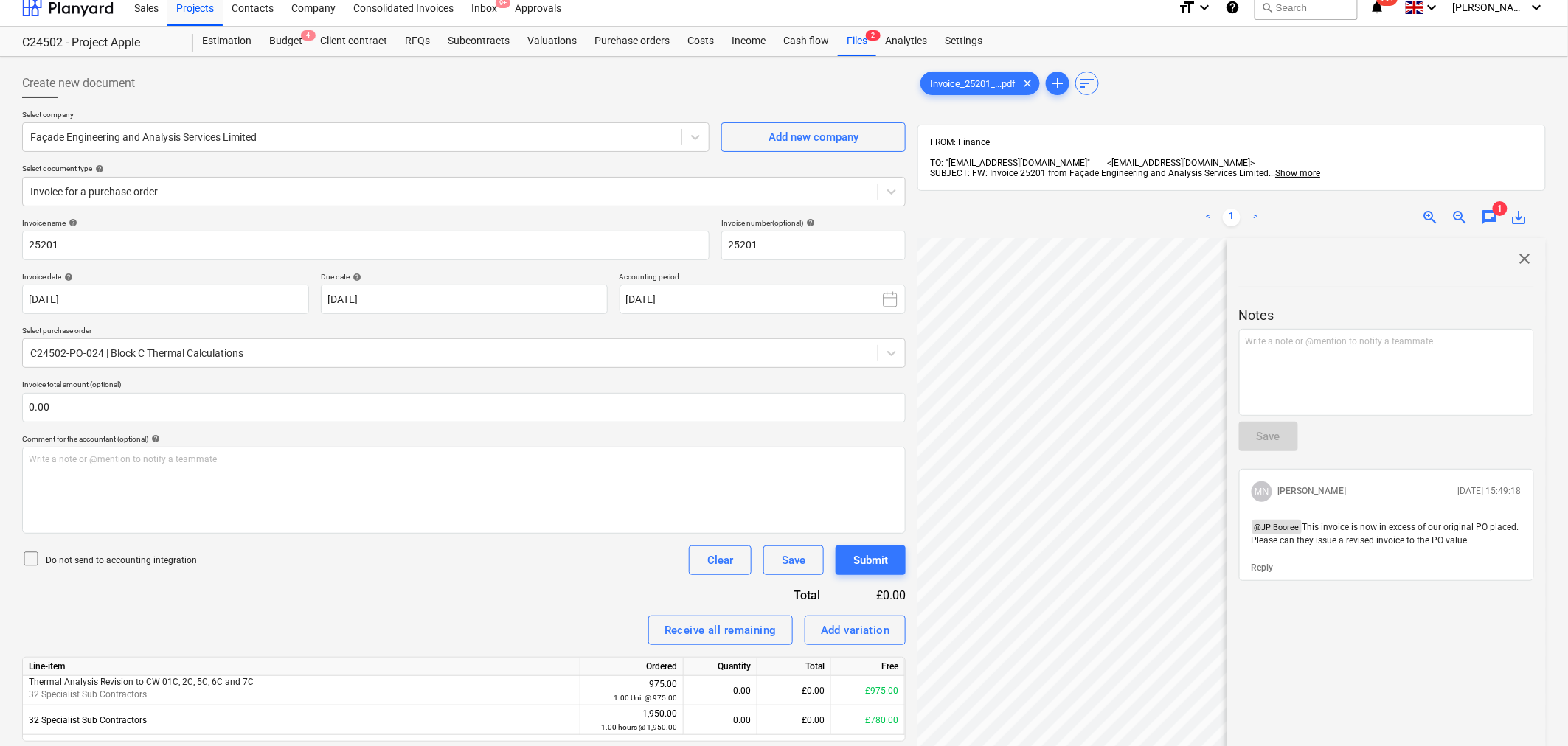
click at [1485, 208] on span "chat" at bounding box center [1490, 217] width 18 height 18
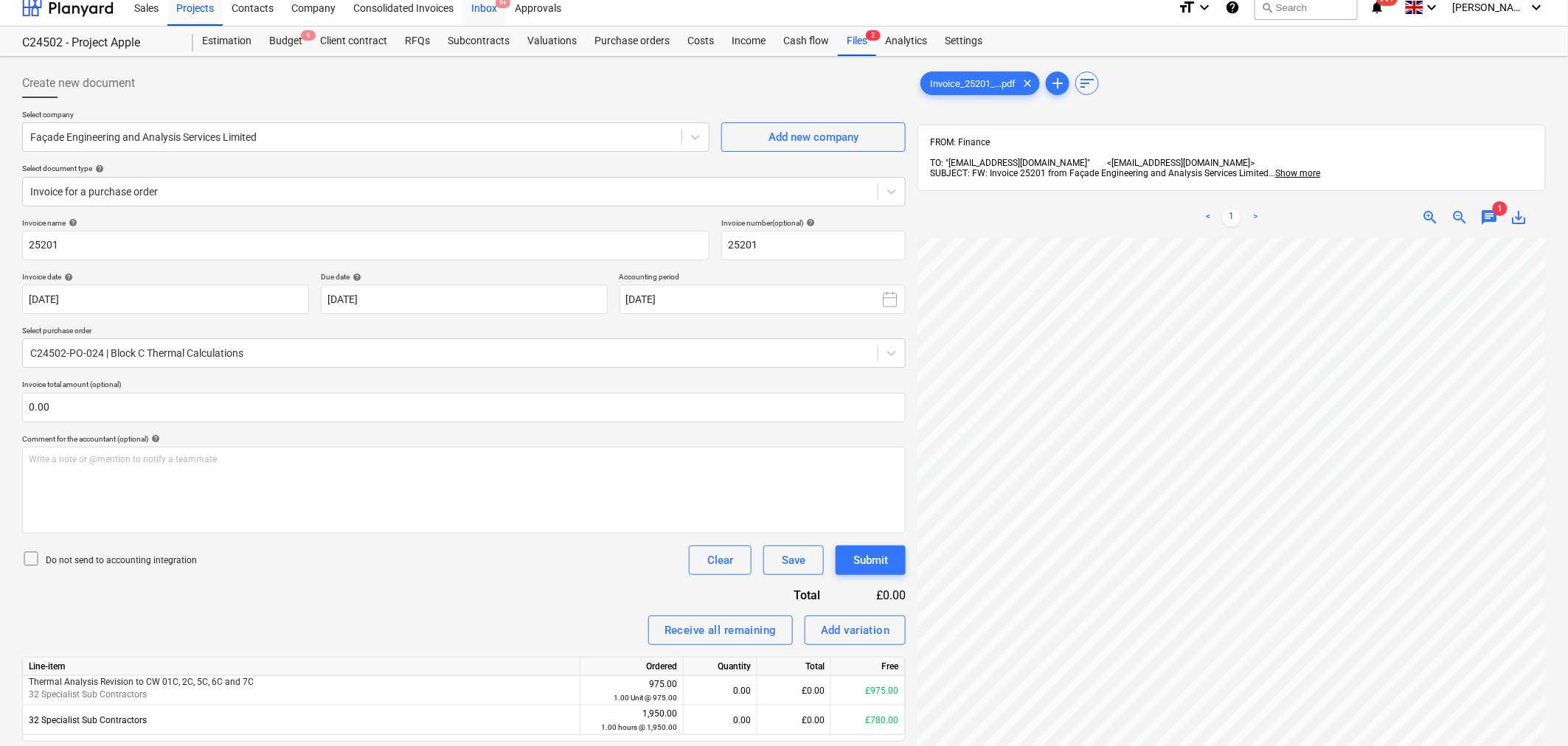
click at [492, 10] on div "Inbox 9+" at bounding box center [484, 7] width 44 height 38
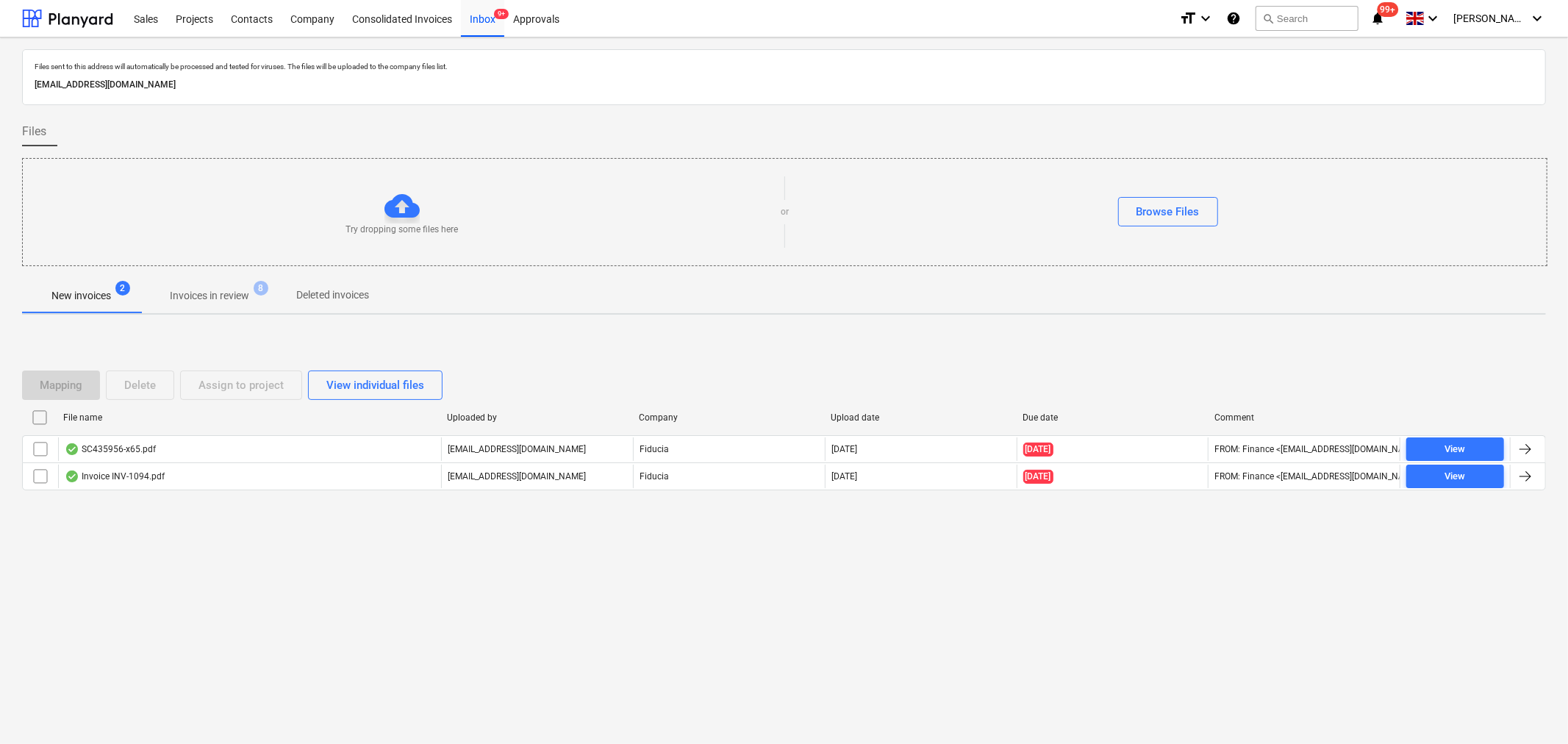
click at [232, 296] on p "Invoices in review" at bounding box center [210, 295] width 80 height 15
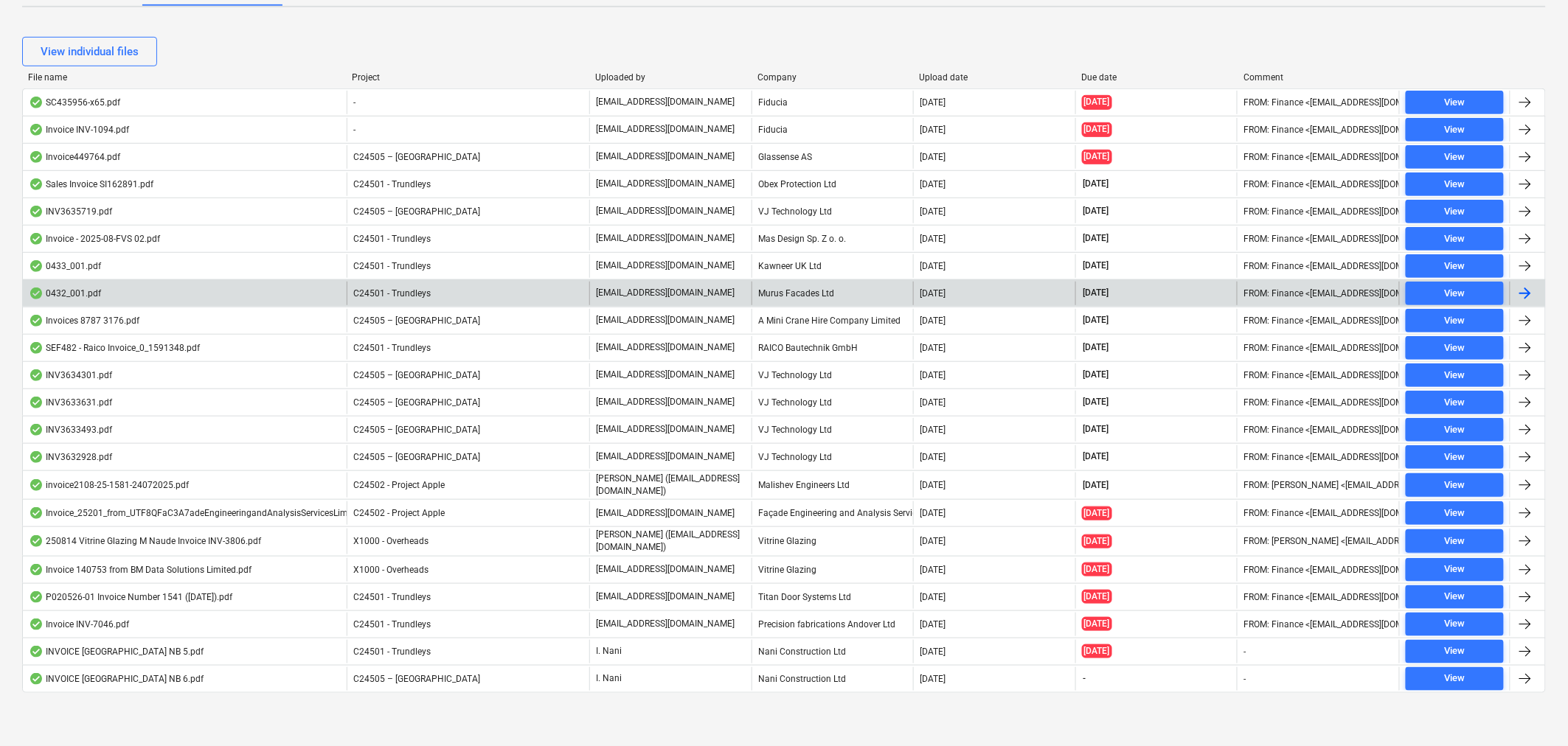
scroll to position [309, 0]
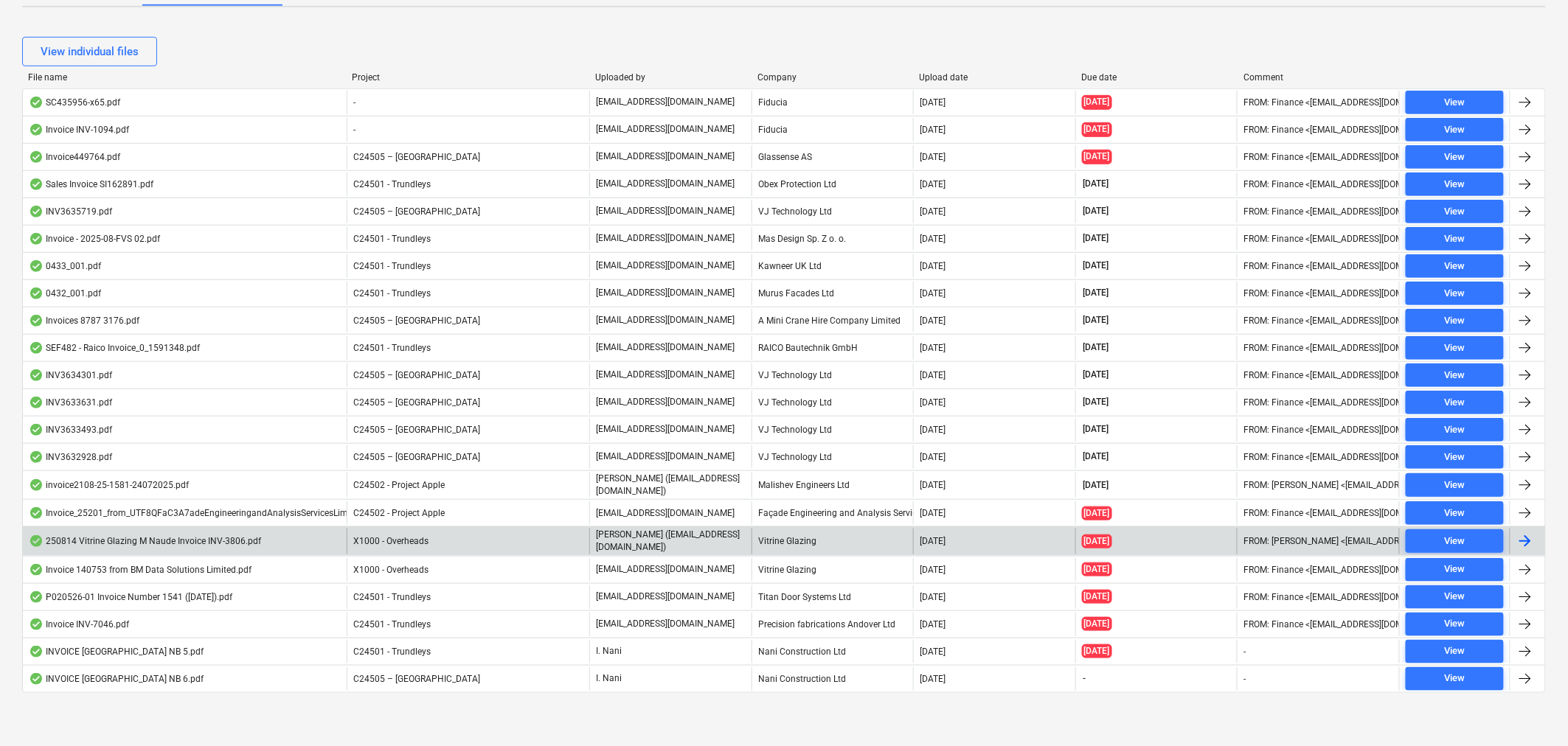
click at [274, 546] on div "250814 Vitrine Glazing M Naude Invoice INV-3806.pdf" at bounding box center [185, 541] width 324 height 25
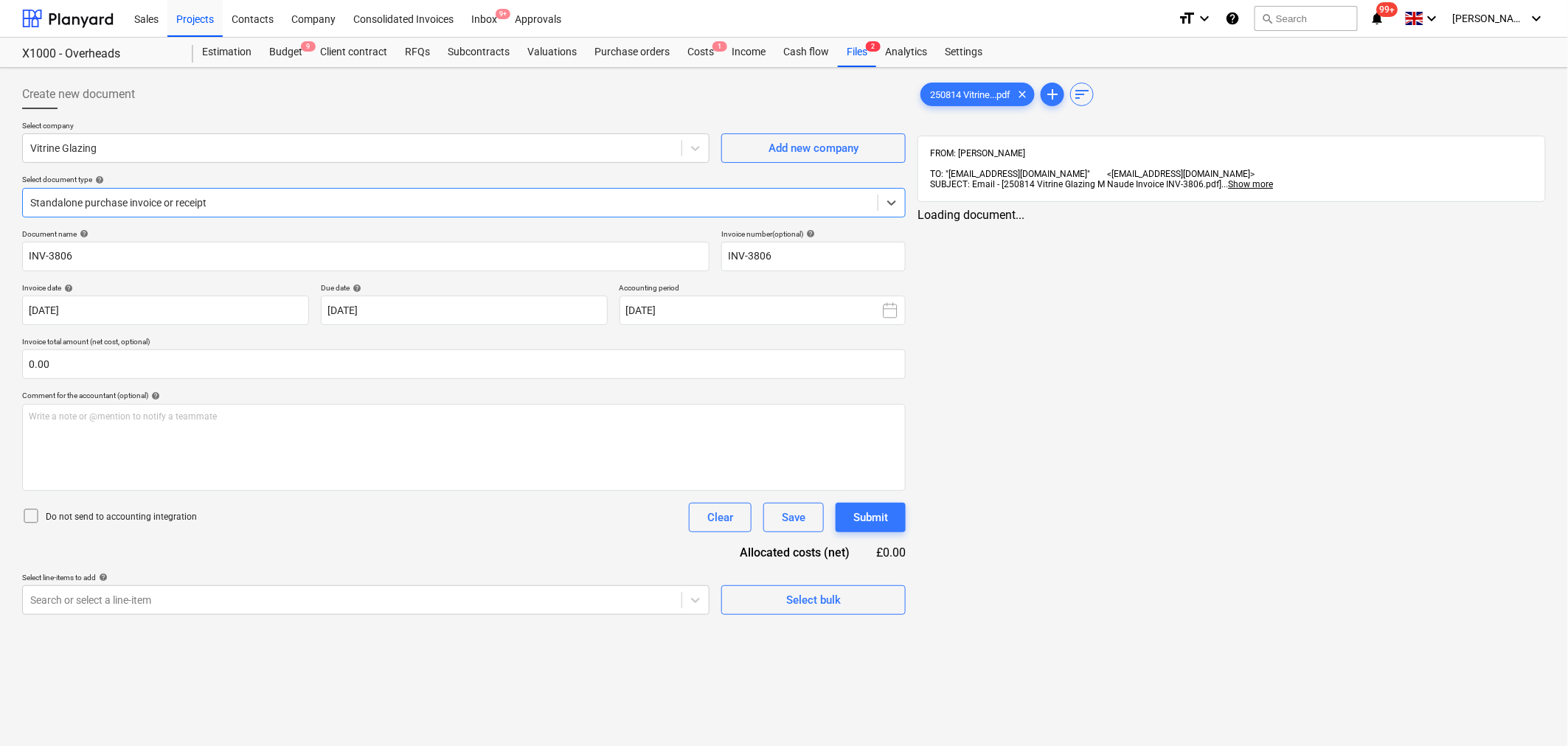
type input "INV-3806"
type input "[DATE]"
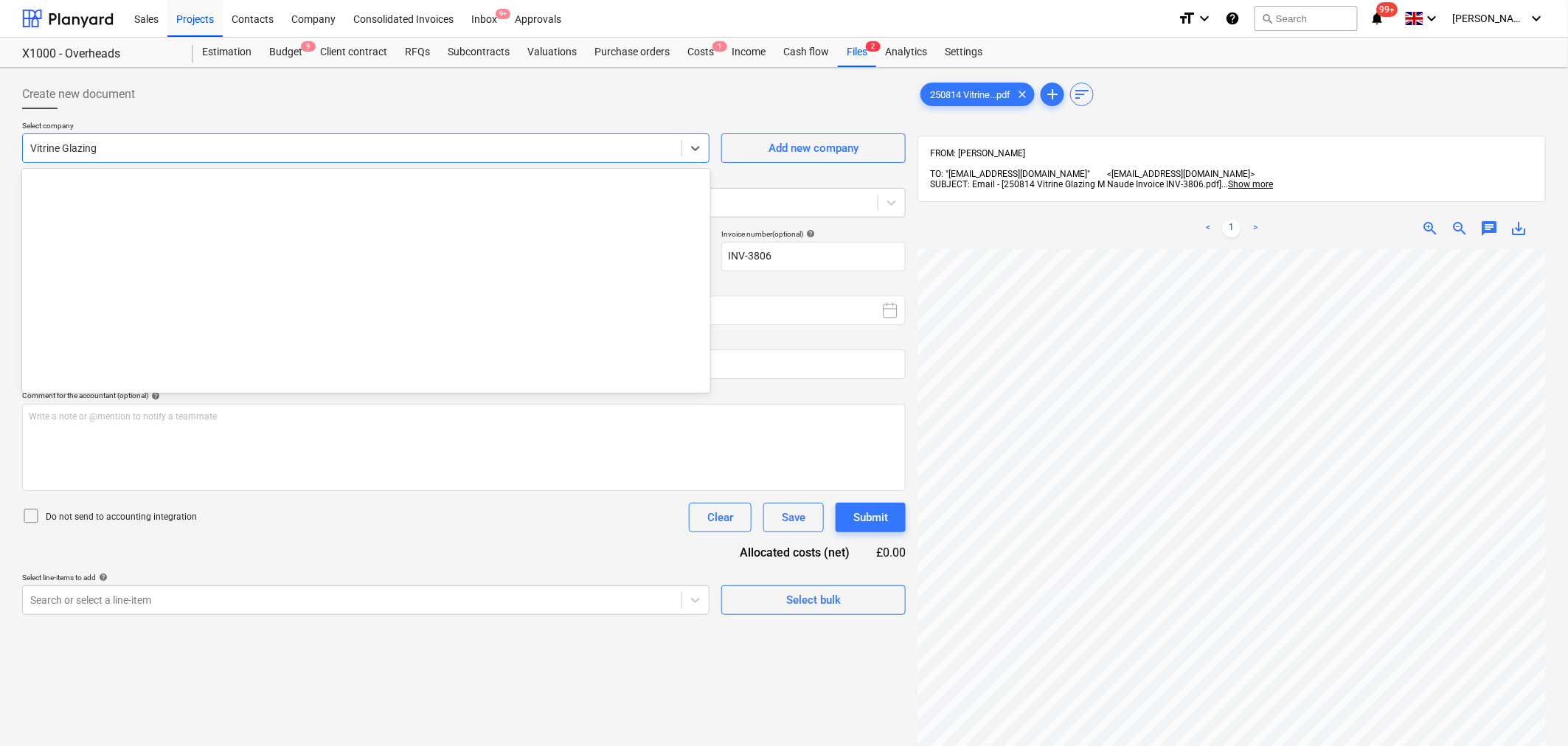
click at [576, 146] on div at bounding box center [352, 148] width 644 height 15
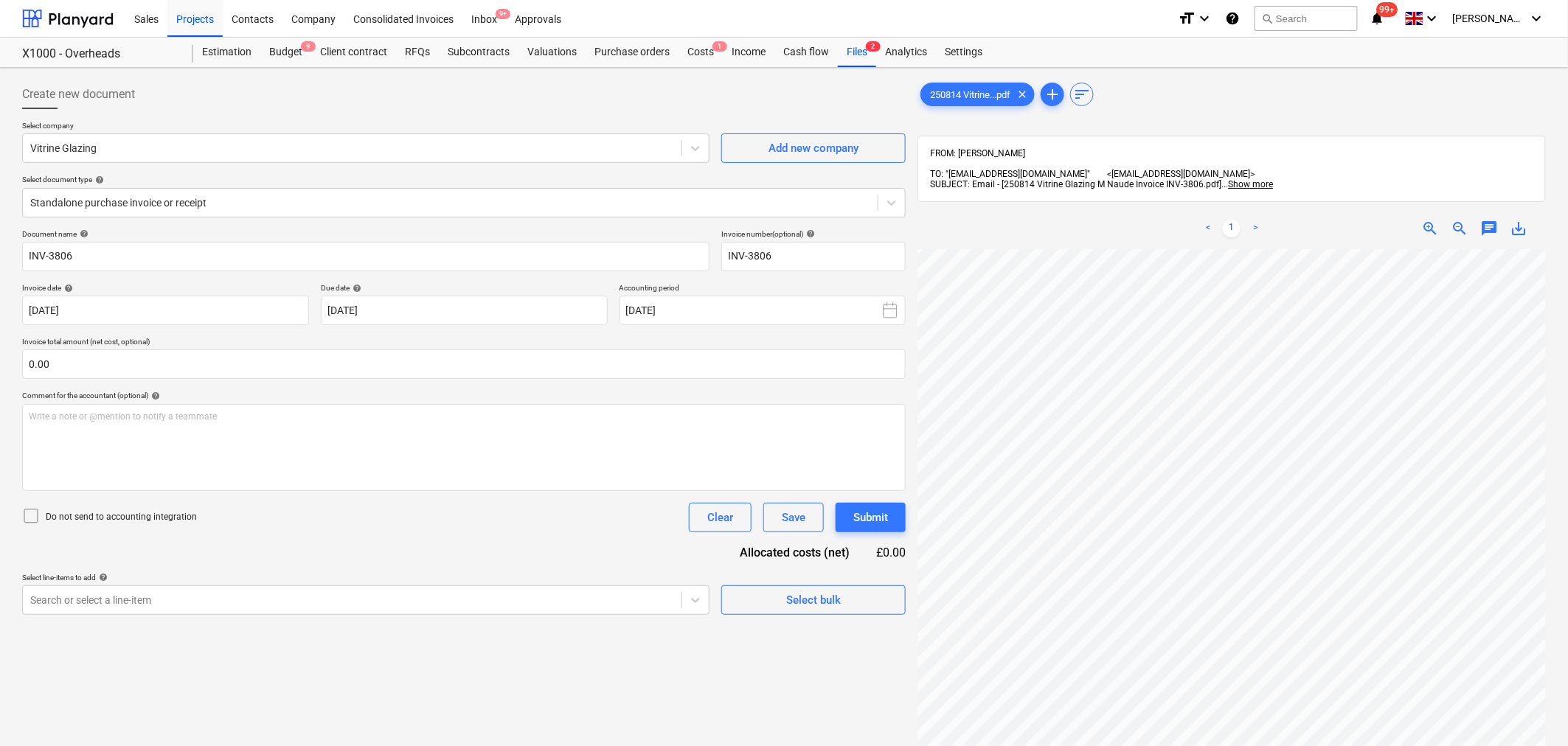
scroll to position [0, 146]
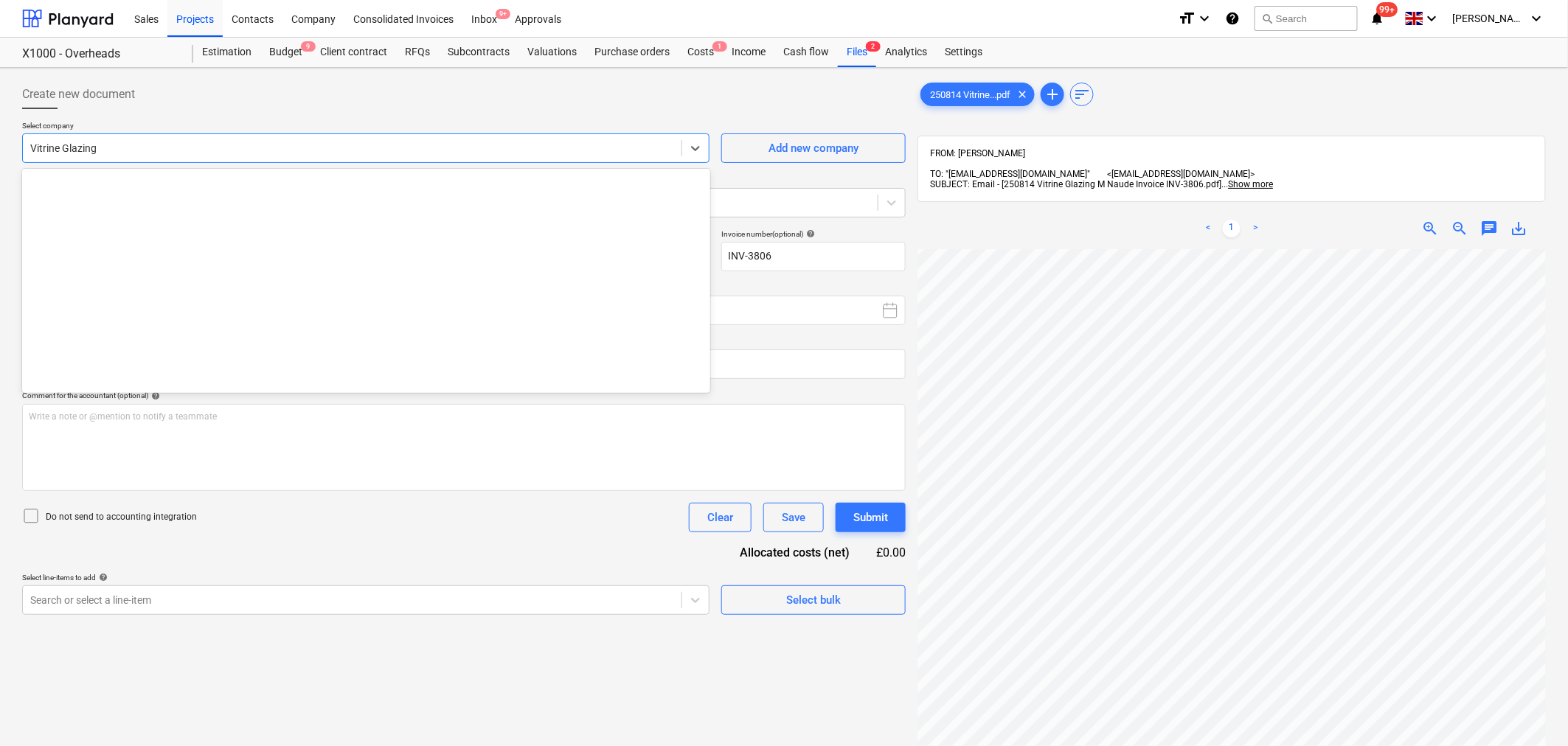
click at [463, 154] on div at bounding box center [352, 148] width 644 height 15
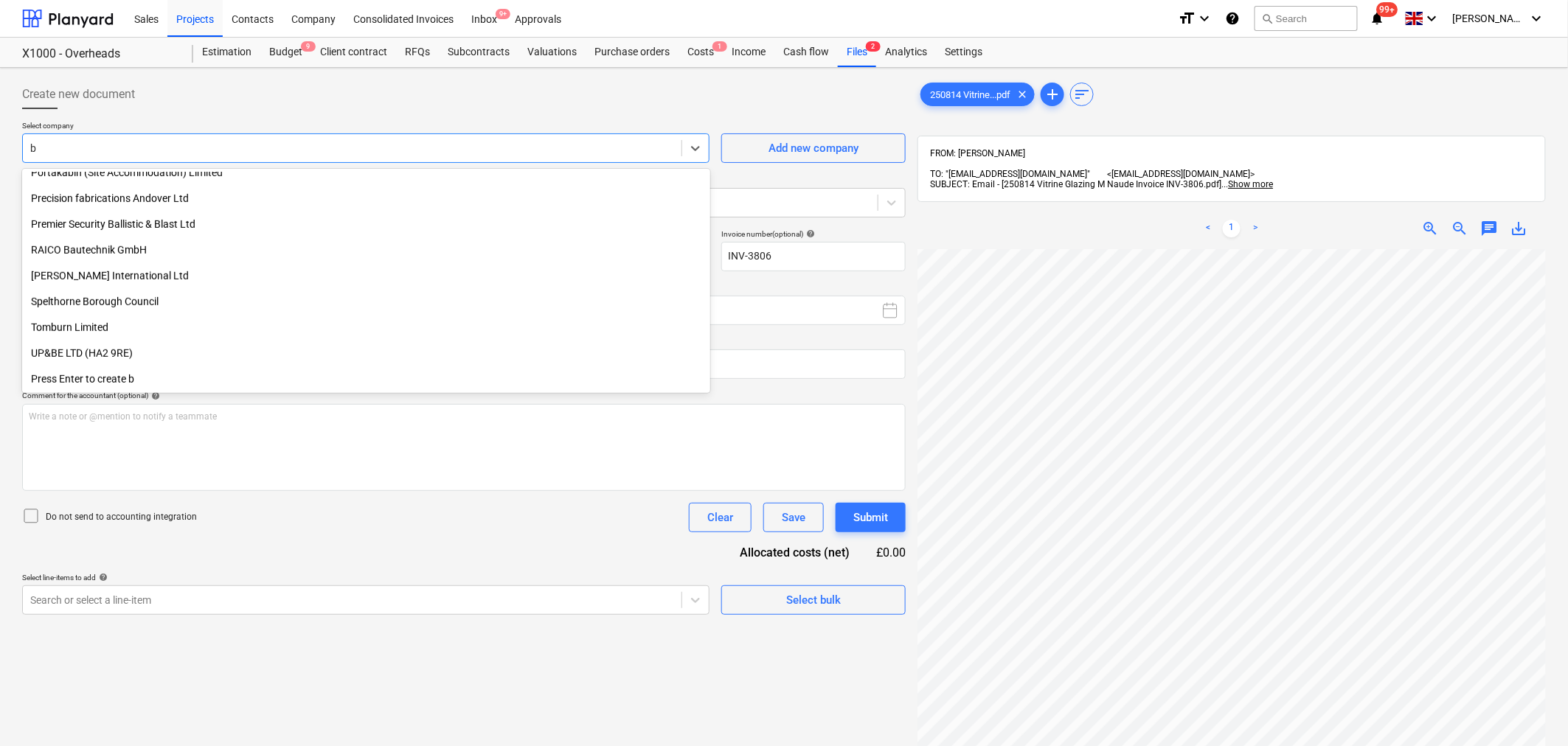
scroll to position [372, 0]
type input "bb"
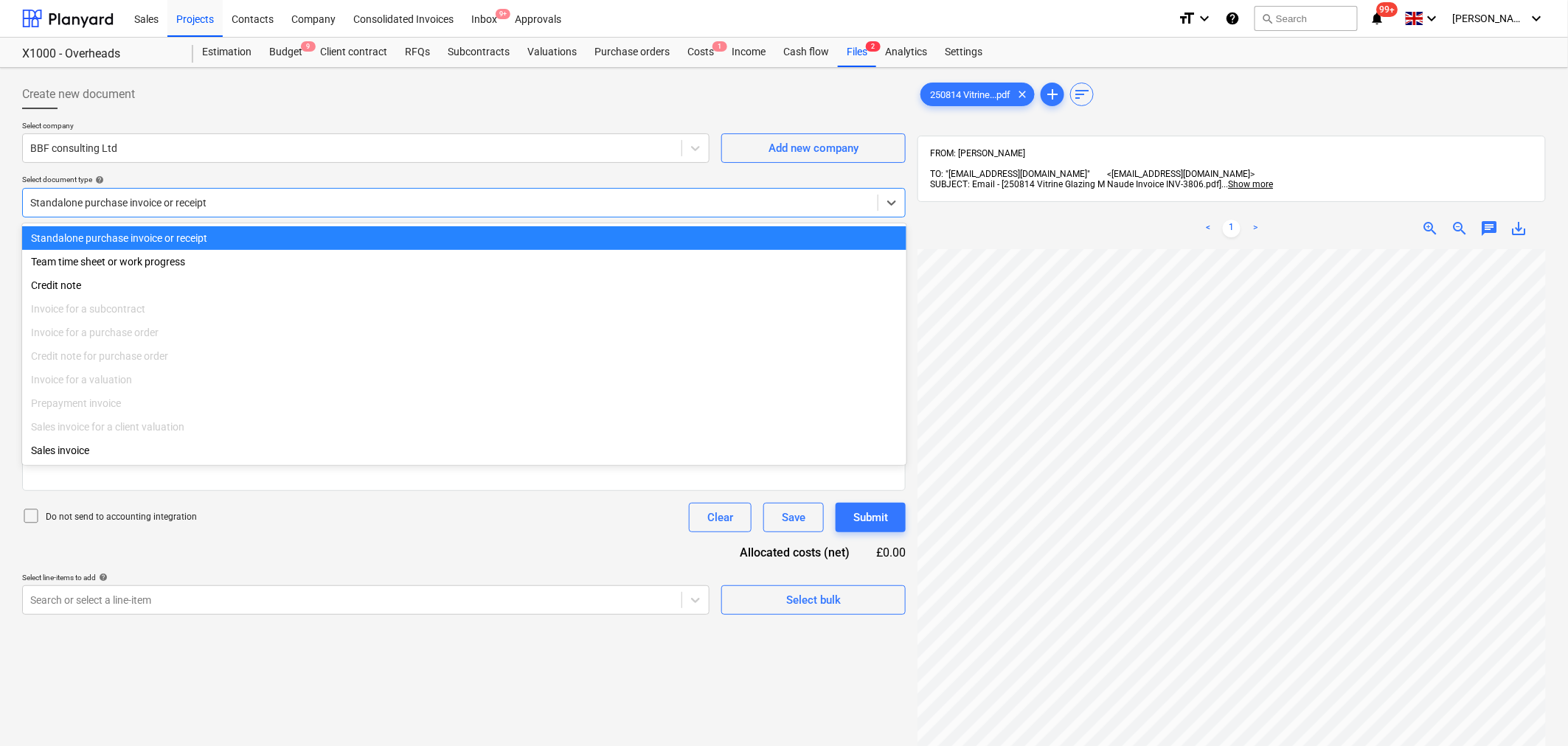
click at [650, 193] on div "Standalone purchase invoice or receipt" at bounding box center [450, 203] width 855 height 21
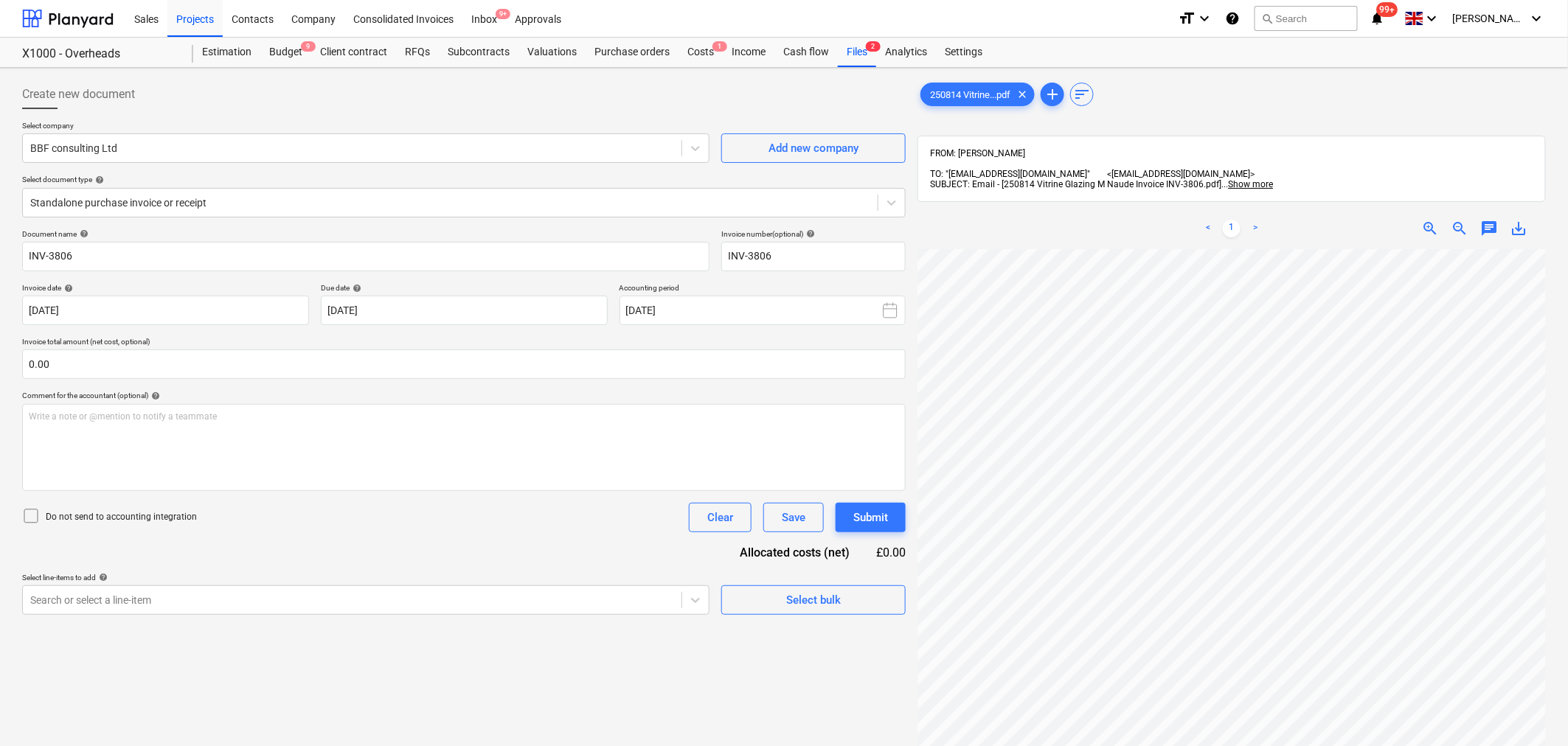
scroll to position [114, 10]
click at [895, 204] on icon at bounding box center [892, 203] width 15 height 15
click at [610, 203] on div at bounding box center [450, 203] width 840 height 15
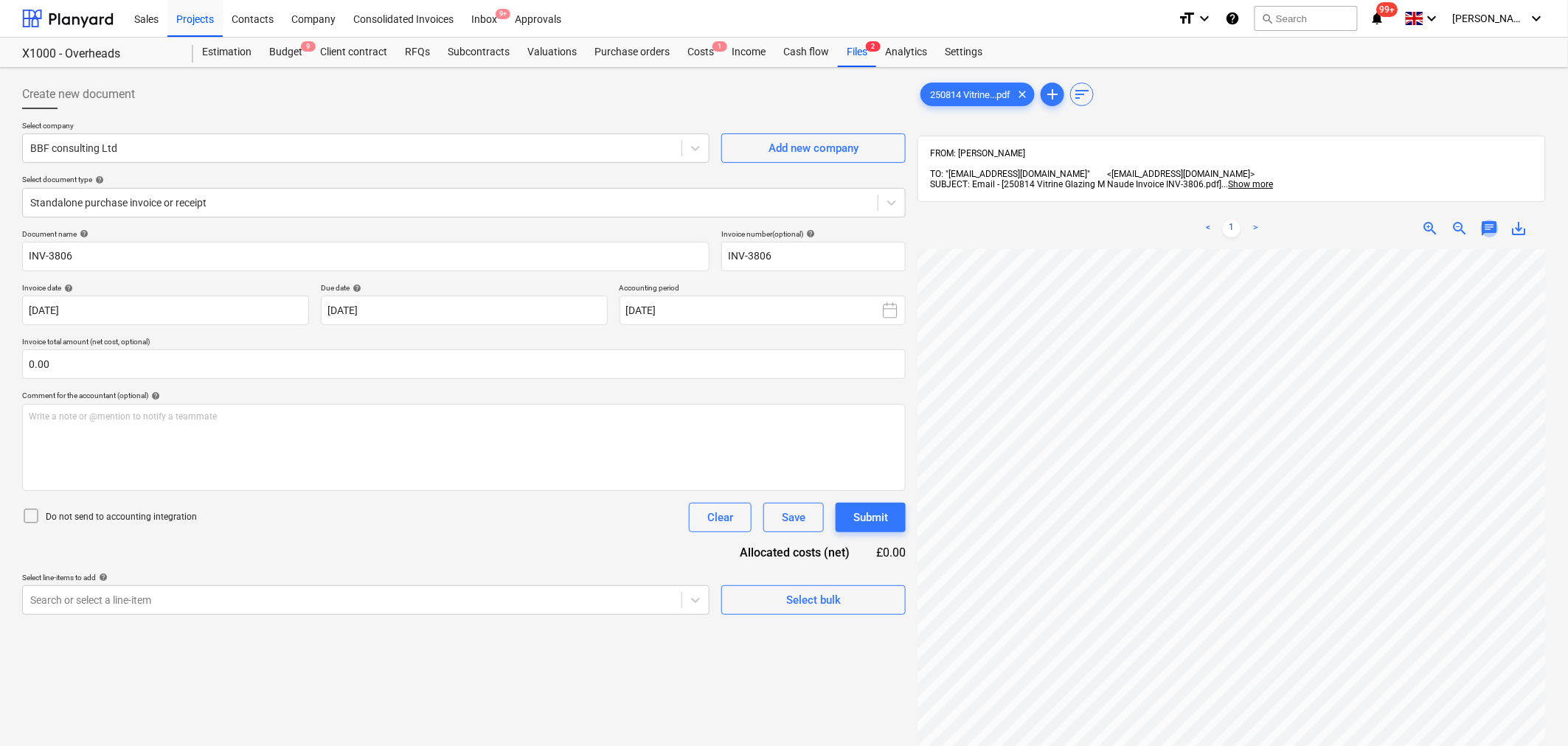
click at [1487, 219] on span "chat" at bounding box center [1490, 228] width 18 height 18
click at [1347, 346] on p "Write a note or @mention to notify a teammate [PERSON_NAME]" at bounding box center [1386, 352] width 282 height 13
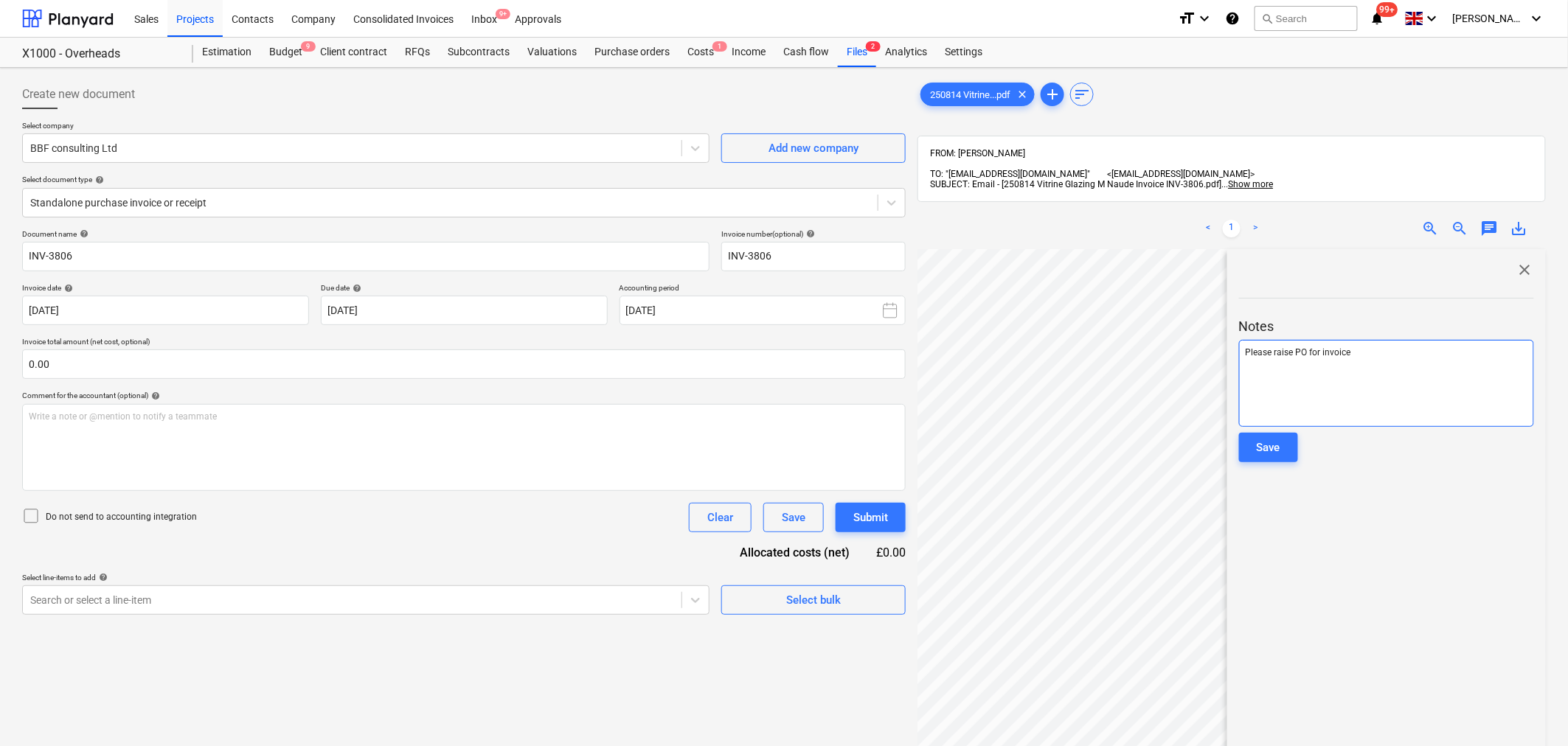
click at [1246, 347] on span "Please raise PO for invoice" at bounding box center [1298, 352] width 106 height 10
click at [1265, 438] on div "Save" at bounding box center [1269, 448] width 24 height 19
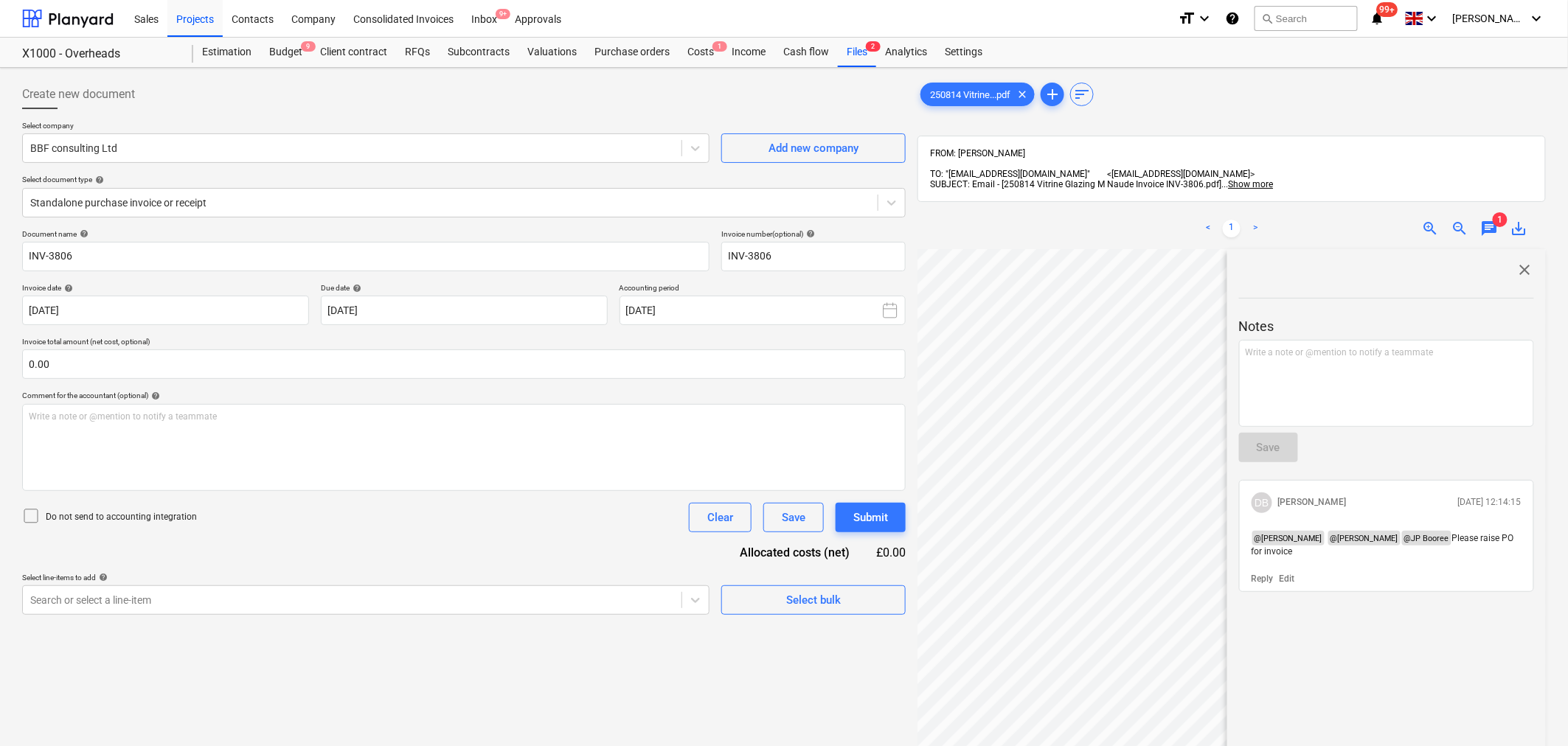
click at [1518, 261] on span "close" at bounding box center [1525, 270] width 18 height 18
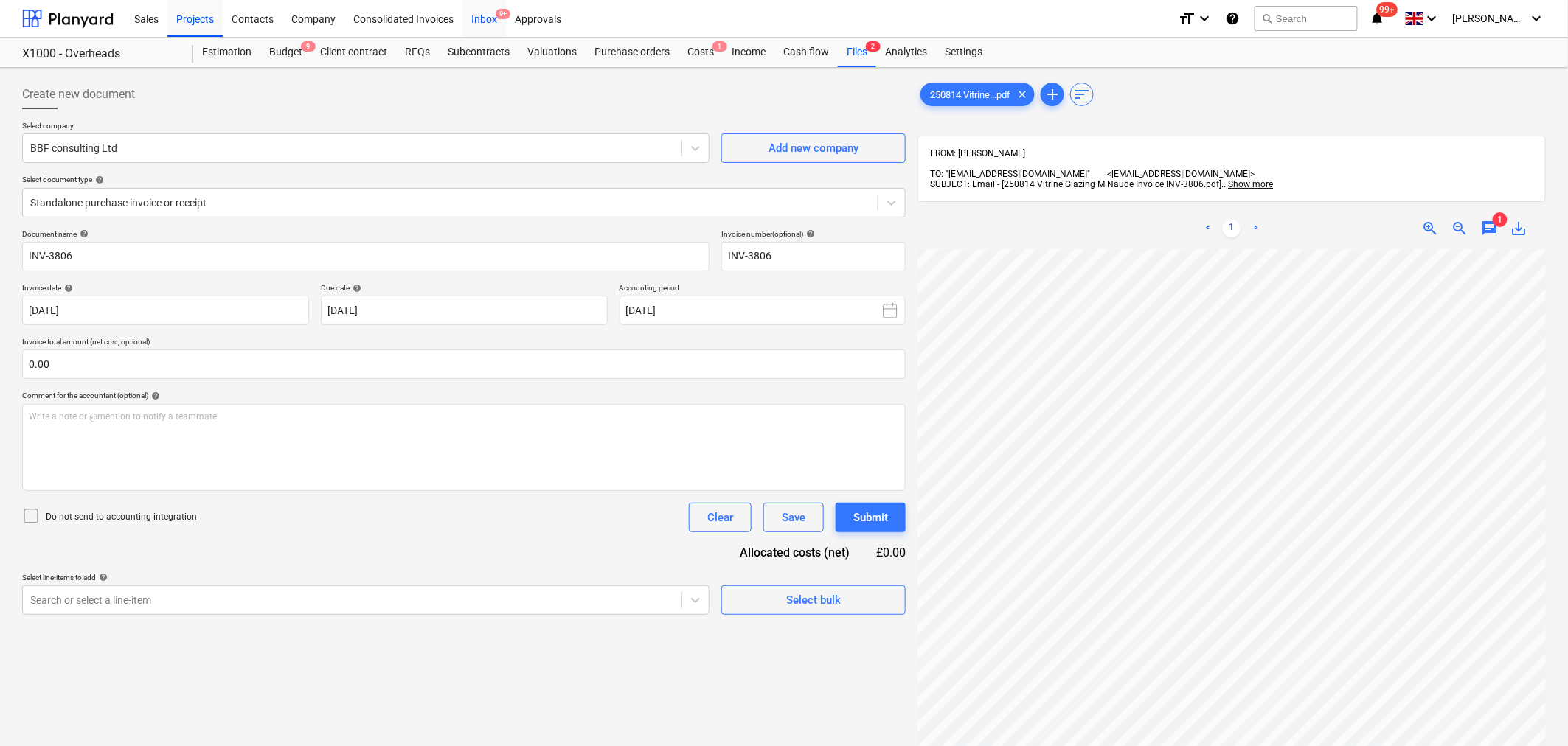
click at [491, 20] on div "Inbox 9+" at bounding box center [484, 18] width 44 height 38
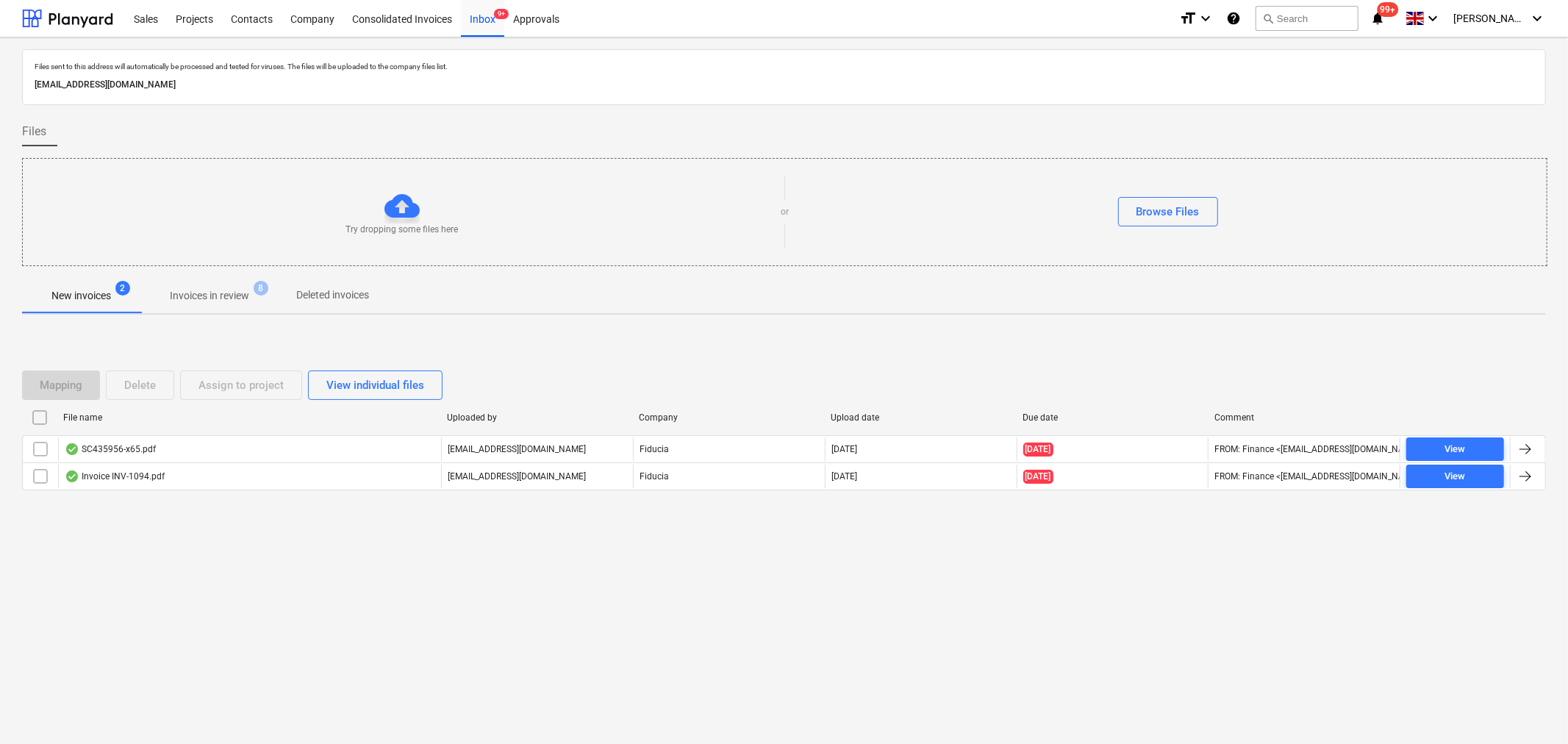
click at [241, 295] on p "Invoices in review" at bounding box center [210, 295] width 80 height 15
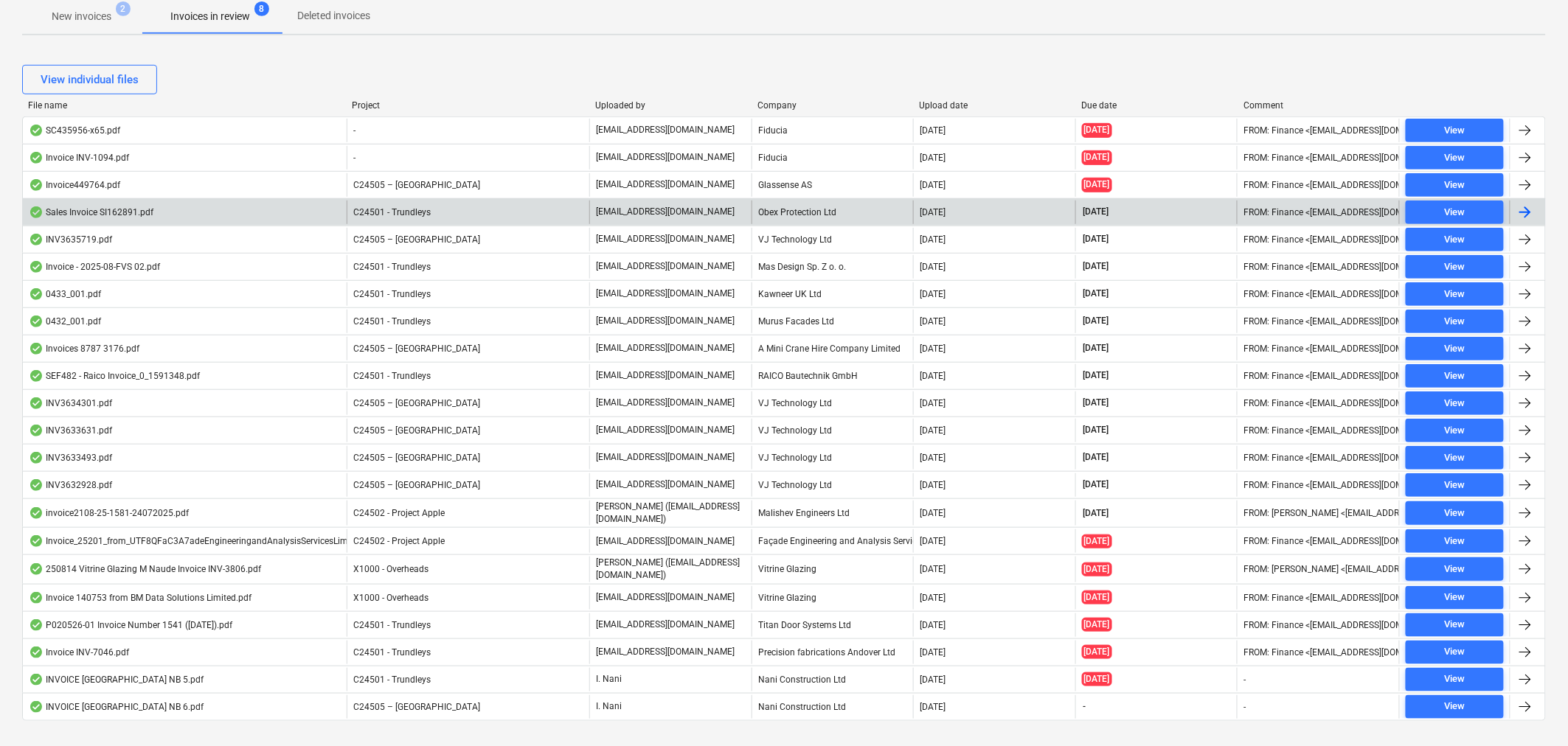
scroll to position [309, 0]
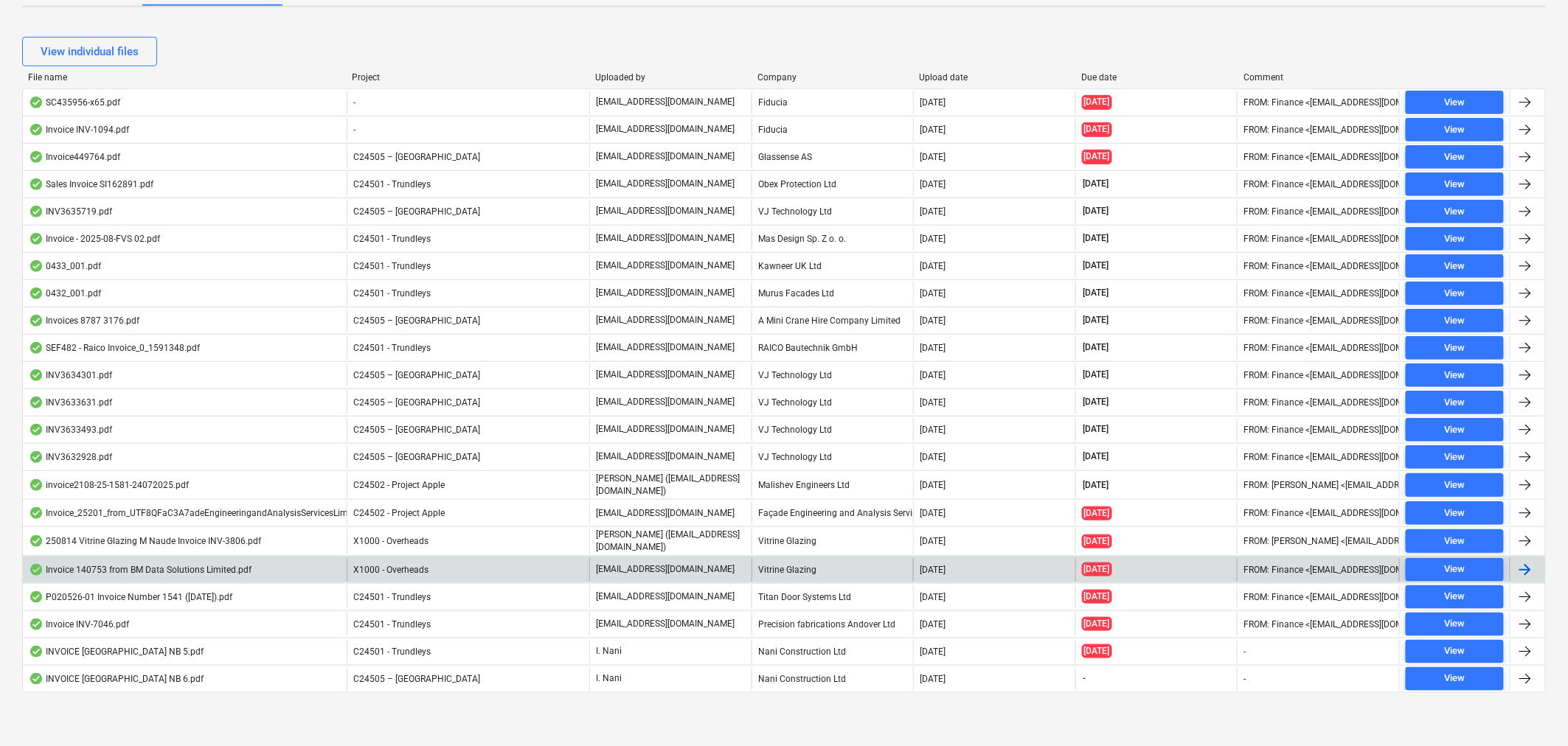
click at [295, 570] on div "Invoice 140753 from BM Data Solutions Limited.pdf" at bounding box center [185, 570] width 324 height 24
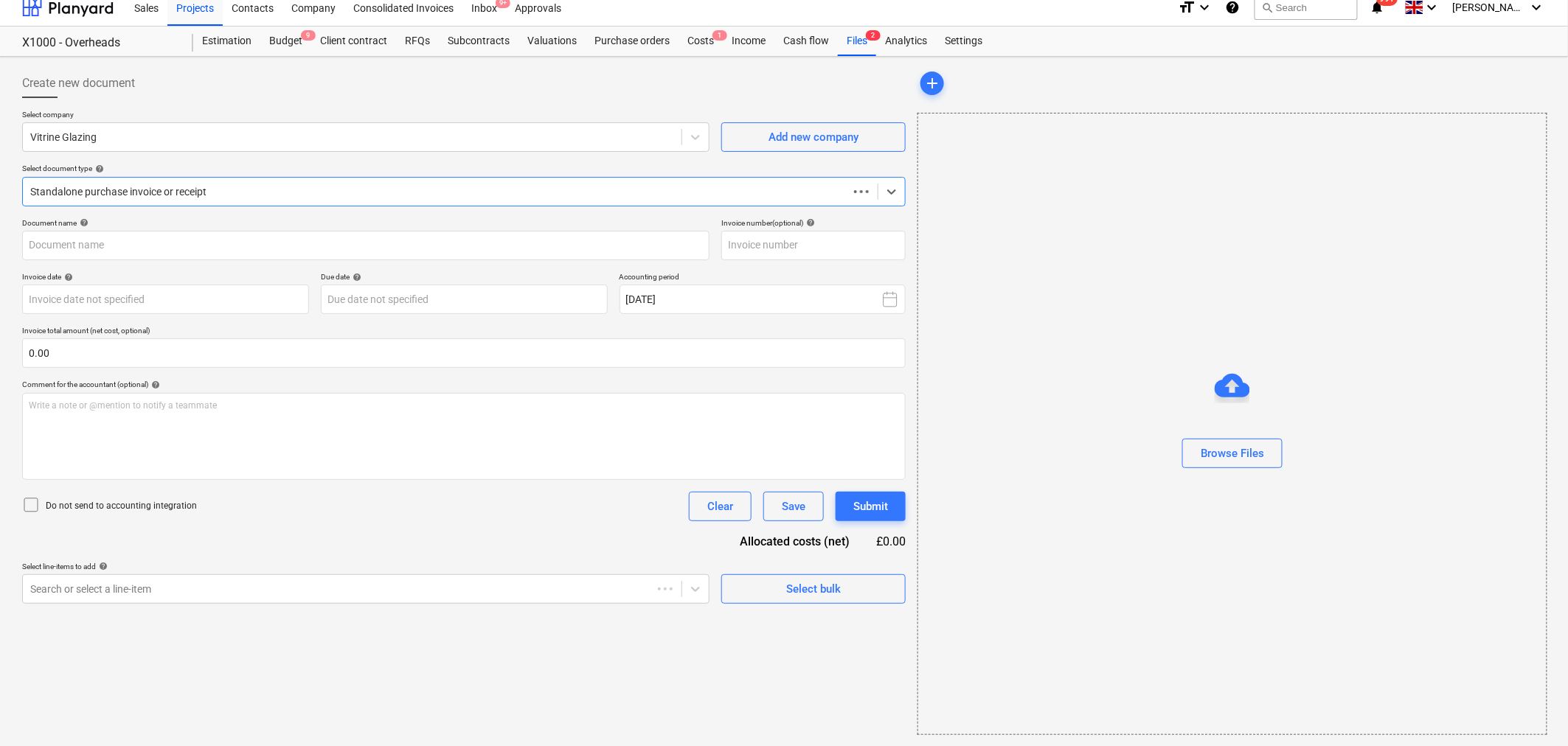
type input "00140753"
type input "[DATE]"
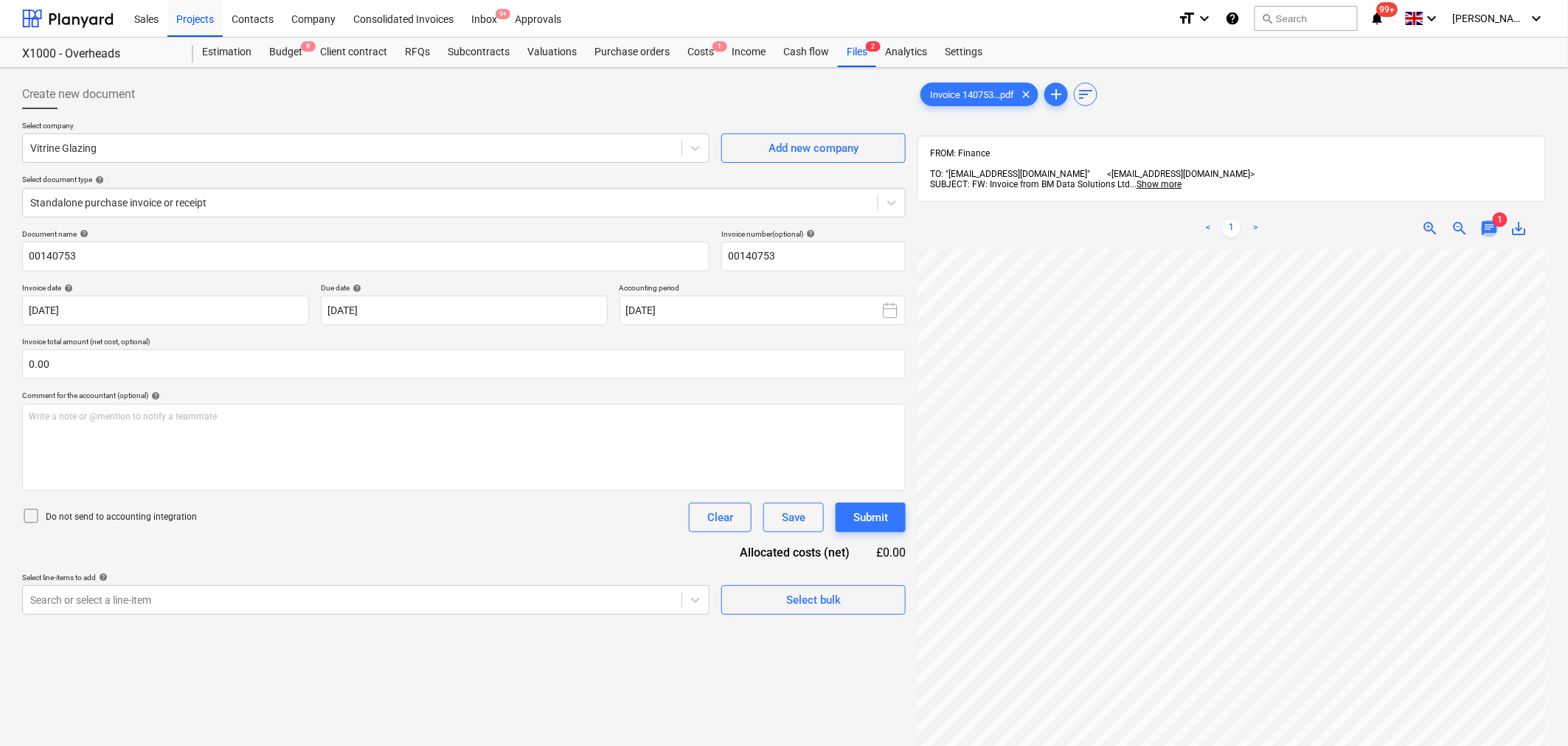
click at [1493, 219] on span "chat" at bounding box center [1490, 228] width 18 height 18
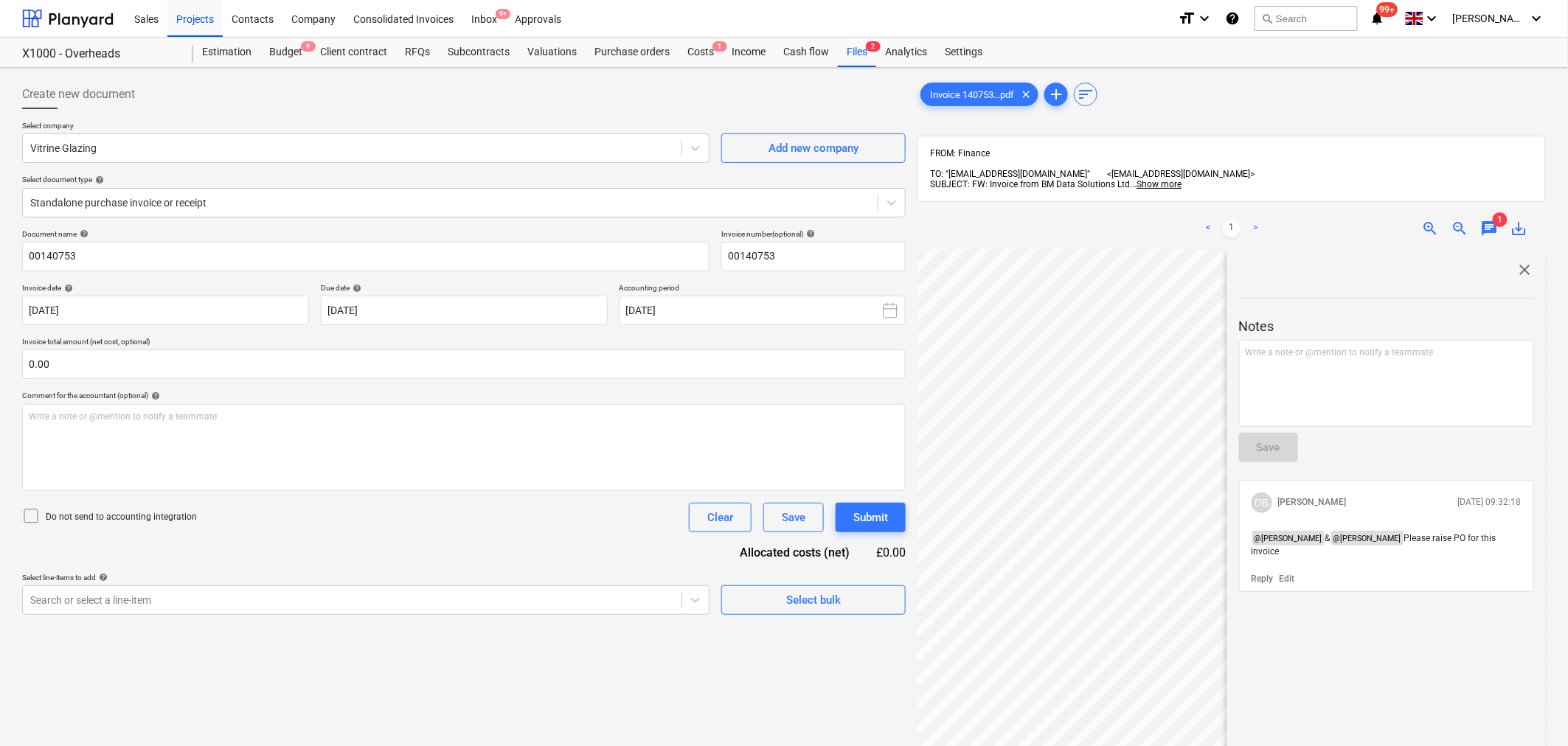
click at [1520, 261] on span "close" at bounding box center [1525, 270] width 18 height 18
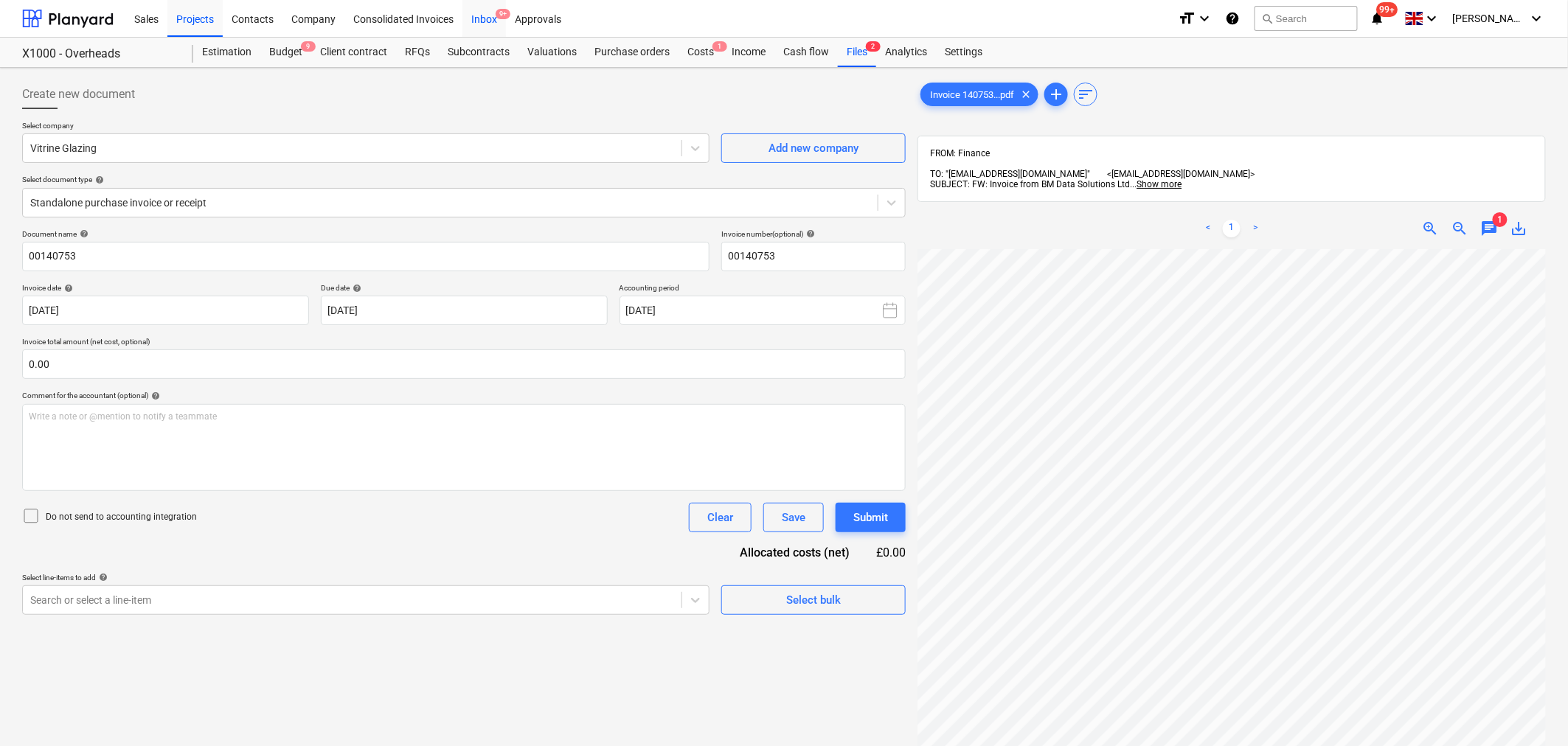
click at [485, 26] on div "Inbox 9+" at bounding box center [484, 18] width 44 height 38
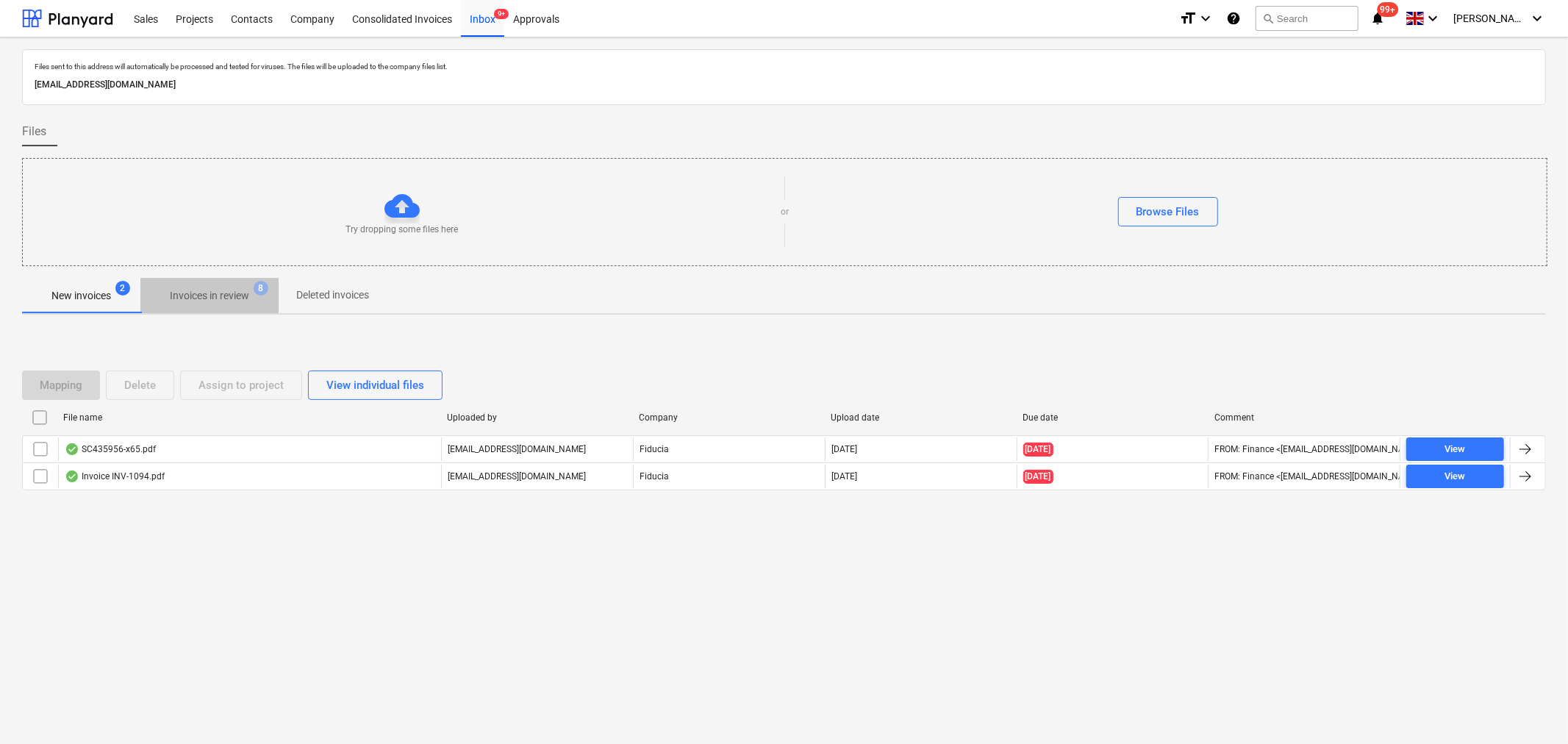
click at [224, 289] on p "Invoices in review" at bounding box center [210, 295] width 80 height 15
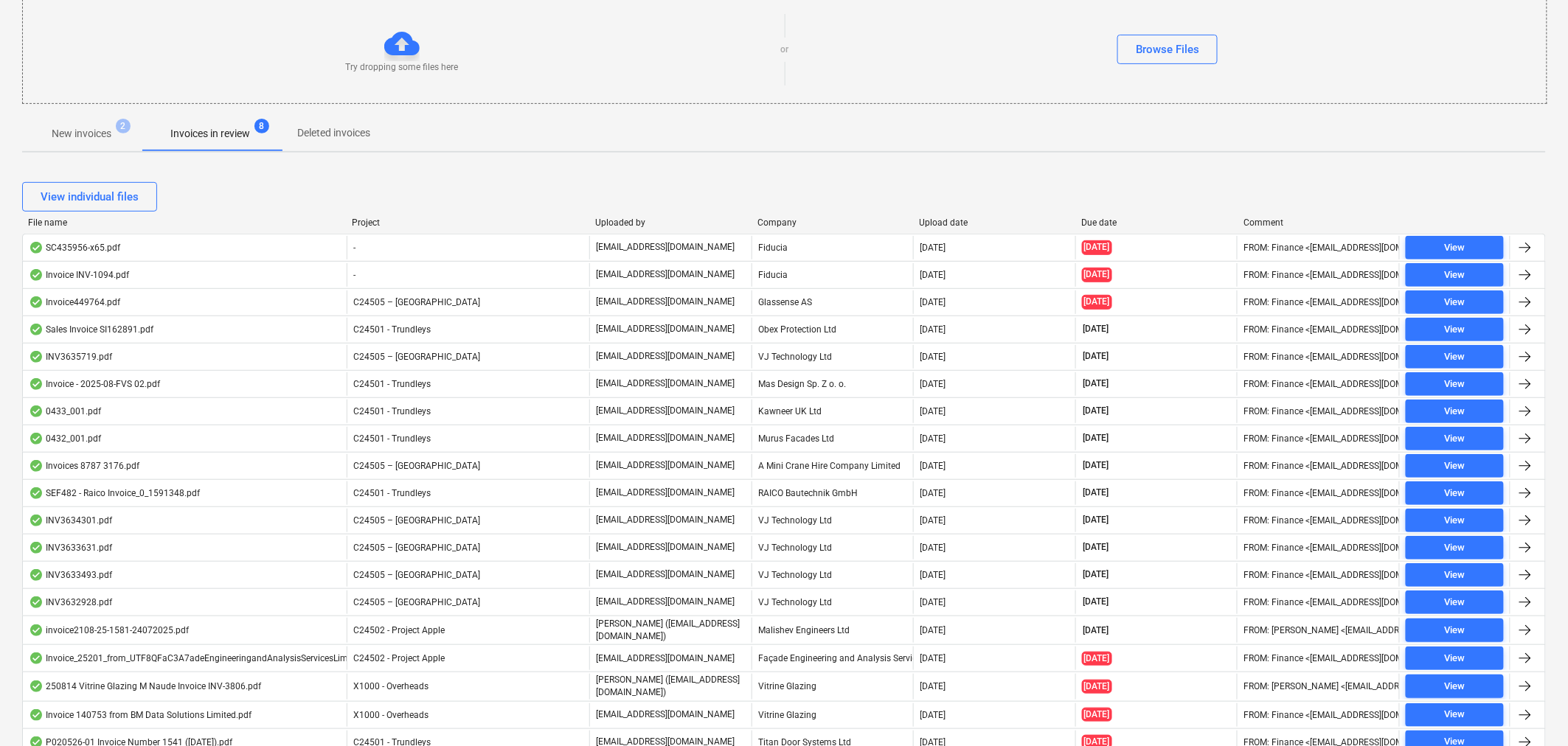
scroll to position [309, 0]
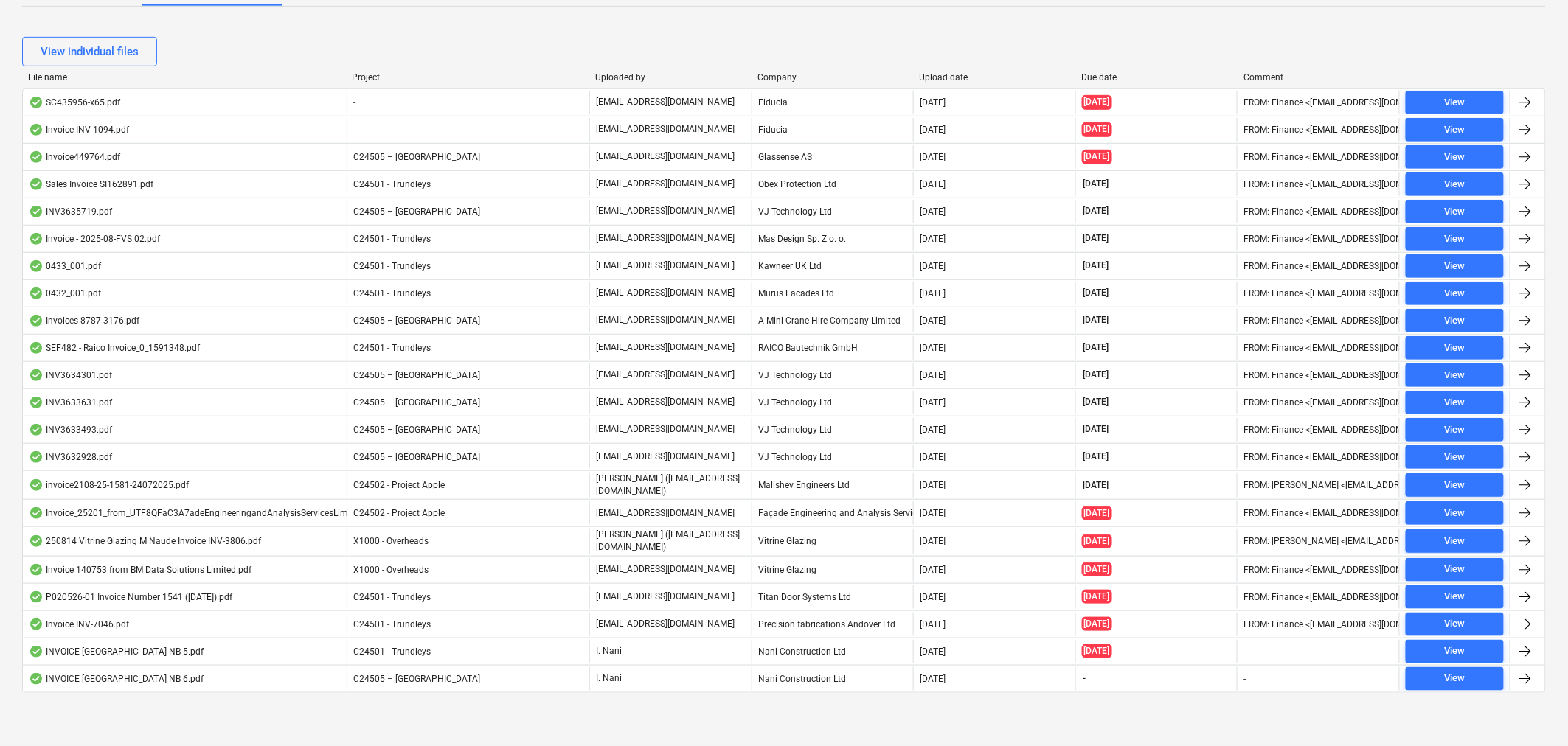
click at [621, 658] on div "I. Nani" at bounding box center [671, 651] width 163 height 24
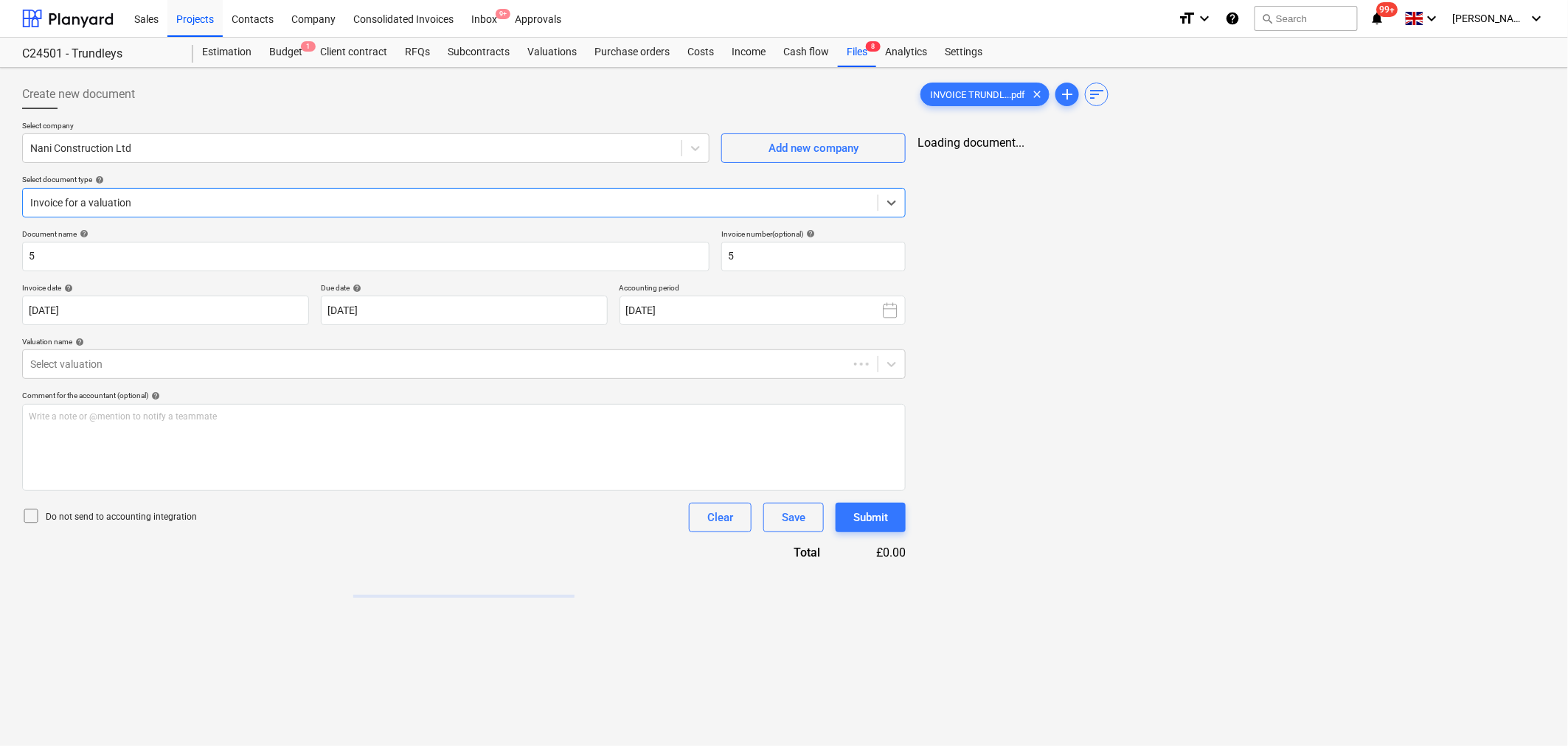
type input "5"
type input "[DATE]"
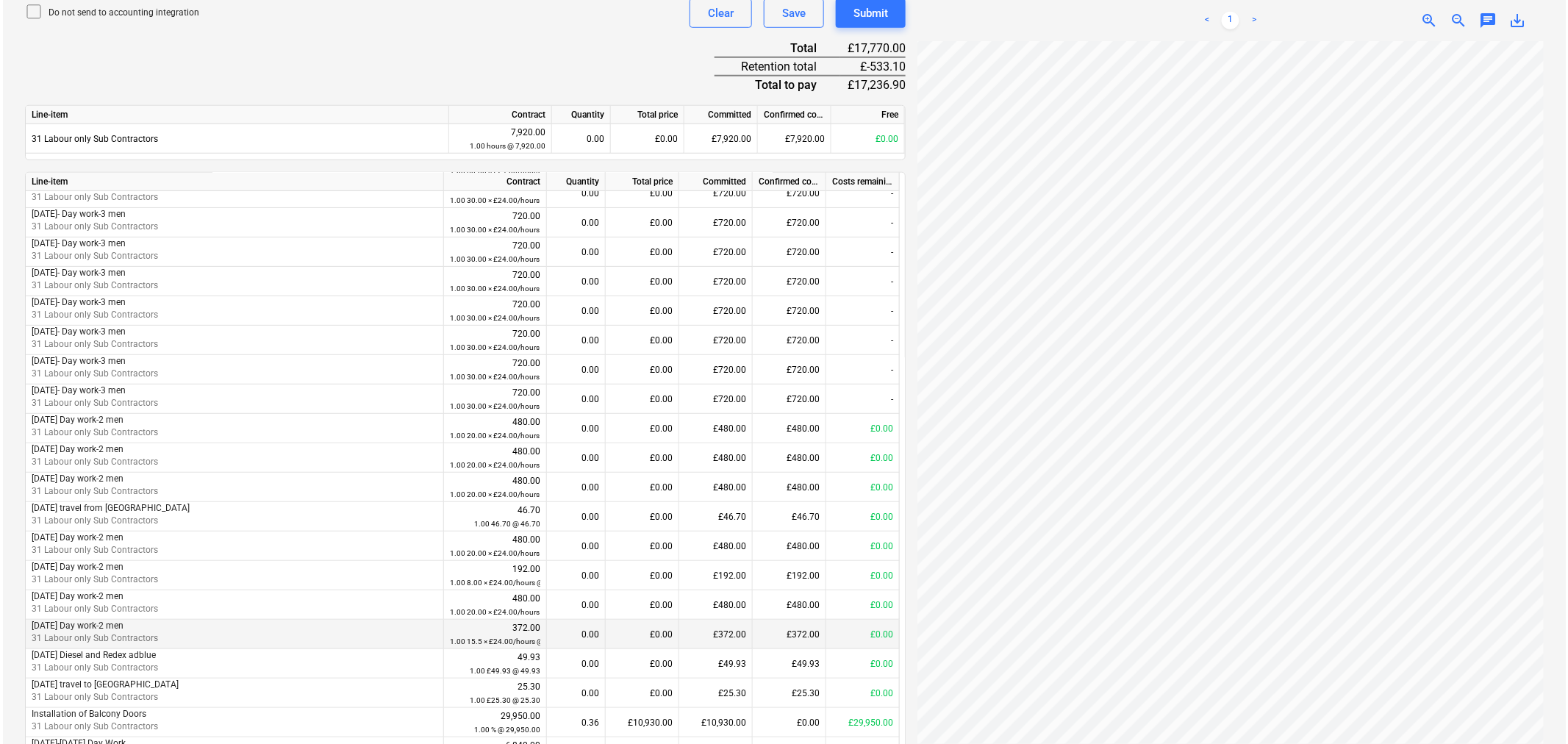
scroll to position [580, 0]
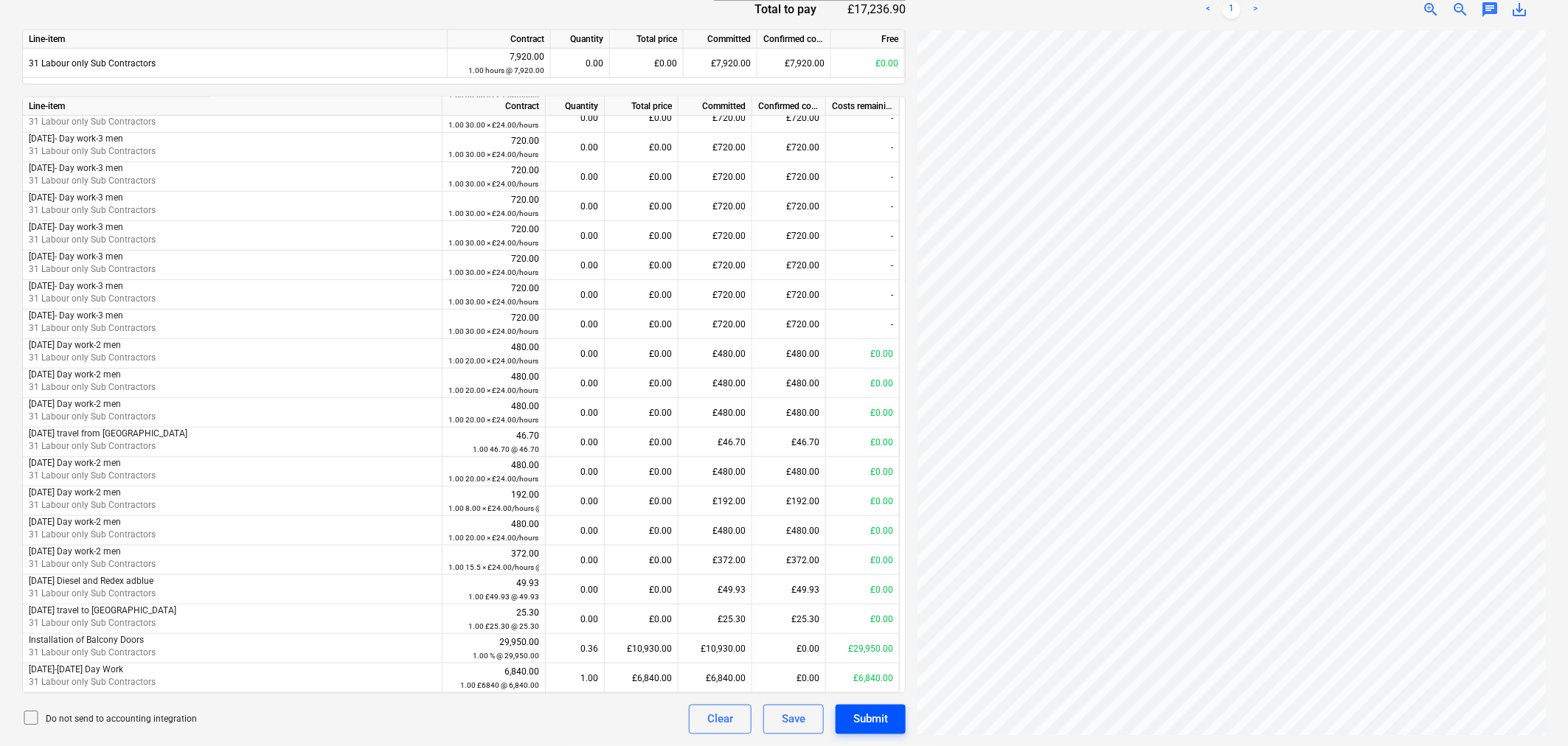
click at [882, 716] on div "Submit" at bounding box center [870, 719] width 35 height 19
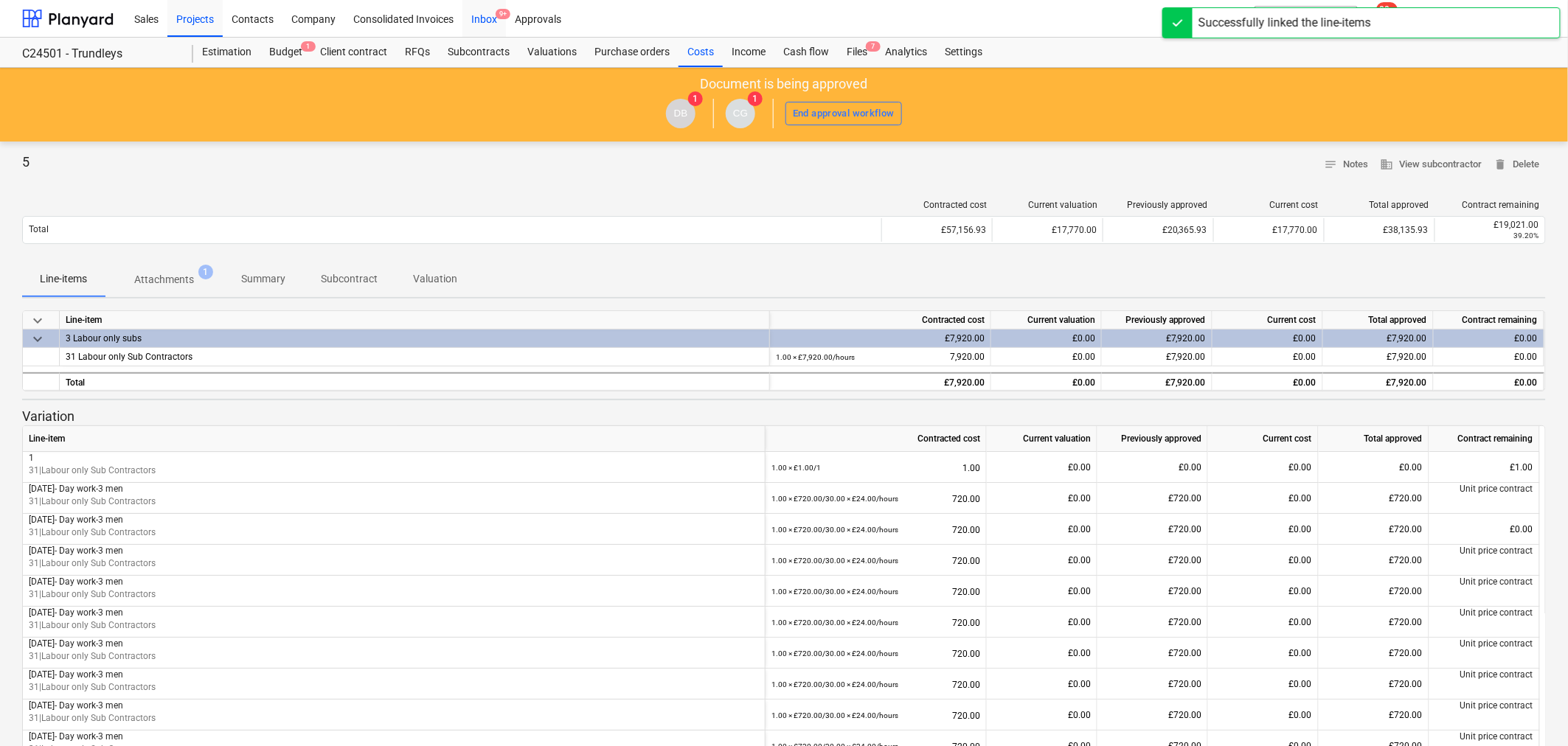
click at [490, 21] on div "Inbox 9+" at bounding box center [484, 18] width 44 height 38
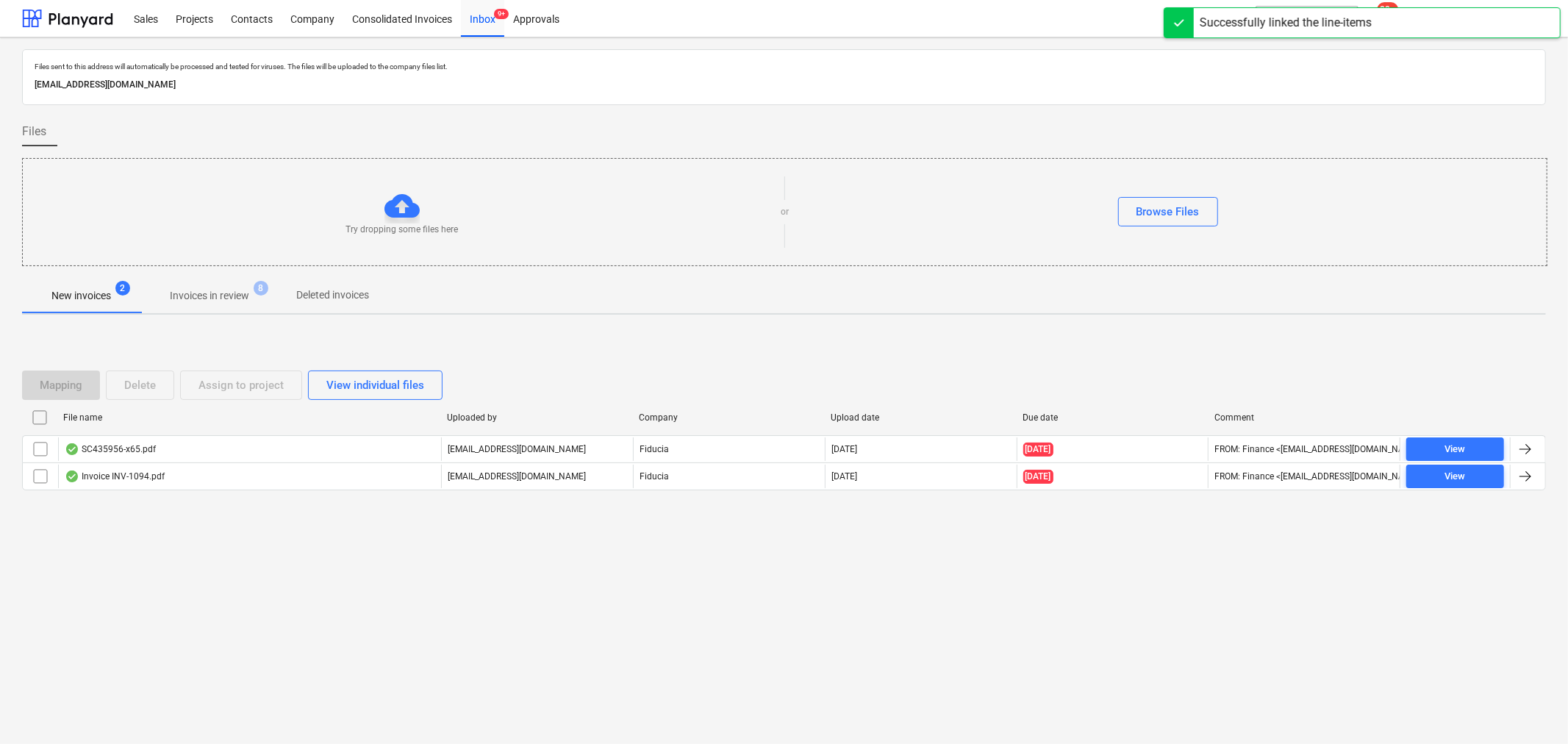
click at [236, 299] on p "Invoices in review" at bounding box center [210, 295] width 80 height 15
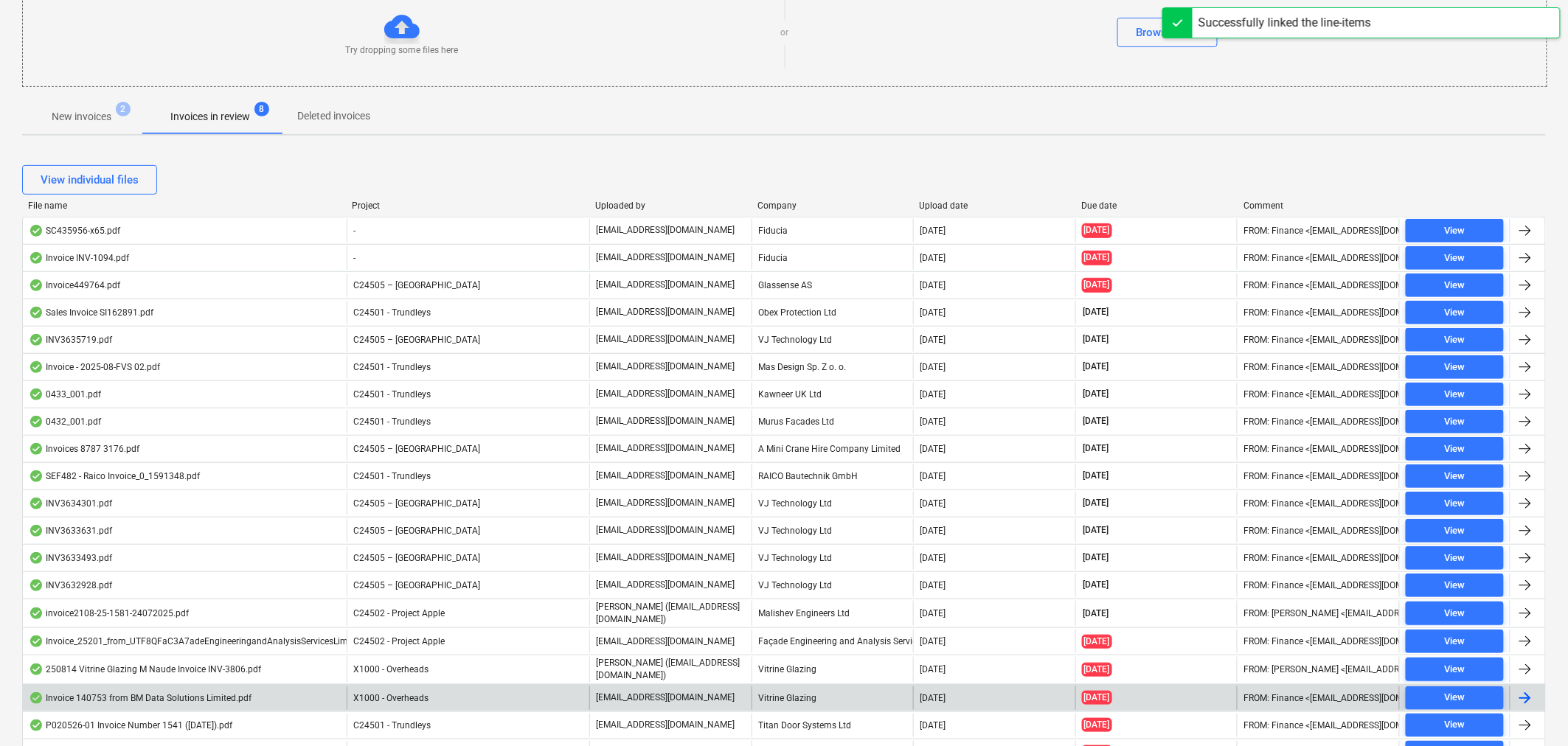
scroll to position [281, 0]
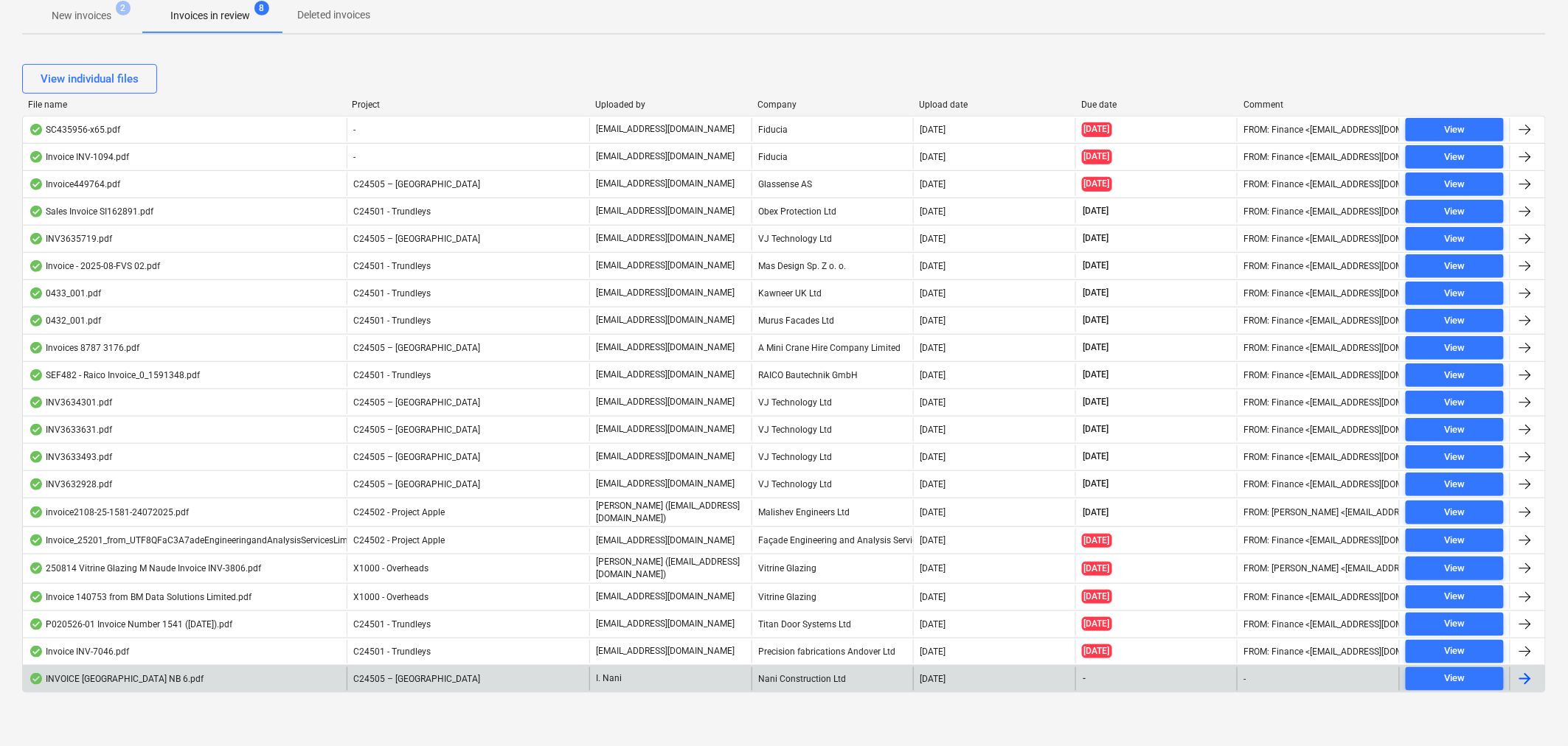
click at [458, 679] on div "C24505 – [GEOGRAPHIC_DATA]" at bounding box center [468, 679] width 242 height 24
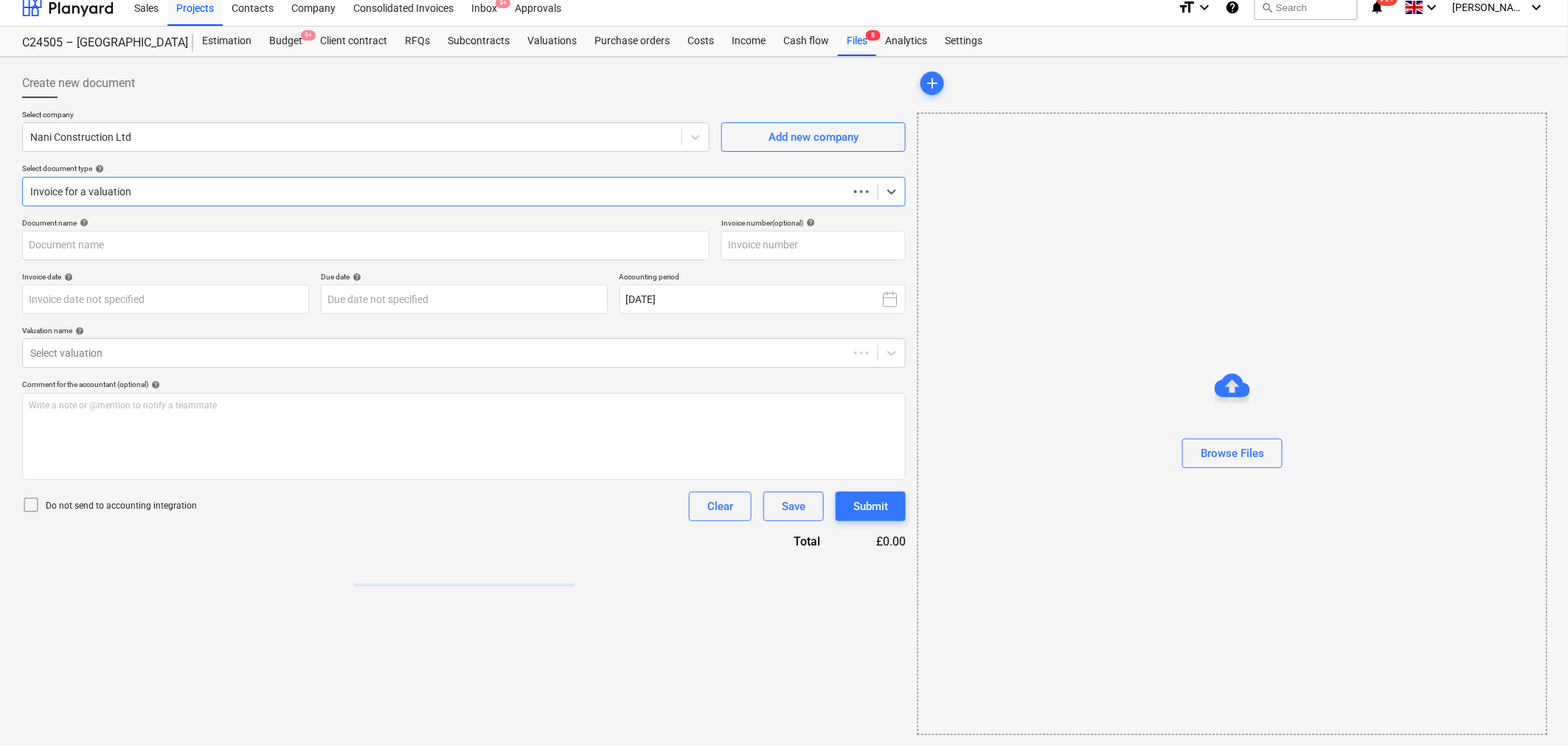
type input "6"
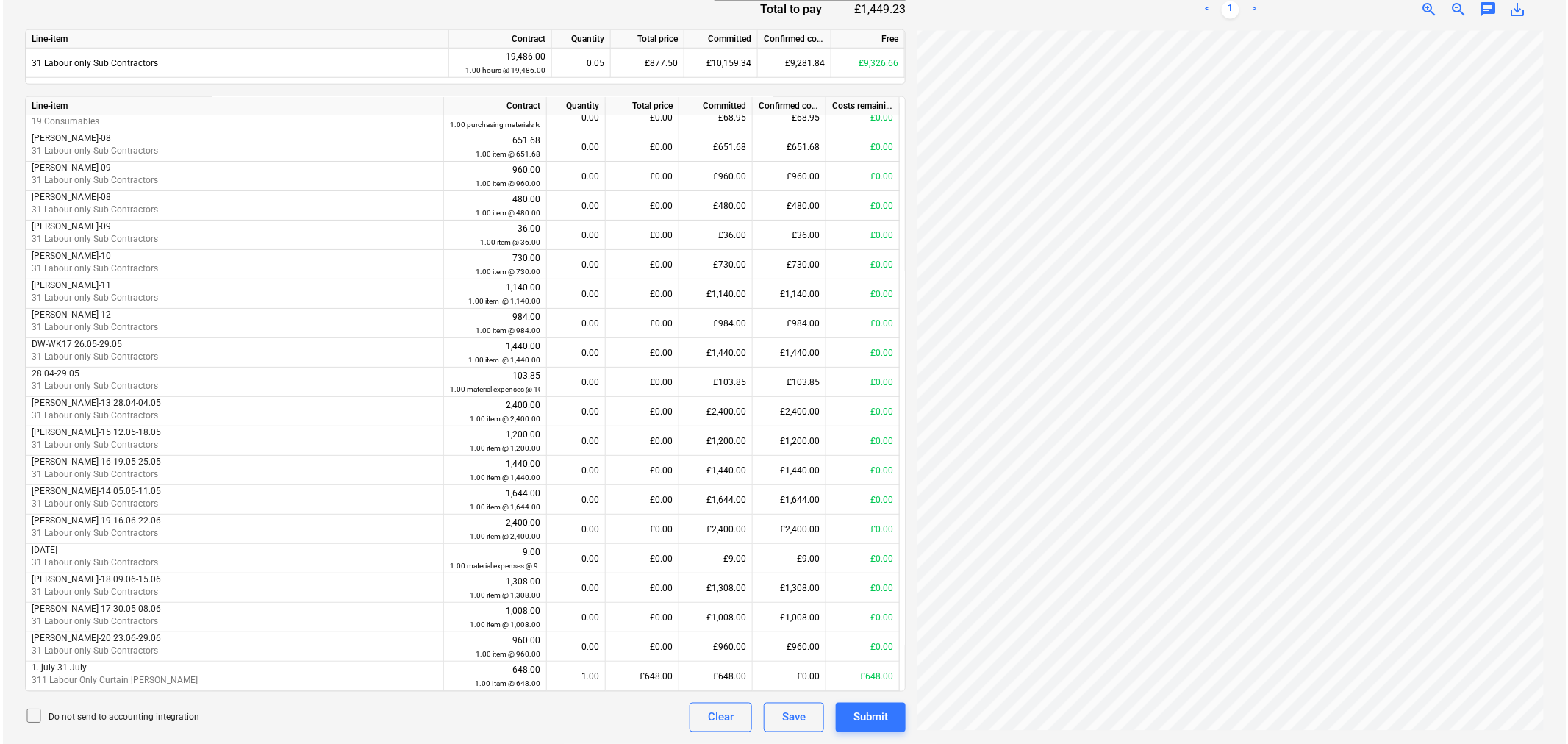
scroll to position [390, 0]
click at [879, 704] on button "Submit" at bounding box center [868, 717] width 70 height 29
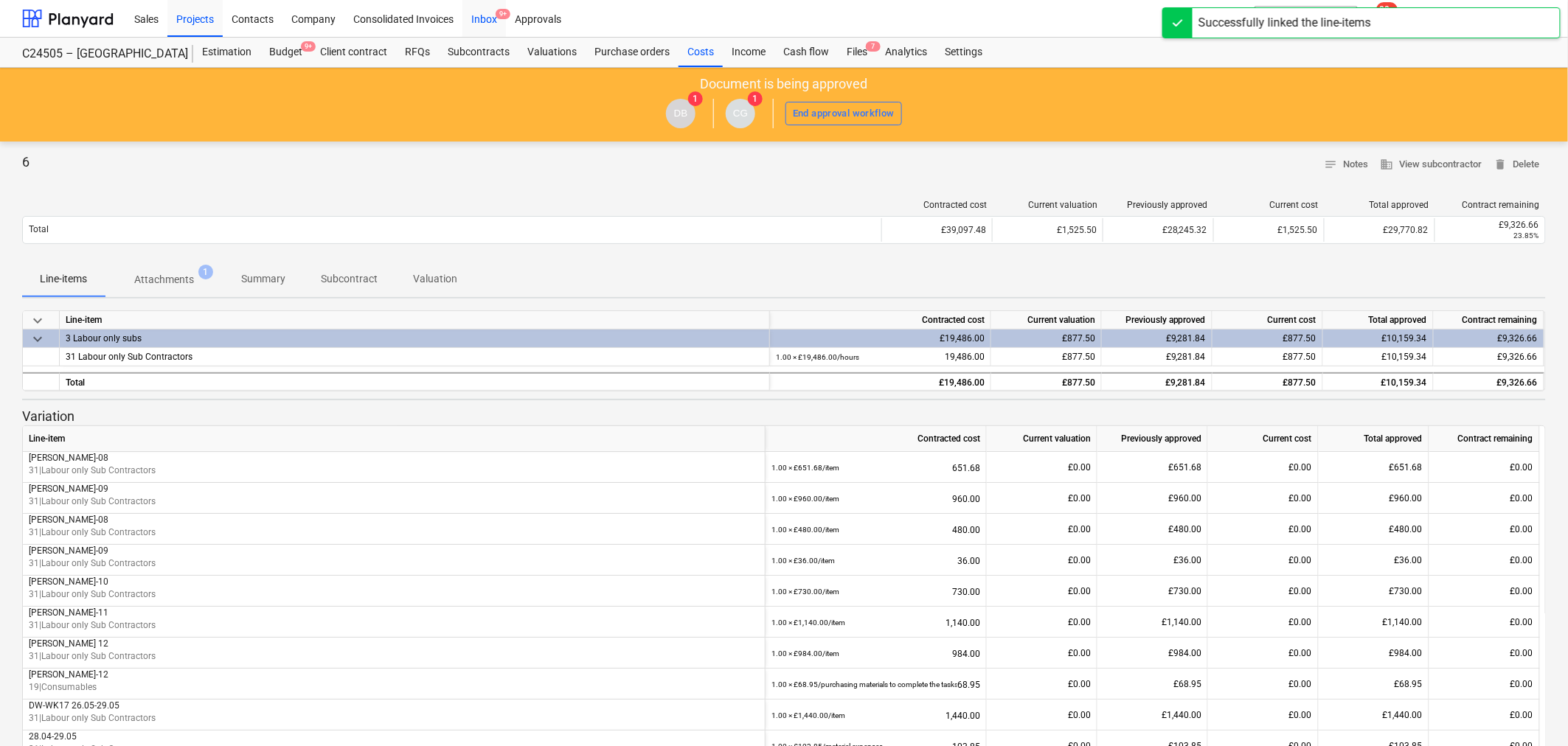
click at [483, 13] on div "Inbox 9+" at bounding box center [484, 18] width 44 height 38
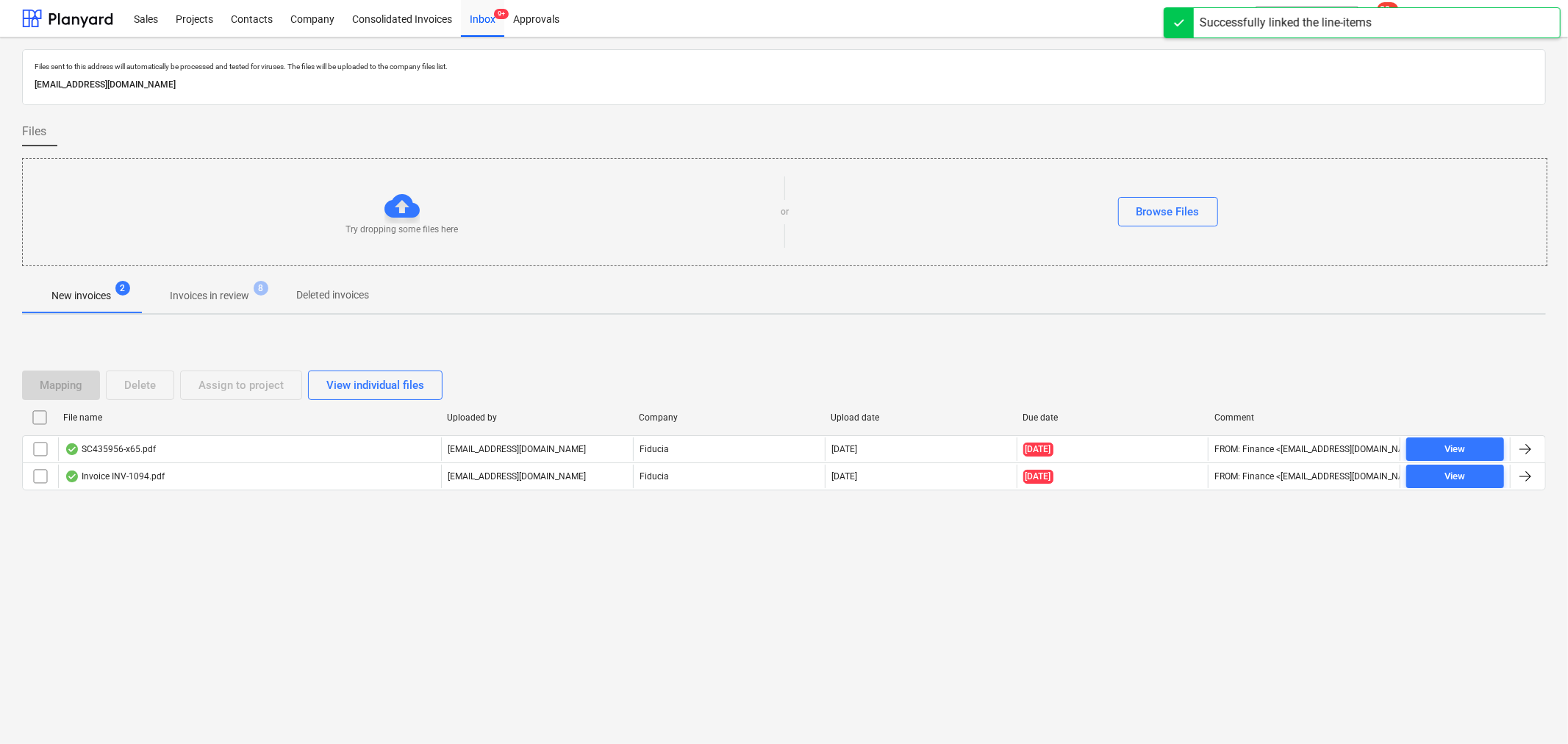
click at [257, 292] on span "8" at bounding box center [261, 288] width 15 height 15
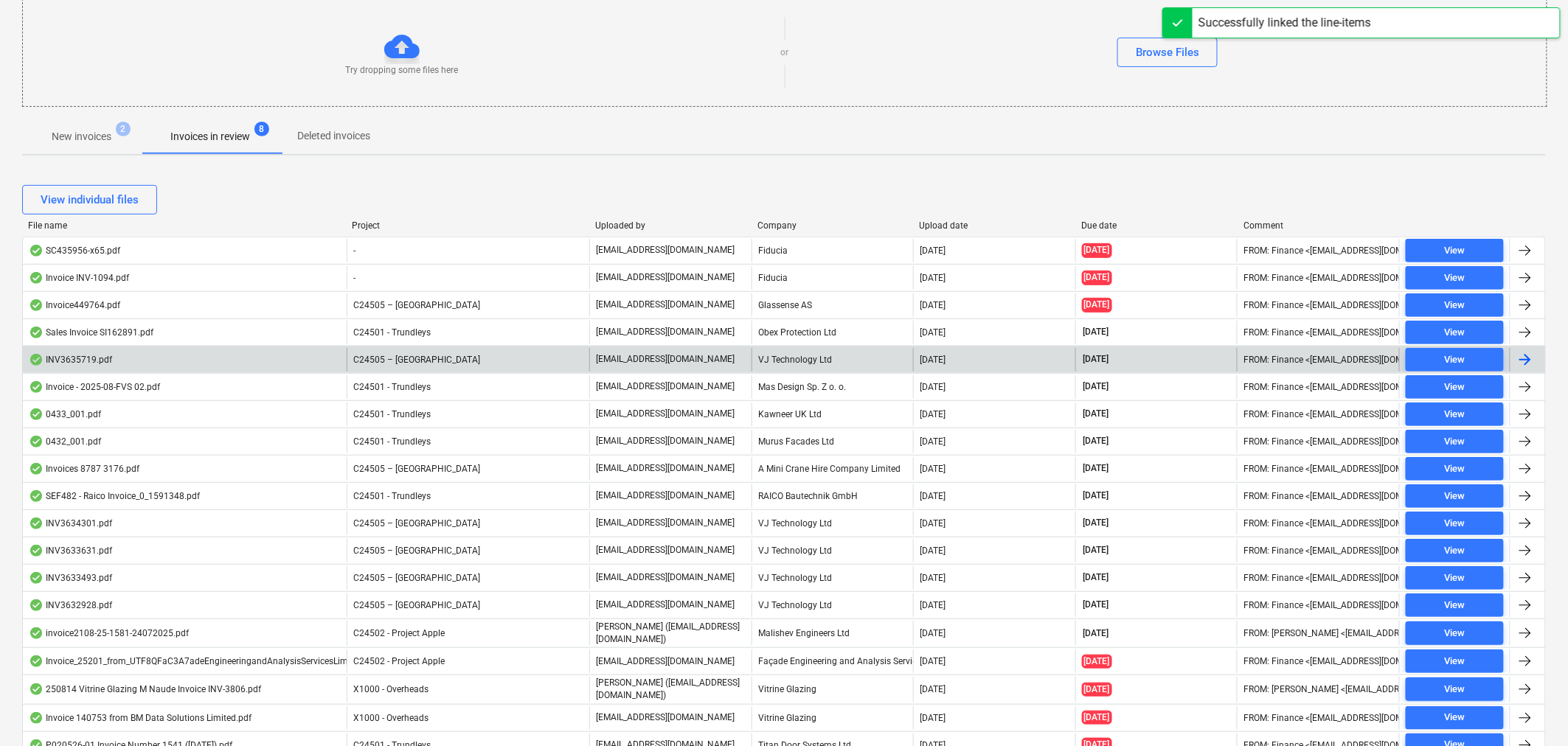
scroll to position [254, 0]
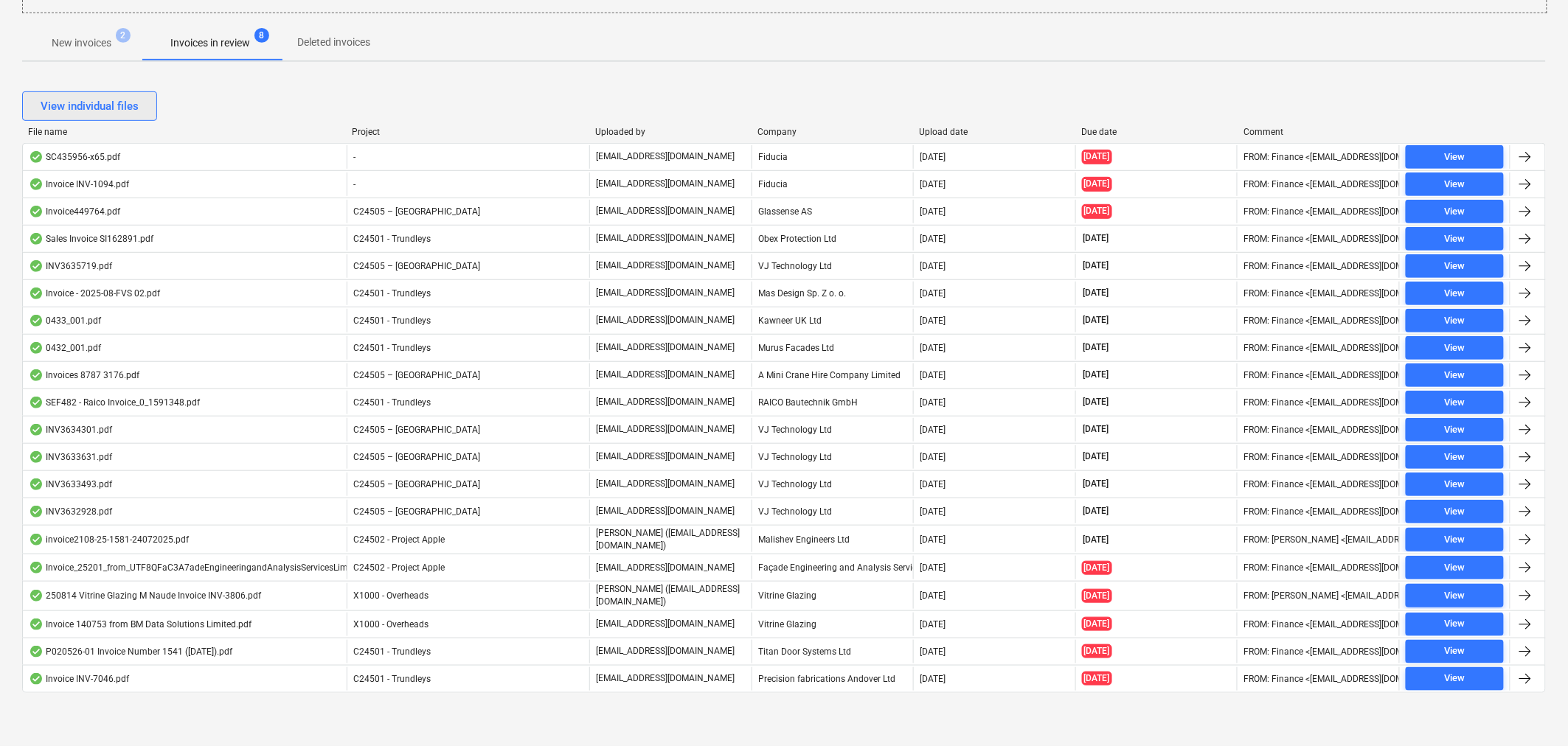
click at [103, 97] on div "View individual files" at bounding box center [89, 106] width 98 height 19
click at [118, 104] on div "View grouped files" at bounding box center [86, 106] width 92 height 19
click at [115, 105] on div "View individual files" at bounding box center [89, 106] width 98 height 19
click at [115, 105] on div "View grouped files" at bounding box center [86, 106] width 92 height 19
click at [384, 129] on div "Project" at bounding box center [468, 132] width 231 height 10
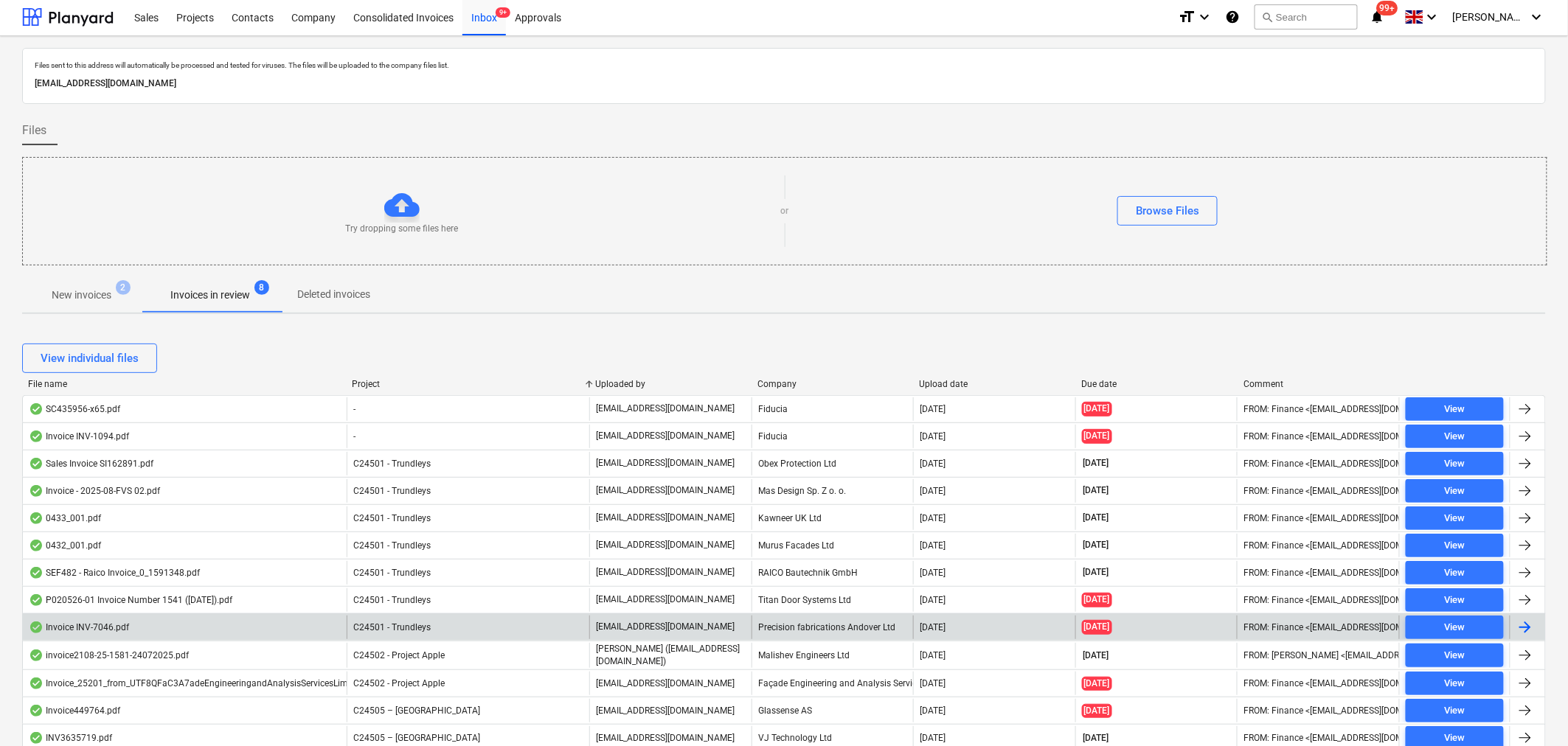
scroll to position [0, 0]
